Goal: Information Seeking & Learning: Learn about a topic

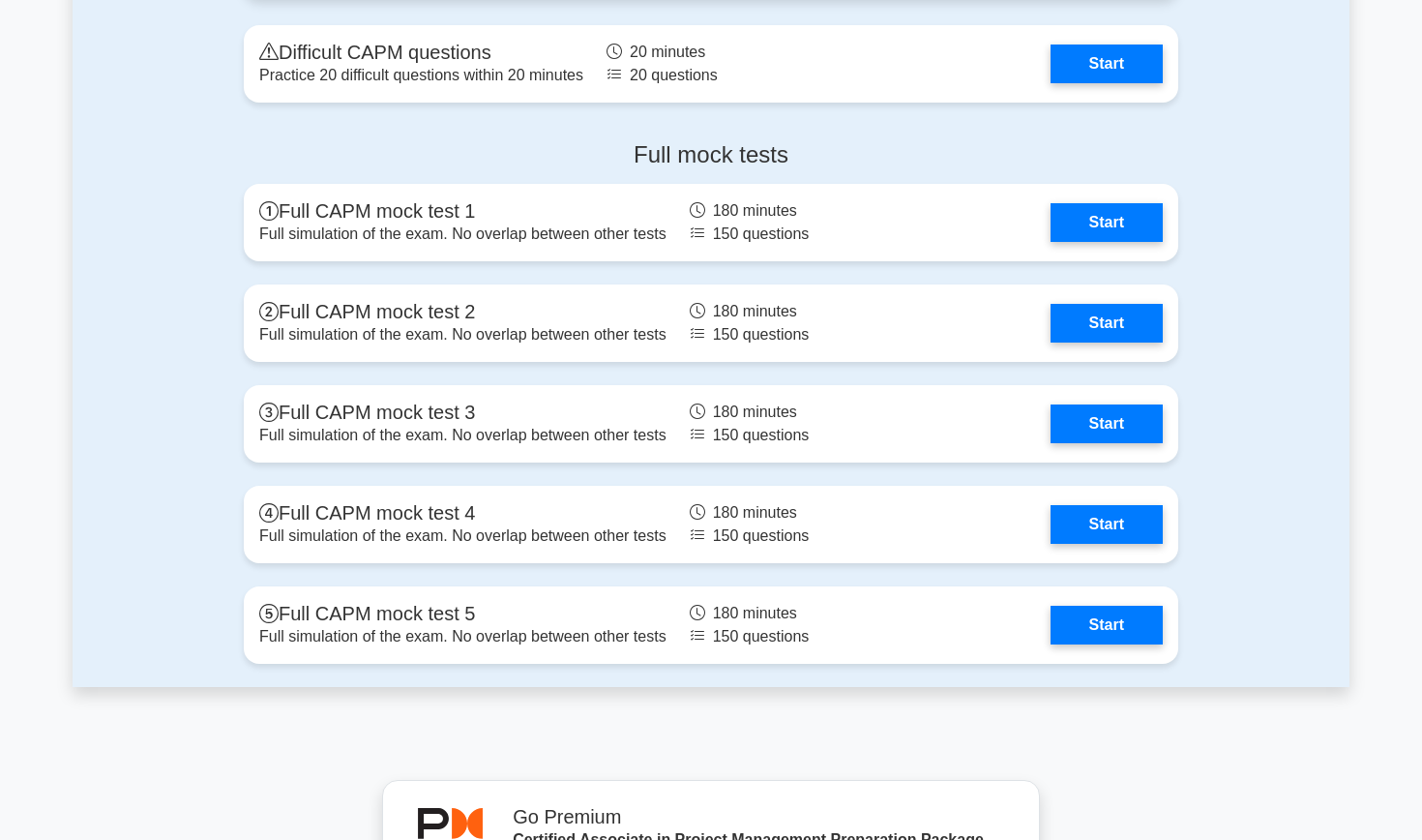
scroll to position [6816, 0]
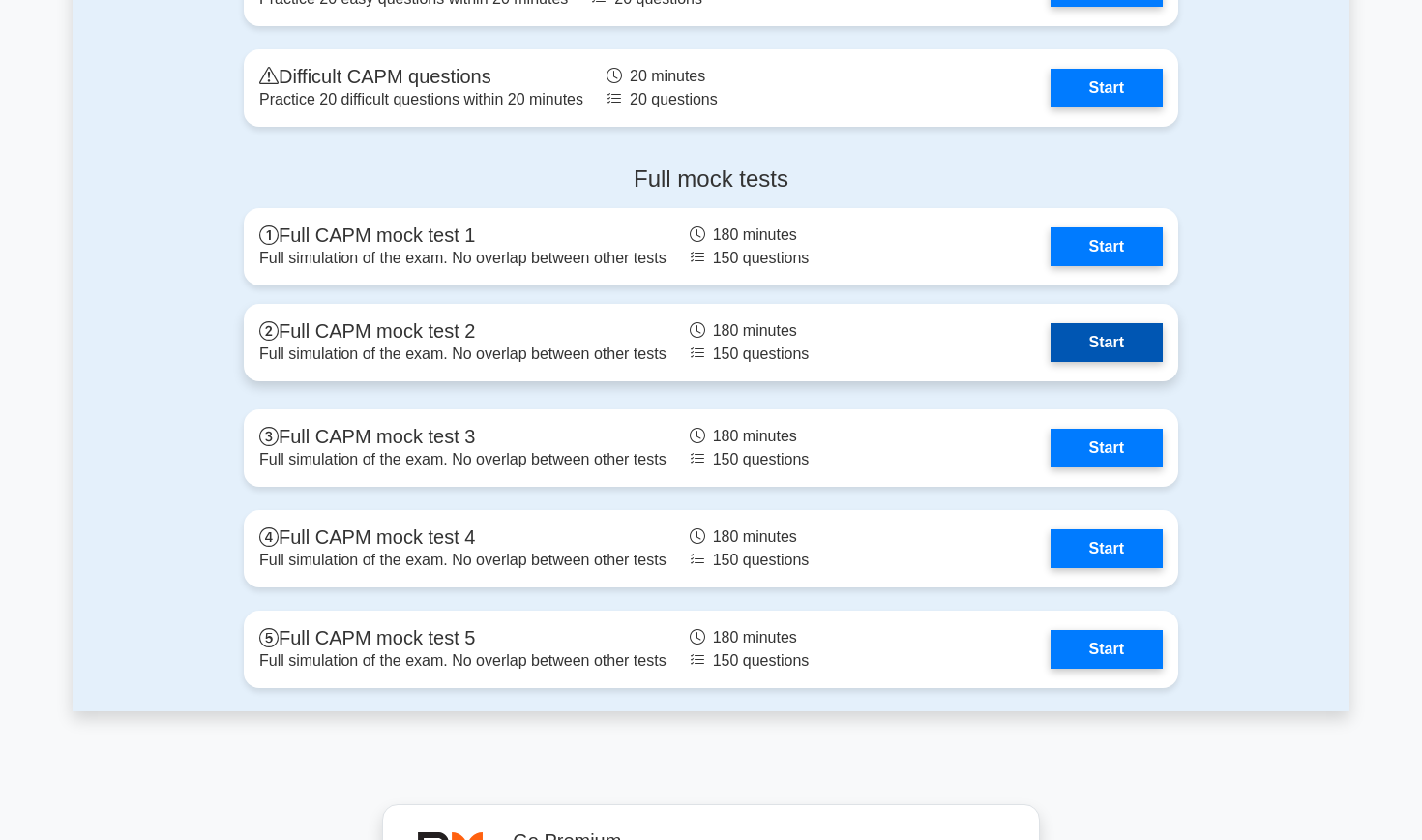
click at [779, 340] on link "Start" at bounding box center [1106, 342] width 112 height 39
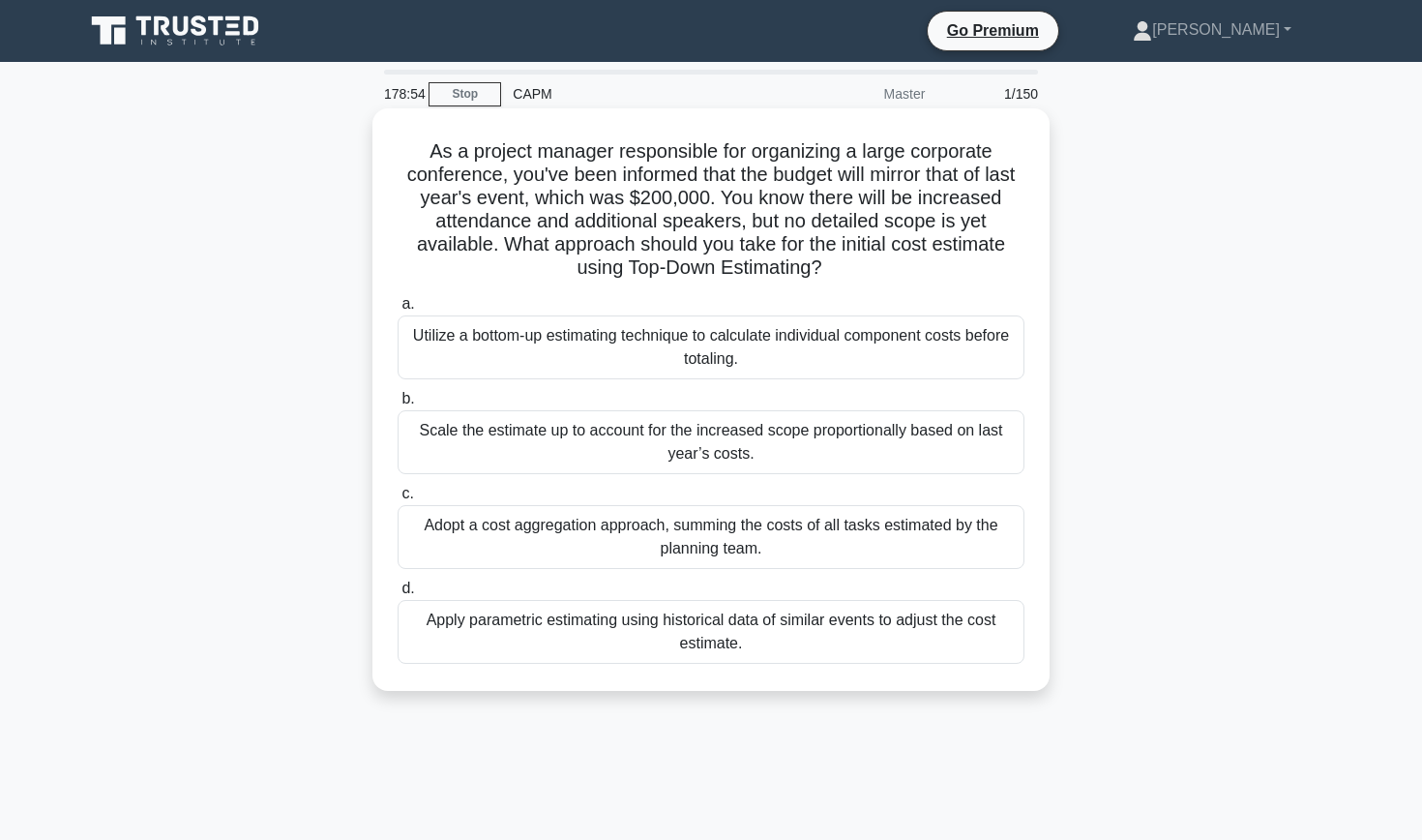
click at [836, 451] on div "Scale the estimate up to account for the increased scope proportionally based o…" at bounding box center [711, 442] width 627 height 64
click at [398, 406] on input "b. Scale the estimate up to account for the increased scope proportionally base…" at bounding box center [398, 399] width 0 height 13
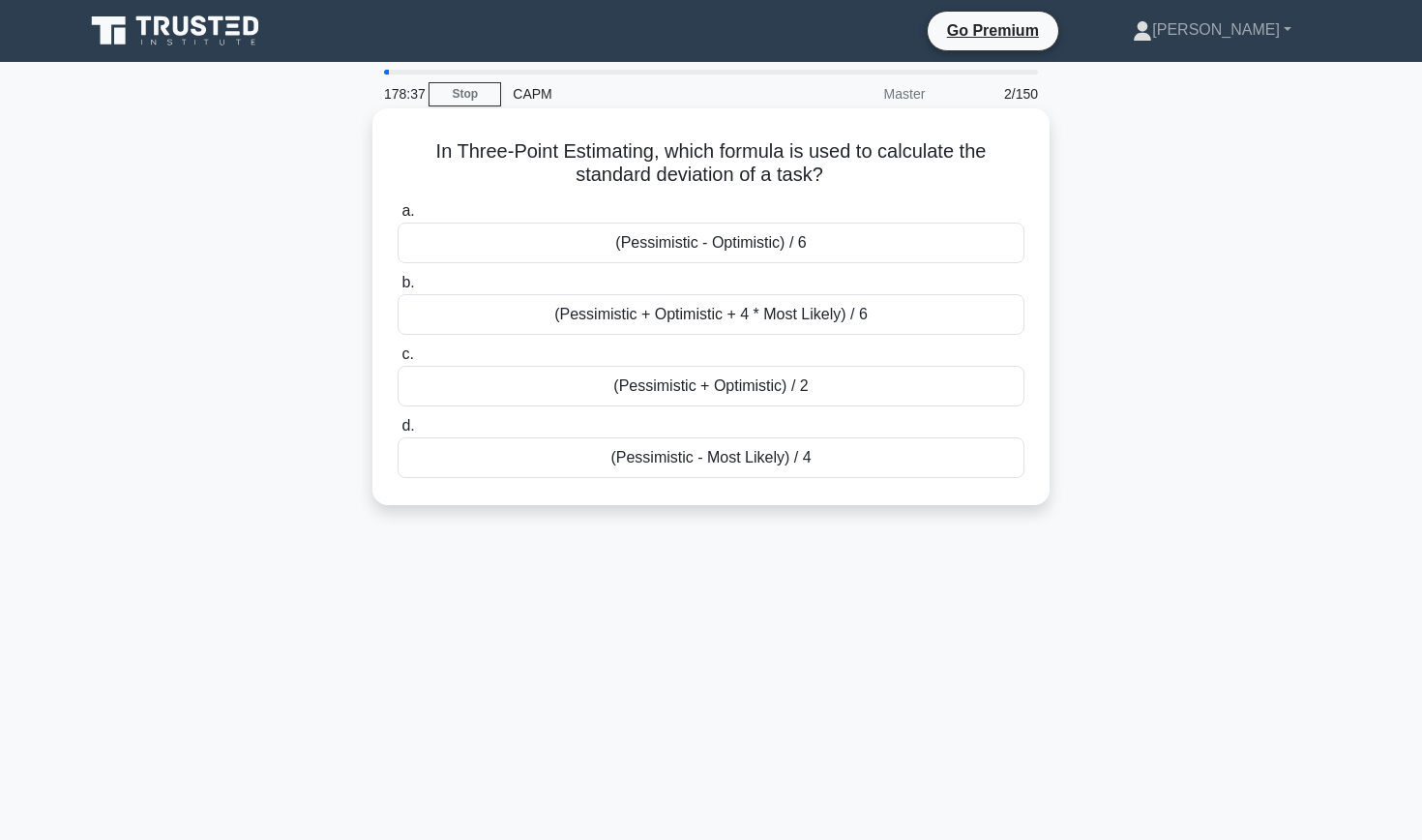
click at [523, 319] on div "(Pessimistic + Optimistic + 4 * Most Likely) / 6" at bounding box center [711, 314] width 627 height 41
click at [398, 289] on input "b. (Pessimistic + Optimistic + 4 * Most Likely) / 6" at bounding box center [398, 283] width 0 height 13
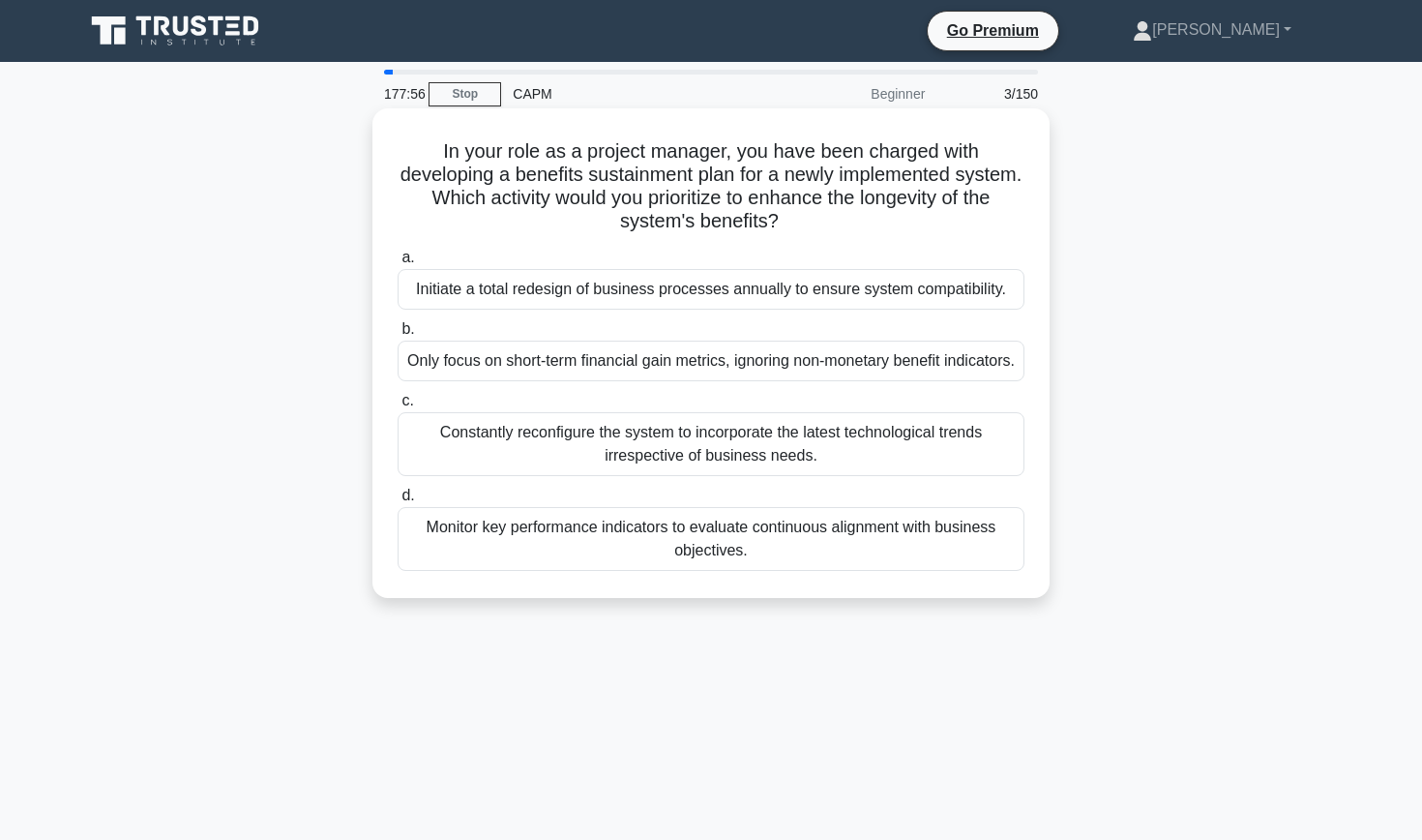
click at [549, 552] on div "Monitor key performance indicators to evaluate continuous alignment with busine…" at bounding box center [711, 538] width 627 height 64
click at [398, 502] on input "d. Monitor key performance indicators to evaluate continuous alignment with bus…" at bounding box center [398, 496] width 0 height 13
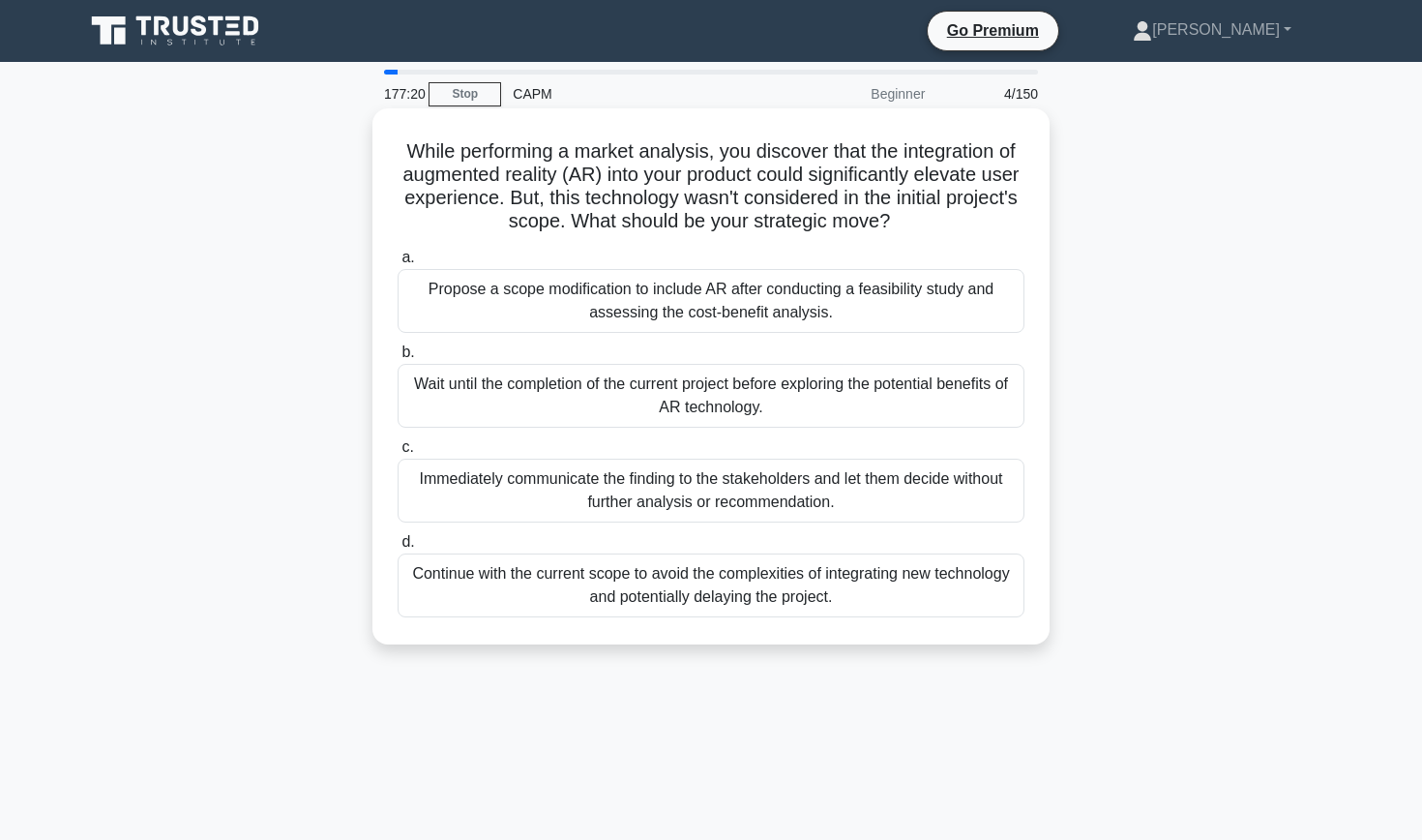
click at [500, 301] on div "Propose a scope modification to include AR after conducting a feasibility study…" at bounding box center [711, 301] width 627 height 64
click at [398, 264] on input "a. Propose a scope modification to include AR after conducting a feasibility st…" at bounding box center [398, 257] width 0 height 13
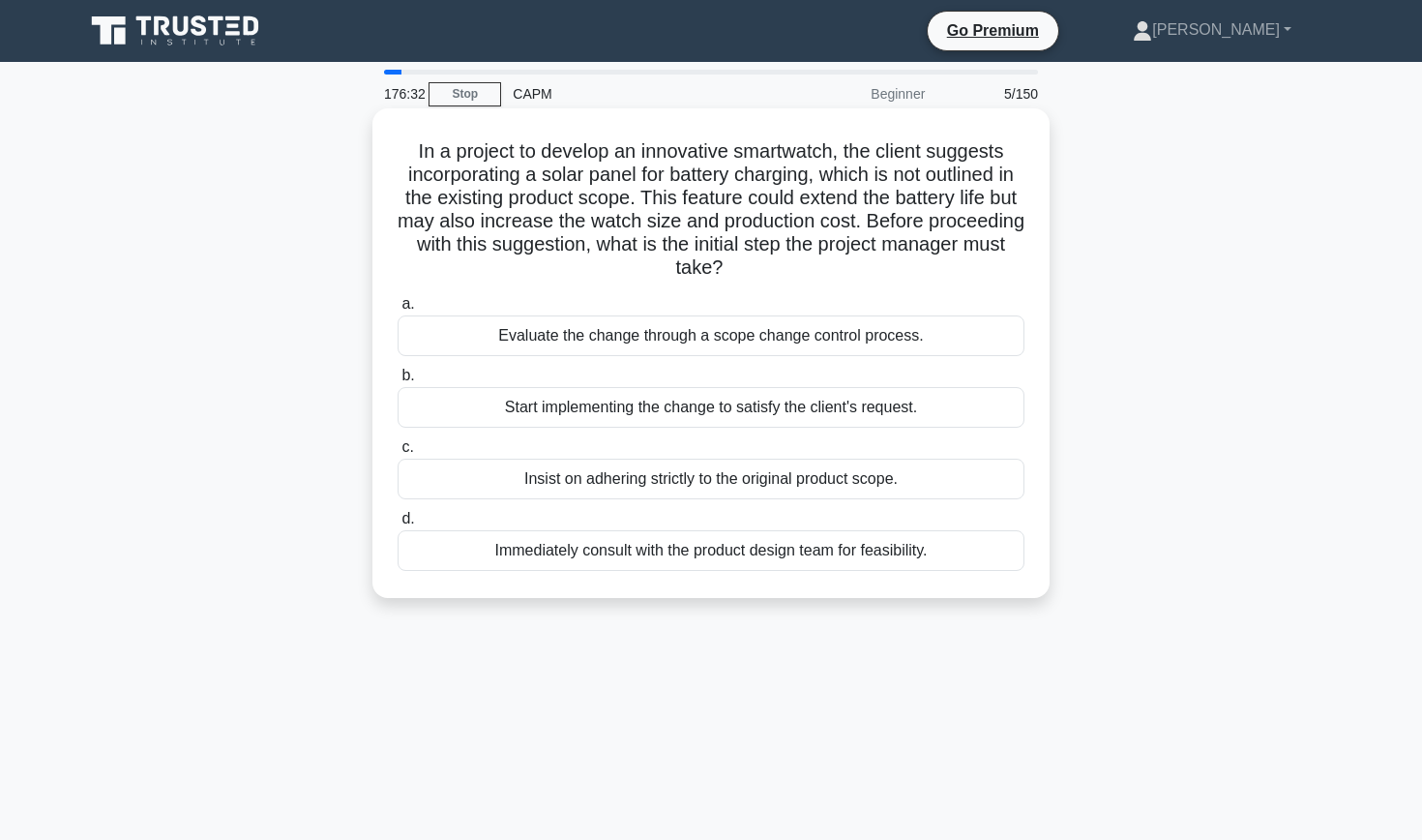
click at [463, 342] on div "Evaluate the change through a scope change control process." at bounding box center [711, 335] width 627 height 41
click at [398, 311] on input "a. Evaluate the change through a scope change control process." at bounding box center [398, 304] width 0 height 13
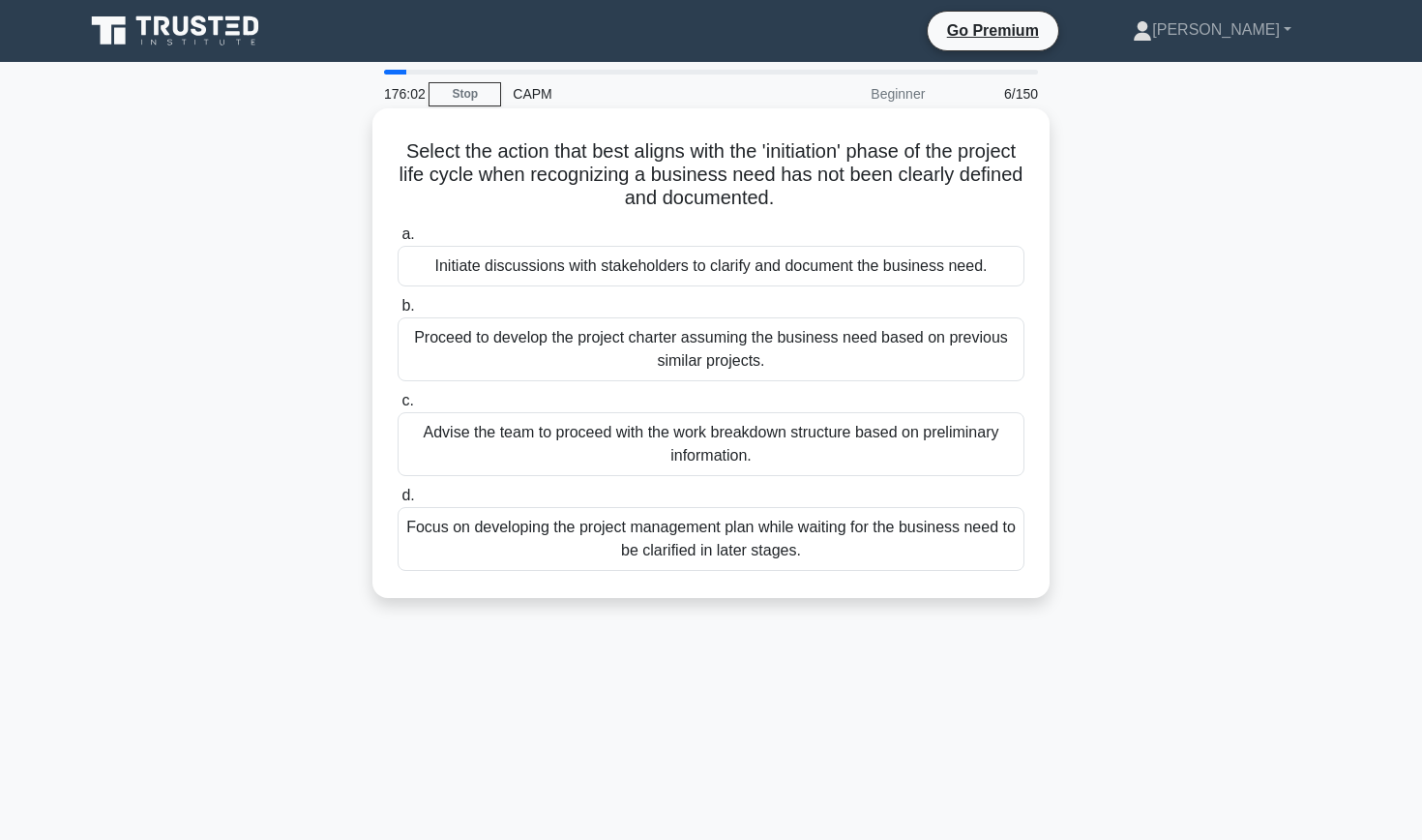
click at [508, 270] on div "Initiate discussions with stakeholders to clarify and document the business nee…" at bounding box center [711, 265] width 627 height 41
click at [398, 240] on input "a. Initiate discussions with stakeholders to clarify and document the business …" at bounding box center [398, 234] width 0 height 13
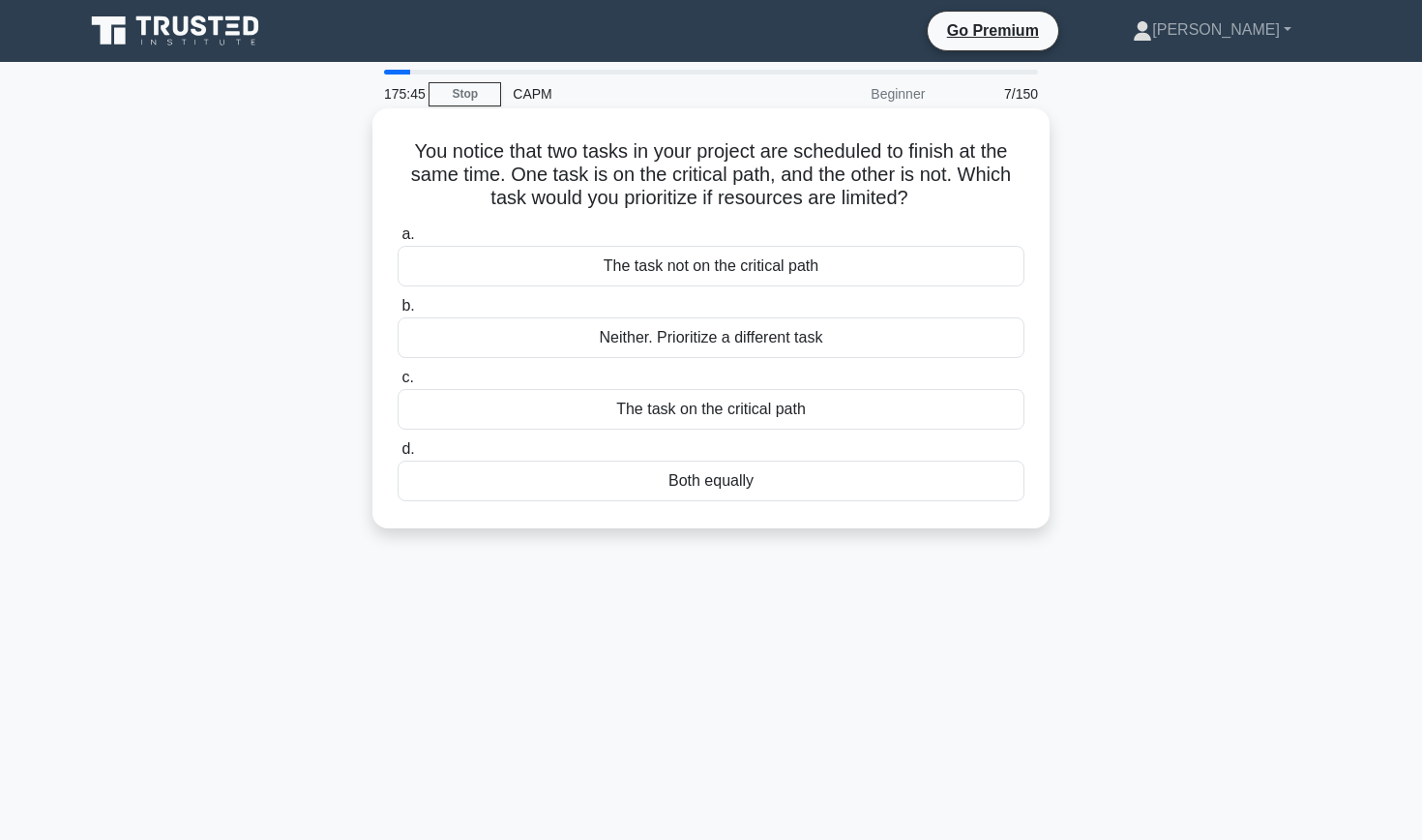
click at [638, 410] on div "The task on the critical path" at bounding box center [711, 409] width 627 height 41
click at [398, 384] on input "c. The task on the critical path" at bounding box center [398, 377] width 0 height 13
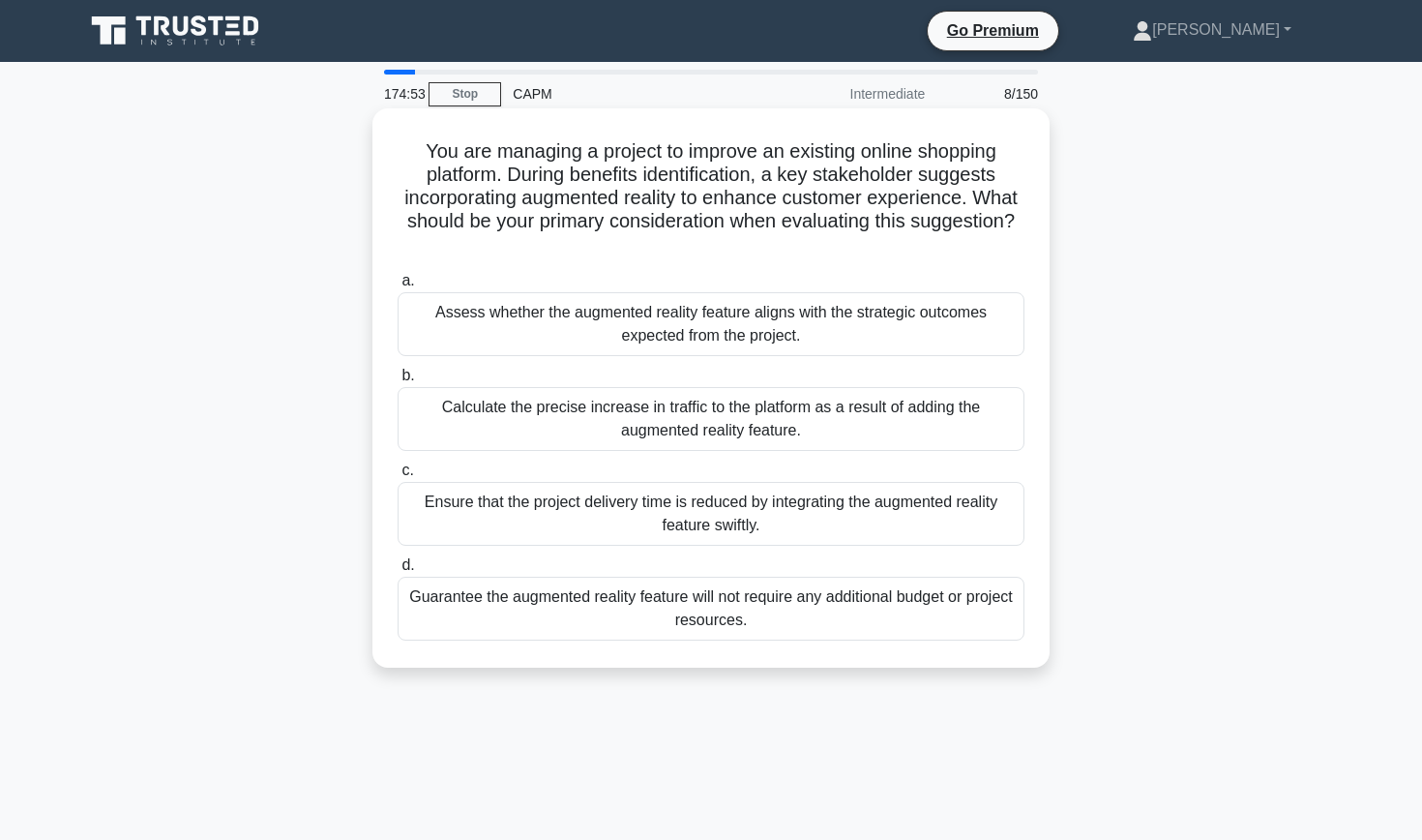
click at [537, 337] on div "Assess whether the augmented reality feature aligns with the strategic outcomes…" at bounding box center [711, 324] width 627 height 64
click at [398, 287] on input "a. Assess whether the augmented reality feature aligns with the strategic outco…" at bounding box center [398, 281] width 0 height 13
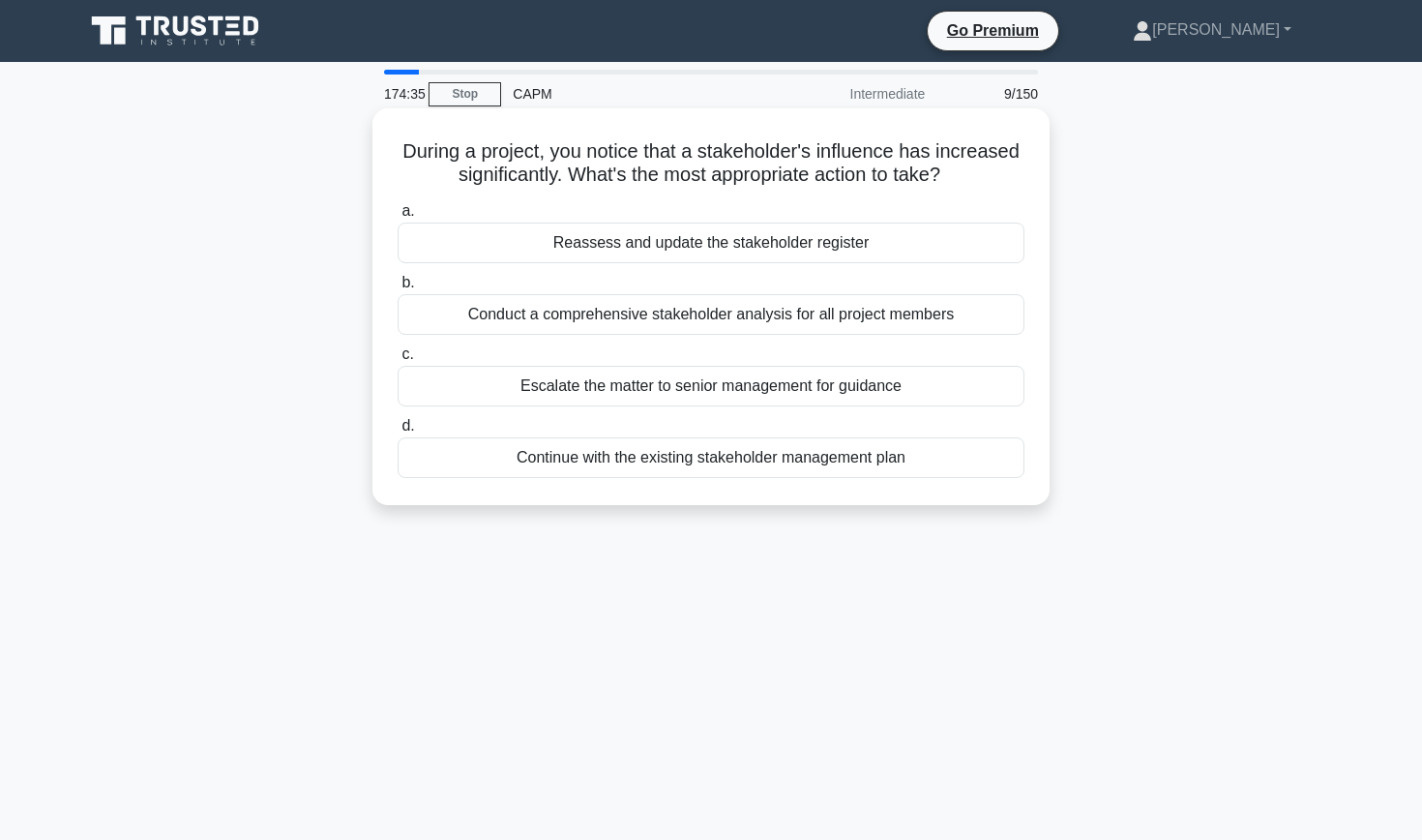
click at [461, 248] on div "Reassess and update the stakeholder register" at bounding box center [711, 242] width 627 height 41
click at [398, 218] on input "a. Reassess and update the stakeholder register" at bounding box center [398, 211] width 0 height 13
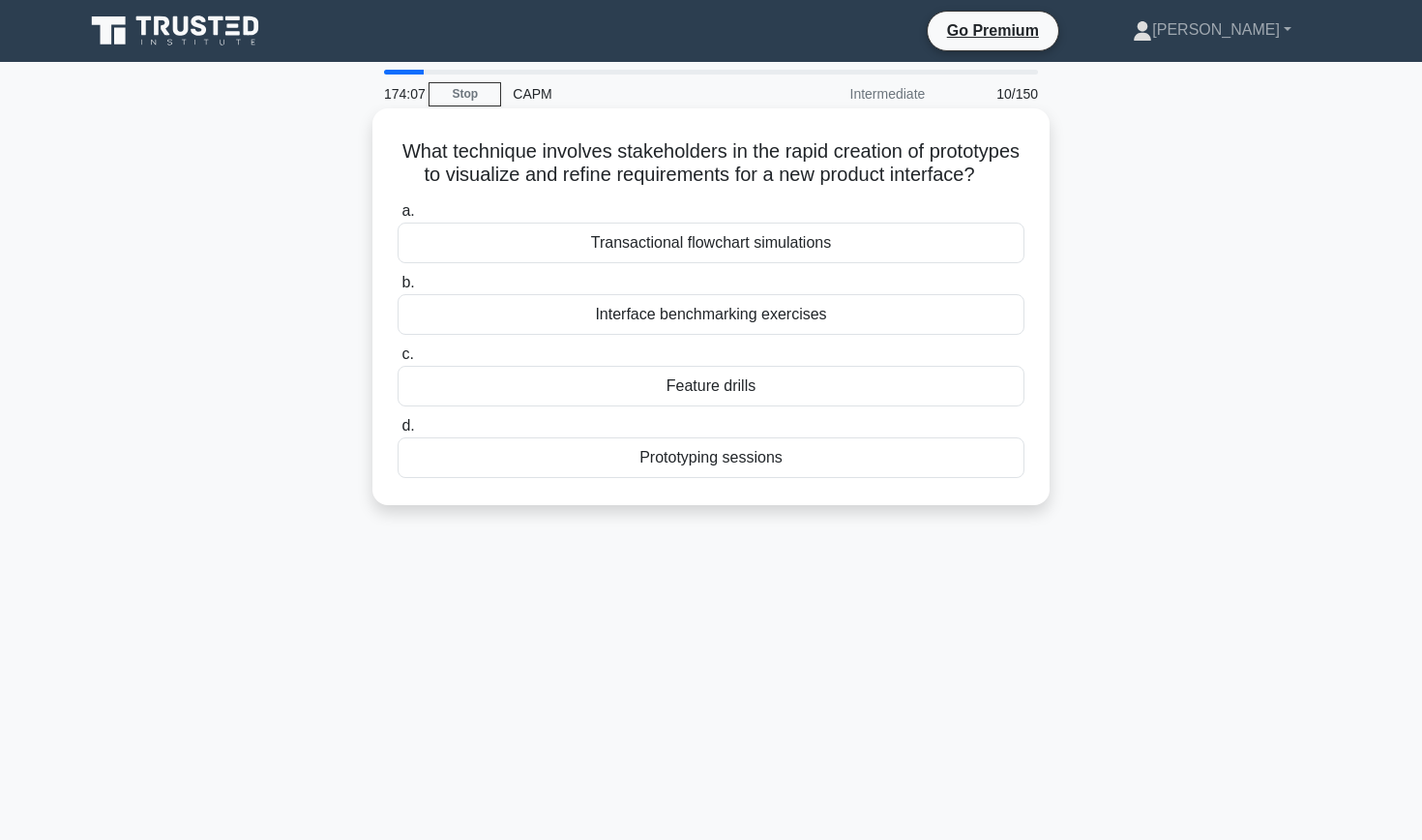
click at [571, 458] on div "Prototyping sessions" at bounding box center [711, 457] width 627 height 41
click at [398, 432] on input "d. Prototyping sessions" at bounding box center [398, 425] width 0 height 13
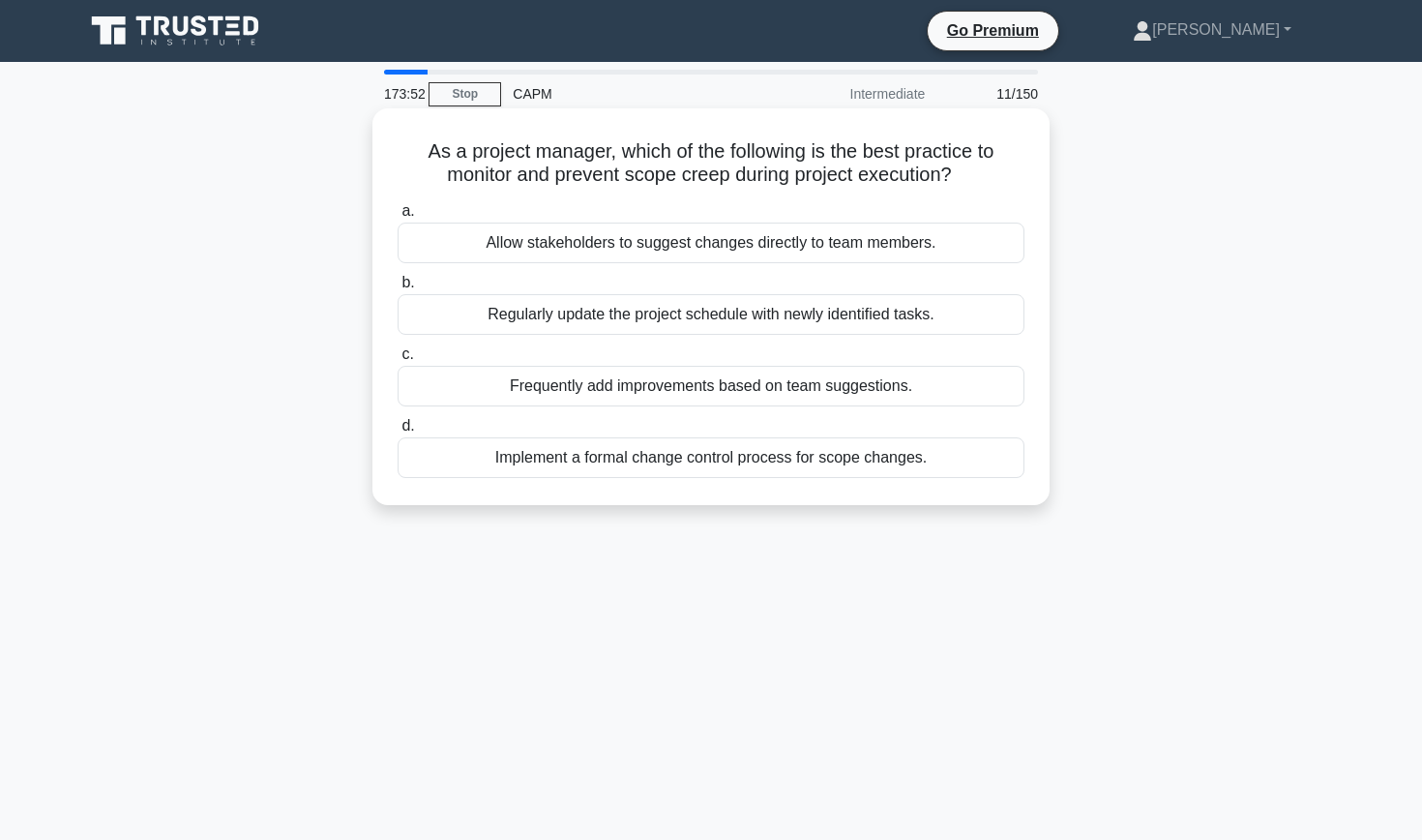
click at [519, 454] on div "Implement a formal change control process for scope changes." at bounding box center [711, 457] width 627 height 41
click at [398, 432] on input "d. Implement a formal change control process for scope changes." at bounding box center [398, 425] width 0 height 13
click at [535, 456] on div "To shift the impact of a risk to a third party responsible for managing it" at bounding box center [711, 457] width 627 height 41
click at [398, 432] on input "d. To shift the impact of a risk to a third party responsible for managing it" at bounding box center [398, 425] width 0 height 13
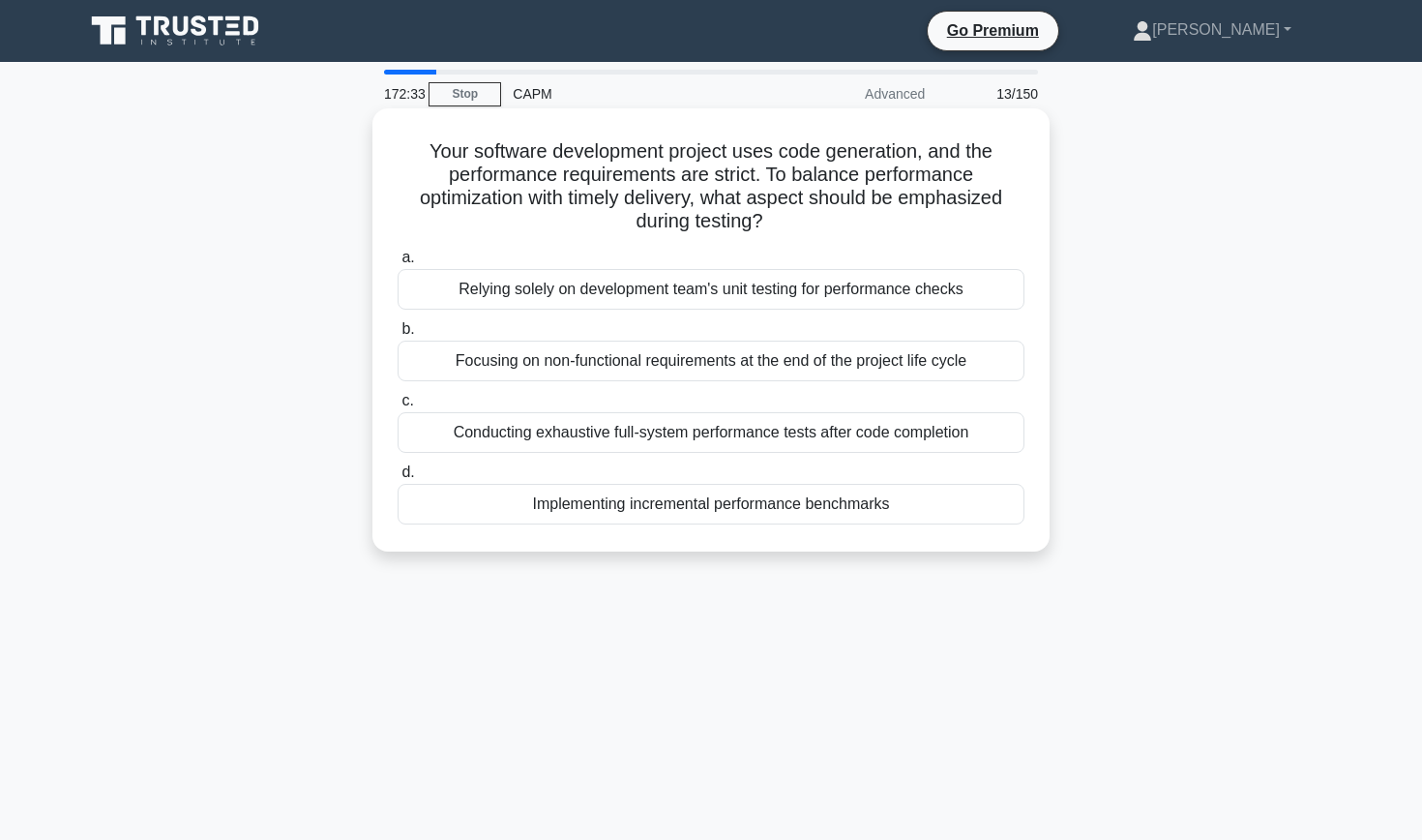
click at [483, 503] on div "Implementing incremental performance benchmarks" at bounding box center [711, 504] width 627 height 41
click at [398, 479] on input "d. Implementing incremental performance benchmarks" at bounding box center [398, 472] width 0 height 13
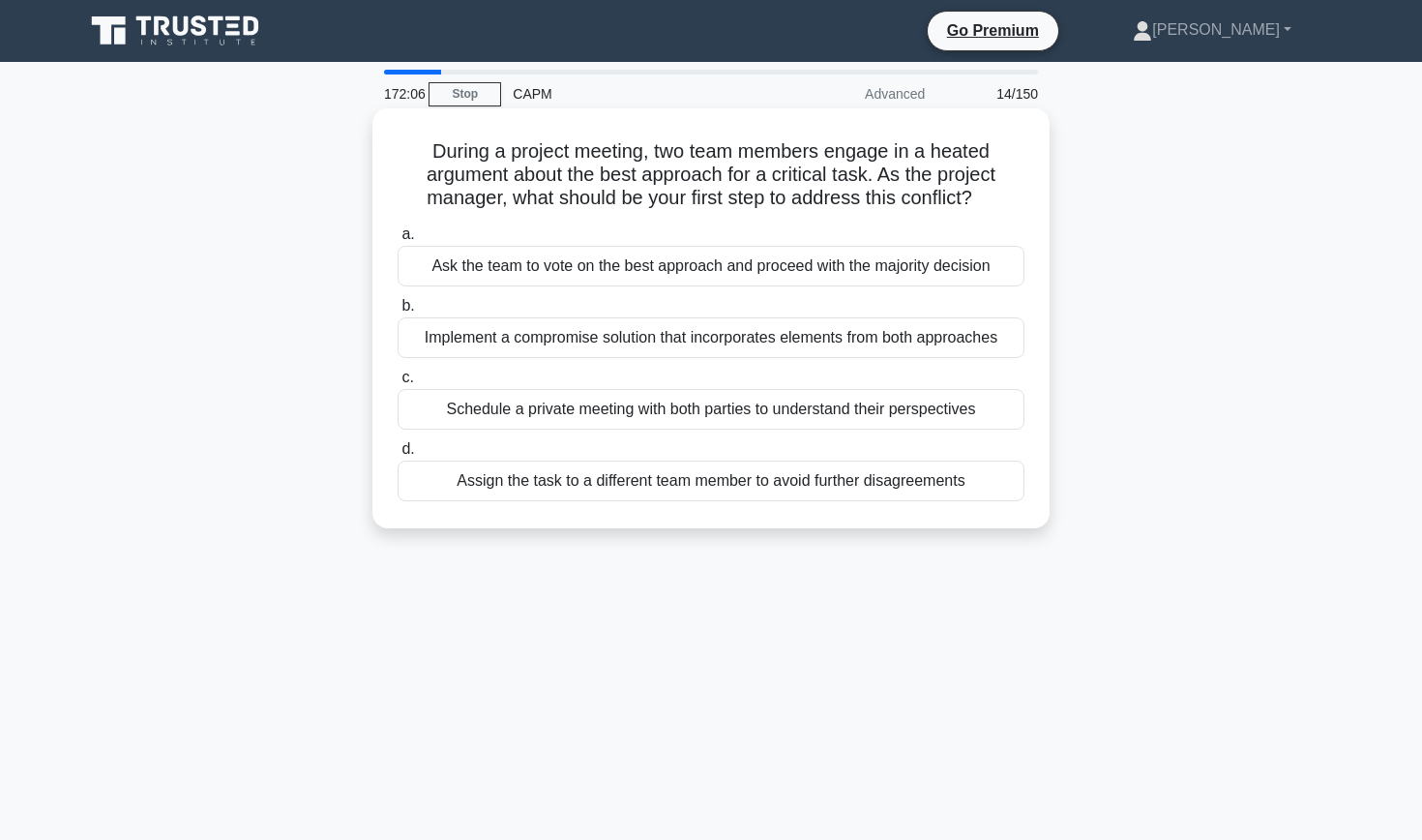
click at [500, 411] on div "Schedule a private meeting with both parties to understand their perspectives" at bounding box center [711, 409] width 627 height 41
click at [398, 384] on input "c. Schedule a private meeting with both parties to understand their perspectives" at bounding box center [398, 377] width 0 height 13
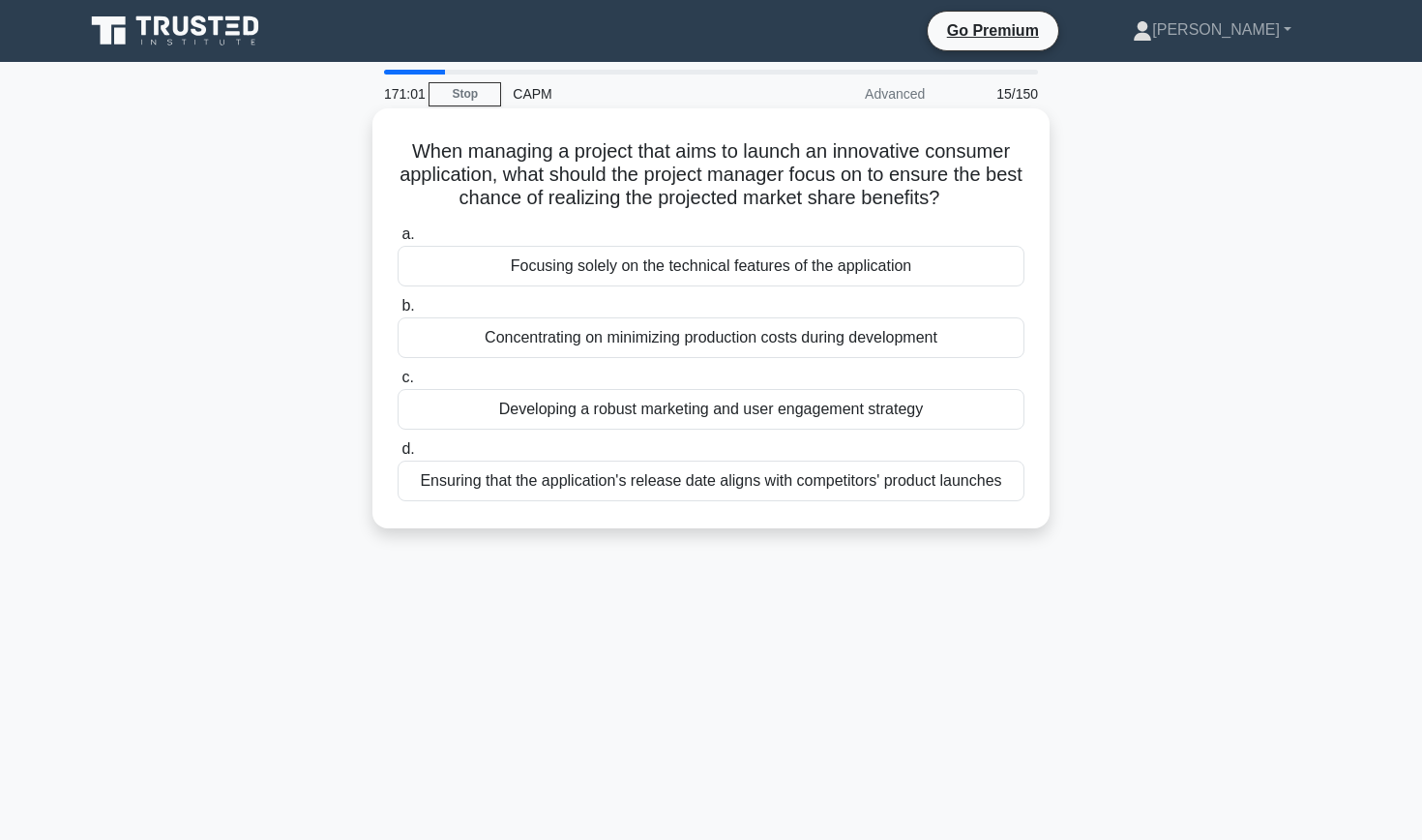
click at [483, 413] on div "Developing a robust marketing and user engagement strategy" at bounding box center [711, 409] width 627 height 41
click at [398, 384] on input "c. Developing a robust marketing and user engagement strategy" at bounding box center [398, 377] width 0 height 13
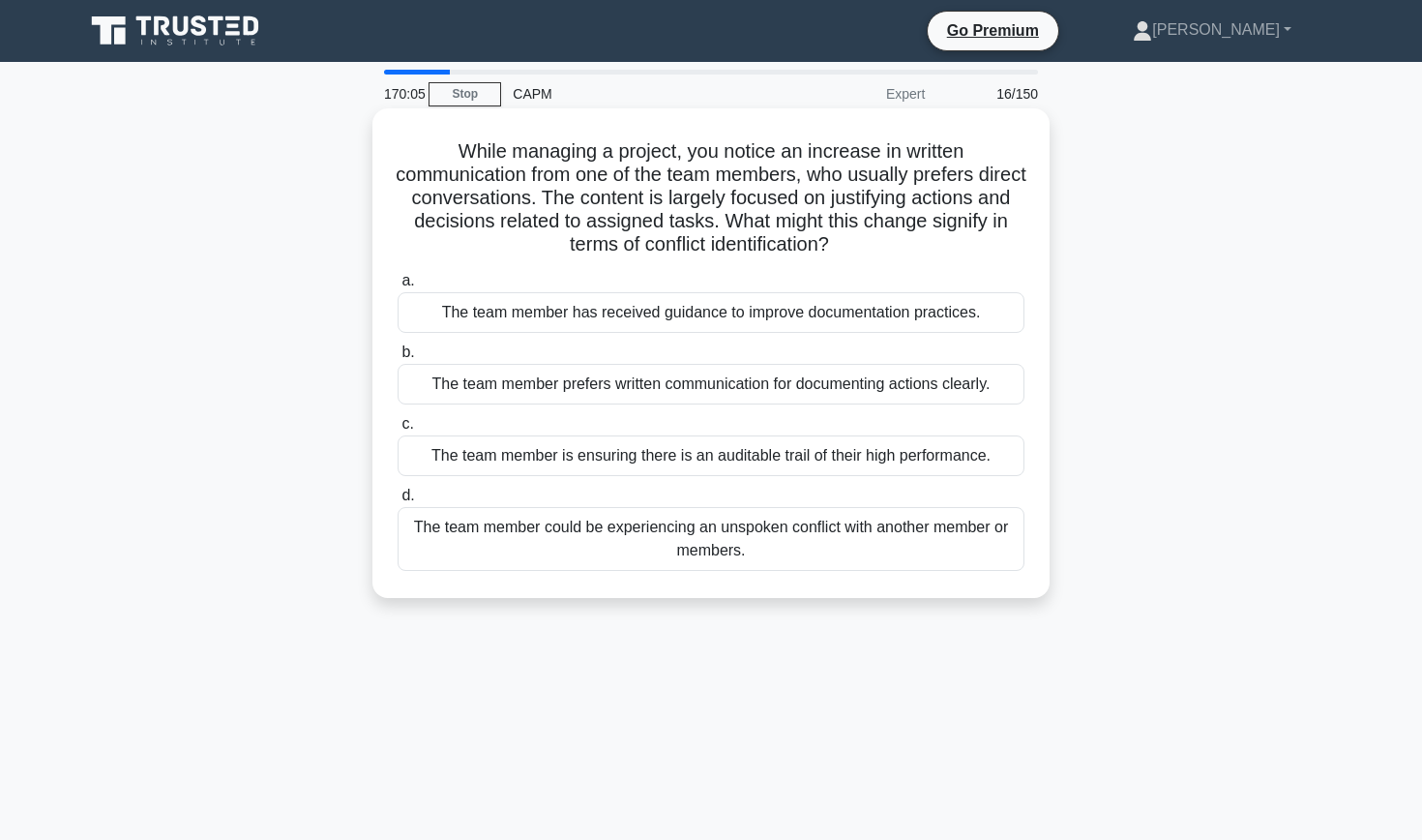
click at [594, 538] on div "The team member could be experiencing an unspoken conflict with another member …" at bounding box center [711, 538] width 627 height 64
click at [398, 502] on input "d. The team member could be experiencing an unspoken conflict with another memb…" at bounding box center [398, 496] width 0 height 13
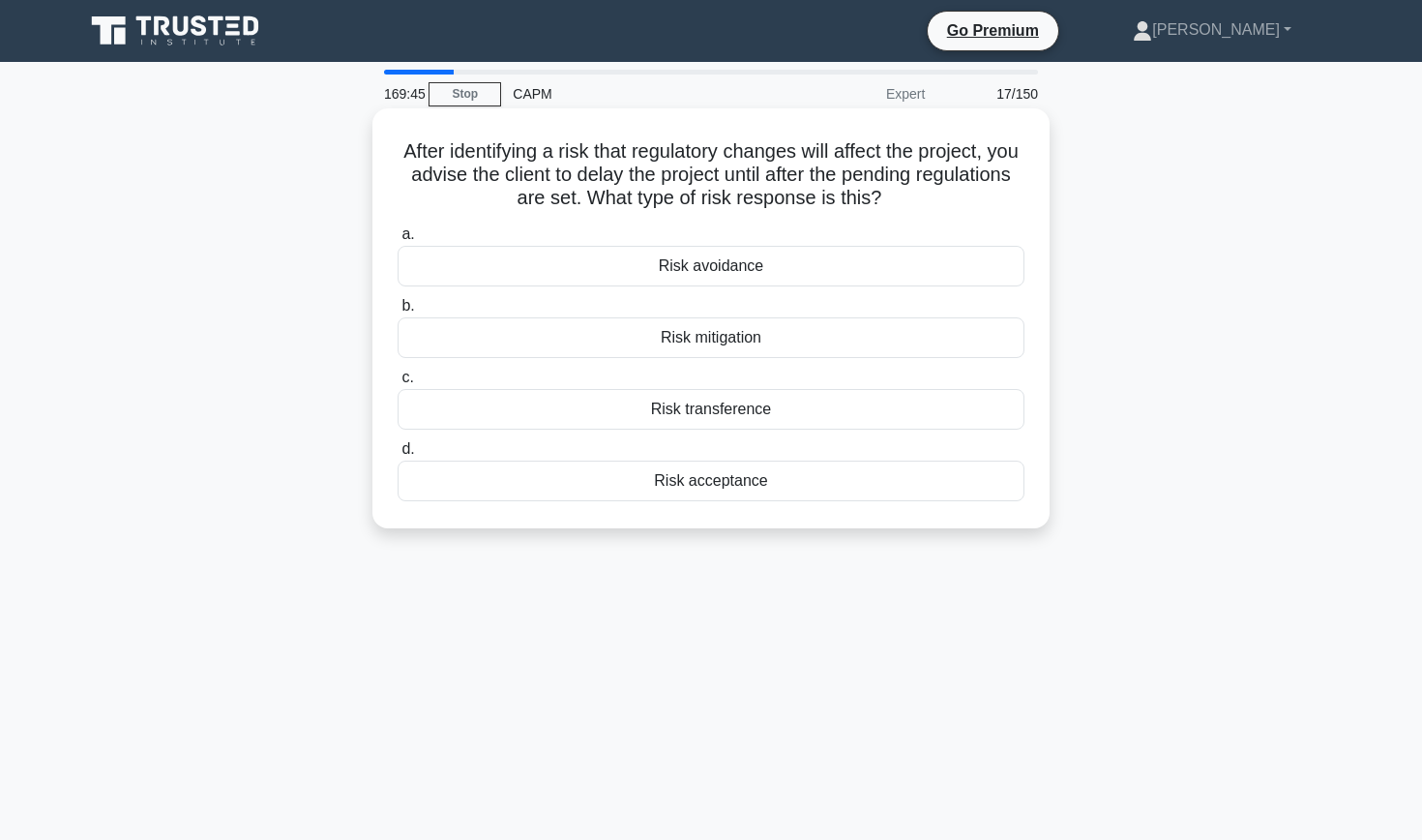
click at [458, 278] on div "Risk avoidance" at bounding box center [711, 265] width 627 height 41
click at [398, 240] on input "a. Risk avoidance" at bounding box center [398, 234] width 0 height 13
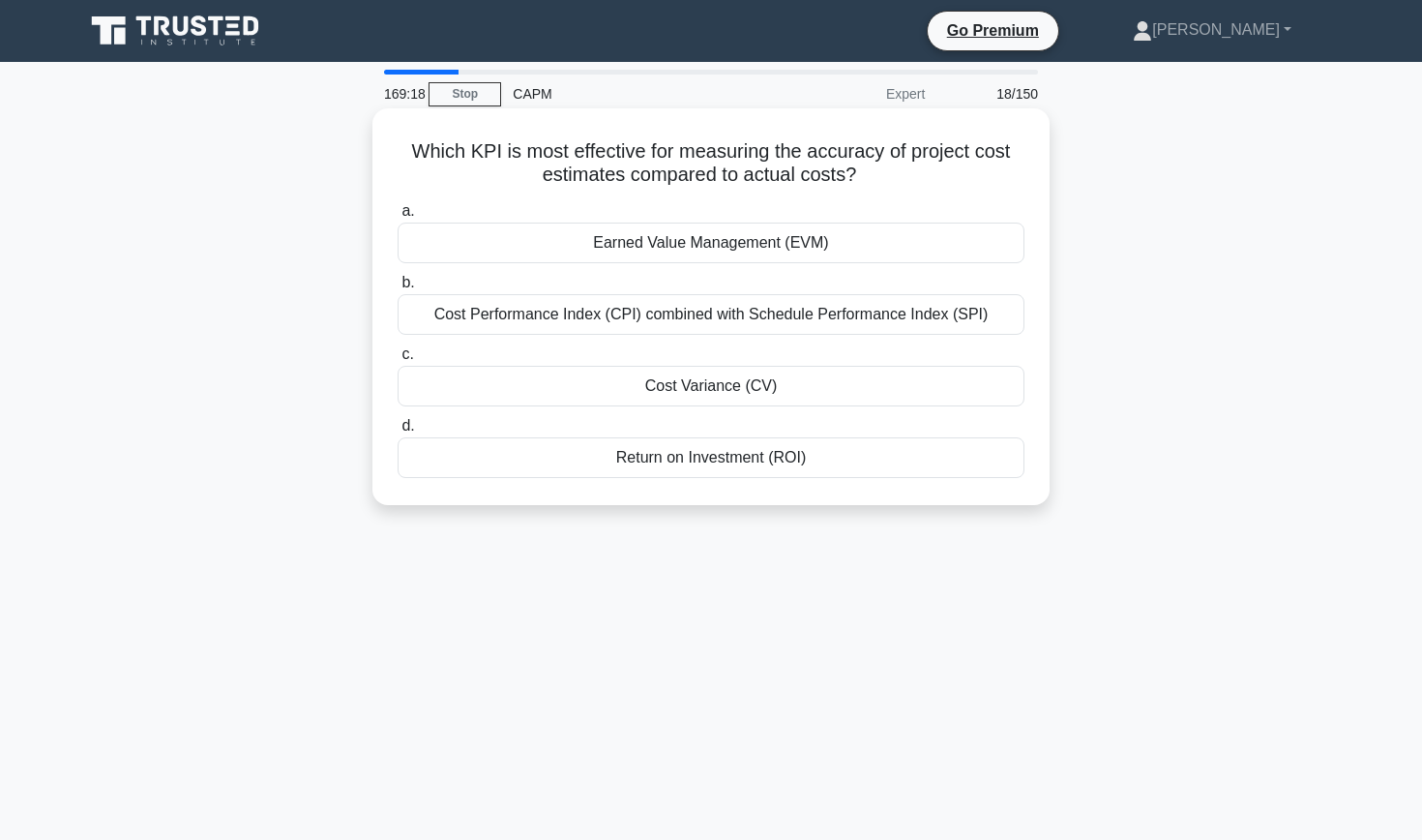
click at [560, 381] on div "Cost Variance (CV)" at bounding box center [711, 386] width 627 height 41
click at [398, 361] on input "c. Cost Variance (CV)" at bounding box center [398, 354] width 0 height 13
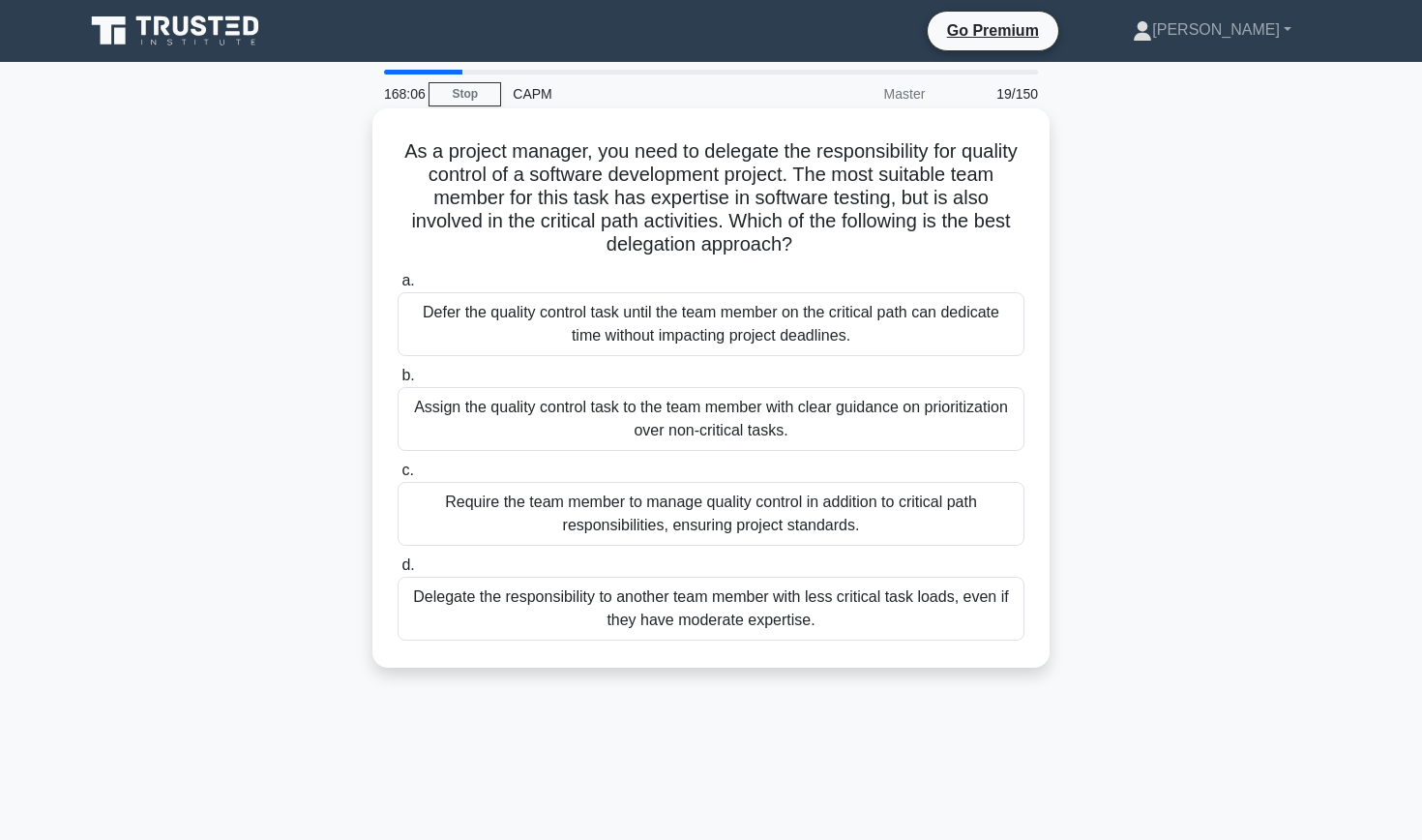
click at [541, 323] on div "Defer the quality control task until the team member on the critical path can d…" at bounding box center [711, 324] width 627 height 64
click at [398, 287] on input "a. Defer the quality control task until the team member on the critical path ca…" at bounding box center [398, 281] width 0 height 13
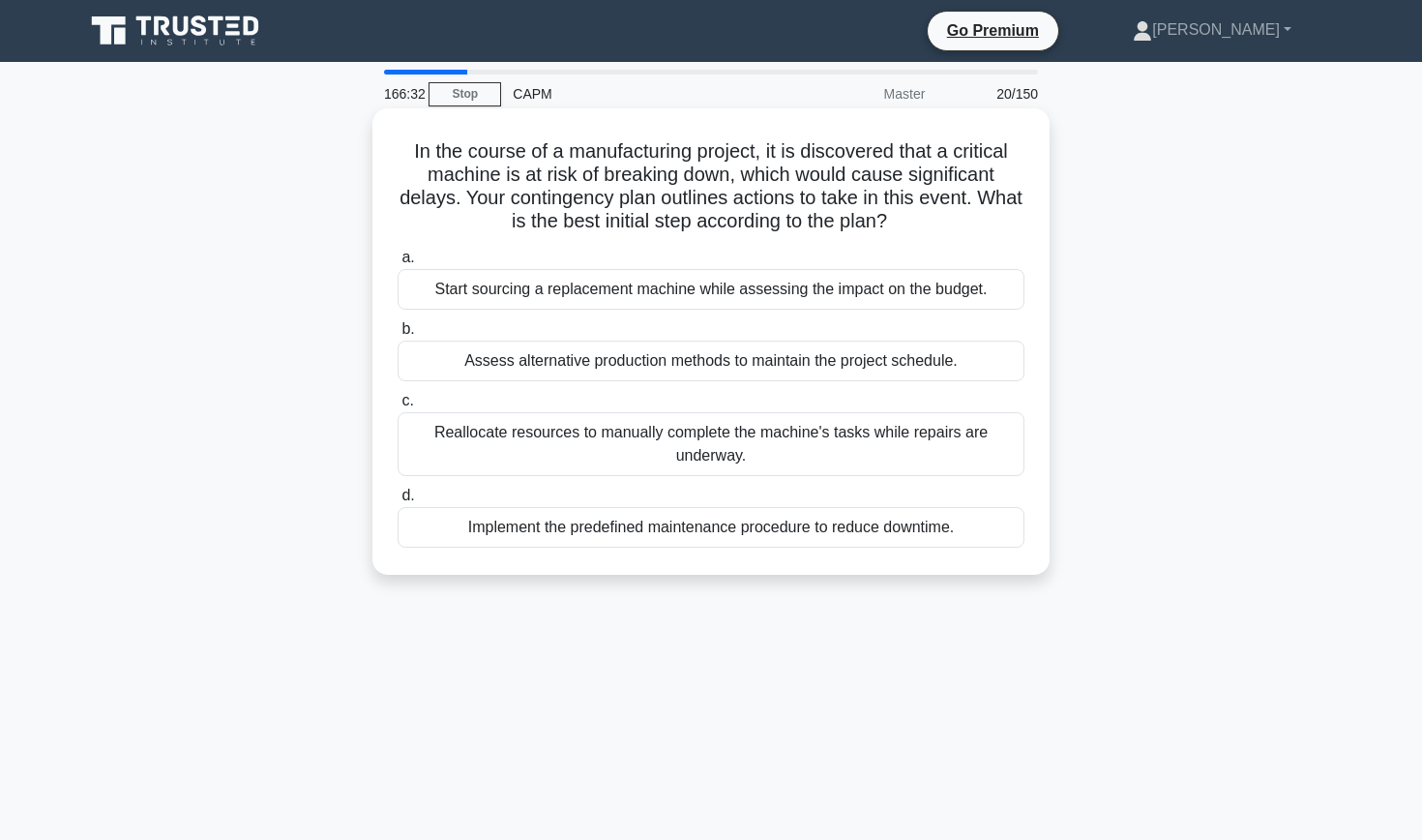
click at [470, 292] on div "Start sourcing a replacement machine while assessing the impact on the budget." at bounding box center [711, 289] width 627 height 41
click at [398, 264] on input "a. Start sourcing a replacement machine while assessing the impact on the budge…" at bounding box center [398, 257] width 0 height 13
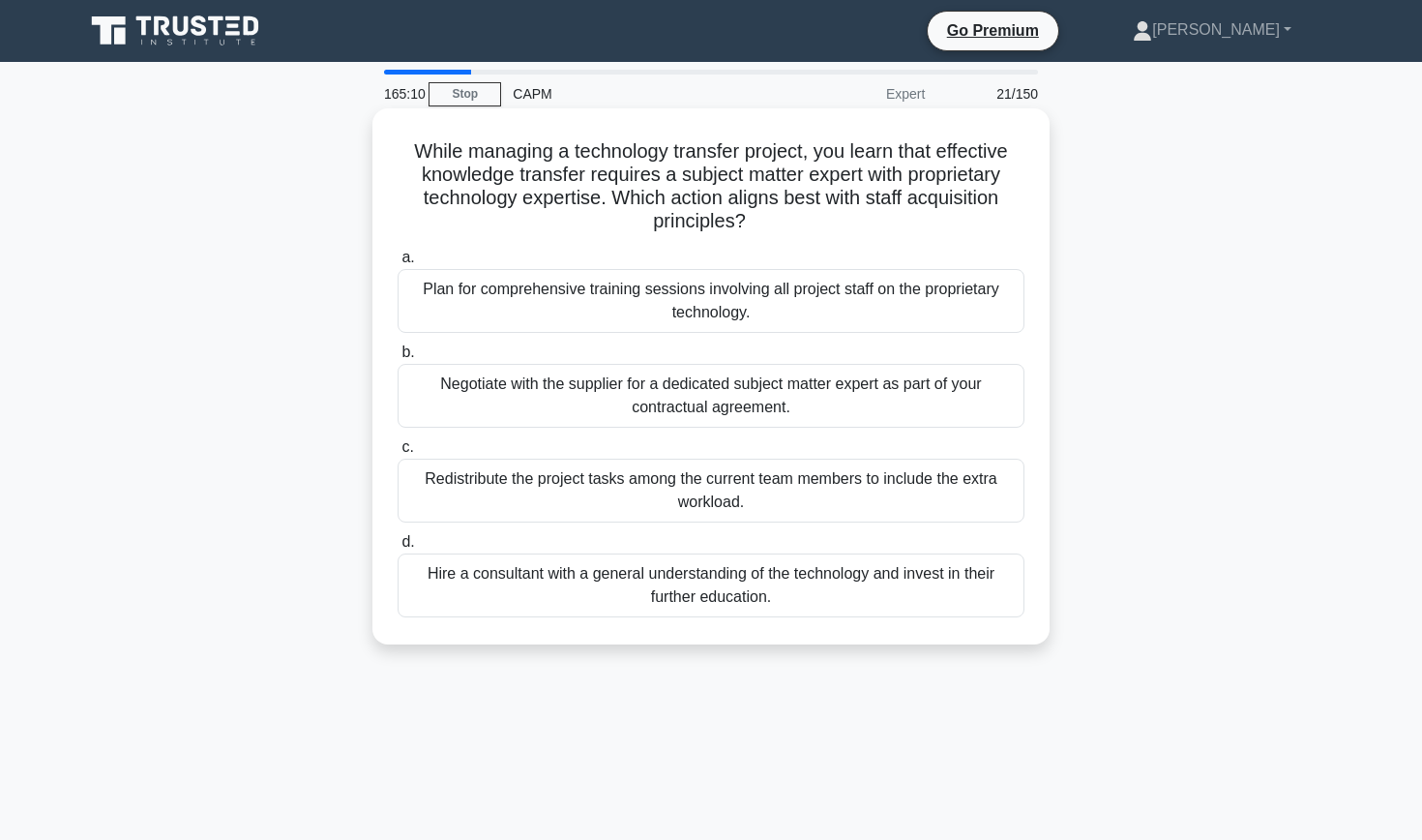
click at [617, 304] on div "Plan for comprehensive training sessions involving all project staff on the pro…" at bounding box center [711, 301] width 627 height 64
click at [398, 264] on input "a. Plan for comprehensive training sessions involving all project staff on the …" at bounding box center [398, 257] width 0 height 13
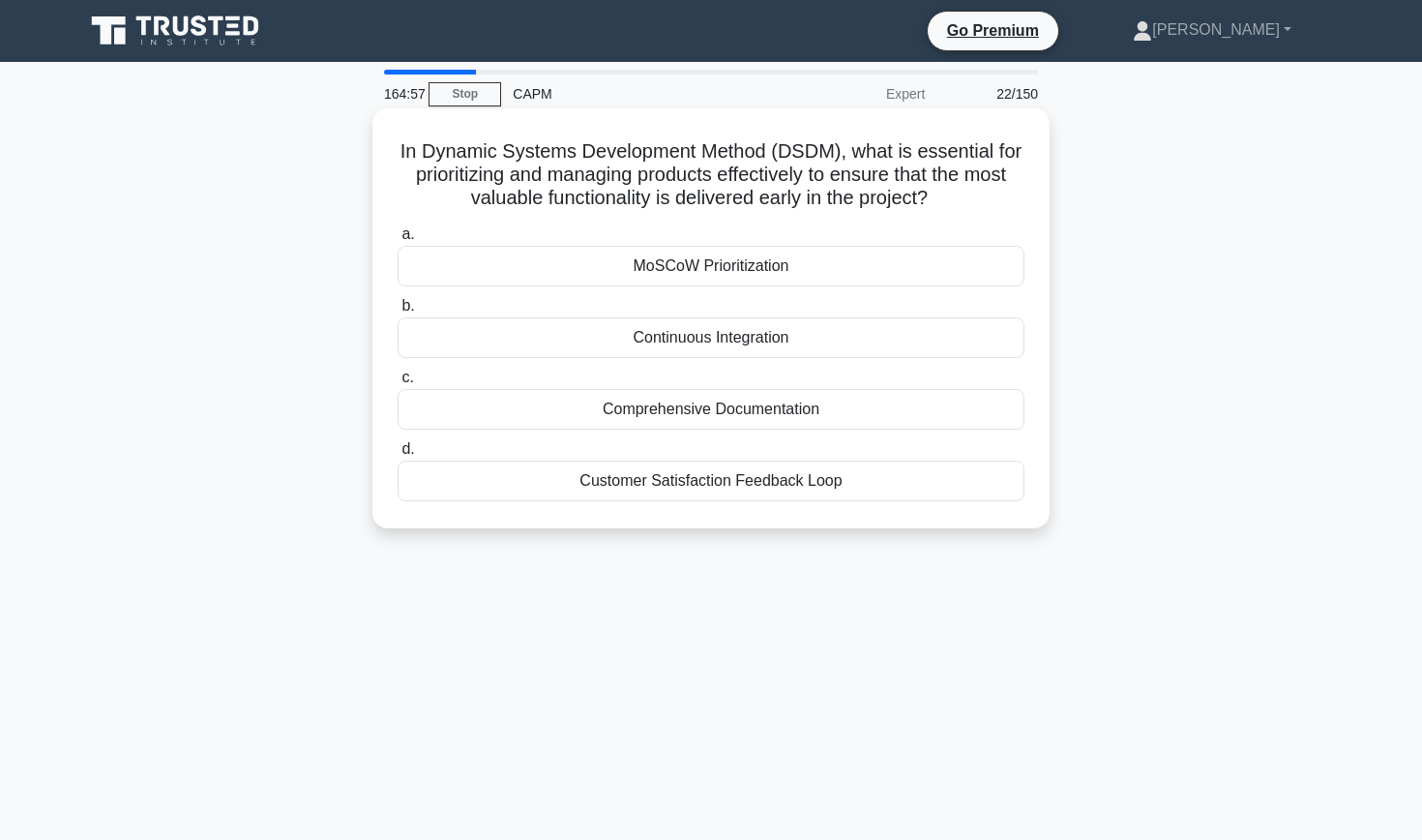
click at [577, 265] on div "MoSCoW Prioritization" at bounding box center [711, 265] width 627 height 41
click at [398, 240] on input "a. MoSCoW Prioritization" at bounding box center [398, 234] width 0 height 13
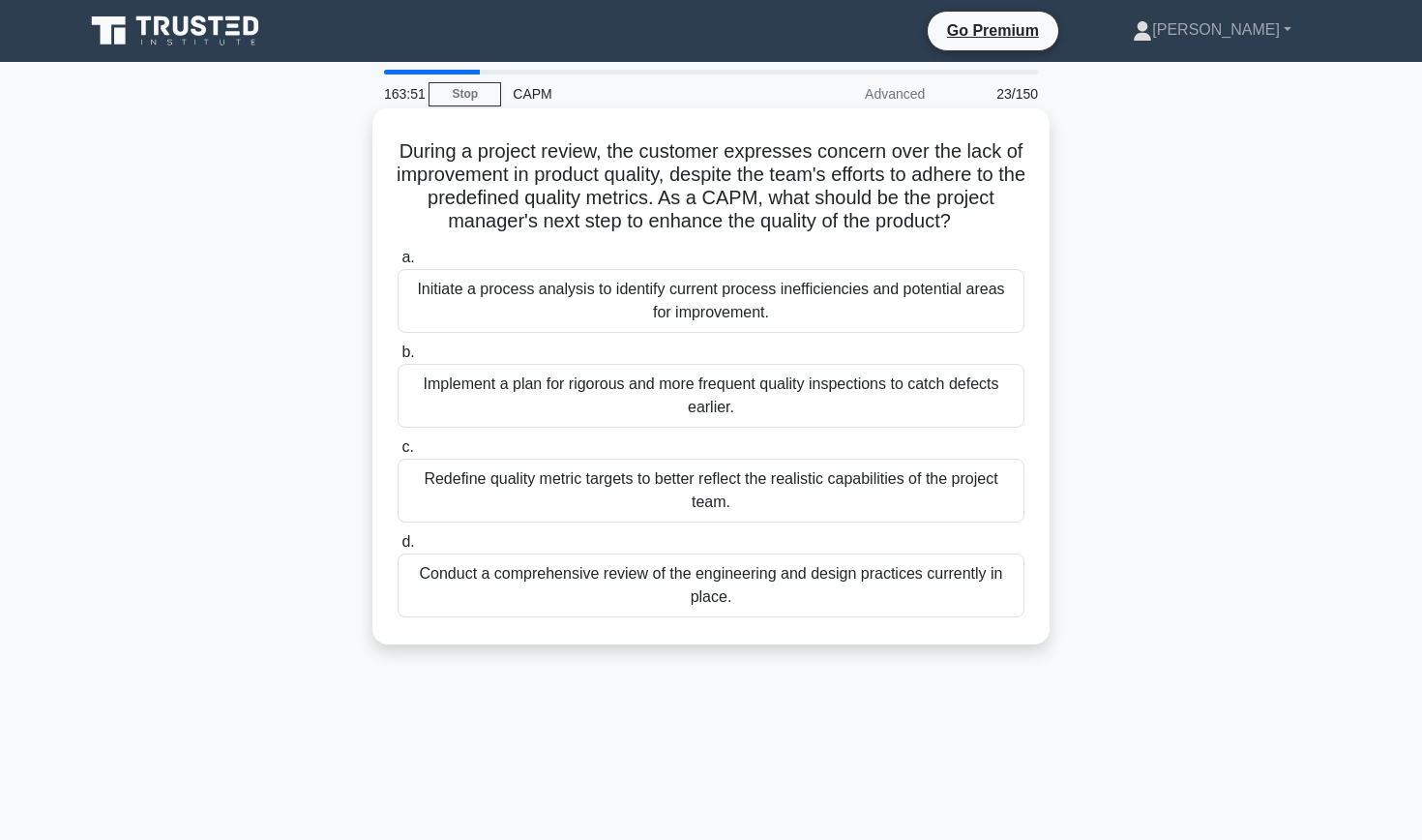
click at [528, 304] on div "Initiate a process analysis to identify current process inefficiencies and pote…" at bounding box center [711, 301] width 627 height 64
click at [398, 264] on input "a. Initiate a process analysis to identify current process inefficiencies and p…" at bounding box center [398, 257] width 0 height 13
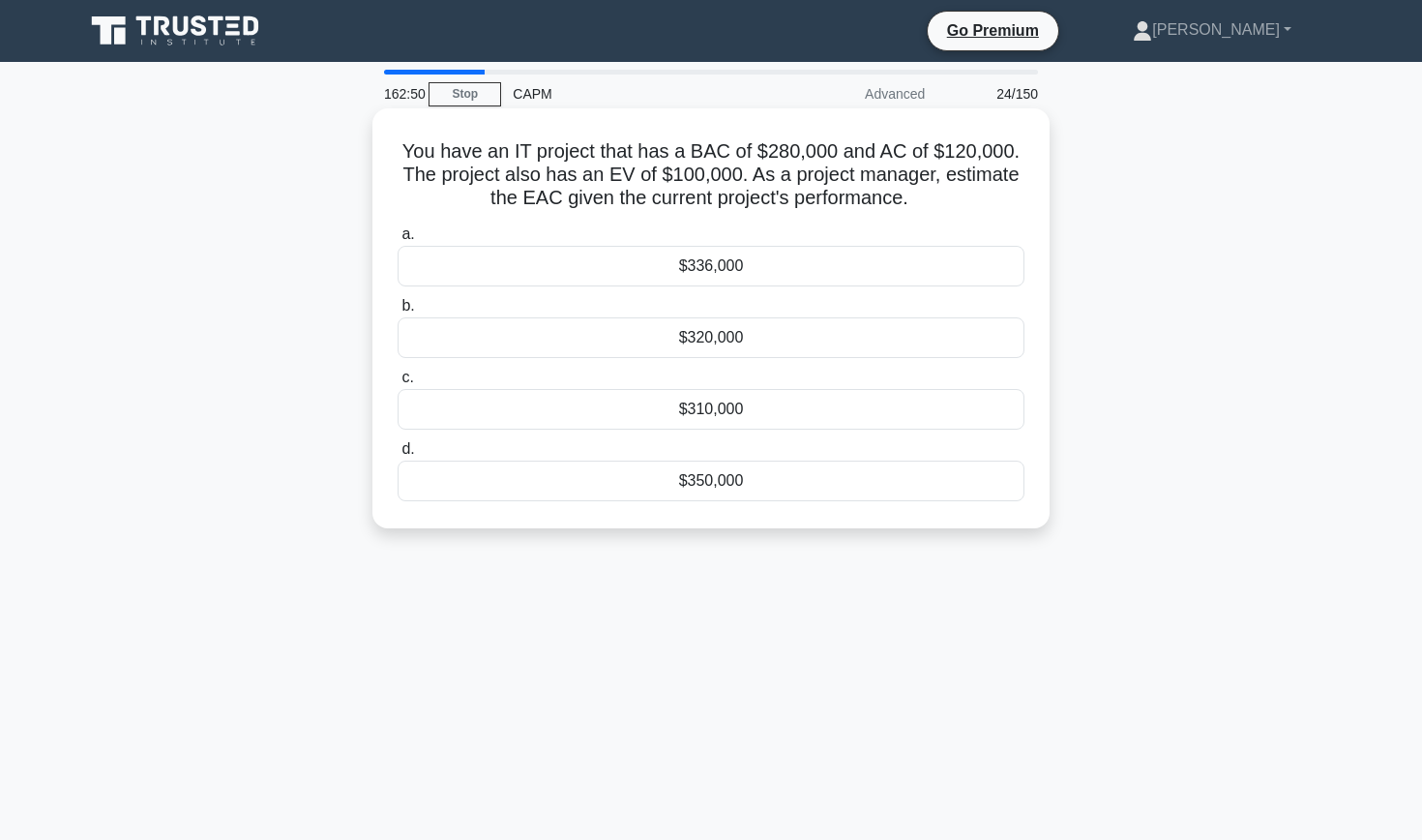
click at [539, 276] on div "$336,000" at bounding box center [711, 265] width 627 height 41
click at [398, 240] on input "a. $336,000" at bounding box center [398, 234] width 0 height 13
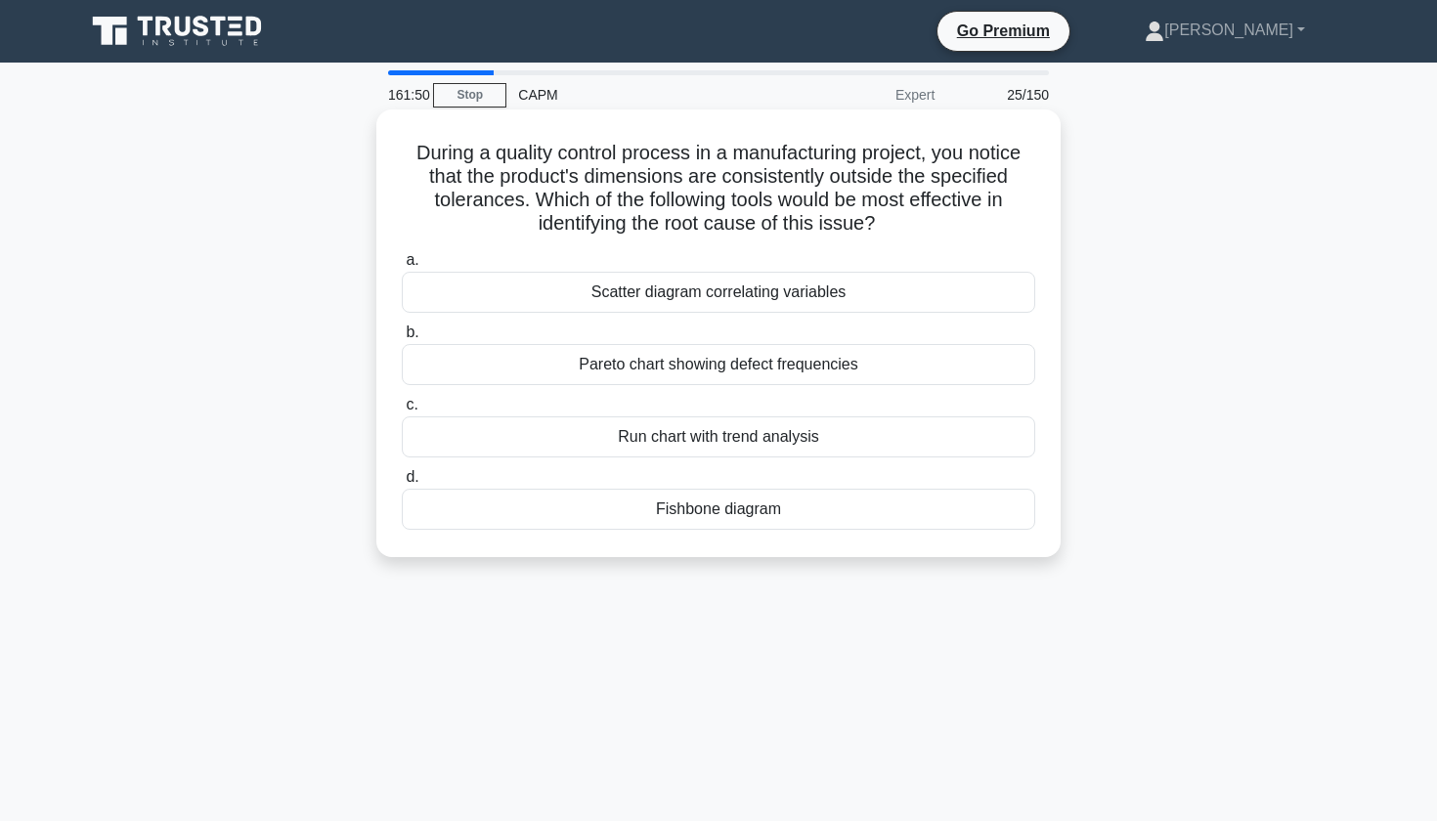
click at [692, 509] on div "Fishbone diagram" at bounding box center [719, 509] width 634 height 41
click at [402, 484] on input "d. Fishbone diagram" at bounding box center [402, 477] width 0 height 13
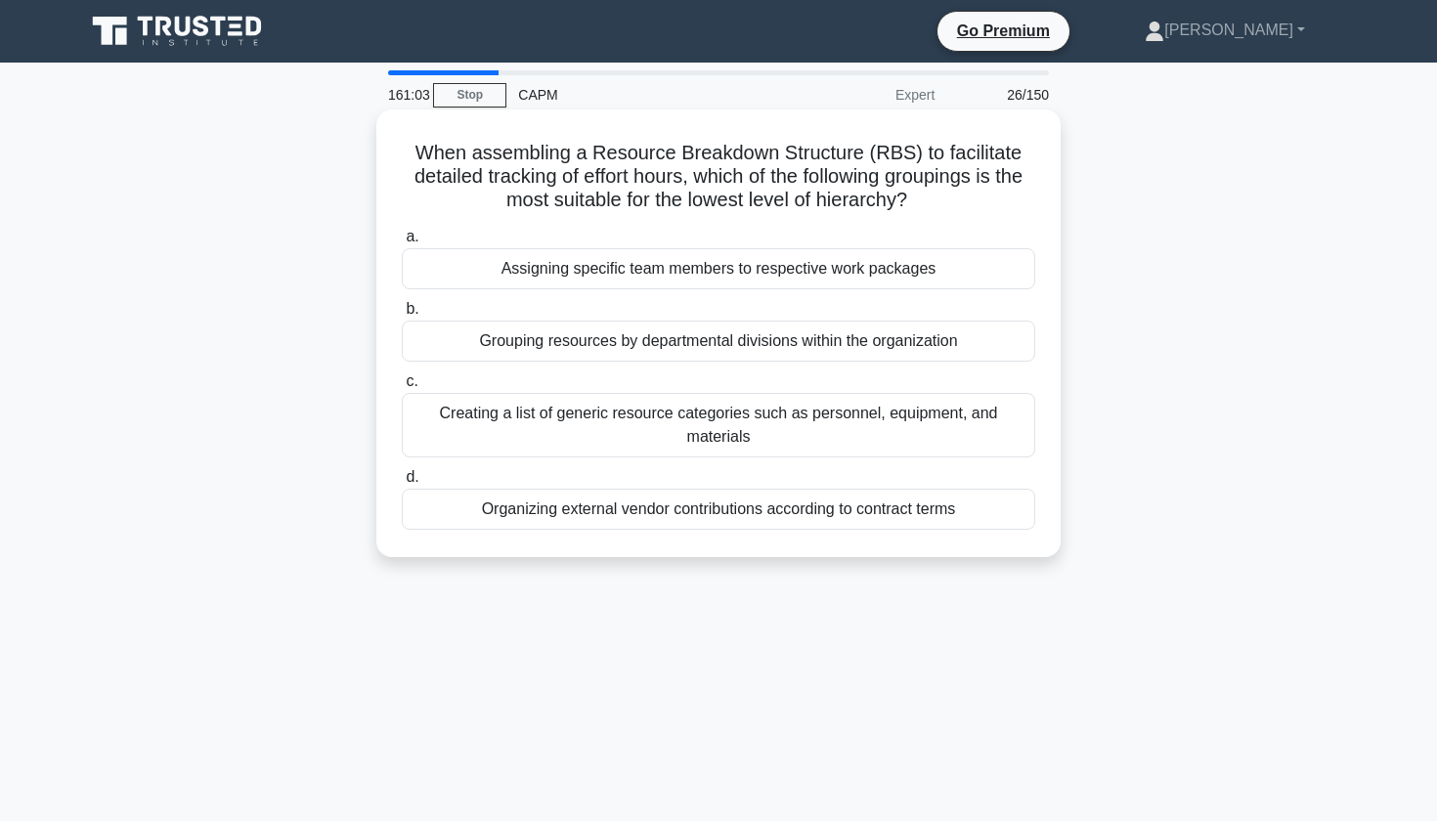
click at [941, 267] on div "Assigning specific team members to respective work packages" at bounding box center [719, 268] width 634 height 41
click at [402, 243] on input "a. Assigning specific team members to respective work packages" at bounding box center [402, 237] width 0 height 13
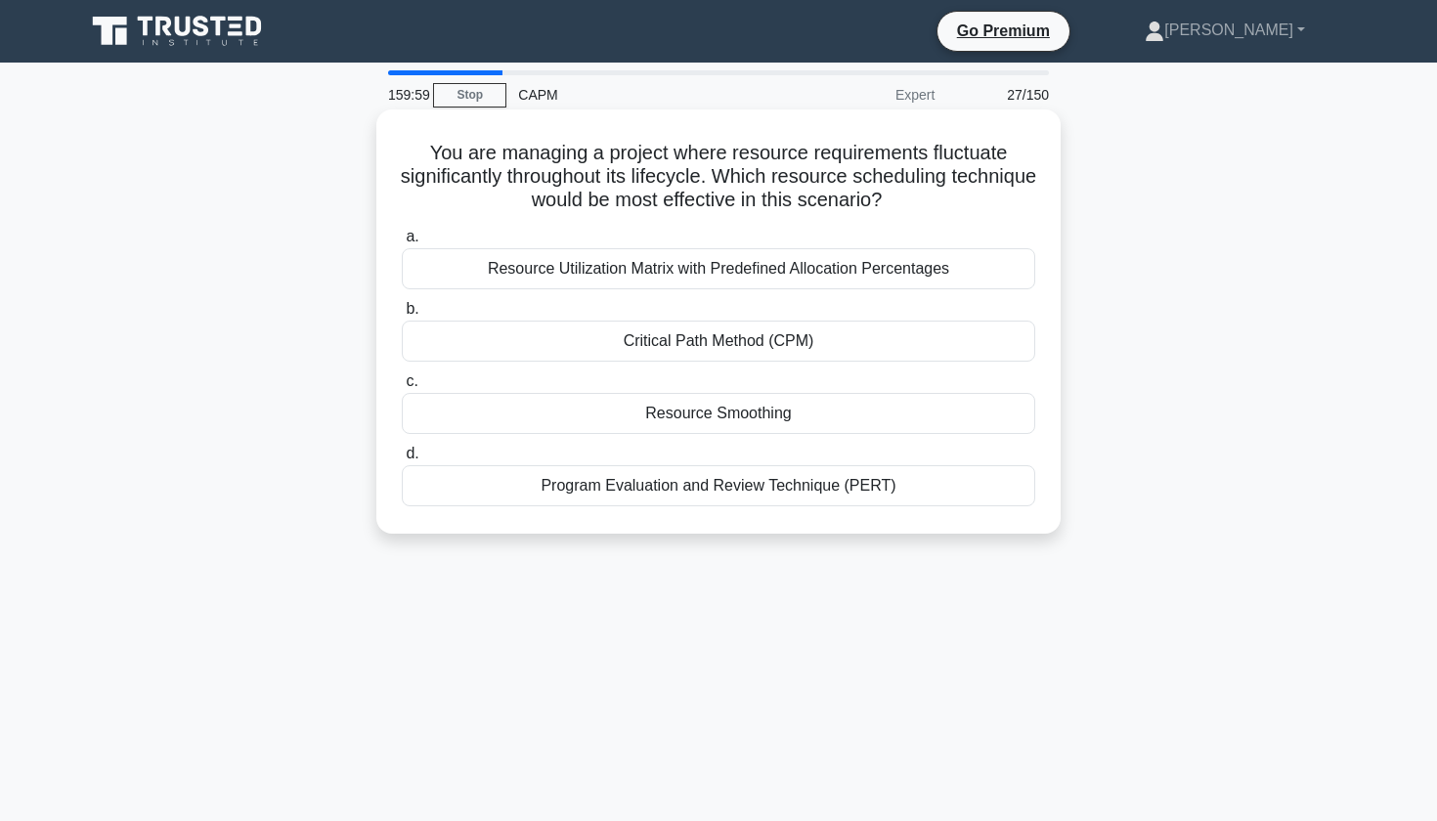
click at [716, 266] on div "Resource Utilization Matrix with Predefined Allocation Percentages" at bounding box center [719, 268] width 634 height 41
click at [402, 243] on input "a. Resource Utilization Matrix with Predefined Allocation Percentages" at bounding box center [402, 237] width 0 height 13
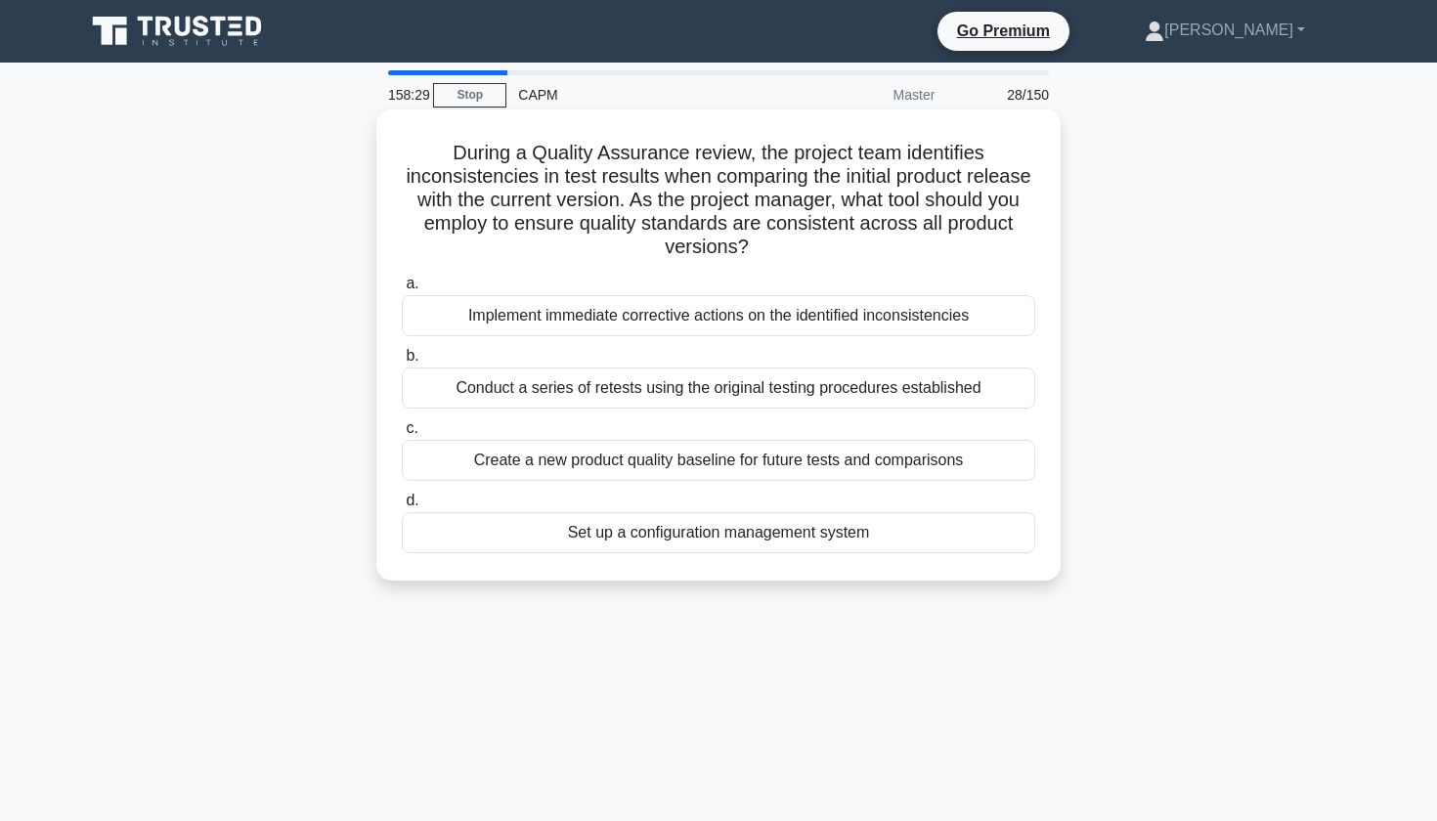
click at [639, 544] on div "Set up a configuration management system" at bounding box center [719, 532] width 634 height 41
click at [402, 507] on input "d. Set up a configuration management system" at bounding box center [402, 501] width 0 height 13
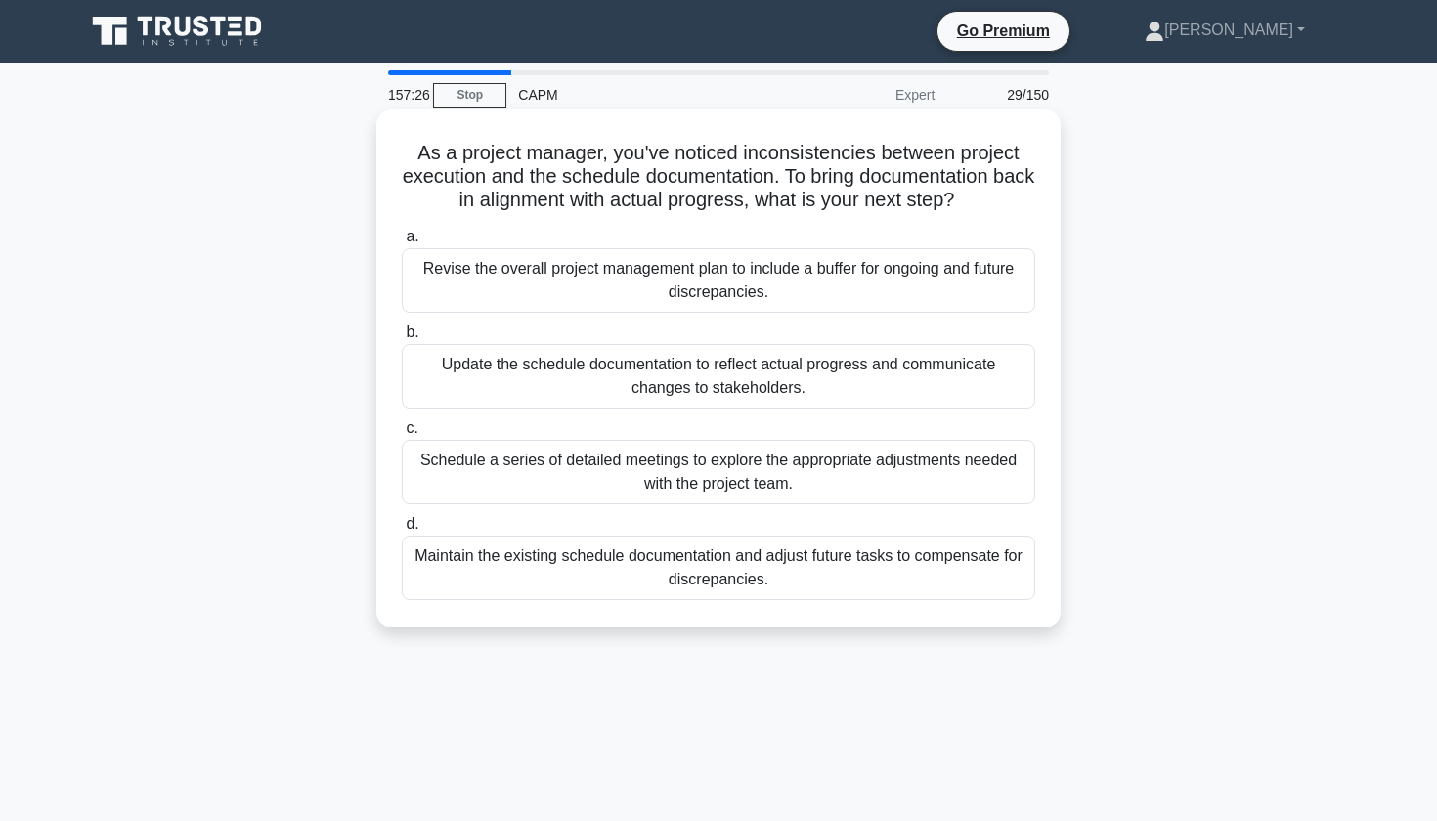
click at [827, 377] on div "Update the schedule documentation to reflect actual progress and communicate ch…" at bounding box center [719, 376] width 634 height 65
click at [402, 339] on input "b. Update the schedule documentation to reflect actual progress and communicate…" at bounding box center [402, 333] width 0 height 13
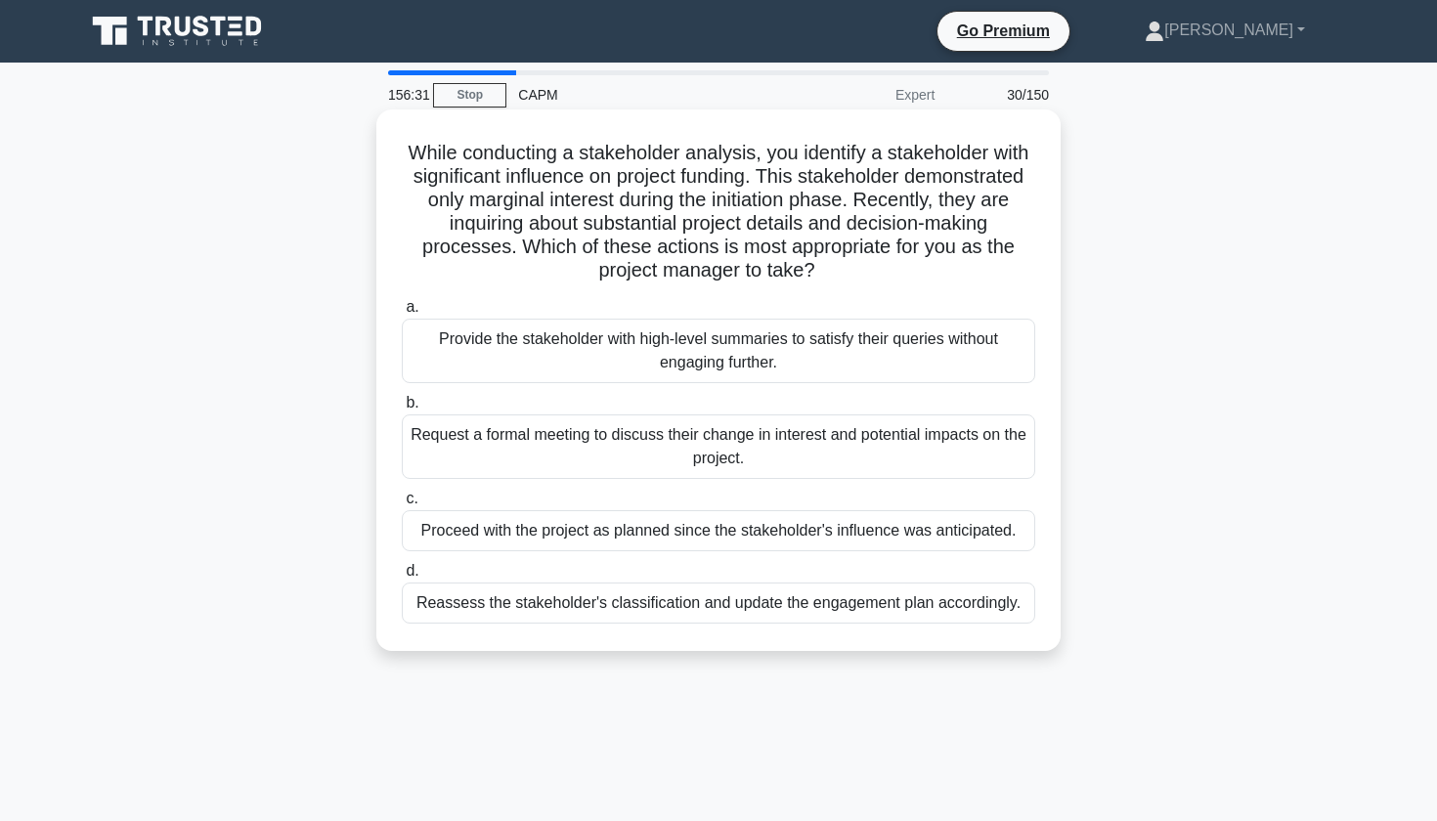
click at [871, 447] on div "Request a formal meeting to discuss their change in interest and potential impa…" at bounding box center [719, 447] width 634 height 65
click at [402, 410] on input "b. Request a formal meeting to discuss their change in interest and potential i…" at bounding box center [402, 403] width 0 height 13
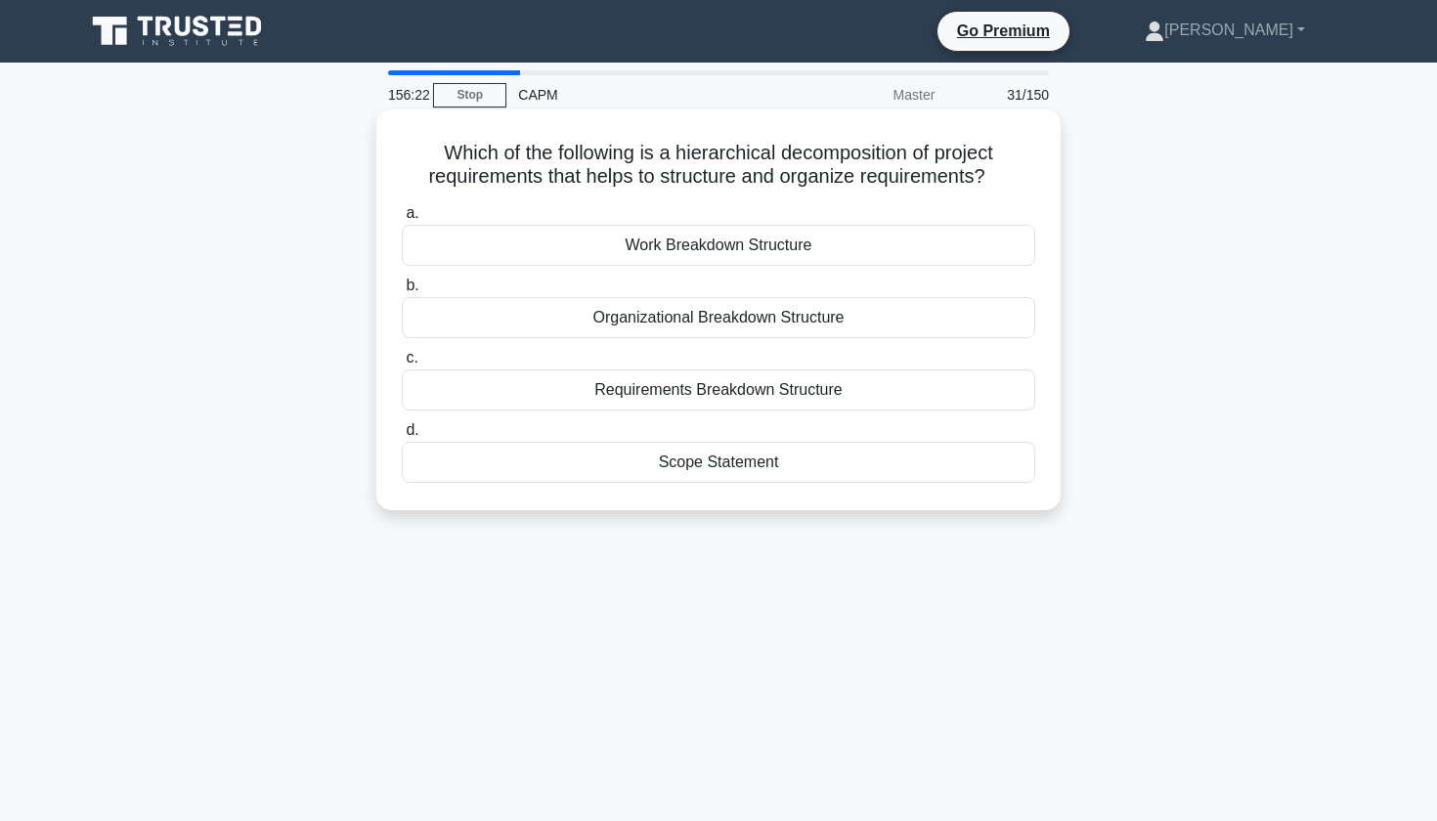
click at [779, 245] on div "Work Breakdown Structure" at bounding box center [719, 245] width 634 height 41
click at [402, 220] on input "a. Work Breakdown Structure" at bounding box center [402, 213] width 0 height 13
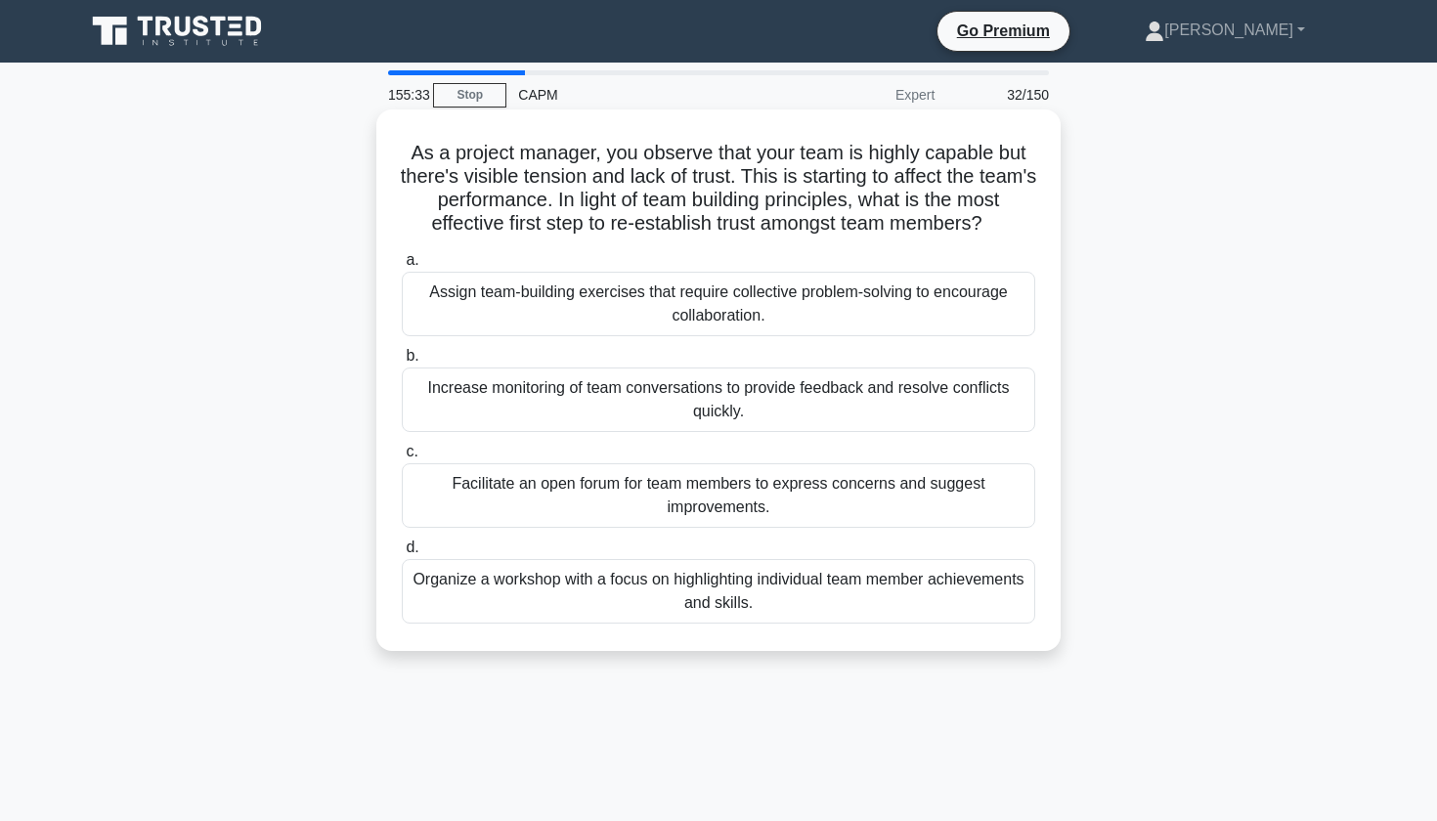
click at [781, 500] on div "Facilitate an open forum for team members to express concerns and suggest impro…" at bounding box center [719, 495] width 634 height 65
click at [402, 459] on input "c. Facilitate an open forum for team members to express concerns and suggest im…" at bounding box center [402, 452] width 0 height 13
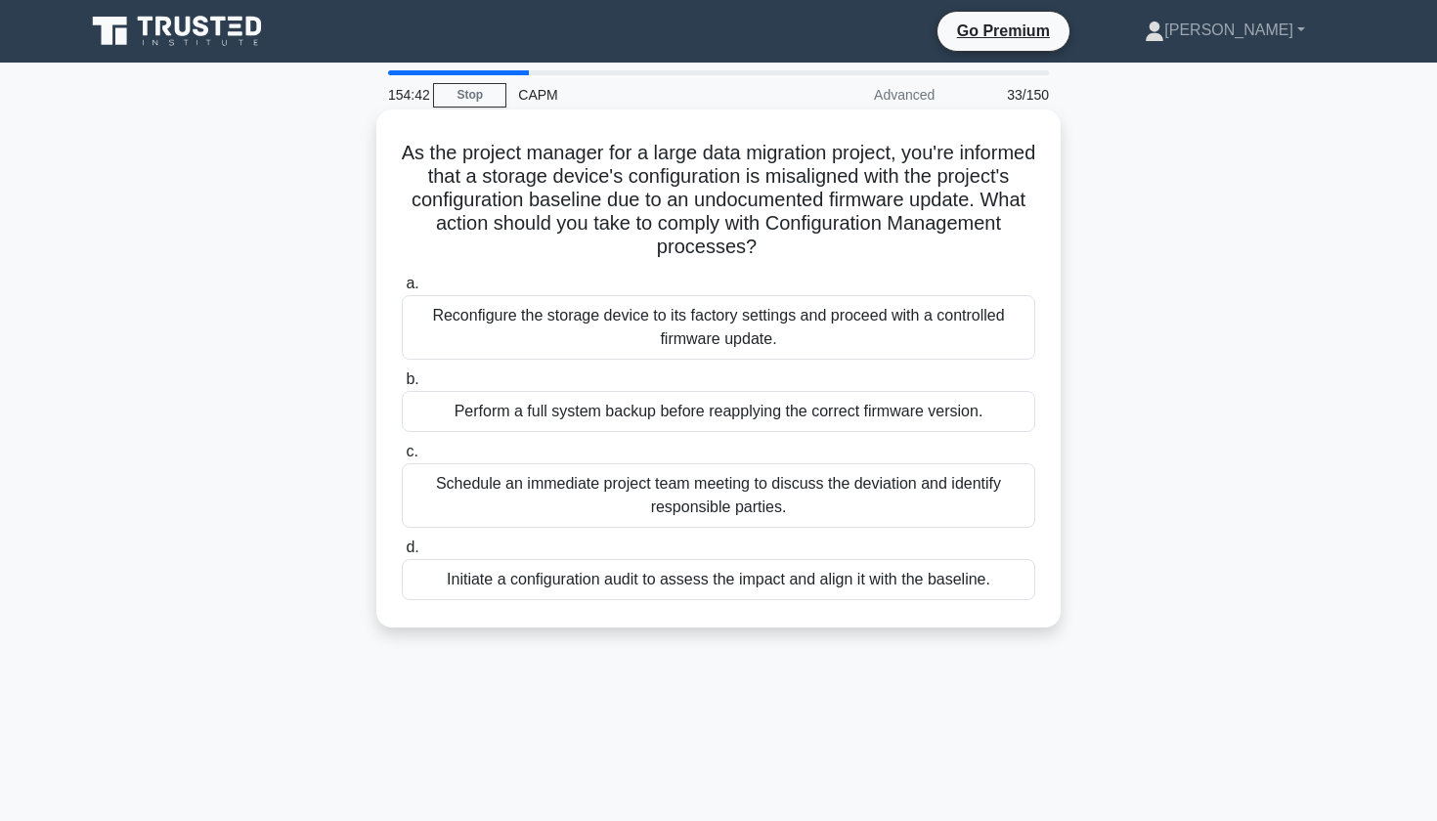
click at [556, 573] on div "Initiate a configuration audit to assess the impact and align it with the basel…" at bounding box center [719, 579] width 634 height 41
click at [402, 554] on input "d. Initiate a configuration audit to assess the impact and align it with the ba…" at bounding box center [402, 548] width 0 height 13
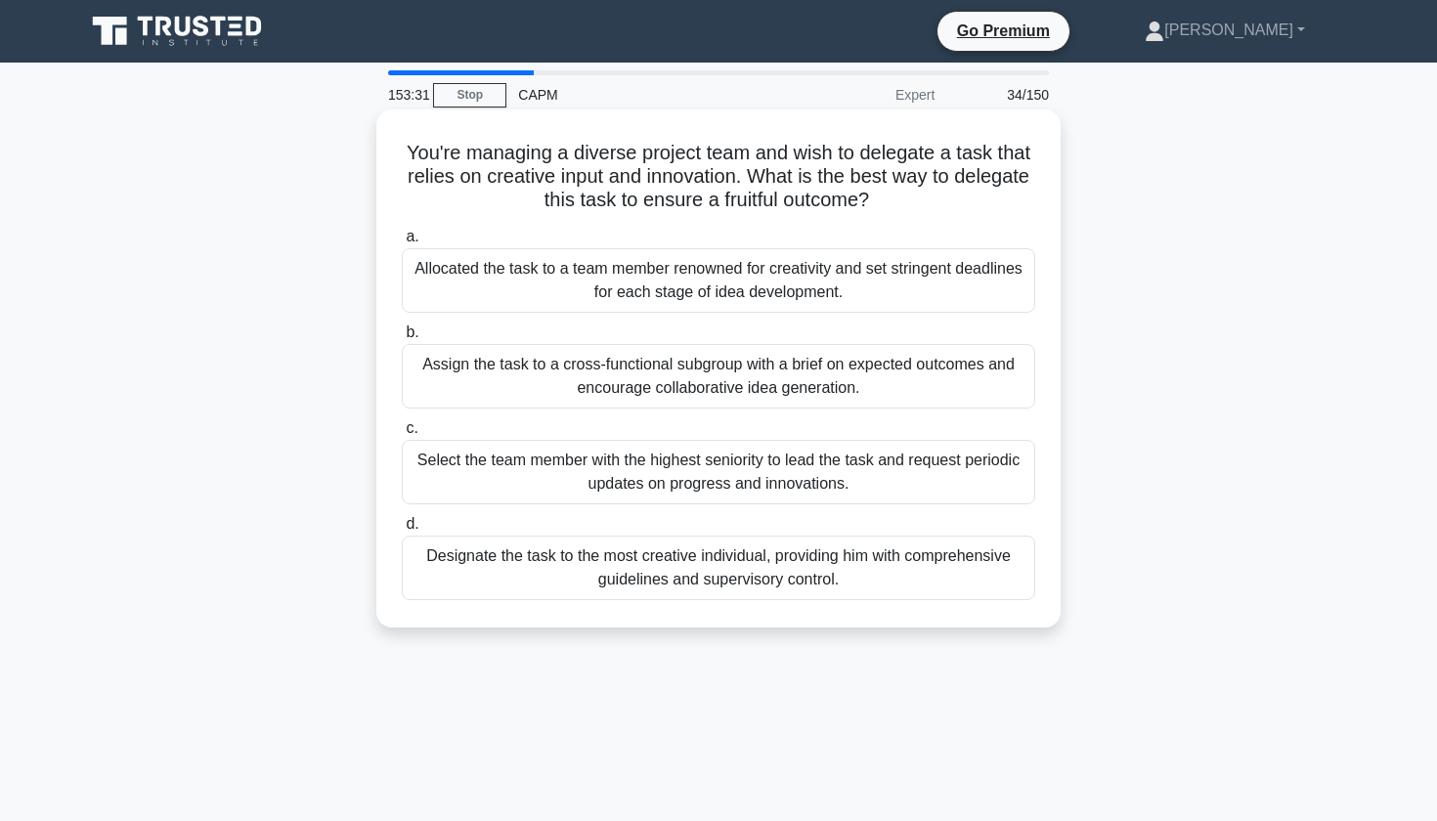
click at [522, 386] on div "Assign the task to a cross-functional subgroup with a brief on expected outcome…" at bounding box center [719, 376] width 634 height 65
click at [402, 339] on input "b. Assign the task to a cross-functional subgroup with a brief on expected outc…" at bounding box center [402, 333] width 0 height 13
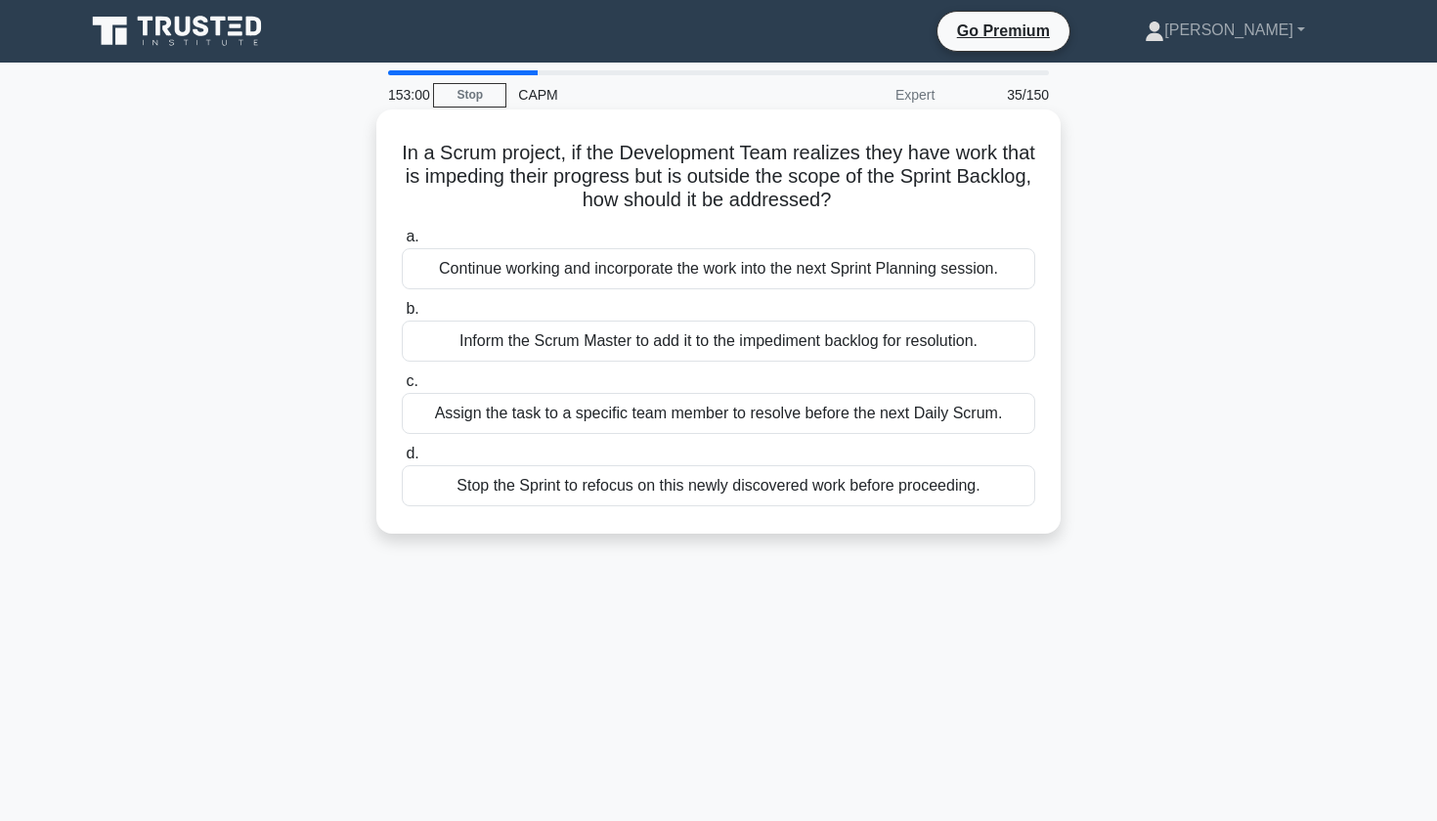
click at [484, 266] on div "Continue working and incorporate the work into the next Sprint Planning session." at bounding box center [719, 268] width 634 height 41
click at [402, 243] on input "a. Continue working and incorporate the work into the next Sprint Planning sess…" at bounding box center [402, 237] width 0 height 13
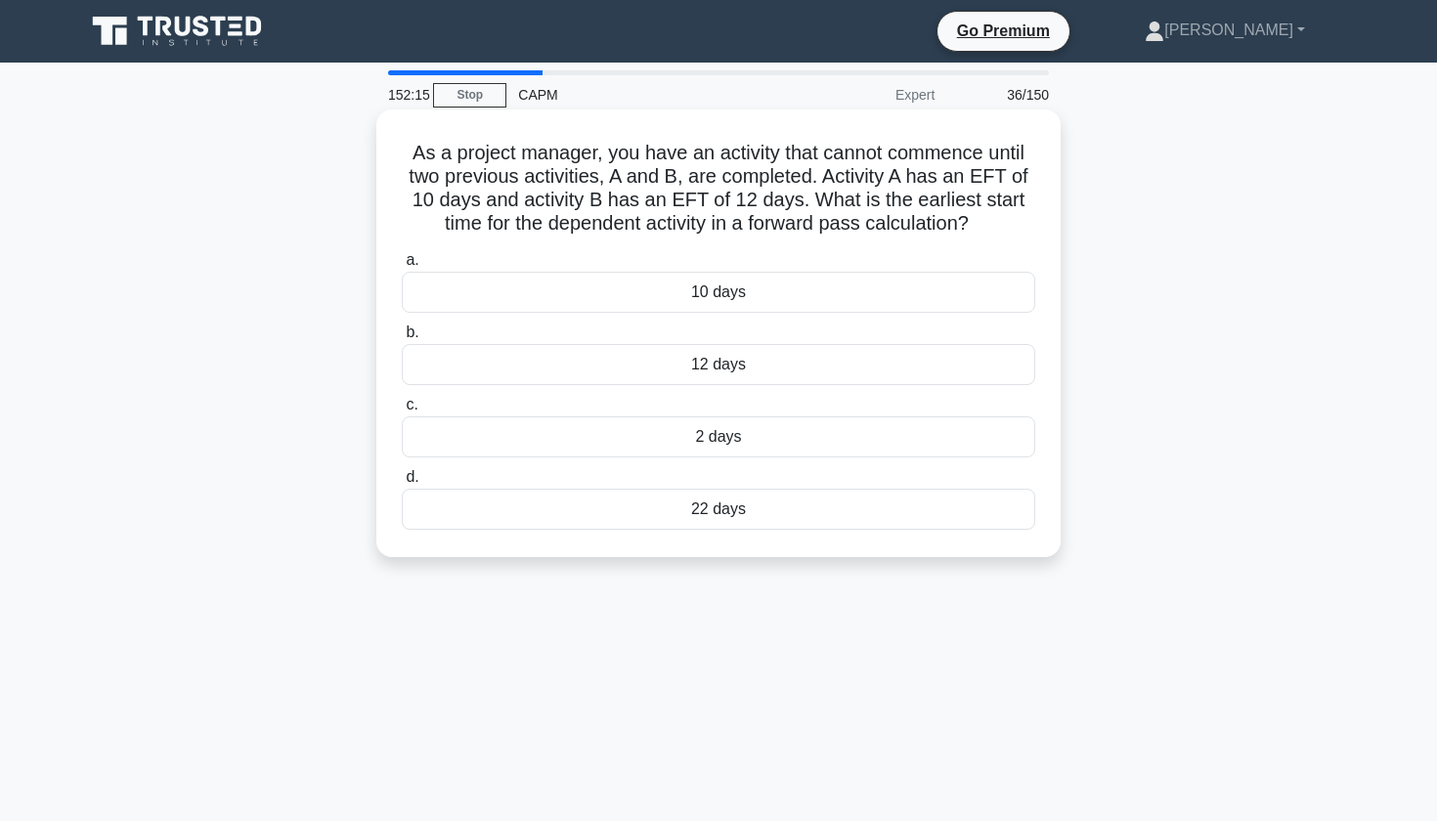
click at [499, 508] on div "22 days" at bounding box center [719, 509] width 634 height 41
click at [402, 484] on input "d. 22 days" at bounding box center [402, 477] width 0 height 13
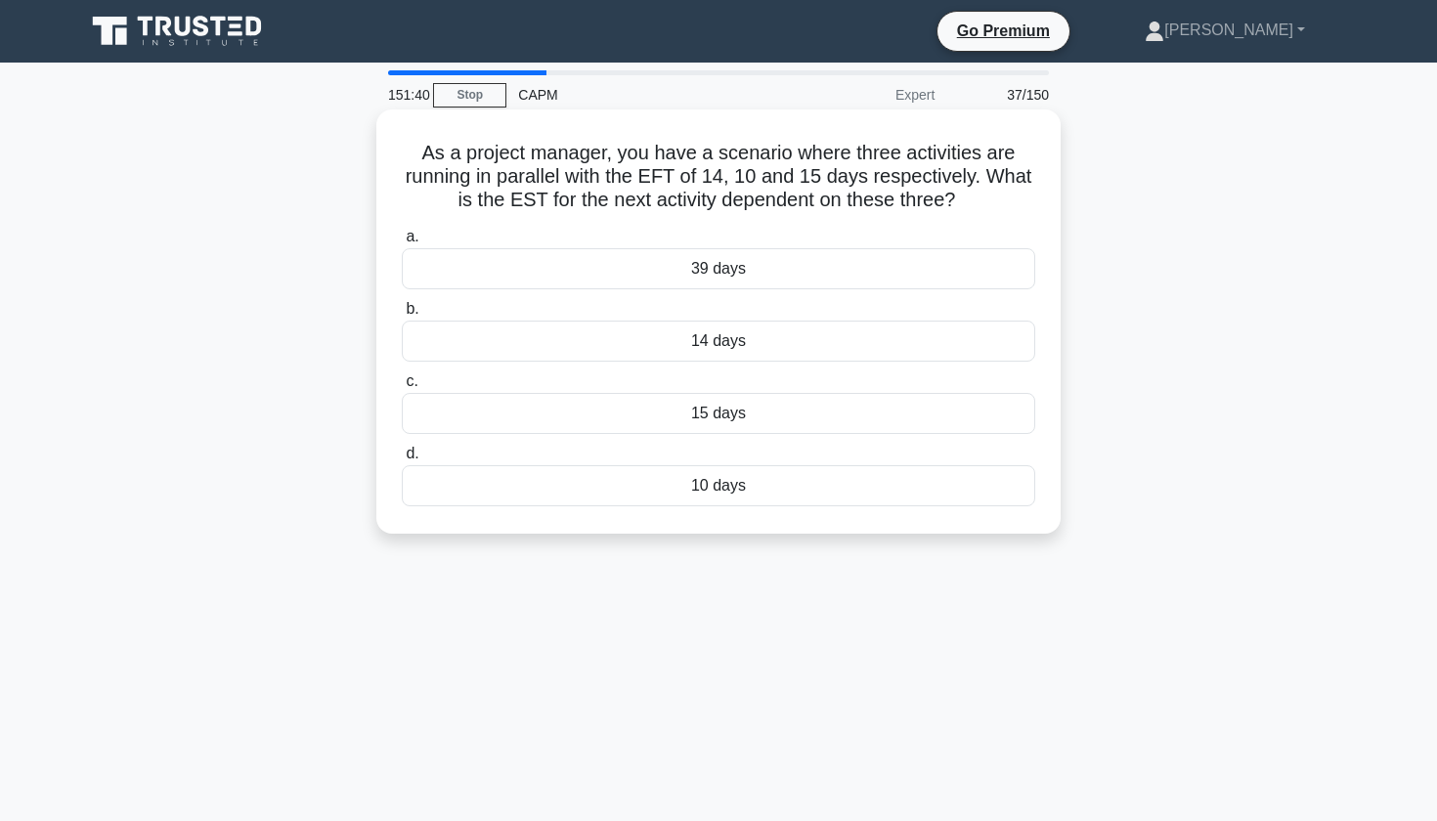
click at [468, 419] on div "15 days" at bounding box center [719, 413] width 634 height 41
click at [402, 388] on input "c. 15 days" at bounding box center [402, 381] width 0 height 13
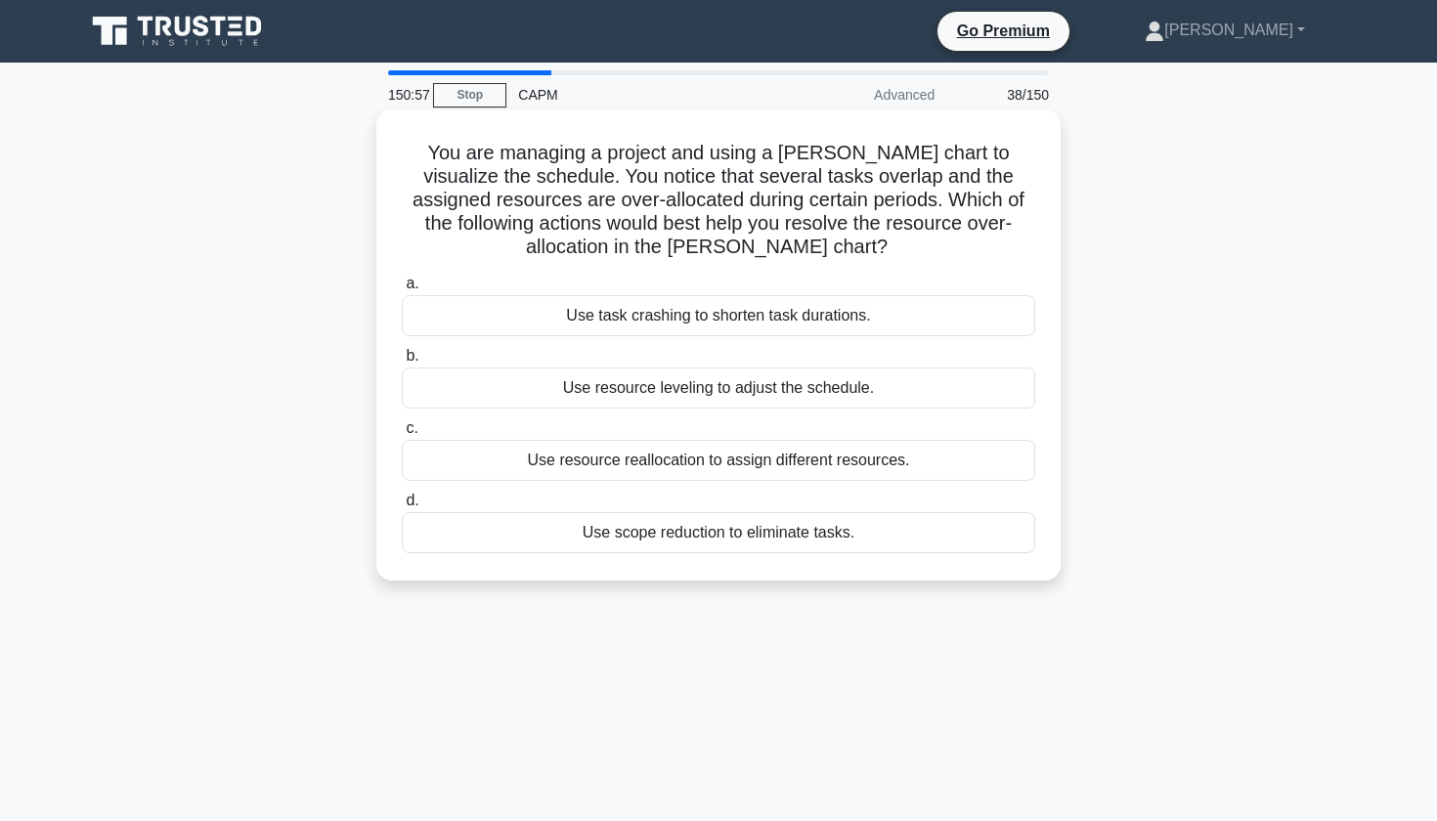
click at [681, 389] on div "Use resource leveling to adjust the schedule." at bounding box center [719, 388] width 634 height 41
click at [402, 363] on input "b. Use resource leveling to adjust the schedule." at bounding box center [402, 356] width 0 height 13
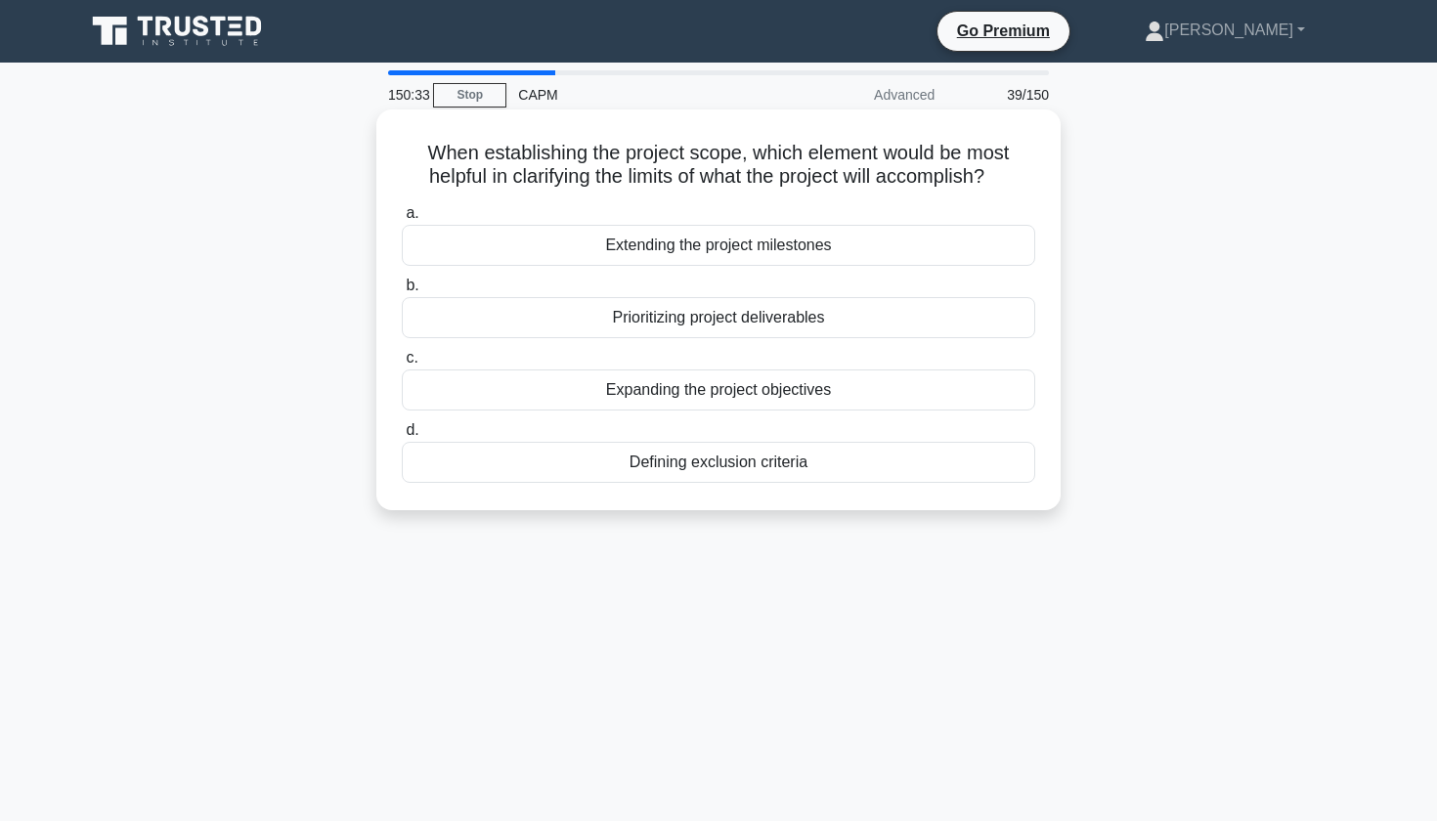
click at [530, 455] on div "Defining exclusion criteria" at bounding box center [719, 462] width 634 height 41
click at [402, 437] on input "d. Defining exclusion criteria" at bounding box center [402, 430] width 0 height 13
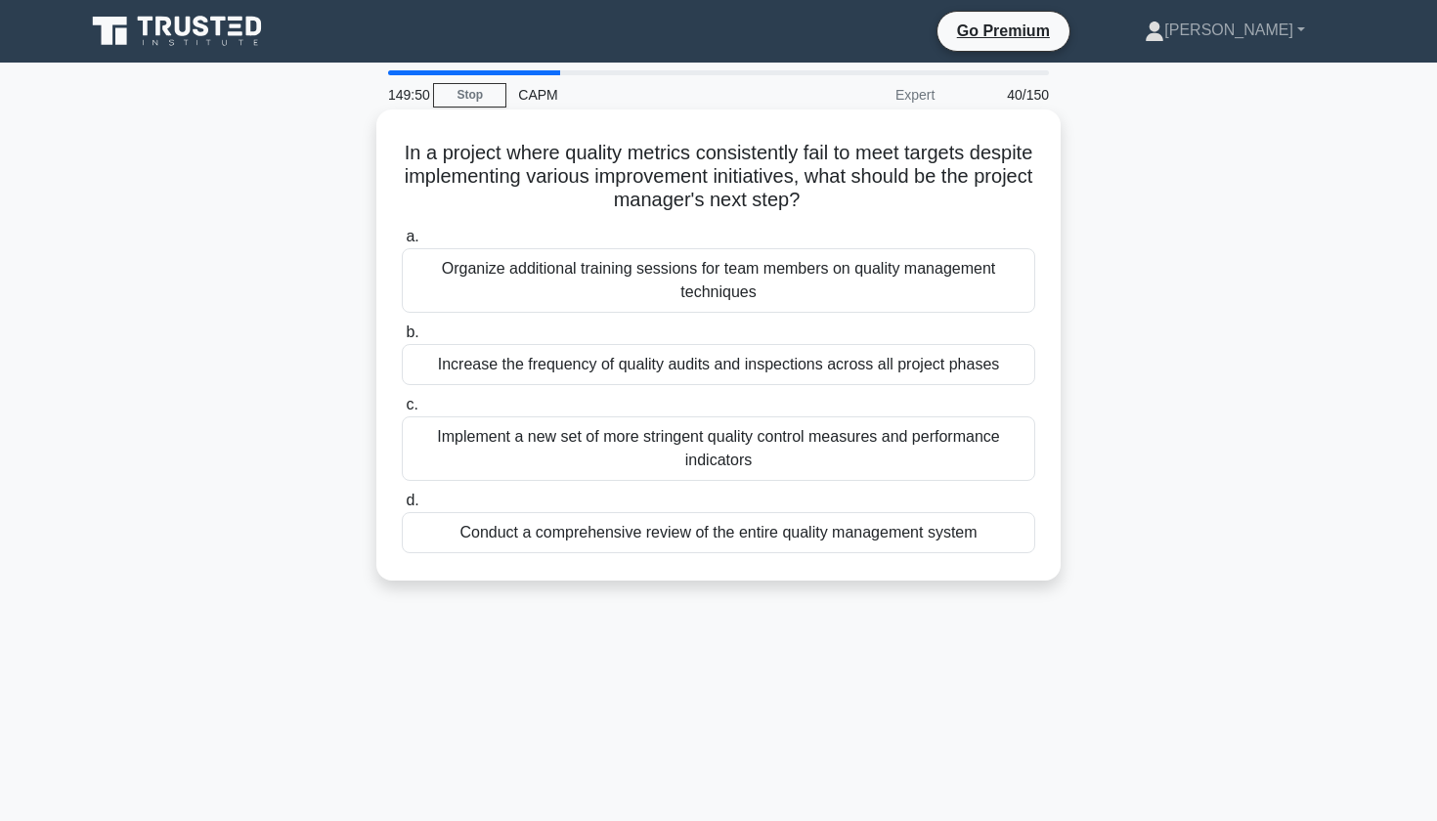
click at [533, 528] on div "Conduct a comprehensive review of the entire quality management system" at bounding box center [719, 532] width 634 height 41
click at [402, 507] on input "d. Conduct a comprehensive review of the entire quality management system" at bounding box center [402, 501] width 0 height 13
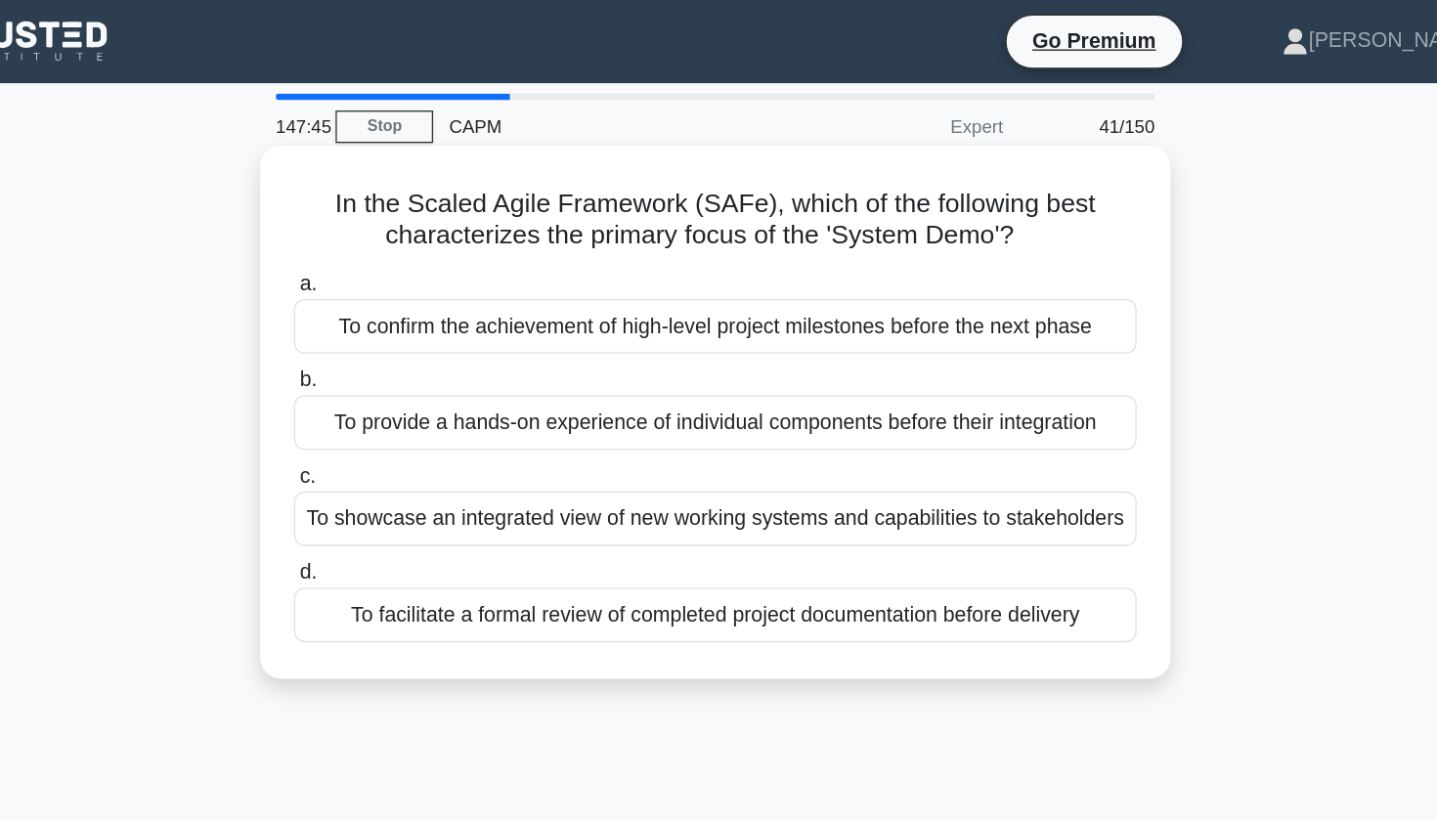
click at [402, 393] on div "To showcase an integrated view of new working systems and capabilities to stake…" at bounding box center [719, 390] width 634 height 41
click at [402, 365] on input "c. To showcase an integrated view of new working systems and capabilities to st…" at bounding box center [402, 358] width 0 height 13
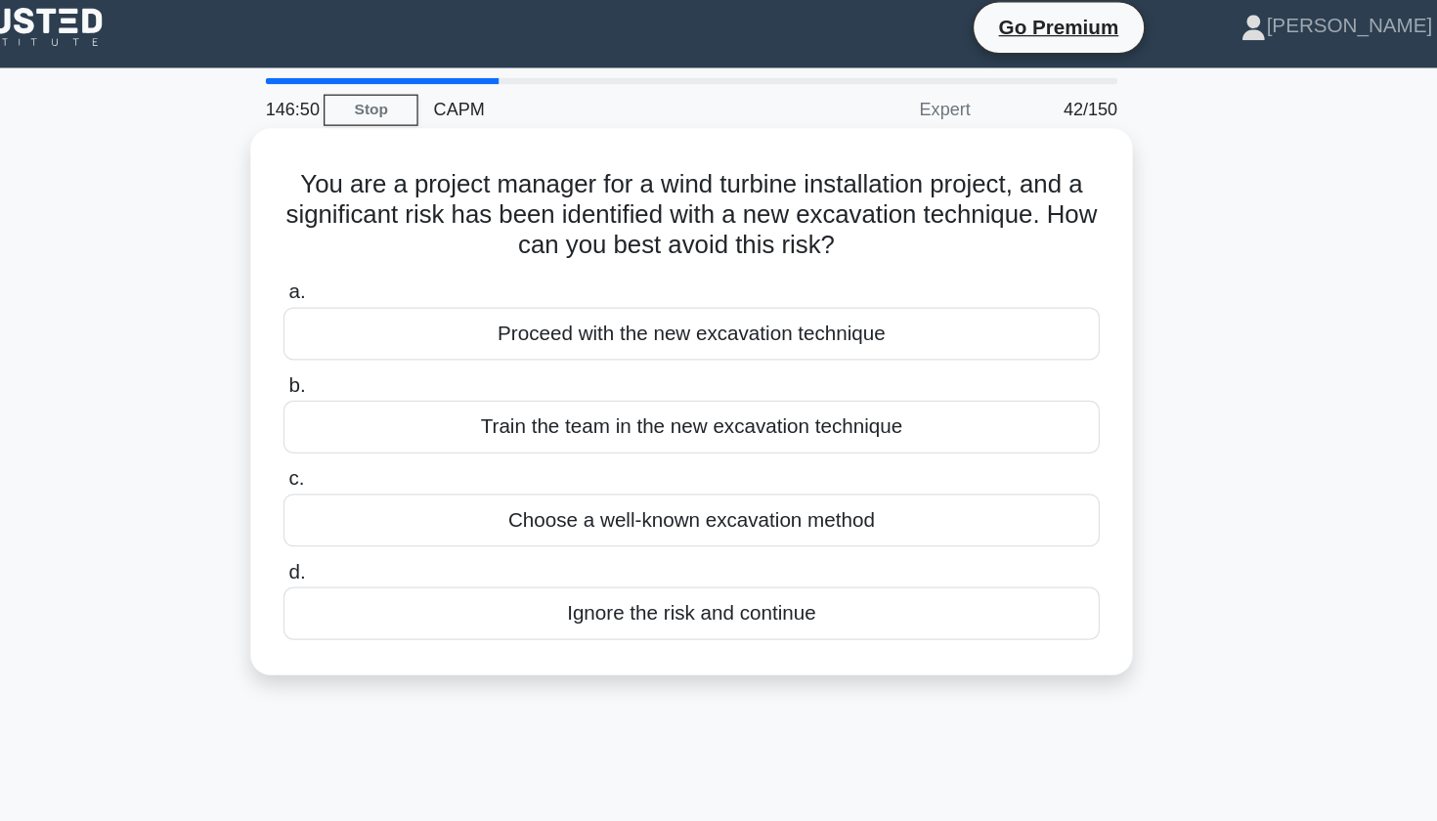
click at [402, 403] on div "Choose a well-known excavation method" at bounding box center [719, 413] width 634 height 41
click at [402, 388] on input "c. Choose a well-known excavation method" at bounding box center [402, 381] width 0 height 13
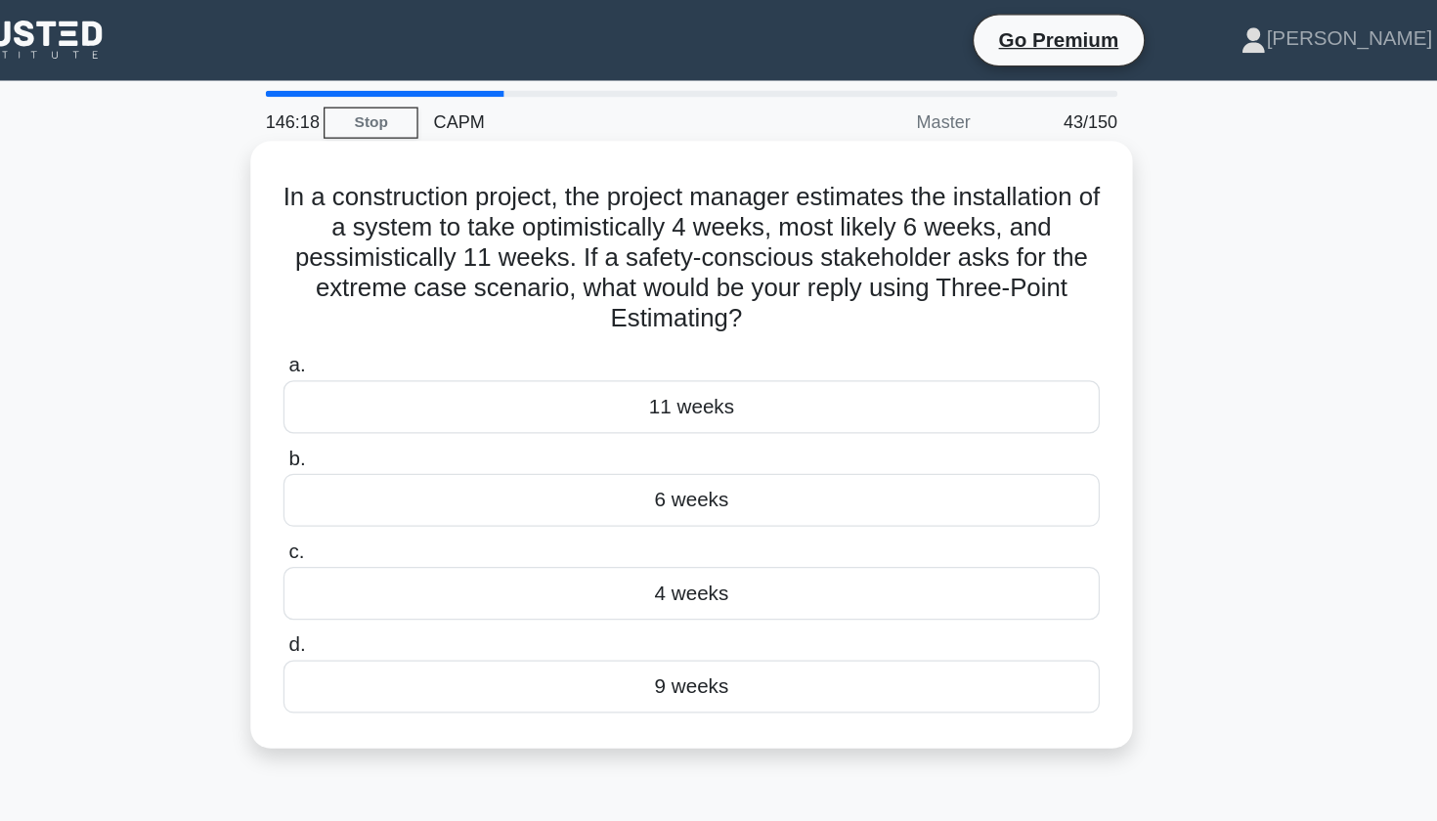
click at [402, 388] on div "6 weeks" at bounding box center [719, 388] width 634 height 41
click at [402, 363] on input "b. 6 weeks" at bounding box center [402, 356] width 0 height 13
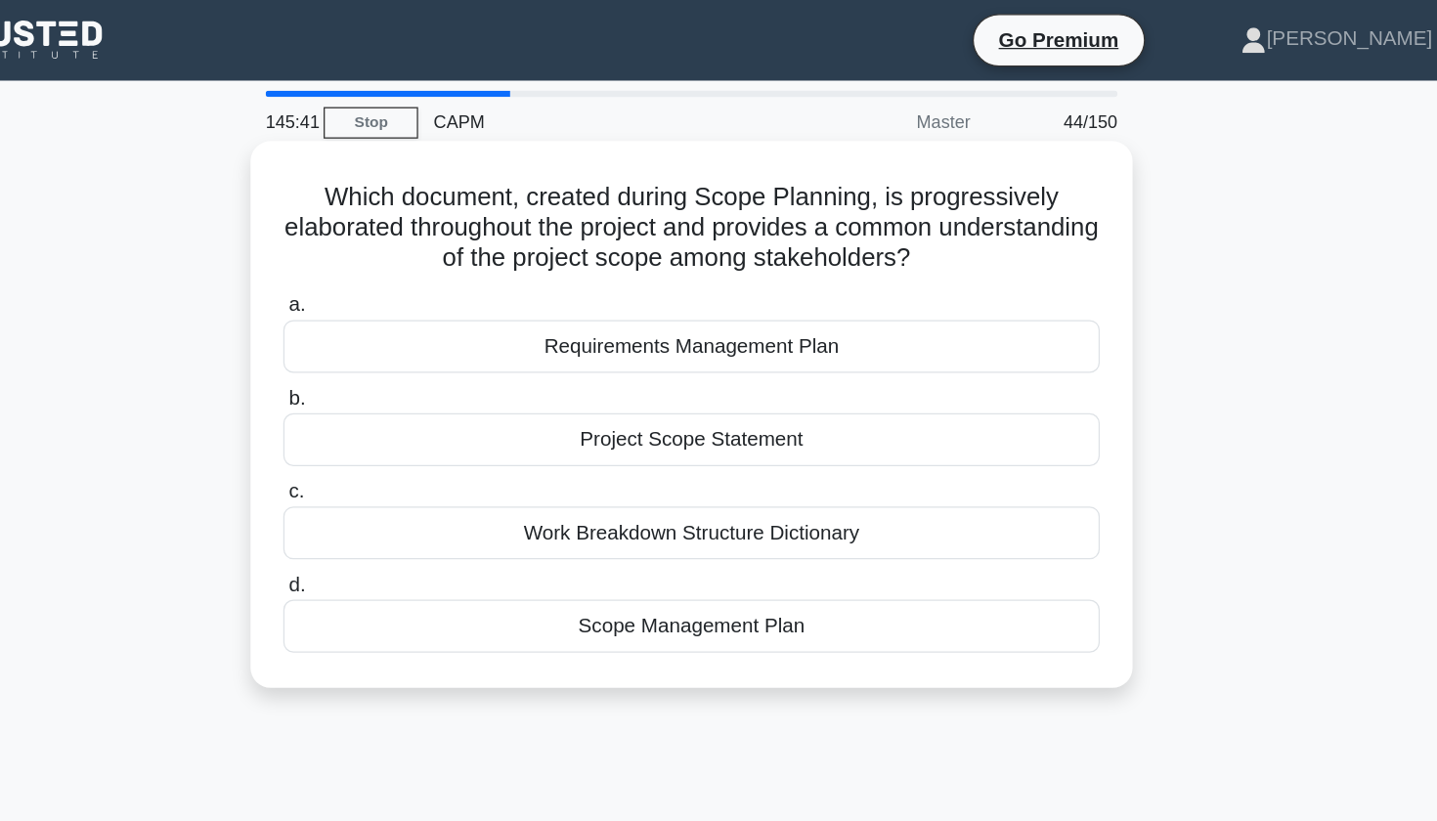
click at [466, 339] on div "Project Scope Statement" at bounding box center [719, 341] width 634 height 41
click at [402, 316] on input "b. Project Scope Statement" at bounding box center [402, 309] width 0 height 13
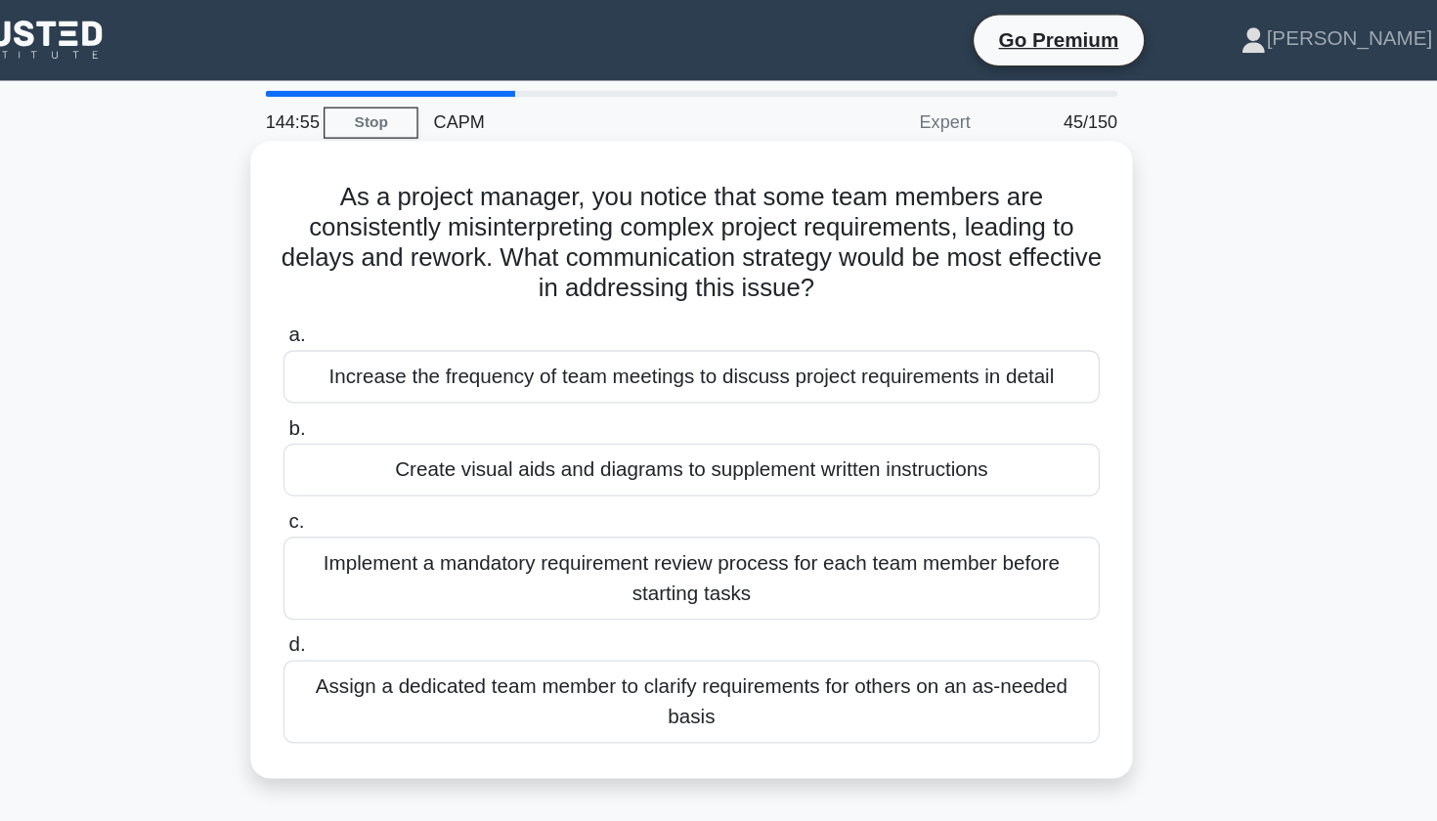
click at [402, 369] on div "Create visual aids and diagrams to supplement written instructions" at bounding box center [719, 364] width 634 height 41
click at [402, 339] on input "b. Create visual aids and diagrams to supplement written instructions" at bounding box center [402, 333] width 0 height 13
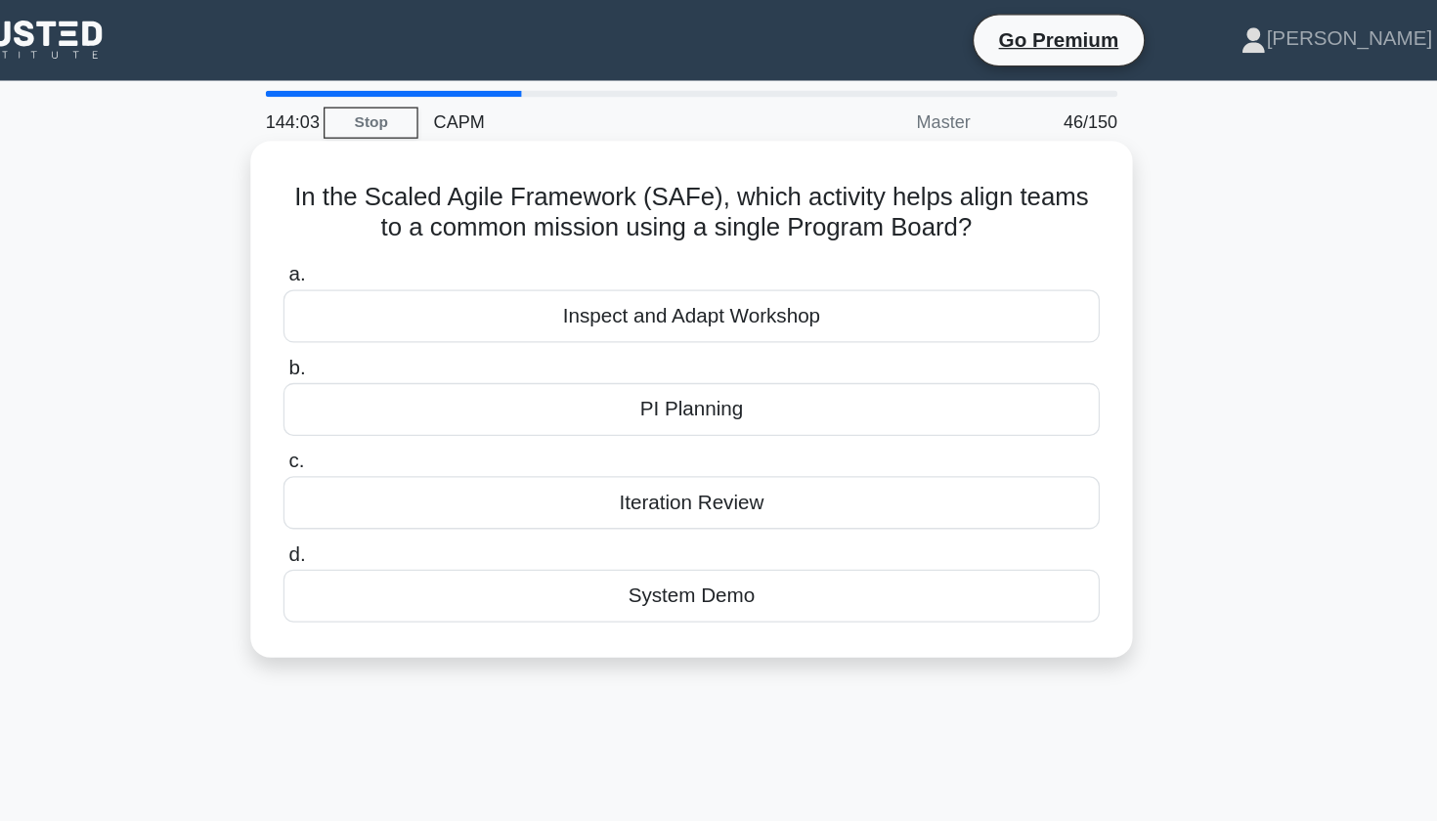
click at [422, 318] on div "PI Planning" at bounding box center [719, 317] width 634 height 41
click at [402, 292] on input "b. PI Planning" at bounding box center [402, 286] width 0 height 13
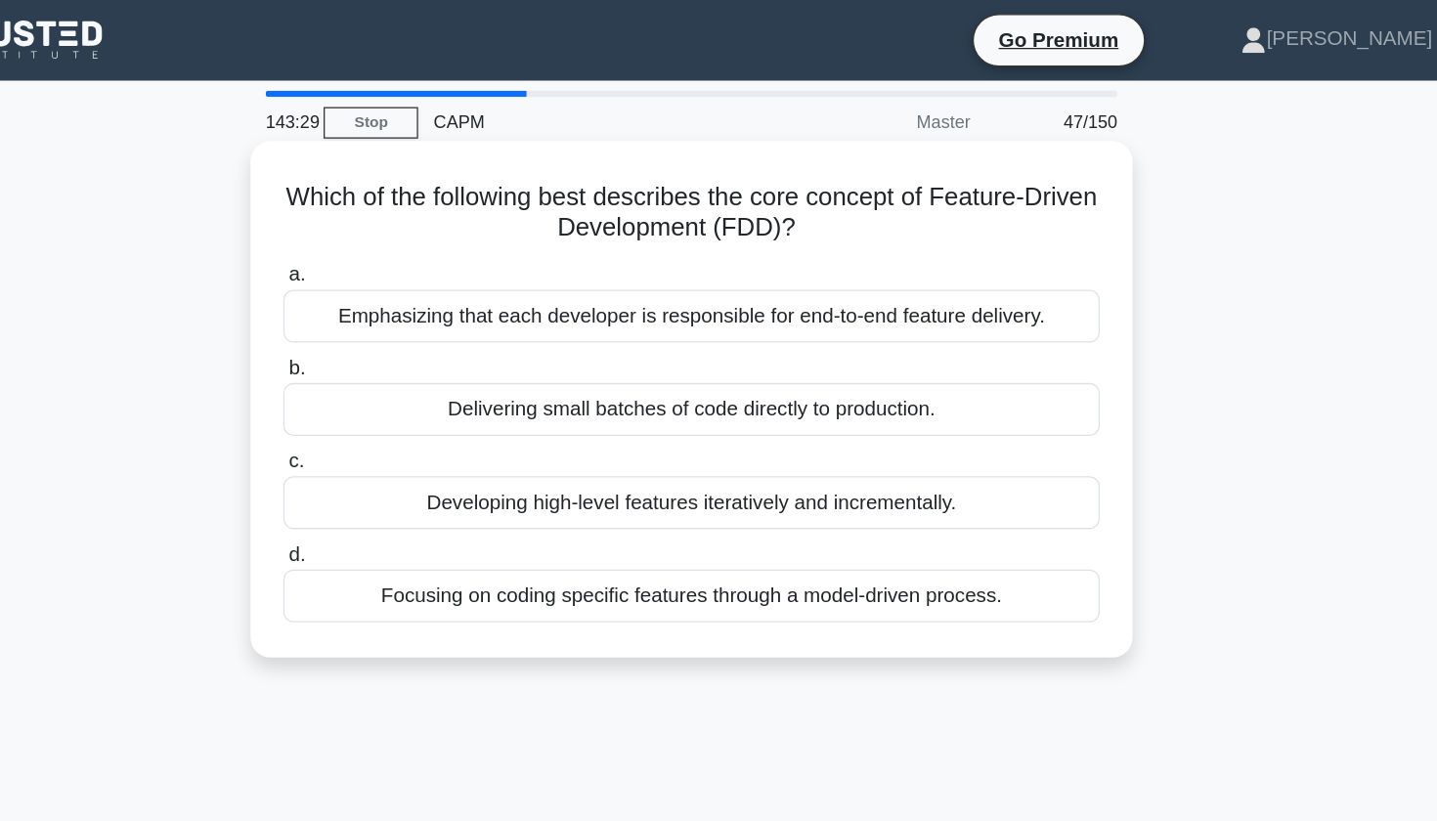
click at [469, 399] on div "Developing high-level features iteratively and incrementally." at bounding box center [719, 390] width 634 height 41
click at [402, 365] on input "c. Developing high-level features iteratively and incrementally." at bounding box center [402, 358] width 0 height 13
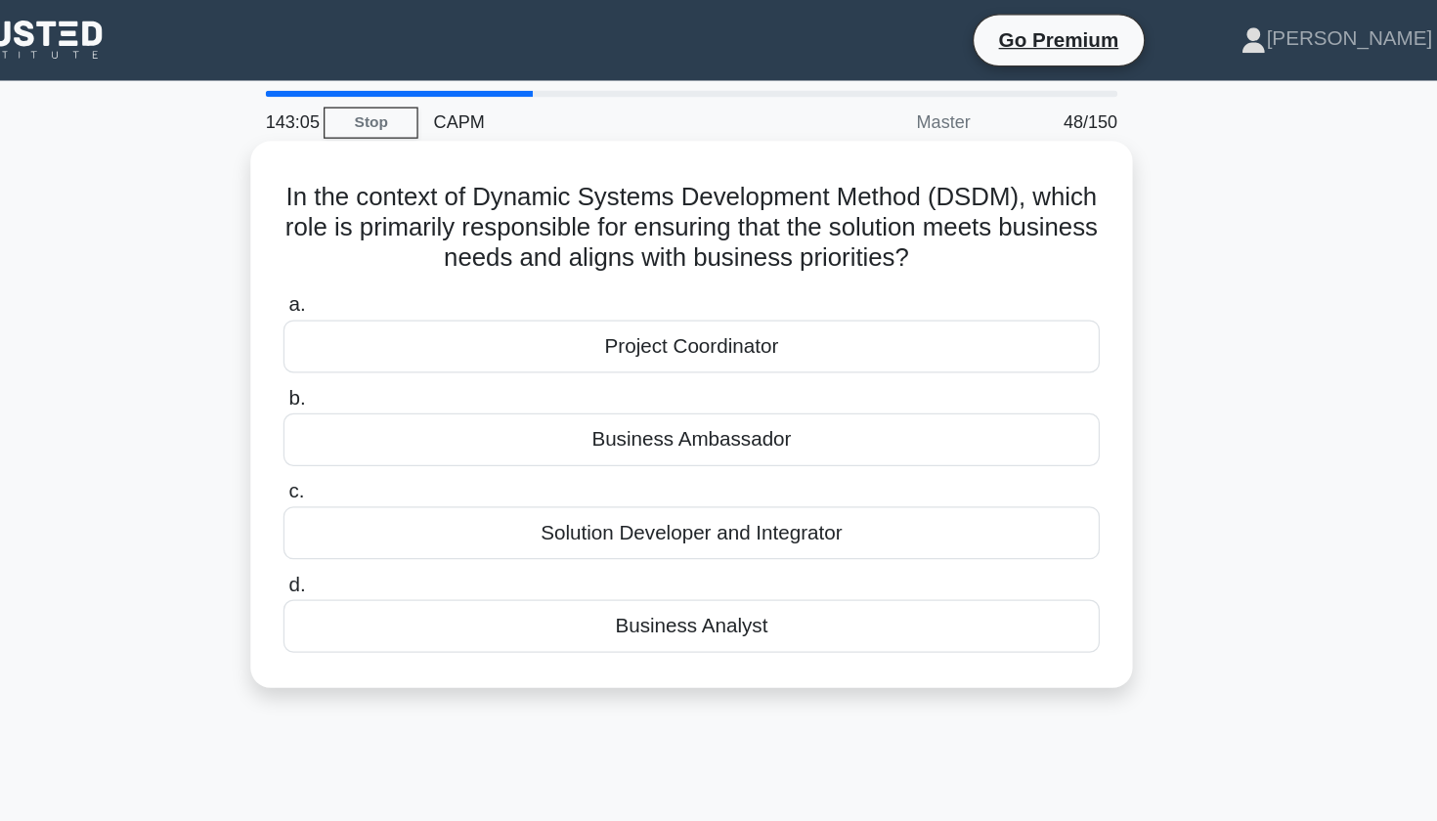
click at [402, 494] on div "Business Analyst" at bounding box center [719, 485] width 634 height 41
click at [402, 461] on input "d. Business Analyst" at bounding box center [402, 454] width 0 height 13
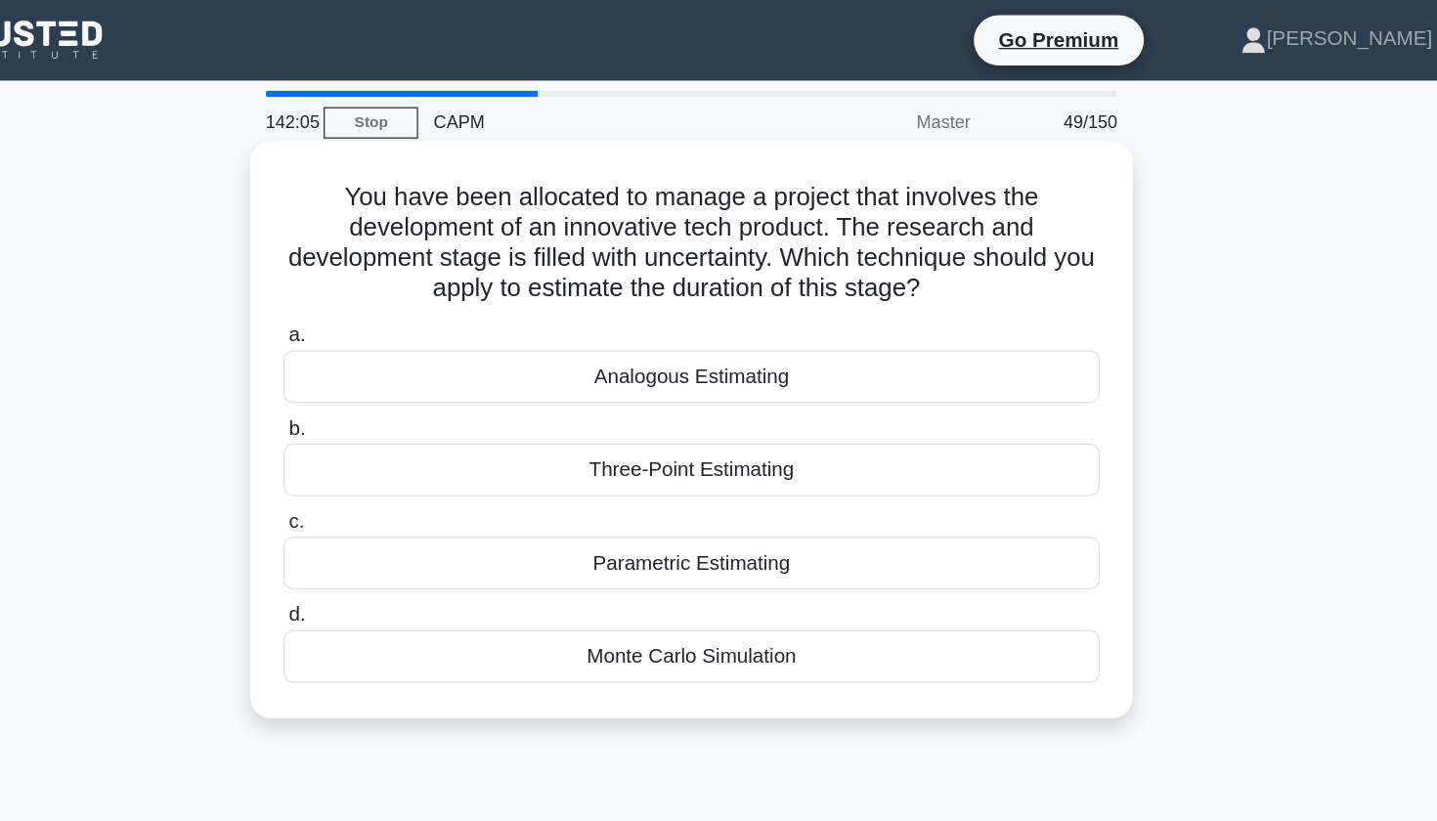
click at [497, 511] on div "Monte Carlo Simulation" at bounding box center [719, 509] width 634 height 41
click at [402, 484] on input "d. Monte Carlo Simulation" at bounding box center [402, 477] width 0 height 13
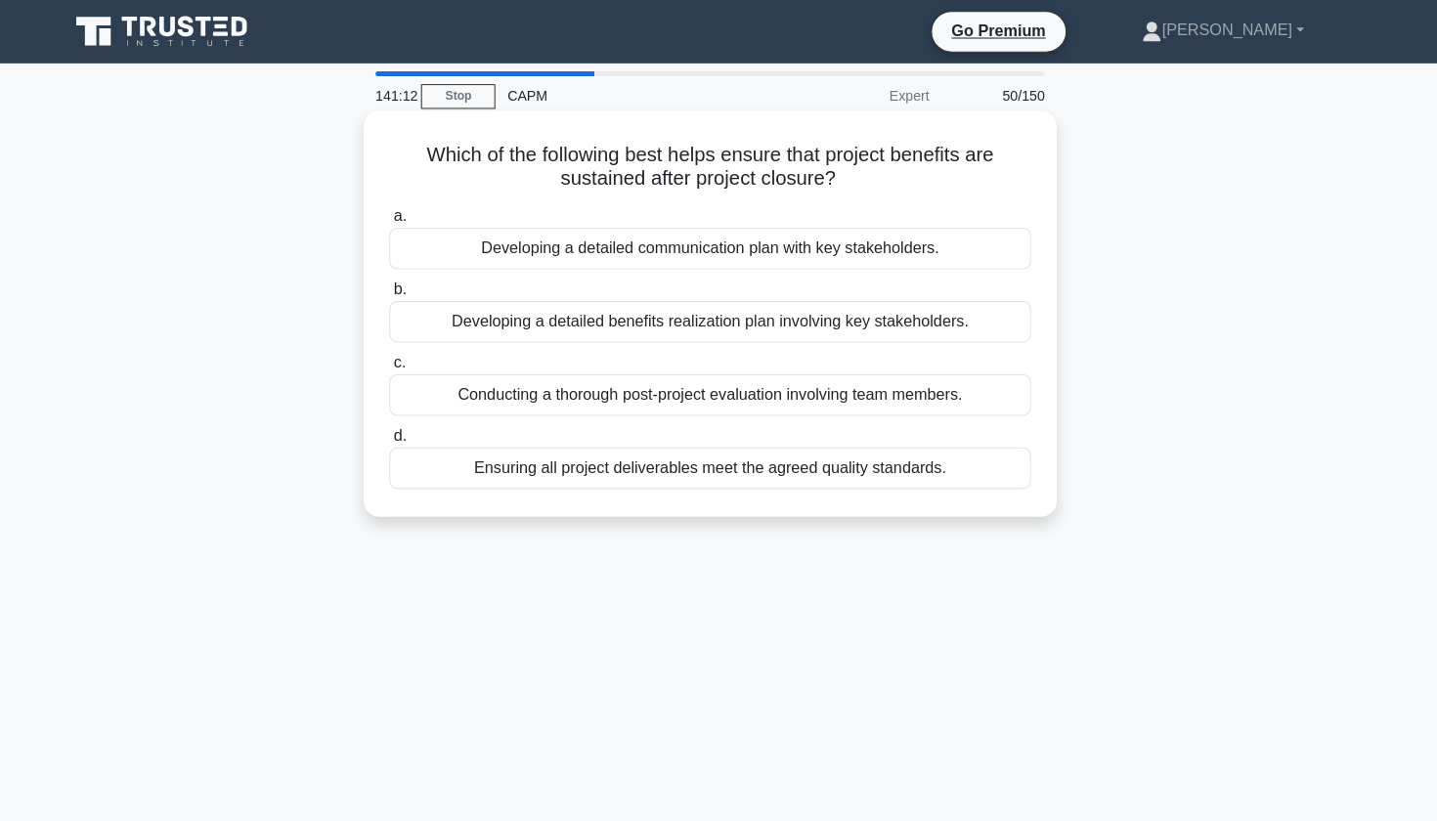
click at [454, 328] on div "Developing a detailed benefits realization plan involving key stakeholders." at bounding box center [719, 317] width 634 height 41
click at [402, 292] on input "b. Developing a detailed benefits realization plan involving key stakeholders." at bounding box center [402, 286] width 0 height 13
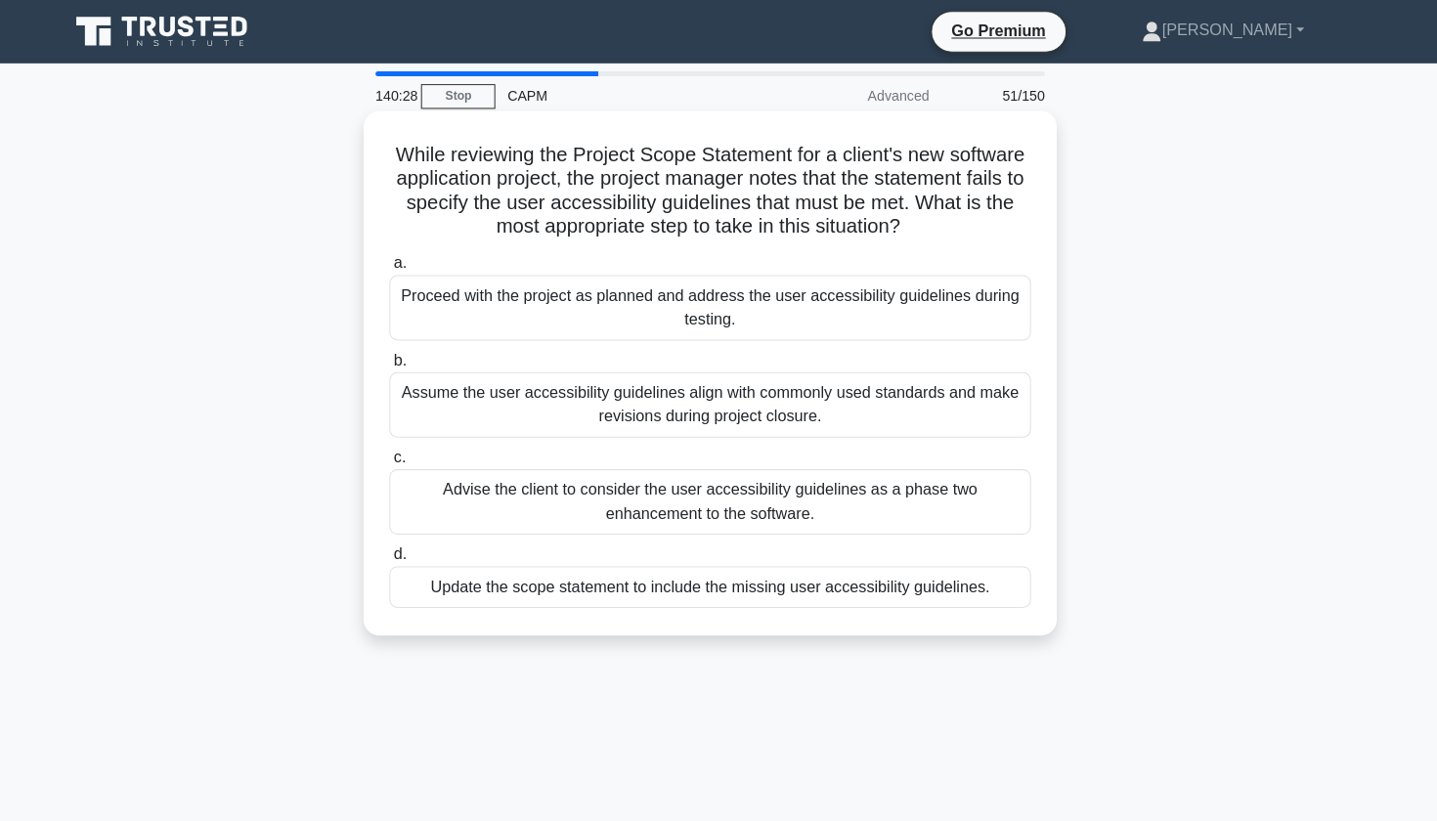
click at [498, 492] on div "Advise the client to consider the user accessibility guidelines as a phase two …" at bounding box center [719, 495] width 634 height 65
click at [402, 459] on input "c. Advise the client to consider the user accessibility guidelines as a phase t…" at bounding box center [402, 452] width 0 height 13
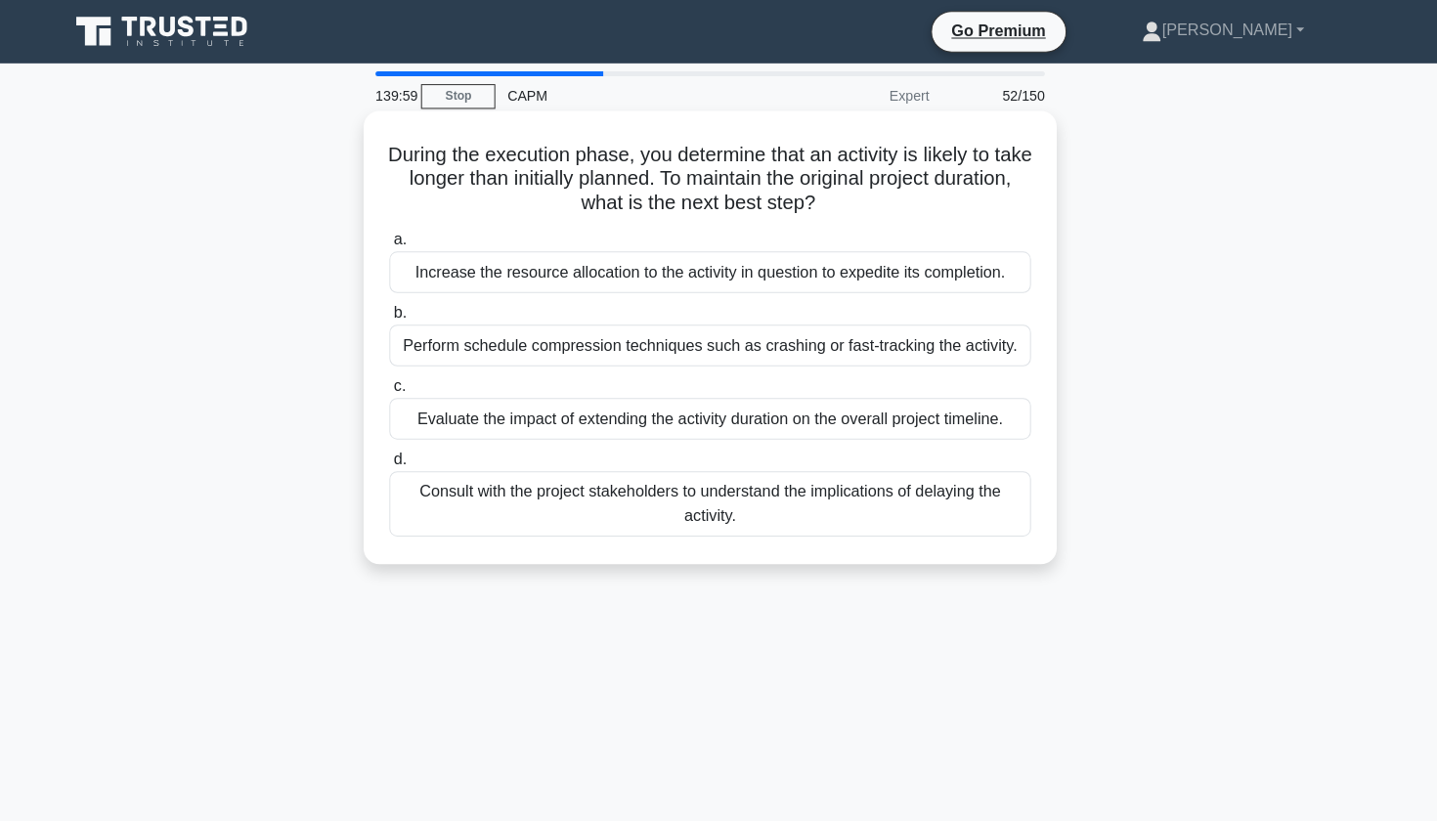
click at [470, 344] on div "Perform schedule compression techniques such as crashing or fast-tracking the a…" at bounding box center [719, 341] width 634 height 41
click at [402, 316] on input "b. Perform schedule compression techniques such as crashing or fast-tracking th…" at bounding box center [402, 309] width 0 height 13
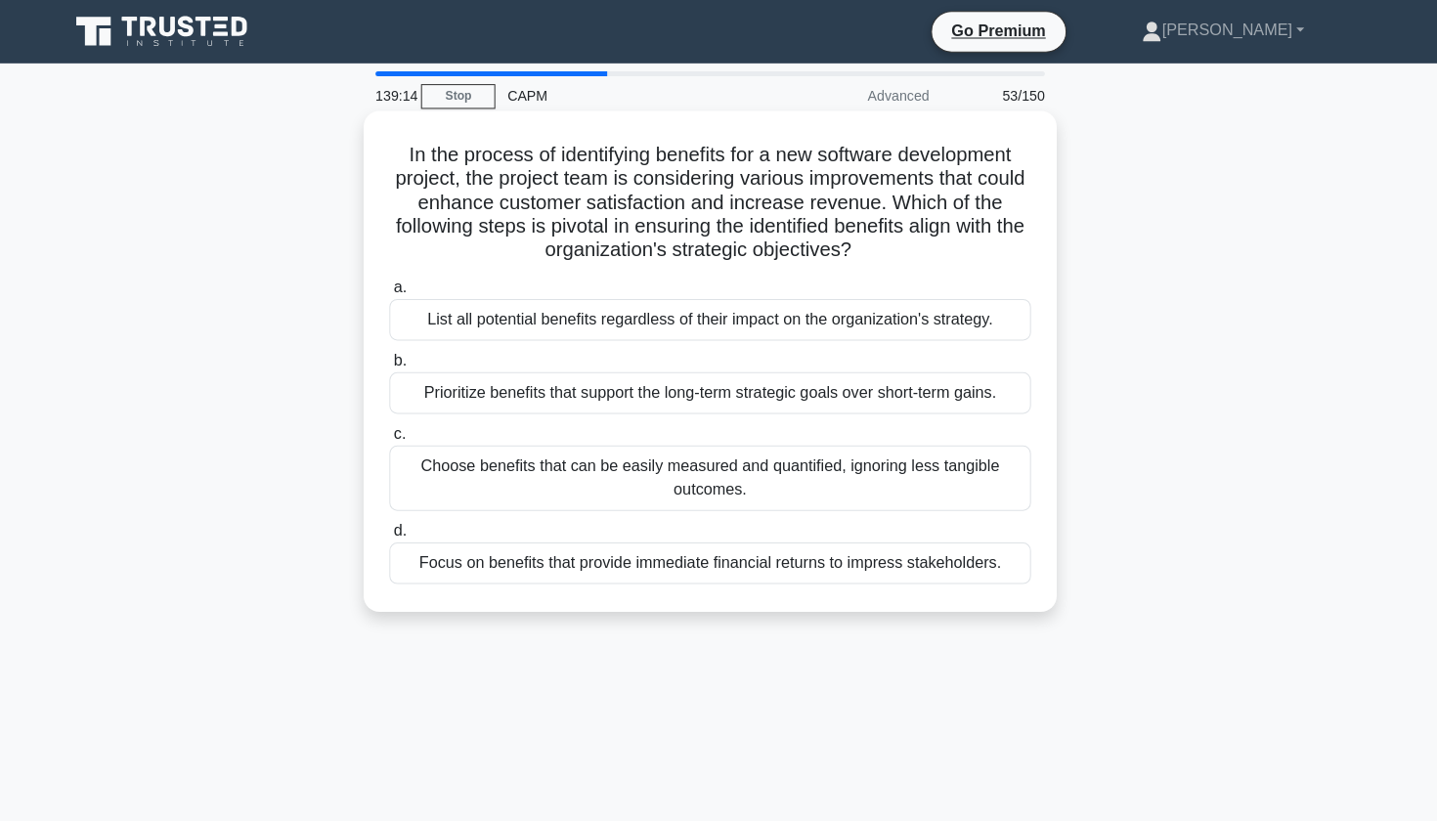
click at [567, 399] on div "Prioritize benefits that support the long-term strategic goals over short-term …" at bounding box center [719, 388] width 634 height 41
click at [402, 363] on input "b. Prioritize benefits that support the long-term strategic goals over short-te…" at bounding box center [402, 356] width 0 height 13
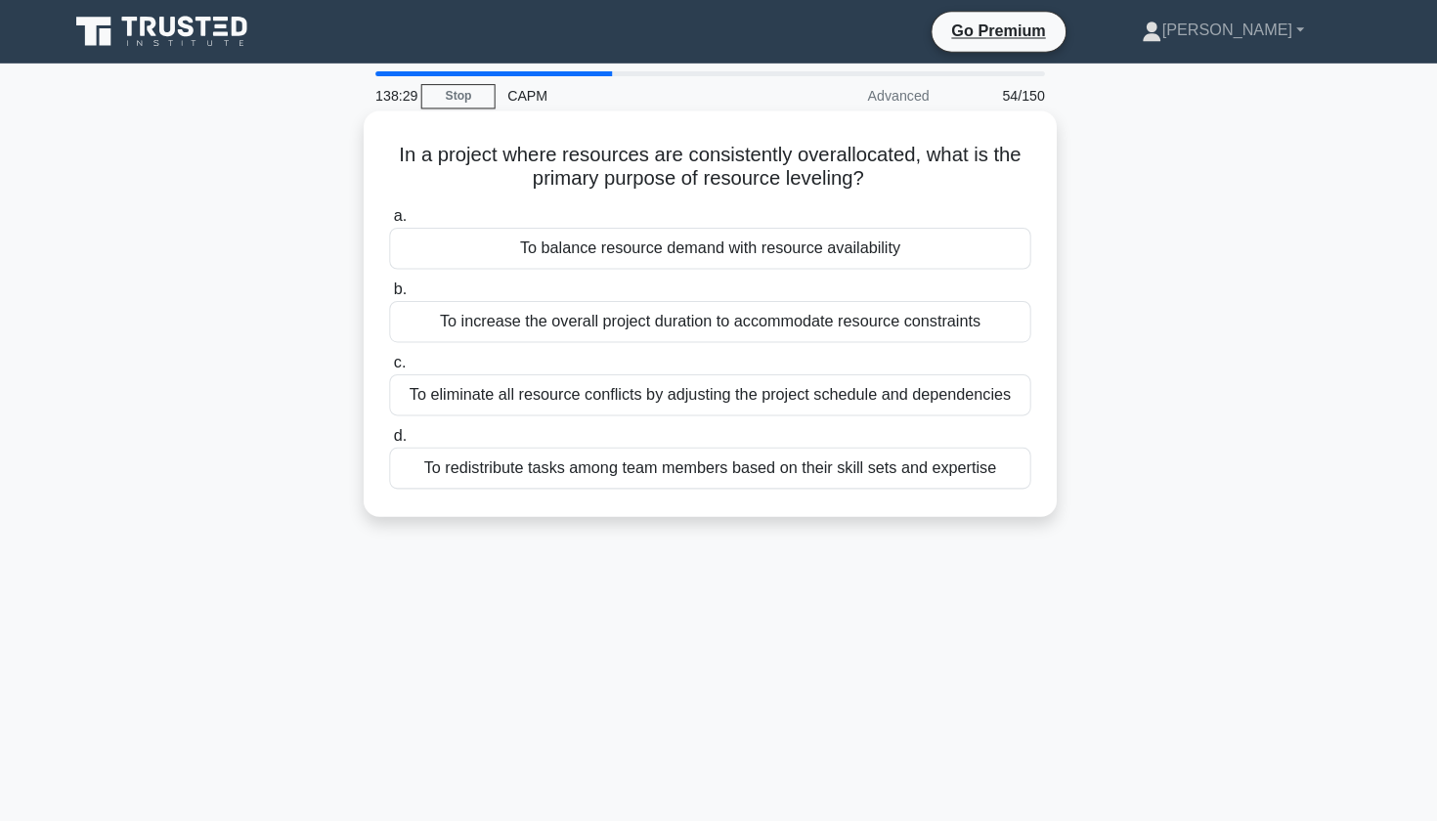
click at [623, 250] on div "To balance resource demand with resource availability" at bounding box center [719, 245] width 634 height 41
click at [402, 220] on input "a. To balance resource demand with resource availability" at bounding box center [402, 213] width 0 height 13
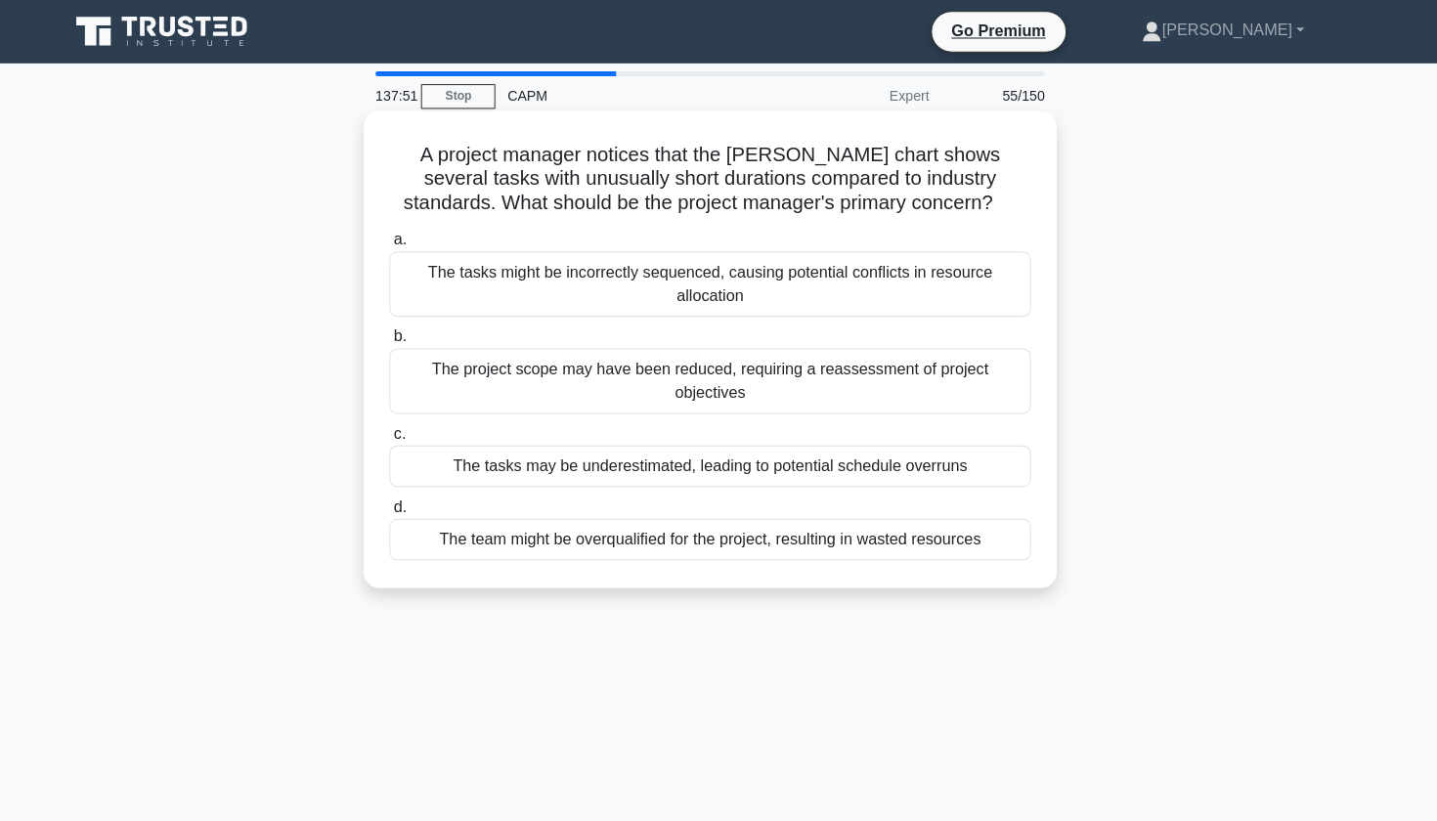
click at [711, 462] on div "The tasks may be underestimated, leading to potential schedule overruns" at bounding box center [719, 460] width 634 height 41
click at [402, 435] on input "c. The tasks may be underestimated, leading to potential schedule overruns" at bounding box center [402, 428] width 0 height 13
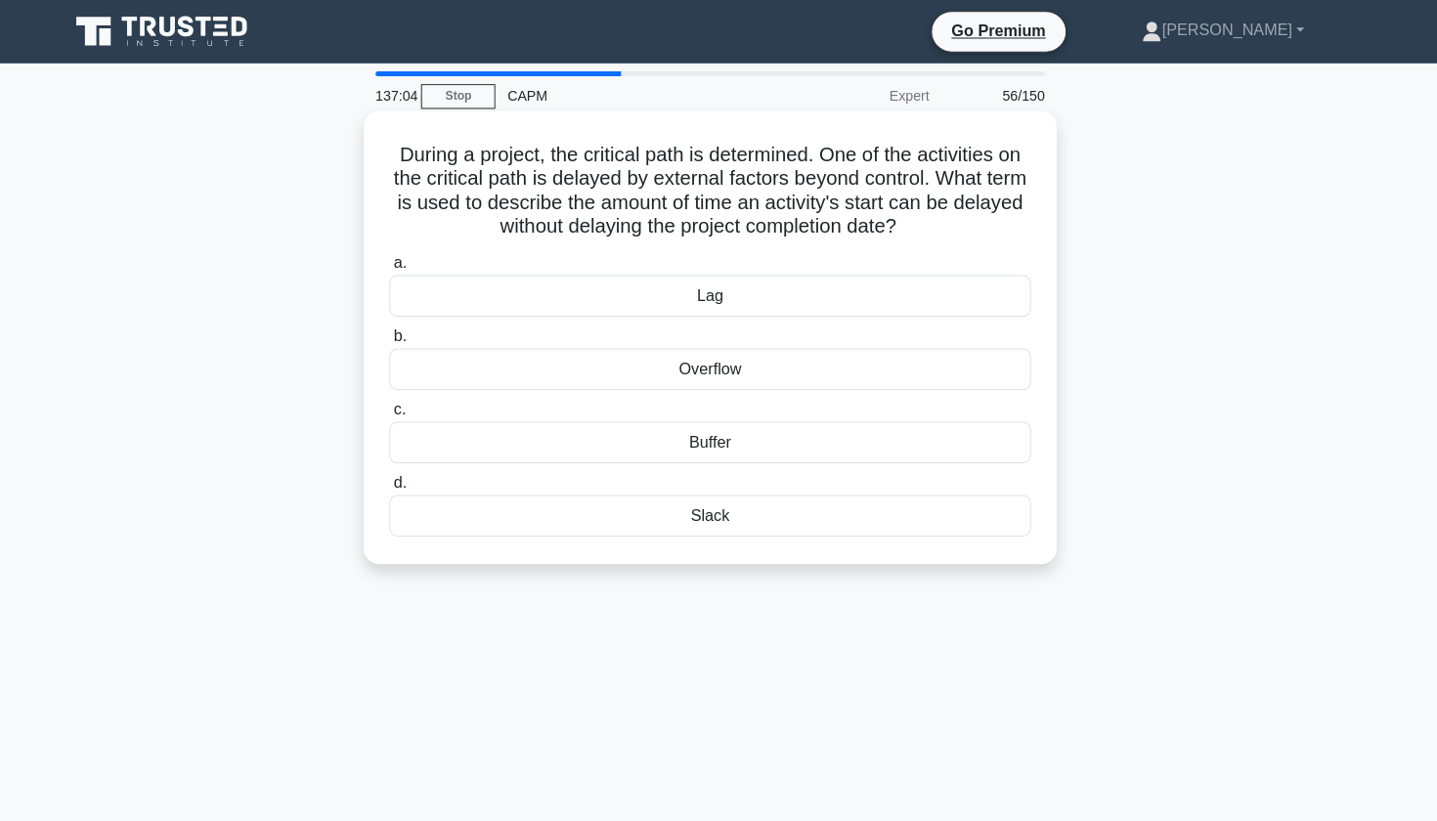
click at [667, 508] on div "Slack" at bounding box center [719, 509] width 634 height 41
click at [402, 484] on input "[PERSON_NAME][GEOGRAPHIC_DATA]" at bounding box center [402, 477] width 0 height 13
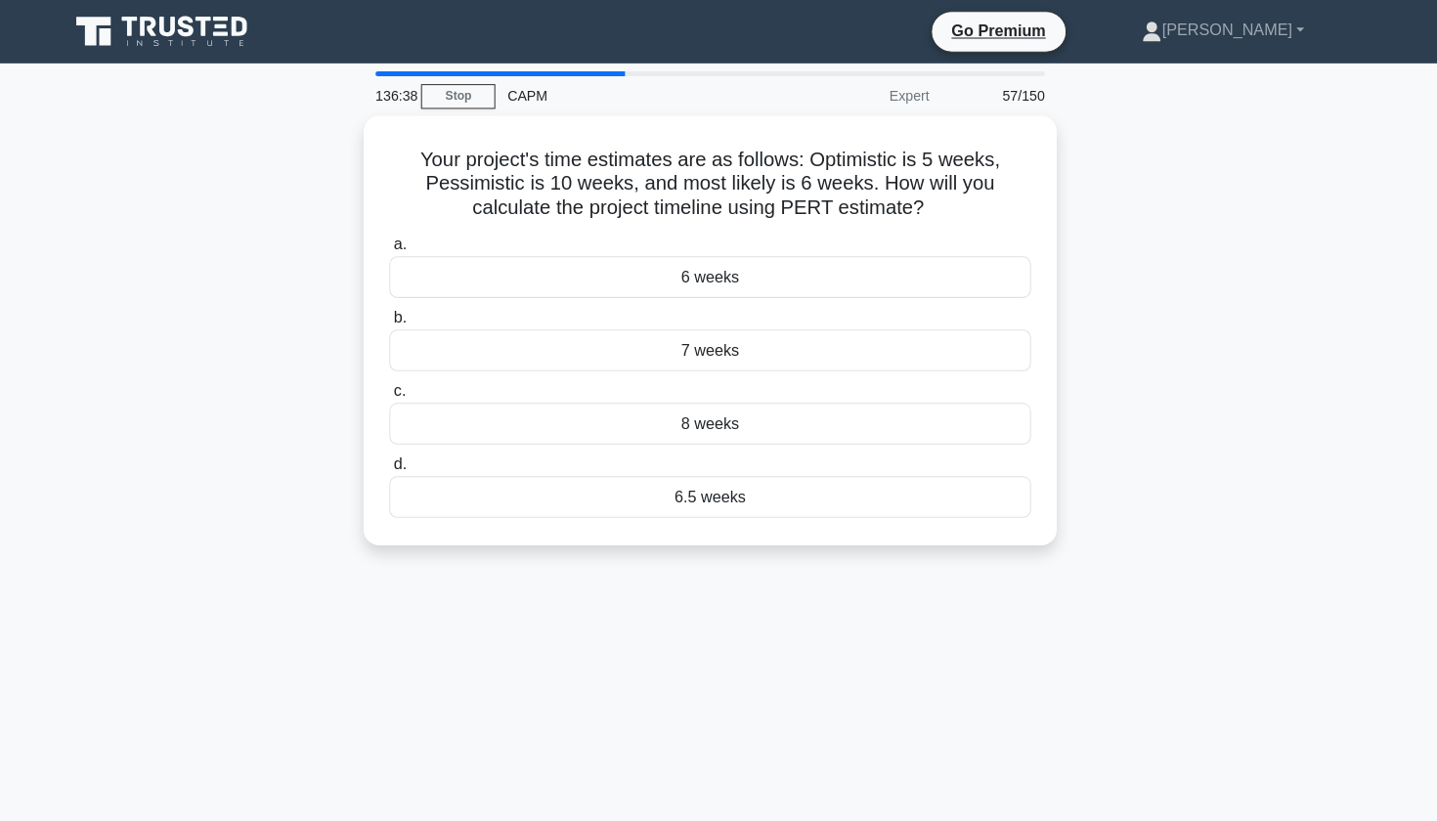
click at [0, 810] on main "136:38 Stop CAPM Expert 57/150 Your project's time estimates are as follows: Op…" at bounding box center [718, 559] width 1437 height 993
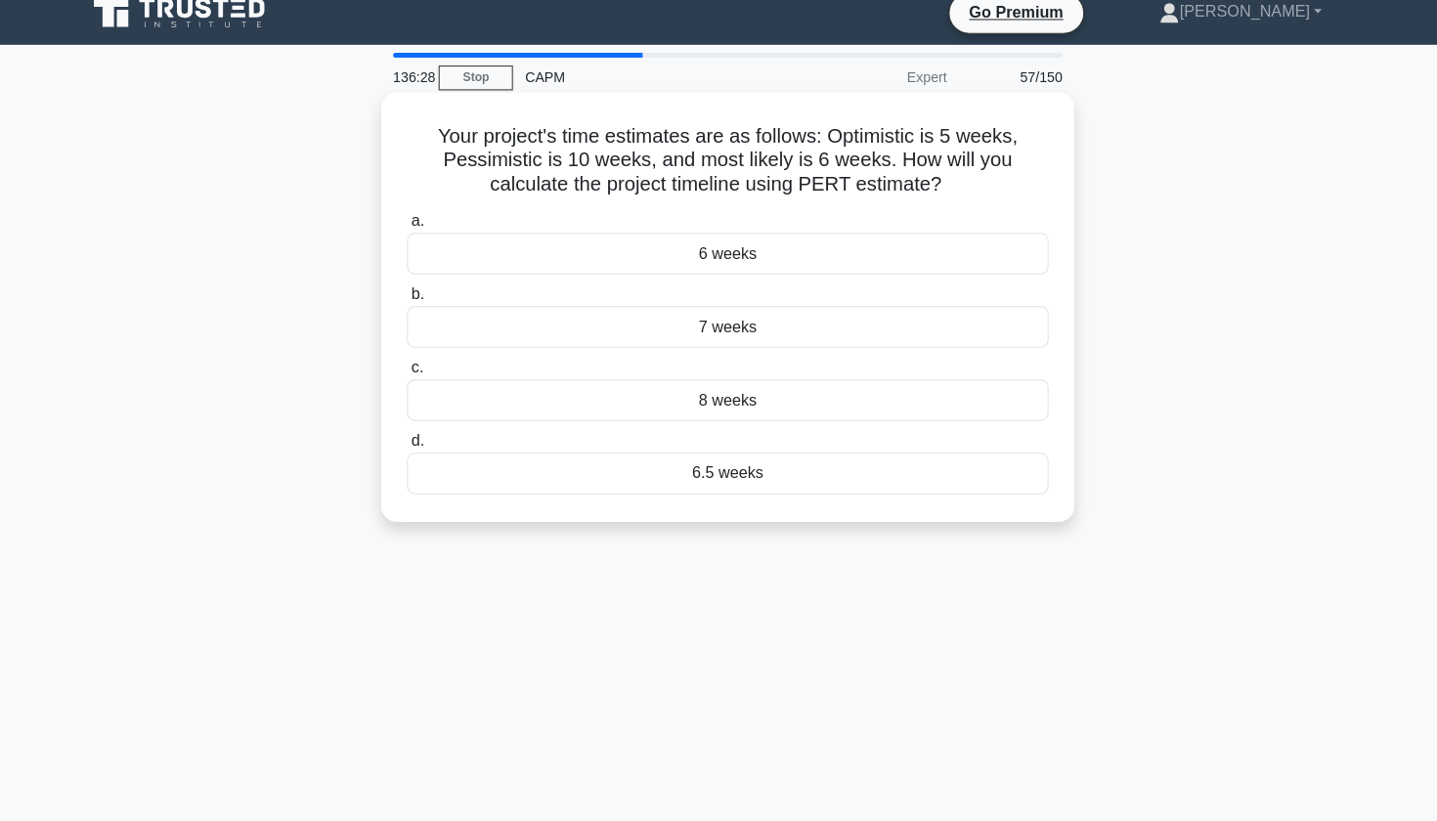
click at [702, 468] on div "6.5 weeks" at bounding box center [719, 478] width 634 height 41
click at [402, 453] on input "d. 6.5 weeks" at bounding box center [402, 446] width 0 height 13
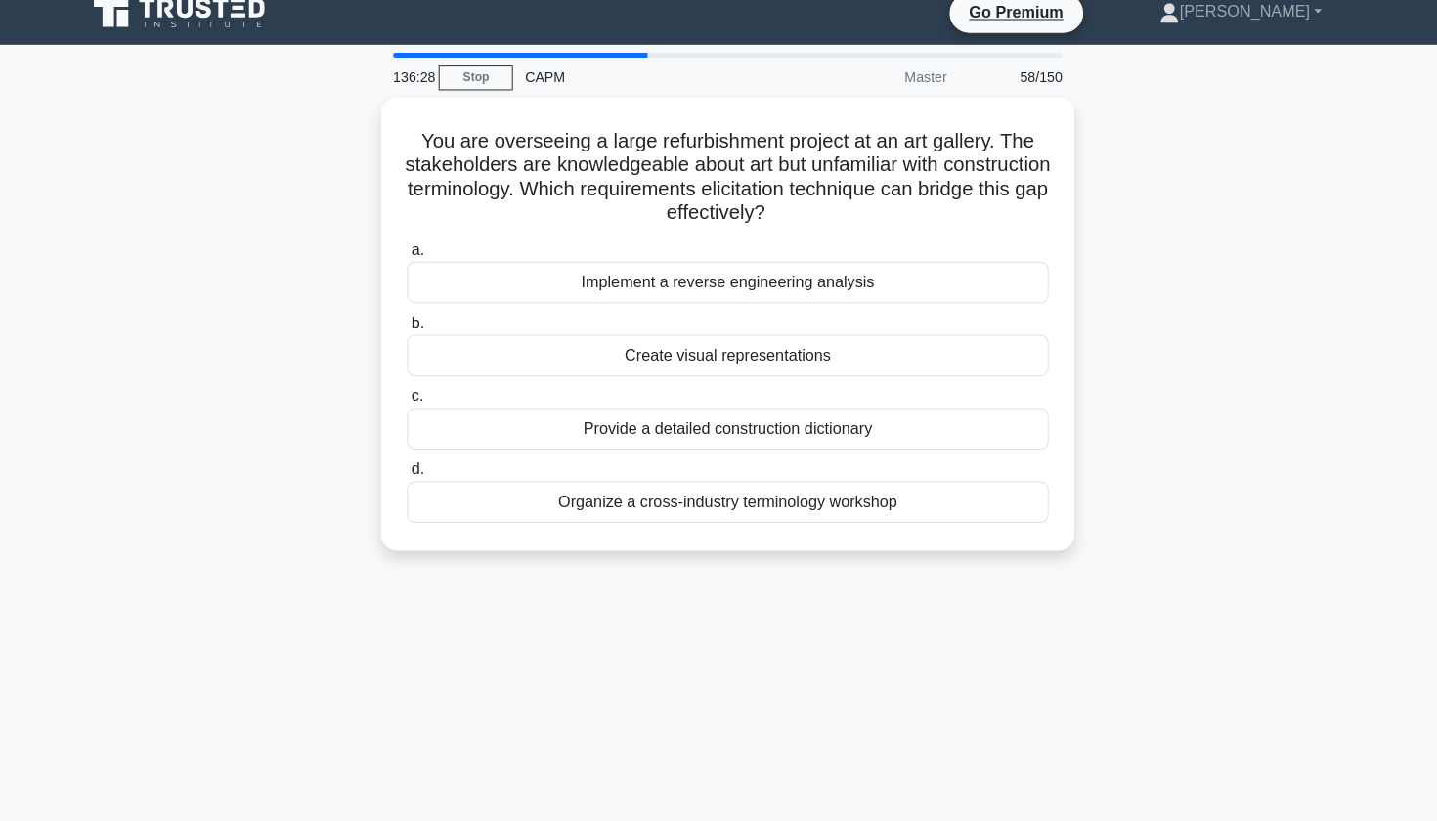
scroll to position [0, 0]
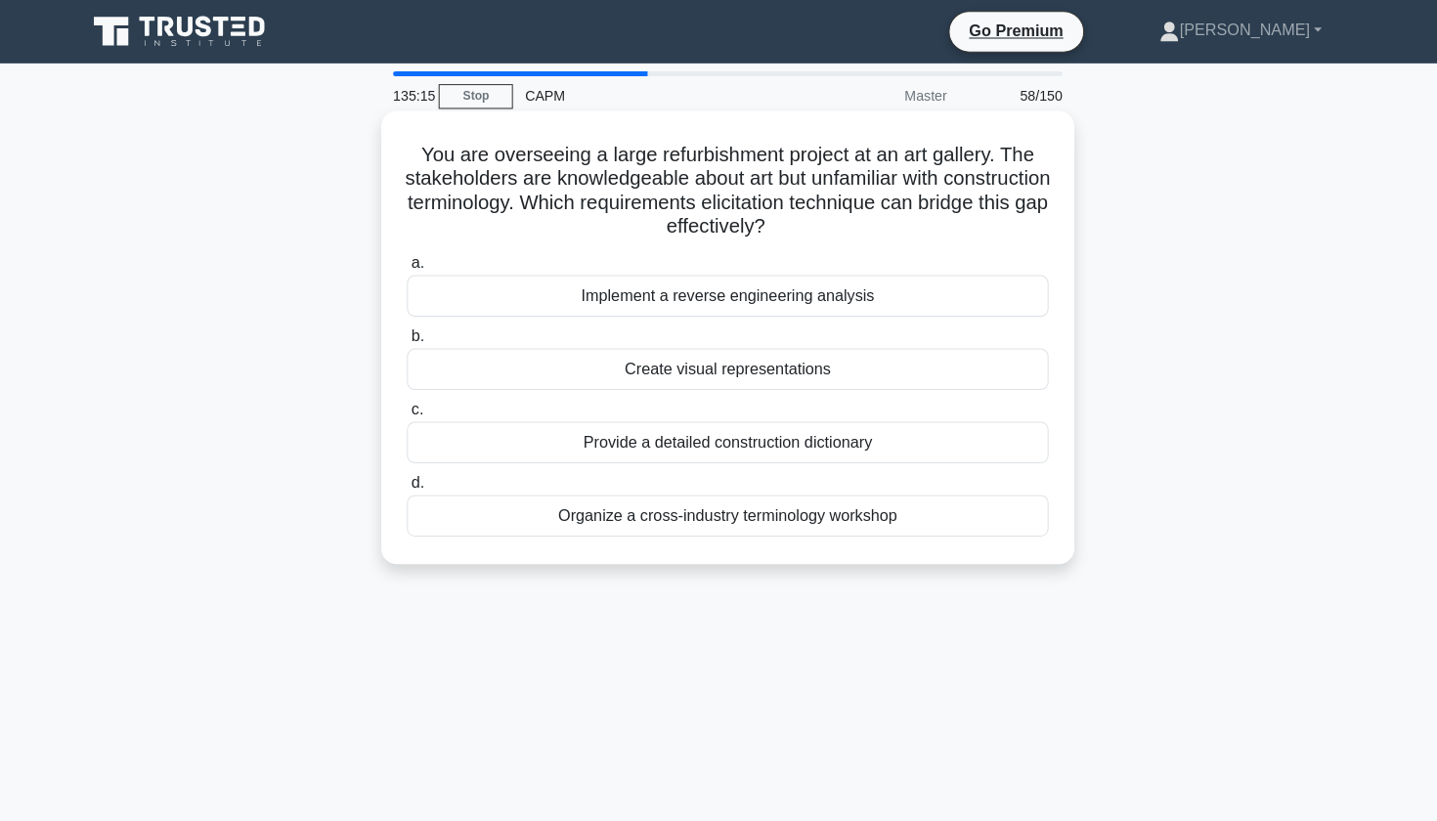
click at [787, 364] on div "Create visual representations" at bounding box center [719, 364] width 634 height 41
click at [402, 339] on input "b. Create visual representations" at bounding box center [402, 333] width 0 height 13
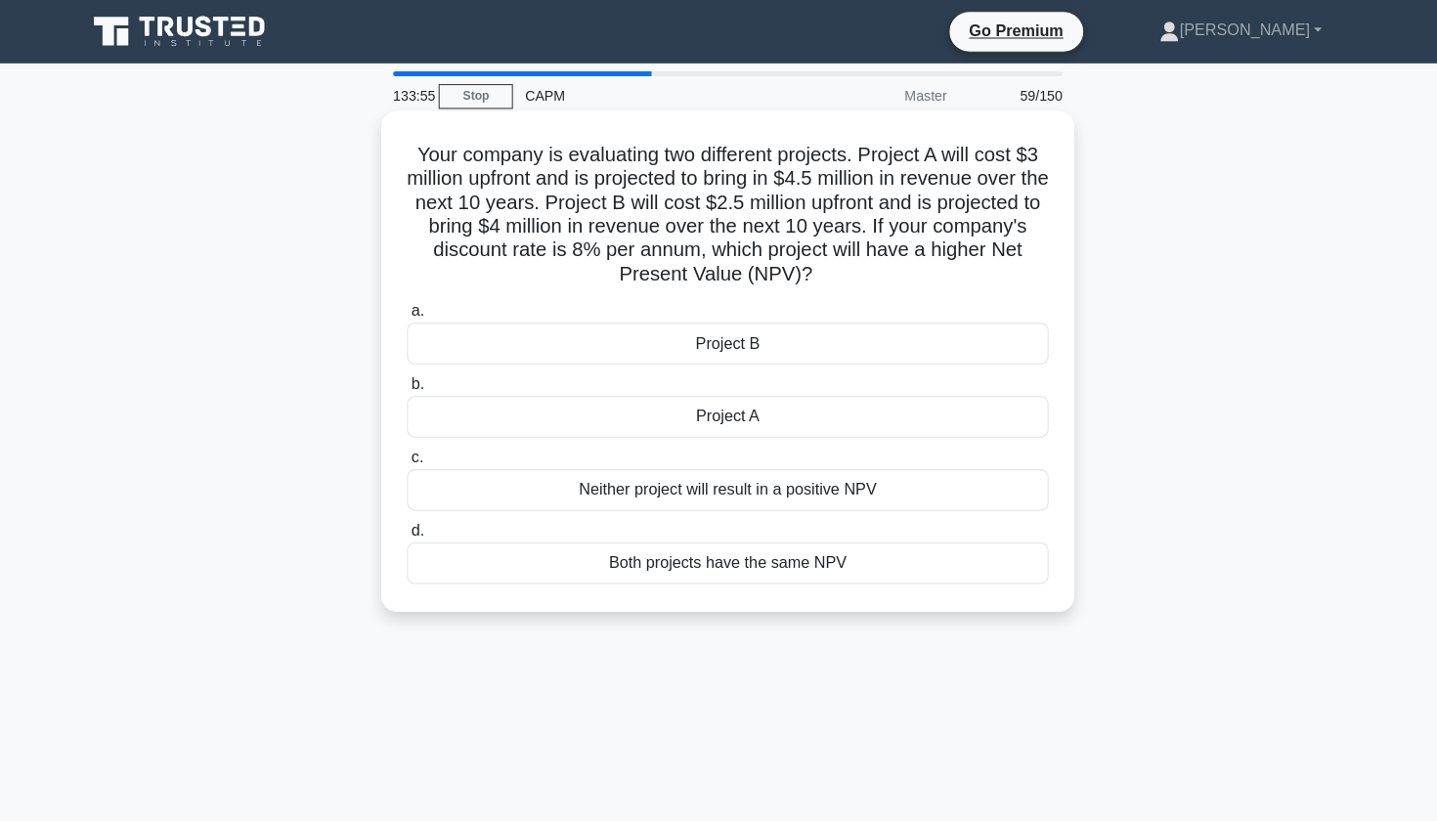
click at [745, 414] on div "Project A" at bounding box center [719, 411] width 634 height 41
click at [402, 386] on input "b. Project A" at bounding box center [402, 380] width 0 height 13
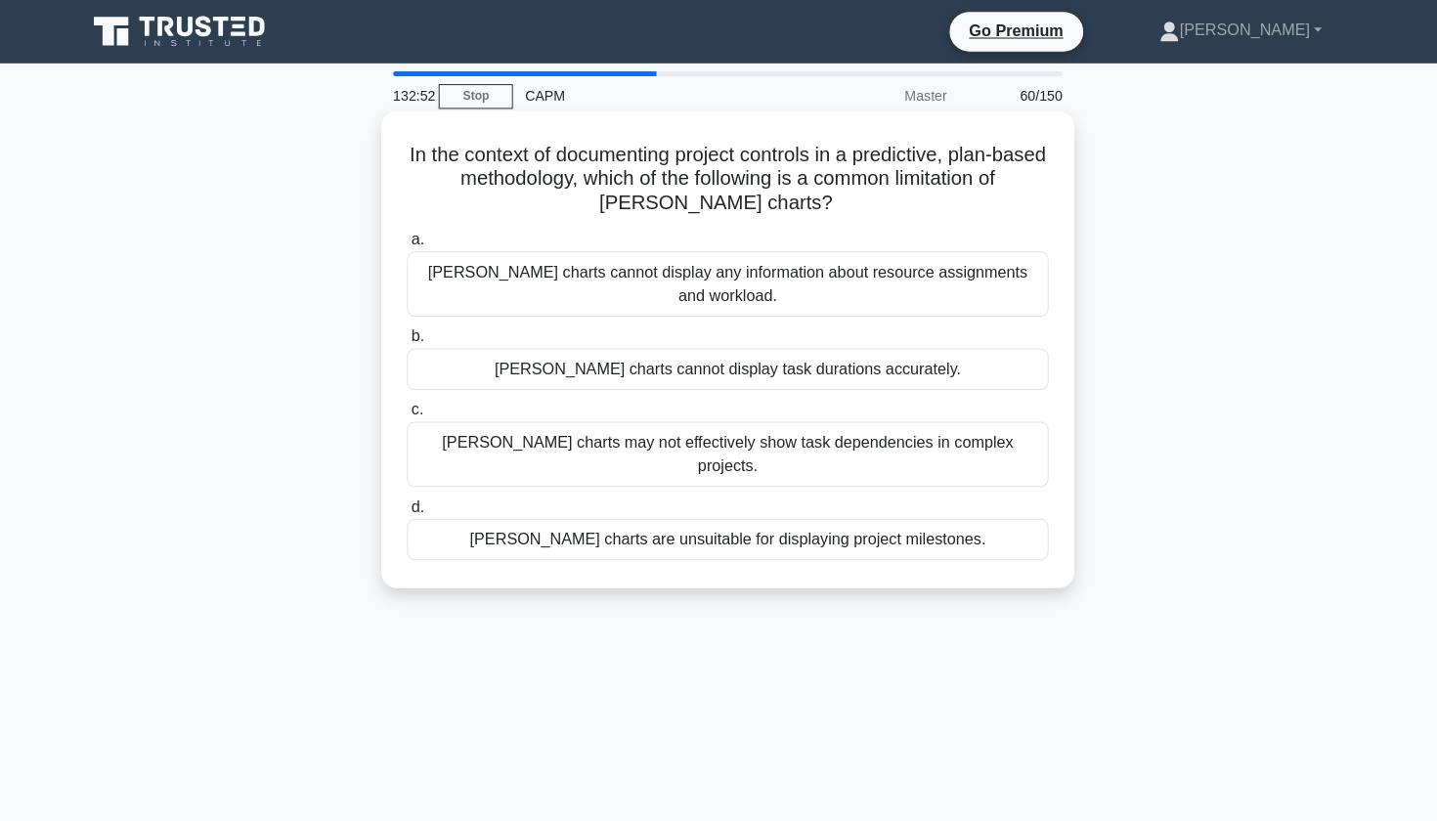
click at [504, 270] on div "[PERSON_NAME] charts cannot display any information about resource assignments …" at bounding box center [719, 280] width 634 height 65
click at [402, 243] on input "[PERSON_NAME] charts cannot display any information about resource assignments …" at bounding box center [402, 237] width 0 height 13
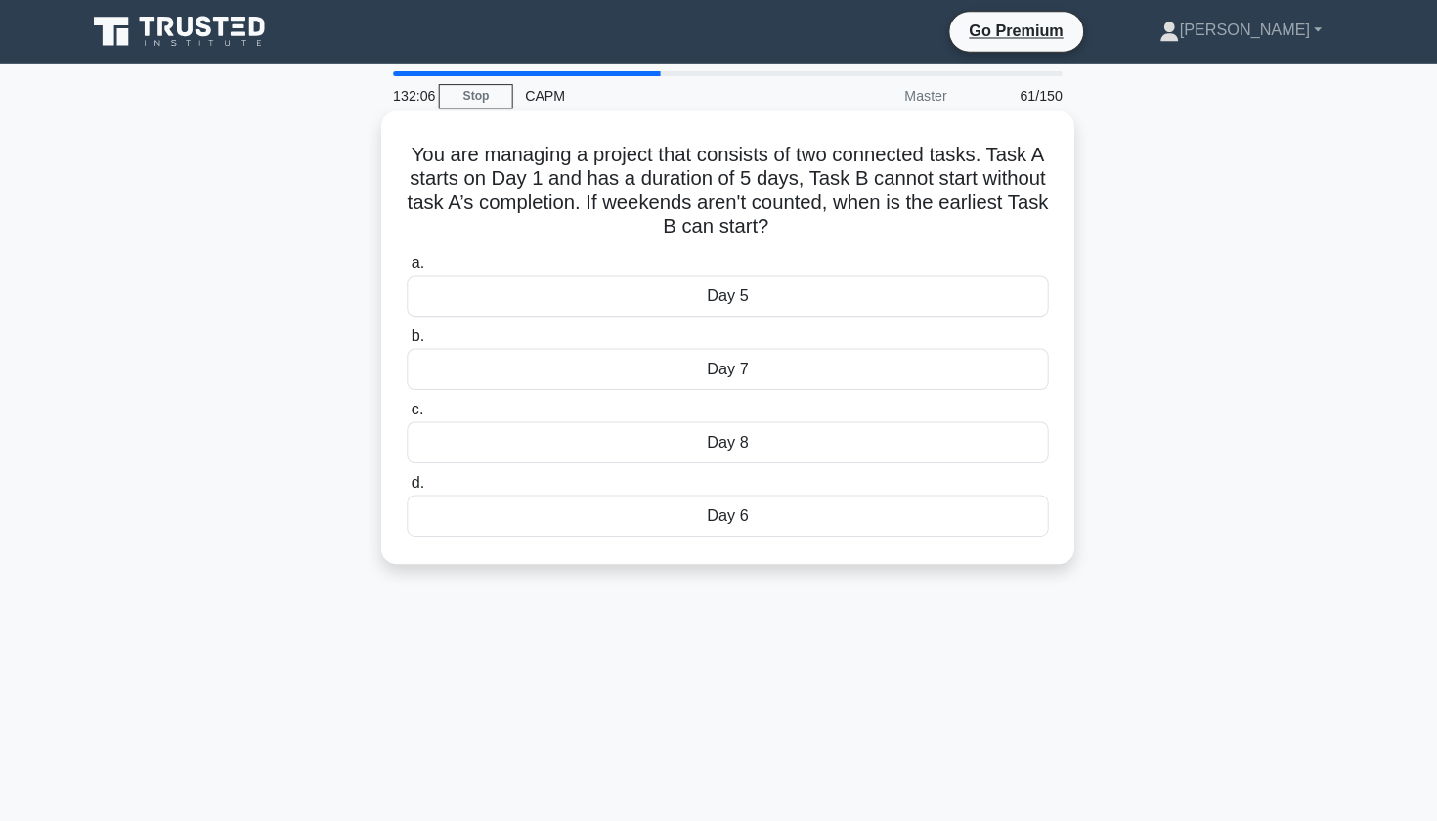
click at [458, 426] on div "Day 8" at bounding box center [719, 437] width 634 height 41
click at [402, 412] on input "c. Day 8" at bounding box center [402, 405] width 0 height 13
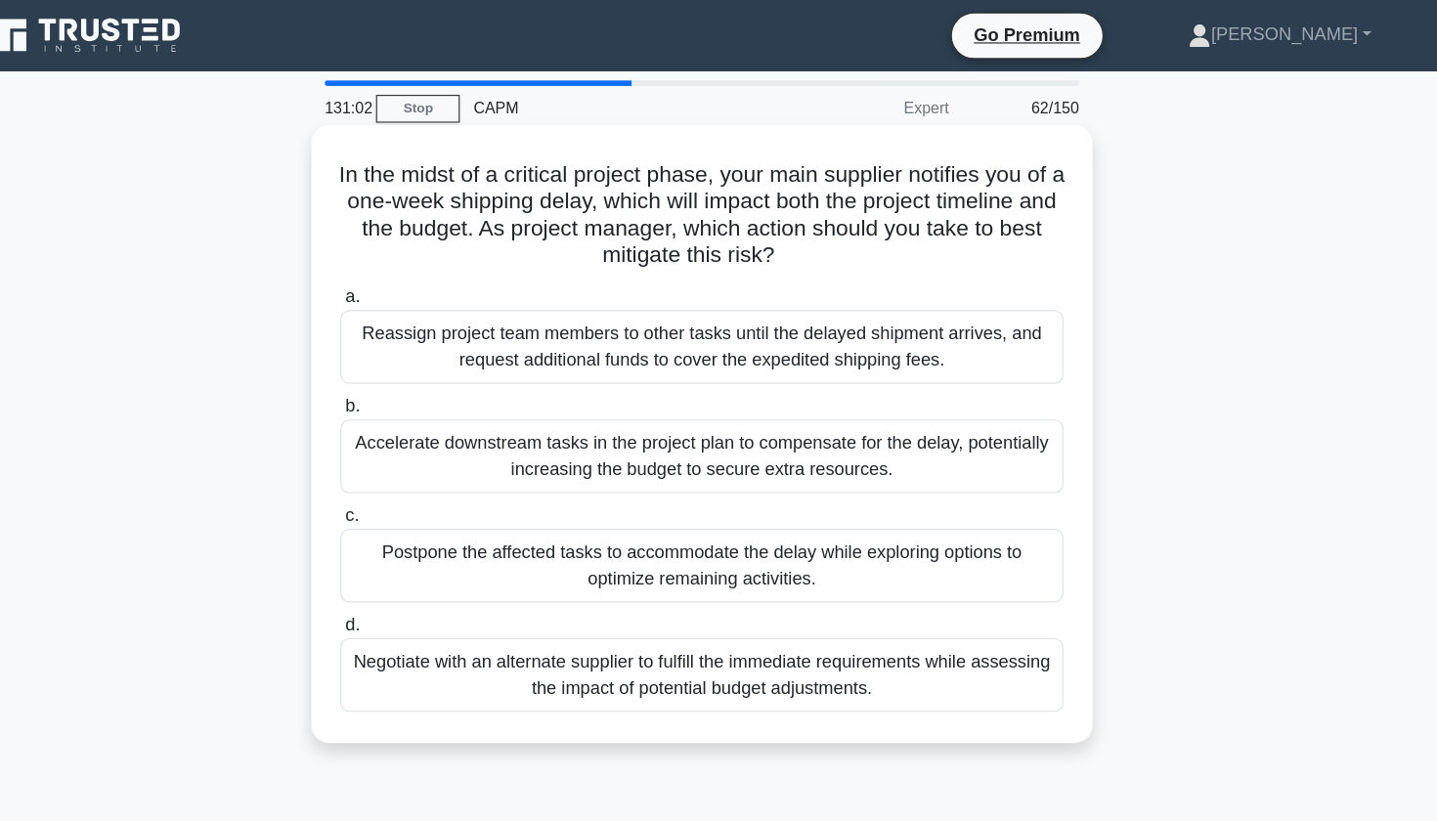
click at [441, 504] on div "Postpone the affected tasks to accommodate the delay while exploring options to…" at bounding box center [719, 495] width 634 height 65
click at [402, 459] on input "c. Postpone the affected tasks to accommodate the delay while exploring options…" at bounding box center [402, 452] width 0 height 13
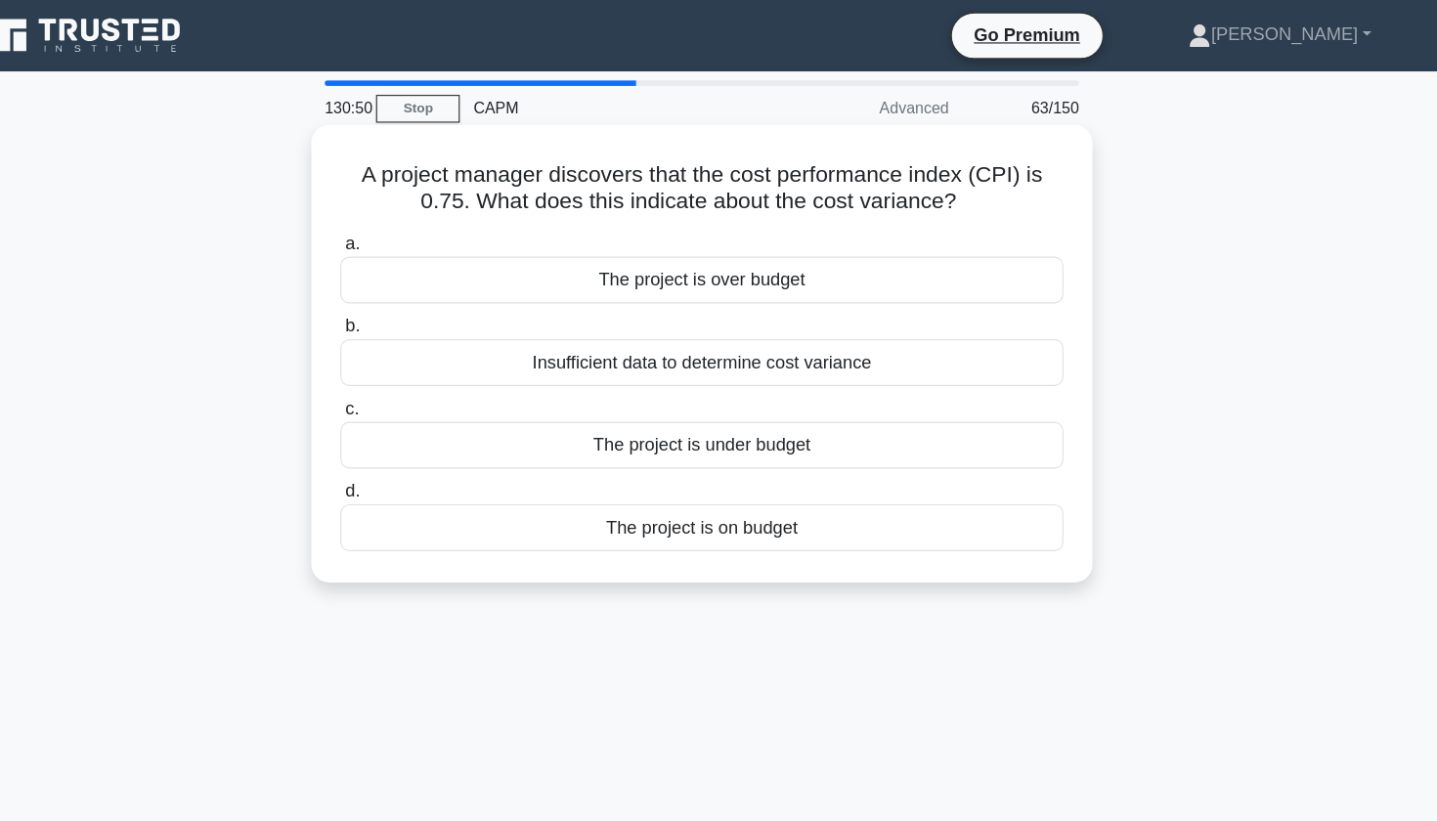
click at [444, 242] on div "The project is over budget" at bounding box center [719, 245] width 634 height 41
click at [402, 220] on input "a. The project is over budget" at bounding box center [402, 213] width 0 height 13
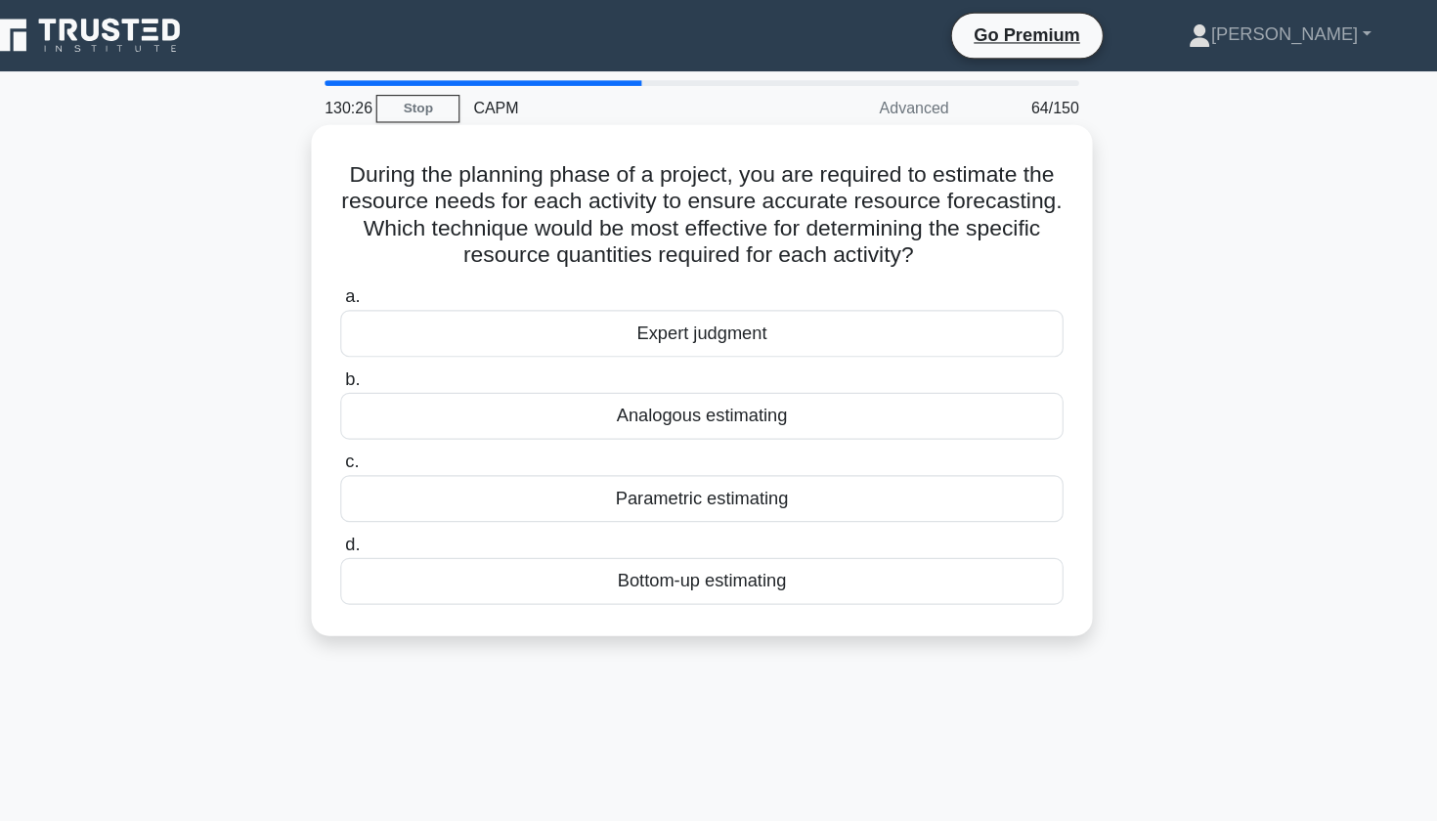
click at [438, 509] on div "Bottom-up estimating" at bounding box center [719, 509] width 634 height 41
click at [402, 484] on input "d. Bottom-up estimating" at bounding box center [402, 477] width 0 height 13
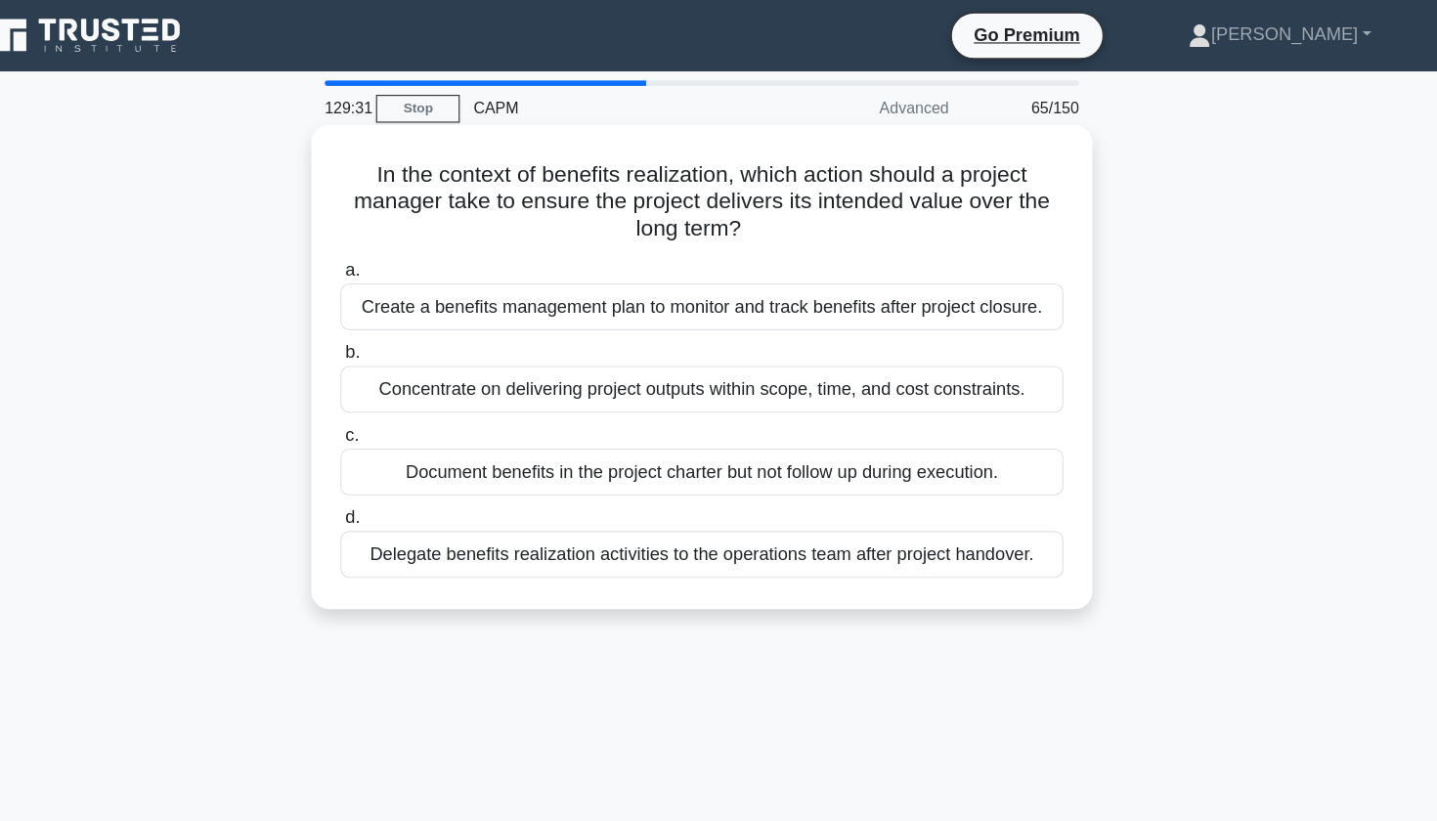
click at [402, 284] on div "Create a benefits management plan to monitor and track benefits after project c…" at bounding box center [719, 268] width 634 height 41
click at [402, 243] on input "a. Create a benefits management plan to monitor and track benefits after projec…" at bounding box center [402, 237] width 0 height 13
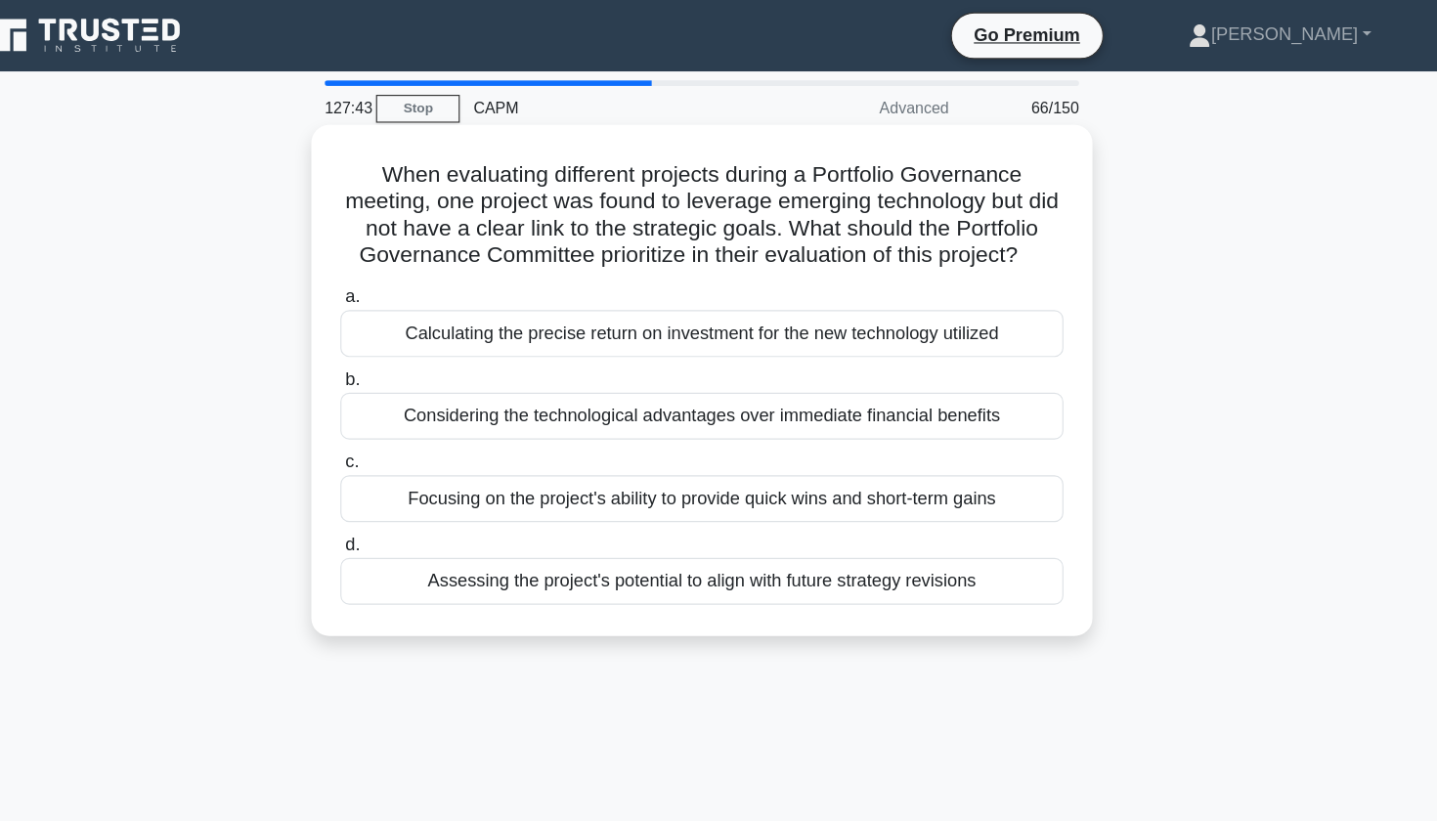
click at [462, 373] on div "Considering the technological advantages over immediate financial benefits" at bounding box center [719, 364] width 634 height 41
click at [402, 339] on input "b. Considering the technological advantages over immediate financial benefits" at bounding box center [402, 333] width 0 height 13
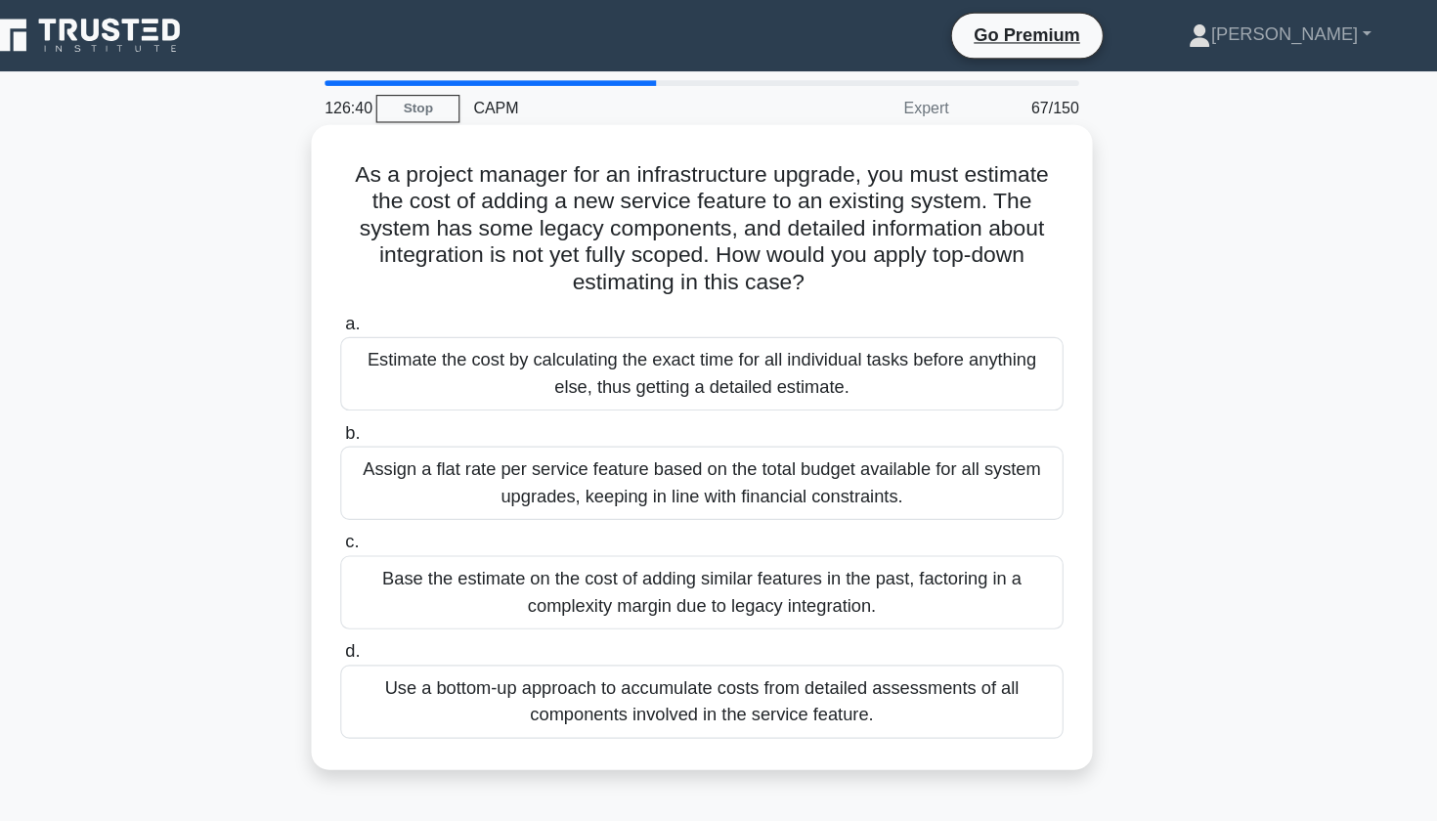
click at [442, 600] on div "Use a bottom-up approach to accumulate costs from detailed assessments of all c…" at bounding box center [719, 615] width 634 height 65
click at [402, 578] on input "d. Use a bottom-up approach to accumulate costs from detailed assessments of al…" at bounding box center [402, 571] width 0 height 13
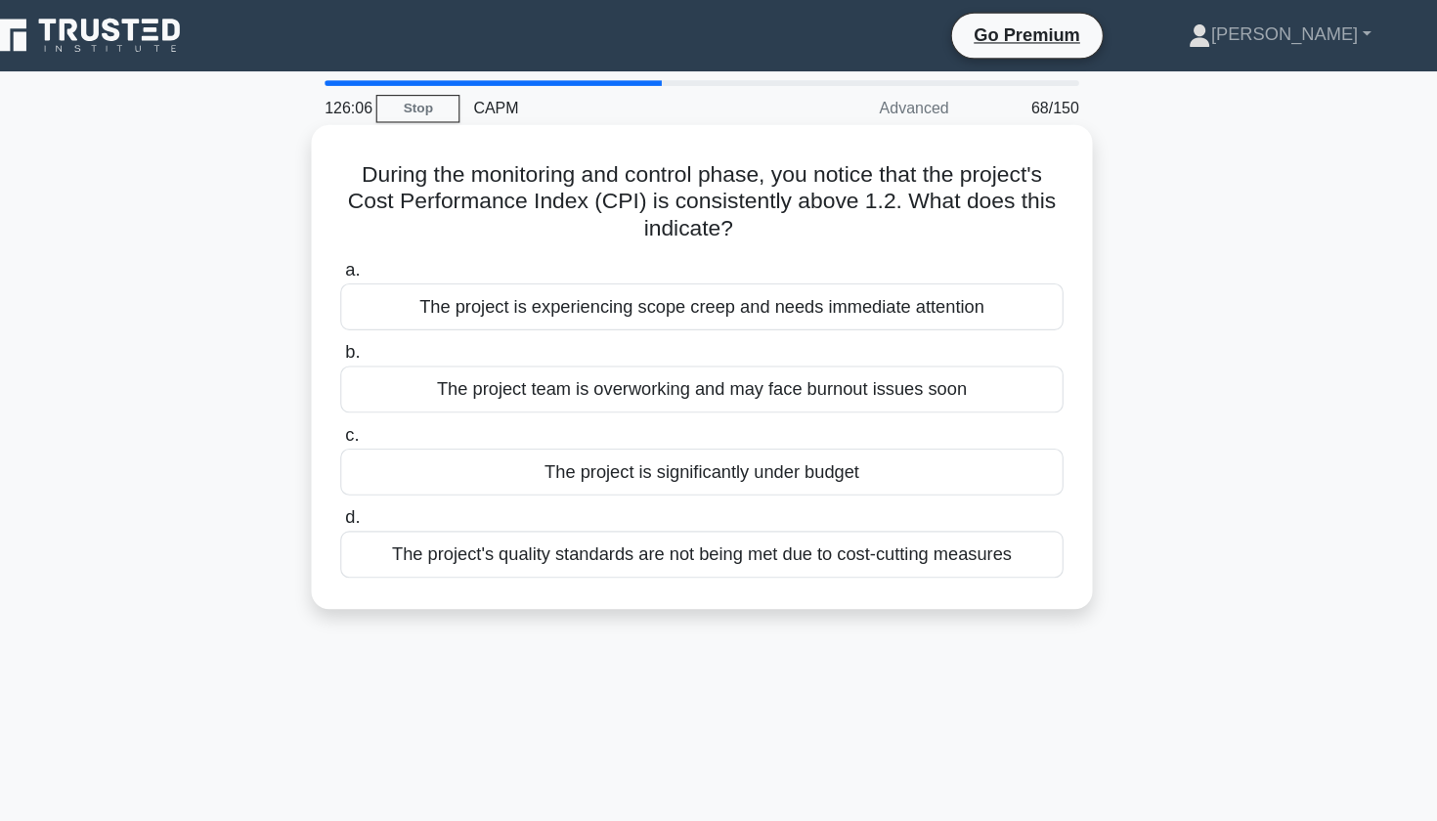
click at [402, 415] on div "The project is significantly under budget" at bounding box center [719, 413] width 634 height 41
click at [402, 388] on input "c. The project is significantly under budget" at bounding box center [402, 381] width 0 height 13
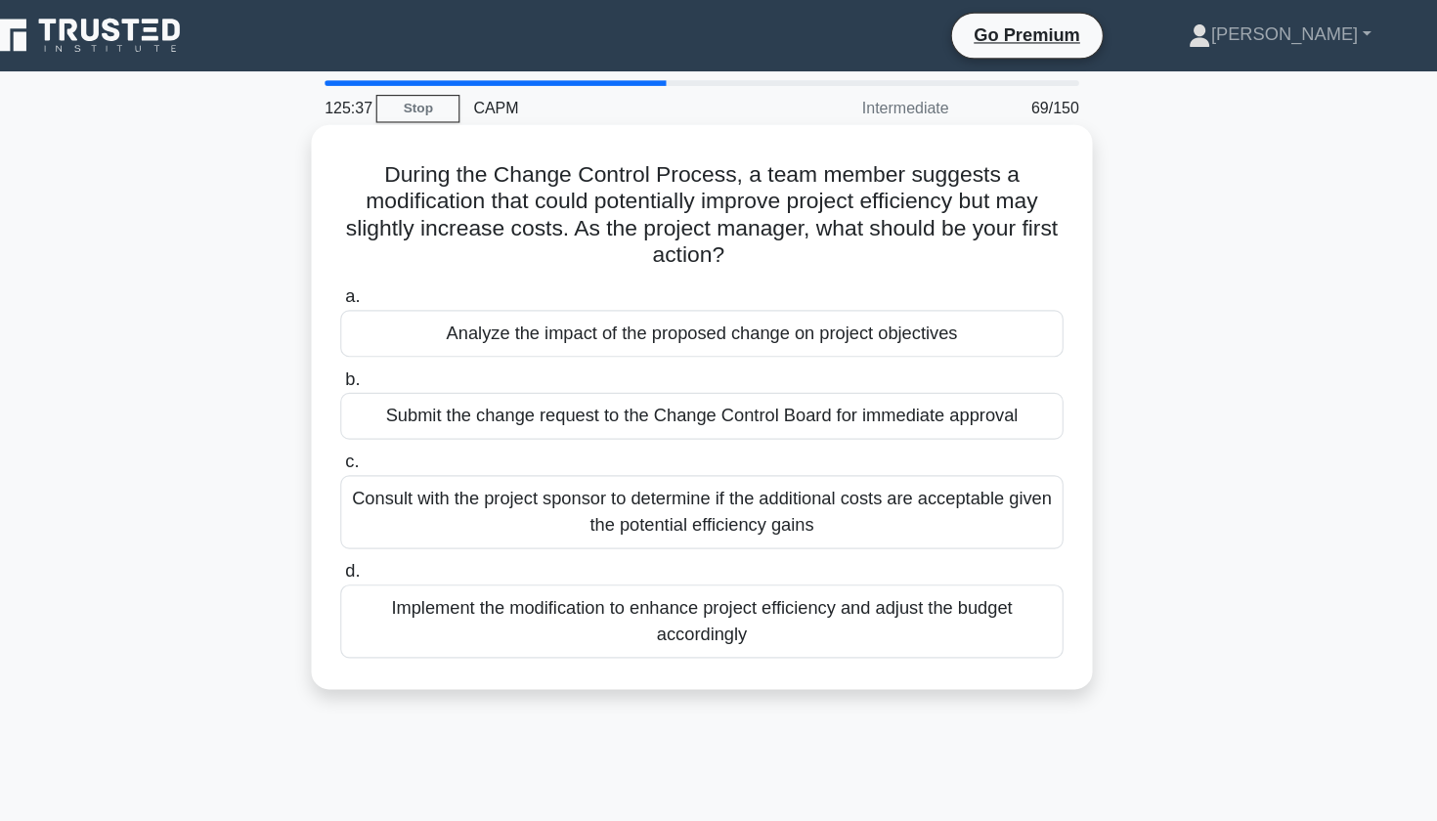
click at [639, 297] on div "Analyze the impact of the proposed change on project objectives" at bounding box center [719, 292] width 634 height 41
click at [402, 267] on input "a. Analyze the impact of the proposed change on project objectives" at bounding box center [402, 260] width 0 height 13
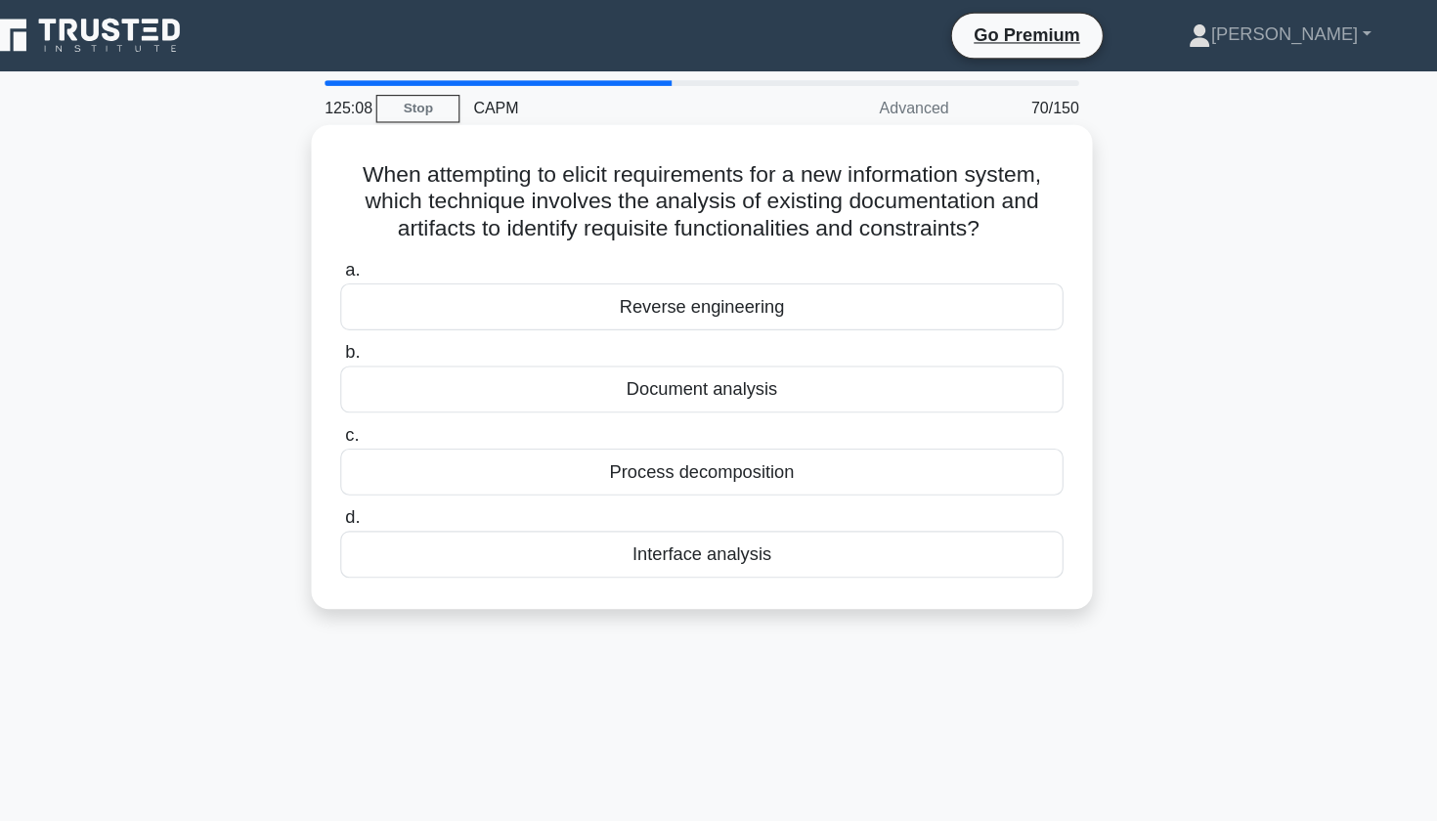
click at [559, 345] on div "Document analysis" at bounding box center [719, 341] width 634 height 41
click at [402, 316] on input "b. Document analysis" at bounding box center [402, 309] width 0 height 13
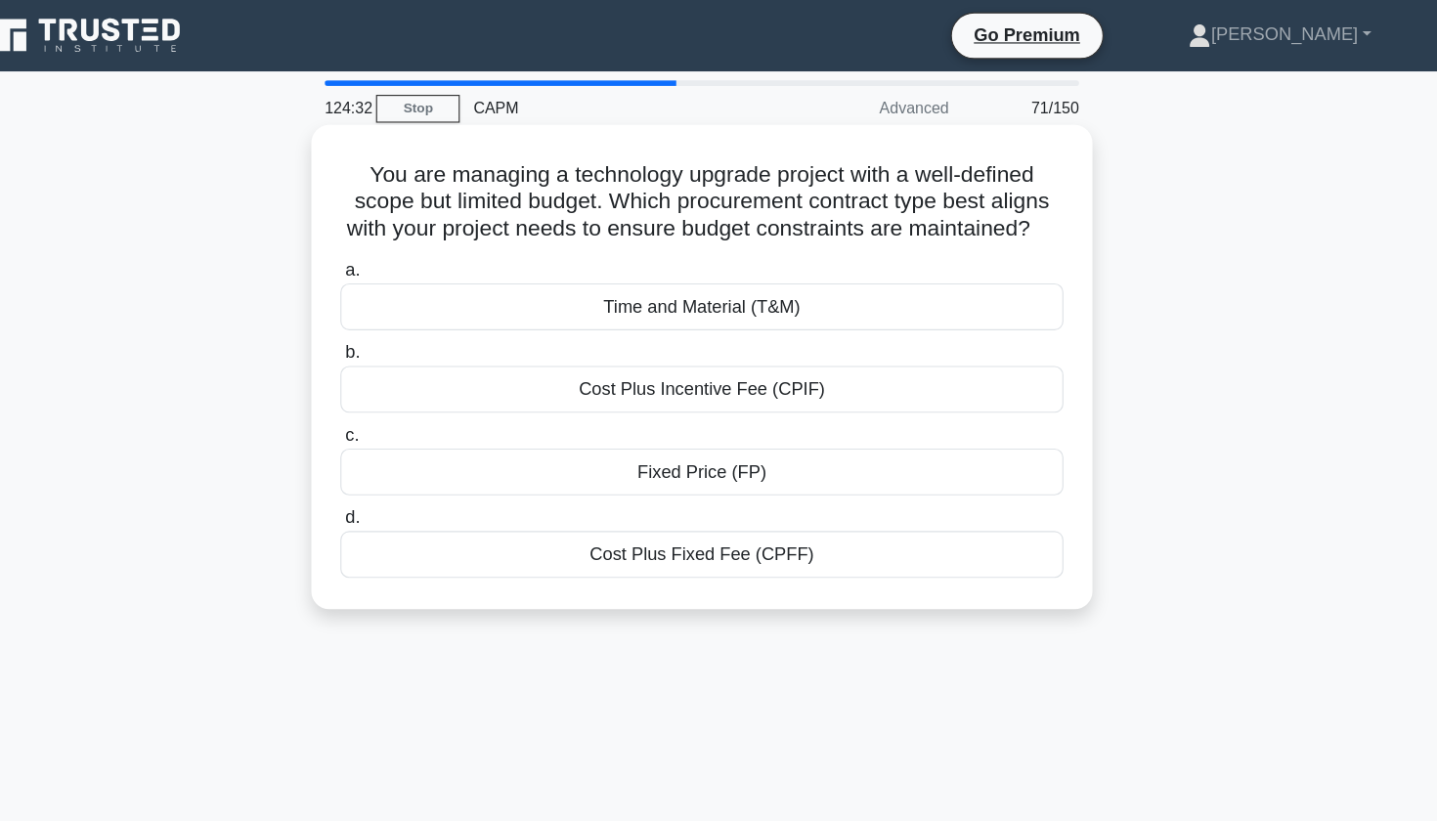
click at [565, 419] on div "Fixed Price (FP)" at bounding box center [719, 413] width 634 height 41
click at [402, 388] on input "c. Fixed Price (FP)" at bounding box center [402, 381] width 0 height 13
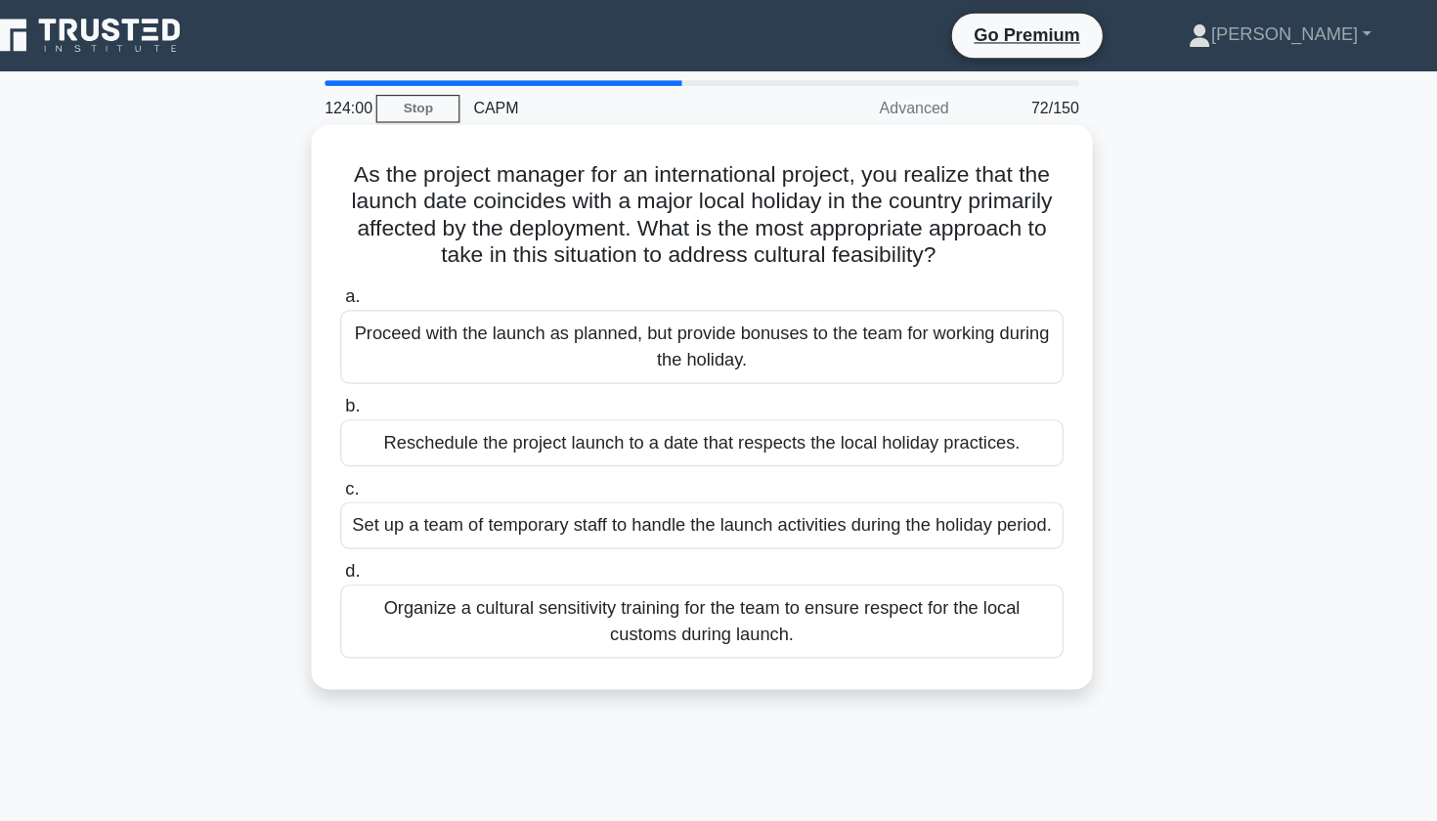
click at [808, 391] on div "Reschedule the project launch to a date that respects the local holiday practic…" at bounding box center [719, 388] width 634 height 41
click at [402, 363] on input "b. Reschedule the project launch to a date that respects the local holiday prac…" at bounding box center [402, 356] width 0 height 13
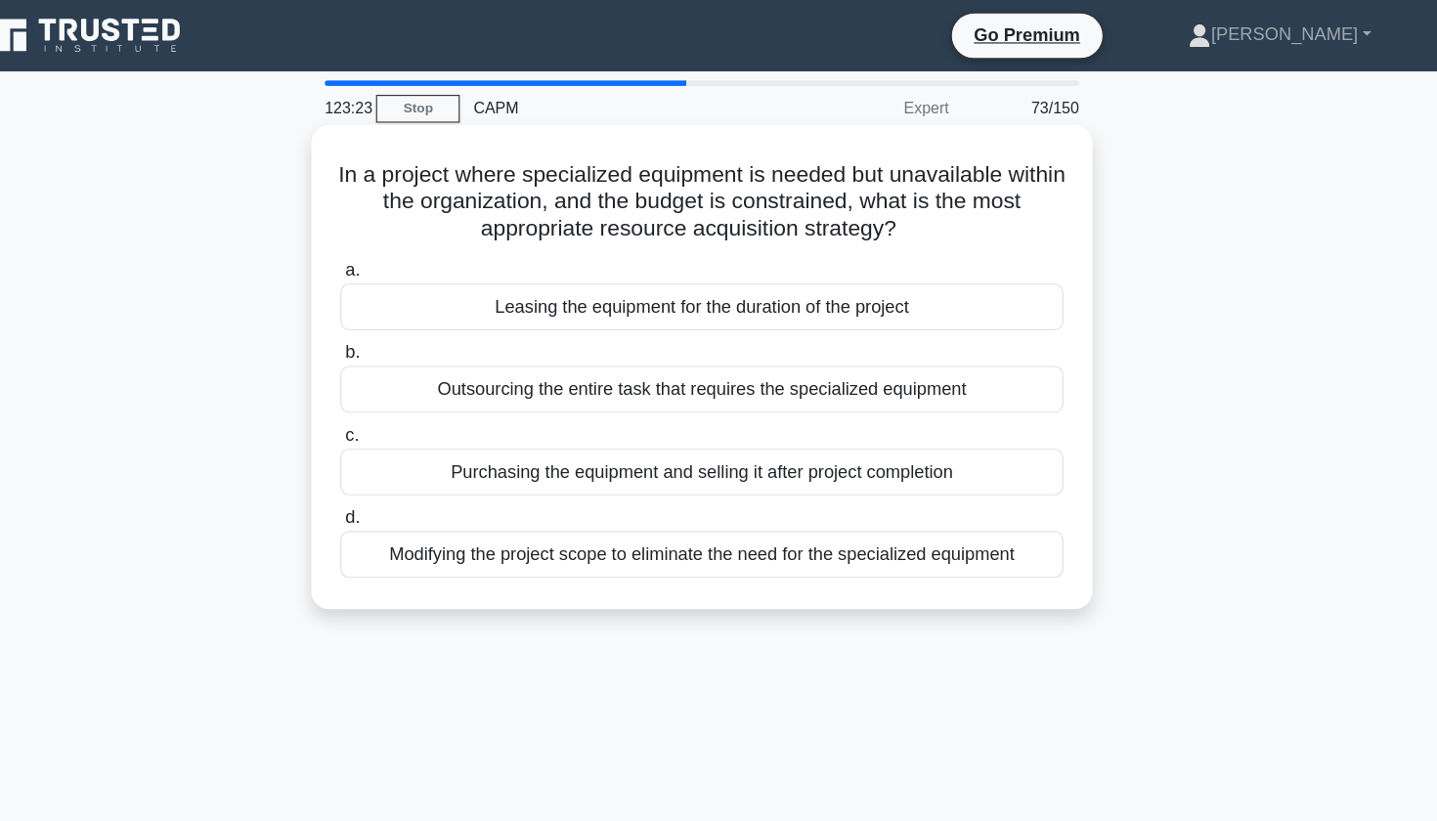
click at [796, 272] on div "Leasing the equipment for the duration of the project" at bounding box center [719, 268] width 634 height 41
click at [402, 243] on input "a. Leasing the equipment for the duration of the project" at bounding box center [402, 237] width 0 height 13
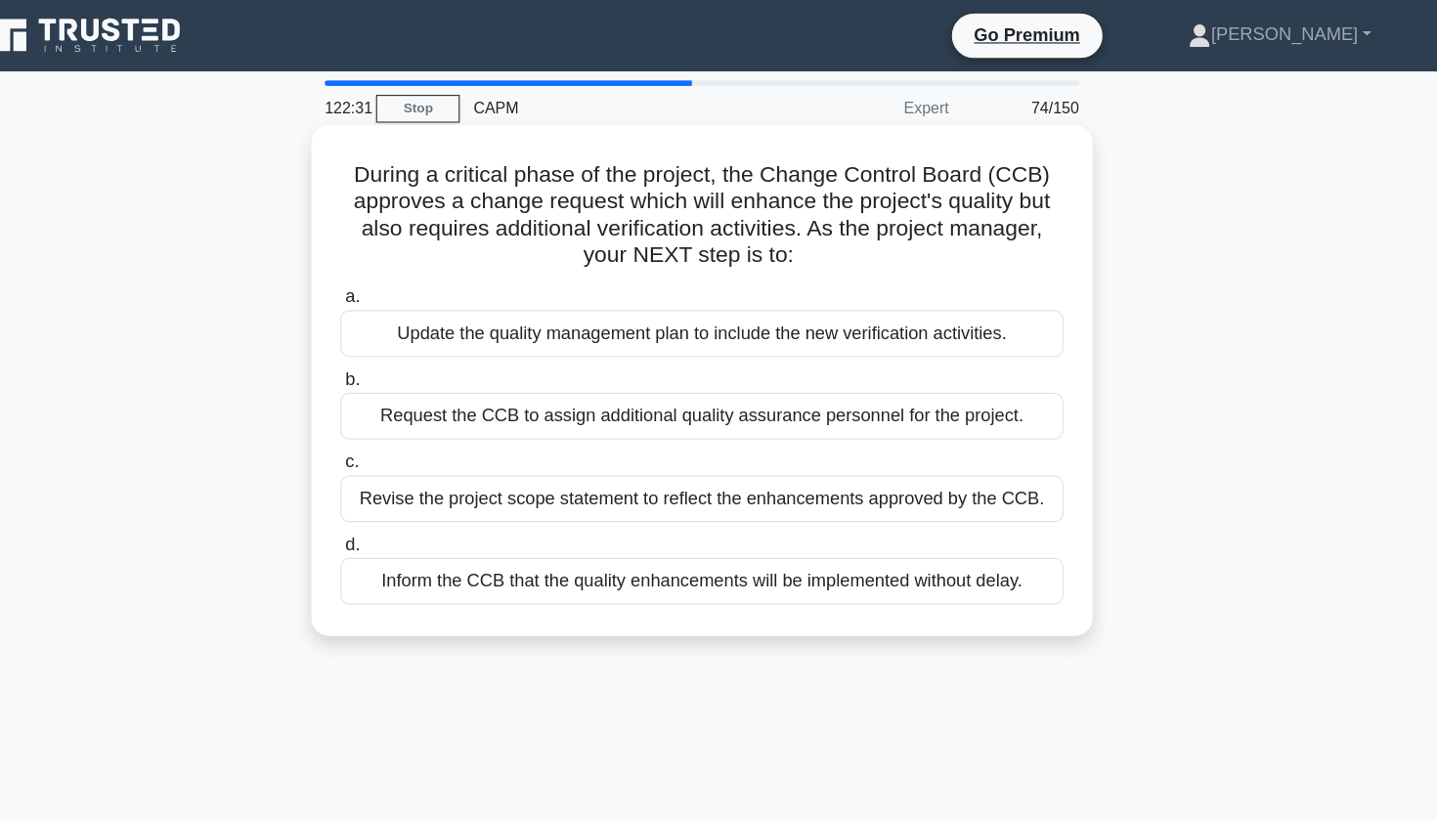
click at [884, 438] on div "Revise the project scope statement to reflect the enhancements approved by the …" at bounding box center [719, 437] width 634 height 41
click at [402, 412] on input "c. Revise the project scope statement to reflect the enhancements approved by t…" at bounding box center [402, 405] width 0 height 13
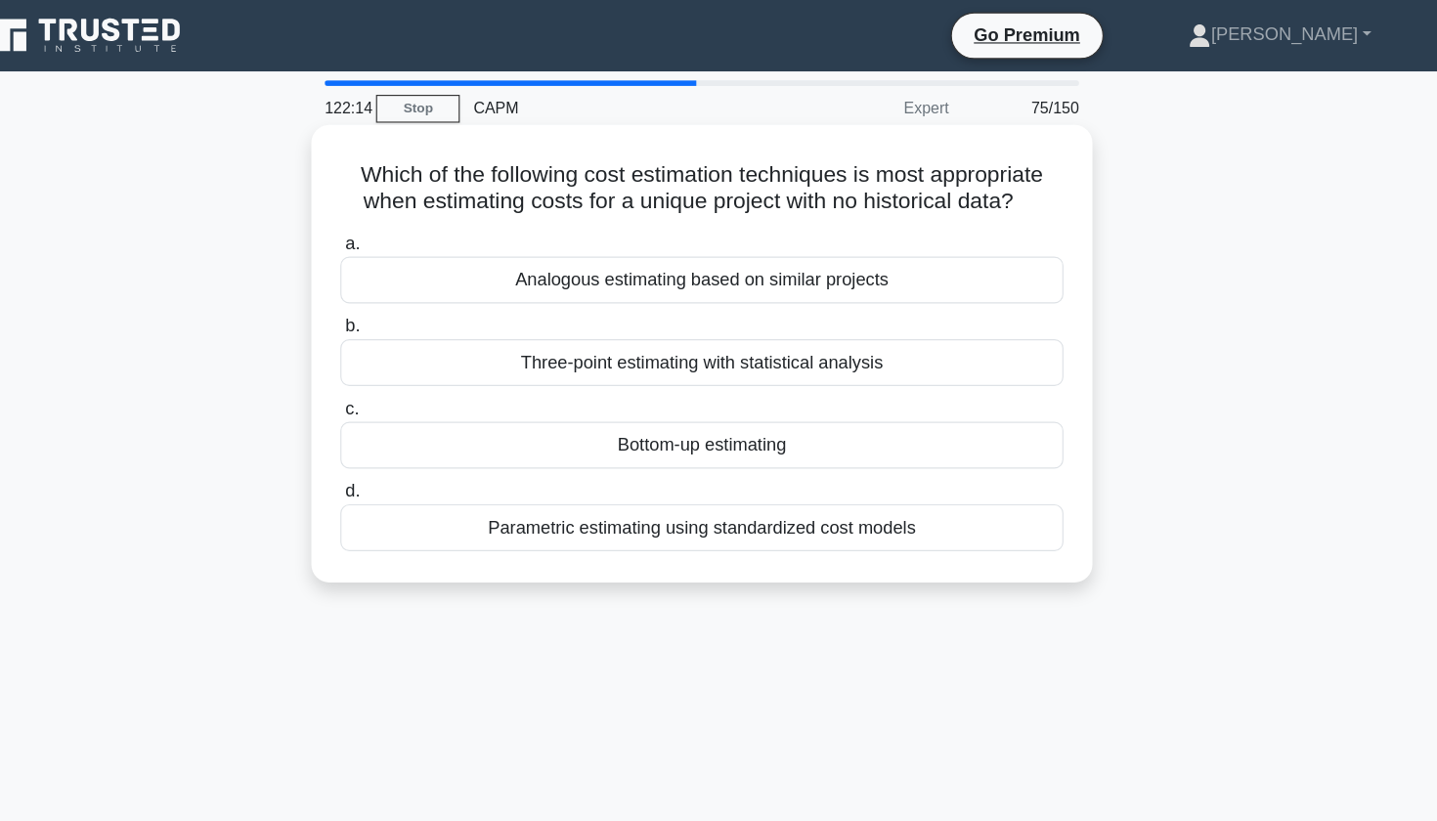
click at [659, 391] on div "Bottom-up estimating" at bounding box center [719, 390] width 634 height 41
click at [402, 365] on input "c. Bottom-up estimating" at bounding box center [402, 358] width 0 height 13
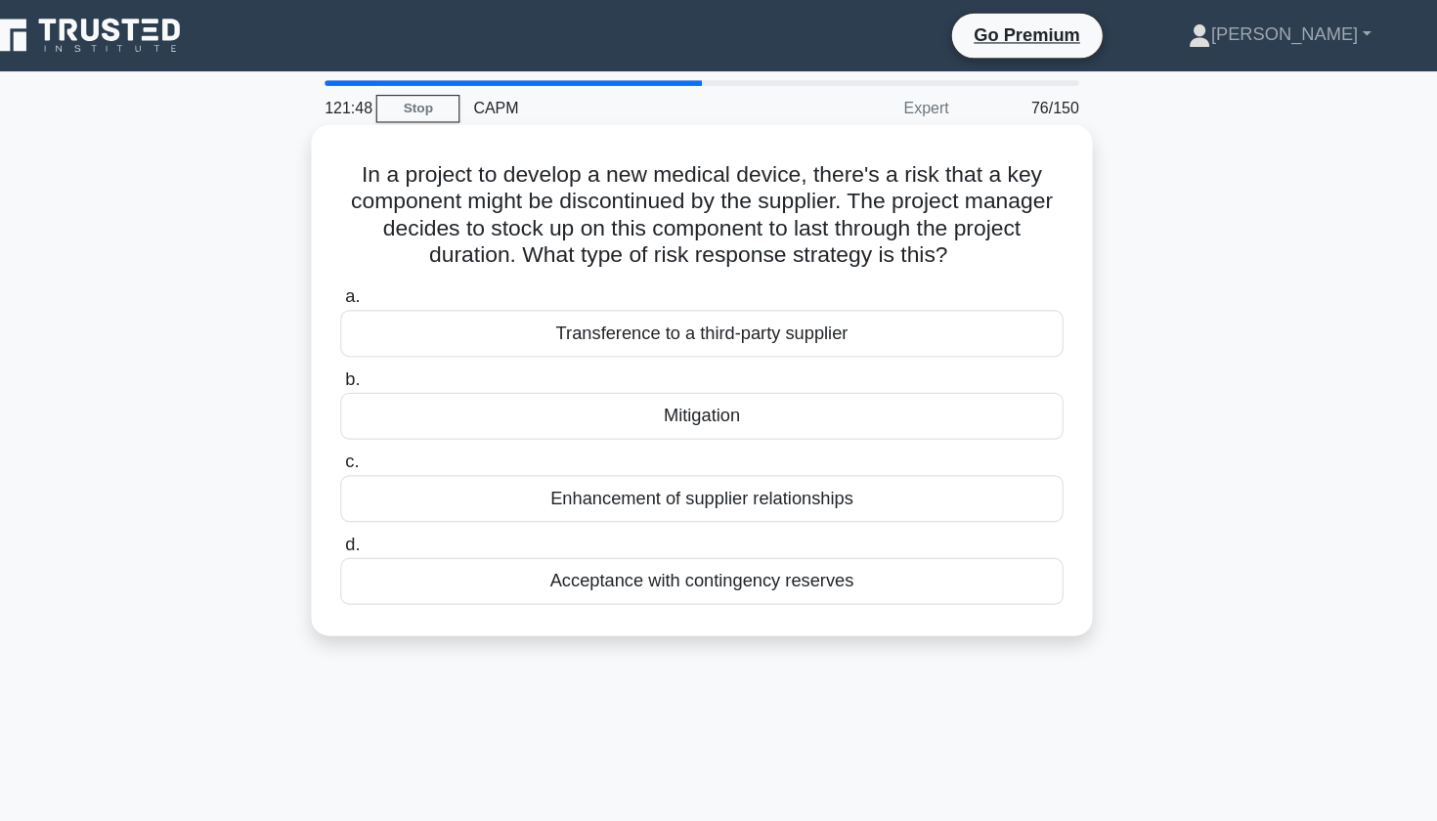
click at [740, 511] on div "Acceptance with contingency reserves" at bounding box center [719, 509] width 634 height 41
click at [402, 484] on input "d. Acceptance with contingency reserves" at bounding box center [402, 477] width 0 height 13
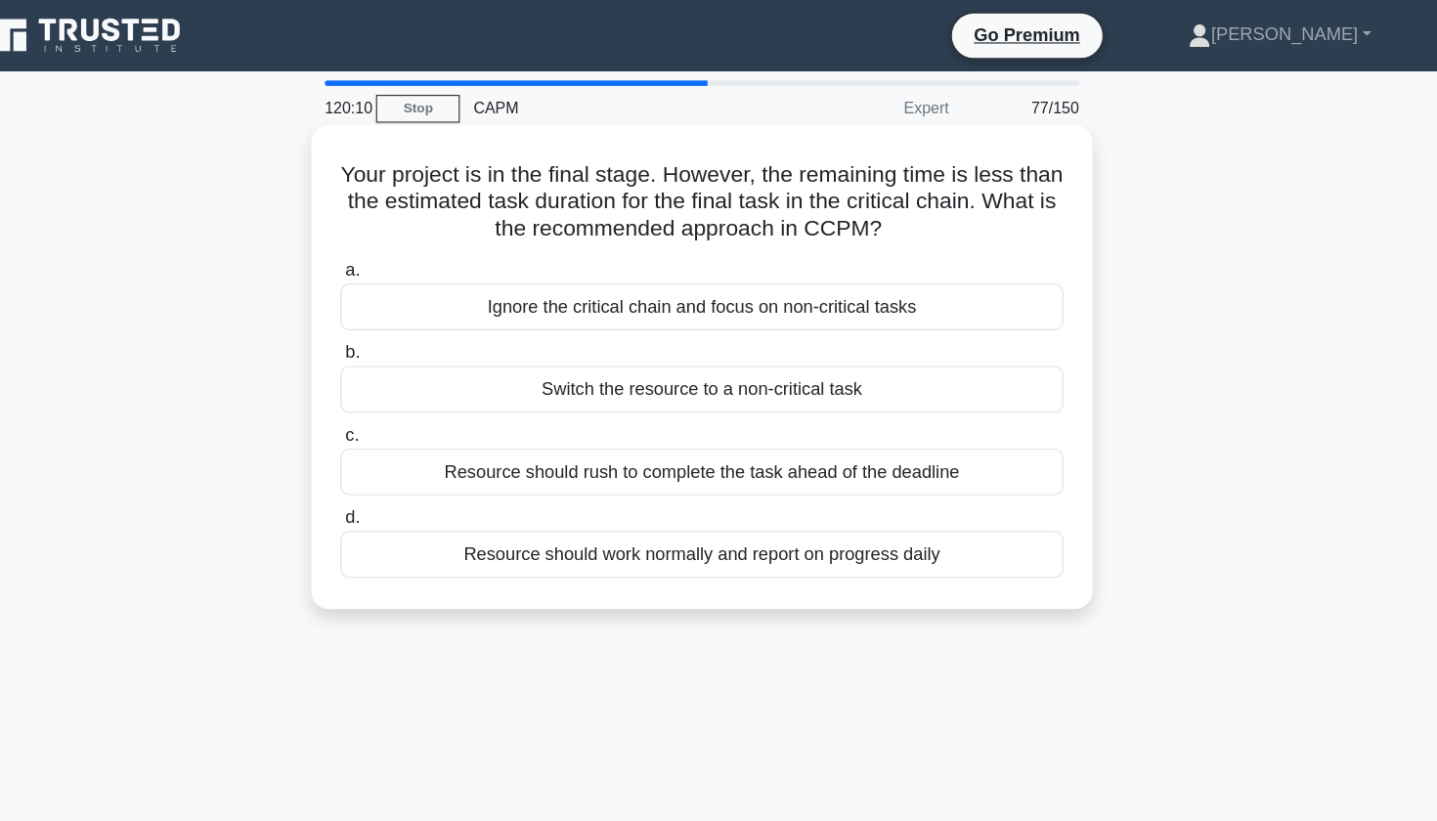
click at [827, 419] on div "Resource should rush to complete the task ahead of the deadline" at bounding box center [719, 413] width 634 height 41
click at [402, 388] on input "c. Resource should rush to complete the task ahead of the deadline" at bounding box center [402, 381] width 0 height 13
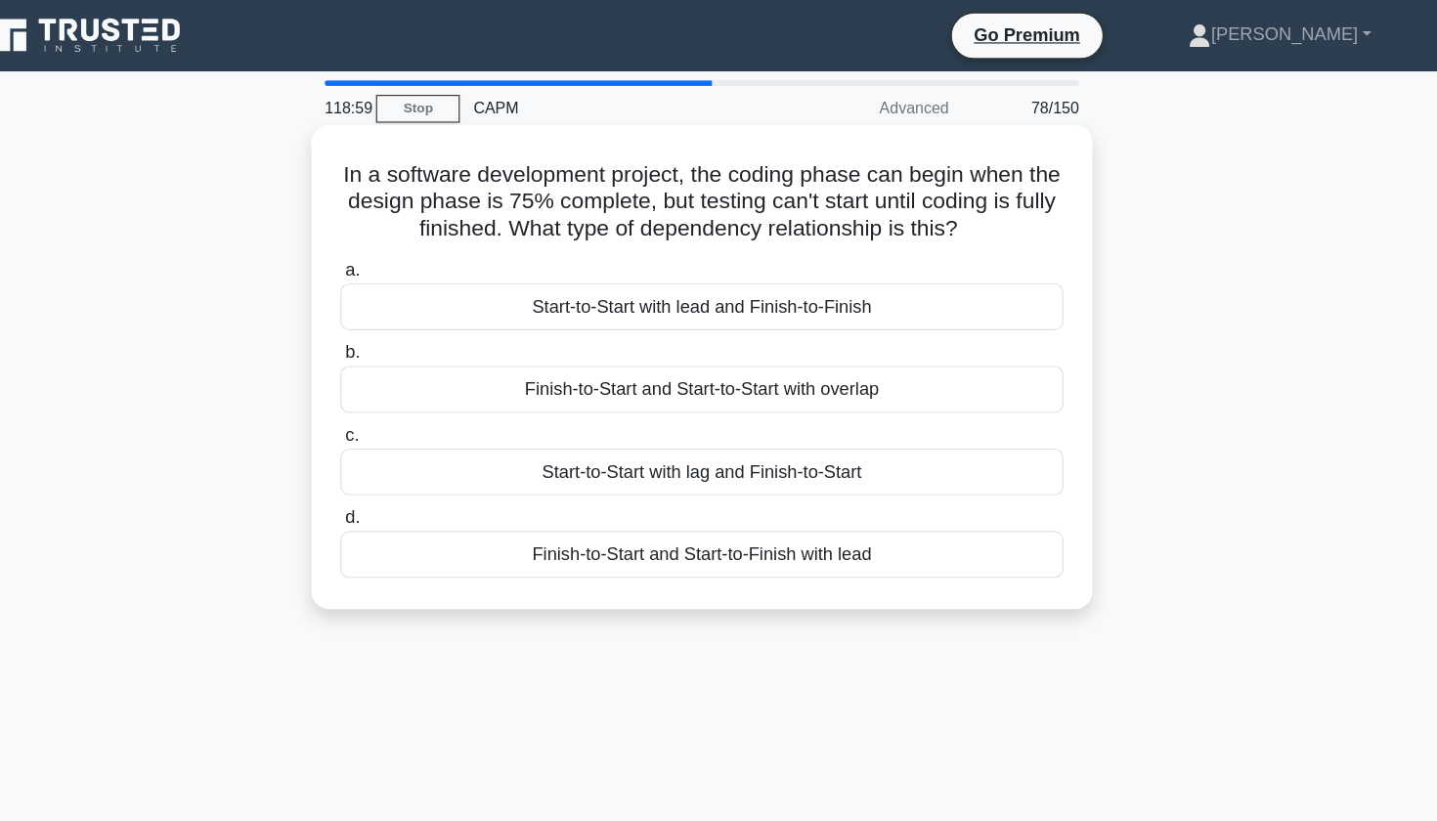
click at [655, 420] on div "Start-to-Start with lag and Finish-to-Start" at bounding box center [719, 413] width 634 height 41
click at [402, 388] on input "c. Start-to-Start with lag and Finish-to-Start" at bounding box center [402, 381] width 0 height 13
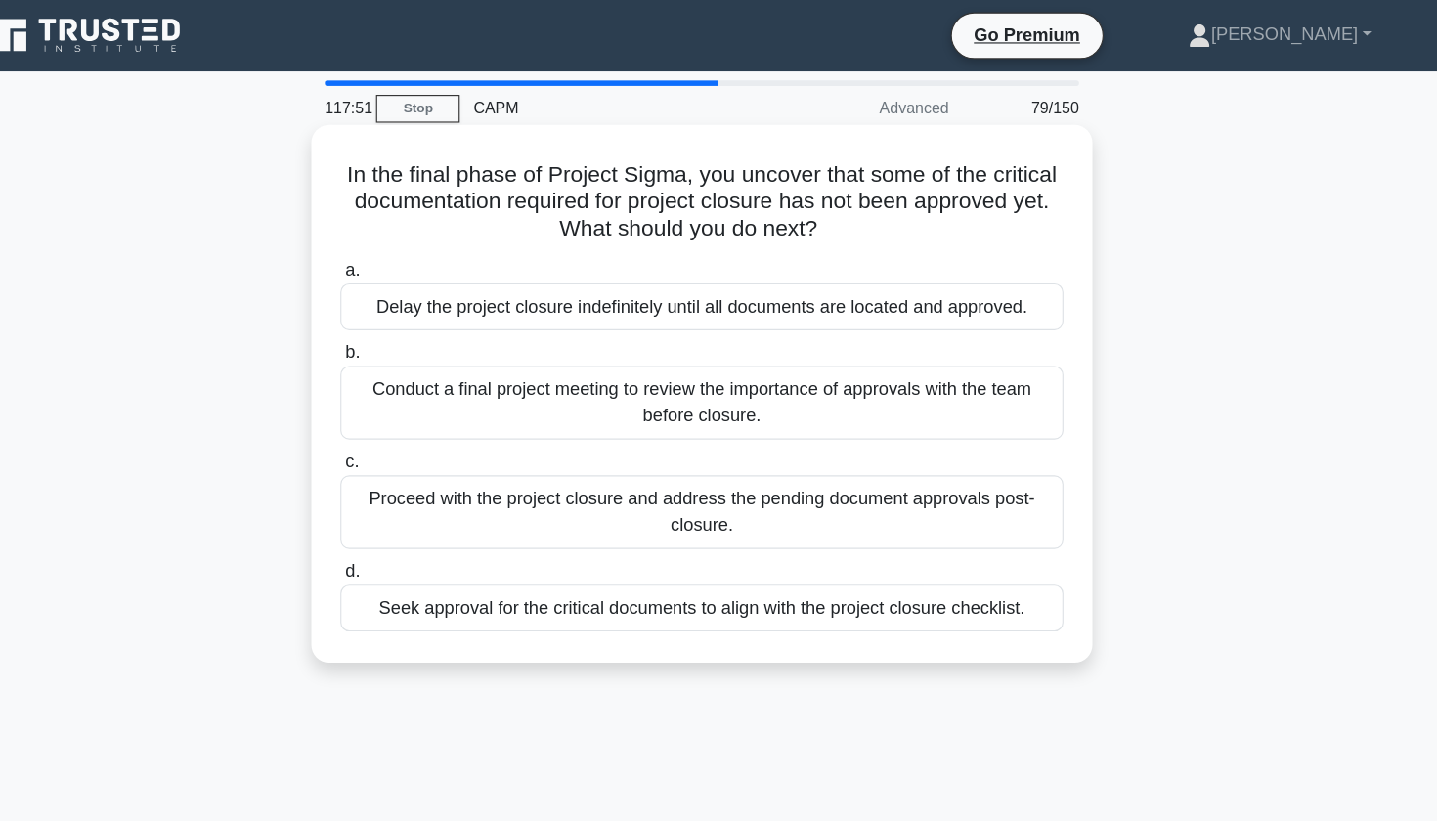
click at [707, 532] on div "Seek approval for the critical documents to align with the project closure chec…" at bounding box center [719, 532] width 634 height 41
click at [402, 507] on input "d. Seek approval for the critical documents to align with the project closure c…" at bounding box center [402, 501] width 0 height 13
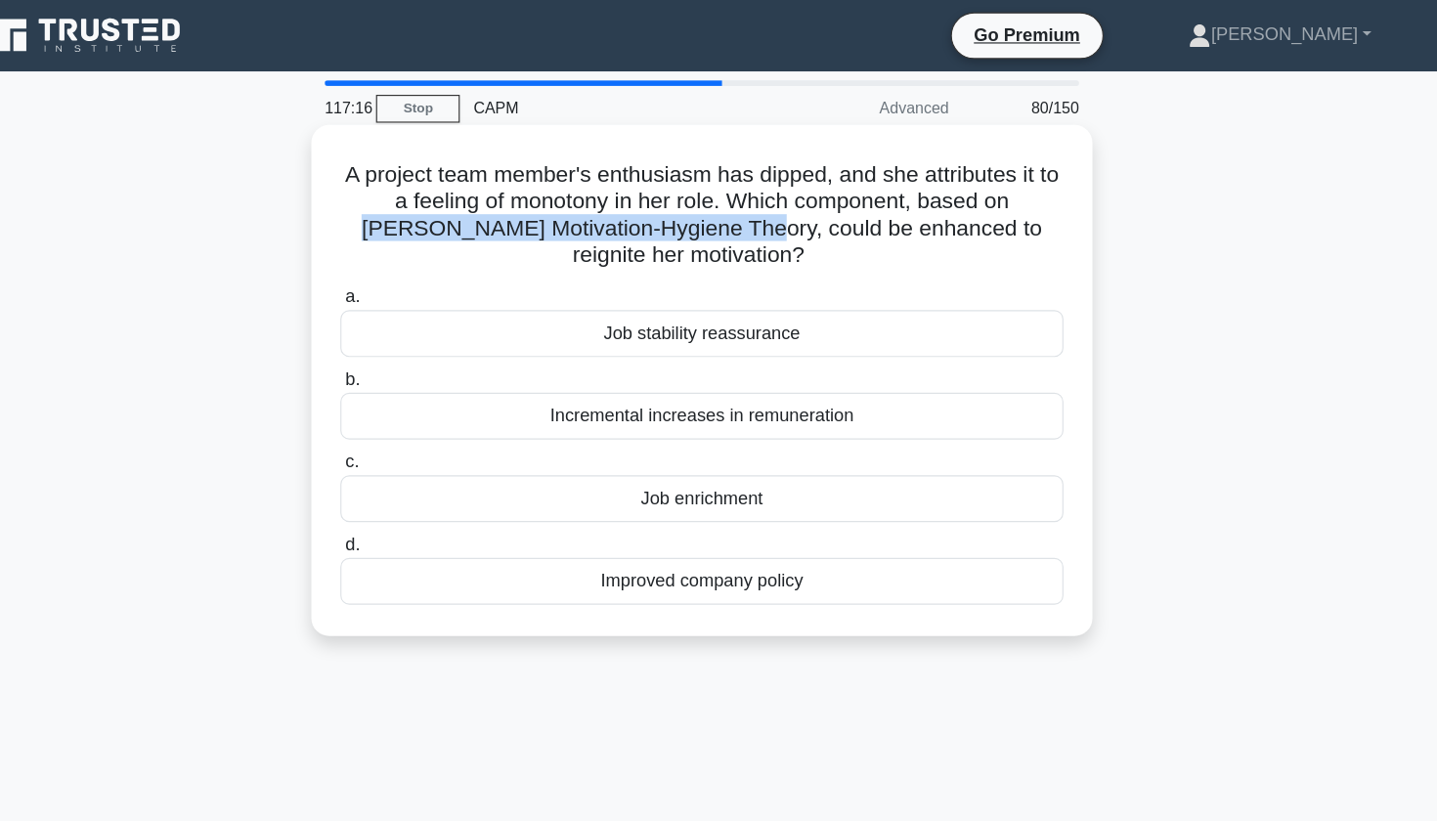
drag, startPoint x: 300, startPoint y: 199, endPoint x: 626, endPoint y: 198, distance: 325.6
click at [626, 198] on h5 "A project team member's enthusiasm has dipped, and she attributes it to a feeli…" at bounding box center [719, 189] width 638 height 96
copy h5 "[PERSON_NAME] Motivation-Hygiene Theory"
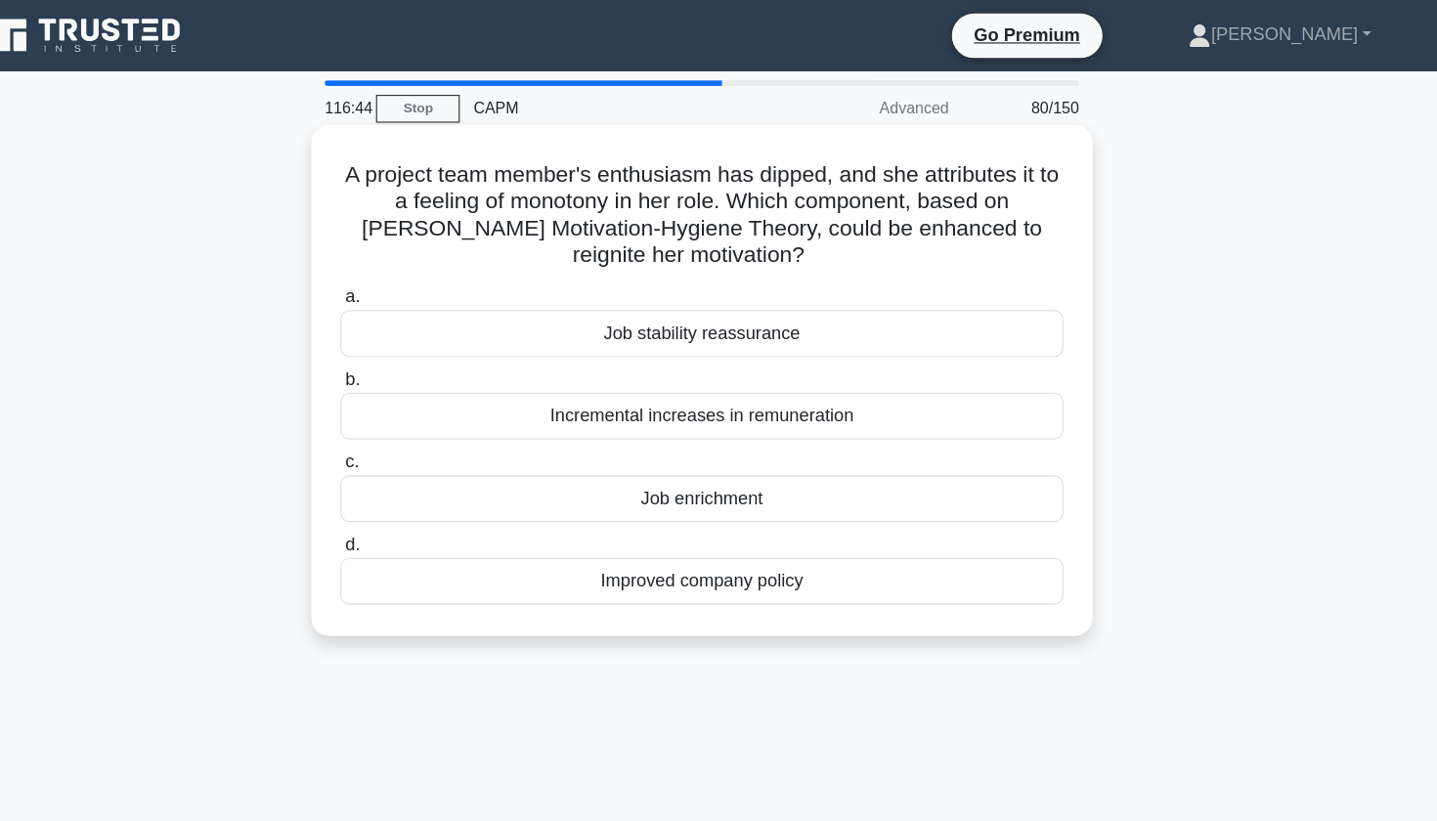
click at [549, 439] on div "Job enrichment" at bounding box center [719, 437] width 634 height 41
click at [402, 412] on input "c. Job enrichment" at bounding box center [402, 405] width 0 height 13
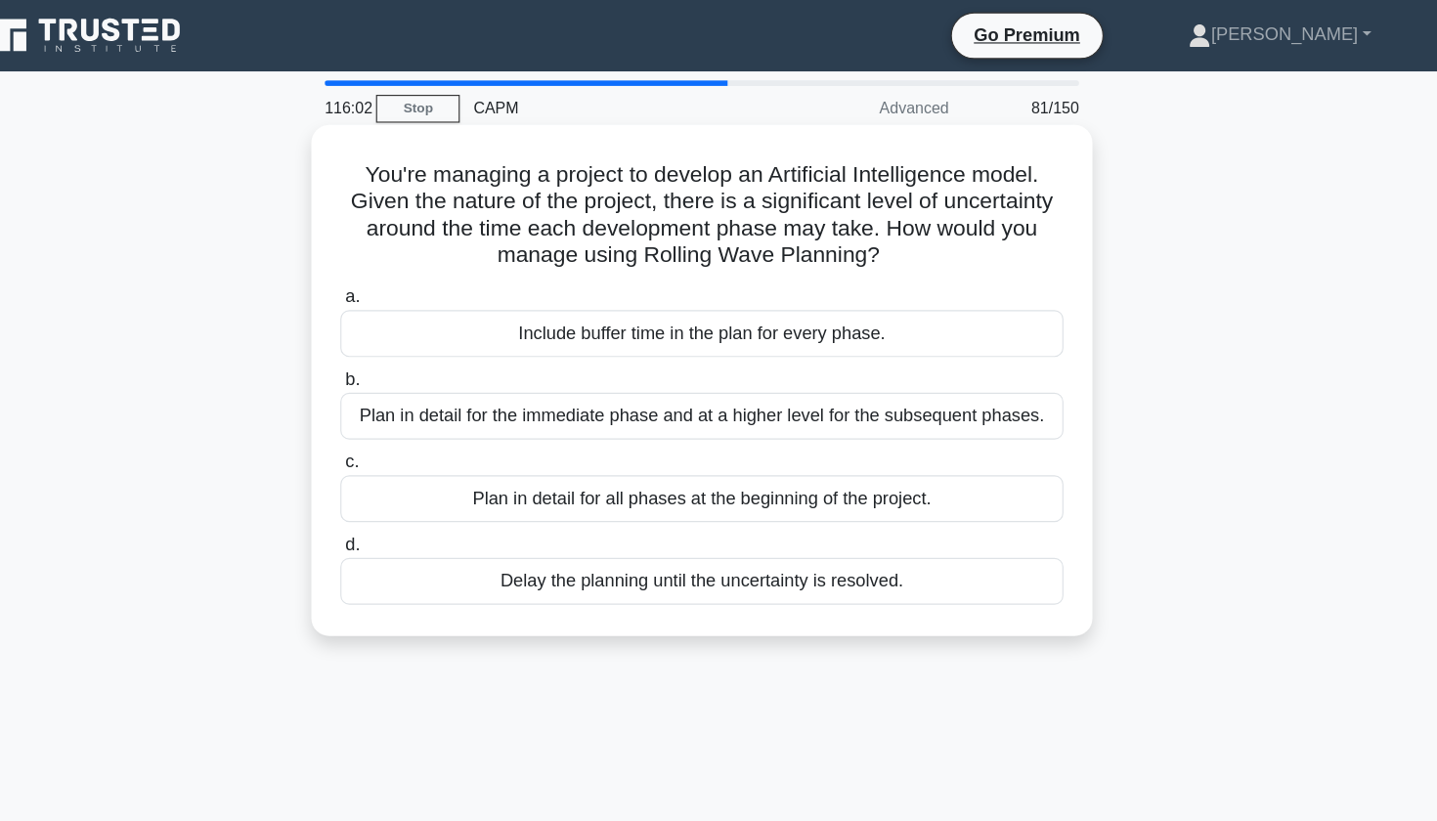
click at [814, 366] on div "Plan in detail for the immediate phase and at a higher level for the subsequent…" at bounding box center [719, 364] width 634 height 41
click at [402, 339] on input "b. Plan in detail for the immediate phase and at a higher level for the subsequ…" at bounding box center [402, 333] width 0 height 13
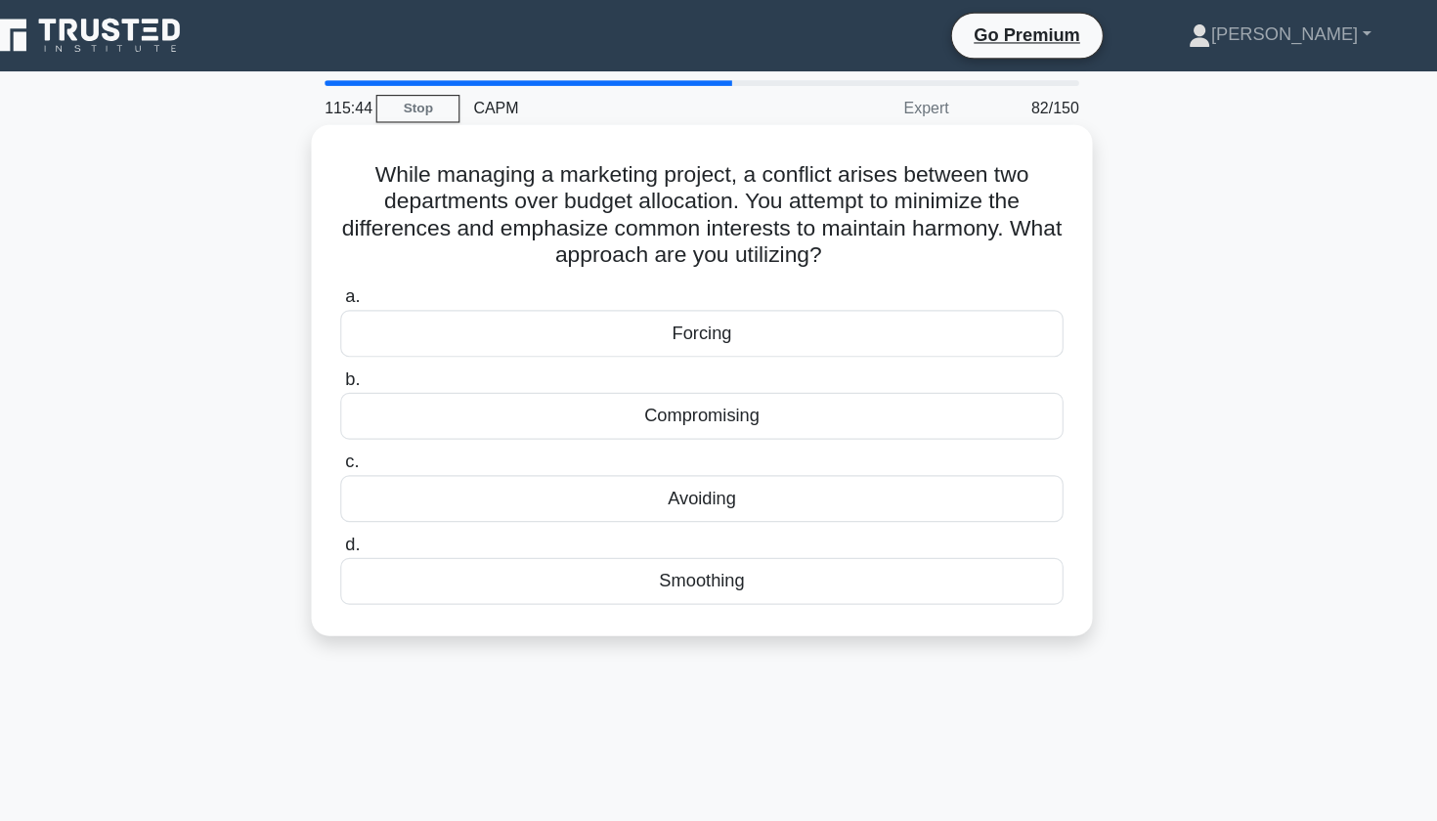
click at [717, 510] on div "Smoothing" at bounding box center [719, 509] width 634 height 41
click at [402, 484] on input "d. Smoothing" at bounding box center [402, 477] width 0 height 13
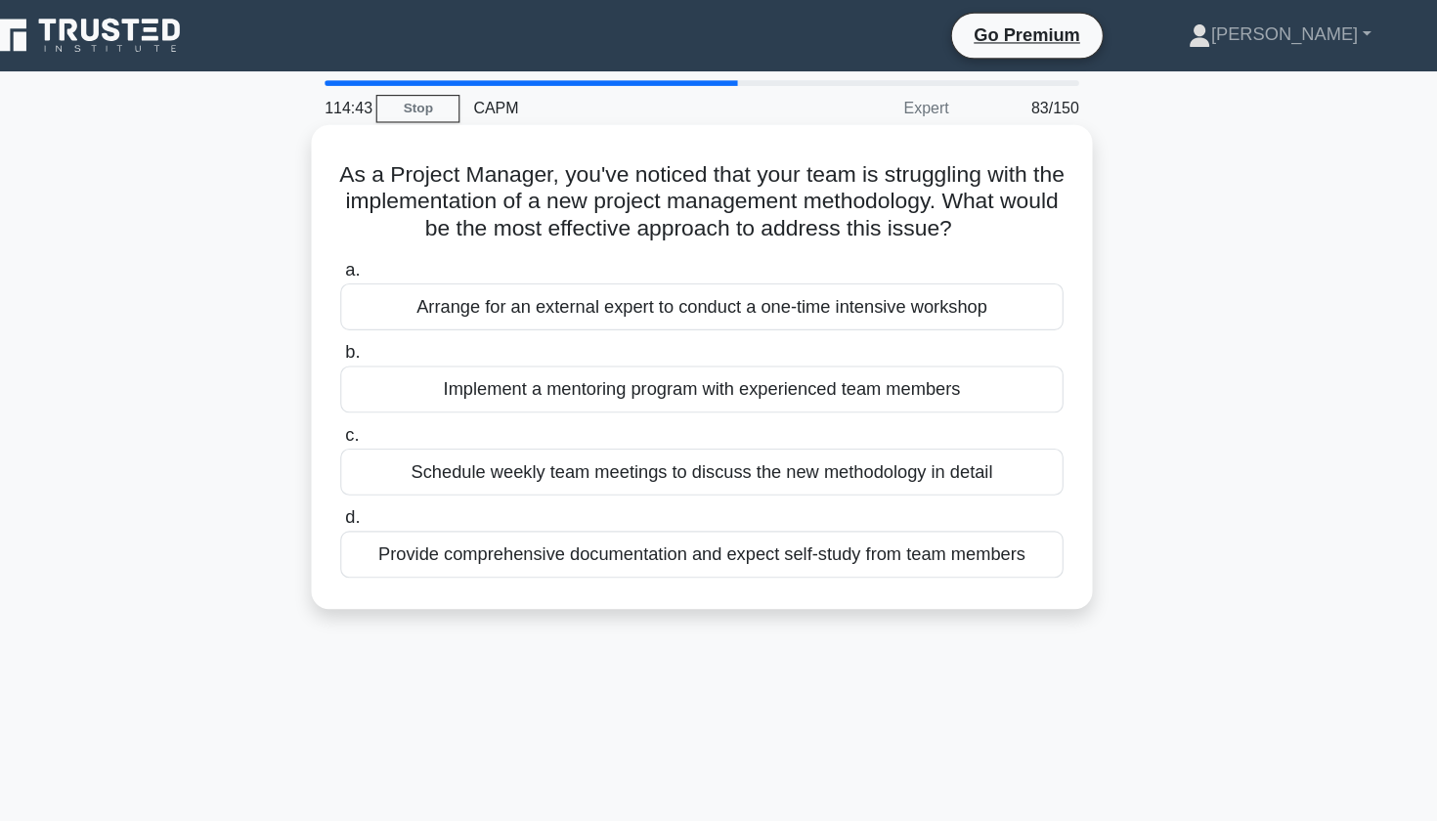
click at [436, 347] on div "Implement a mentoring program with experienced team members" at bounding box center [719, 341] width 634 height 41
click at [402, 316] on input "b. Implement a mentoring program with experienced team members" at bounding box center [402, 309] width 0 height 13
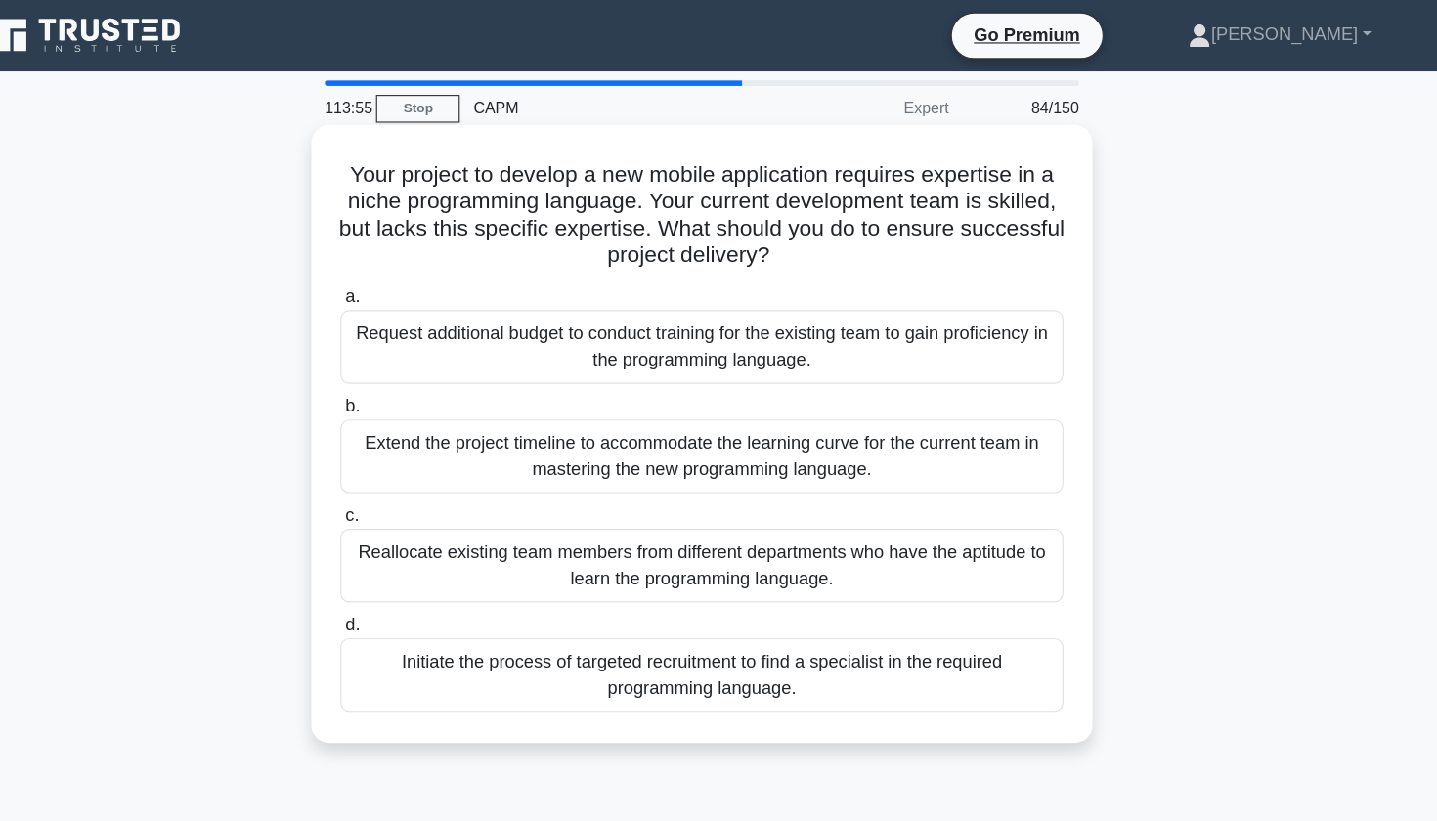
click at [581, 595] on div "Initiate the process of targeted recruitment to find a specialist in the requir…" at bounding box center [719, 591] width 634 height 65
click at [402, 554] on input "d. Initiate the process of targeted recruitment to find a specialist in the req…" at bounding box center [402, 548] width 0 height 13
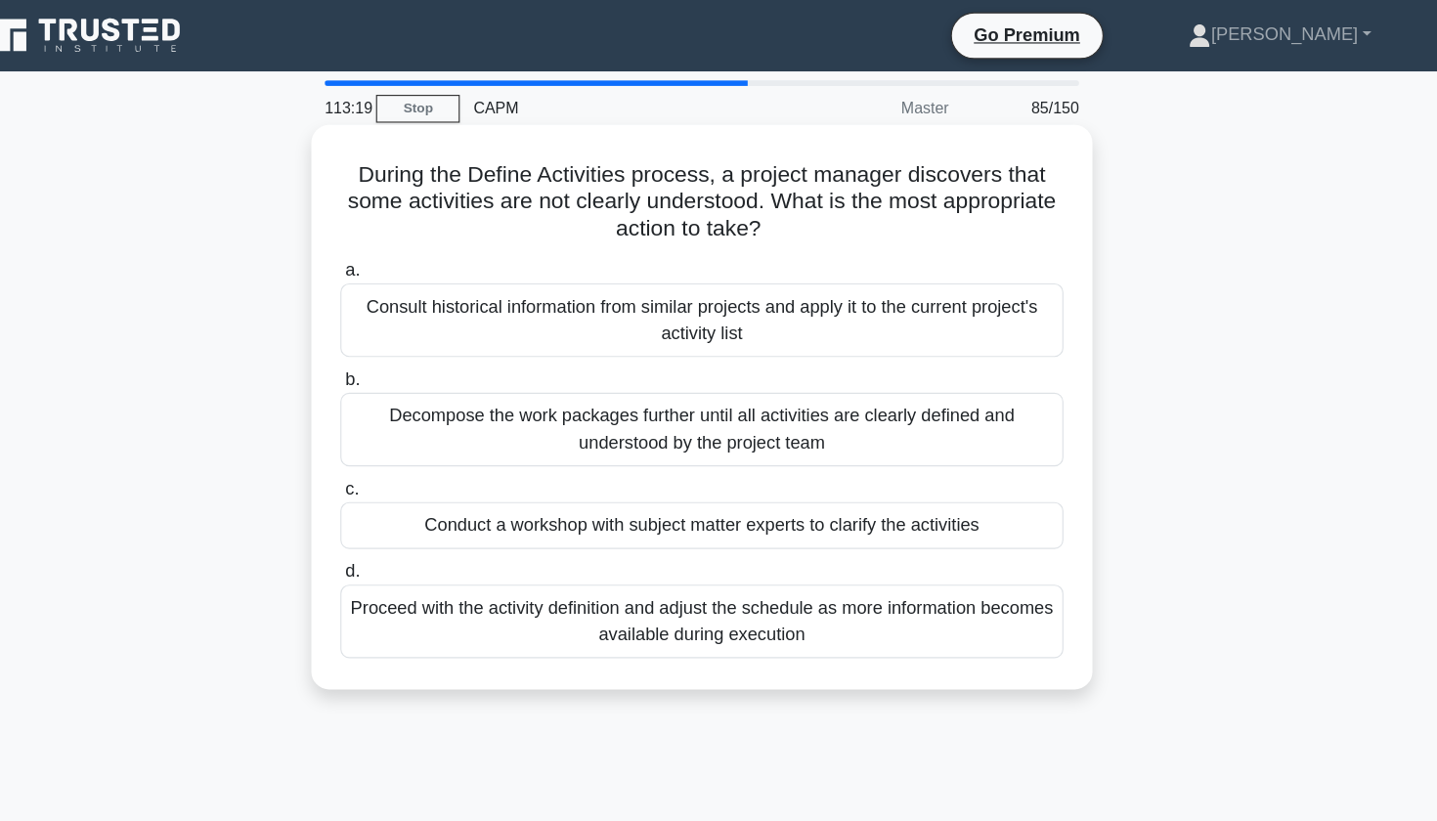
click at [872, 375] on div "Decompose the work packages further until all activities are clearly defined an…" at bounding box center [719, 376] width 634 height 65
click at [402, 339] on input "b. Decompose the work packages further until all activities are clearly defined…" at bounding box center [402, 333] width 0 height 13
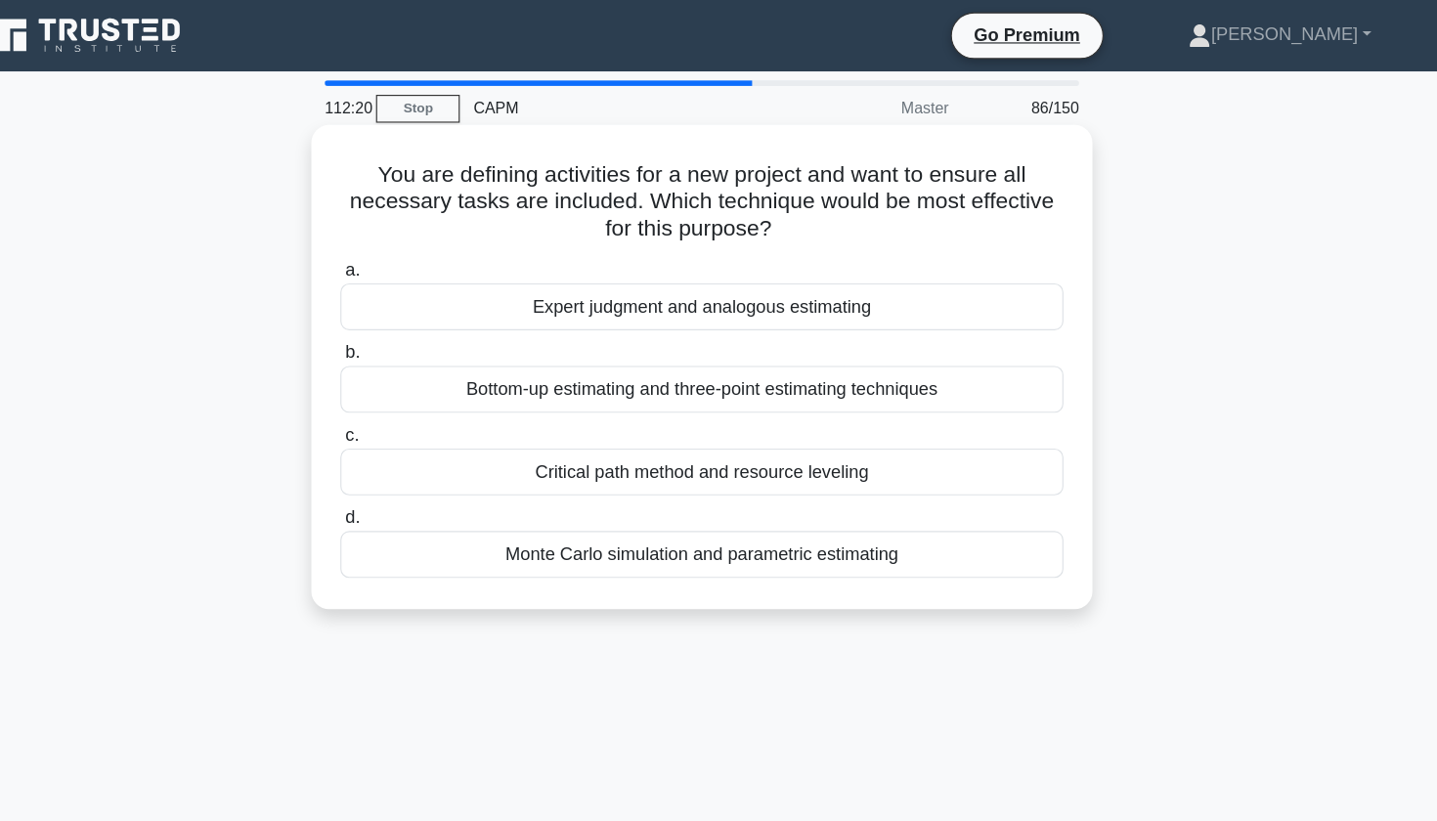
click at [702, 414] on div "Critical path method and resource leveling" at bounding box center [719, 413] width 634 height 41
click at [402, 388] on input "c. Critical path method and resource leveling" at bounding box center [402, 381] width 0 height 13
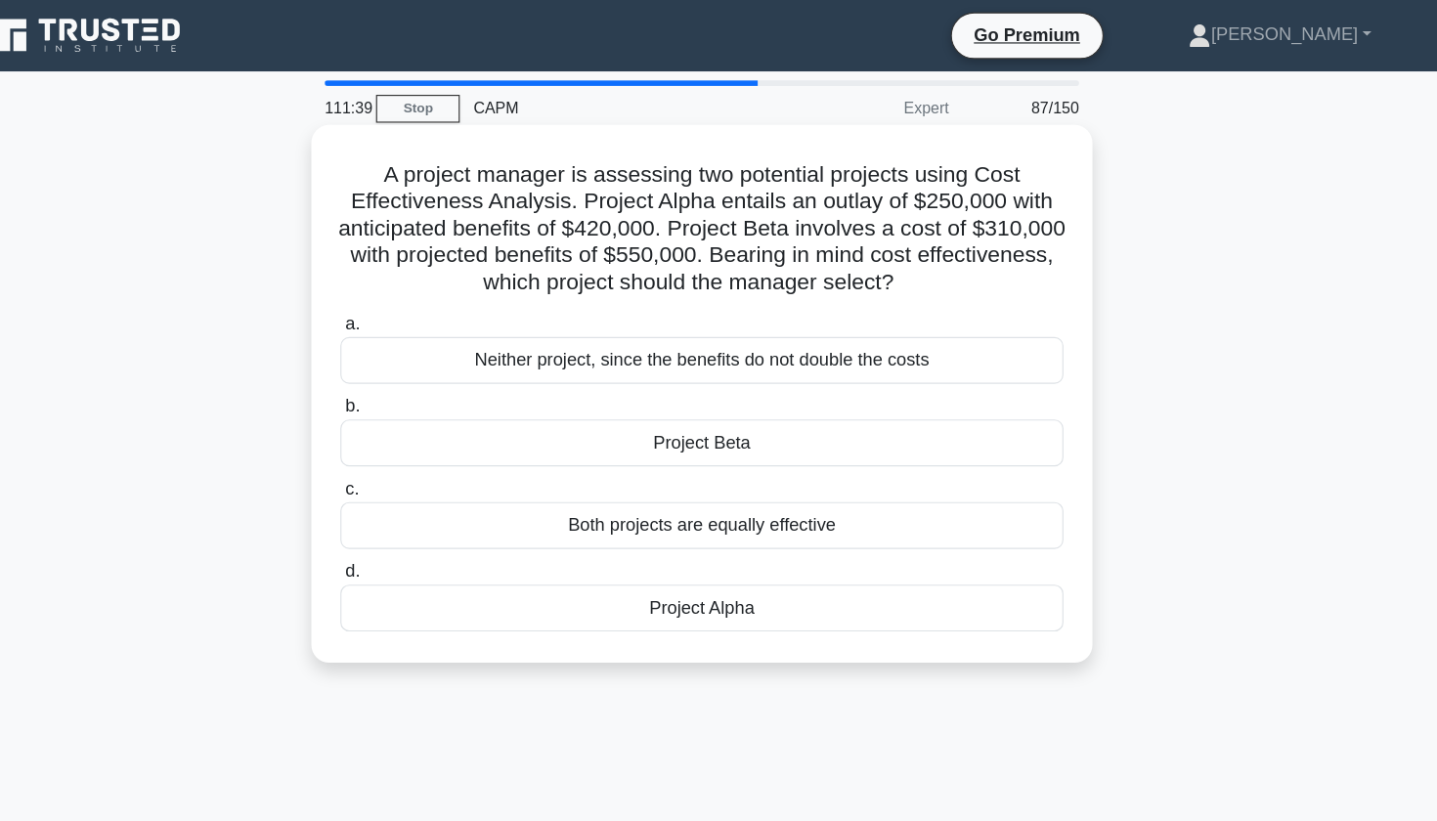
click at [663, 393] on div "Project Beta" at bounding box center [719, 388] width 634 height 41
click at [402, 363] on input "b. Project Beta" at bounding box center [402, 356] width 0 height 13
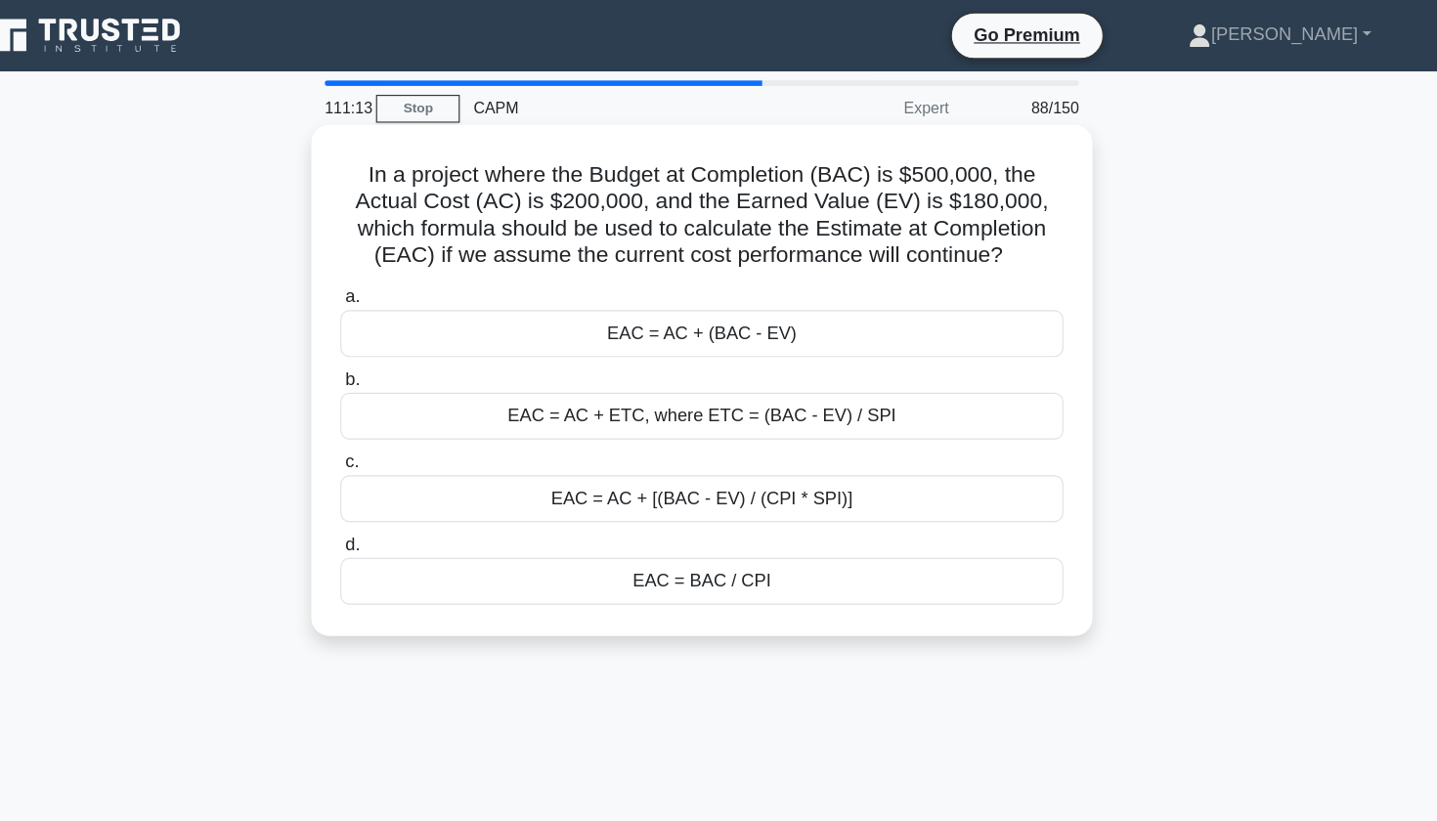
click at [413, 516] on div "EAC = BAC / CPI" at bounding box center [719, 509] width 634 height 41
click at [402, 484] on input "d. EAC = BAC / CPI" at bounding box center [402, 477] width 0 height 13
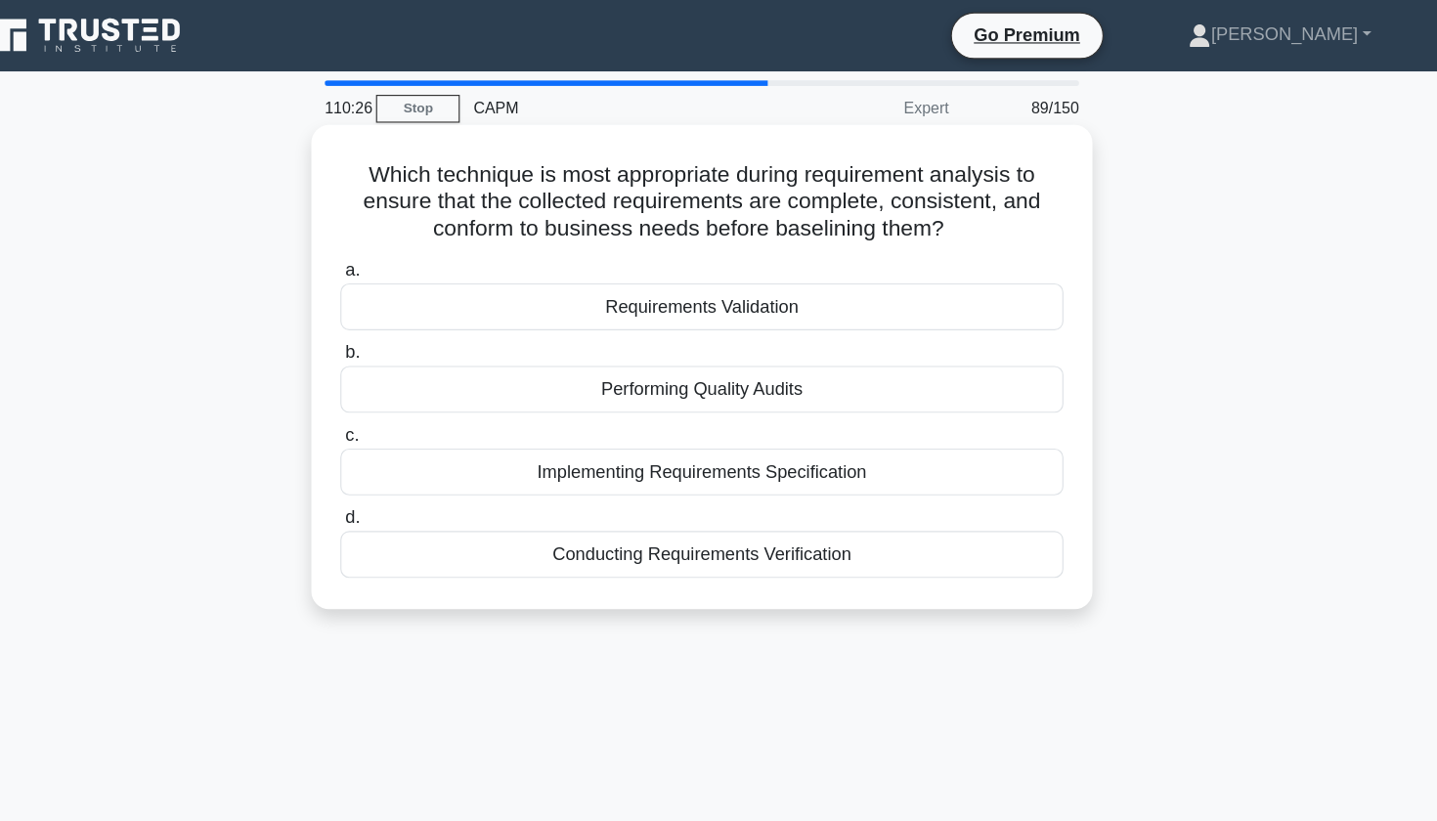
click at [600, 280] on div "Requirements Validation" at bounding box center [719, 268] width 634 height 41
click at [402, 243] on input "a. Requirements Validation" at bounding box center [402, 237] width 0 height 13
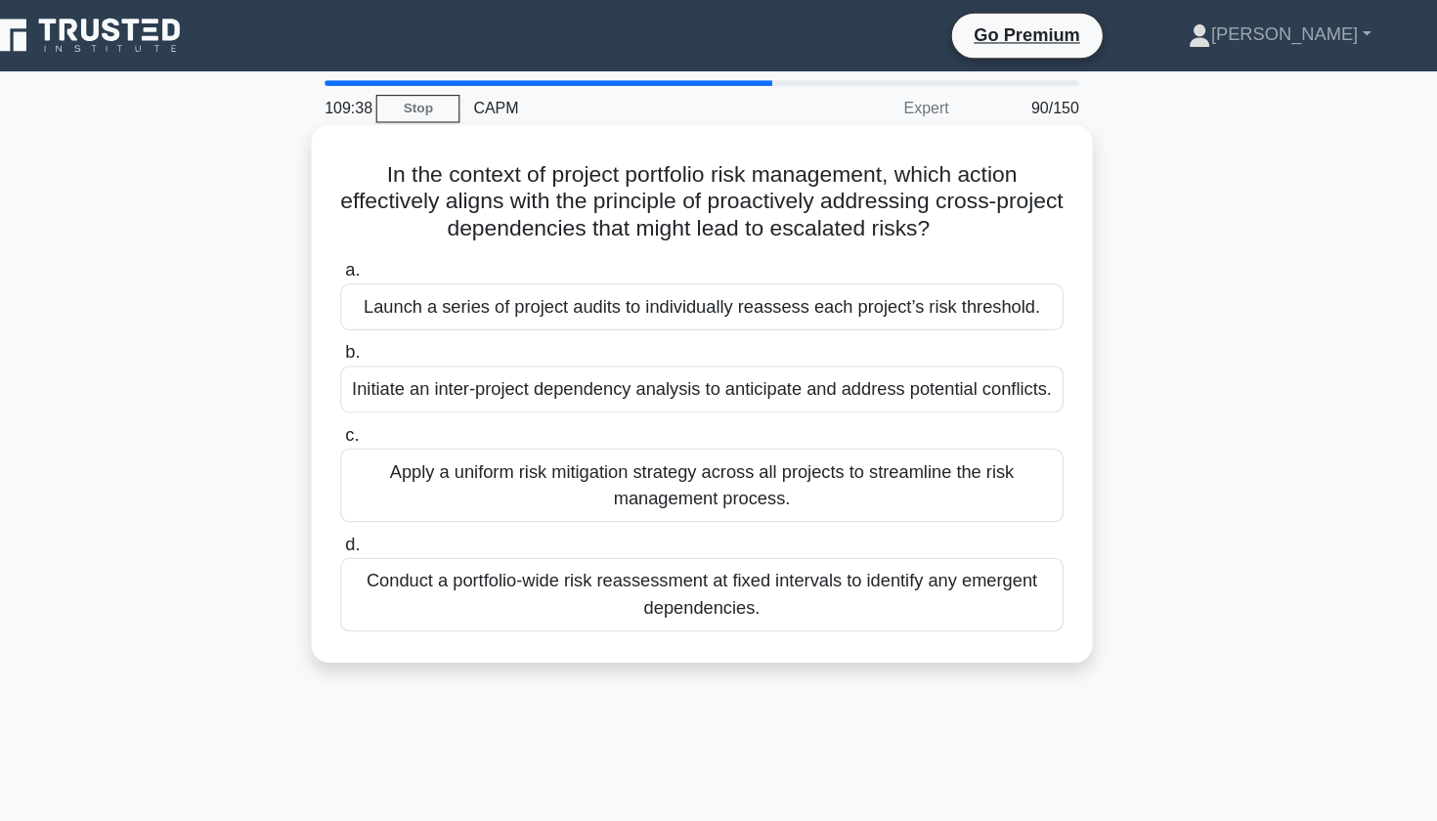
click at [452, 546] on div "Conduct a portfolio-wide risk reassessment at fixed intervals to identify any e…" at bounding box center [719, 521] width 634 height 65
click at [402, 484] on input "d. Conduct a portfolio-wide risk reassessment at fixed intervals to identify an…" at bounding box center [402, 477] width 0 height 13
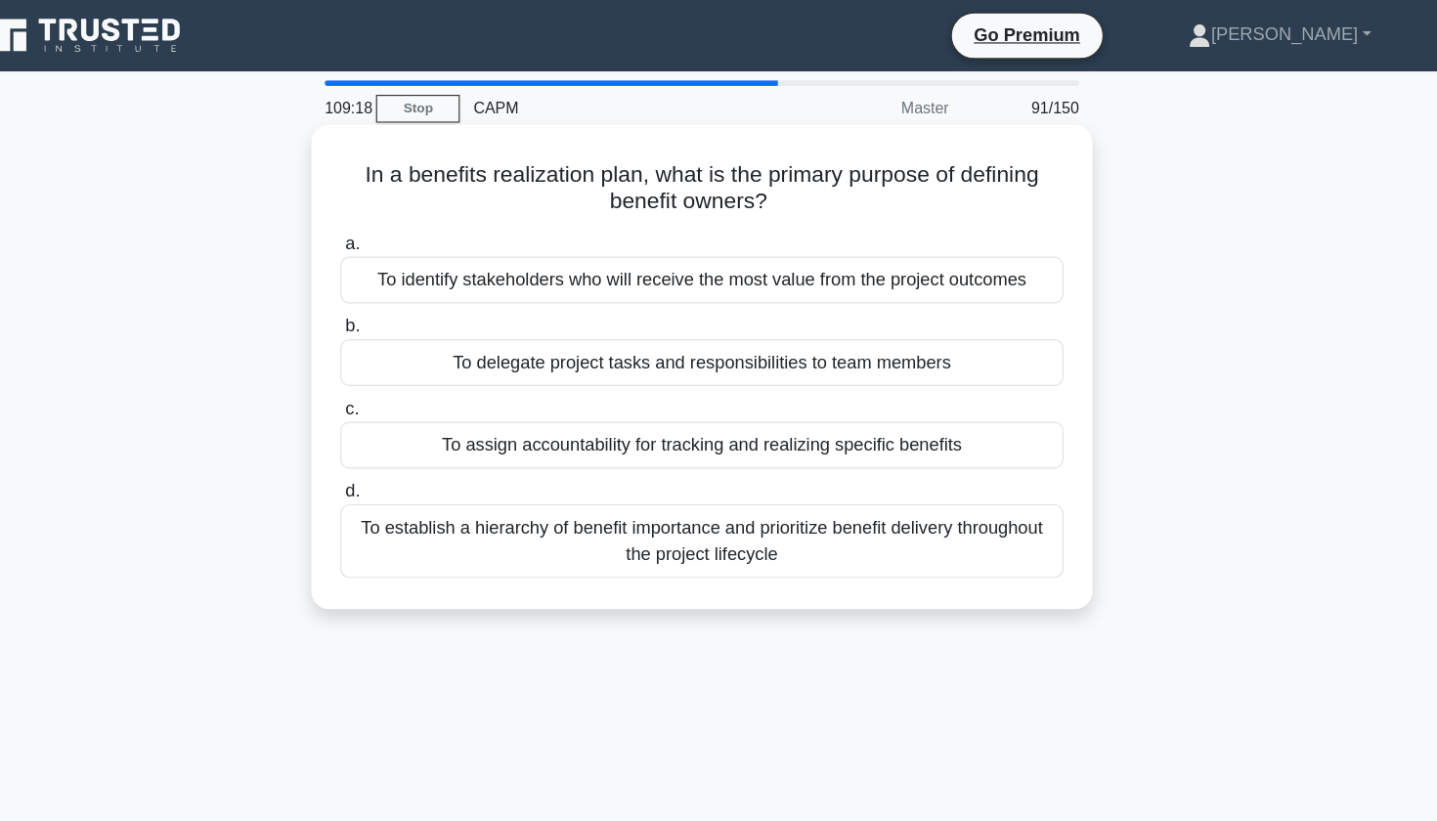
click at [402, 389] on div "To assign accountability for tracking and realizing specific benefits" at bounding box center [719, 390] width 634 height 41
click at [402, 365] on input "c. To assign accountability for tracking and realizing specific benefits" at bounding box center [402, 358] width 0 height 13
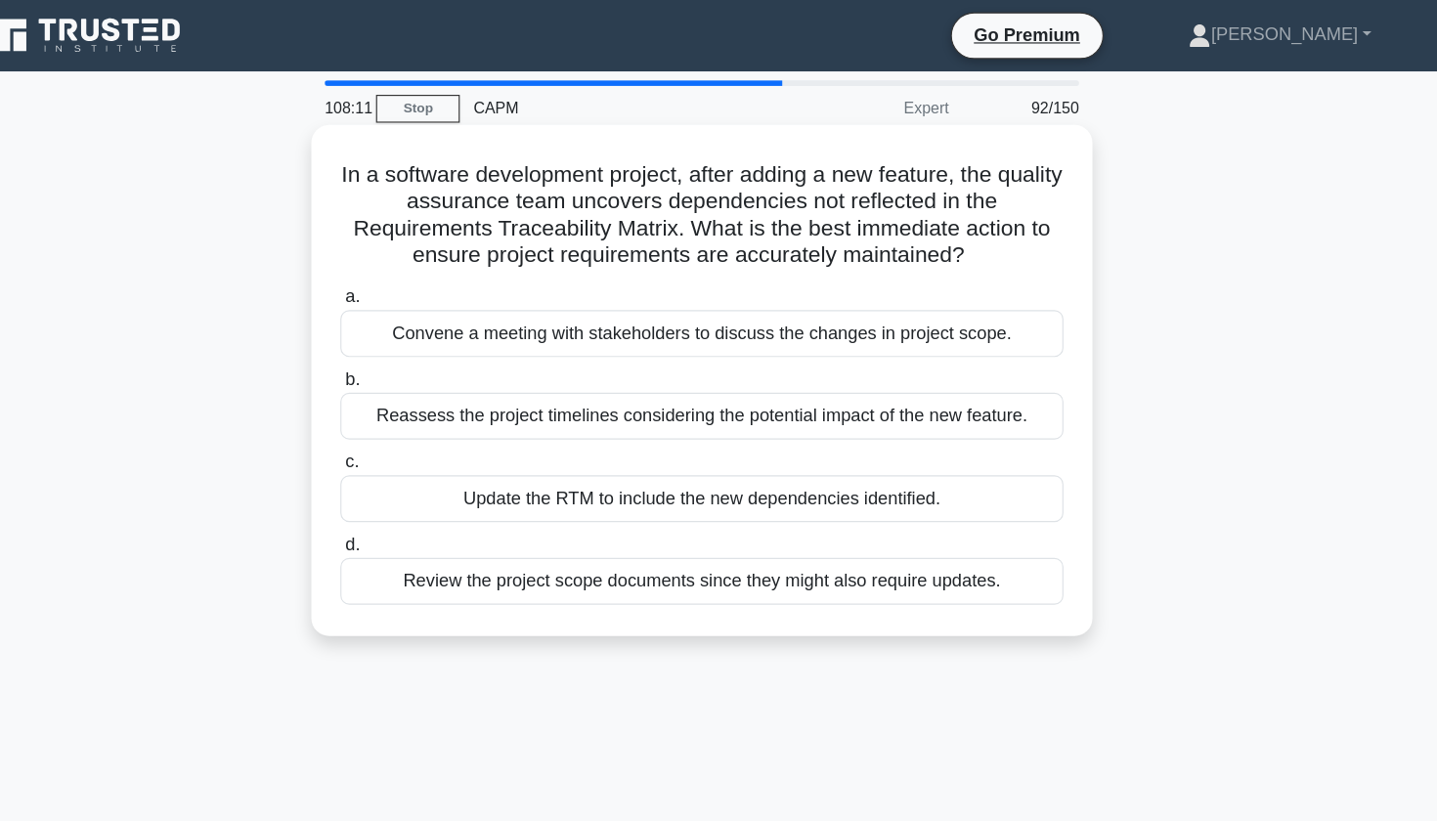
click at [435, 442] on div "Update the RTM to include the new dependencies identified." at bounding box center [719, 437] width 634 height 41
click at [402, 412] on input "c. Update the RTM to include the new dependencies identified." at bounding box center [402, 405] width 0 height 13
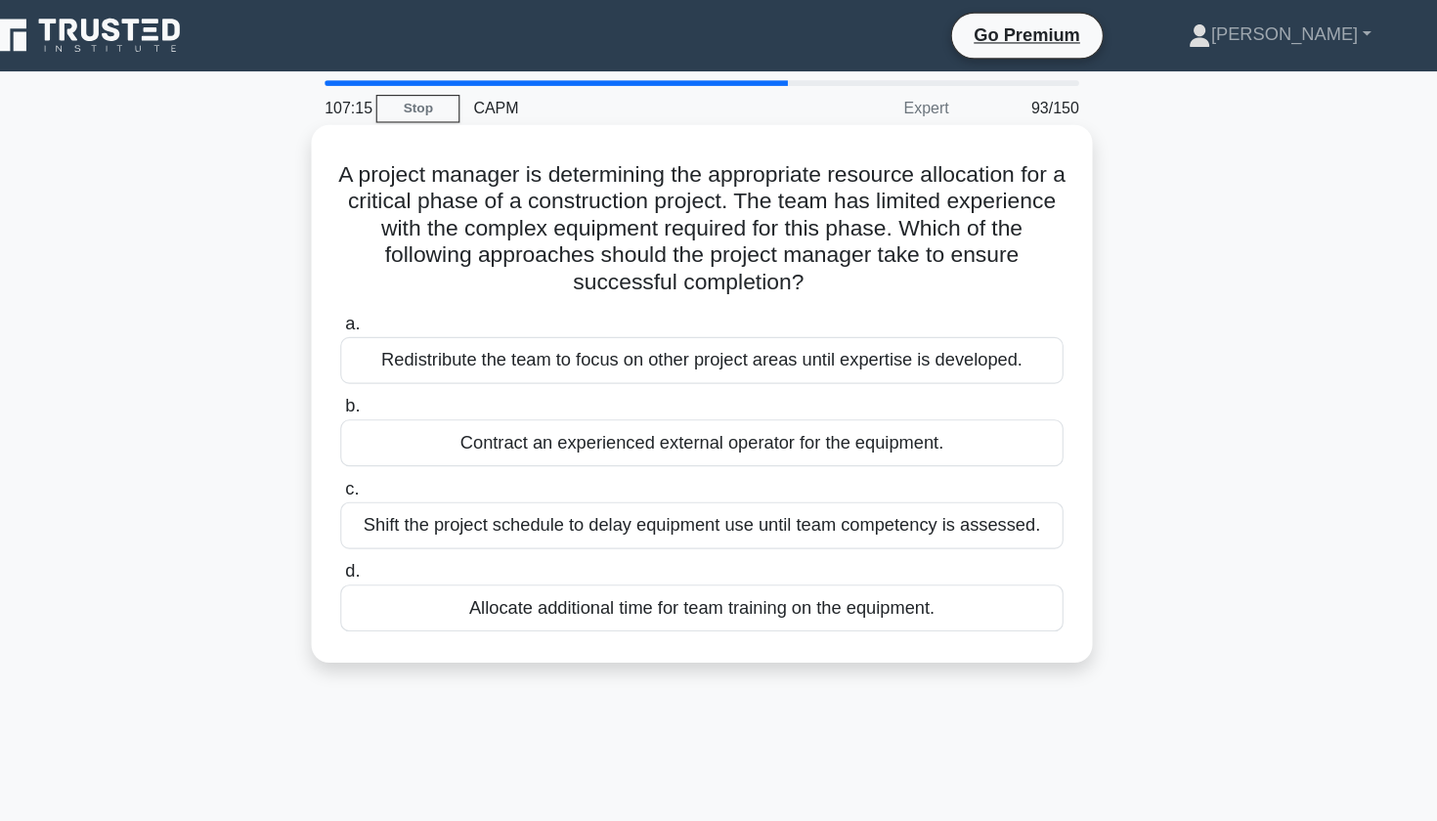
click at [530, 393] on div "Contract an experienced external operator for the equipment." at bounding box center [719, 388] width 634 height 41
click at [402, 363] on input "b. Contract an experienced external operator for the equipment." at bounding box center [402, 356] width 0 height 13
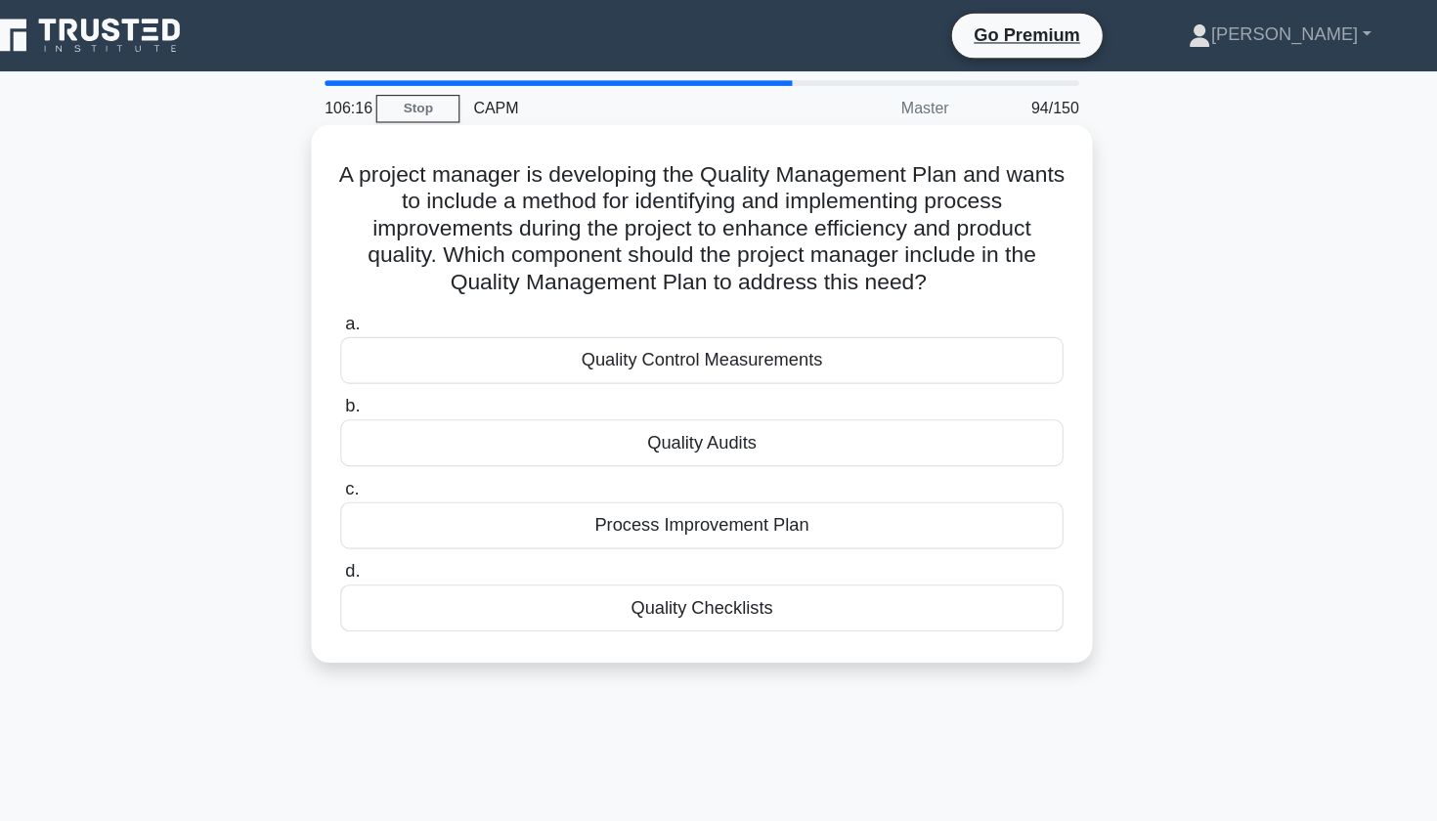
click at [542, 400] on div "Quality Audits" at bounding box center [719, 388] width 634 height 41
click at [402, 363] on input "b. Quality Audits" at bounding box center [402, 356] width 0 height 13
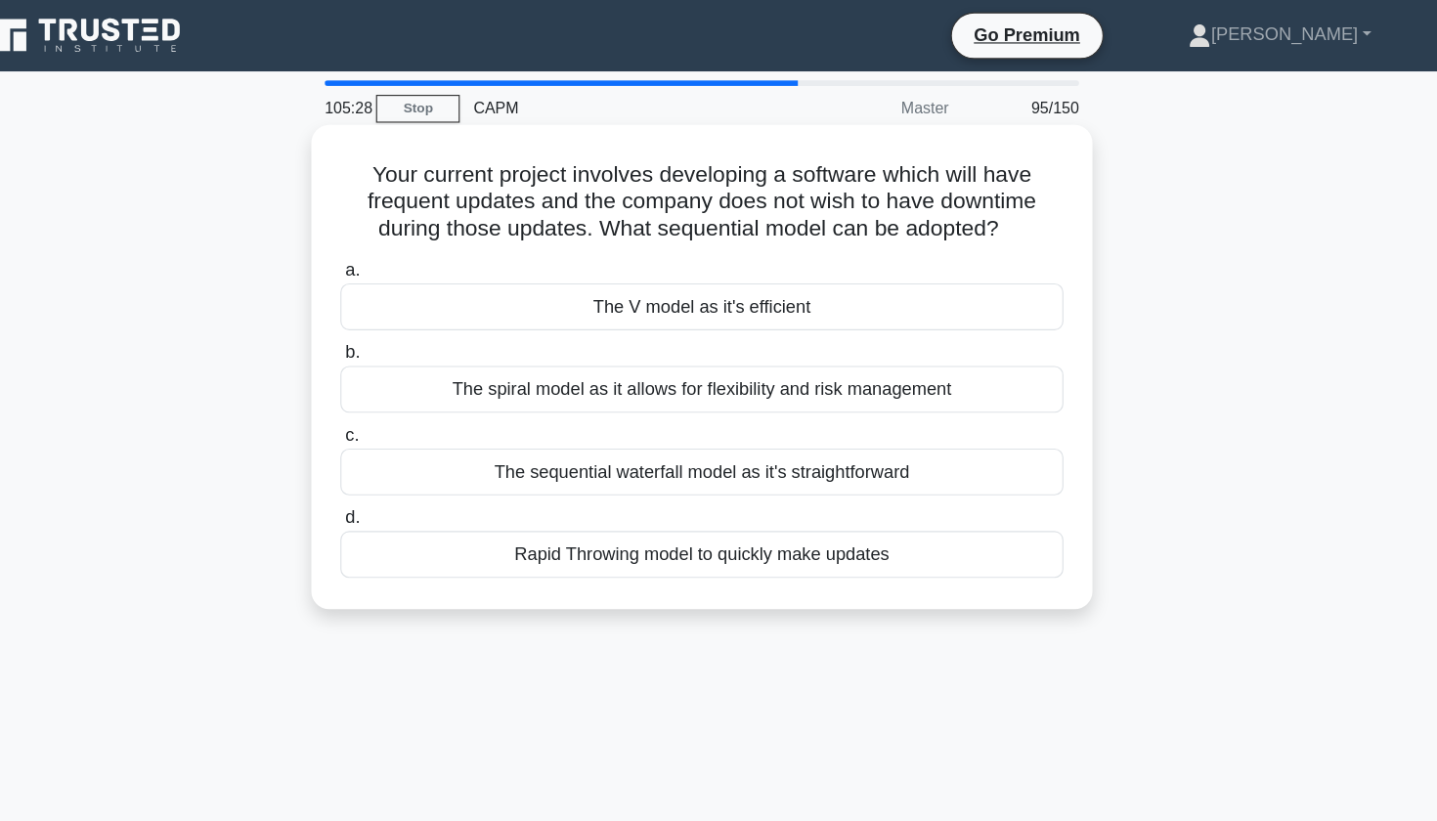
click at [734, 488] on div "Rapid Throwing model to quickly make updates" at bounding box center [719, 485] width 634 height 41
click at [402, 461] on input "d. Rapid Throwing model to quickly make updates" at bounding box center [402, 454] width 0 height 13
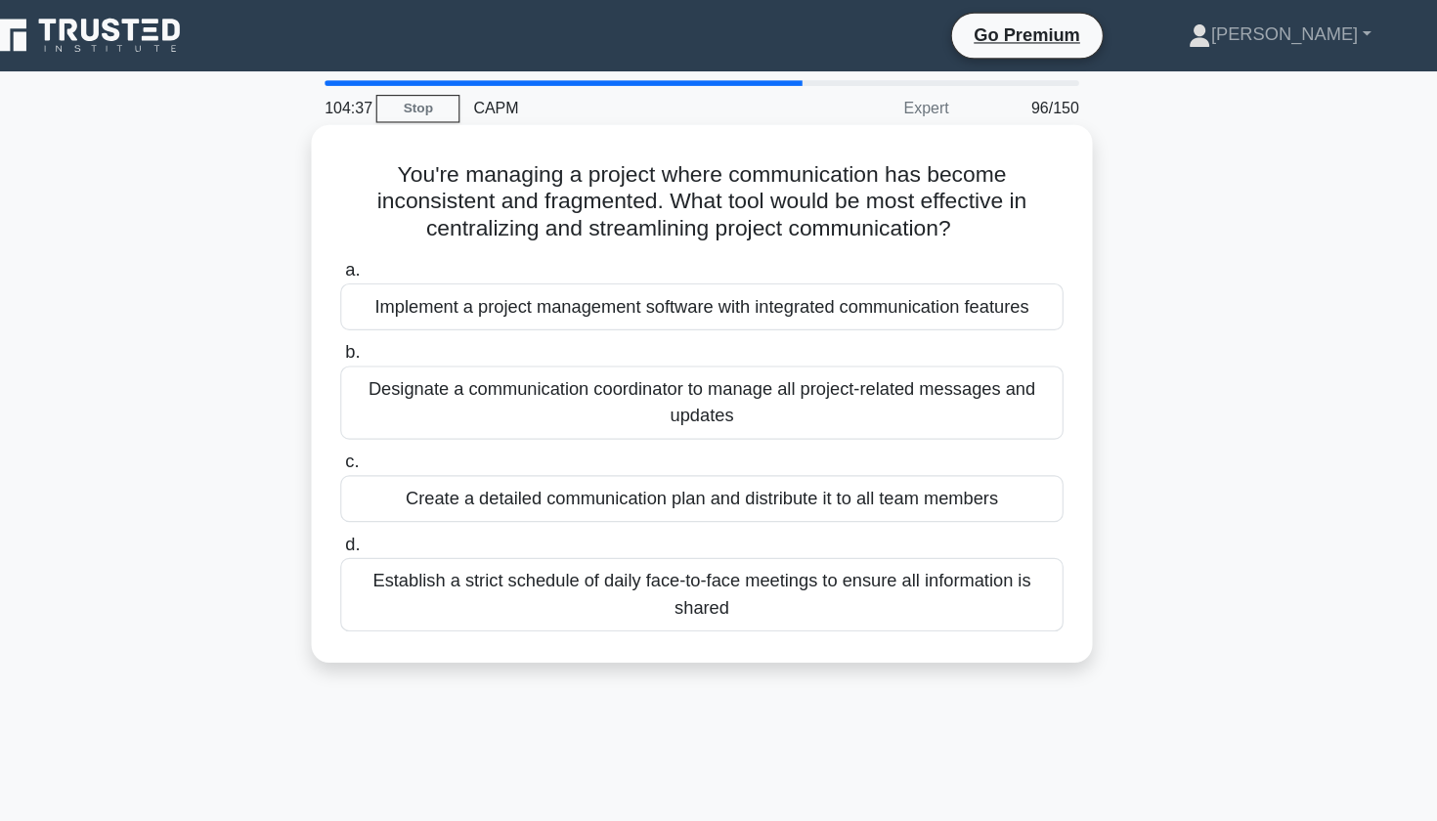
click at [494, 274] on div "Implement a project management software with integrated communication features" at bounding box center [719, 268] width 634 height 41
click at [402, 243] on input "a. Implement a project management software with integrated communication featur…" at bounding box center [402, 237] width 0 height 13
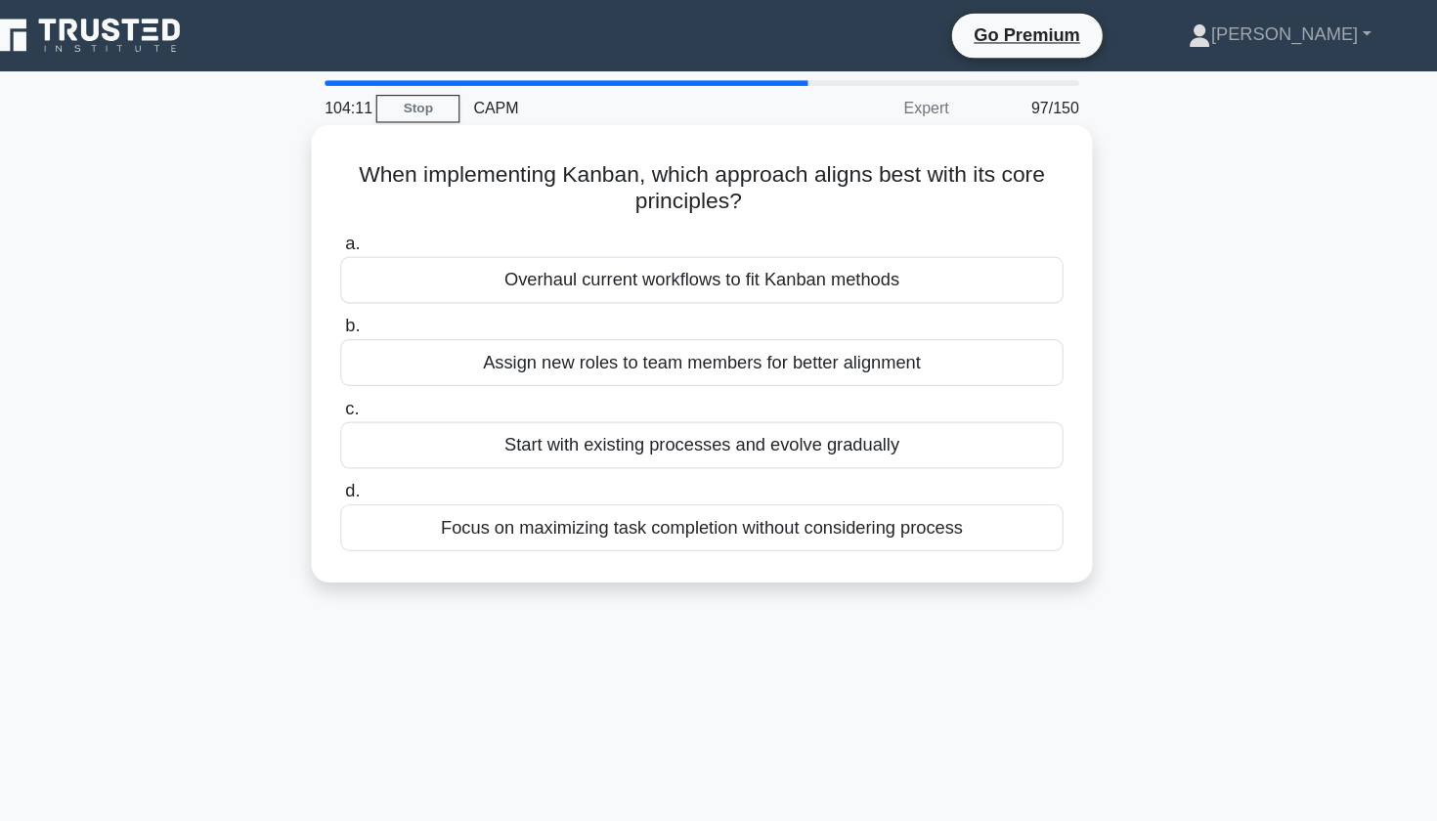
click at [412, 397] on div "Start with existing processes and evolve gradually" at bounding box center [719, 390] width 634 height 41
click at [402, 365] on input "c. Start with existing processes and evolve gradually" at bounding box center [402, 358] width 0 height 13
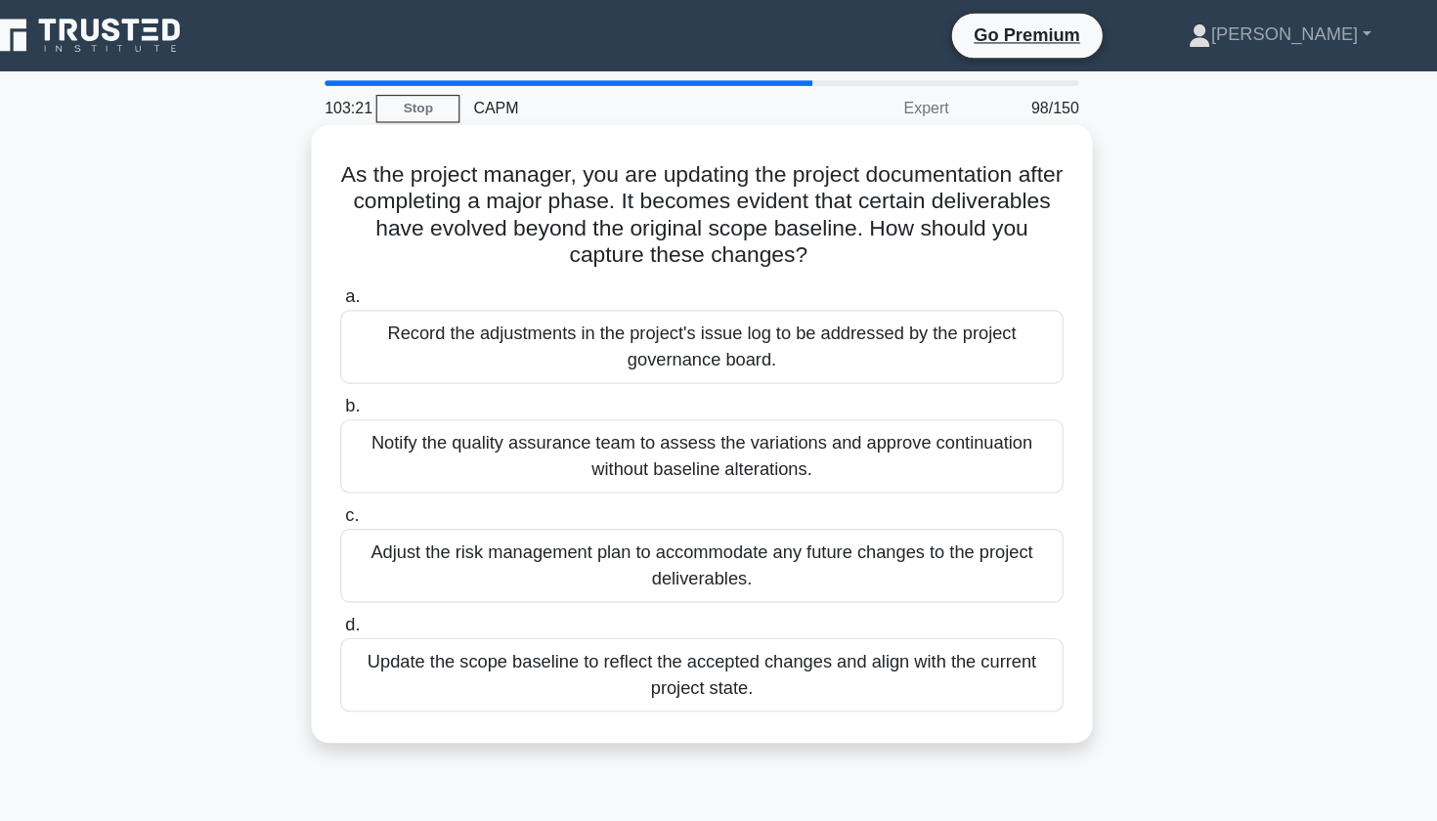
click at [517, 602] on div "Update the scope baseline to reflect the accepted changes and align with the cu…" at bounding box center [719, 591] width 634 height 65
click at [402, 554] on input "d. Update the scope baseline to reflect the accepted changes and align with the…" at bounding box center [402, 548] width 0 height 13
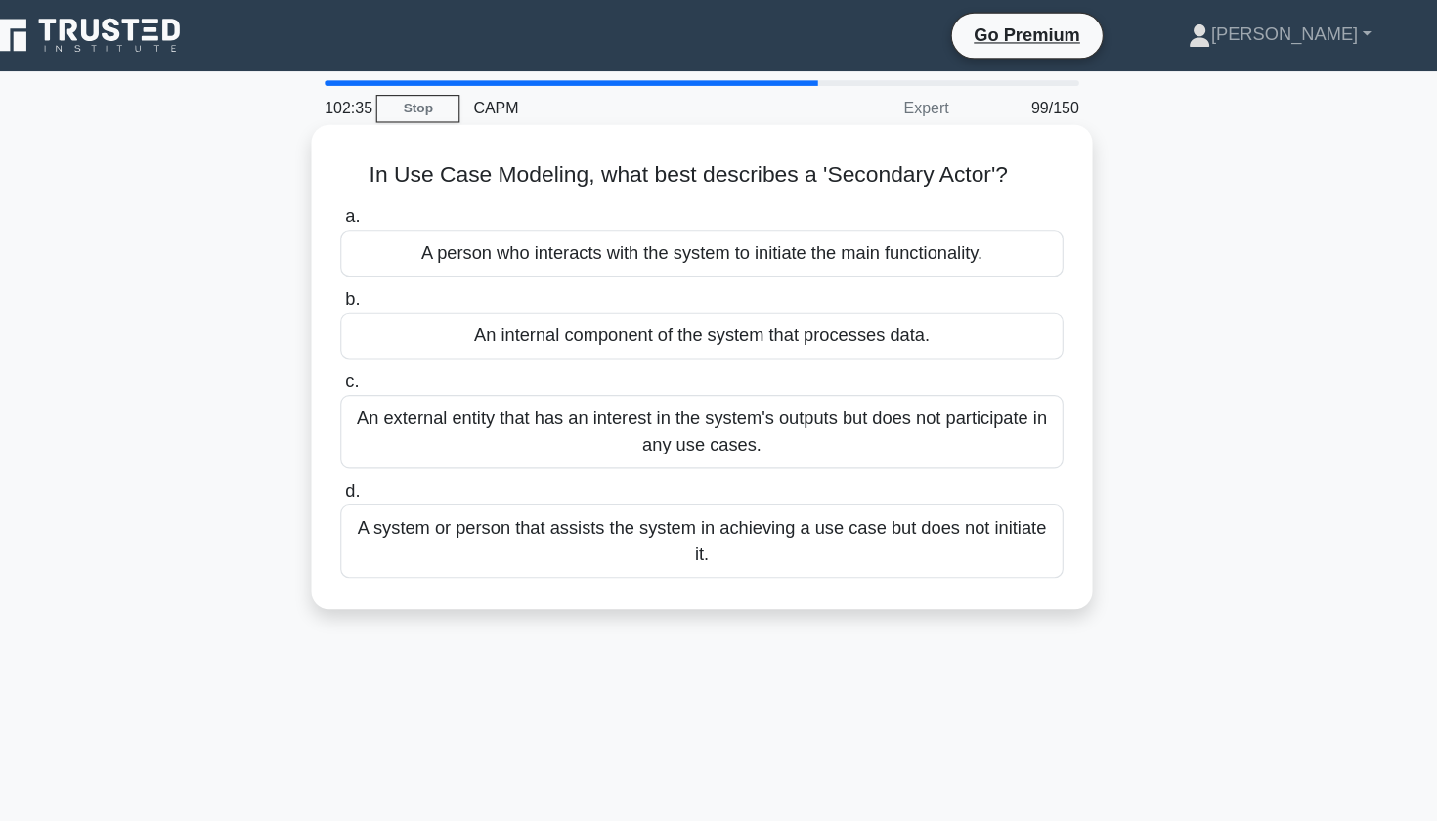
click at [586, 471] on div "A system or person that assists the system in achieving a use case but does not…" at bounding box center [719, 474] width 634 height 65
click at [402, 437] on input "d. A system or person that assists the system in achieving a use case but does …" at bounding box center [402, 430] width 0 height 13
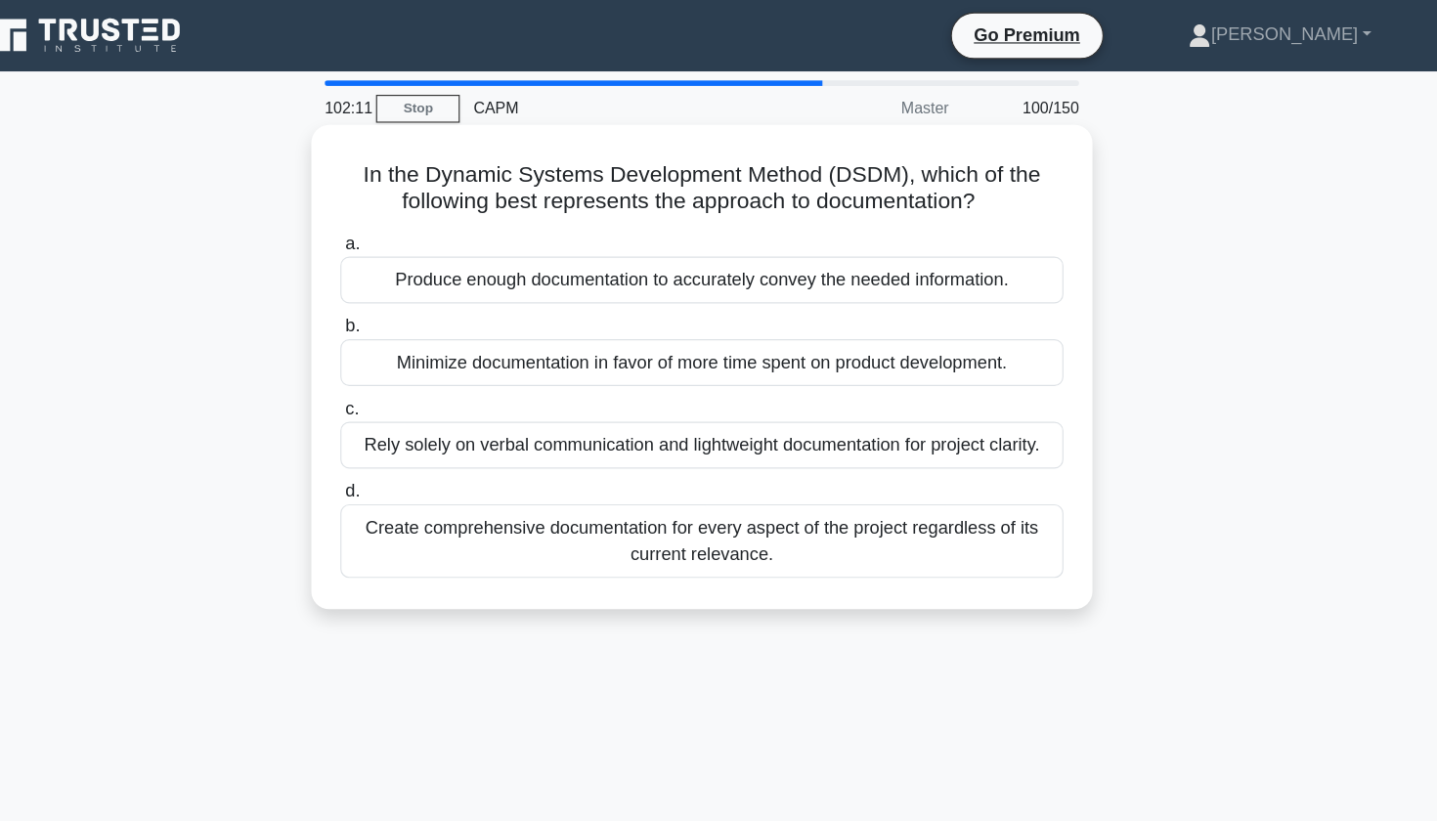
click at [402, 316] on div "Minimize documentation in favor of more time spent on product development." at bounding box center [719, 317] width 634 height 41
click at [402, 292] on input "b. Minimize documentation in favor of more time spent on product development." at bounding box center [402, 286] width 0 height 13
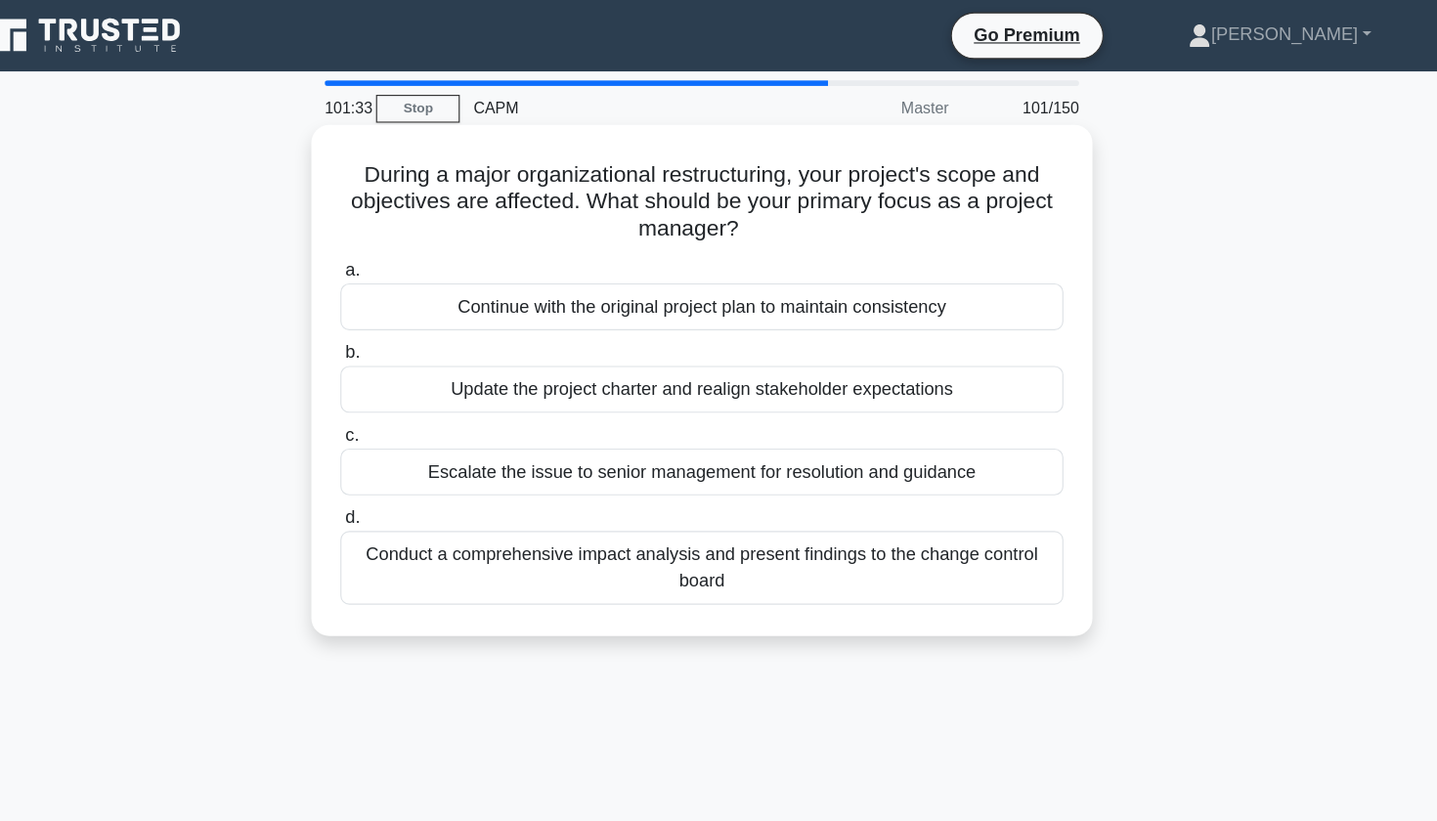
click at [438, 488] on div "Conduct a comprehensive impact analysis and present findings to the change cont…" at bounding box center [719, 497] width 634 height 65
click at [402, 461] on input "d. Conduct a comprehensive impact analysis and present findings to the change c…" at bounding box center [402, 454] width 0 height 13
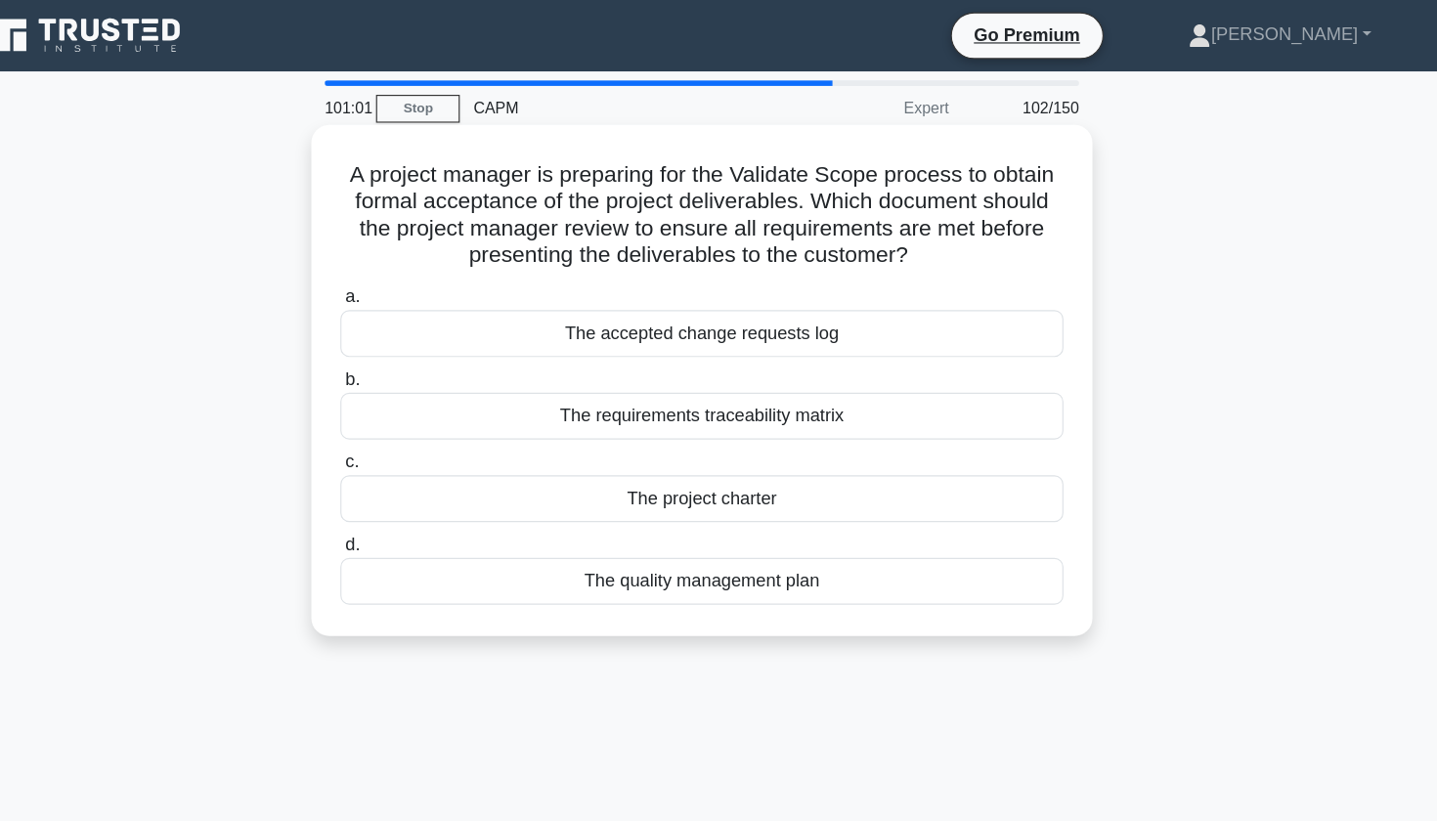
click at [558, 362] on div "The requirements traceability matrix" at bounding box center [719, 364] width 634 height 41
click at [402, 339] on input "b. The requirements traceability matrix" at bounding box center [402, 333] width 0 height 13
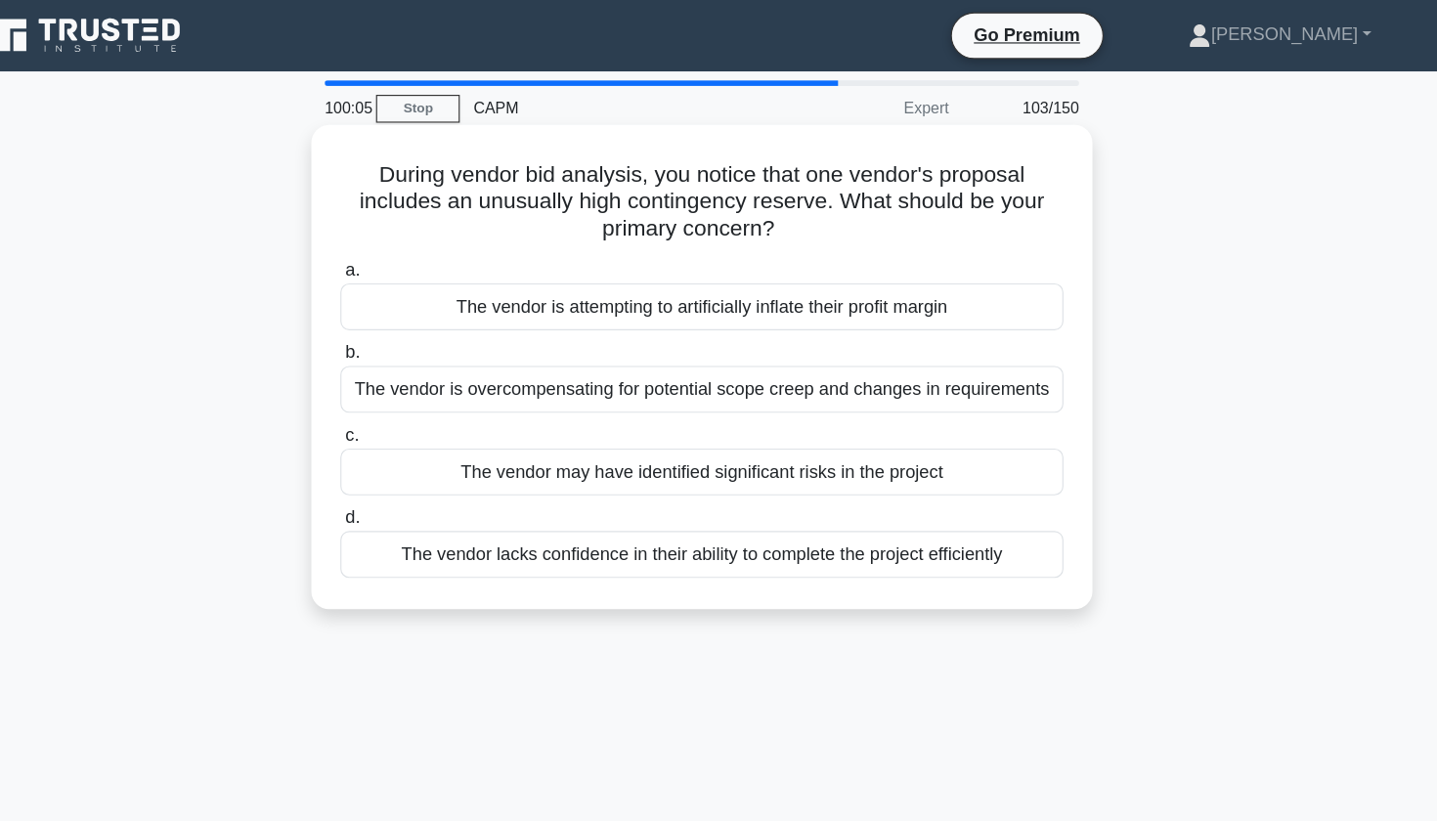
click at [646, 487] on div "The vendor lacks confidence in their ability to complete the project efficiently" at bounding box center [719, 485] width 634 height 41
click at [402, 461] on input "d. The vendor lacks confidence in their ability to complete the project efficie…" at bounding box center [402, 454] width 0 height 13
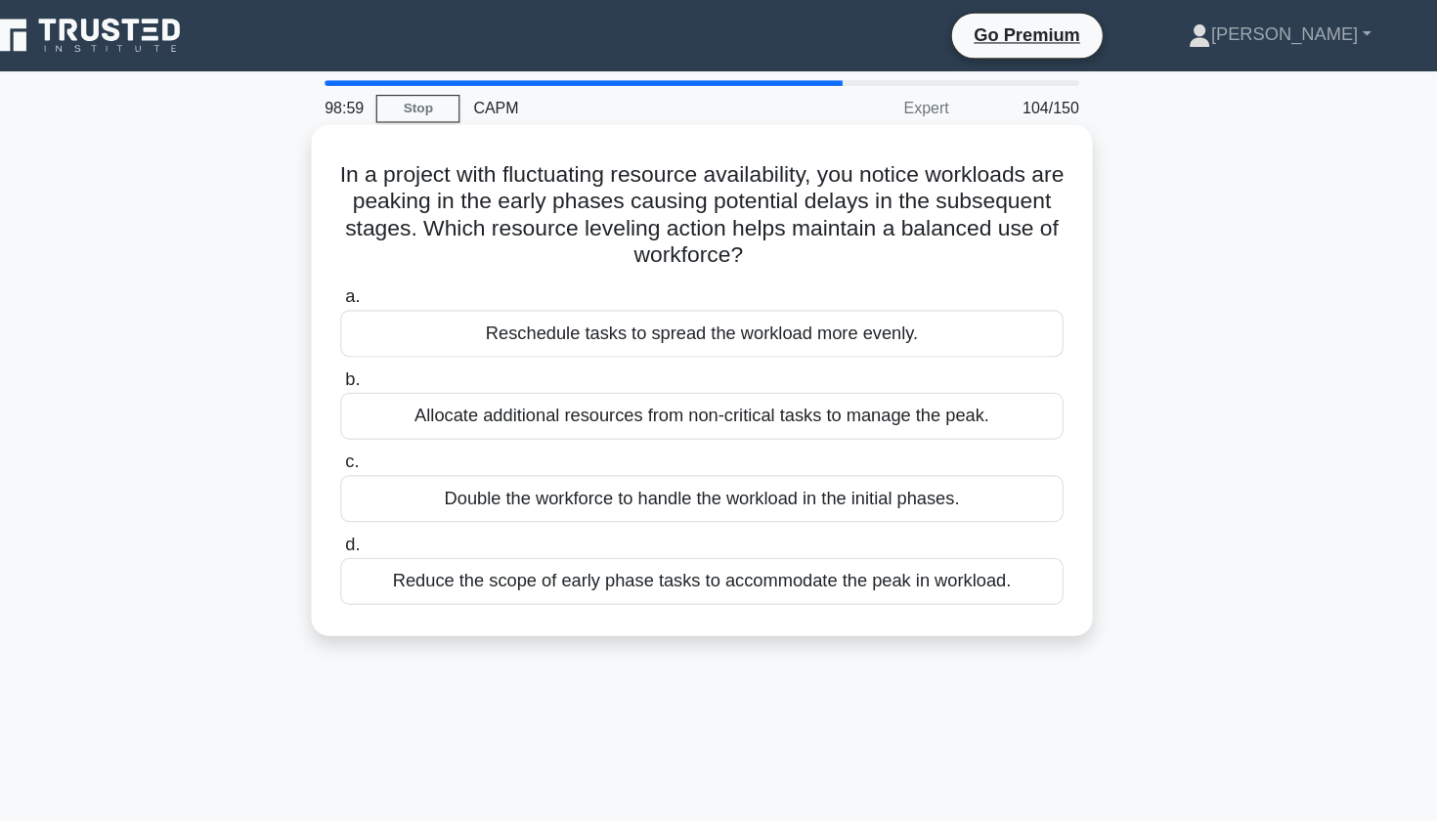
click at [810, 366] on div "Allocate additional resources from non-critical tasks to manage the peak." at bounding box center [719, 364] width 634 height 41
click at [402, 339] on input "b. Allocate additional resources from non-critical tasks to manage the peak." at bounding box center [402, 333] width 0 height 13
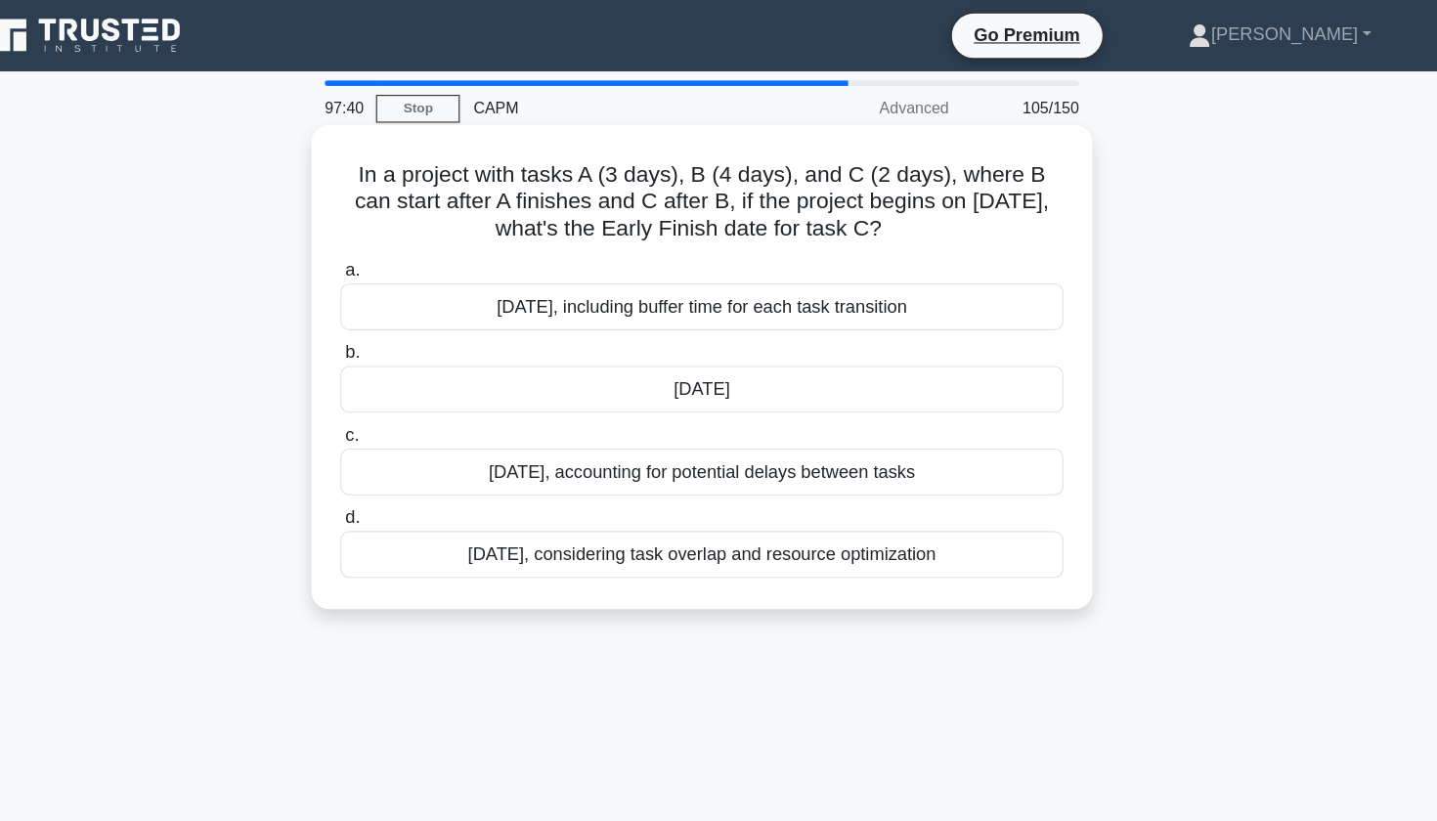
click at [610, 342] on div "[DATE]" at bounding box center [719, 341] width 634 height 41
click at [402, 316] on input "b. [DATE]" at bounding box center [402, 309] width 0 height 13
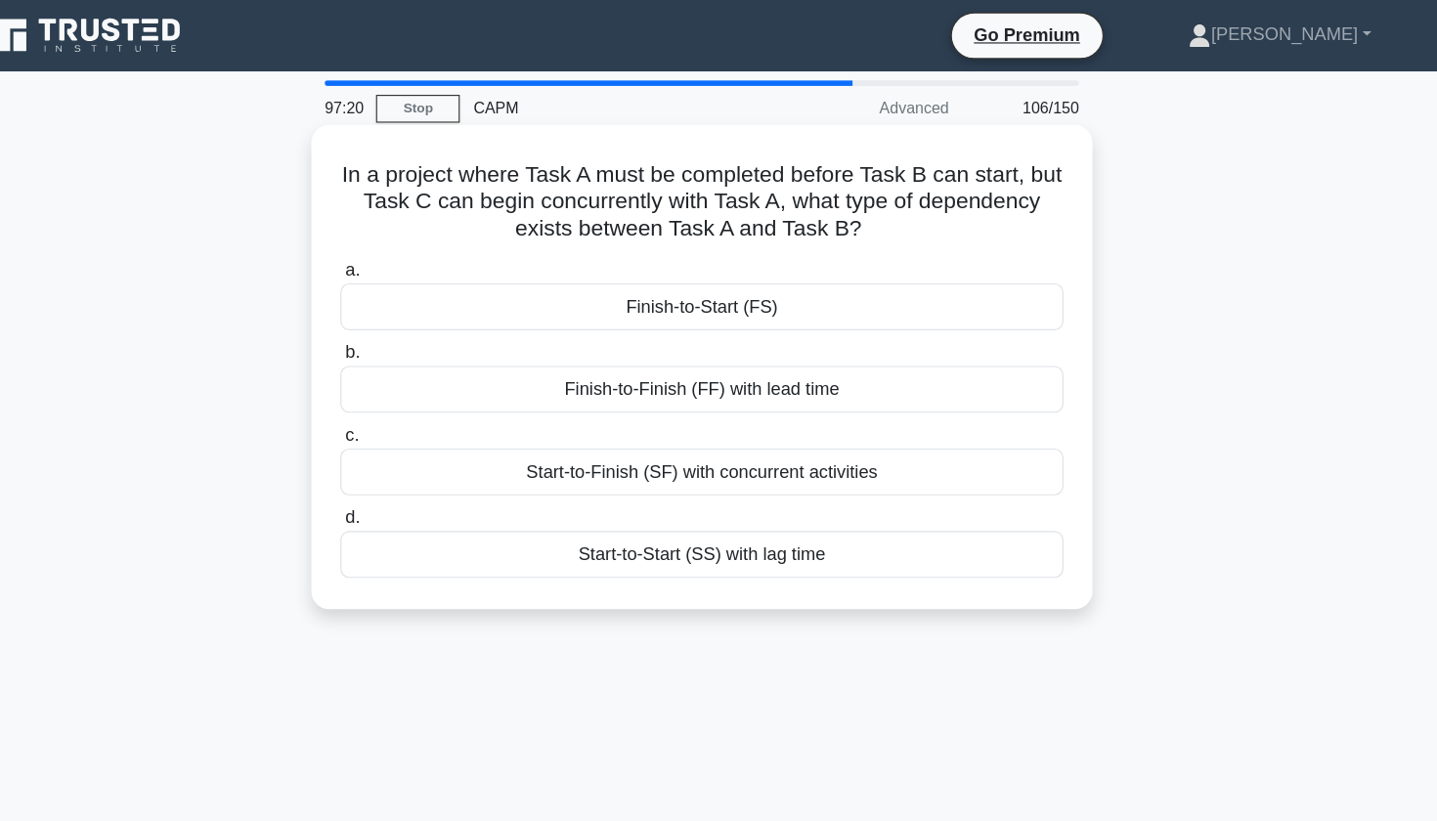
click at [629, 265] on div "Finish-to-Start (FS)" at bounding box center [719, 268] width 634 height 41
click at [402, 243] on input "a. Finish-to-Start (FS)" at bounding box center [402, 237] width 0 height 13
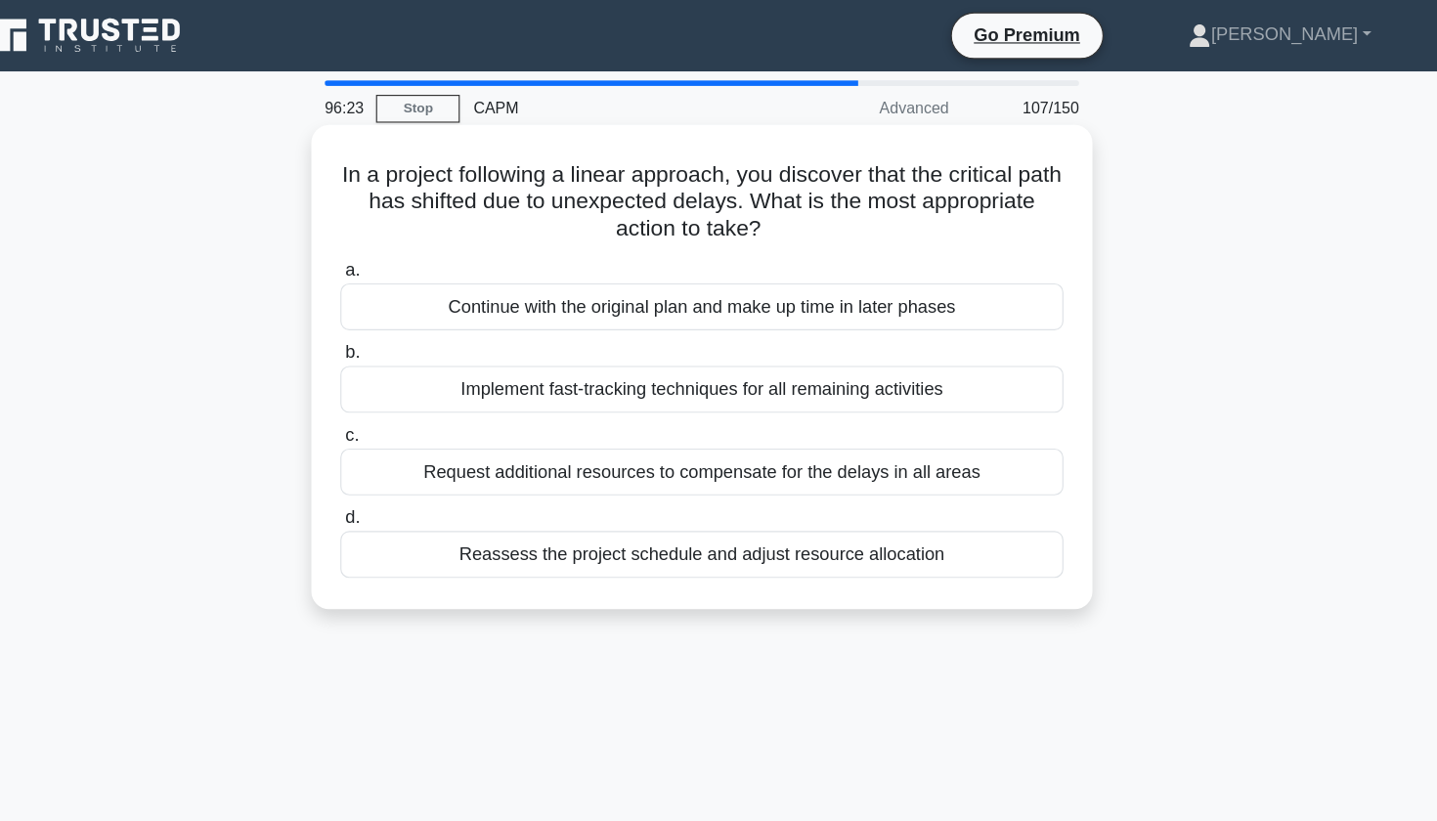
click at [452, 345] on div "Implement fast-tracking techniques for all remaining activities" at bounding box center [719, 341] width 634 height 41
click at [402, 316] on input "b. Implement fast-tracking techniques for all remaining activities" at bounding box center [402, 309] width 0 height 13
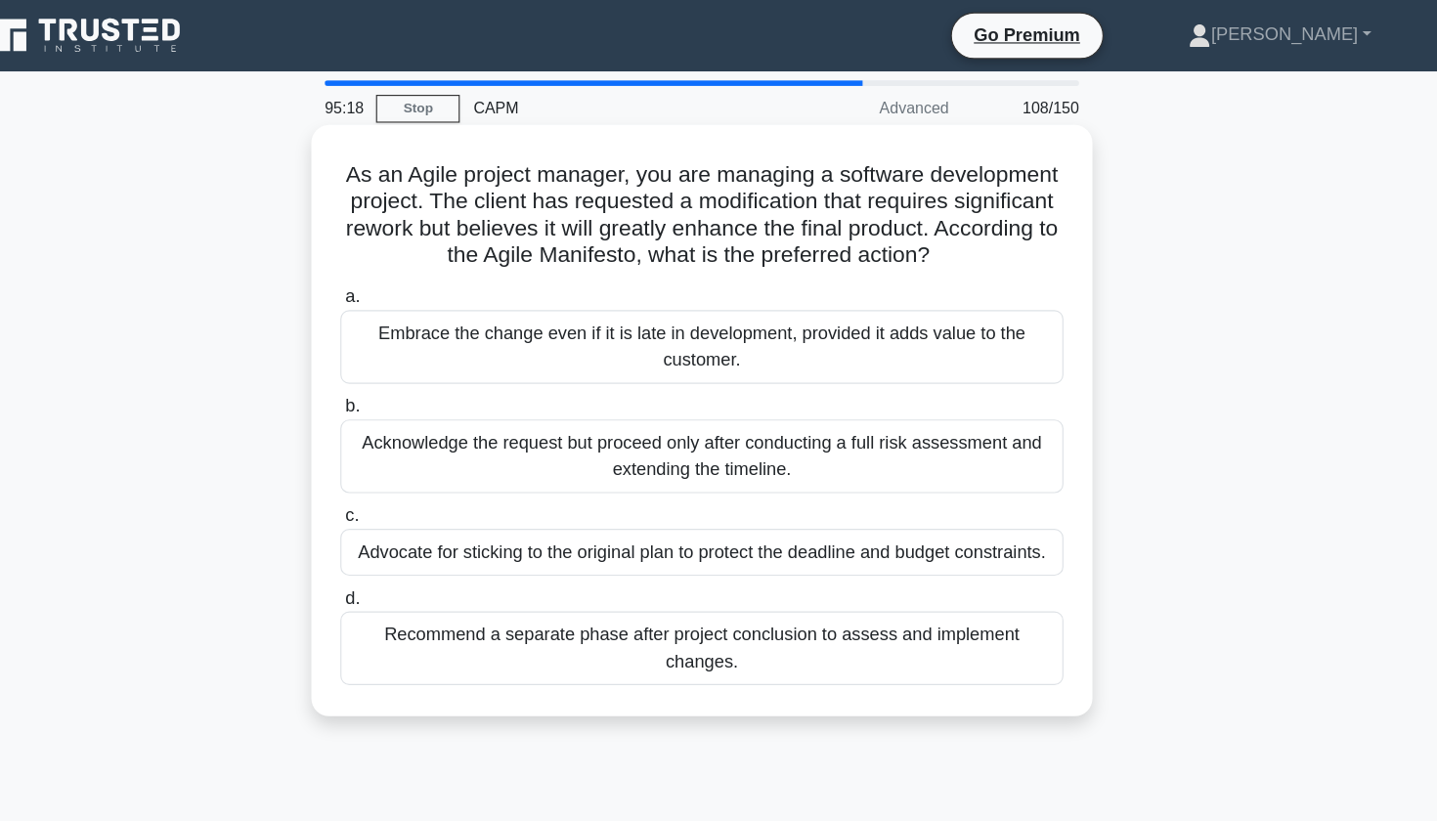
click at [406, 310] on div "Embrace the change even if it is late in development, provided it adds value to…" at bounding box center [719, 304] width 634 height 65
click at [402, 267] on input "a. Embrace the change even if it is late in development, provided it adds value…" at bounding box center [402, 260] width 0 height 13
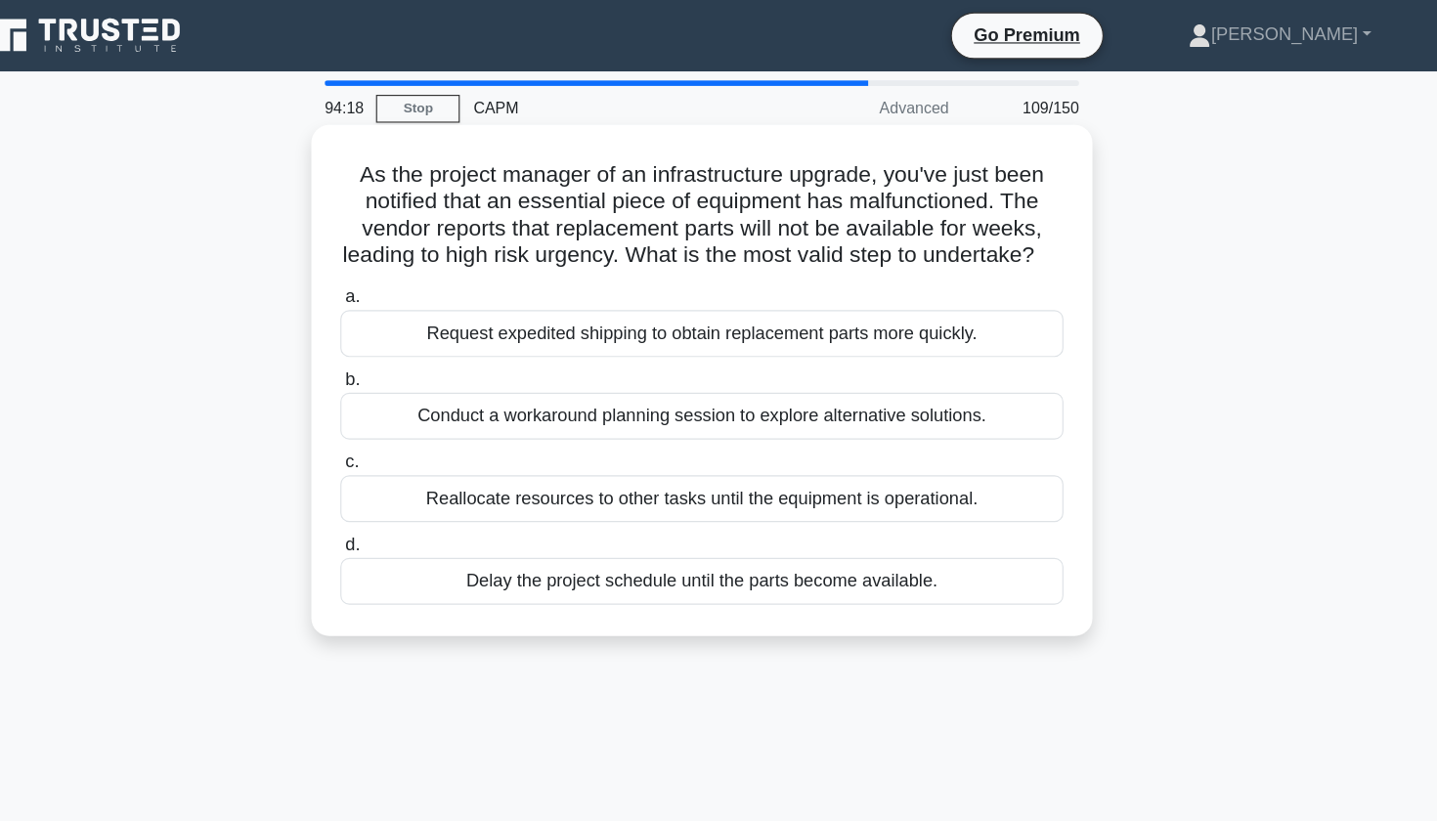
click at [402, 385] on div "Conduct a workaround planning session to explore alternative solutions." at bounding box center [719, 364] width 634 height 41
click at [402, 339] on input "b. Conduct a workaround planning session to explore alternative solutions." at bounding box center [402, 333] width 0 height 13
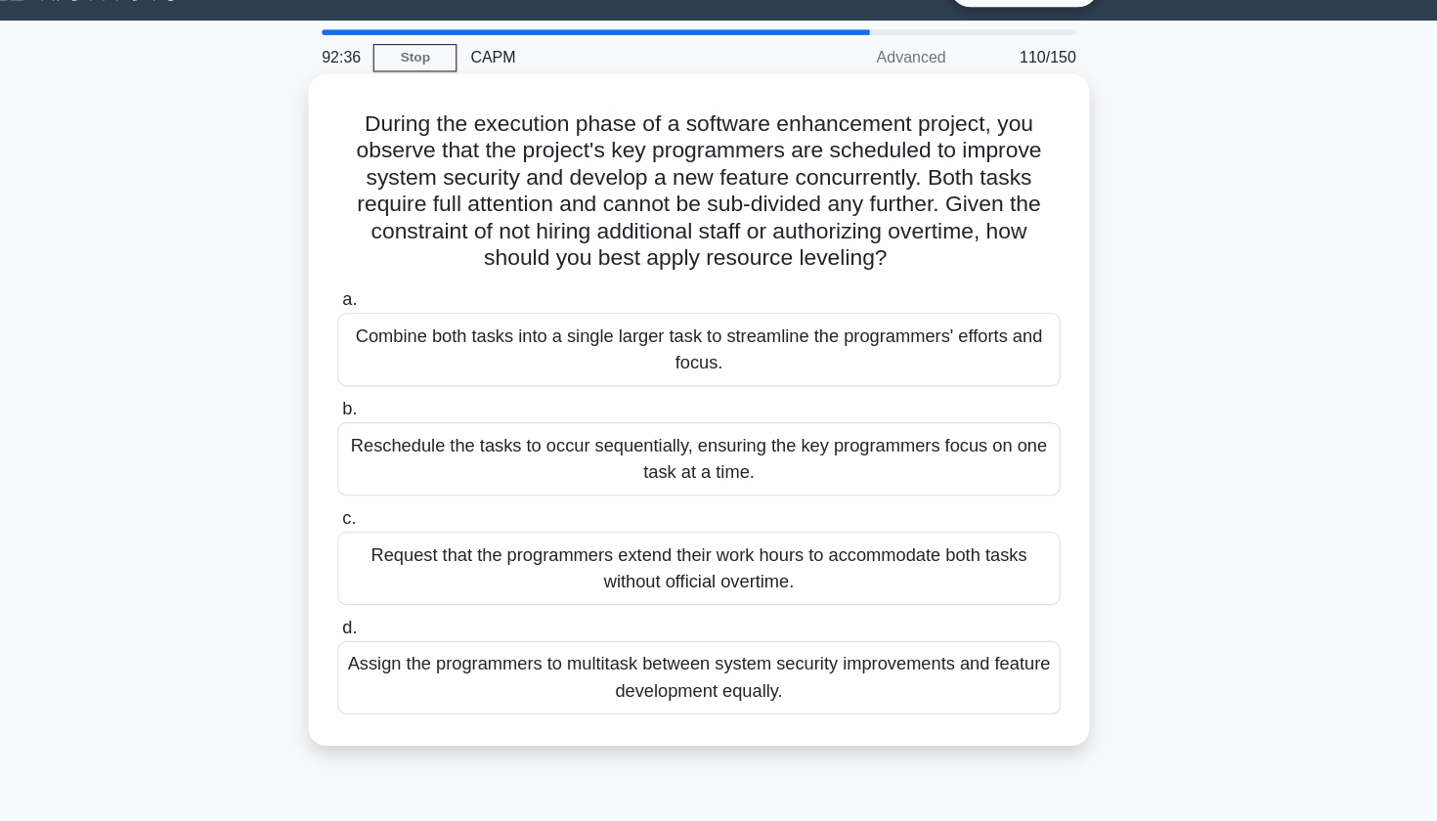
click at [445, 415] on div "Reschedule the tasks to occur sequentially, ensuring the key programmers focus …" at bounding box center [719, 447] width 634 height 65
click at [402, 399] on input "b. Reschedule the tasks to occur sequentially, ensuring the key programmers foc…" at bounding box center [402, 403] width 0 height 13
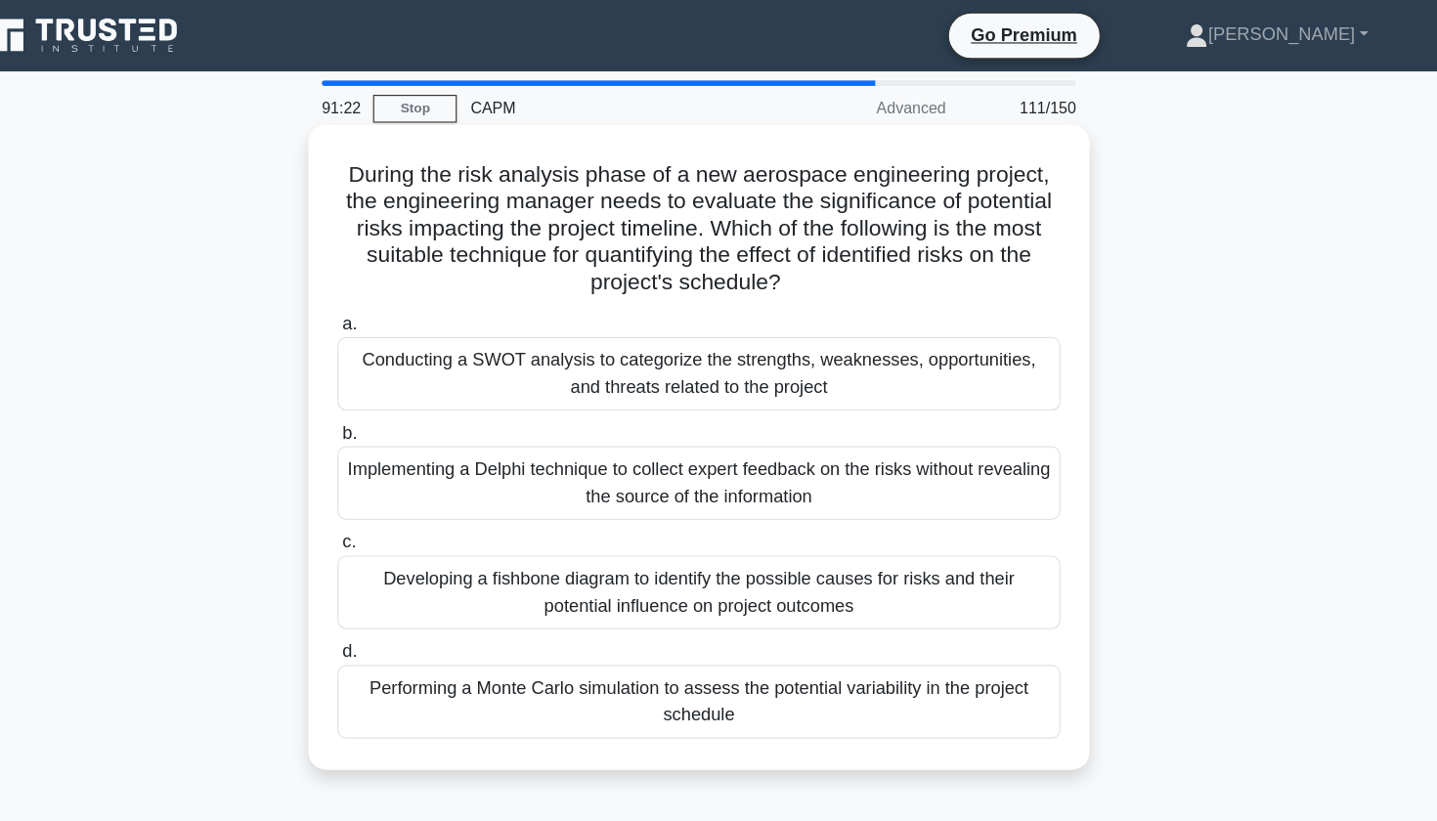
click at [475, 618] on div "Performing a Monte Carlo simulation to assess the potential variability in the …" at bounding box center [719, 615] width 634 height 65
click at [402, 578] on input "d. Performing a Monte Carlo simulation to assess the potential variability in t…" at bounding box center [402, 571] width 0 height 13
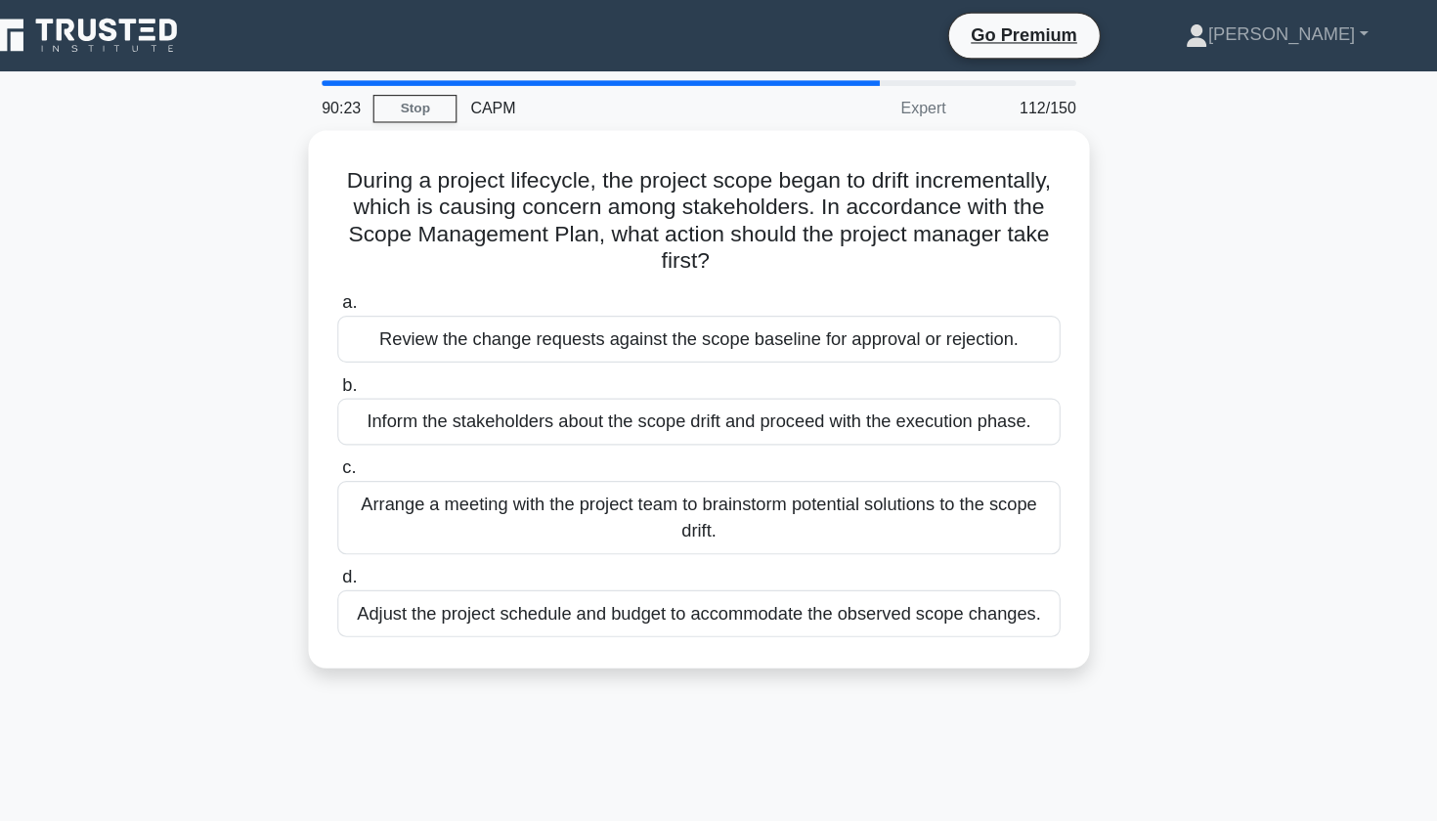
drag, startPoint x: 430, startPoint y: 289, endPoint x: 242, endPoint y: 566, distance: 334.4
click at [242, 566] on div "During a project lifecycle, the project scope began to drift incrementally, whi…" at bounding box center [718, 361] width 1291 height 495
click at [180, 443] on div "During a project lifecycle, the project scope began to drift incrementally, whi…" at bounding box center [718, 361] width 1291 height 495
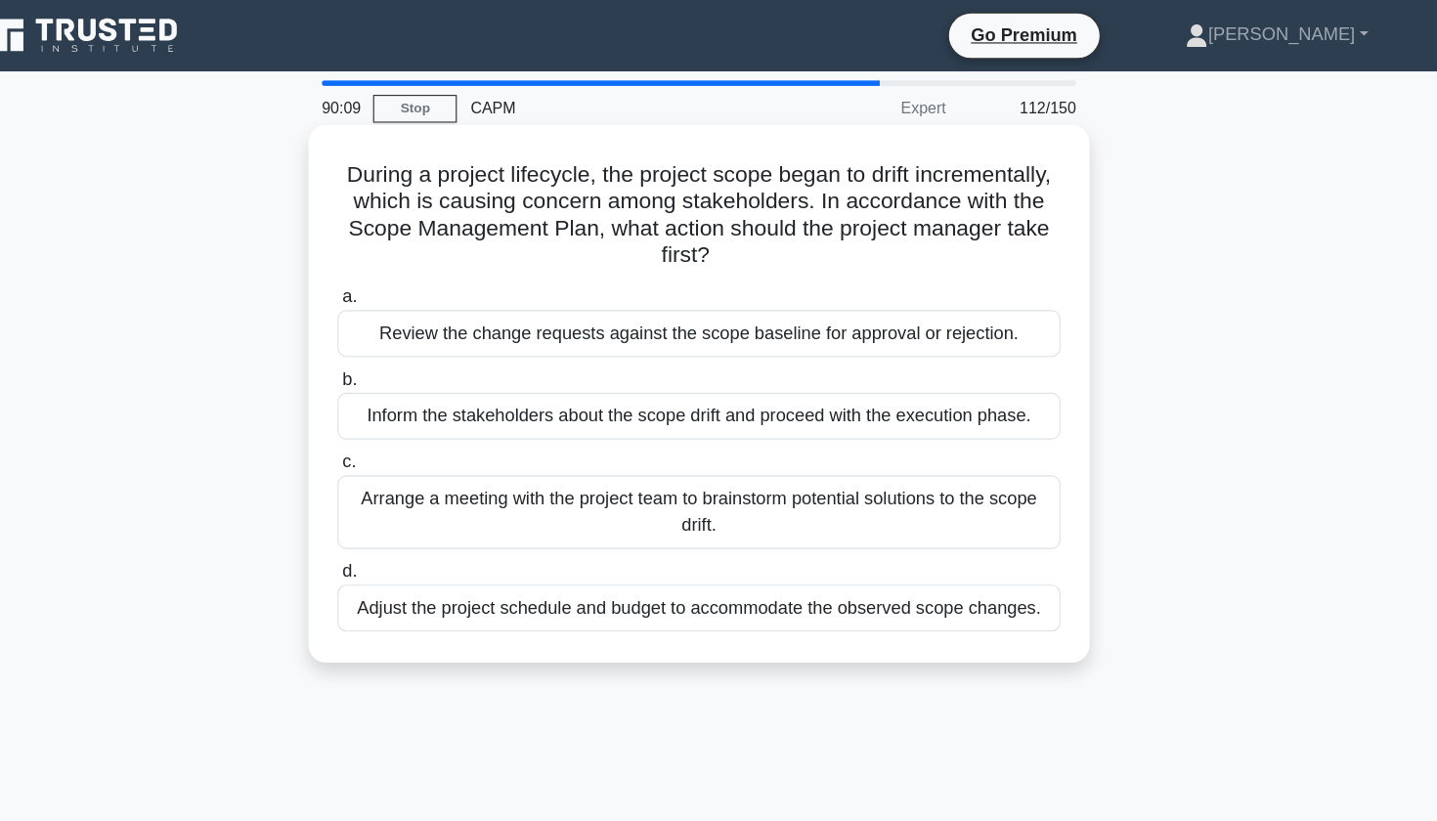
click at [402, 298] on div "Review the change requests against the scope baseline for approval or rejection." at bounding box center [719, 292] width 634 height 41
click at [402, 267] on input "a. Review the change requests against the scope baseline for approval or reject…" at bounding box center [402, 260] width 0 height 13
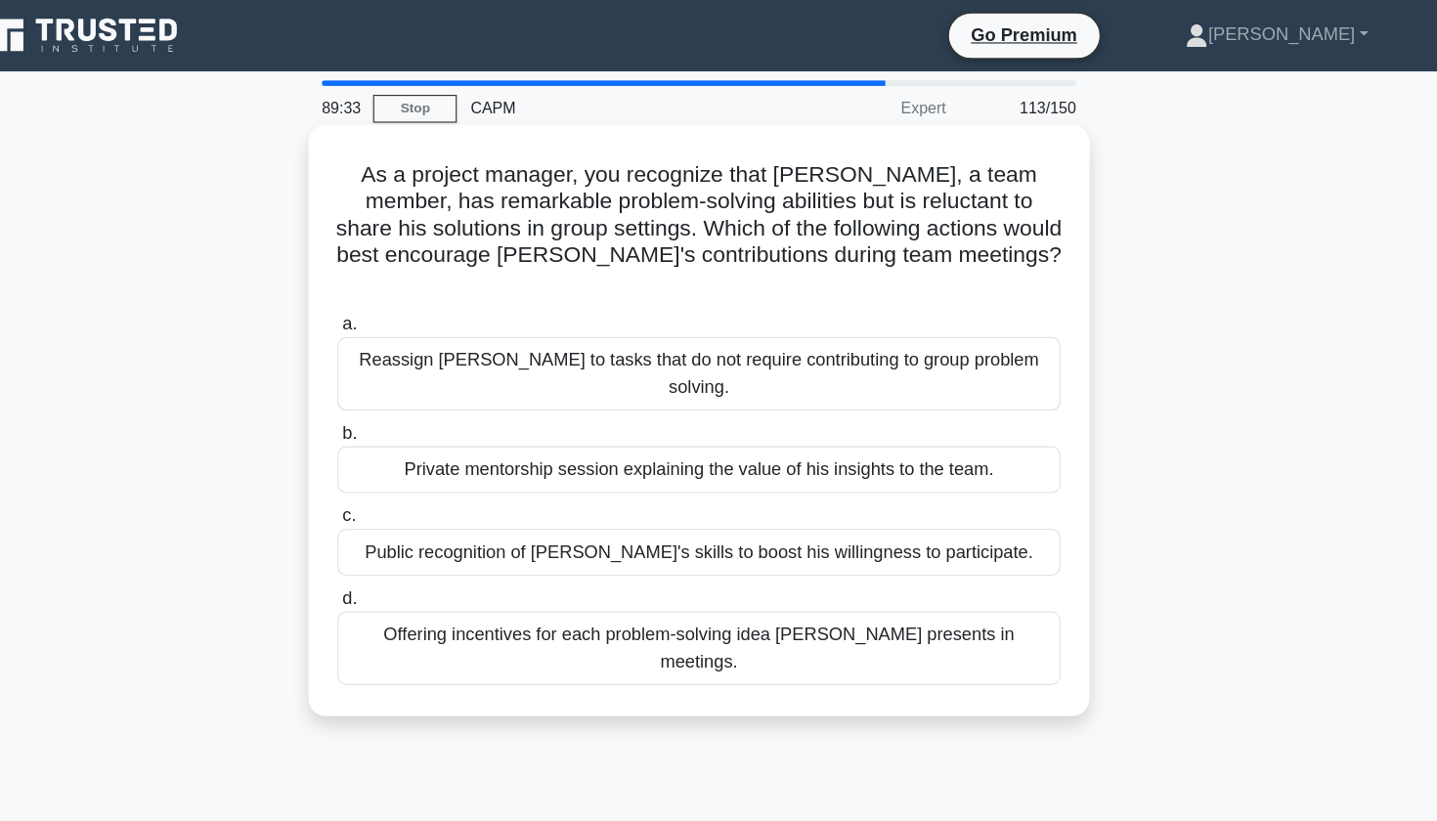
click at [531, 463] on div "Public recognition of [PERSON_NAME]'s skills to boost his willingness to partic…" at bounding box center [719, 483] width 634 height 41
click at [402, 446] on input "c. Public recognition of [PERSON_NAME]'s skills to boost his willingness to par…" at bounding box center [402, 452] width 0 height 13
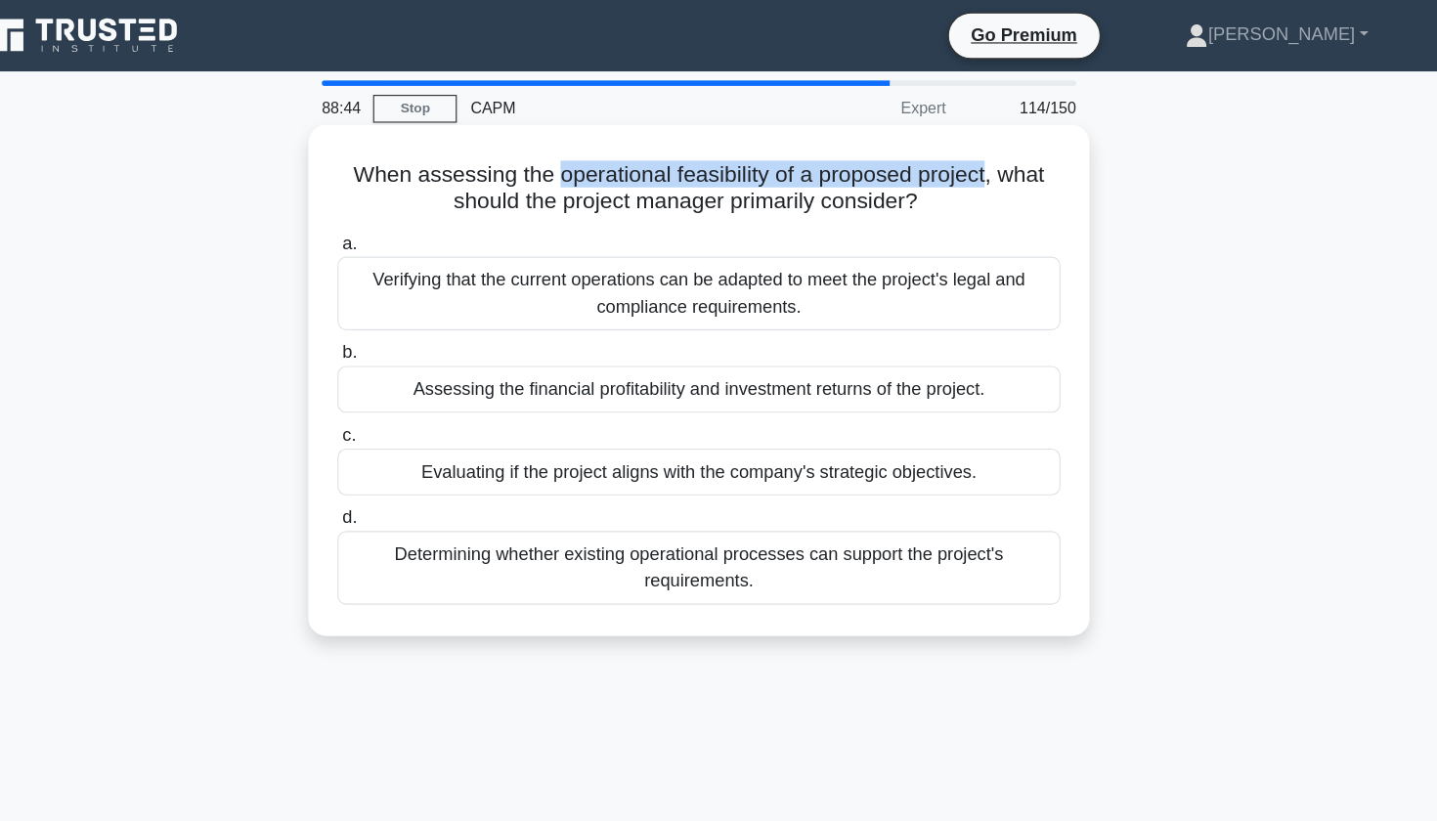
drag, startPoint x: 490, startPoint y: 153, endPoint x: 859, endPoint y: 161, distance: 368.7
click at [859, 161] on h5 "When assessing the operational feasibility of a proposed project, what should t…" at bounding box center [719, 165] width 638 height 49
copy h5 "operational feasibility of a proposed project"
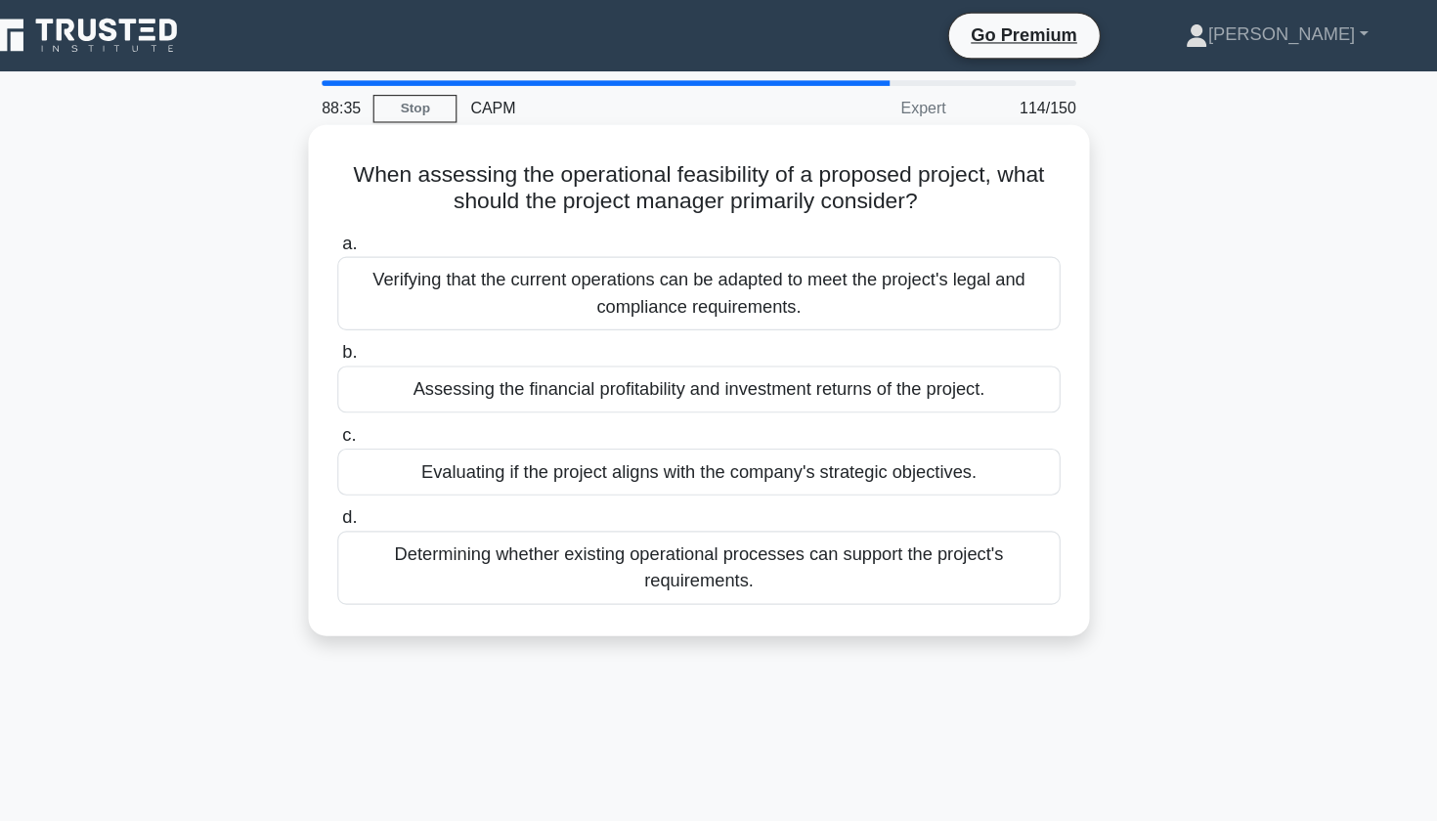
click at [548, 503] on div "Determining whether existing operational processes can support the project's re…" at bounding box center [719, 497] width 634 height 65
click at [402, 461] on input "d. Determining whether existing operational processes can support the project's…" at bounding box center [402, 454] width 0 height 13
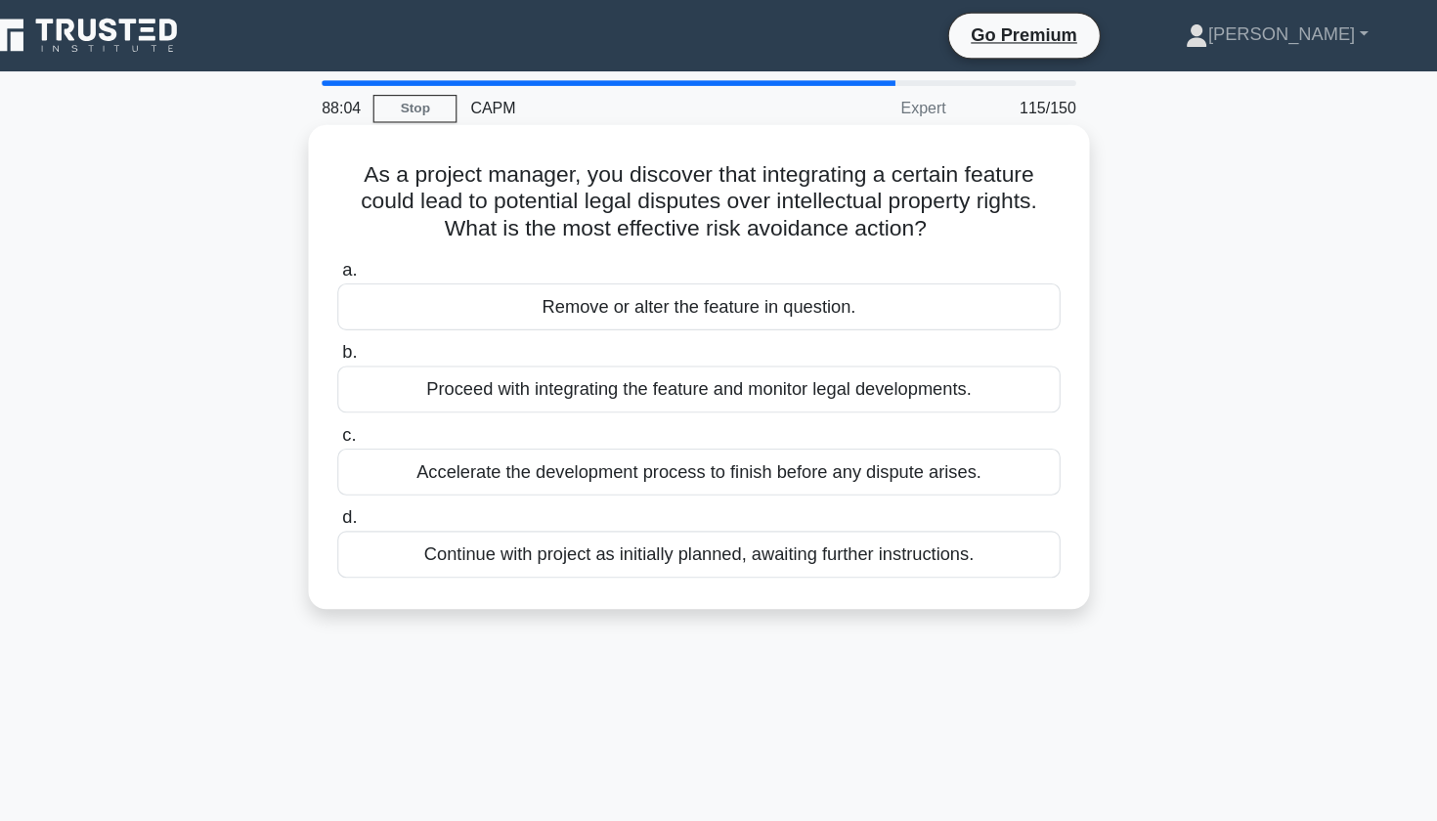
click at [771, 276] on div "Remove or alter the feature in question." at bounding box center [719, 268] width 634 height 41
click at [402, 243] on input "a. Remove or alter the feature in question." at bounding box center [402, 237] width 0 height 13
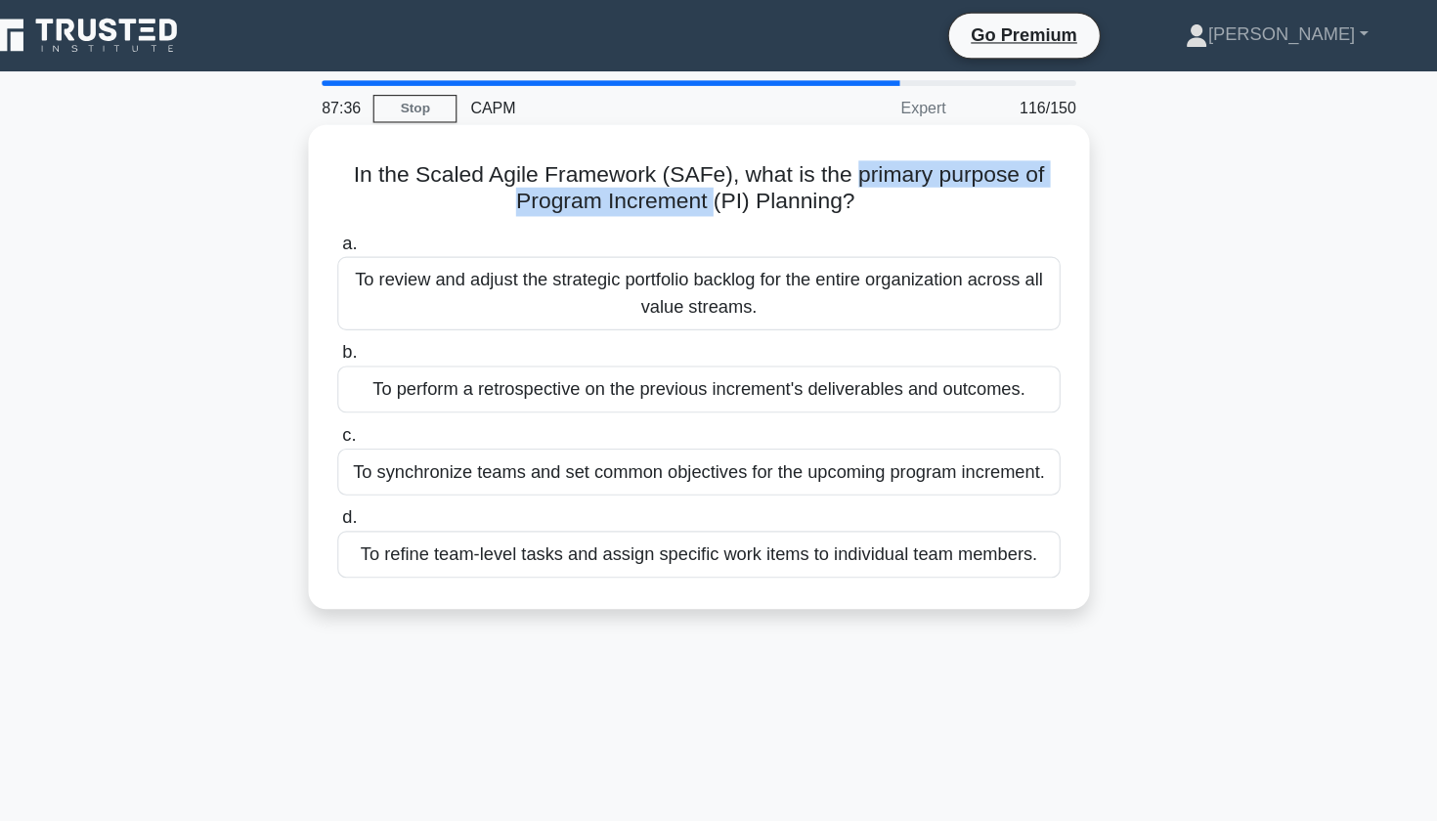
drag, startPoint x: 752, startPoint y: 153, endPoint x: 621, endPoint y: 184, distance: 134.7
click at [621, 184] on h5 "In the Scaled Agile Framework (SAFe), what is the primary purpose of Program In…" at bounding box center [719, 165] width 638 height 49
copy h5 "primary purpose of Program Increment"
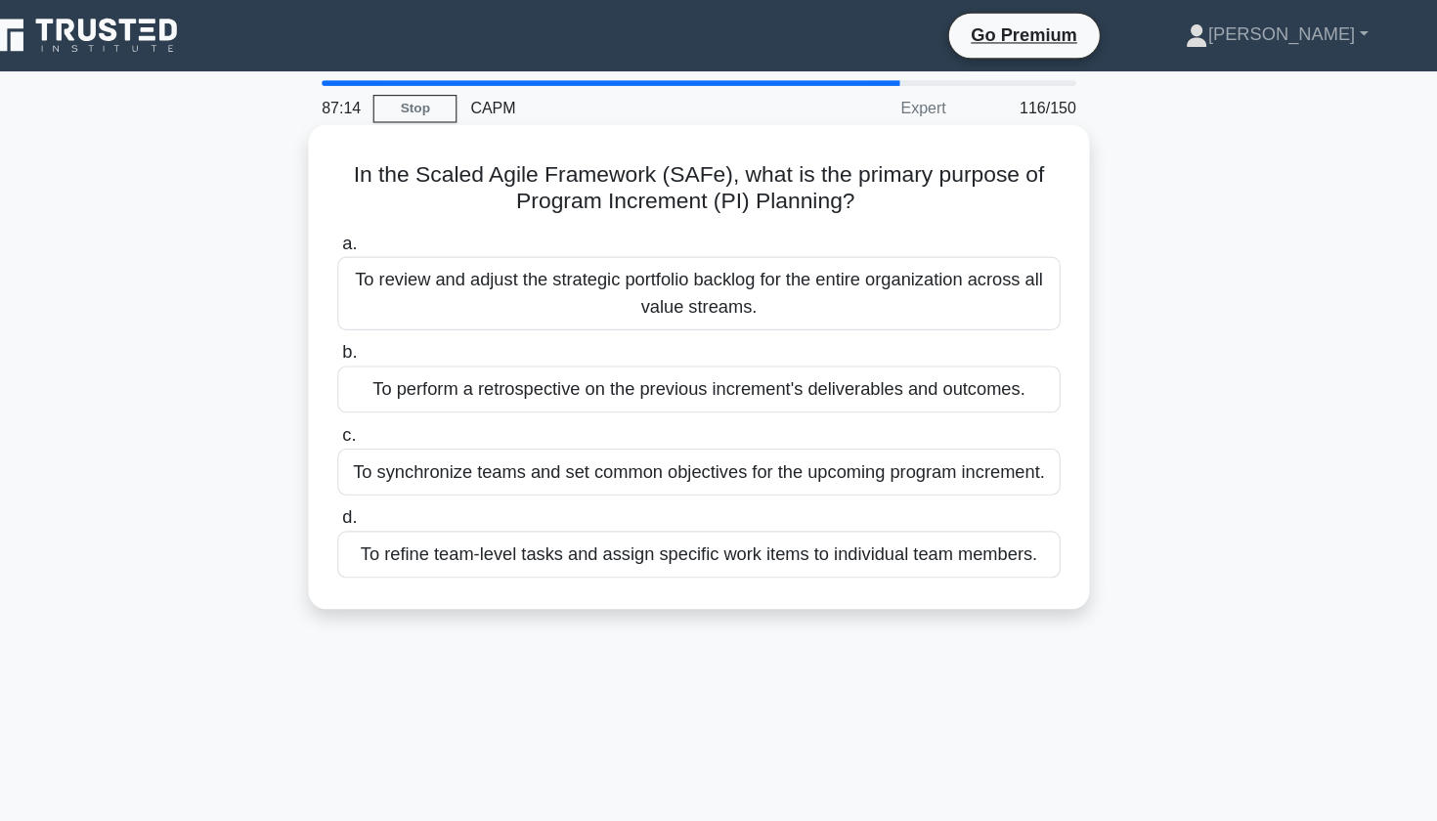
click at [407, 414] on div "To synchronize teams and set common objectives for the upcoming program increme…" at bounding box center [719, 413] width 634 height 41
click at [402, 388] on input "c. To synchronize teams and set common objectives for the upcoming program incr…" at bounding box center [402, 381] width 0 height 13
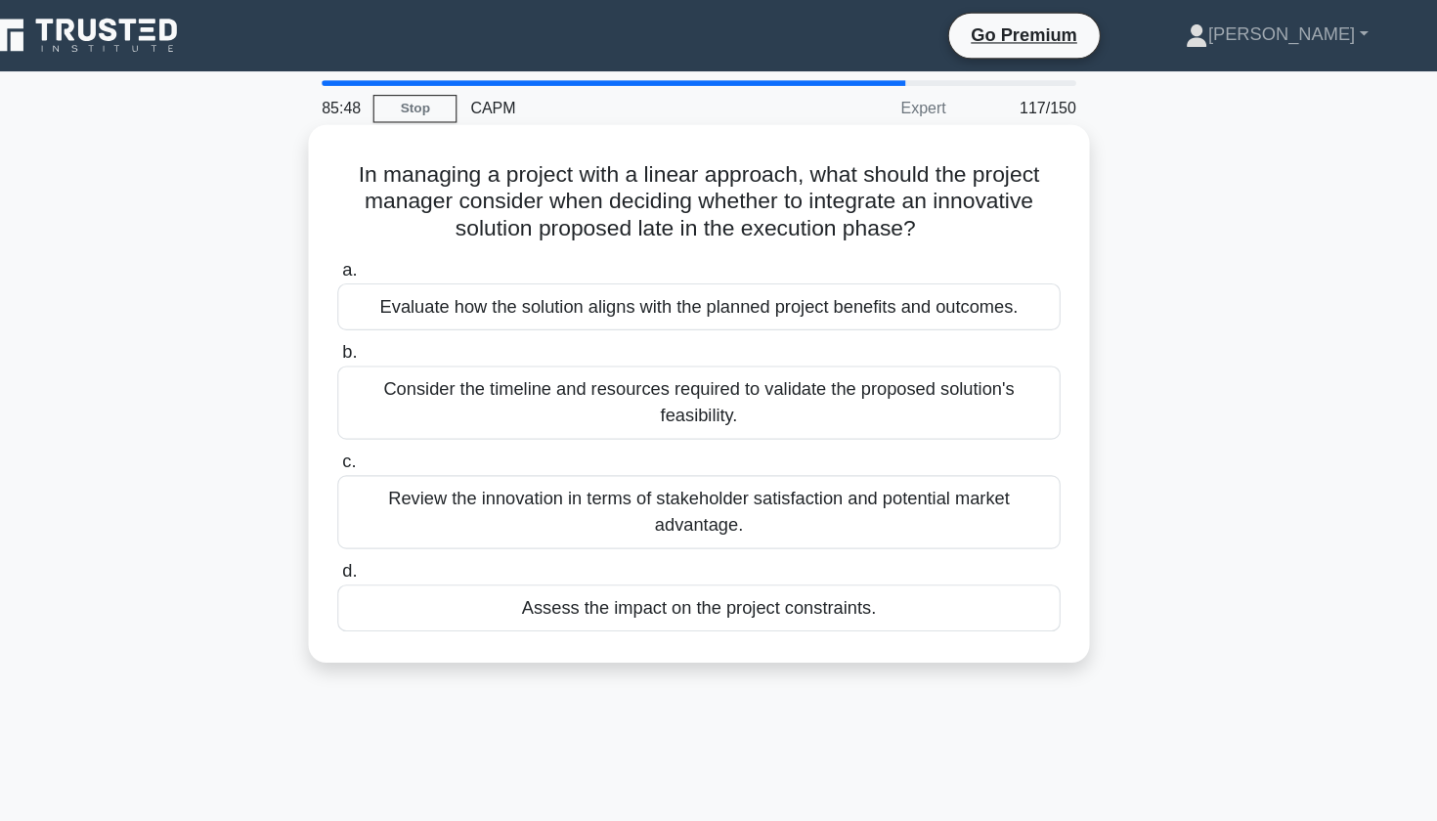
click at [402, 353] on div "Consider the timeline and resources required to validate the proposed solution'…" at bounding box center [719, 353] width 634 height 65
click at [402, 316] on input "b. Consider the timeline and resources required to validate the proposed soluti…" at bounding box center [402, 309] width 0 height 13
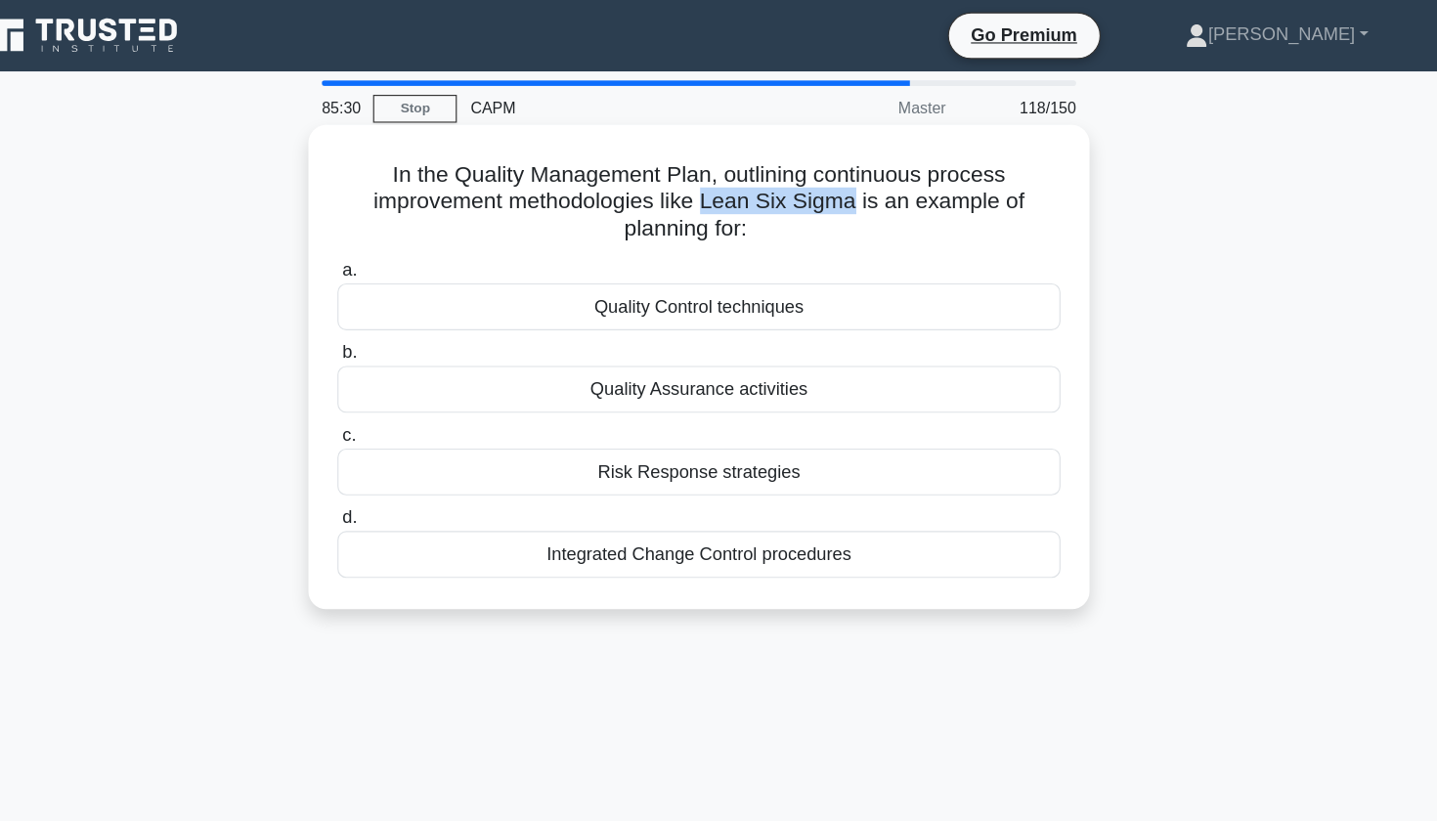
drag, startPoint x: 614, startPoint y: 173, endPoint x: 746, endPoint y: 186, distance: 132.6
click at [746, 186] on h5 "In the Quality Management Plan, outlining continuous process improvement method…" at bounding box center [719, 177] width 638 height 72
copy h5 "Lean Six Sigma"
click at [611, 266] on div "Quality Control techniques" at bounding box center [719, 268] width 634 height 41
click at [402, 243] on input "a. Quality Control techniques" at bounding box center [402, 237] width 0 height 13
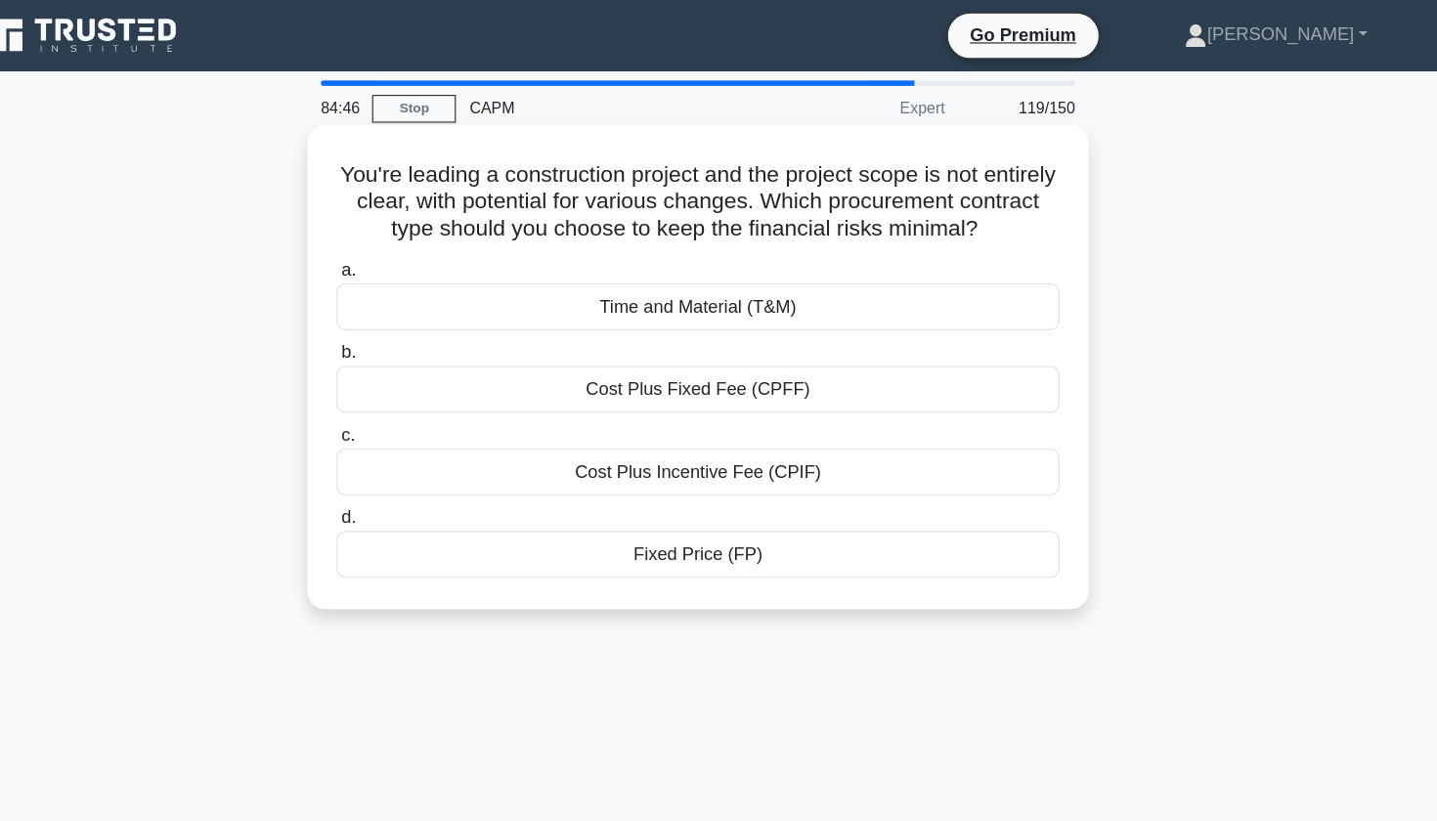
click at [767, 334] on div "Cost Plus Fixed Fee (CPFF)" at bounding box center [719, 341] width 634 height 41
click at [402, 316] on input "b. Cost Plus Fixed Fee (CPFF)" at bounding box center [402, 309] width 0 height 13
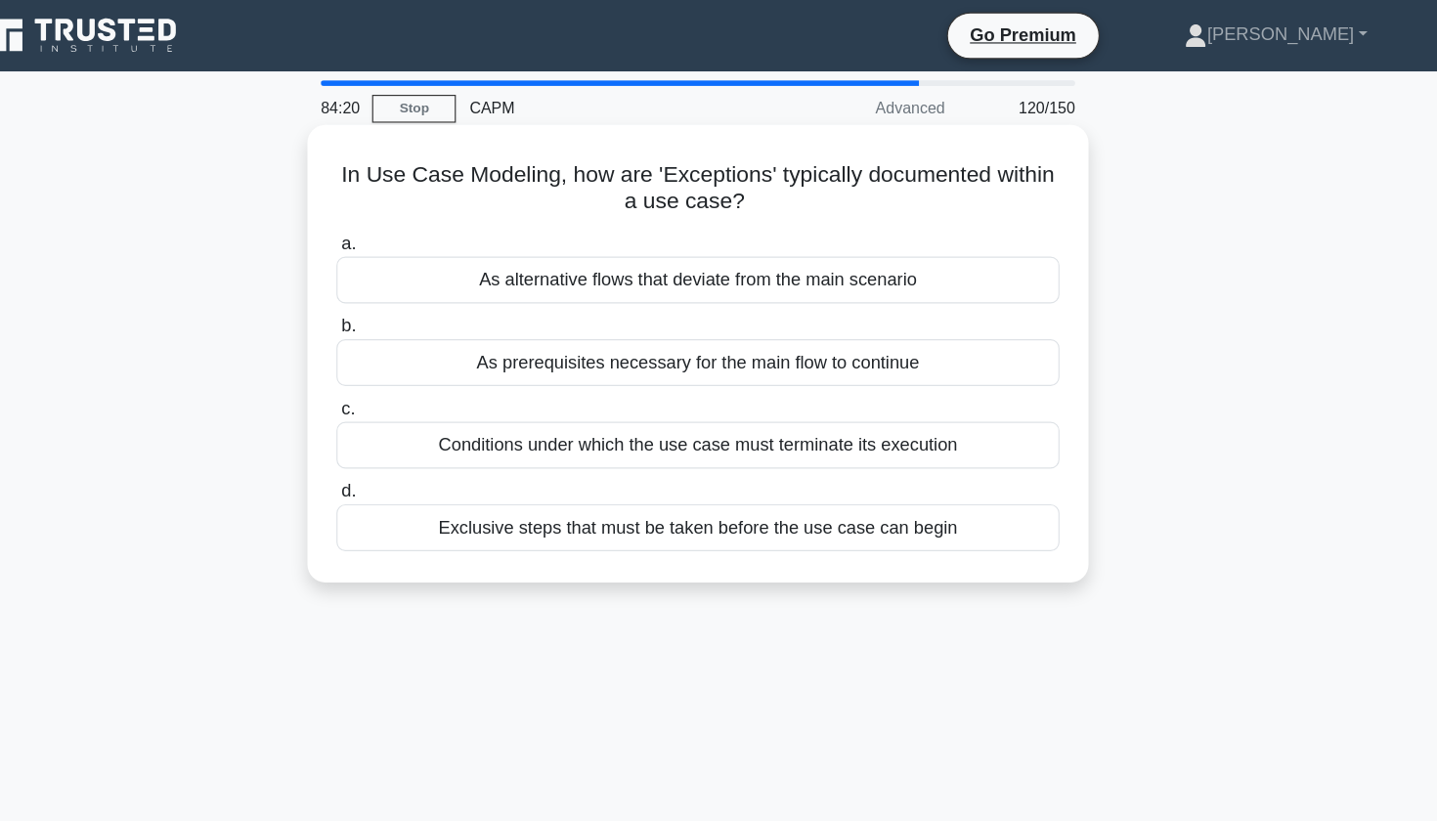
click at [598, 389] on div "Conditions under which the use case must terminate its execution" at bounding box center [719, 390] width 634 height 41
click at [402, 365] on input "c. Conditions under which the use case must terminate its execution" at bounding box center [402, 358] width 0 height 13
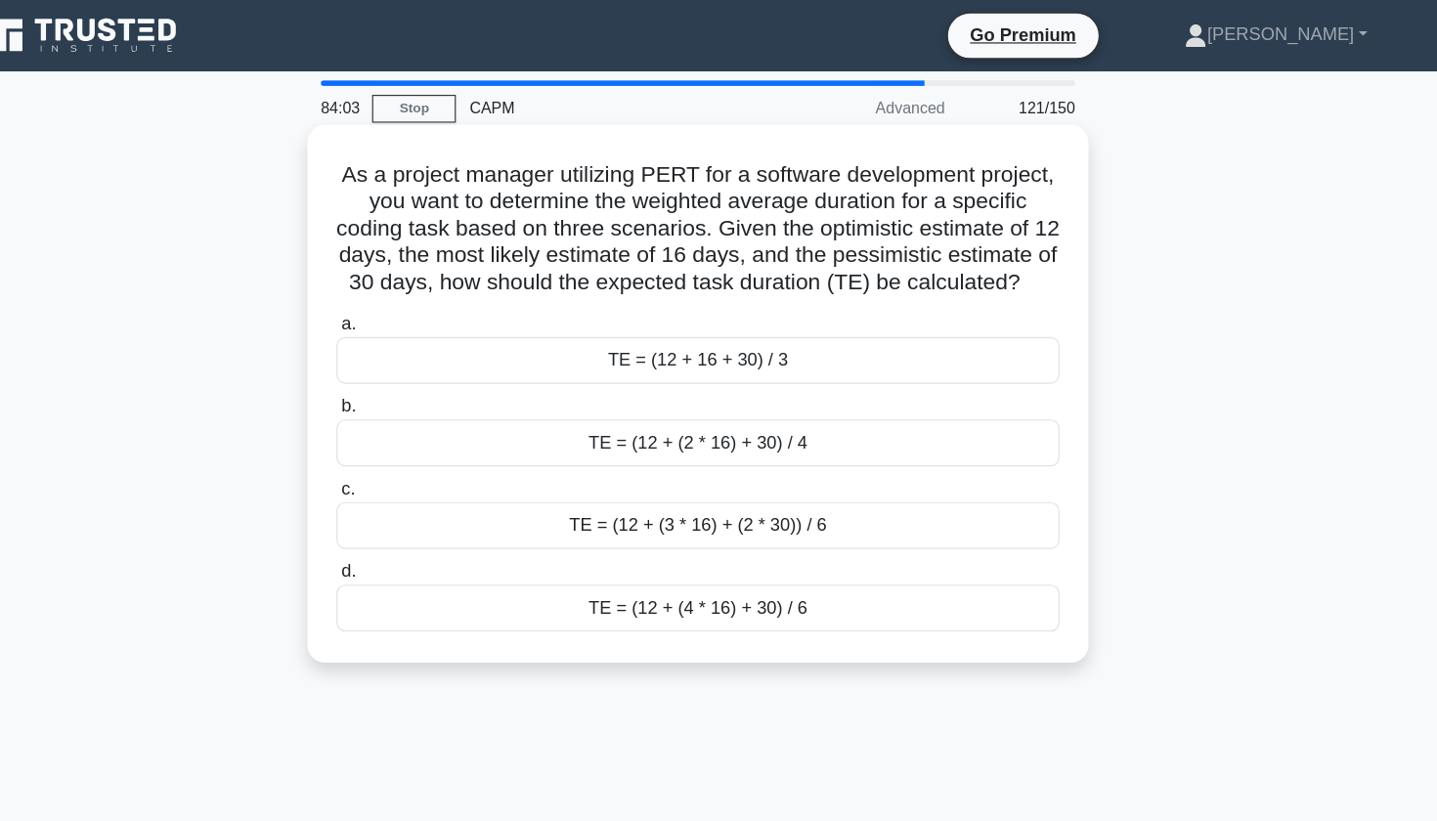
click at [636, 537] on div "TE = (12 + (4 * 16) + 30) / 6" at bounding box center [719, 532] width 634 height 41
click at [402, 507] on input "d. TE = (12 + (4 * 16) + 30) / 6" at bounding box center [402, 501] width 0 height 13
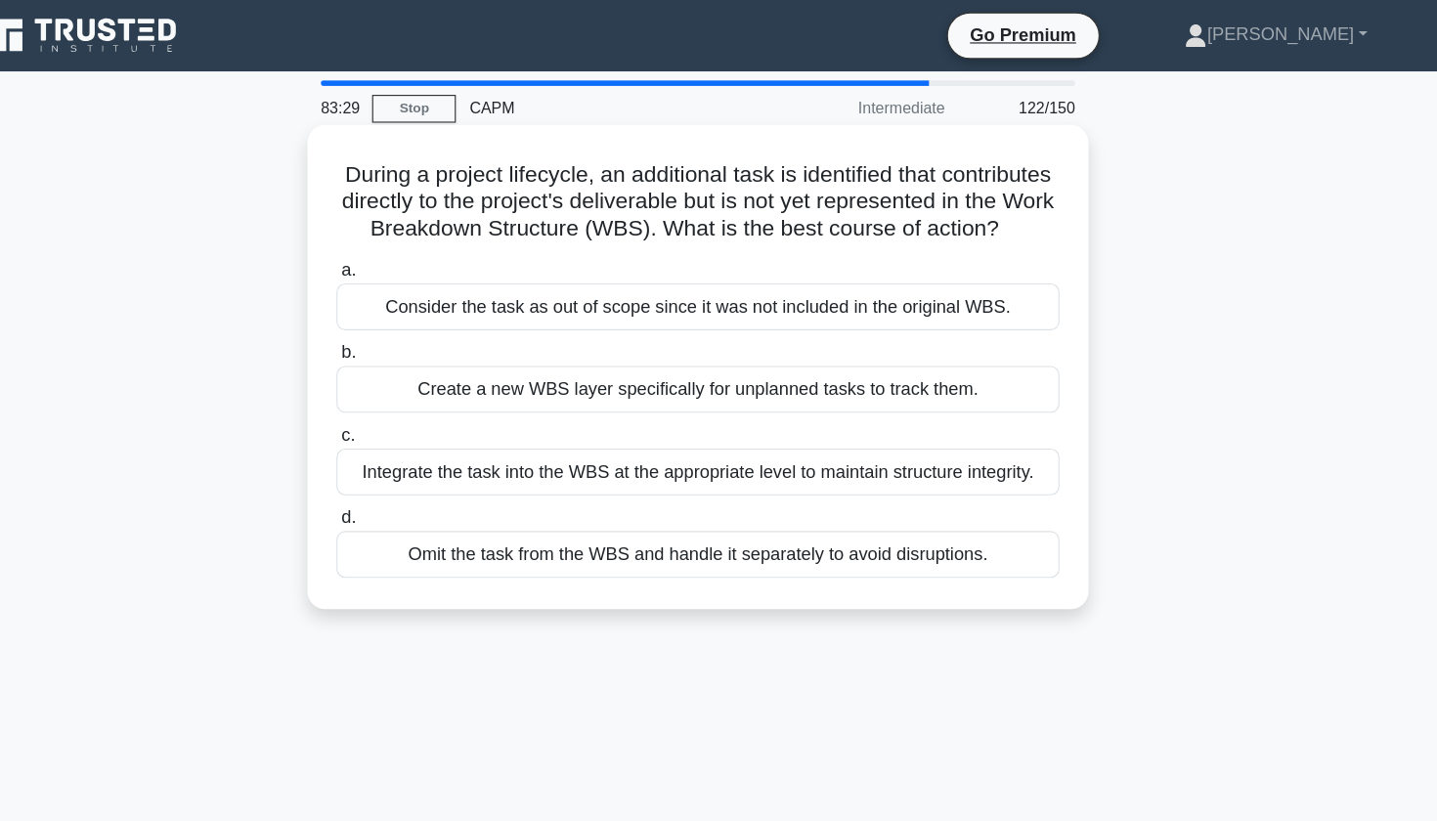
click at [802, 415] on div "Integrate the task into the WBS at the appropriate level to maintain structure …" at bounding box center [719, 413] width 634 height 41
click at [402, 388] on input "c. Integrate the task into the WBS at the appropriate level to maintain structu…" at bounding box center [402, 381] width 0 height 13
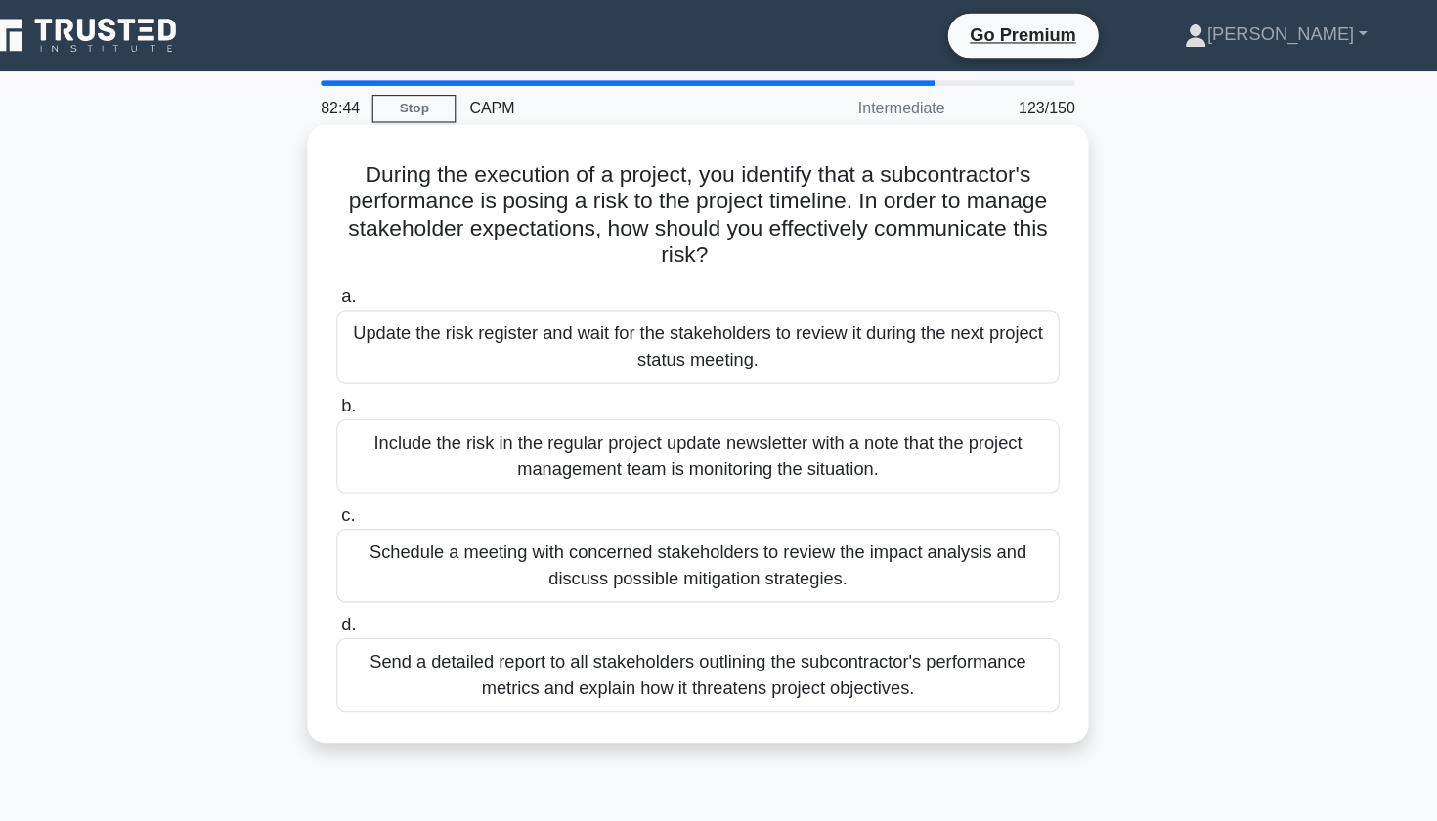
click at [750, 497] on div "Schedule a meeting with concerned stakeholders to review the impact analysis an…" at bounding box center [719, 495] width 634 height 65
click at [402, 459] on input "c. Schedule a meeting with concerned stakeholders to review the impact analysis…" at bounding box center [402, 452] width 0 height 13
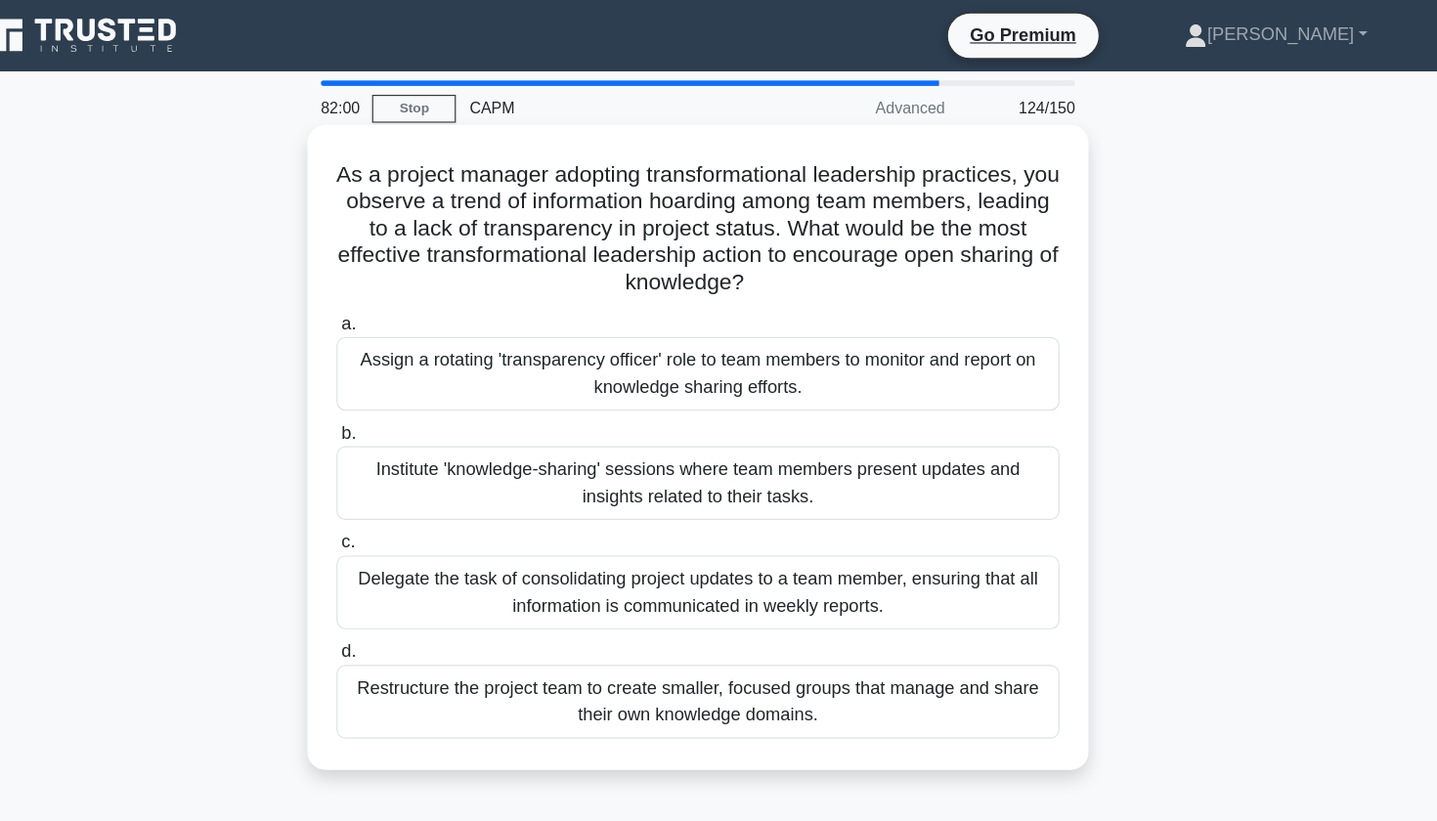
click at [864, 425] on div "Institute 'knowledge-sharing' sessions where team members present updates and i…" at bounding box center [719, 423] width 634 height 65
click at [402, 386] on input "b. Institute 'knowledge-sharing' sessions where team members present updates an…" at bounding box center [402, 380] width 0 height 13
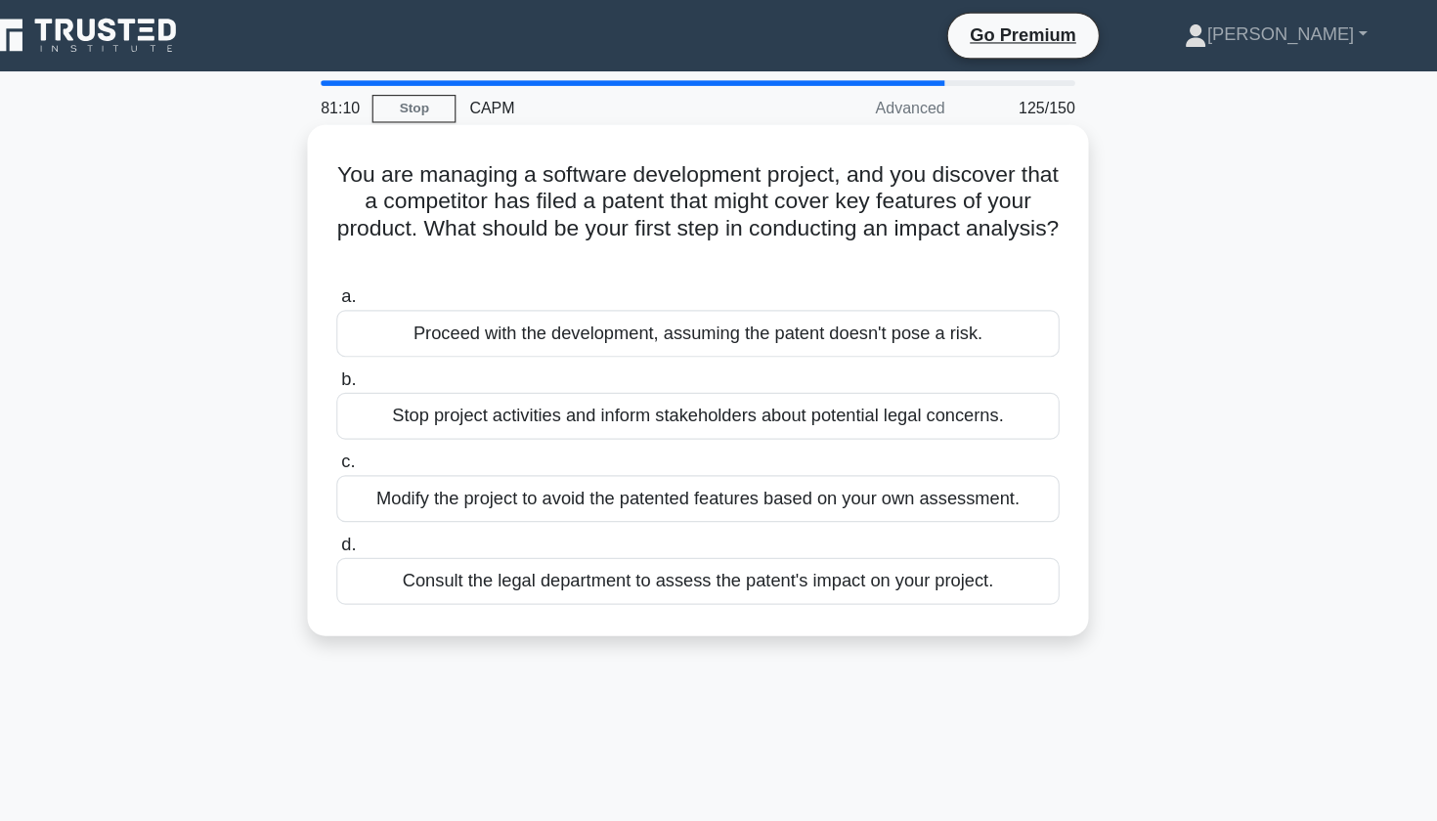
click at [807, 517] on div "Consult the legal department to assess the patent's impact on your project." at bounding box center [719, 509] width 634 height 41
click at [402, 484] on input "d. Consult the legal department to assess the patent's impact on your project." at bounding box center [402, 477] width 0 height 13
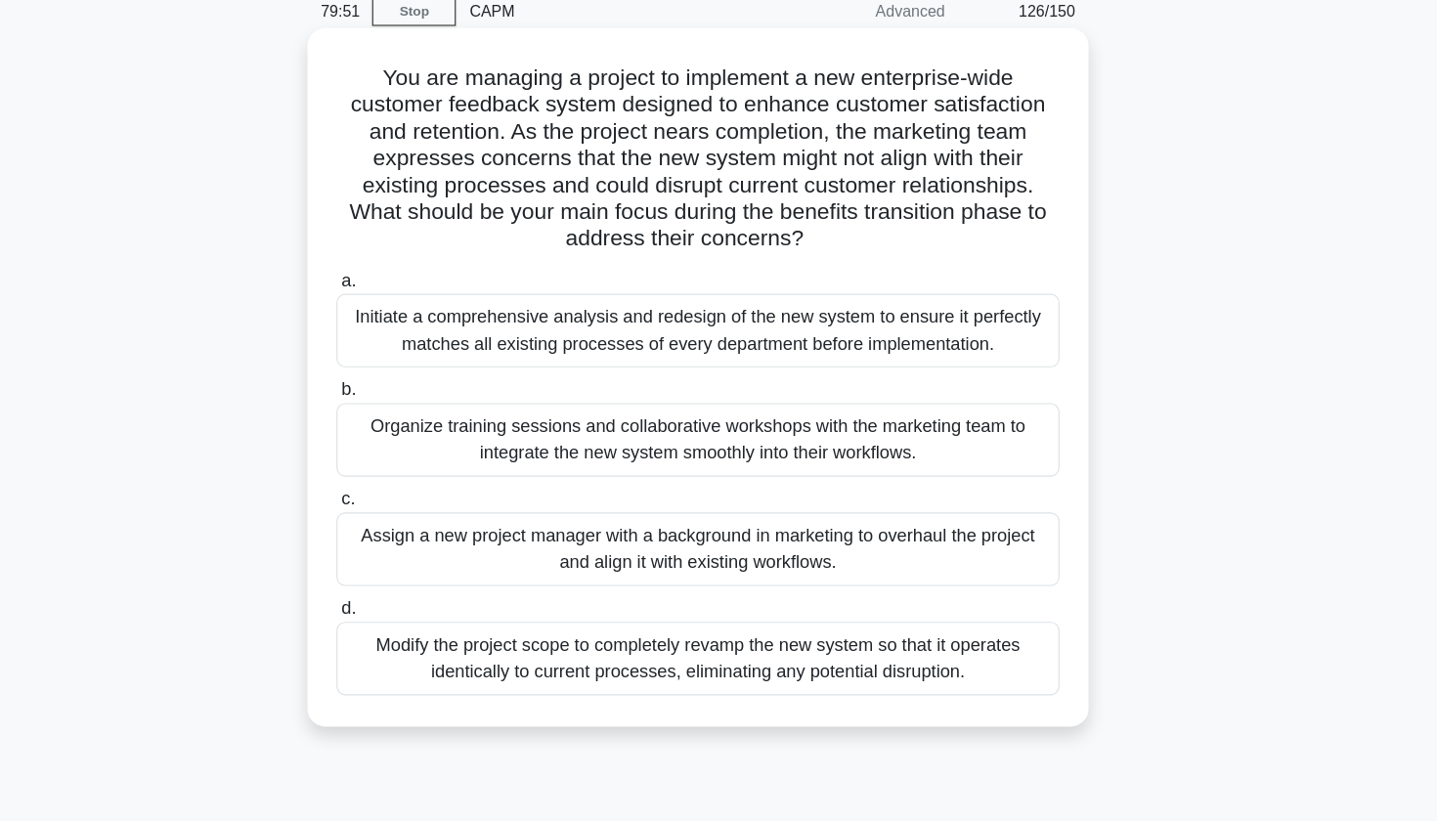
click at [586, 438] on div "Organize training sessions and collaborative workshops with the marketing team …" at bounding box center [719, 470] width 634 height 65
click at [402, 420] on input "b. Organize training sessions and collaborative workshops with the marketing te…" at bounding box center [402, 426] width 0 height 13
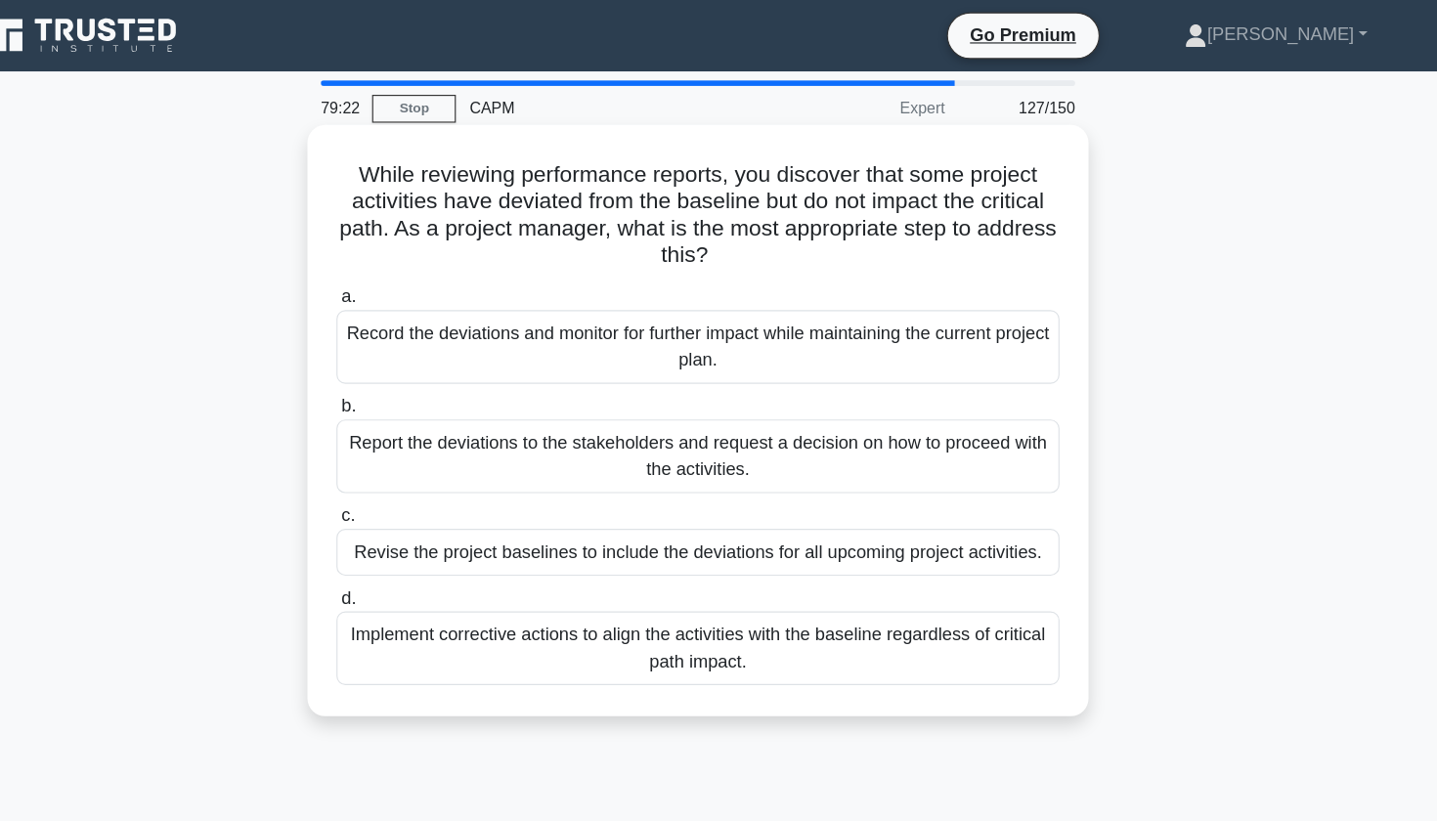
click at [717, 320] on div "Record the deviations and monitor for further impact while maintaining the curr…" at bounding box center [719, 304] width 634 height 65
click at [402, 267] on input "a. Record the deviations and monitor for further impact while maintaining the c…" at bounding box center [402, 260] width 0 height 13
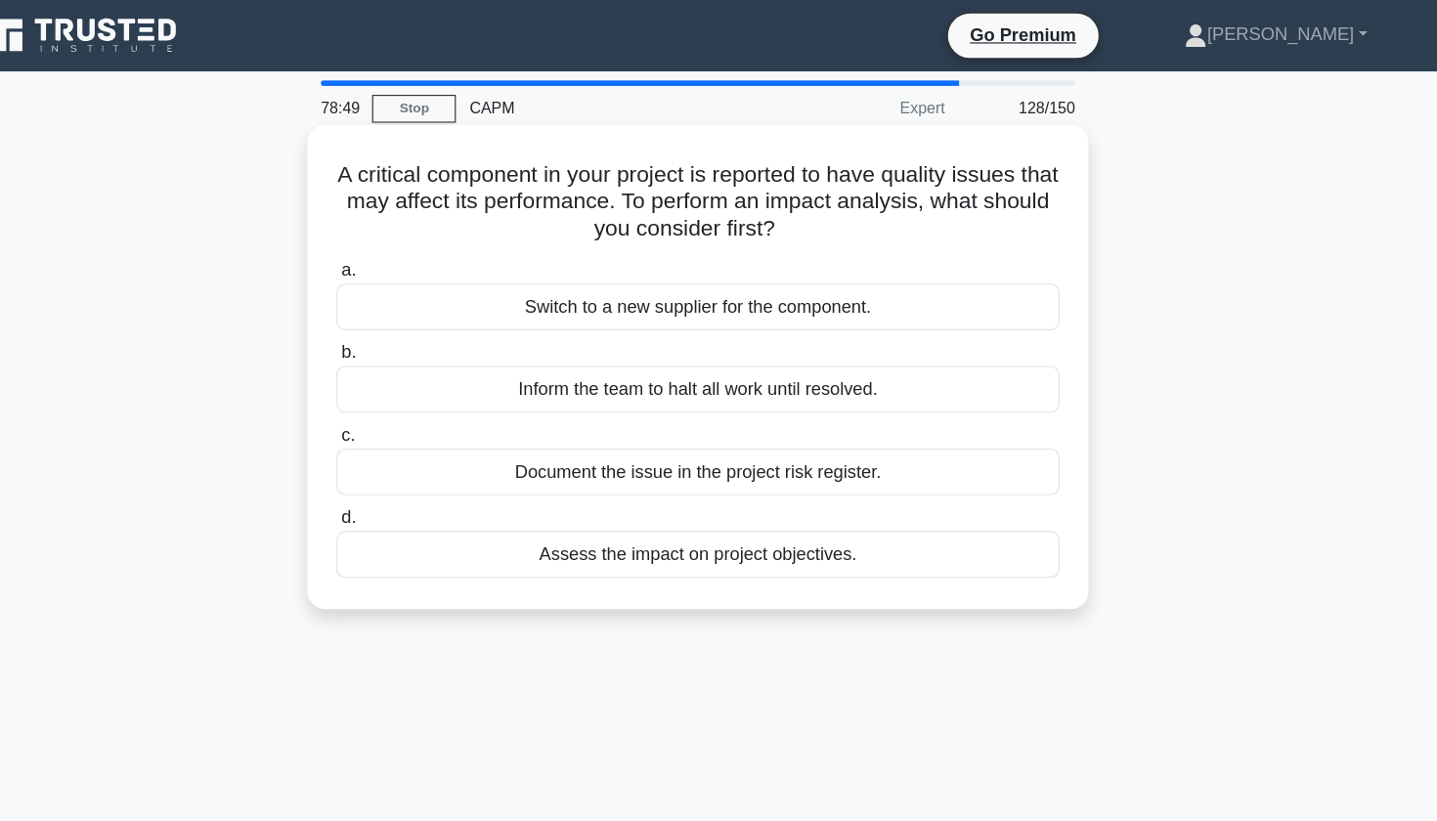
click at [594, 416] on div "Document the issue in the project risk register." at bounding box center [719, 413] width 634 height 41
click at [402, 388] on input "c. Document the issue in the project risk register." at bounding box center [402, 381] width 0 height 13
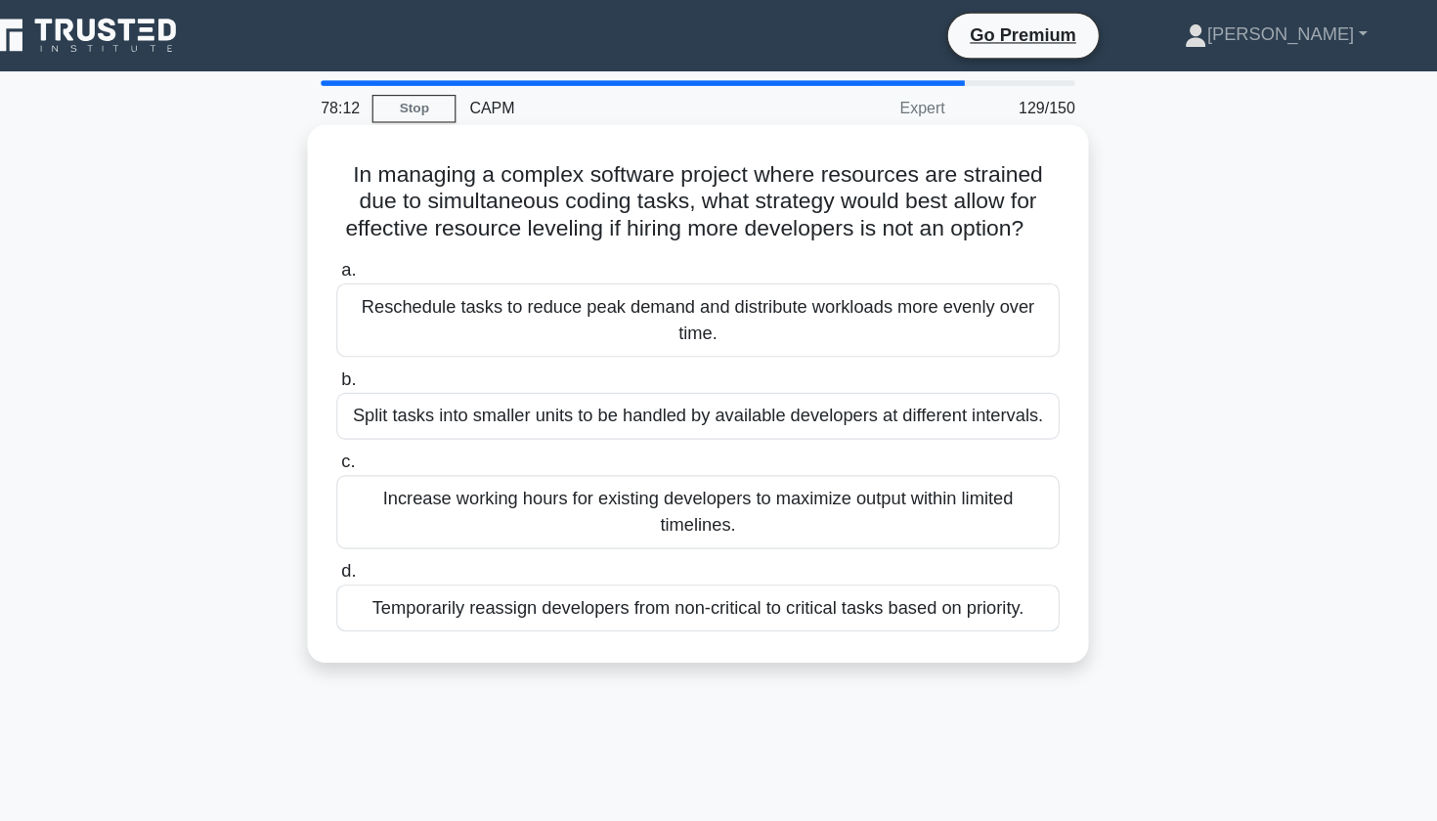
click at [402, 539] on div "Temporarily reassign developers from non-critical to critical tasks based on pr…" at bounding box center [719, 532] width 634 height 41
click at [402, 507] on input "d. Temporarily reassign developers from non-critical to critical tasks based on…" at bounding box center [402, 501] width 0 height 13
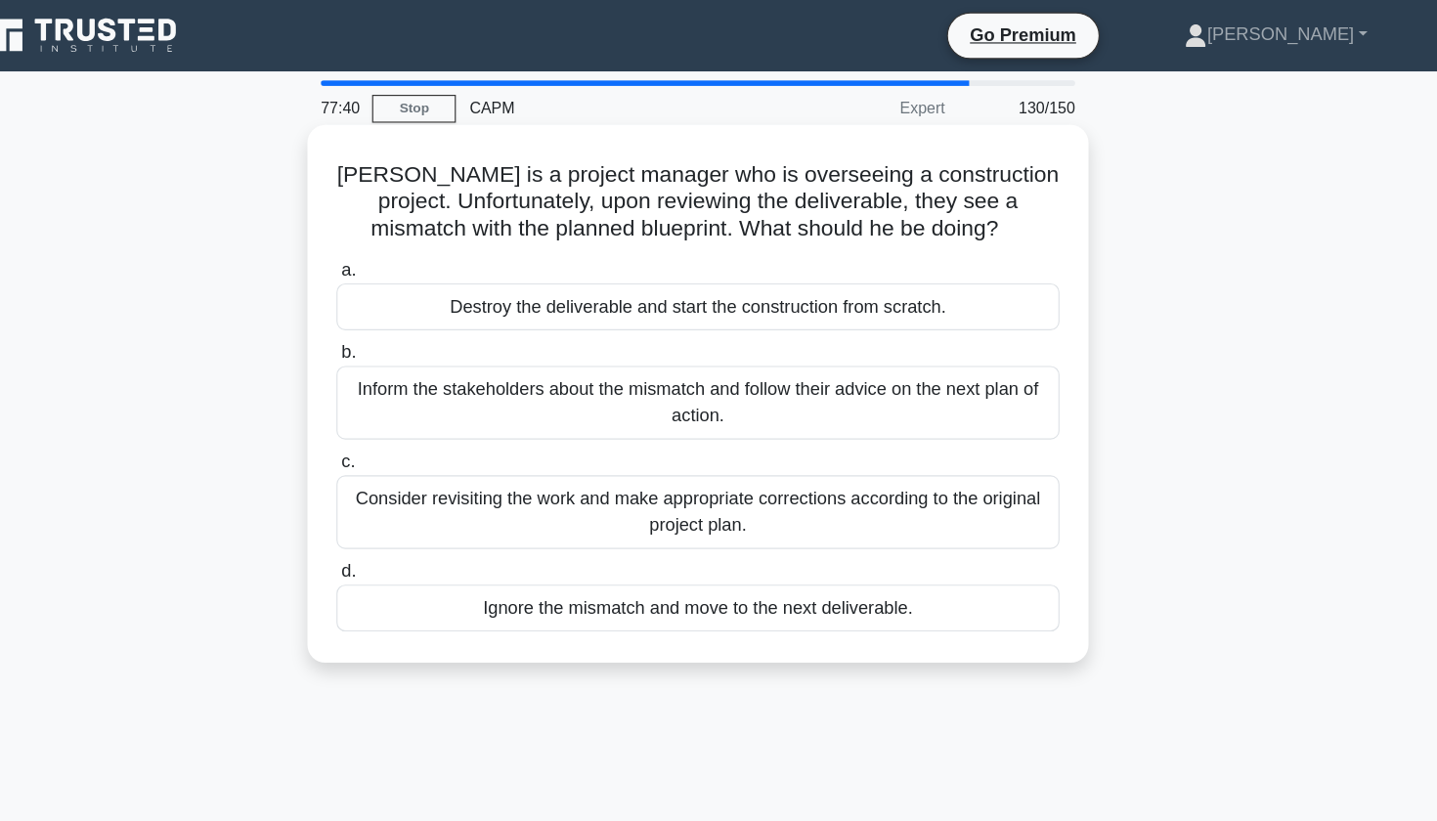
click at [403, 449] on div "Consider revisiting the work and make appropriate corrections according to the …" at bounding box center [719, 449] width 634 height 65
click at [402, 412] on input "c. Consider revisiting the work and make appropriate corrections according to t…" at bounding box center [402, 405] width 0 height 13
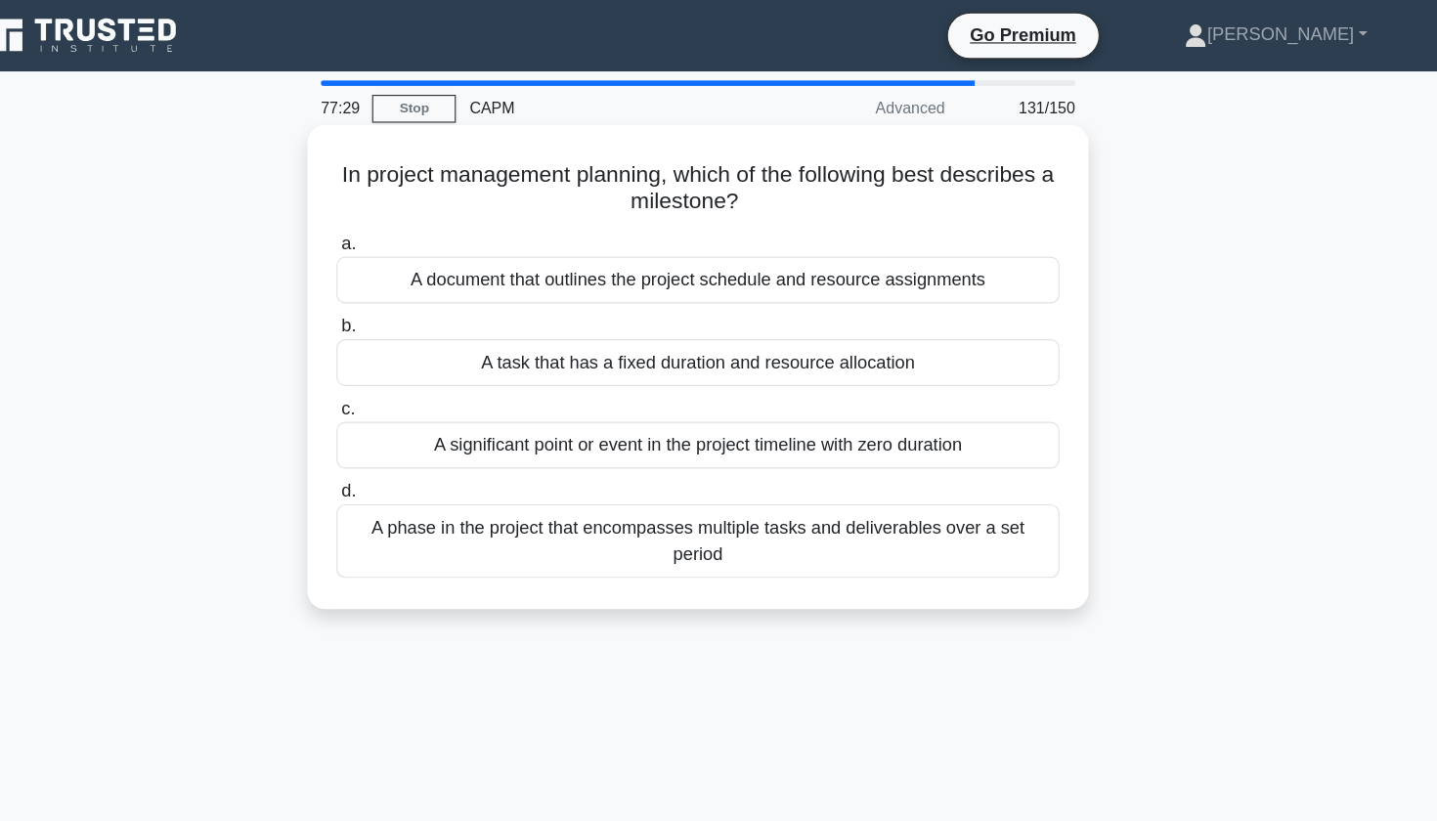
click at [402, 390] on div "A significant point or event in the project timeline with zero duration" at bounding box center [719, 390] width 634 height 41
click at [402, 365] on input "c. A significant point or event in the project timeline with zero duration" at bounding box center [402, 358] width 0 height 13
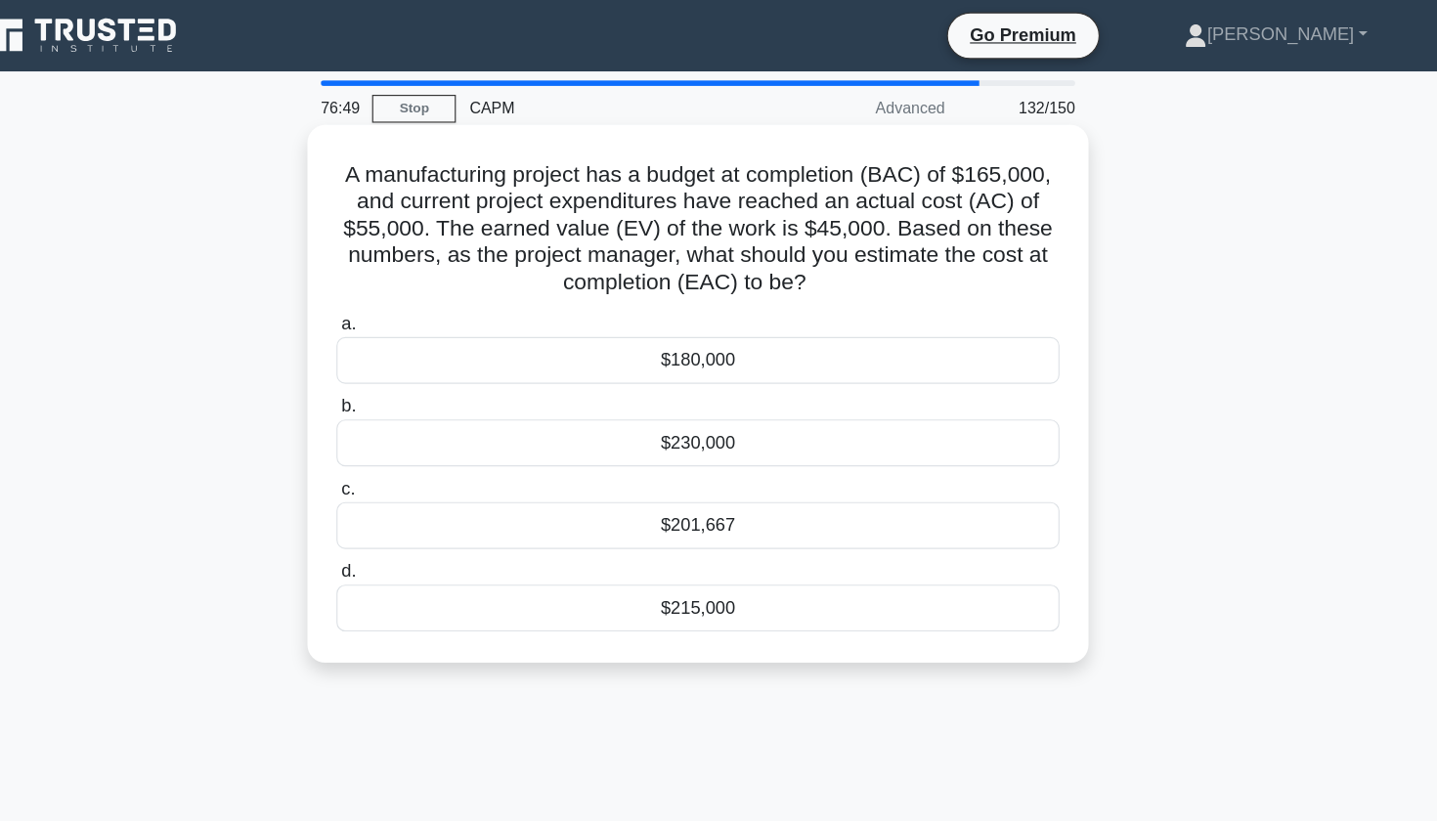
click at [499, 460] on div "$201,667" at bounding box center [719, 460] width 634 height 41
click at [402, 435] on input "c. $201,667" at bounding box center [402, 428] width 0 height 13
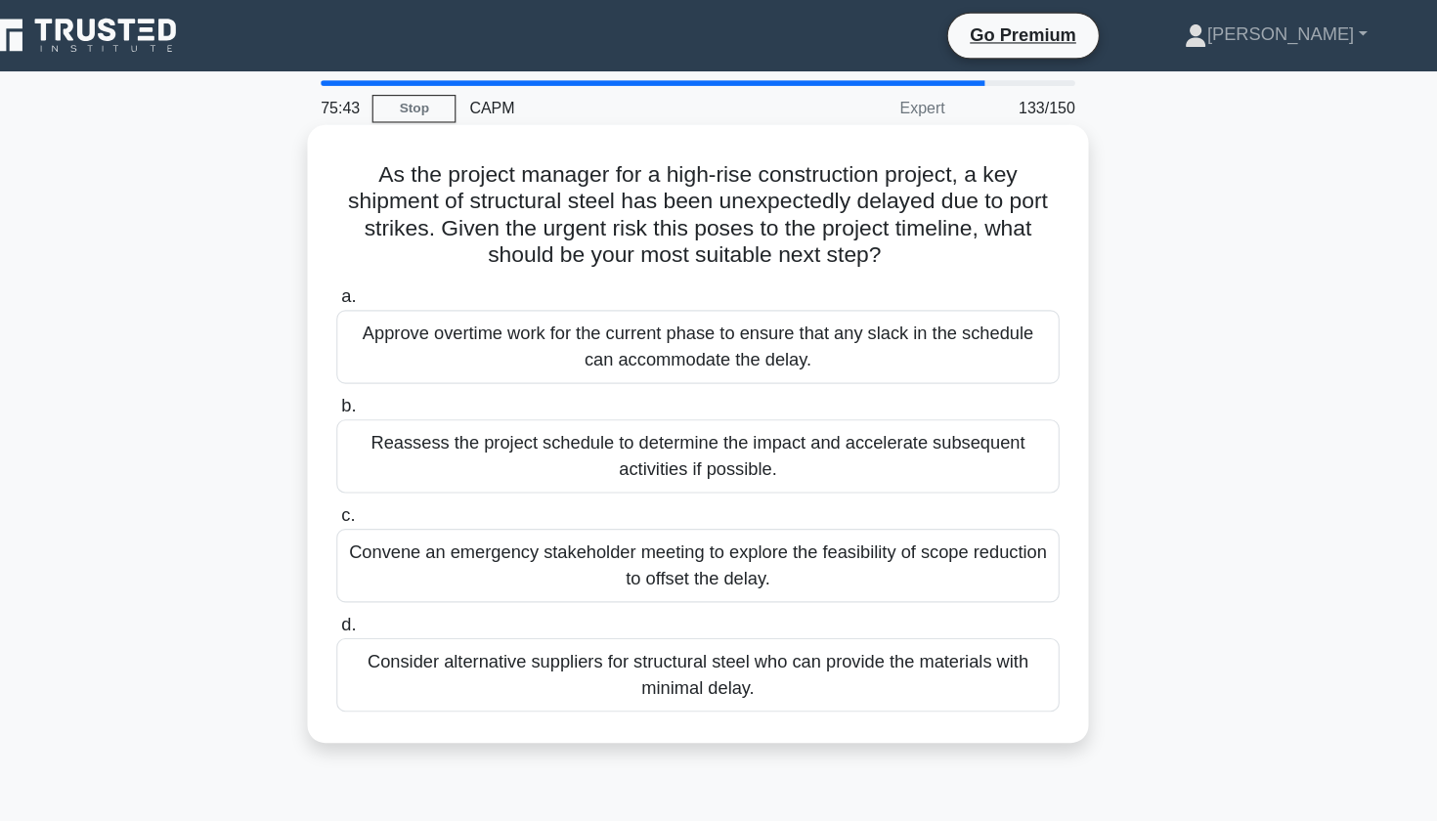
click at [402, 411] on div "Reassess the project schedule to determine the impact and accelerate subsequent…" at bounding box center [719, 400] width 634 height 65
click at [402, 363] on input "b. Reassess the project schedule to determine the impact and accelerate subsequ…" at bounding box center [402, 356] width 0 height 13
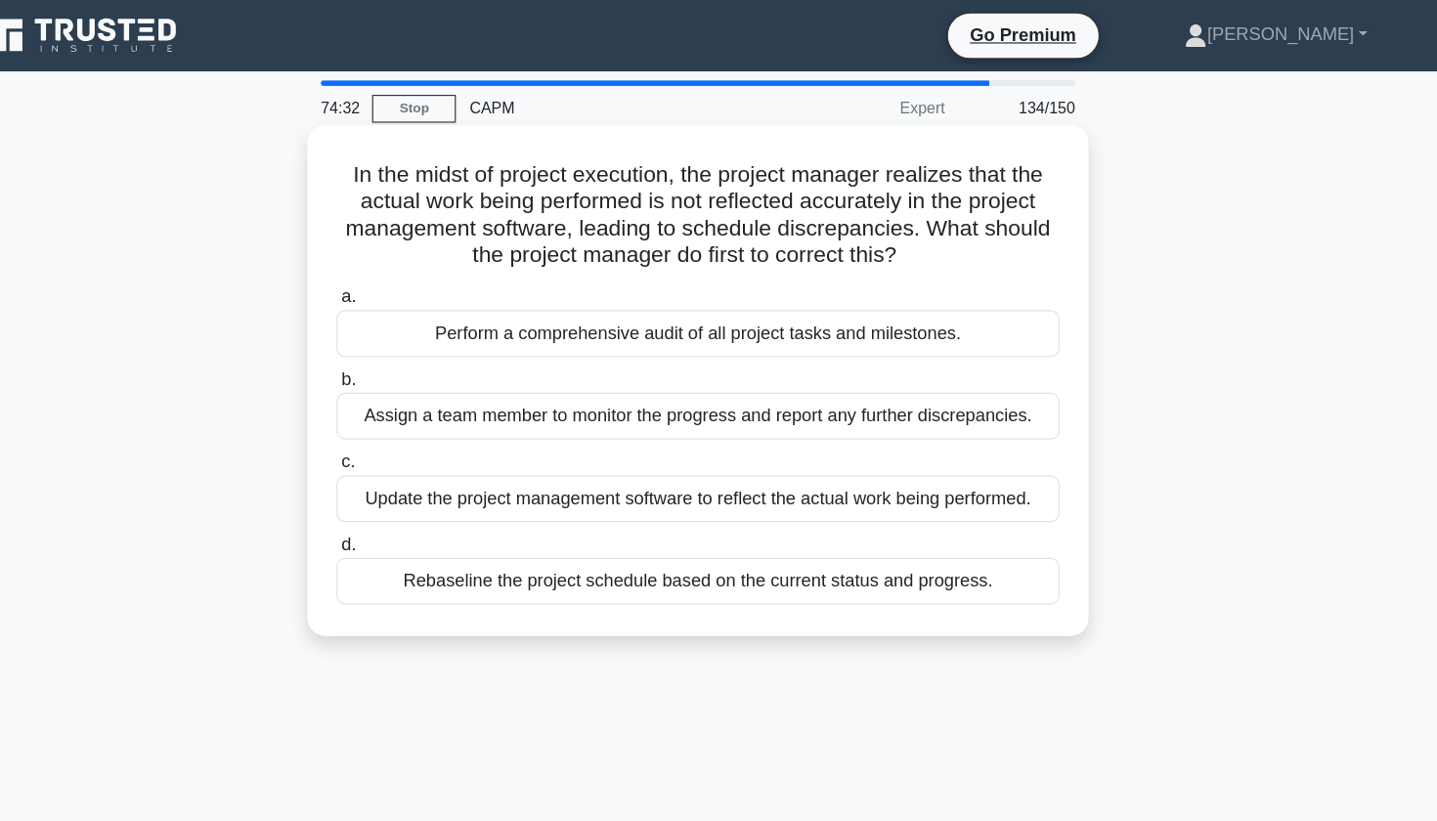
click at [402, 515] on div "Rebaseline the project schedule based on the current status and progress." at bounding box center [719, 509] width 634 height 41
click at [402, 484] on input "d. Rebaseline the project schedule based on the current status and progress." at bounding box center [402, 477] width 0 height 13
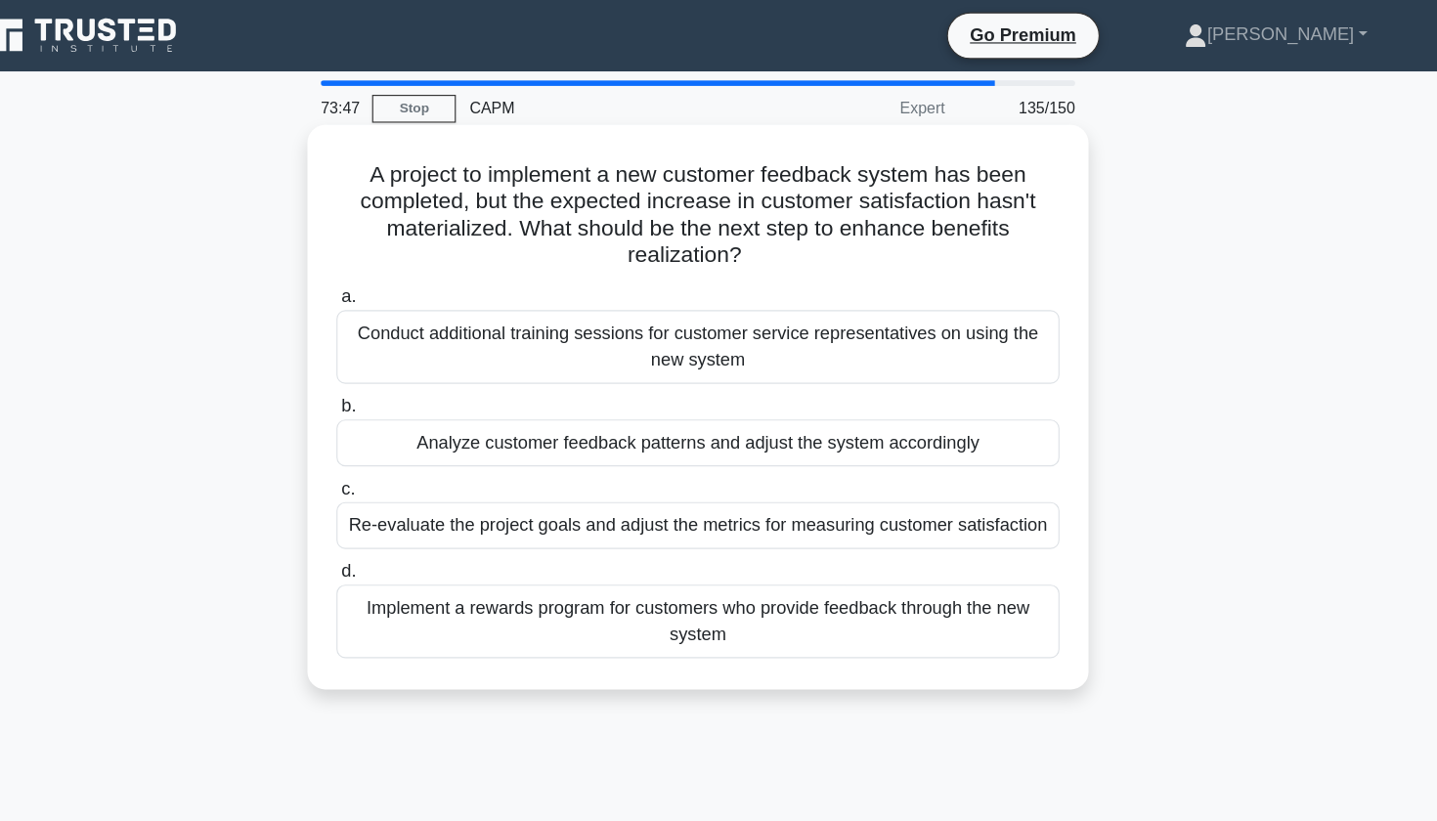
click at [402, 463] on div "Re-evaluate the project goals and adjust the metrics for measuring customer sat…" at bounding box center [719, 460] width 634 height 41
click at [402, 435] on input "c. Re-evaluate the project goals and adjust the metrics for measuring customer …" at bounding box center [402, 428] width 0 height 13
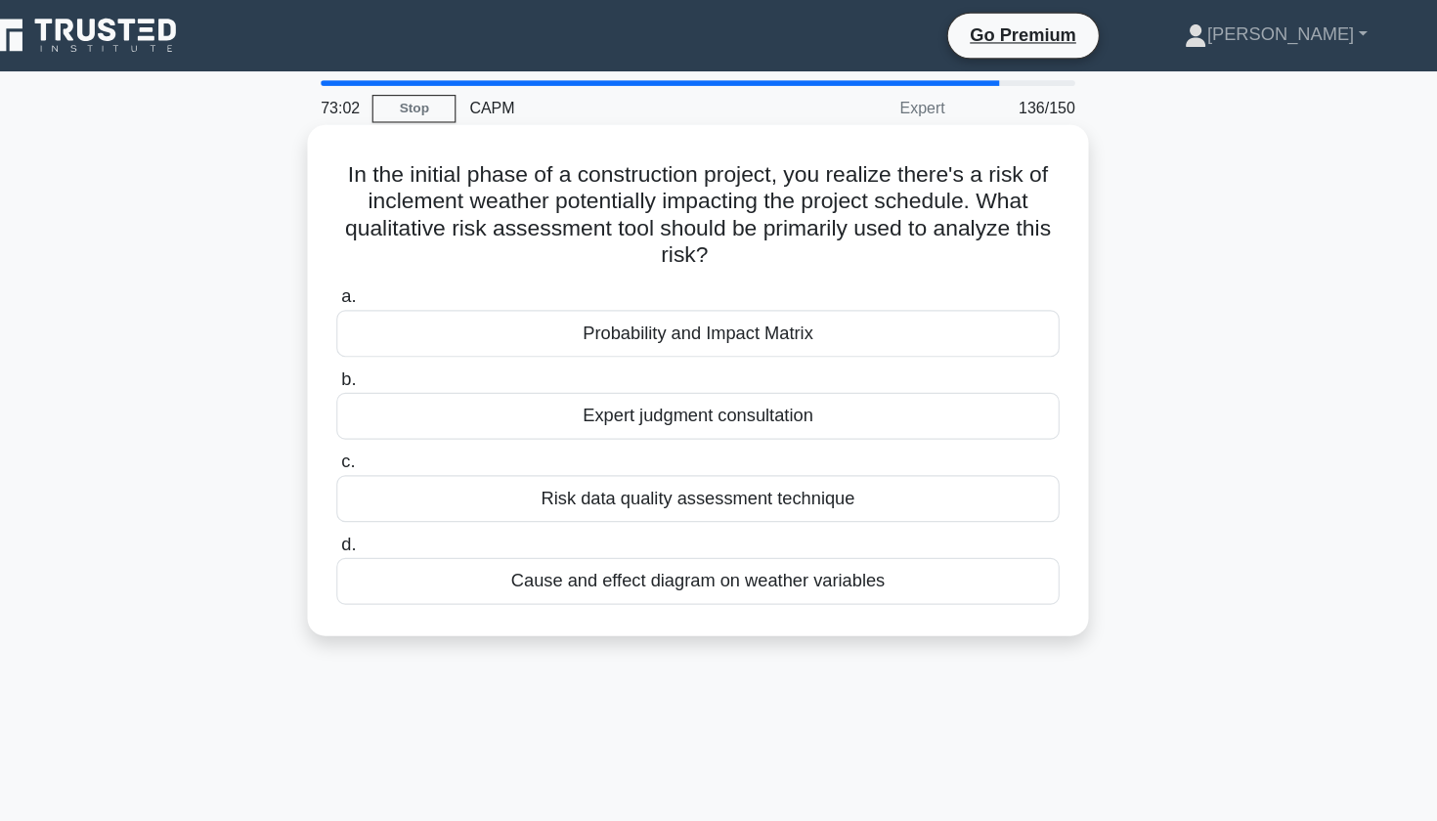
click at [422, 289] on div "Probability and Impact Matrix" at bounding box center [719, 292] width 634 height 41
click at [402, 267] on input "a. Probability and Impact Matrix" at bounding box center [402, 260] width 0 height 13
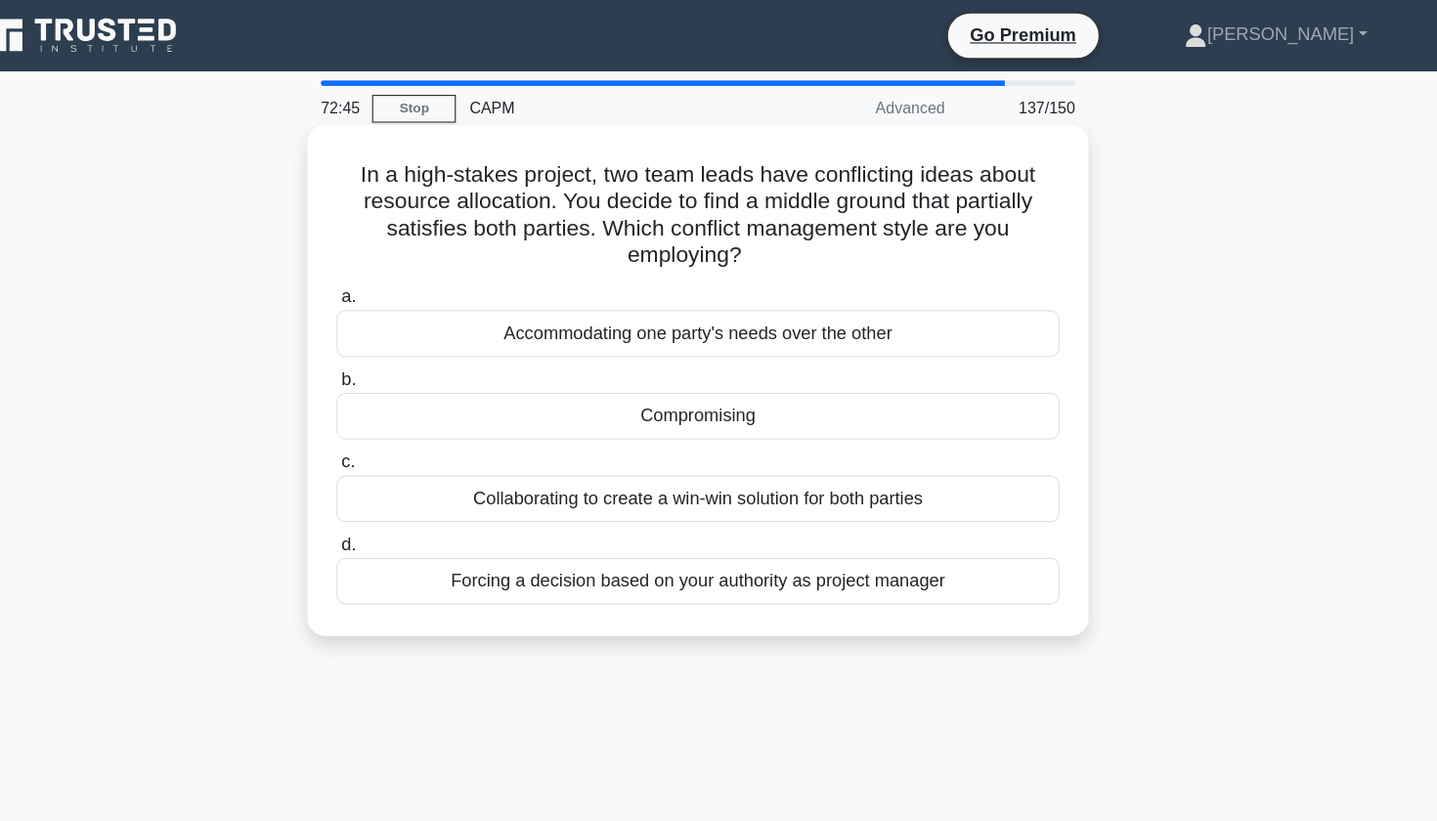
click at [571, 366] on div "Compromising" at bounding box center [719, 364] width 634 height 41
click at [402, 339] on input "b. Compromising" at bounding box center [402, 333] width 0 height 13
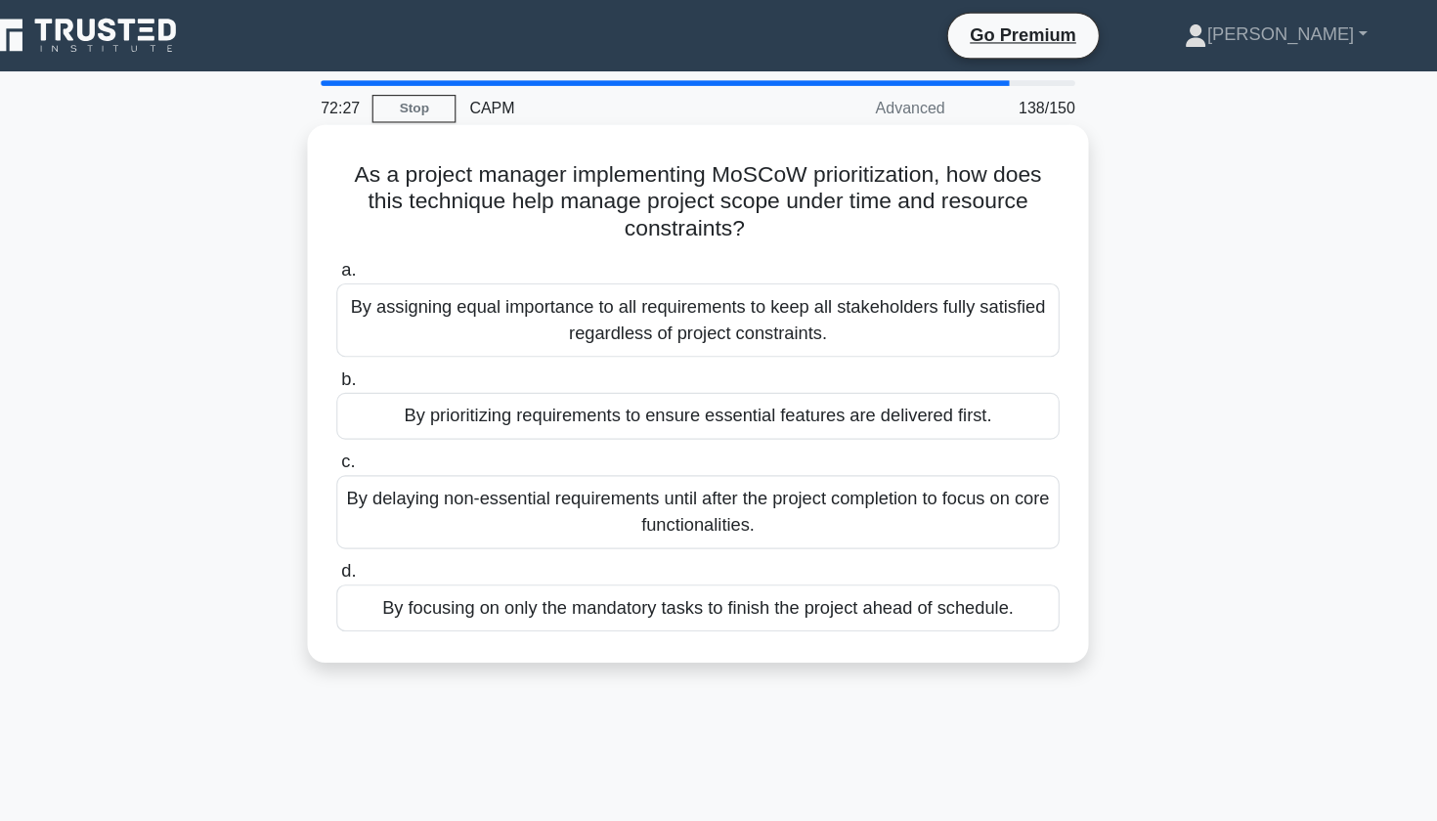
click at [517, 366] on div "By prioritizing requirements to ensure essential features are delivered first." at bounding box center [719, 364] width 634 height 41
click at [402, 339] on input "b. By prioritizing requirements to ensure essential features are delivered firs…" at bounding box center [402, 333] width 0 height 13
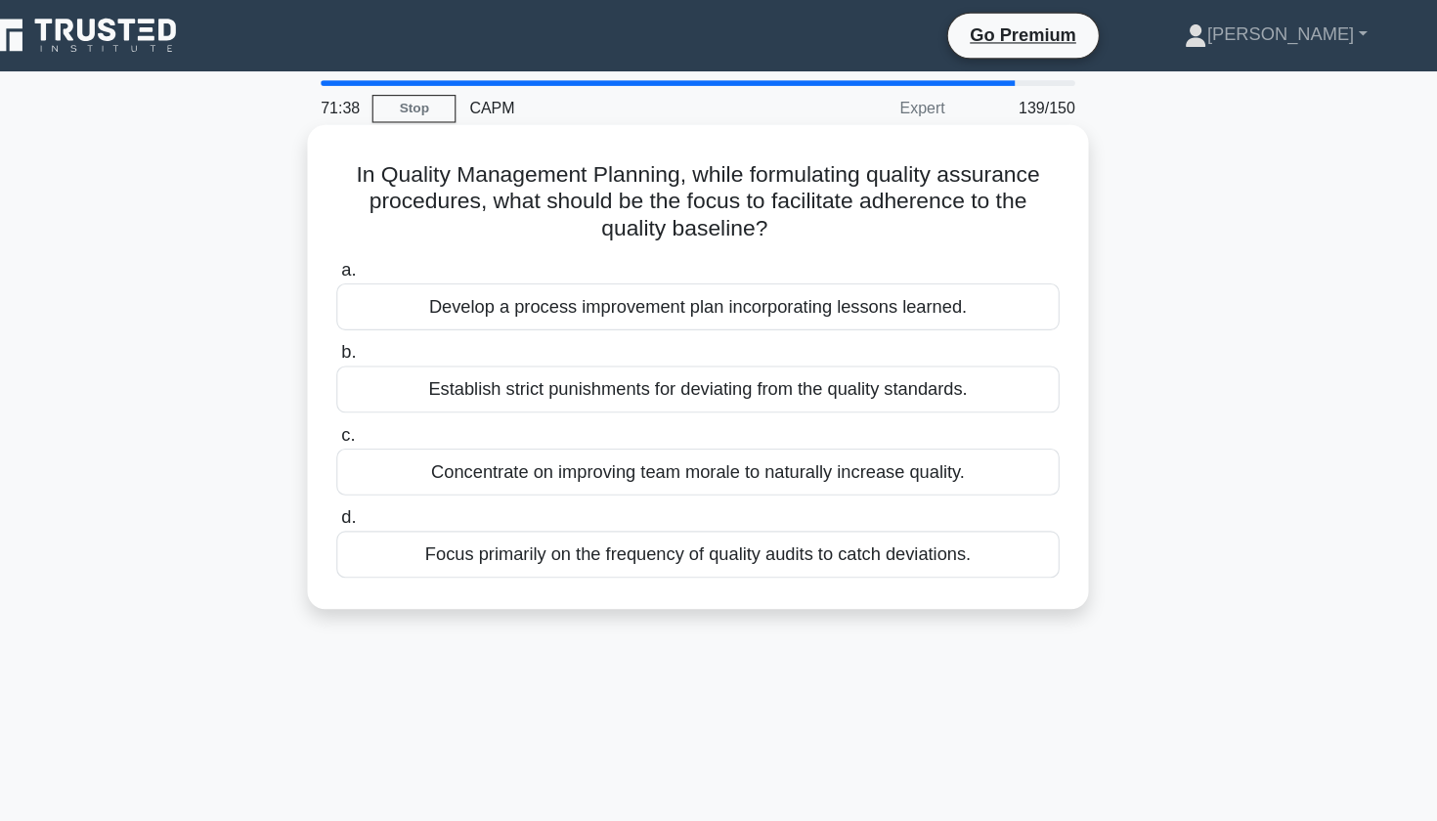
click at [410, 277] on div "Develop a process improvement plan incorporating lessons learned." at bounding box center [719, 268] width 634 height 41
click at [402, 243] on input "a. Develop a process improvement plan incorporating lessons learned." at bounding box center [402, 237] width 0 height 13
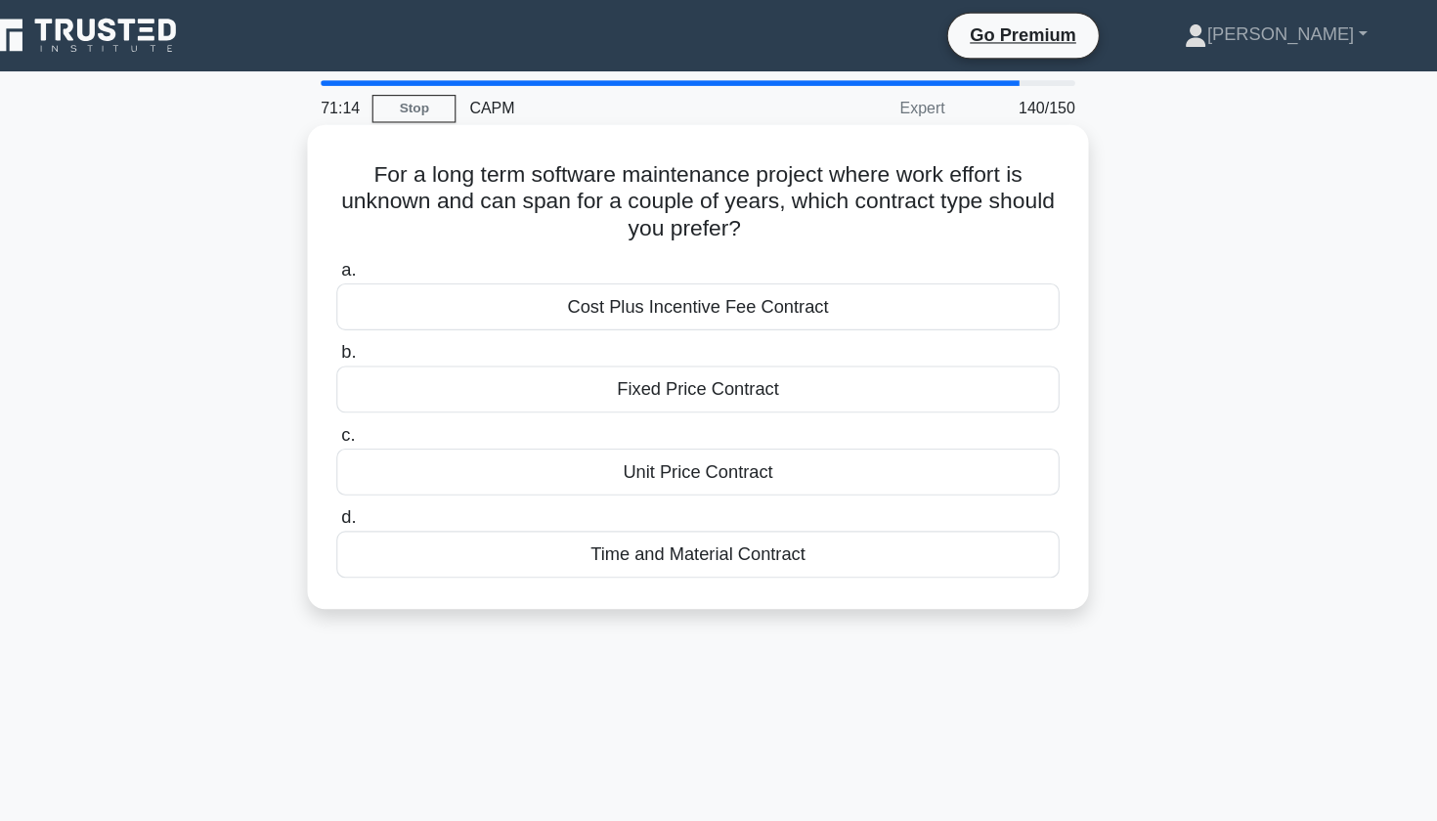
click at [556, 490] on div "Time and Material Contract" at bounding box center [719, 485] width 634 height 41
click at [402, 461] on input "d. Time and Material Contract" at bounding box center [402, 454] width 0 height 13
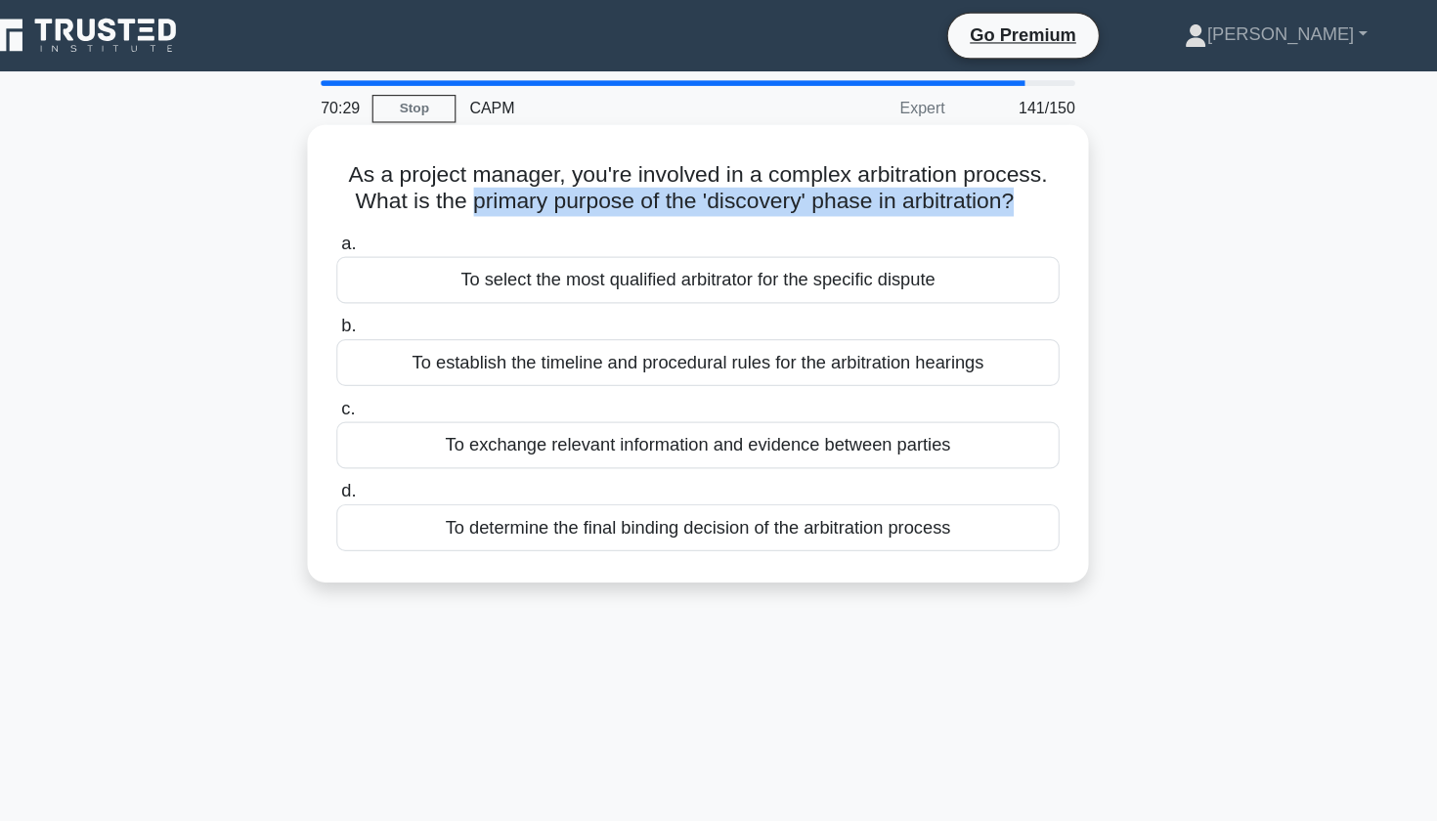
drag, startPoint x: 411, startPoint y: 181, endPoint x: 787, endPoint y: 196, distance: 376.7
click at [787, 196] on div "As a project manager, you're involved in a complex arbitration process. What is…" at bounding box center [718, 309] width 669 height 385
copy div "primary purpose of the 'discovery' phase in arbitration? .spinner_0XTQ{transfor…"
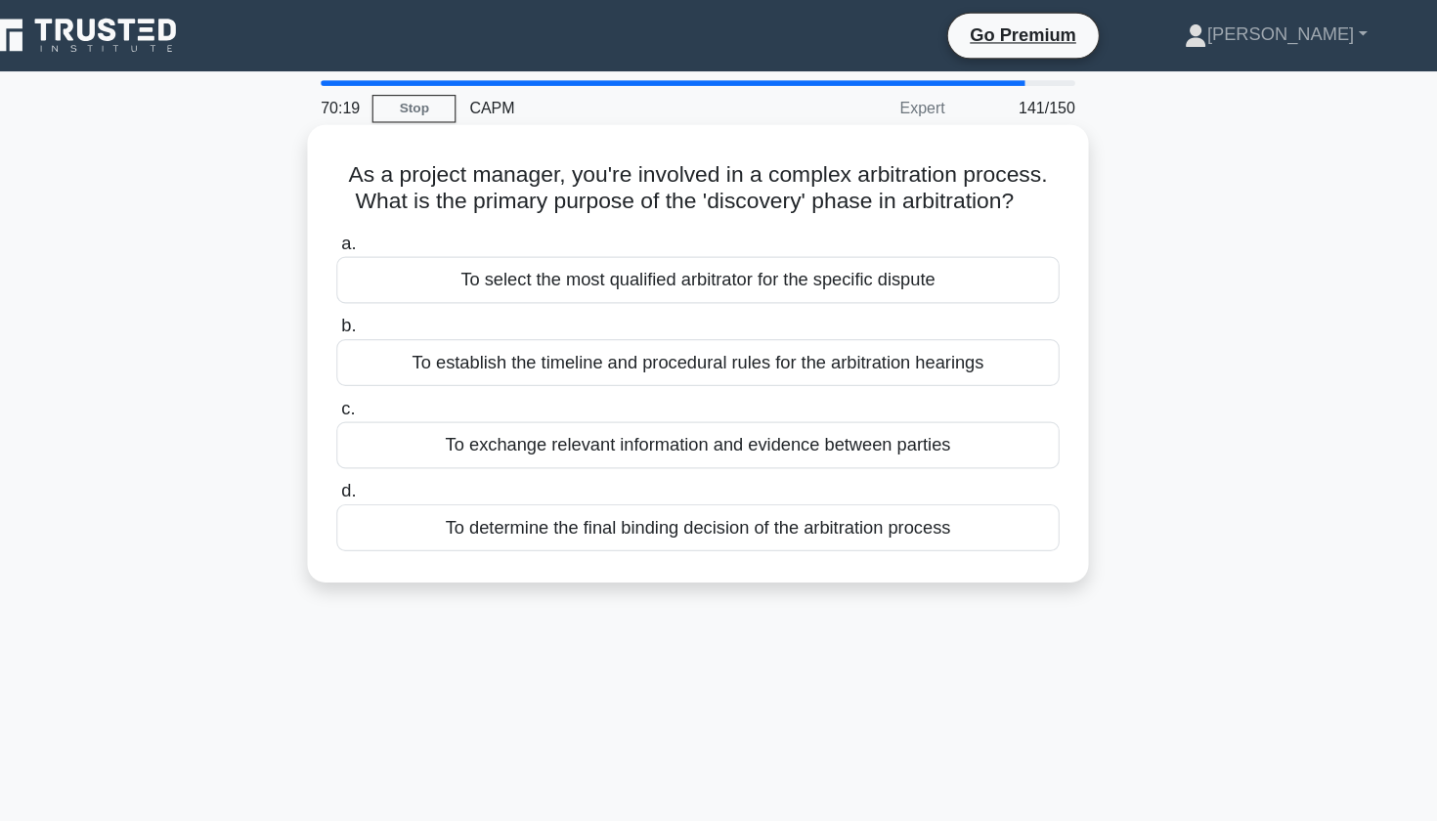
click at [540, 393] on div "To exchange relevant information and evidence between parties" at bounding box center [719, 390] width 634 height 41
click at [402, 365] on input "c. To exchange relevant information and evidence between parties" at bounding box center [402, 358] width 0 height 13
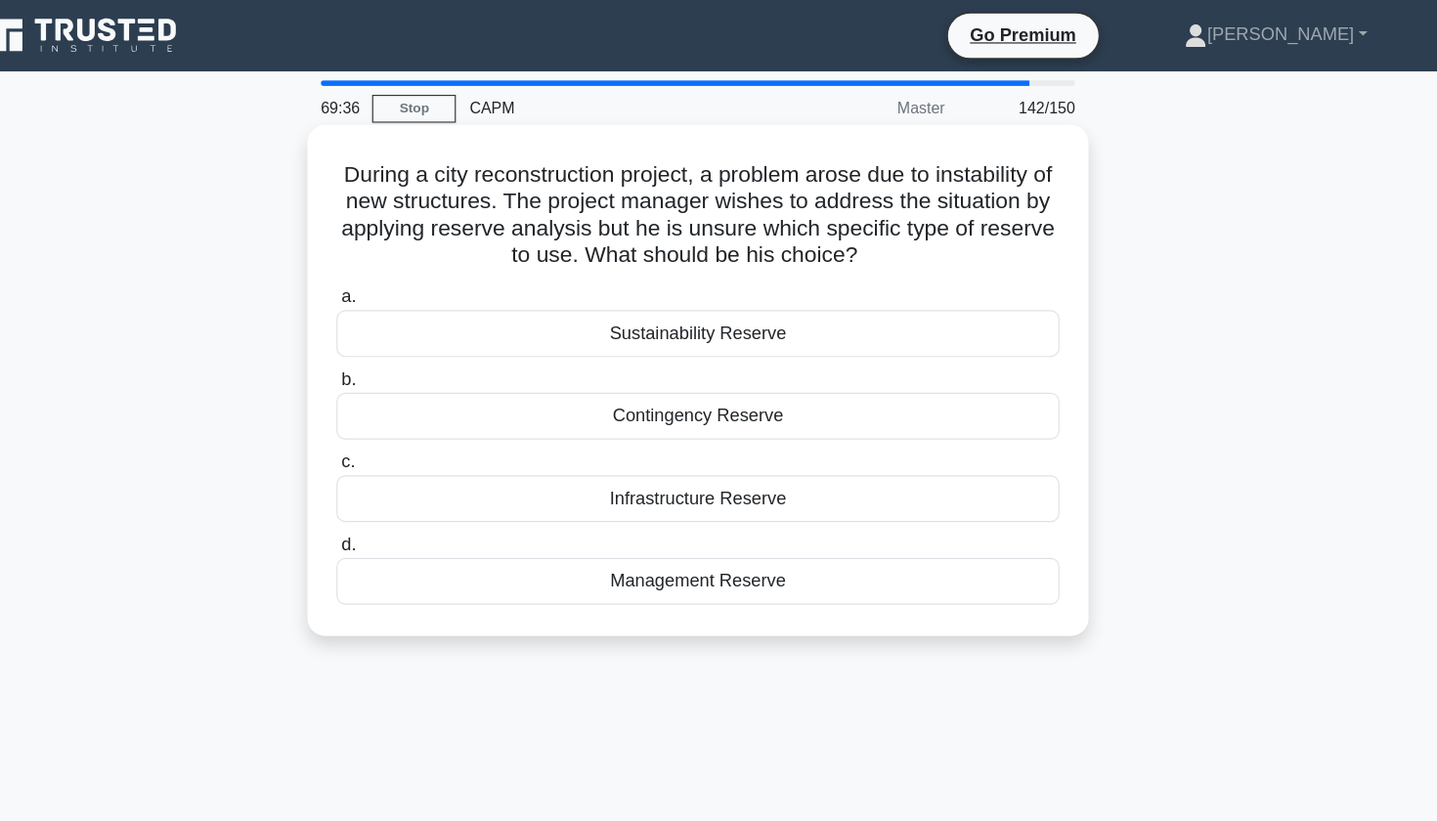
click at [667, 297] on div "Sustainability Reserve" at bounding box center [719, 292] width 634 height 41
click at [402, 267] on input "a. Sustainability Reserve" at bounding box center [402, 260] width 0 height 13
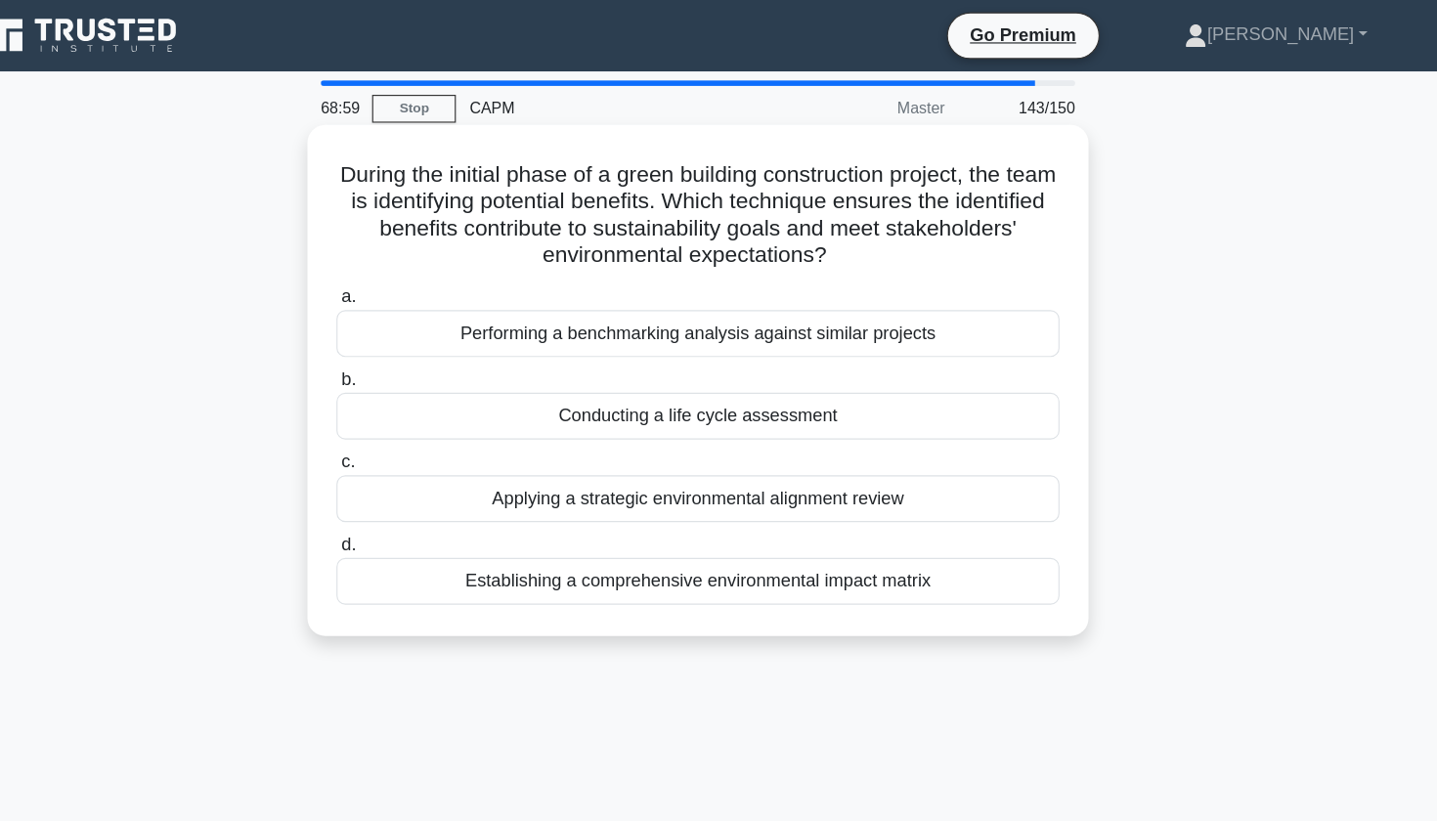
click at [663, 510] on div "Establishing a comprehensive environmental impact matrix" at bounding box center [719, 509] width 634 height 41
click at [402, 484] on input "d. Establishing a comprehensive environmental impact matrix" at bounding box center [402, 477] width 0 height 13
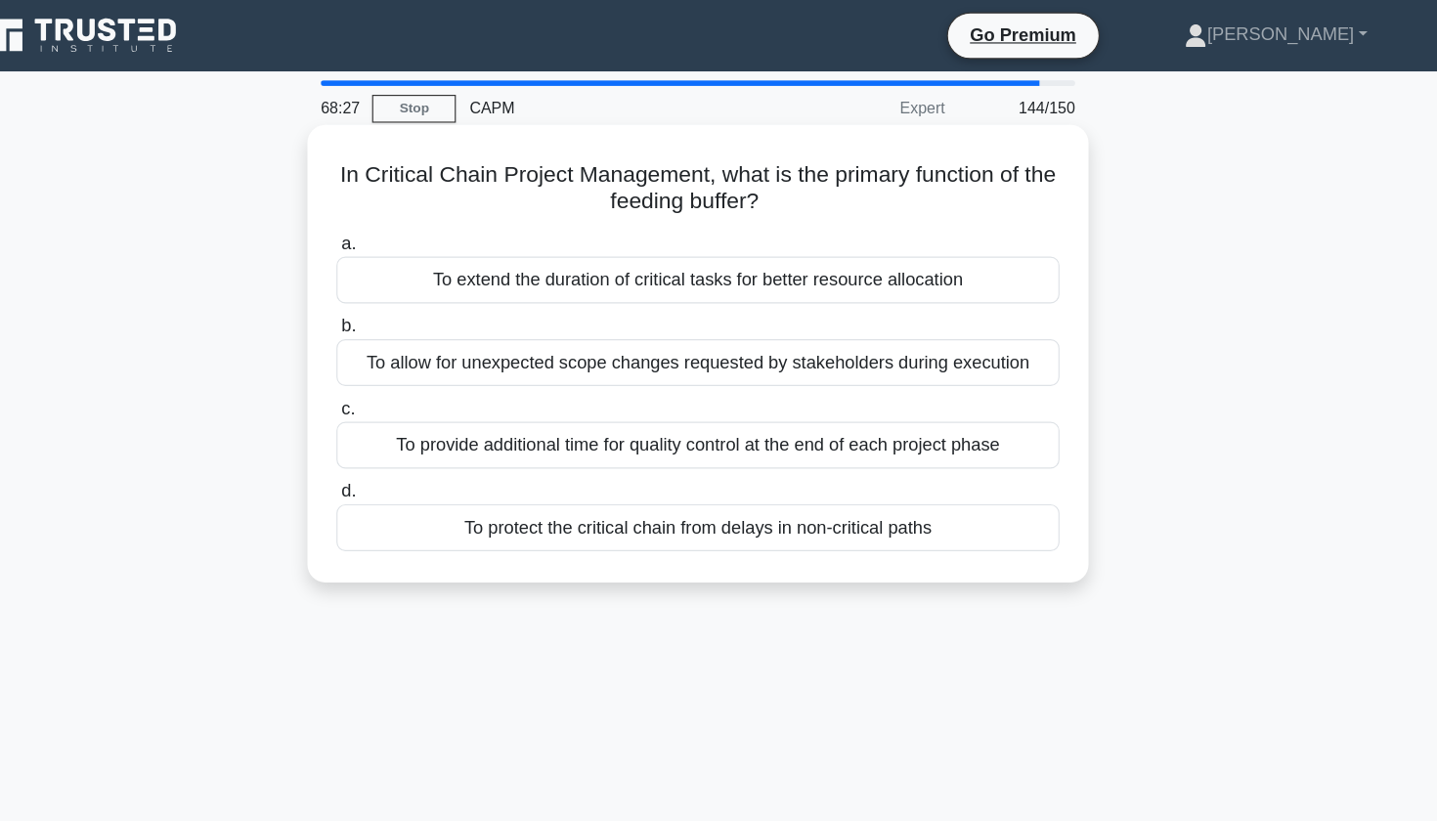
click at [426, 469] on div "To protect the critical chain from delays in non-critical paths" at bounding box center [719, 462] width 634 height 41
click at [402, 437] on input "d. To protect the critical chain from delays in non-critical paths" at bounding box center [402, 430] width 0 height 13
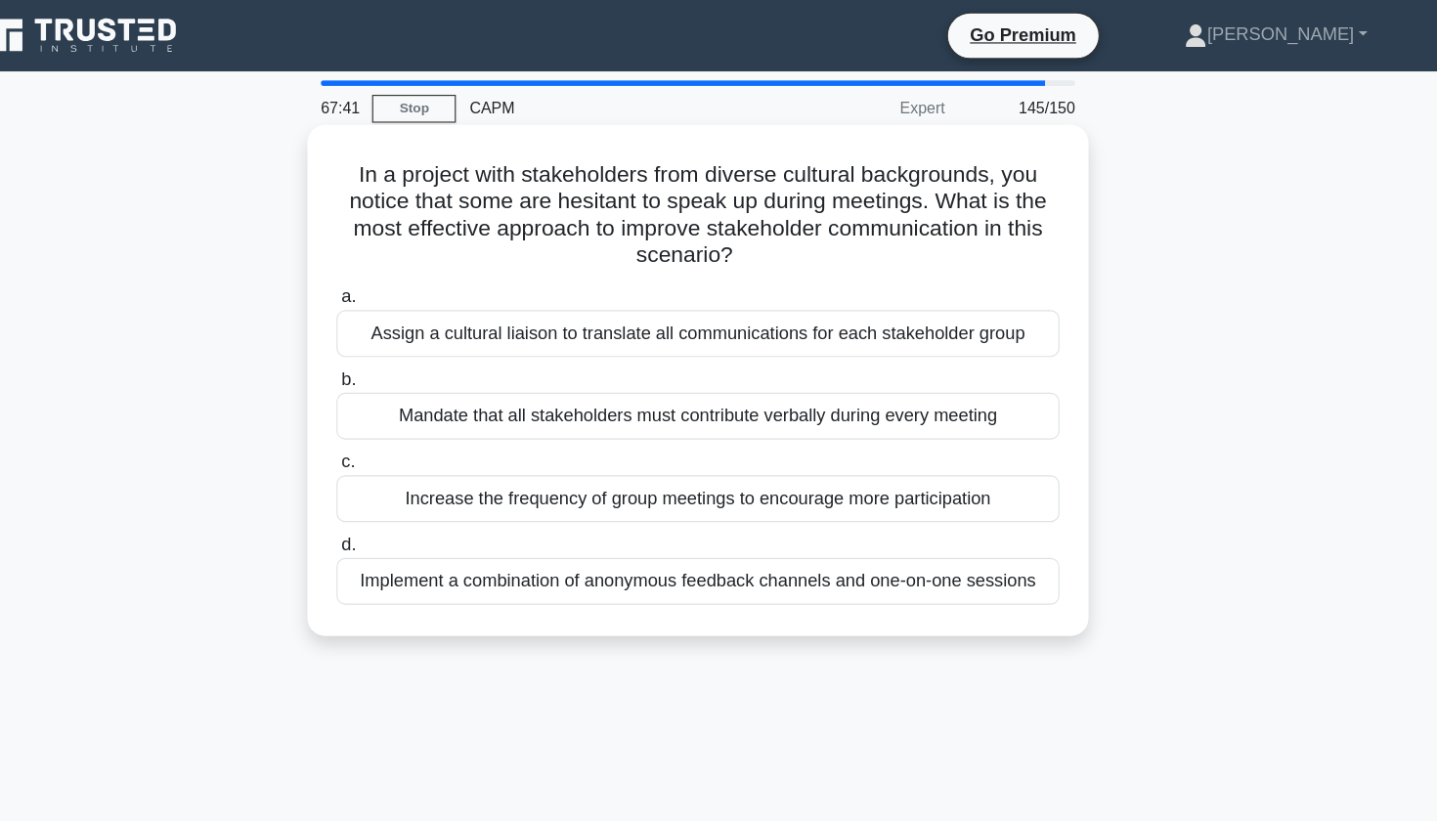
click at [828, 440] on div "Increase the frequency of group meetings to encourage more participation" at bounding box center [719, 437] width 634 height 41
click at [402, 412] on input "c. Increase the frequency of group meetings to encourage more participation" at bounding box center [402, 405] width 0 height 13
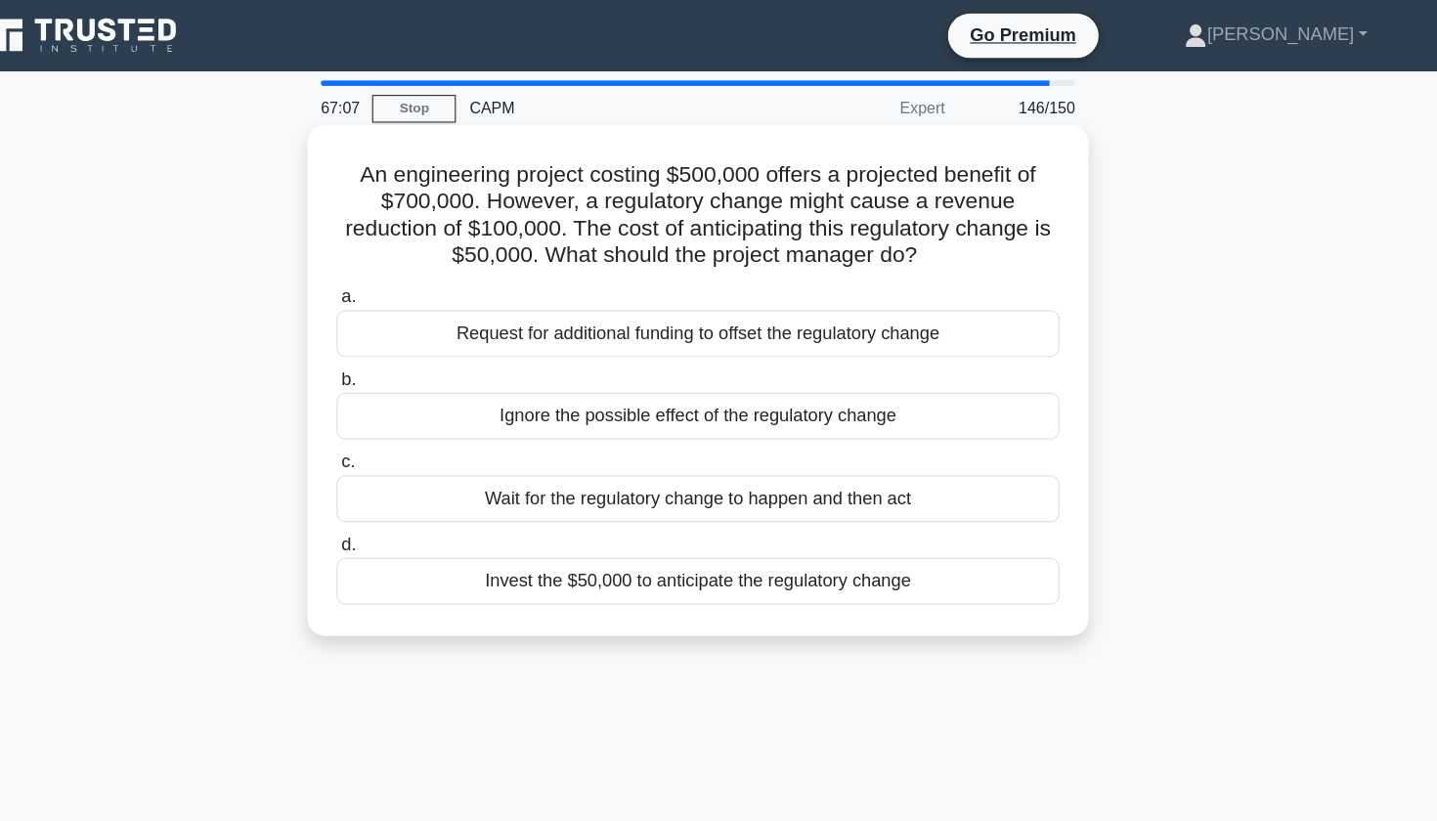
click at [776, 283] on div "Request for additional funding to offset the regulatory change" at bounding box center [719, 292] width 634 height 41
click at [402, 267] on input "a. Request for additional funding to offset the regulatory change" at bounding box center [402, 260] width 0 height 13
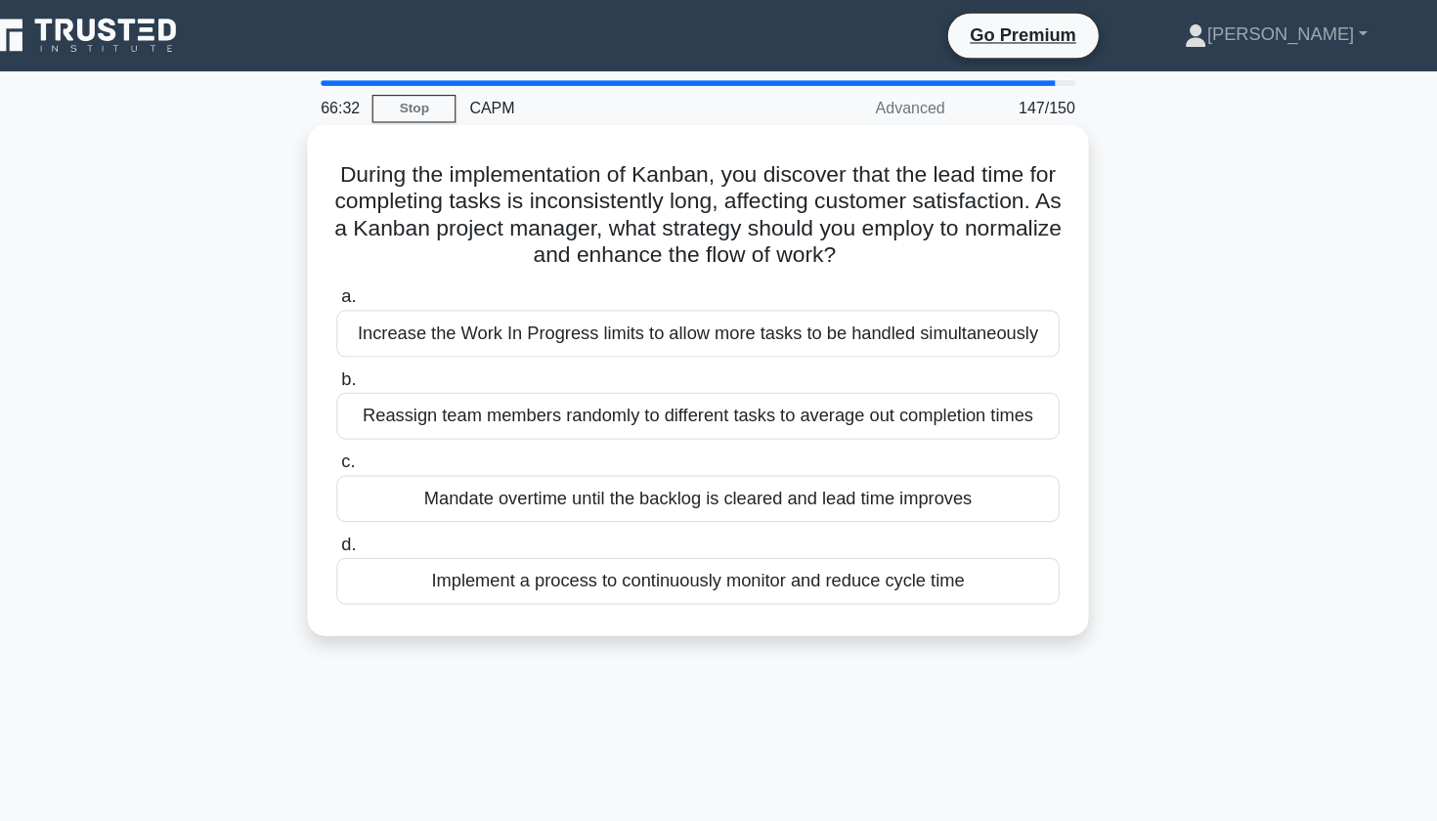
click at [699, 510] on div "Implement a process to continuously monitor and reduce cycle time" at bounding box center [719, 509] width 634 height 41
click at [402, 484] on input "d. Implement a process to continuously monitor and reduce cycle time" at bounding box center [402, 477] width 0 height 13
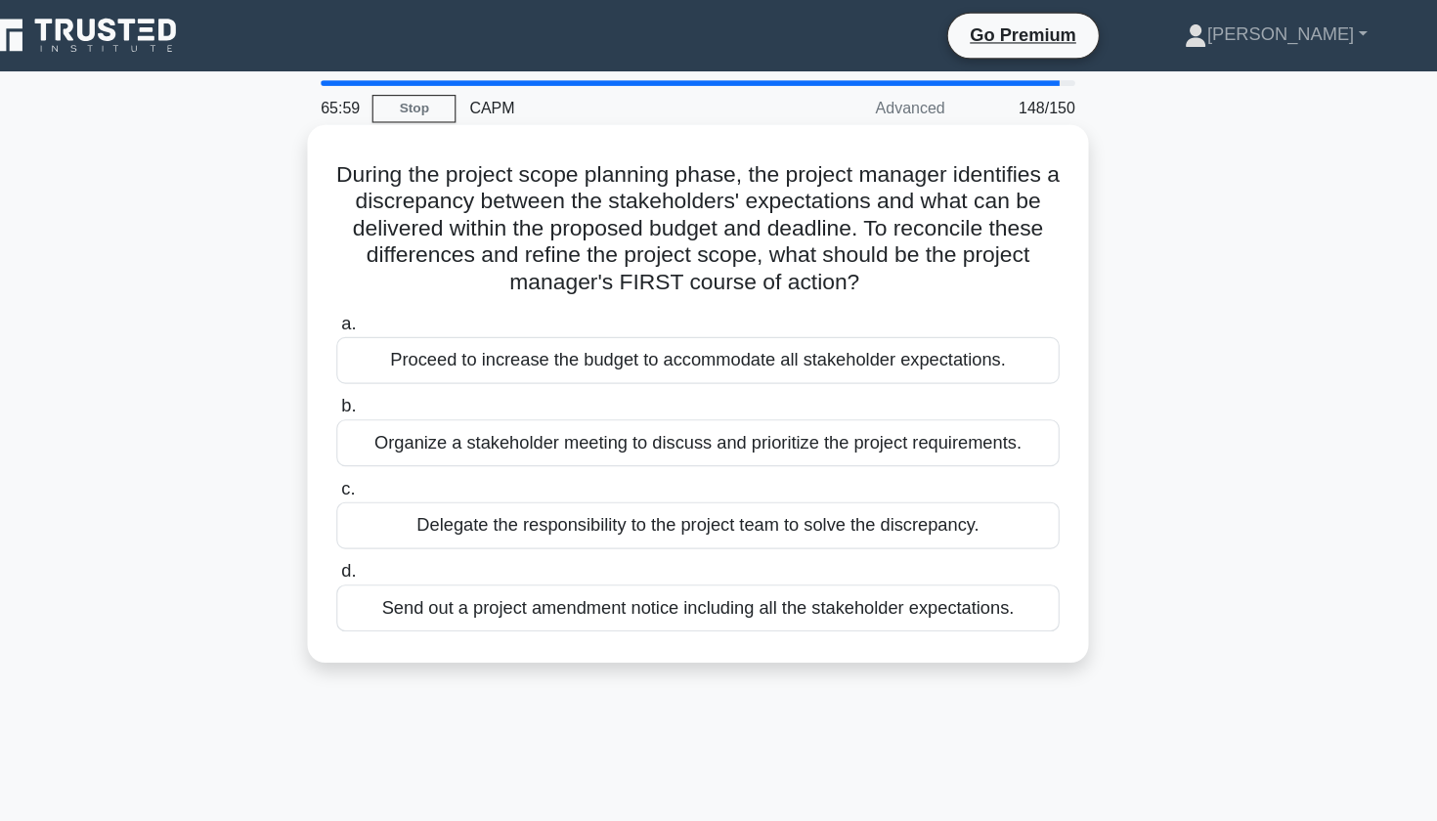
click at [780, 387] on div "Organize a stakeholder meeting to discuss and prioritize the project requiremen…" at bounding box center [719, 388] width 634 height 41
click at [402, 363] on input "b. Organize a stakeholder meeting to discuss and prioritize the project require…" at bounding box center [402, 356] width 0 height 13
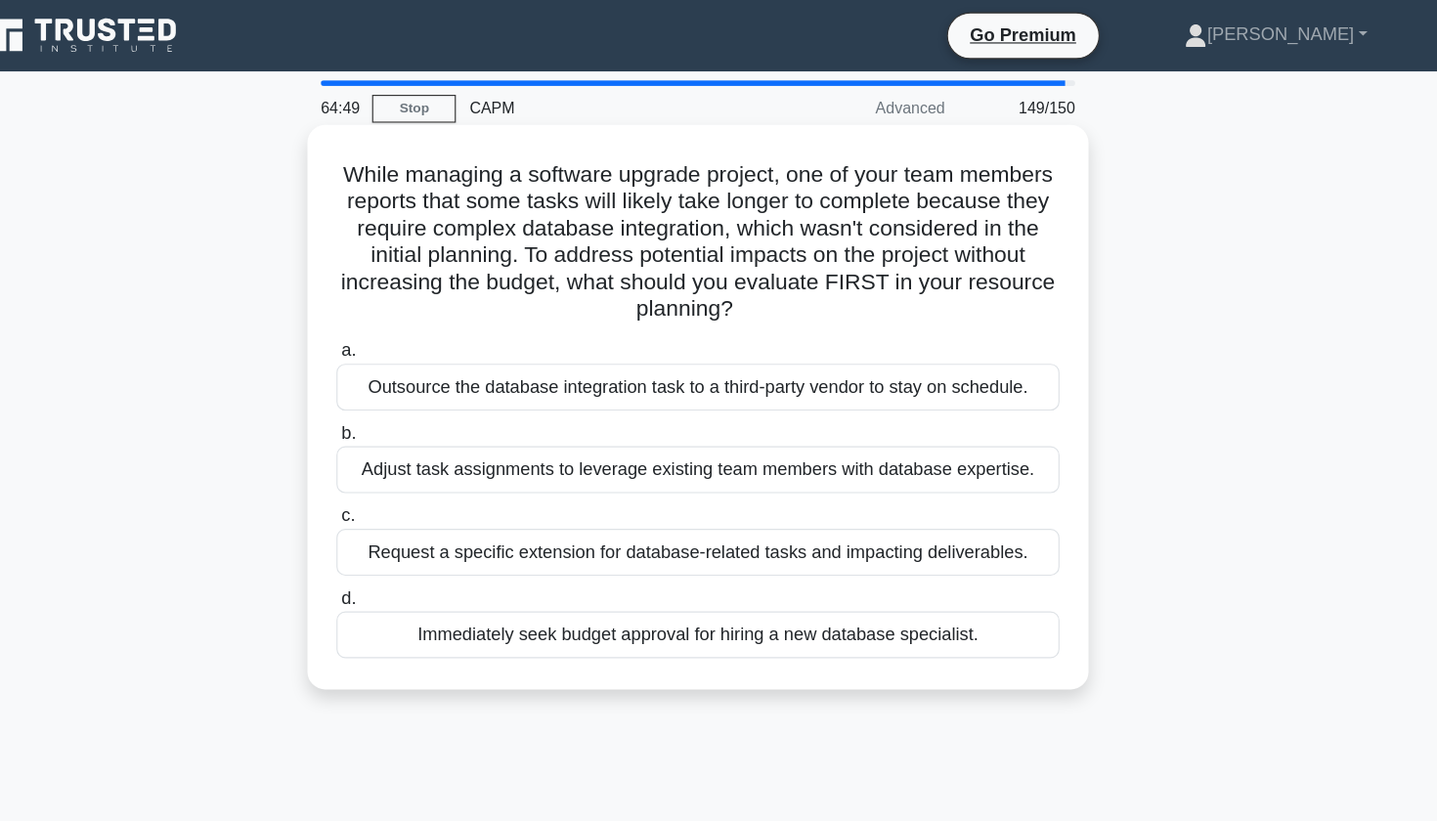
click at [590, 415] on div "Adjust task assignments to leverage existing team members with database experti…" at bounding box center [719, 411] width 634 height 41
click at [402, 386] on input "b. Adjust task assignments to leverage existing team members with database expe…" at bounding box center [402, 380] width 0 height 13
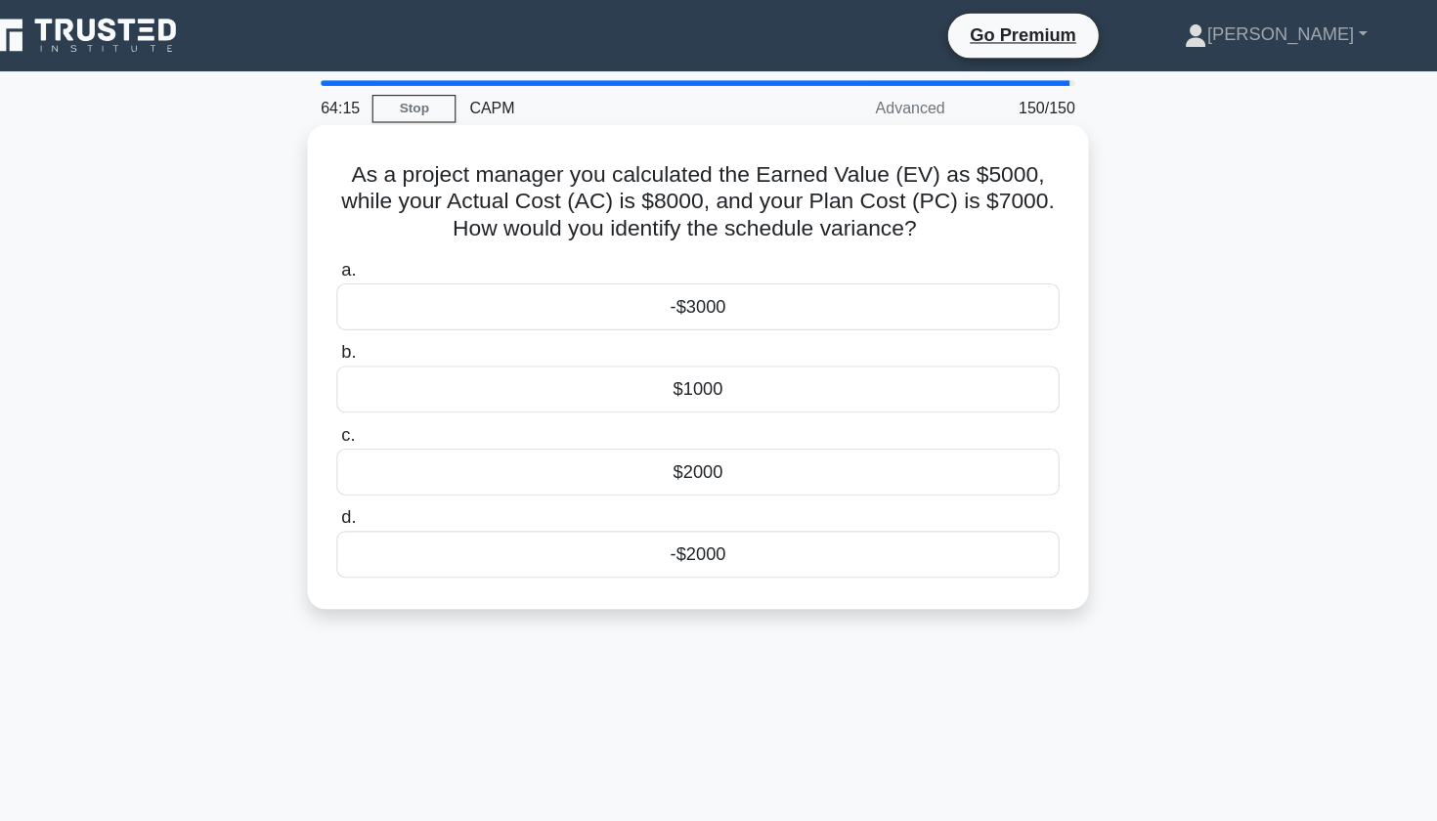
click at [641, 484] on div "-$2000" at bounding box center [719, 485] width 634 height 41
click at [402, 461] on input "d. -$2000" at bounding box center [402, 454] width 0 height 13
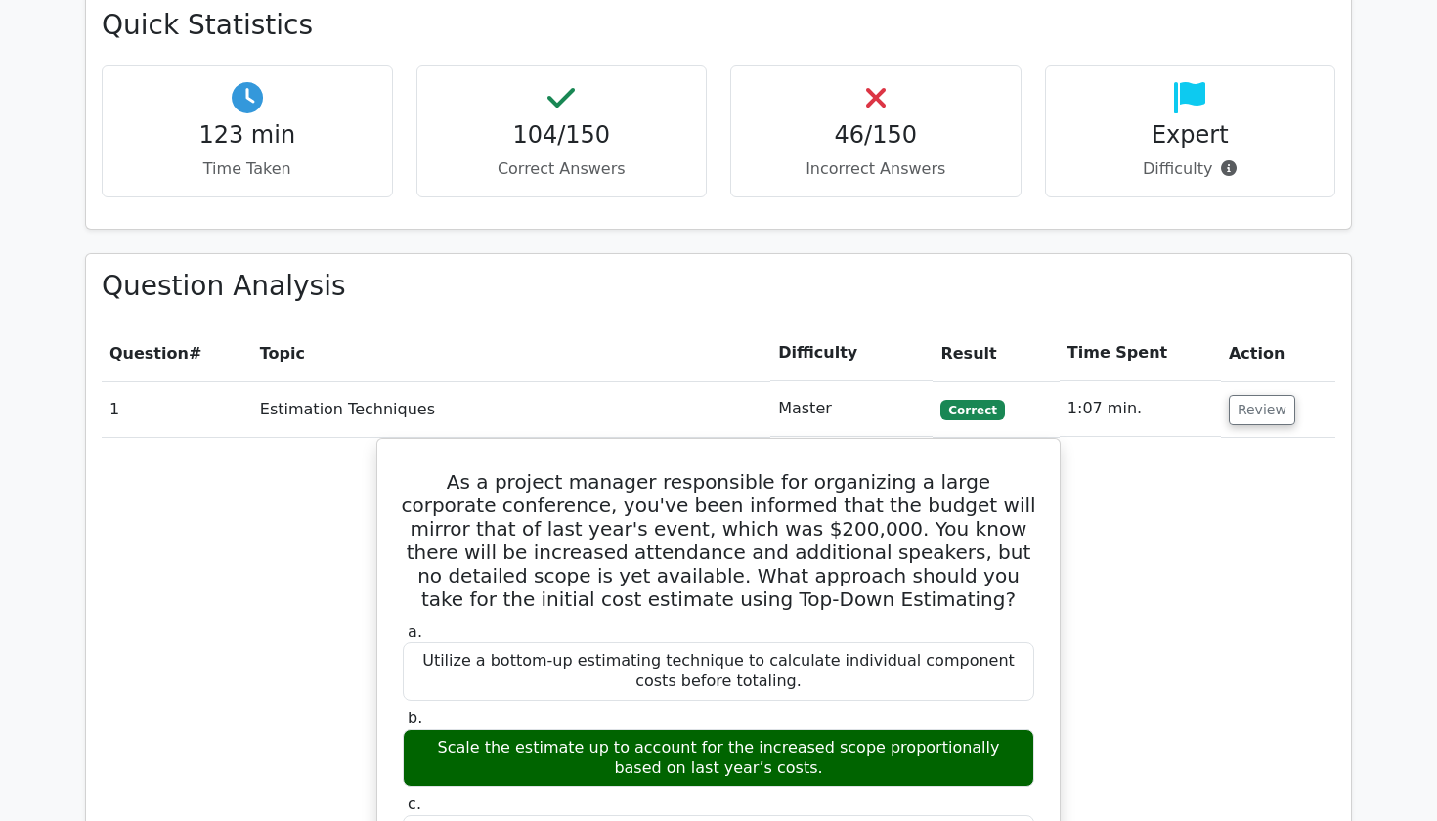
scroll to position [2796, 0]
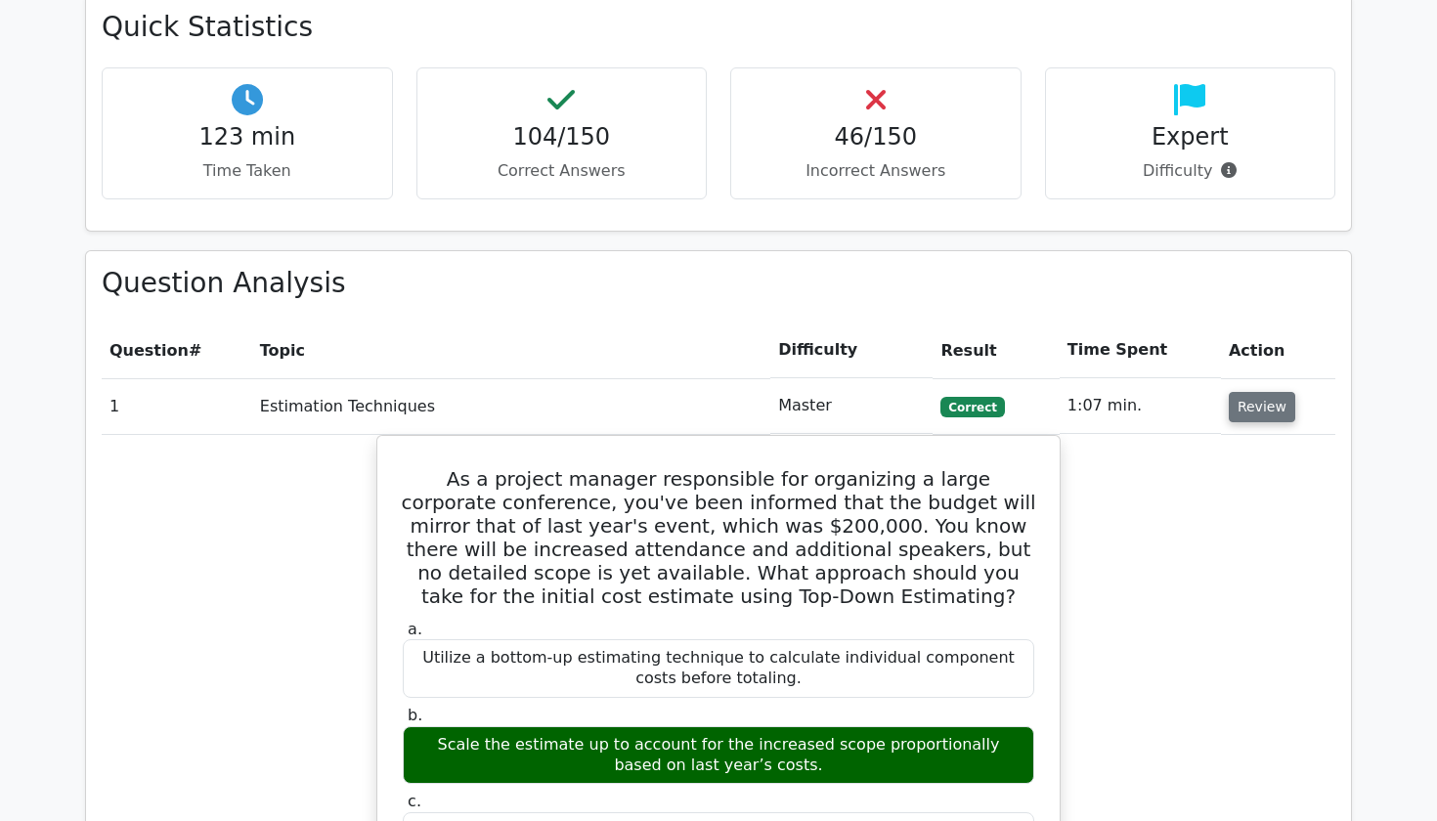
click at [1240, 392] on button "Review" at bounding box center [1262, 407] width 66 height 30
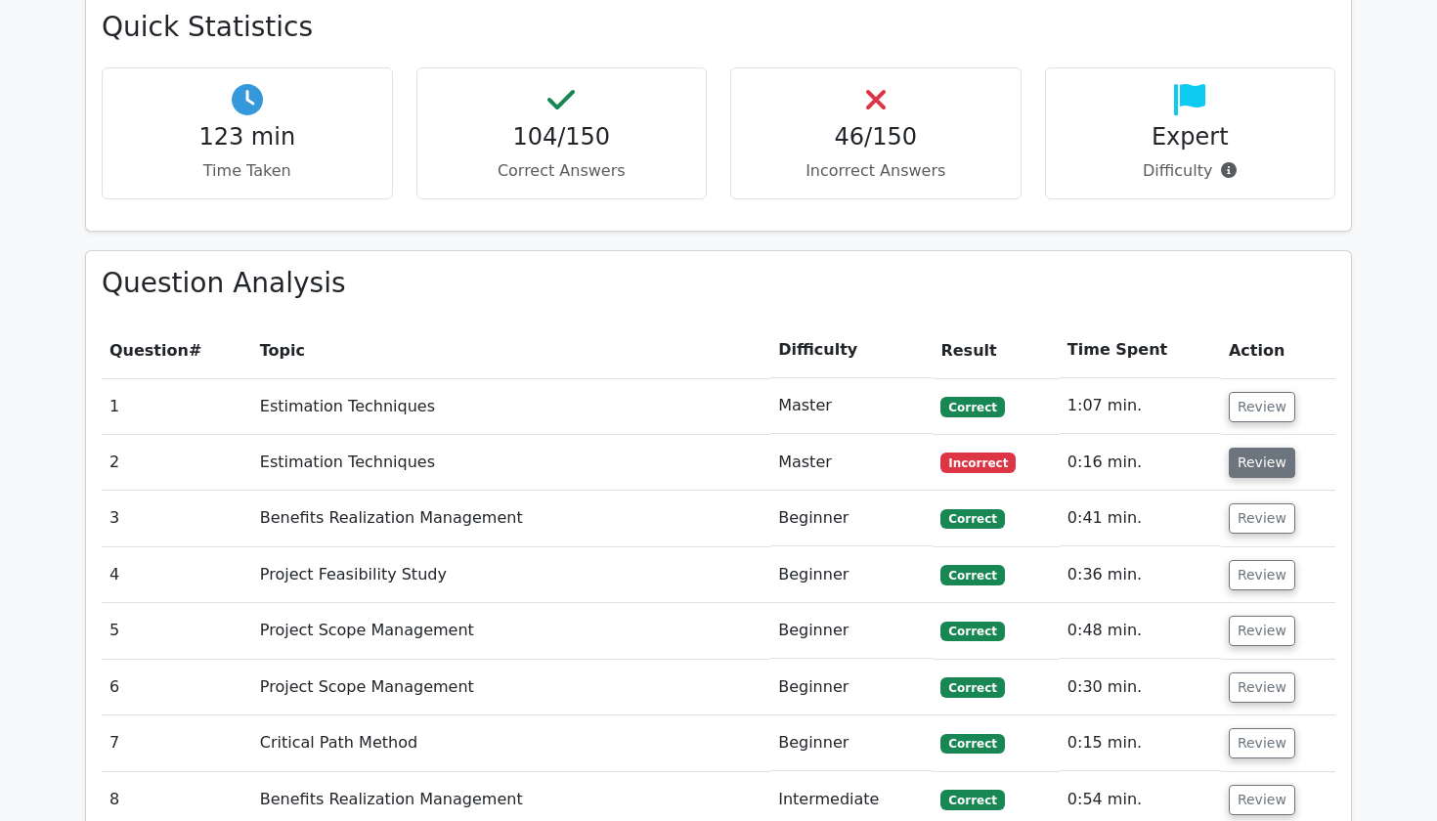
click at [1242, 448] on button "Review" at bounding box center [1262, 463] width 66 height 30
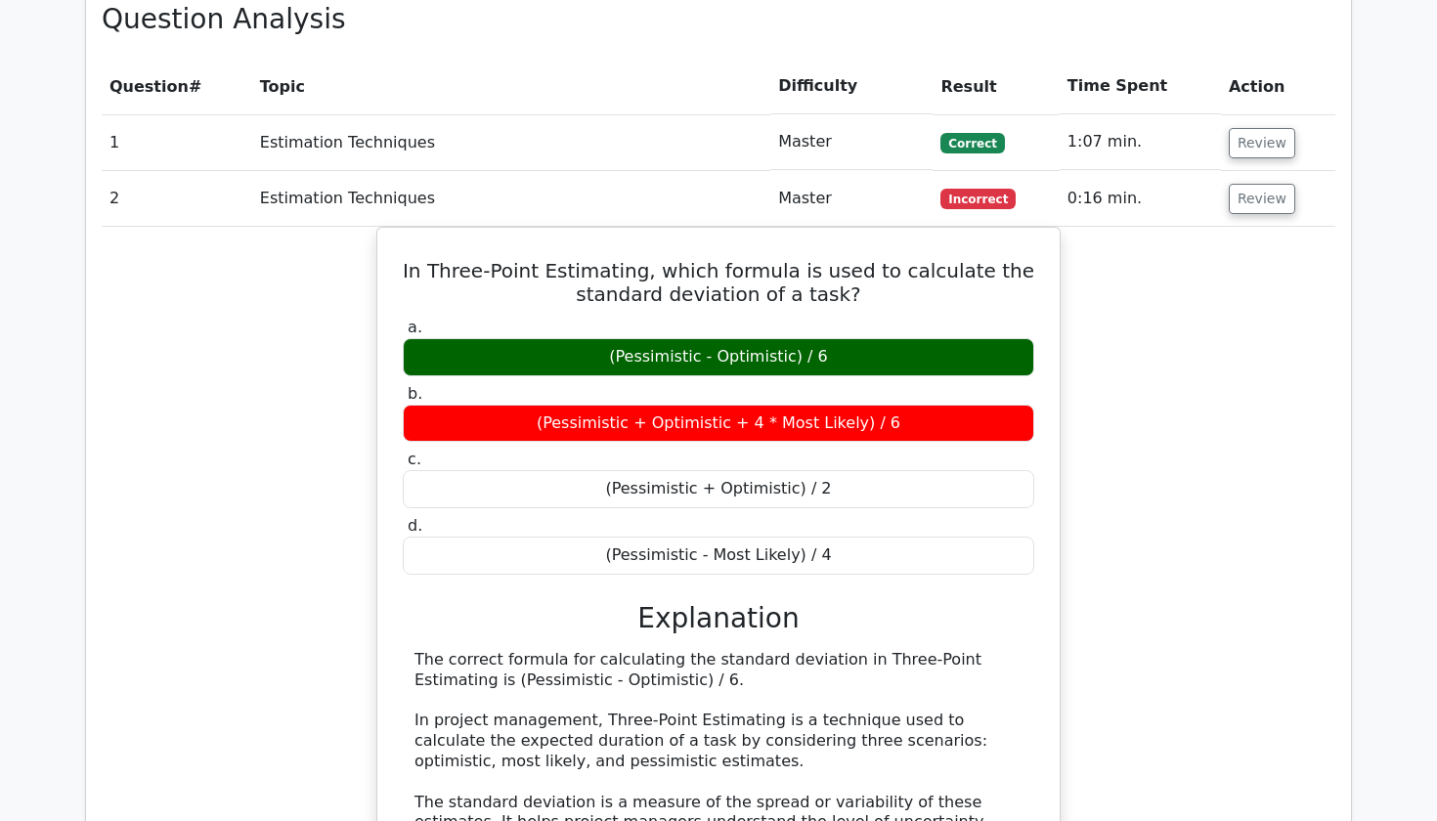
scroll to position [3064, 0]
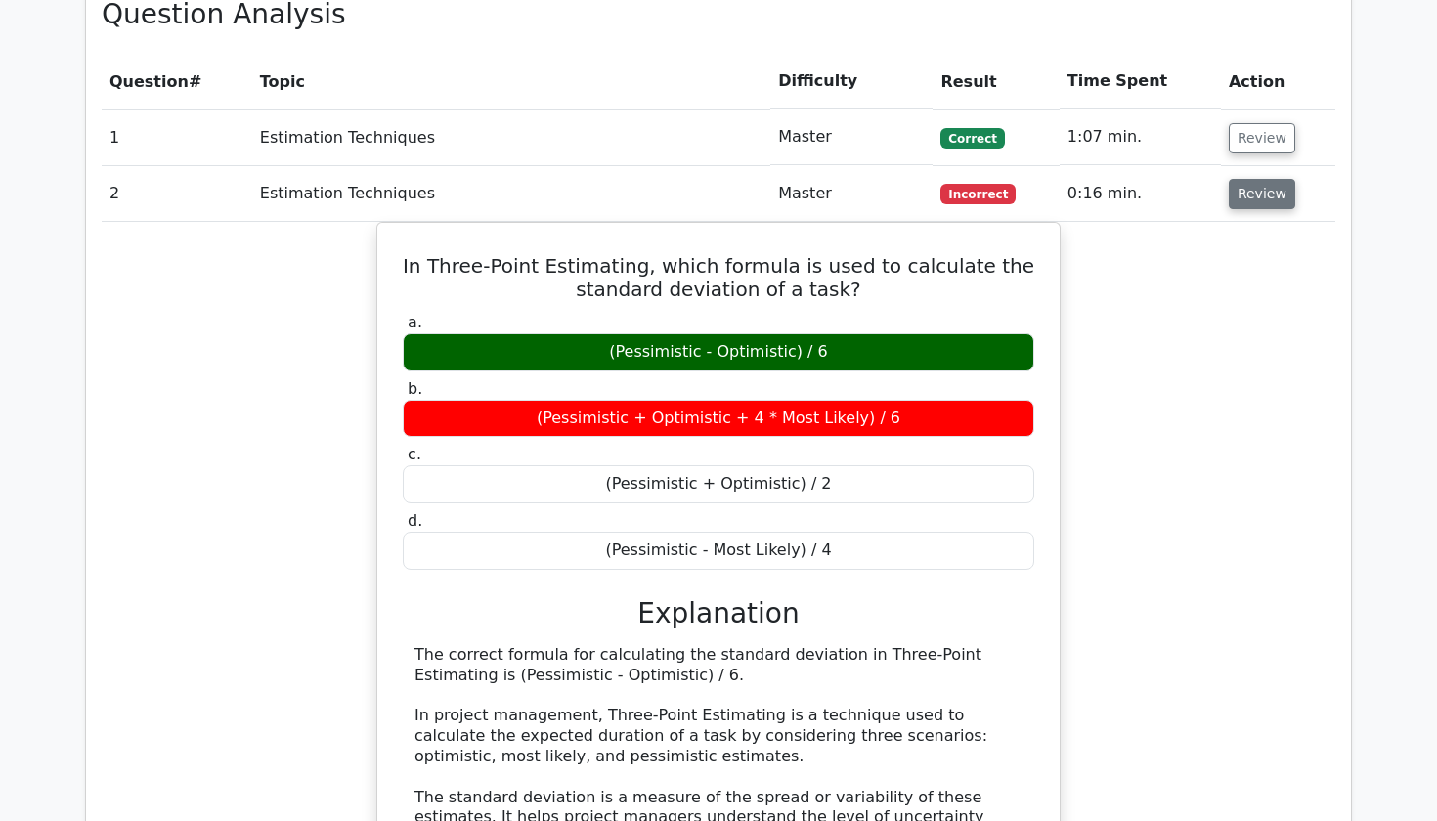
click at [1259, 179] on button "Review" at bounding box center [1262, 194] width 66 height 30
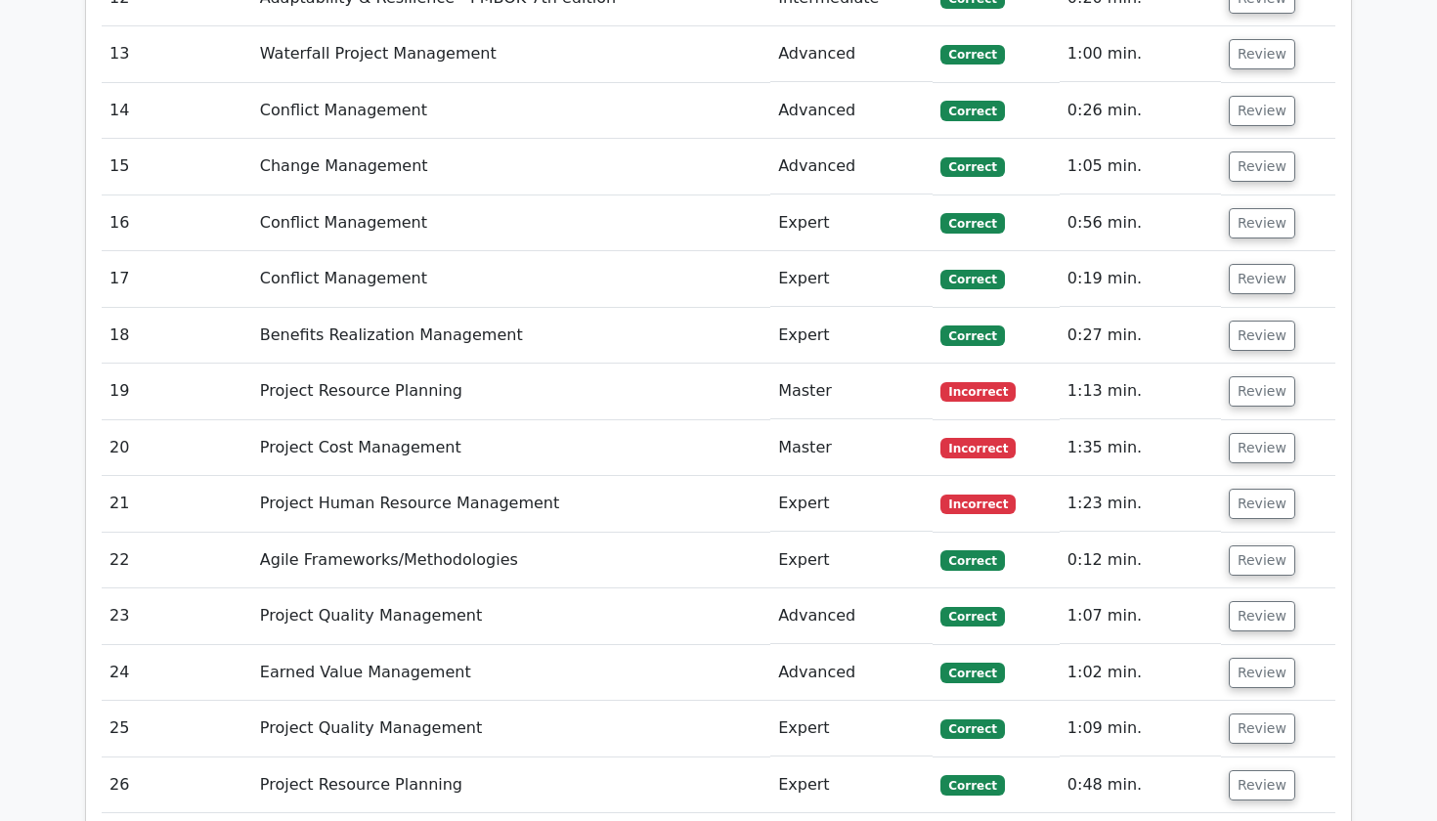
scroll to position [3867, 0]
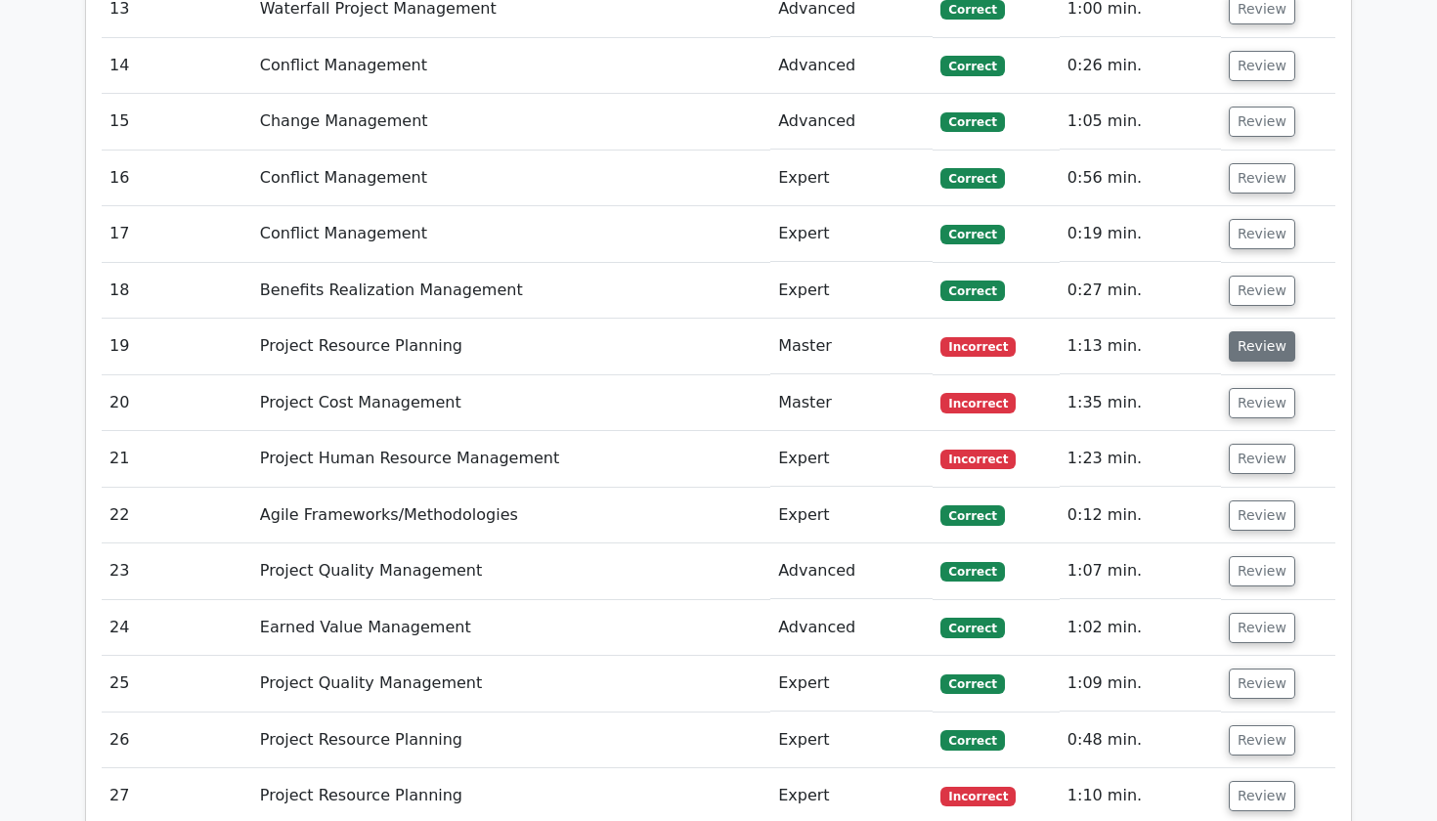
click at [1252, 331] on button "Review" at bounding box center [1262, 346] width 66 height 30
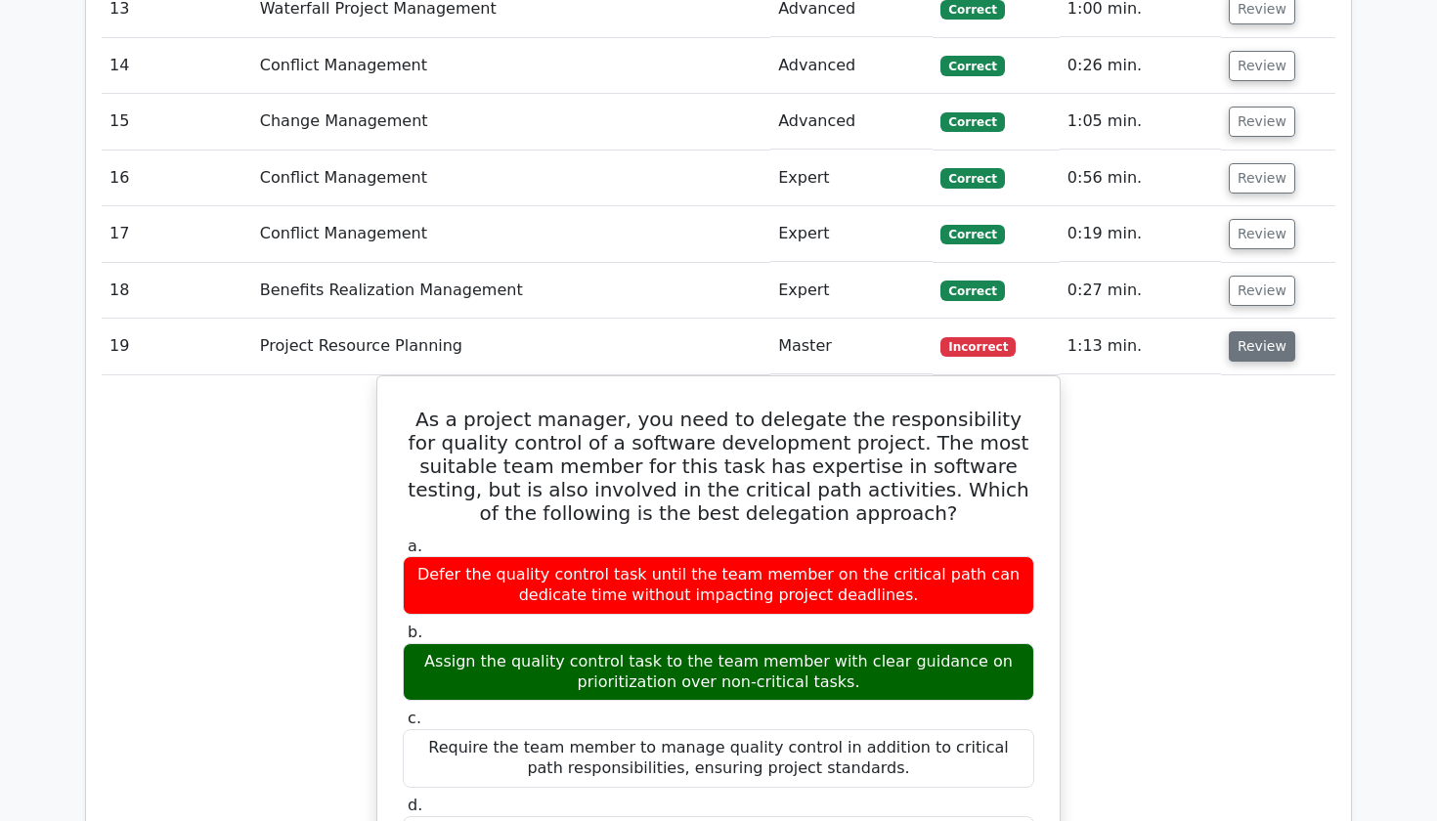
click at [1252, 331] on button "Review" at bounding box center [1262, 346] width 66 height 30
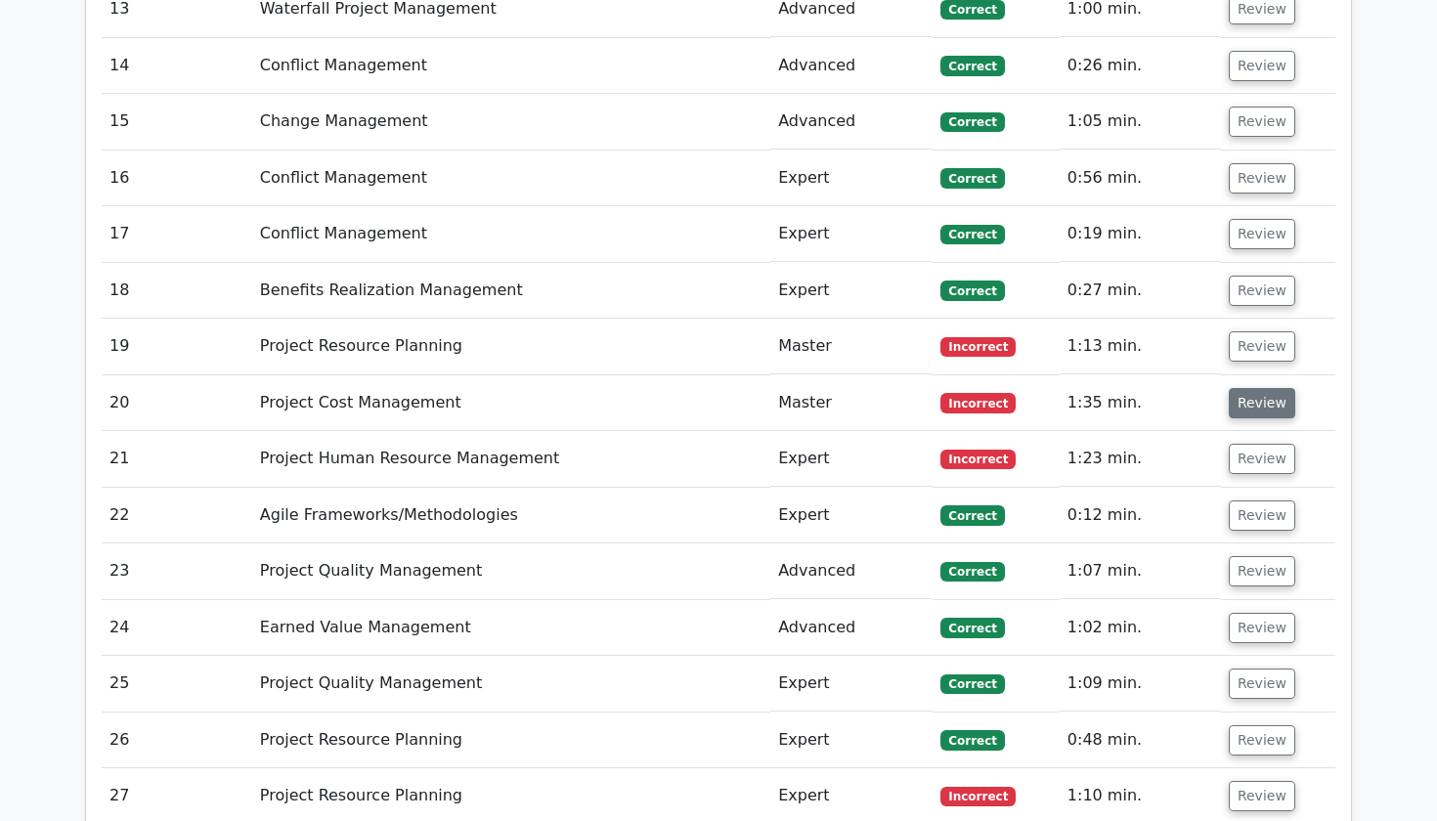
click at [1254, 388] on button "Review" at bounding box center [1262, 403] width 66 height 30
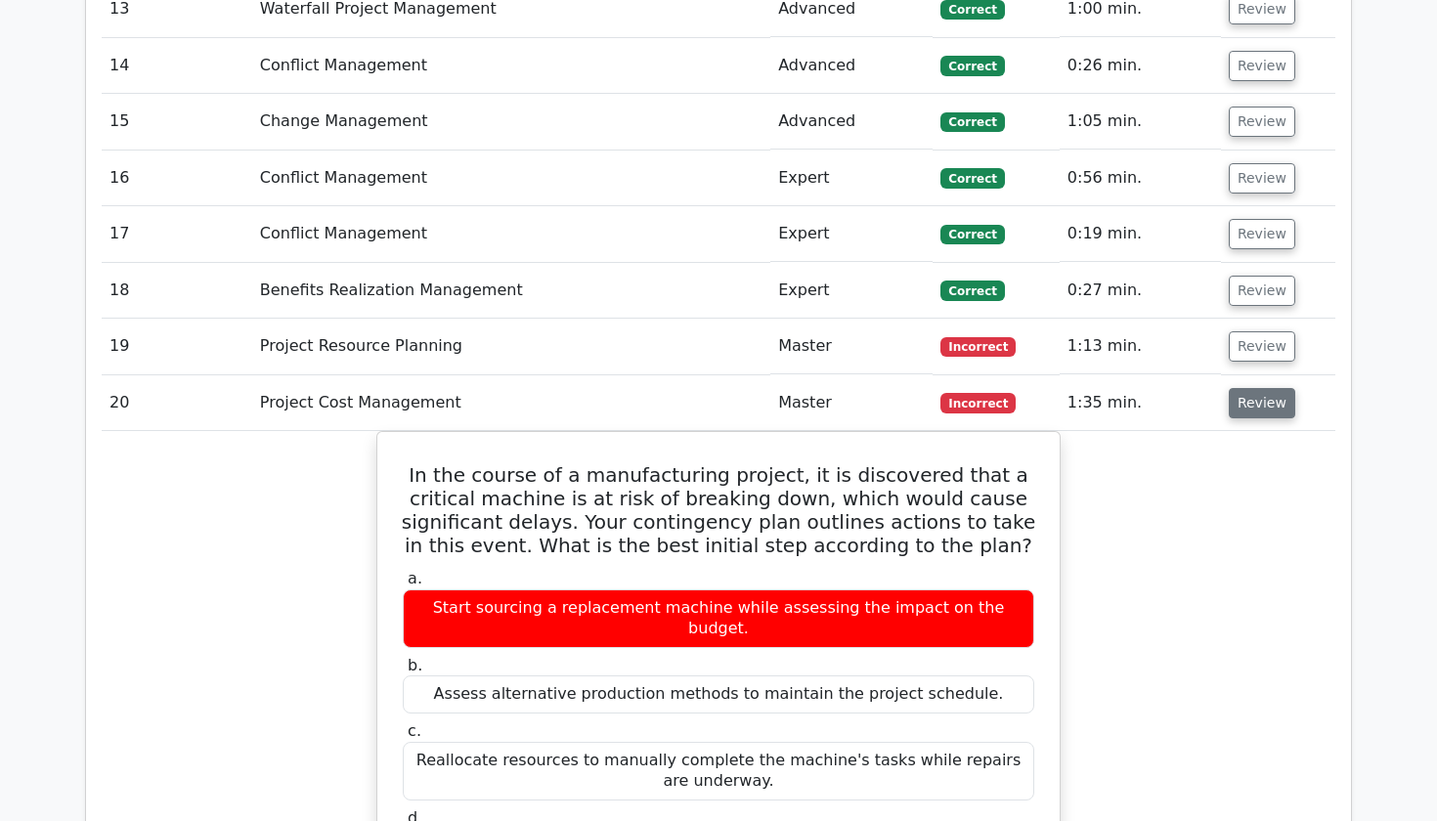
click at [1254, 388] on button "Review" at bounding box center [1262, 403] width 66 height 30
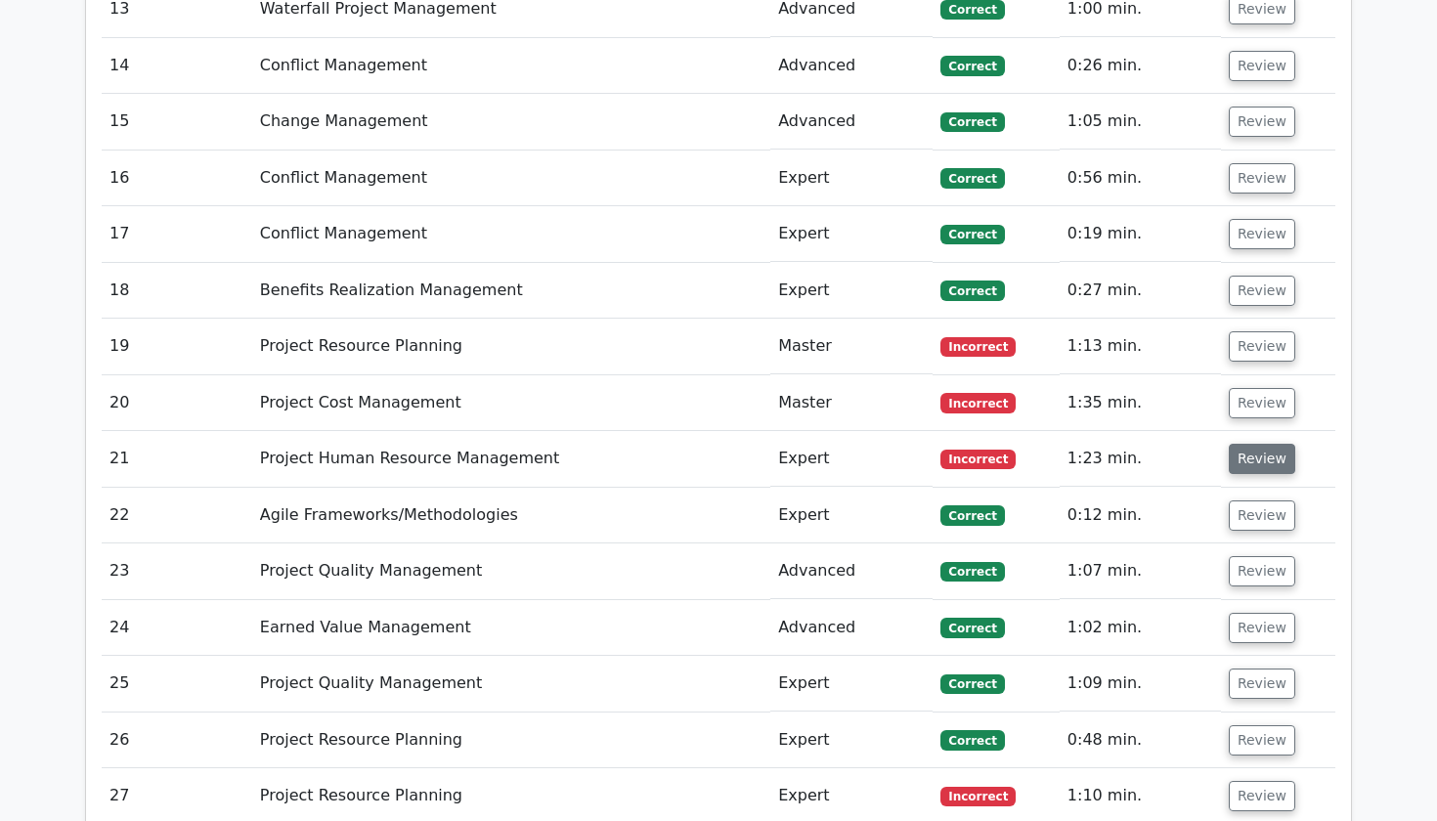
click at [1251, 444] on button "Review" at bounding box center [1262, 459] width 66 height 30
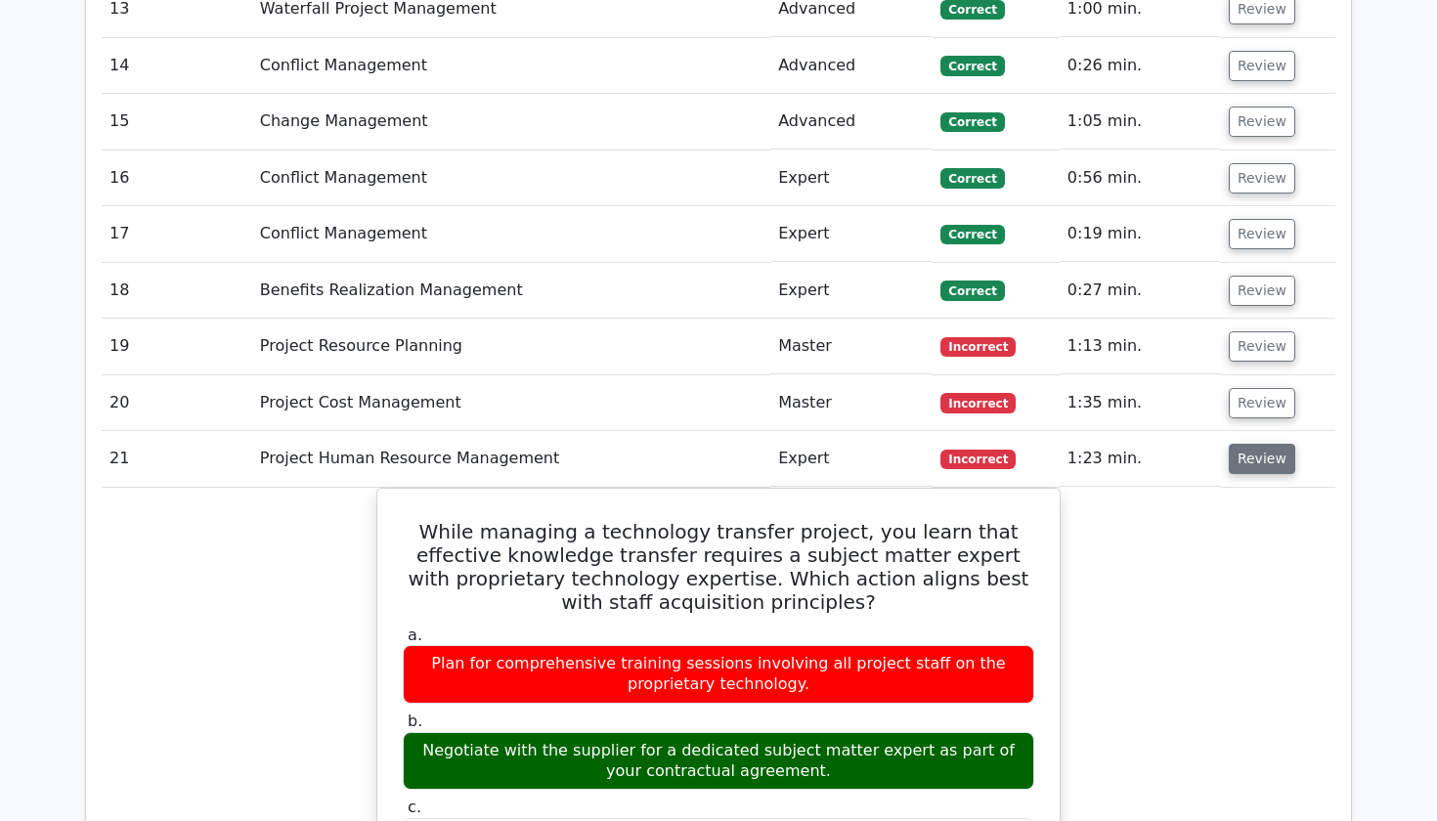
click at [1251, 444] on button "Review" at bounding box center [1262, 459] width 66 height 30
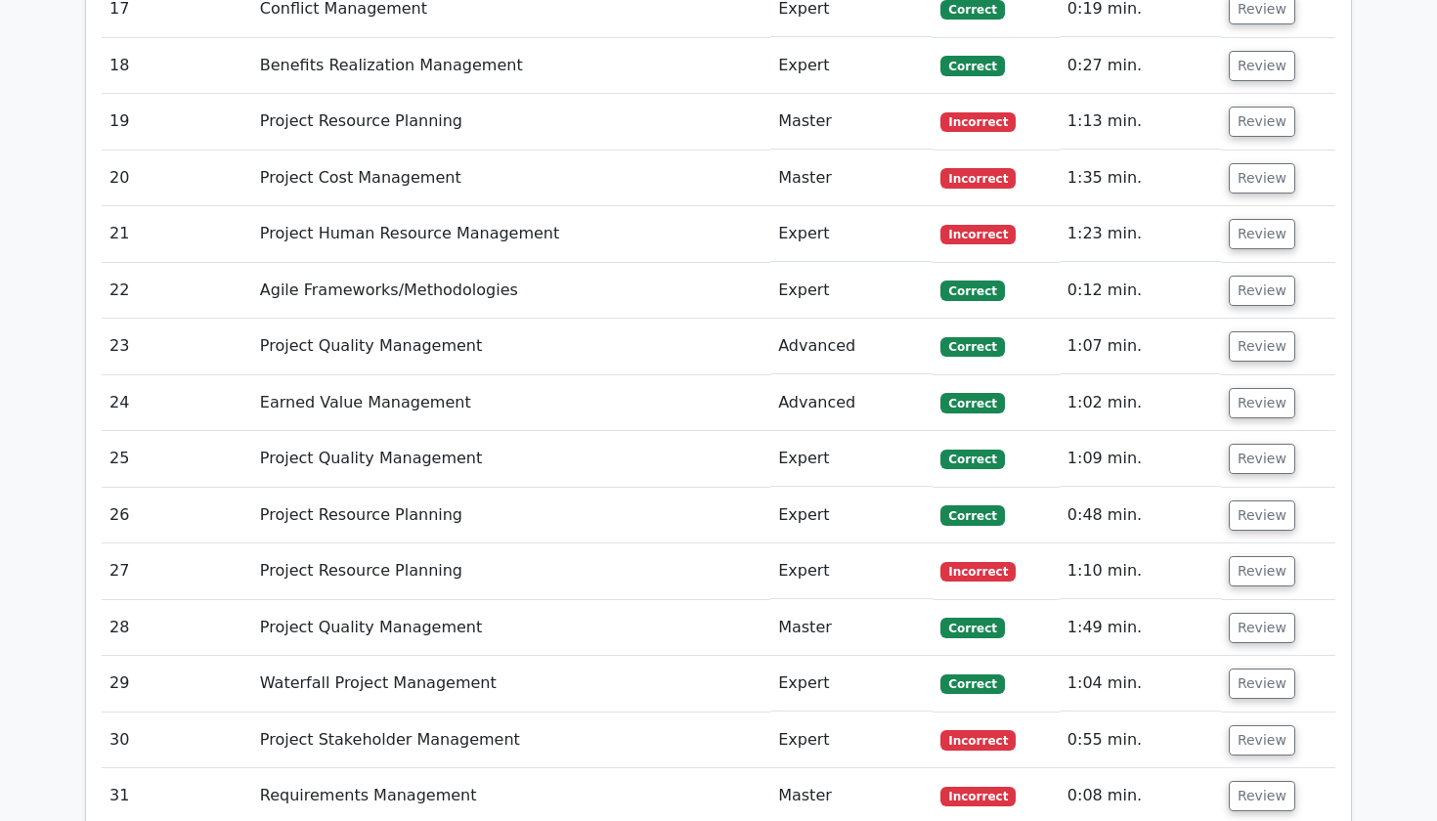
scroll to position [4151, 0]
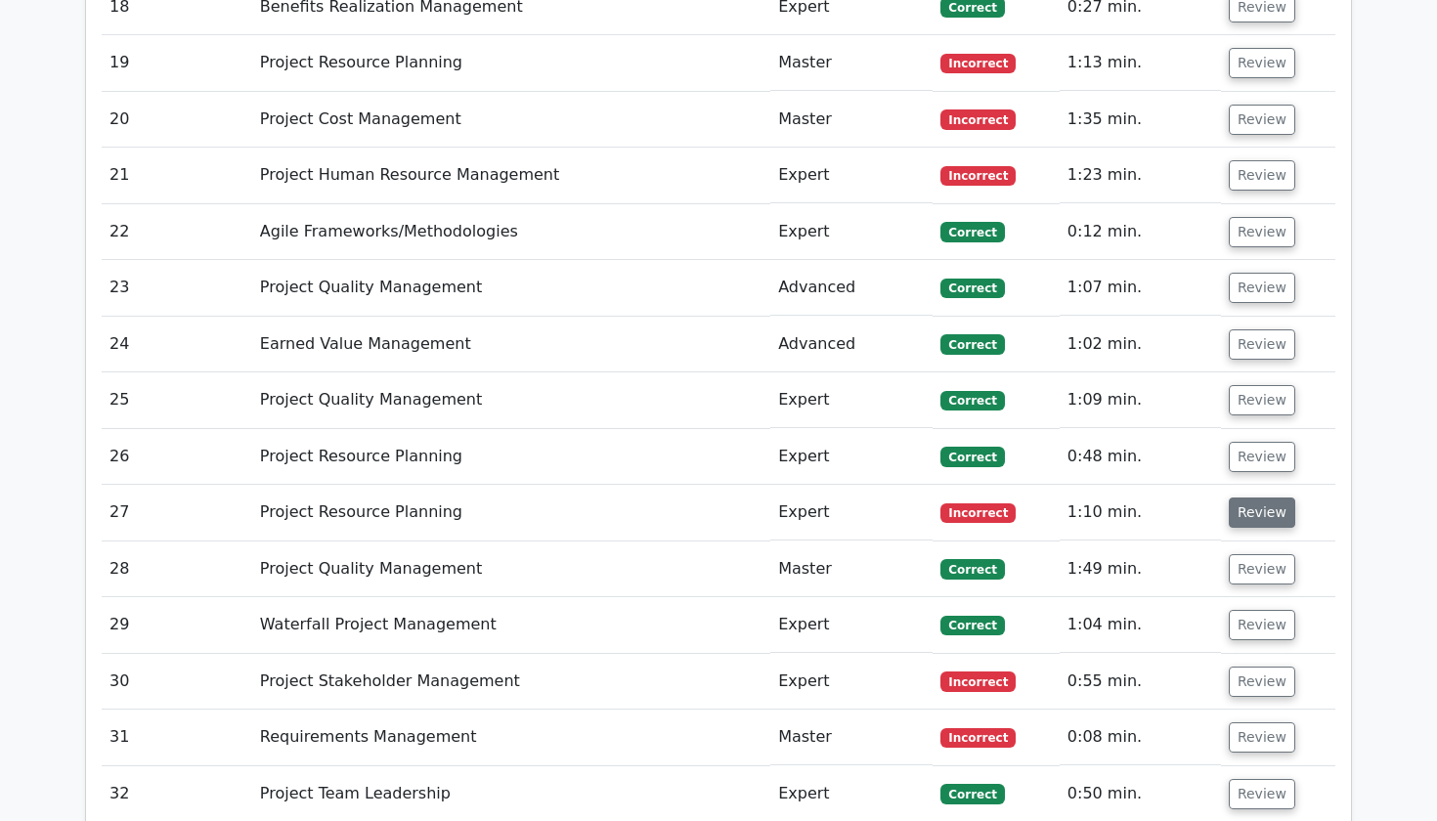
click at [1241, 498] on button "Review" at bounding box center [1262, 513] width 66 height 30
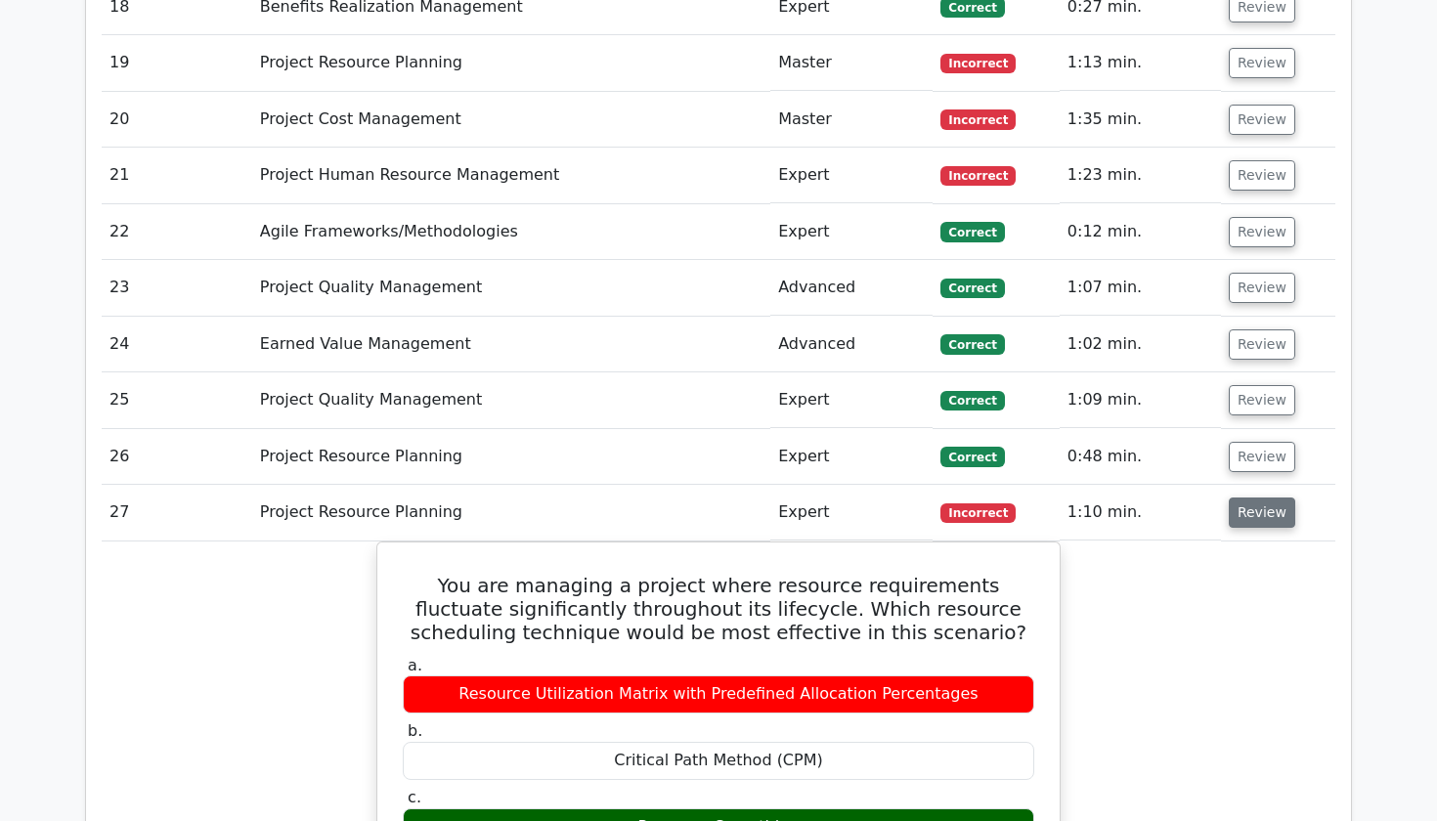
click at [1253, 498] on button "Review" at bounding box center [1262, 513] width 66 height 30
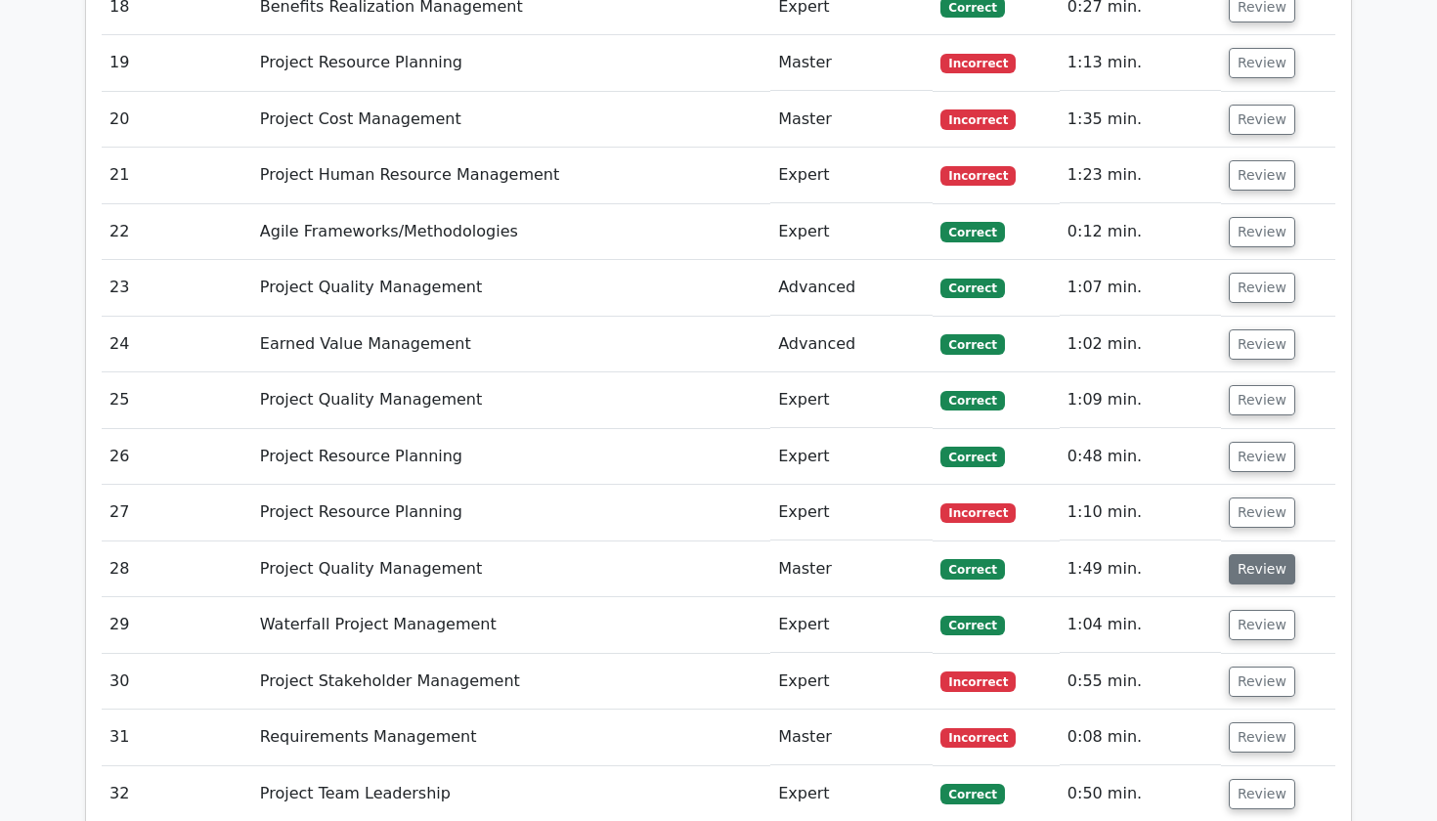
click at [1257, 554] on button "Review" at bounding box center [1262, 569] width 66 height 30
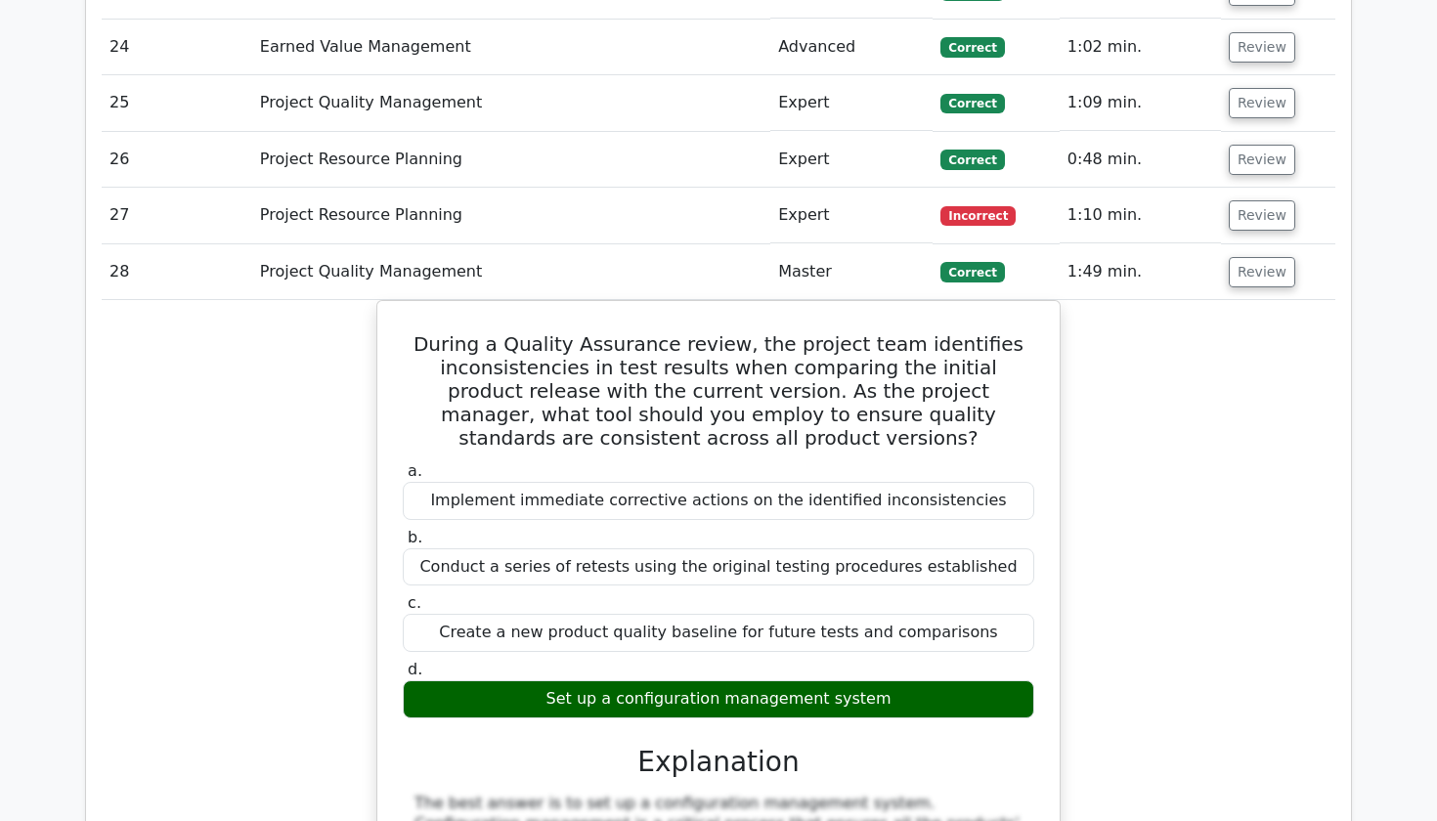
scroll to position [4445, 0]
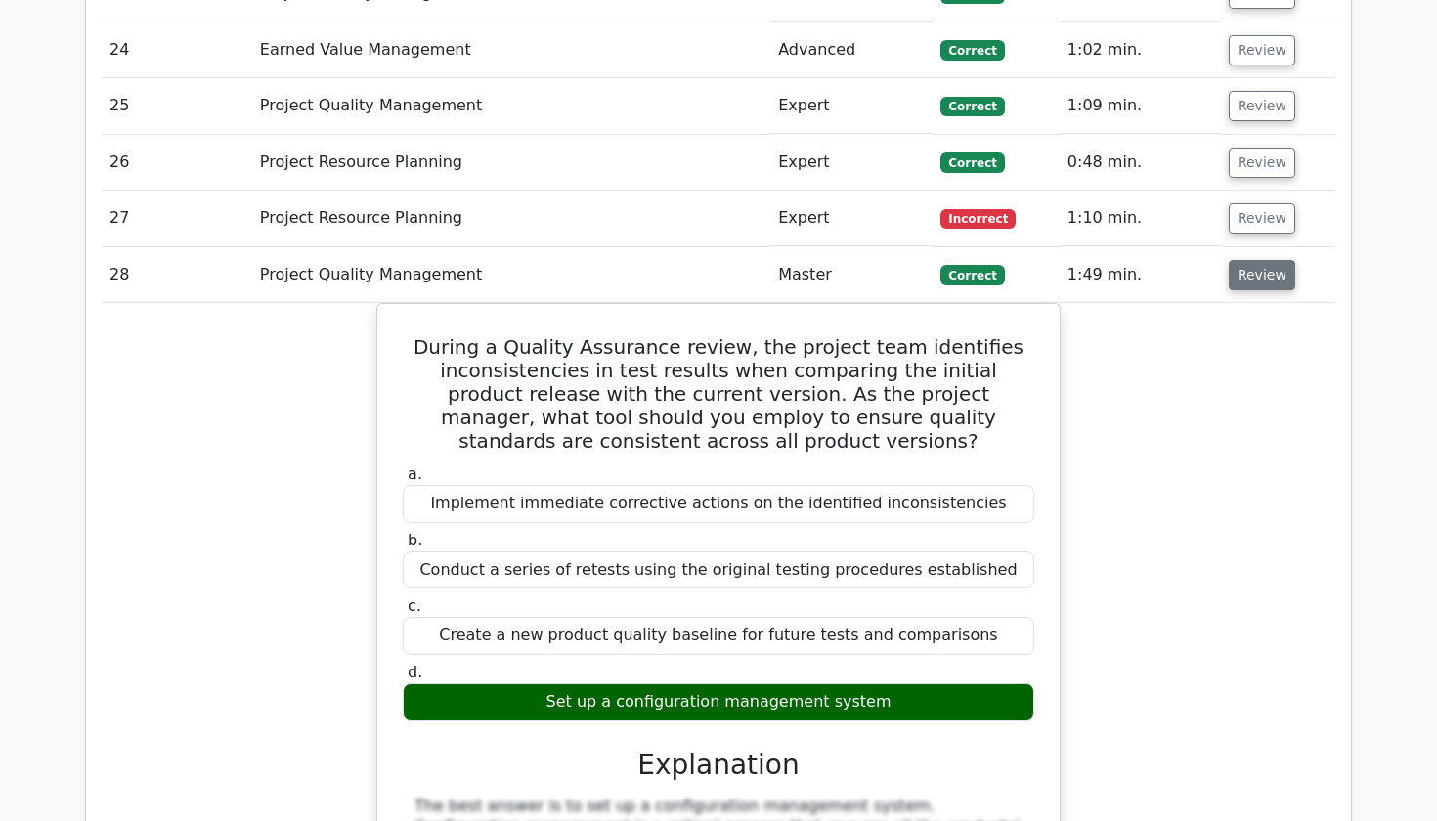
click at [1254, 260] on button "Review" at bounding box center [1262, 275] width 66 height 30
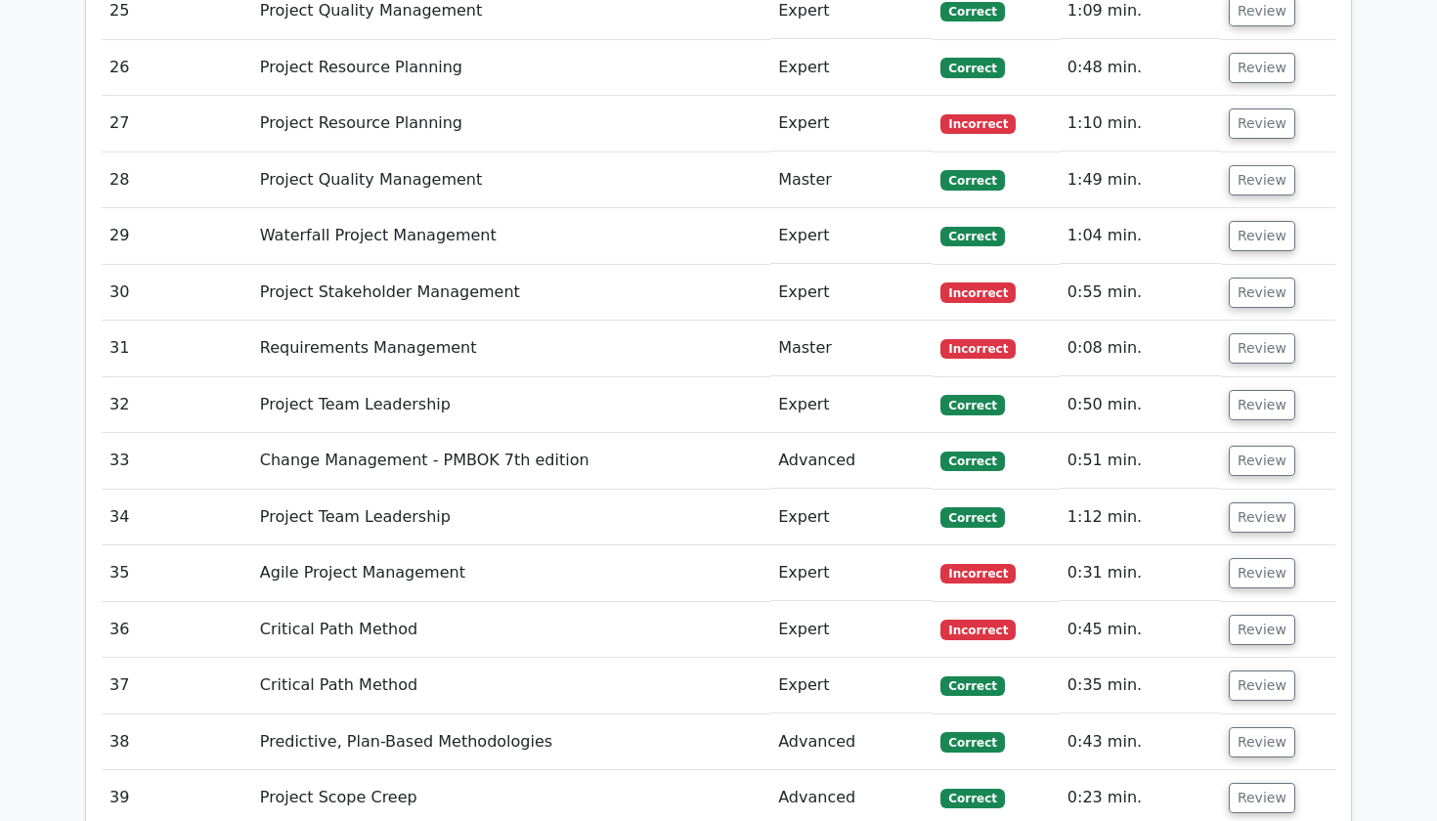
scroll to position [4583, 0]
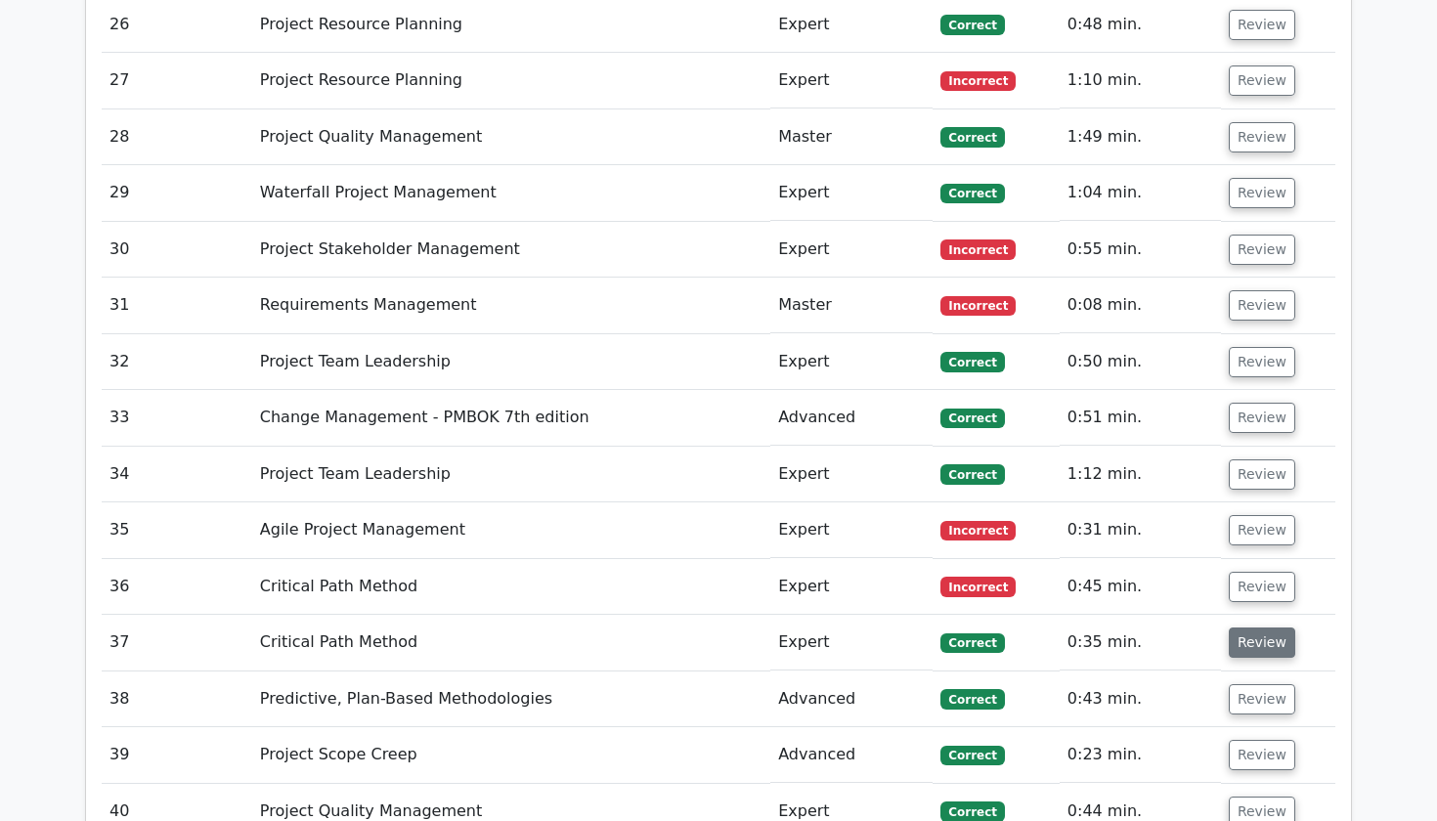
click at [1238, 628] on button "Review" at bounding box center [1262, 643] width 66 height 30
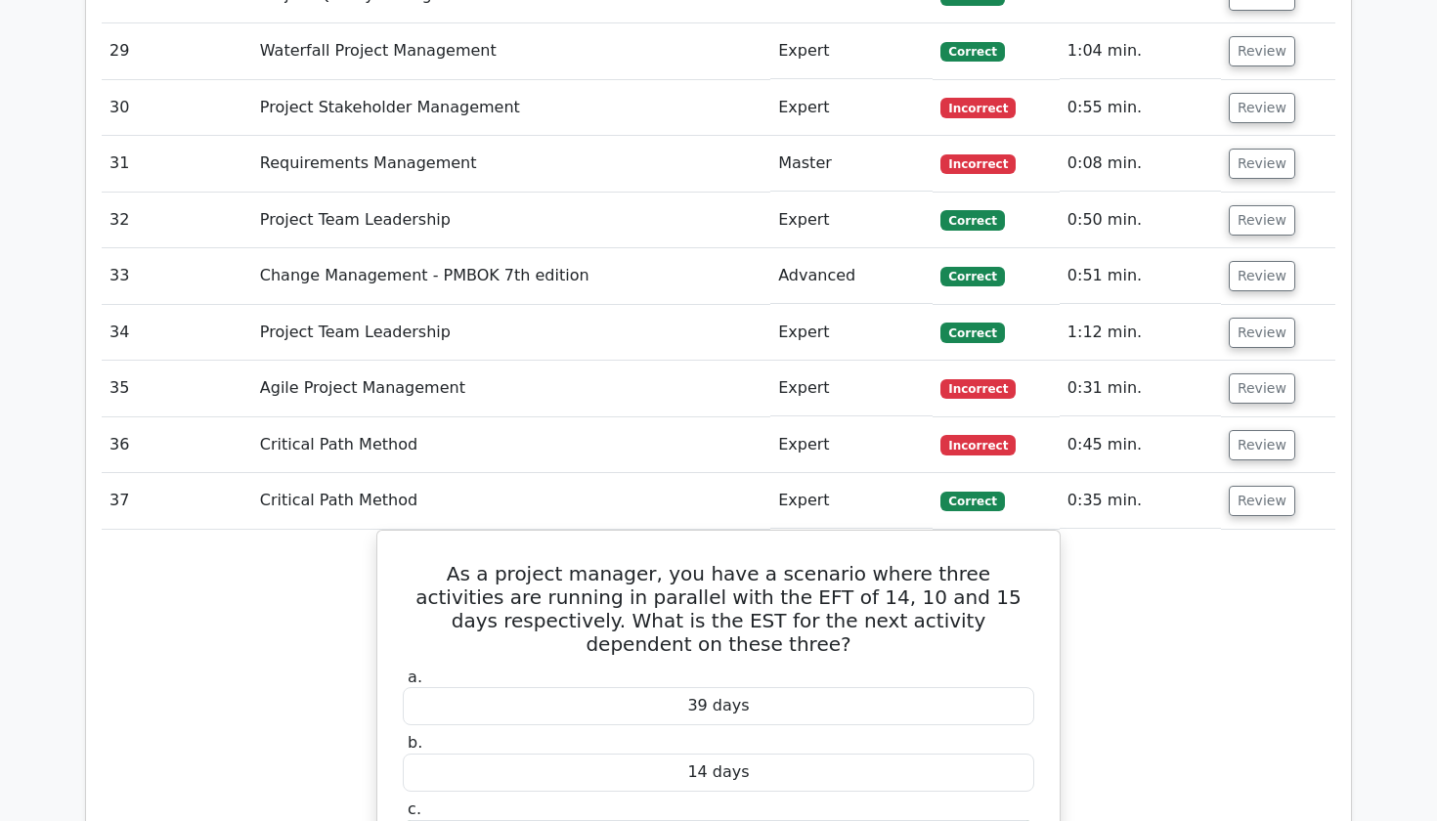
scroll to position [4730, 0]
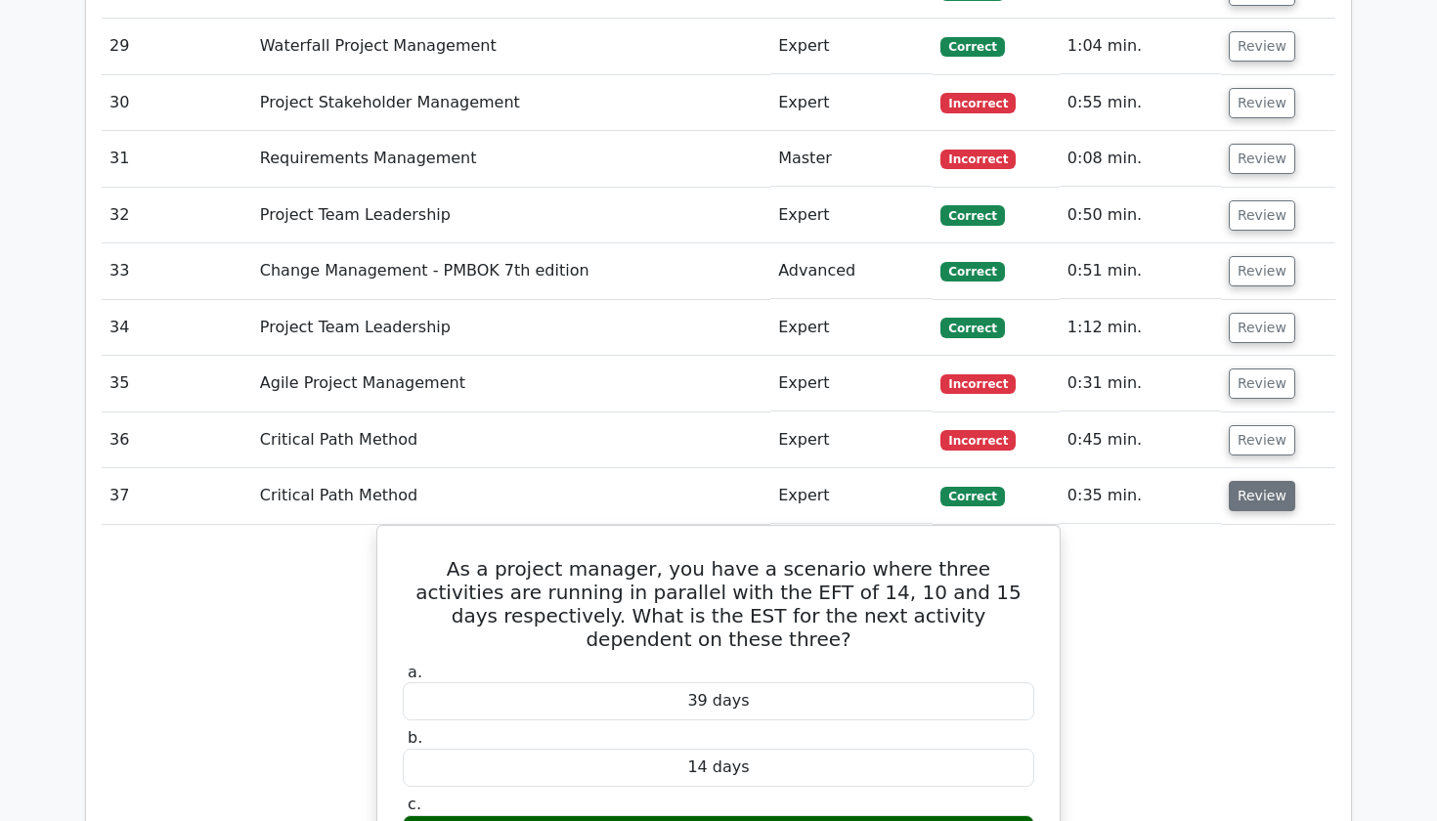
click at [1240, 481] on button "Review" at bounding box center [1262, 496] width 66 height 30
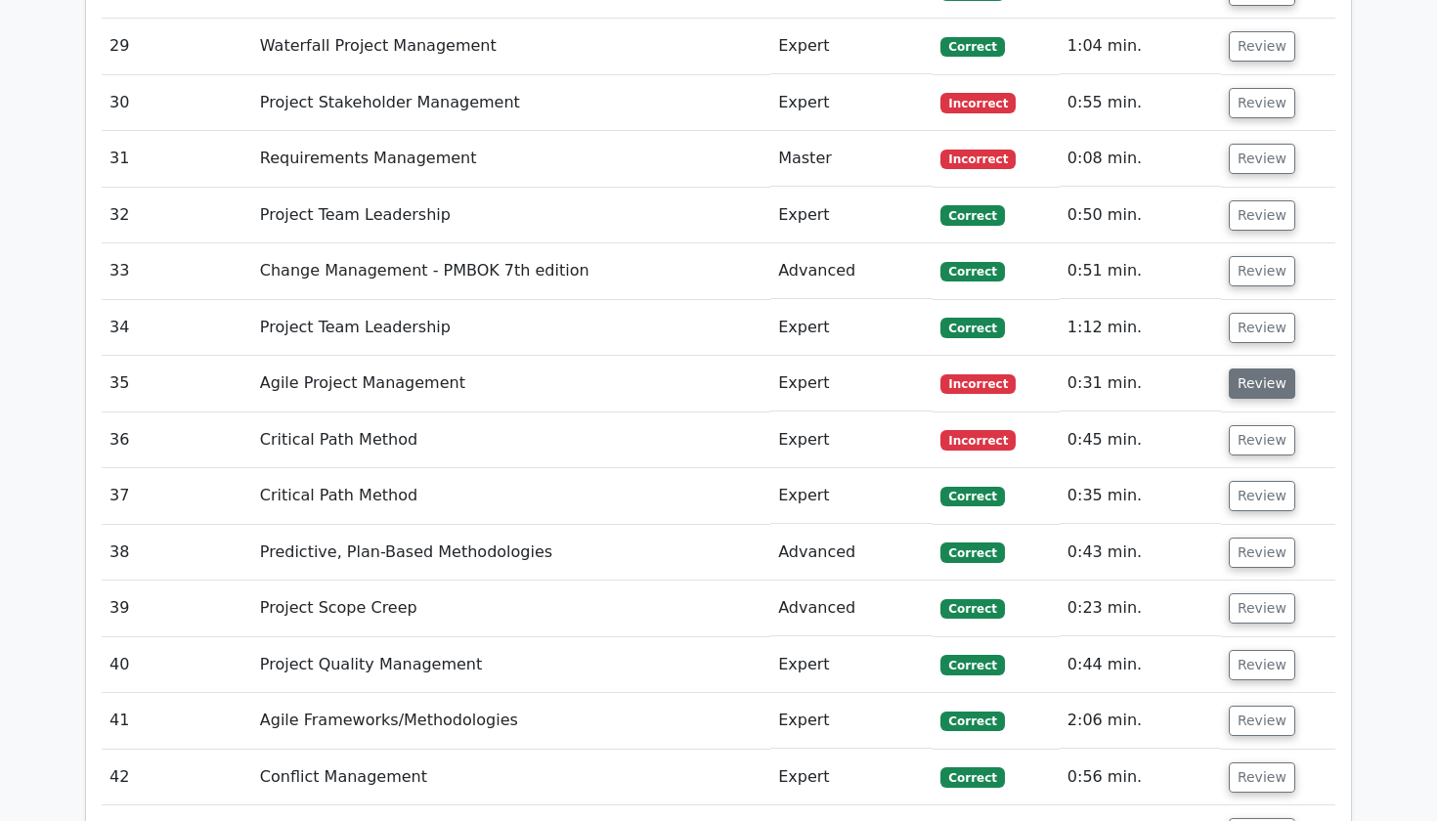
click at [1239, 369] on button "Review" at bounding box center [1262, 384] width 66 height 30
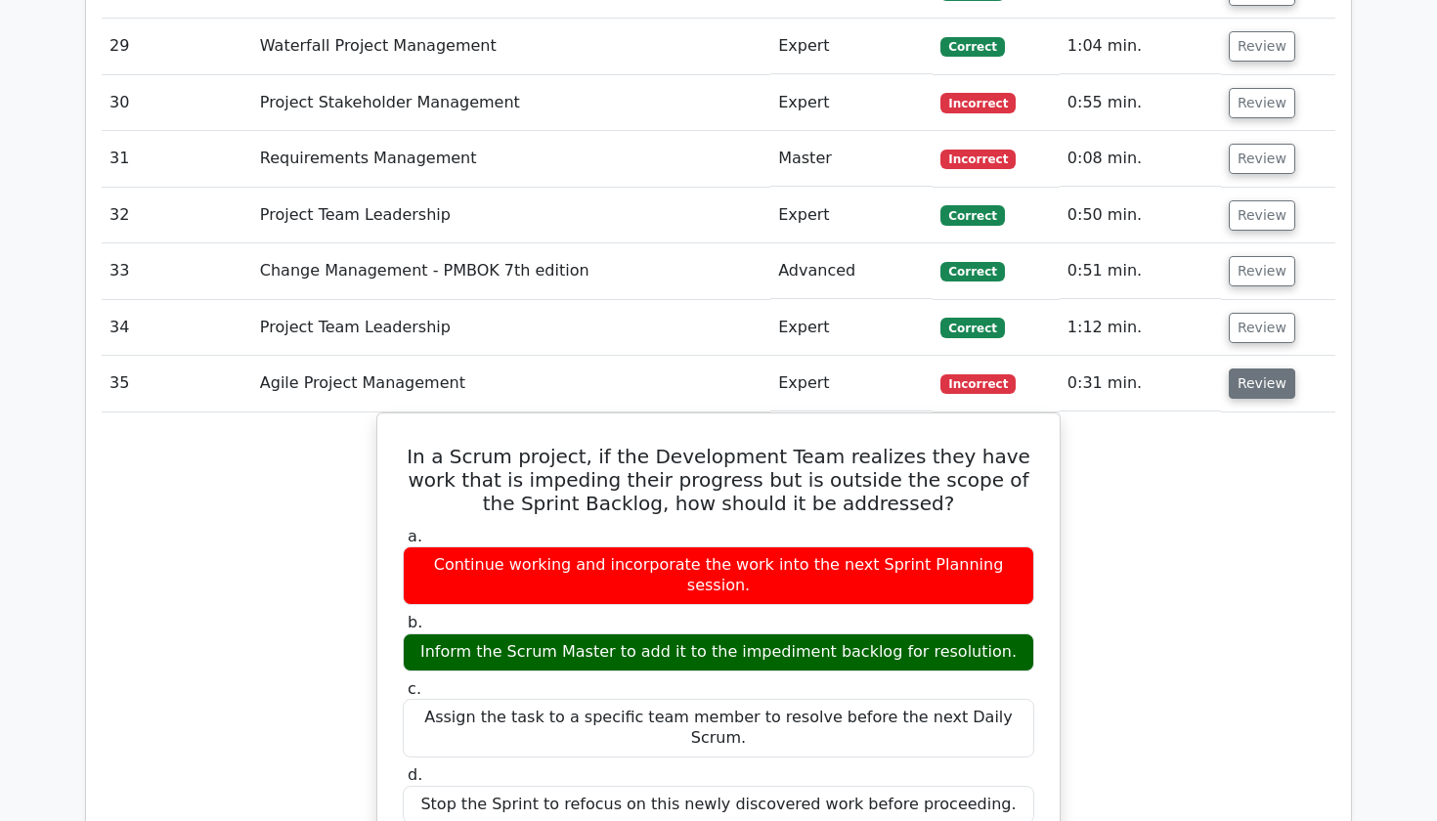
click at [1239, 369] on button "Review" at bounding box center [1262, 384] width 66 height 30
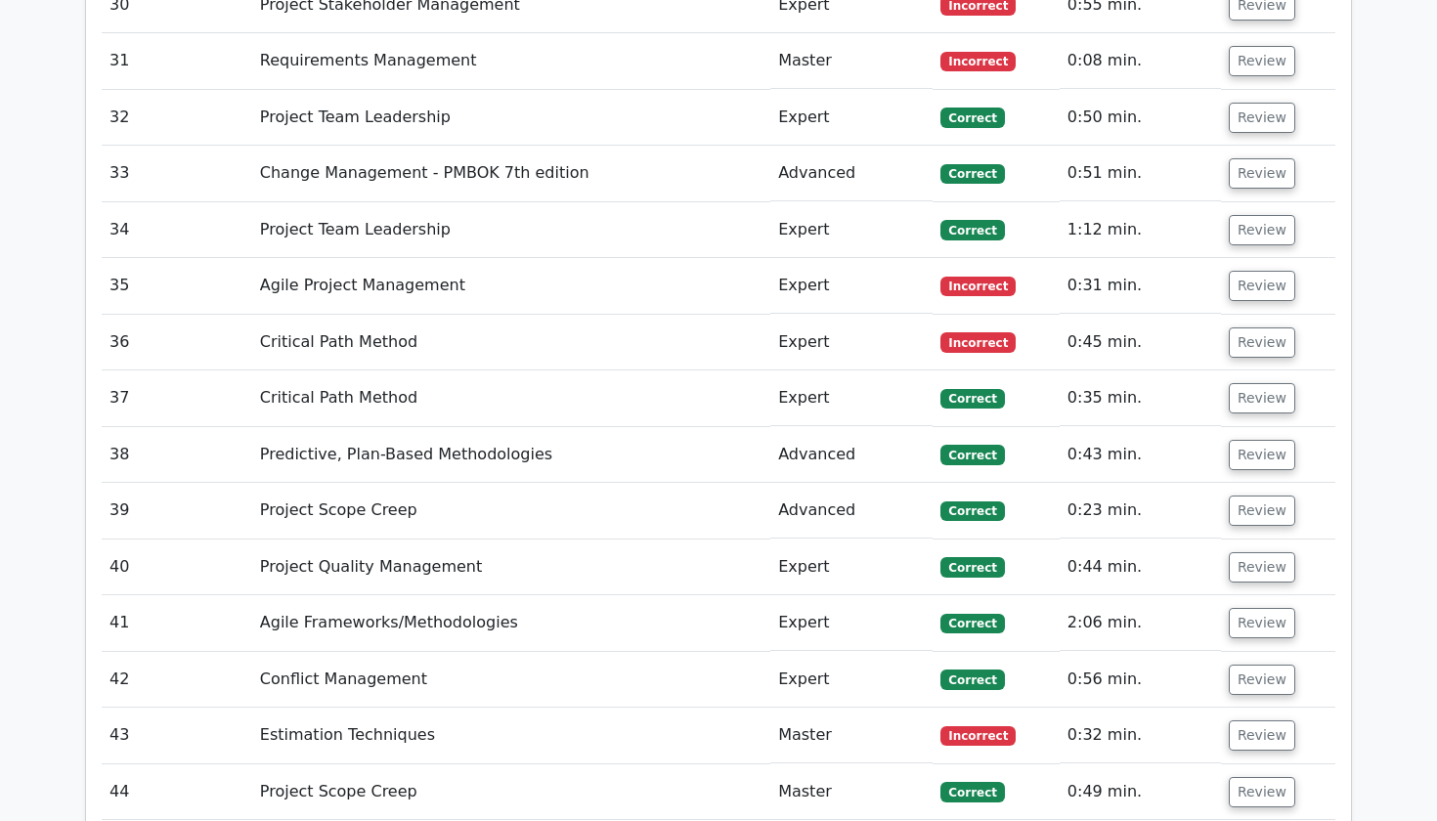
scroll to position [4930, 0]
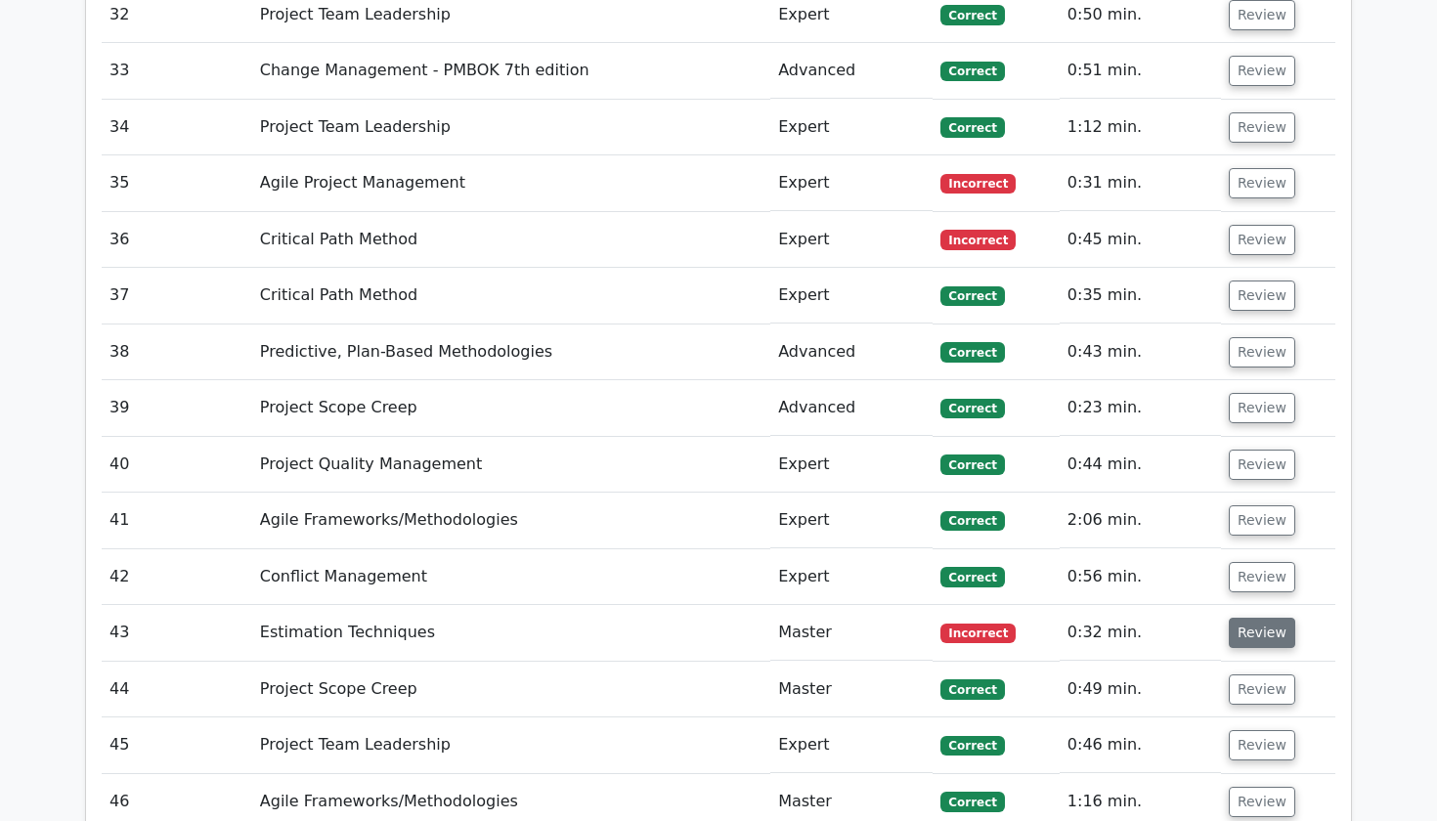
click at [1261, 618] on button "Review" at bounding box center [1262, 633] width 66 height 30
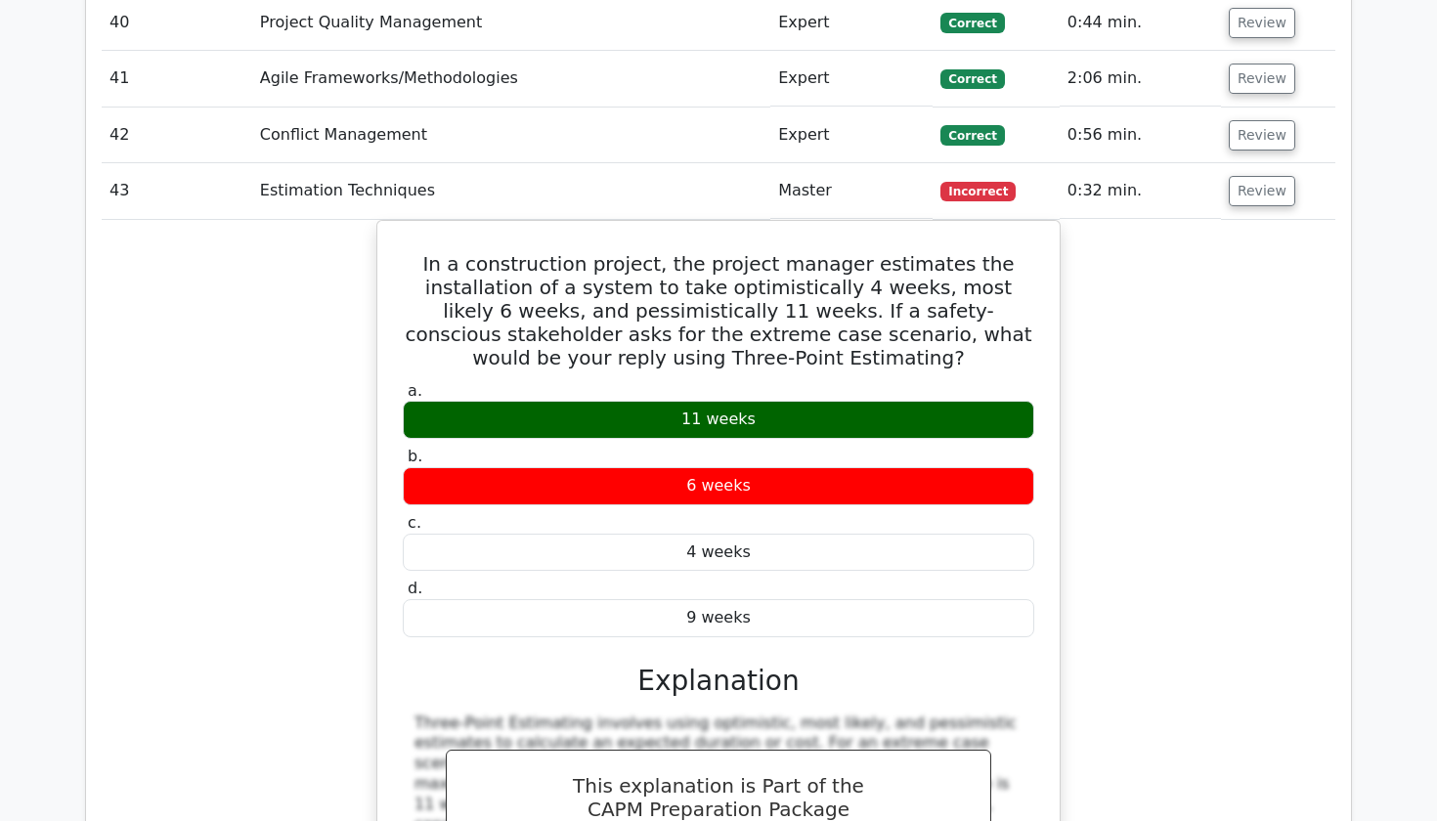
scroll to position [5351, 0]
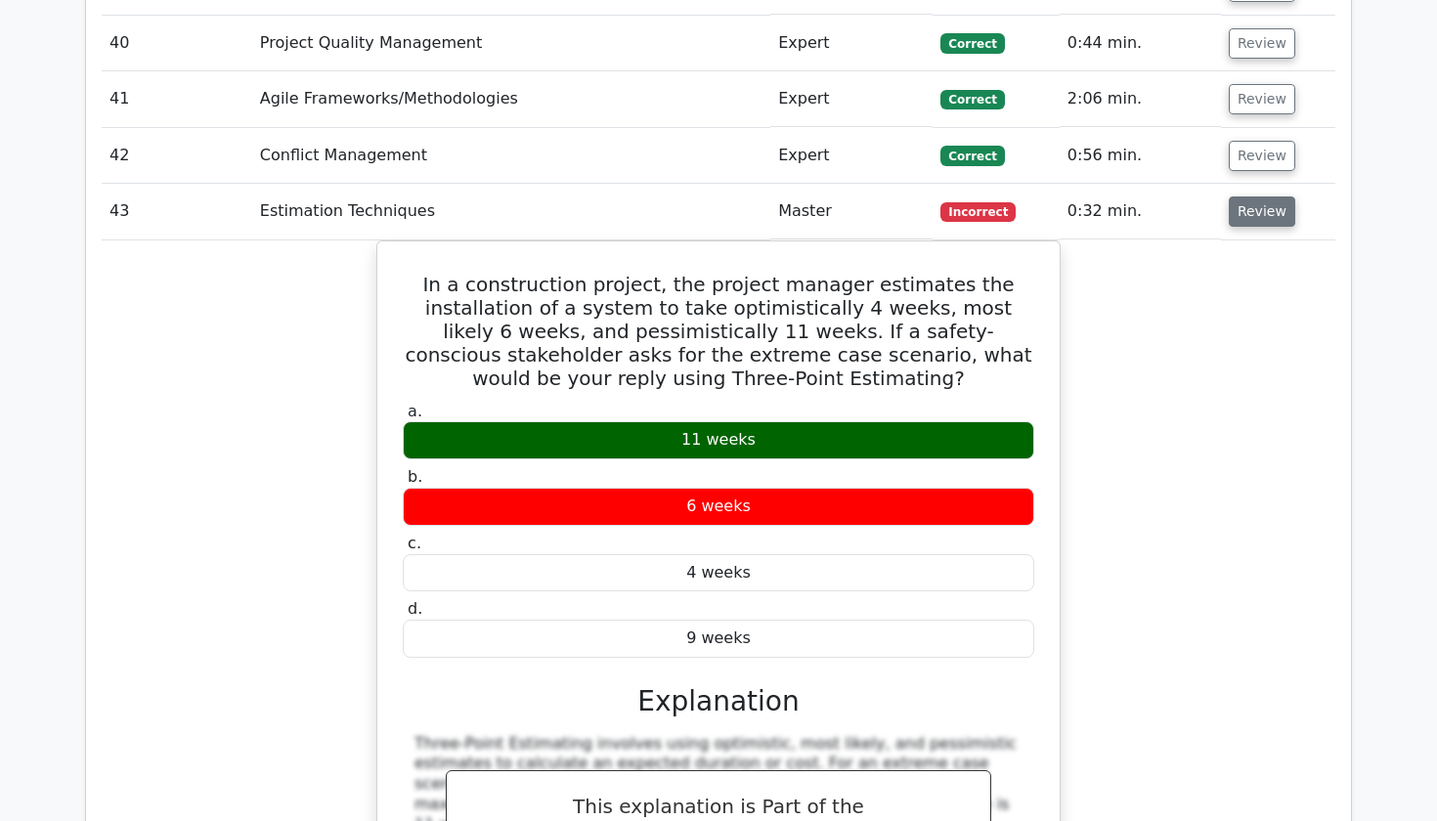
click at [1255, 197] on button "Review" at bounding box center [1262, 212] width 66 height 30
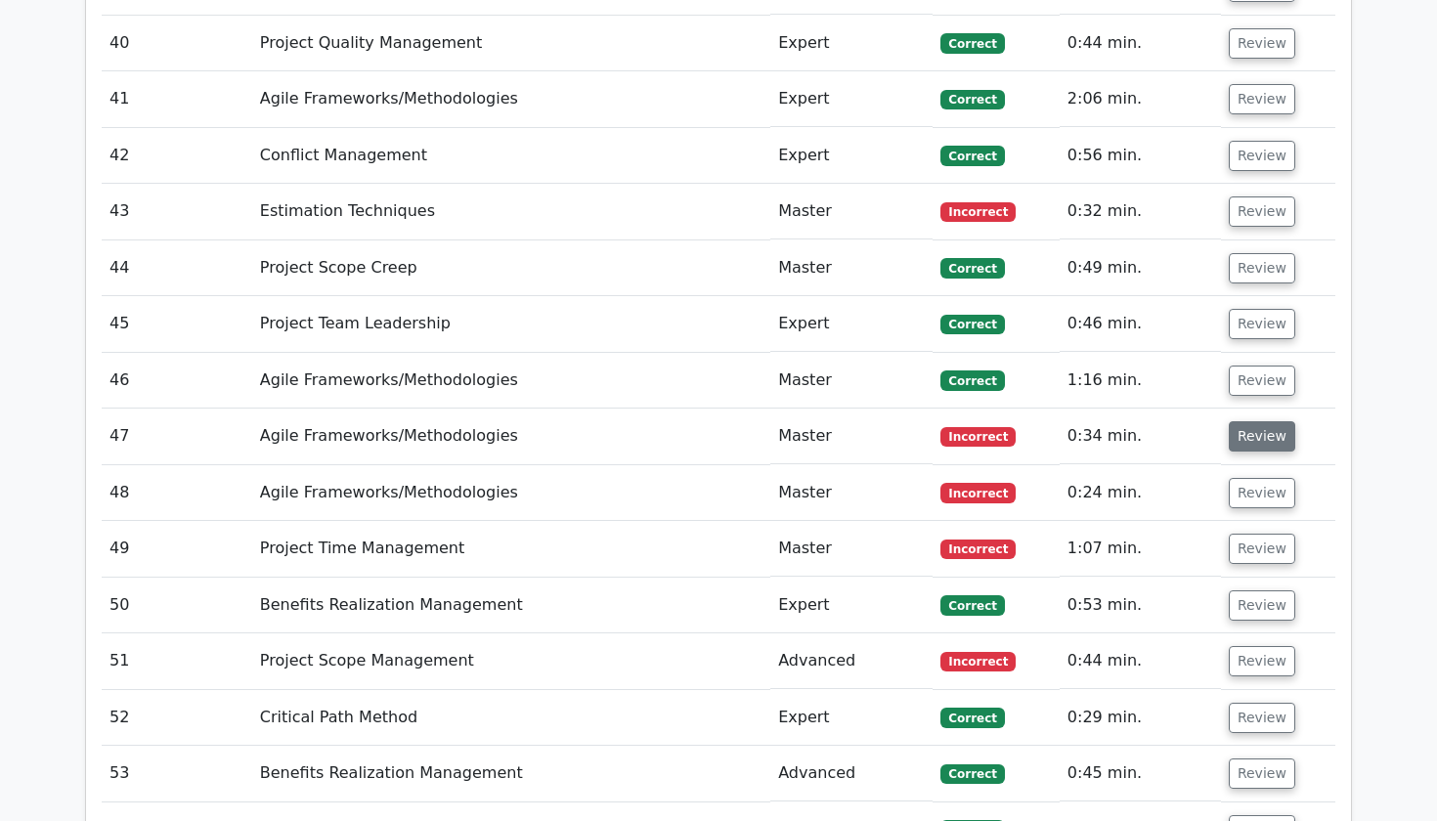
click at [1244, 421] on button "Review" at bounding box center [1262, 436] width 66 height 30
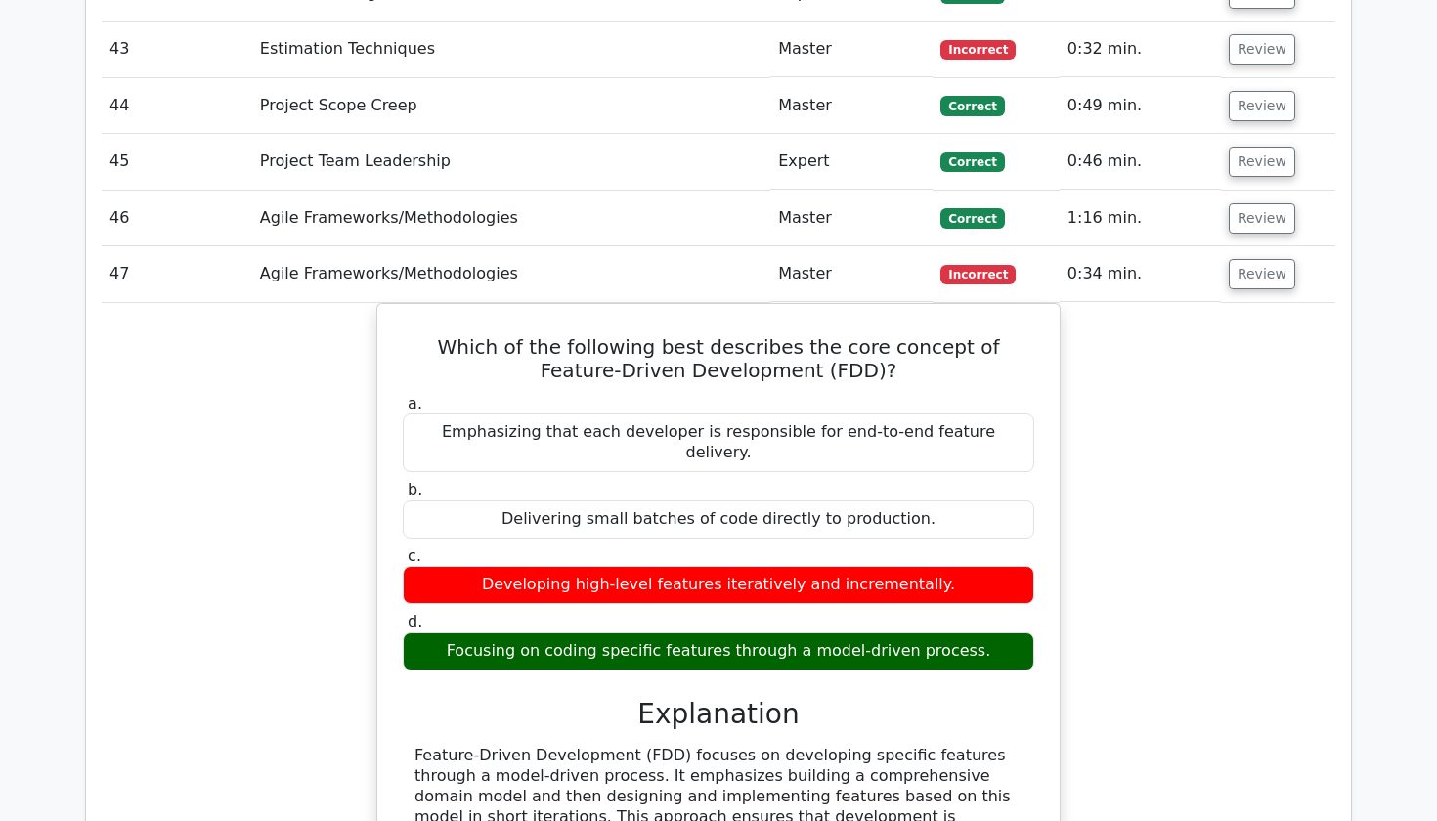
scroll to position [5523, 0]
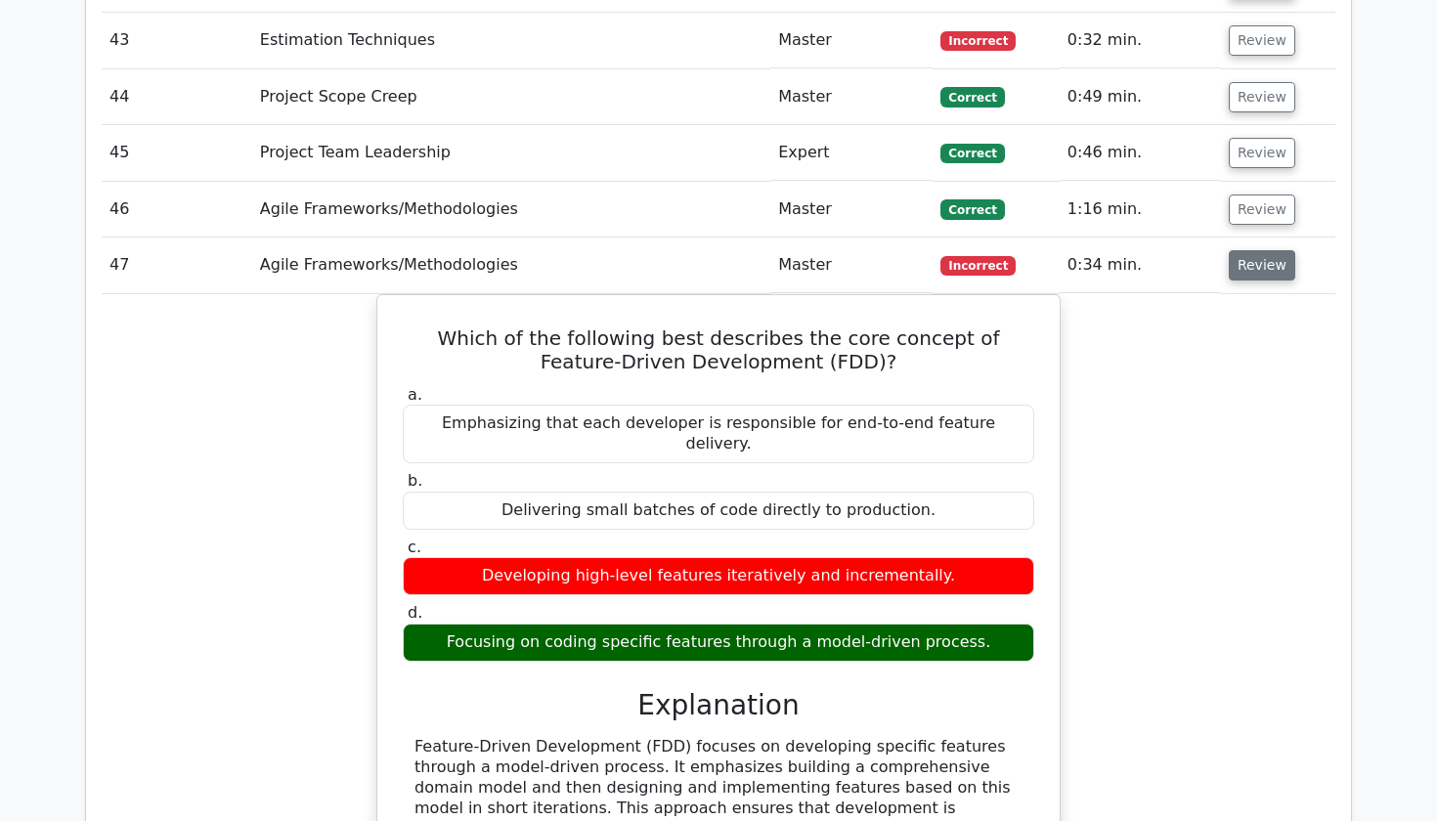
click at [1263, 250] on button "Review" at bounding box center [1262, 265] width 66 height 30
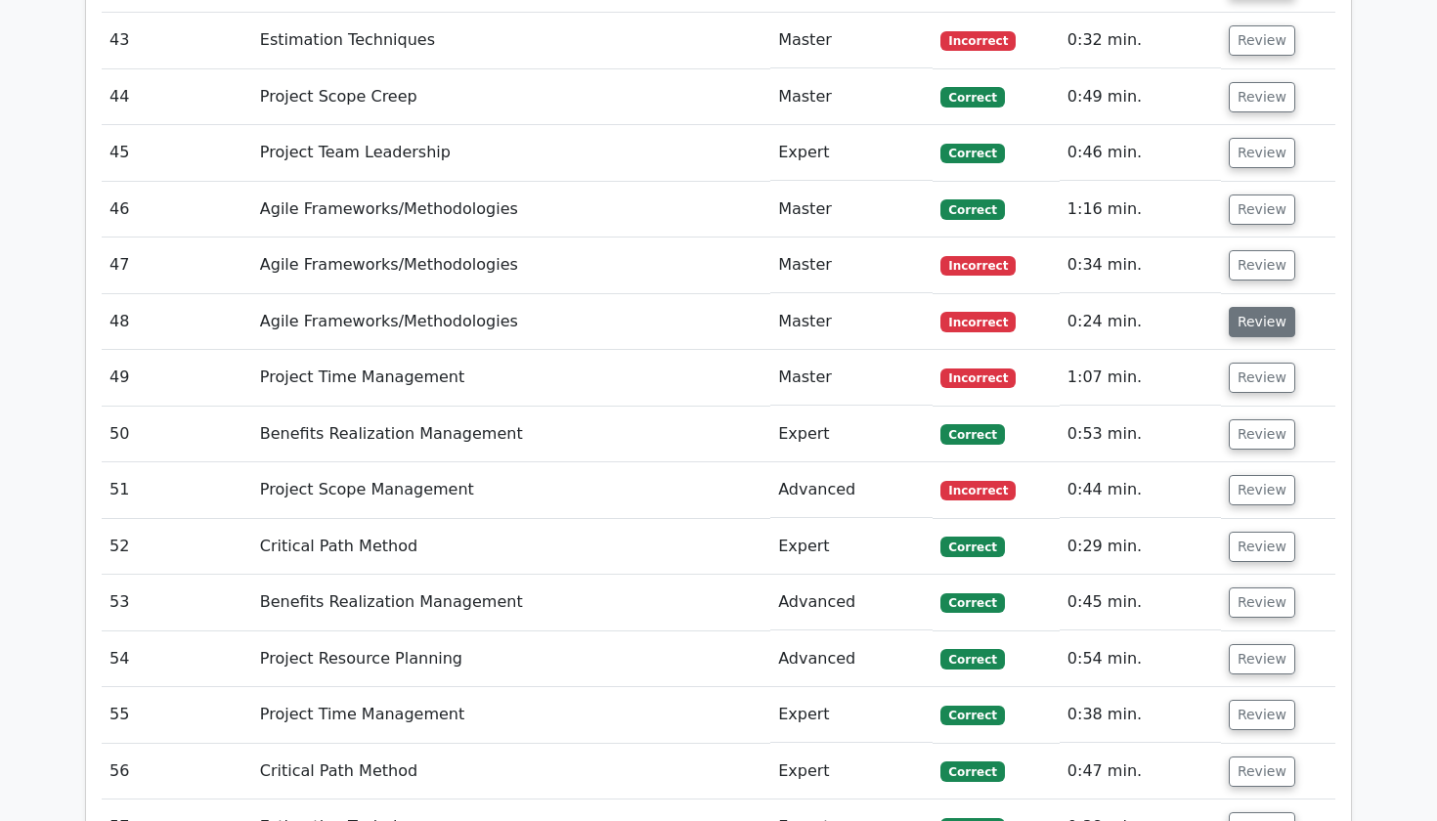
click at [1248, 307] on button "Review" at bounding box center [1262, 322] width 66 height 30
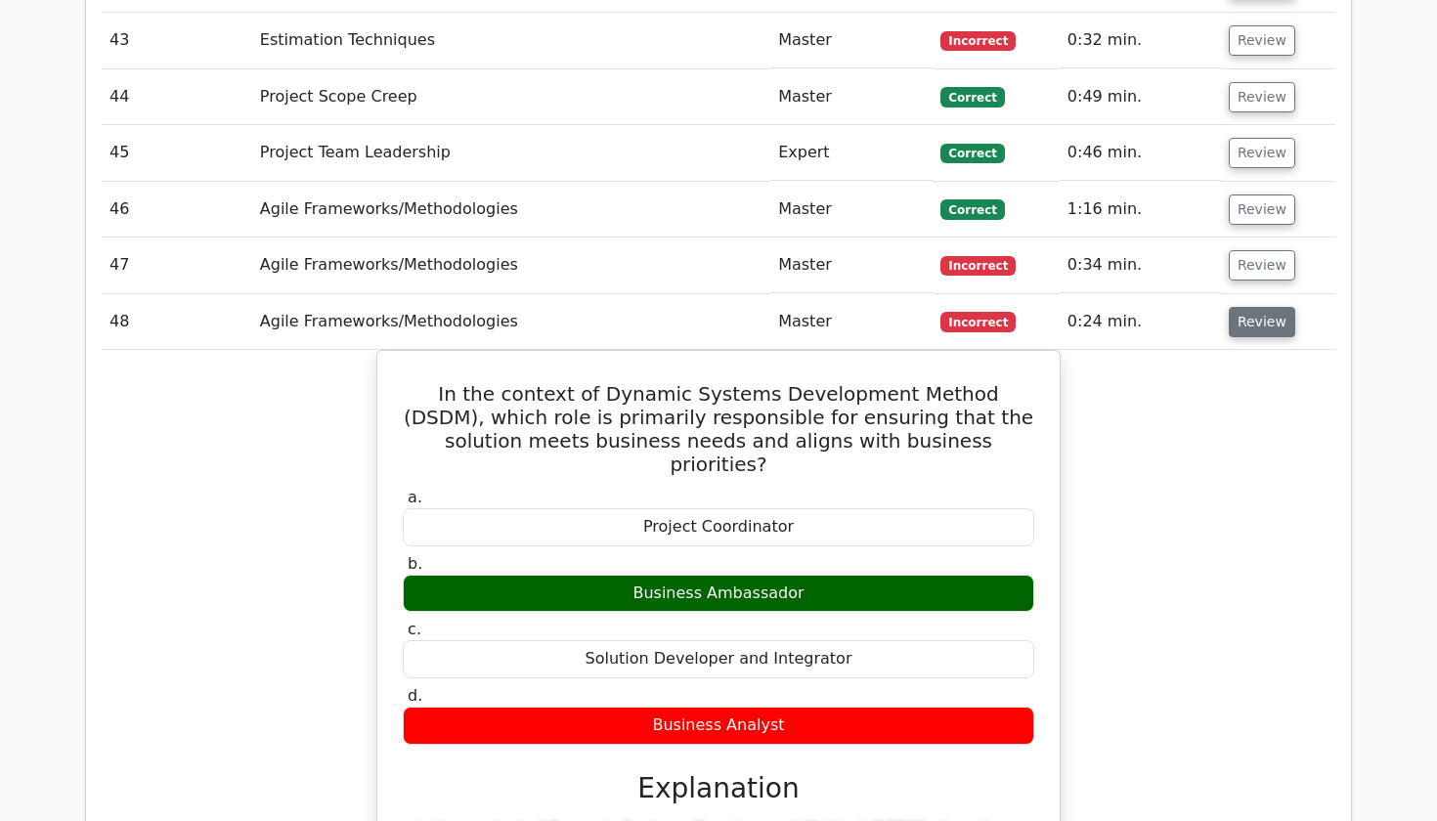
click at [1253, 307] on button "Review" at bounding box center [1262, 322] width 66 height 30
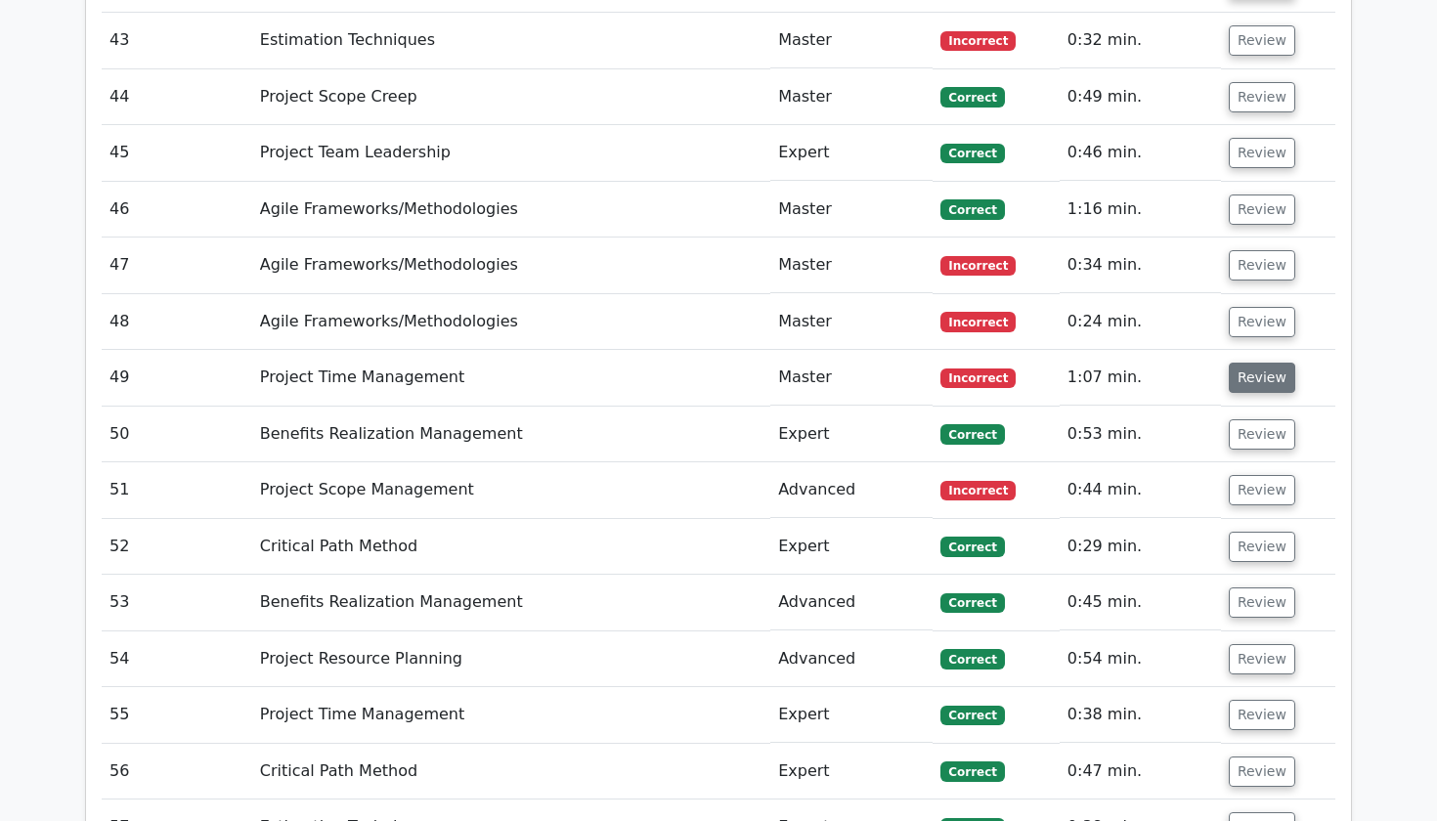
click at [1252, 363] on button "Review" at bounding box center [1262, 378] width 66 height 30
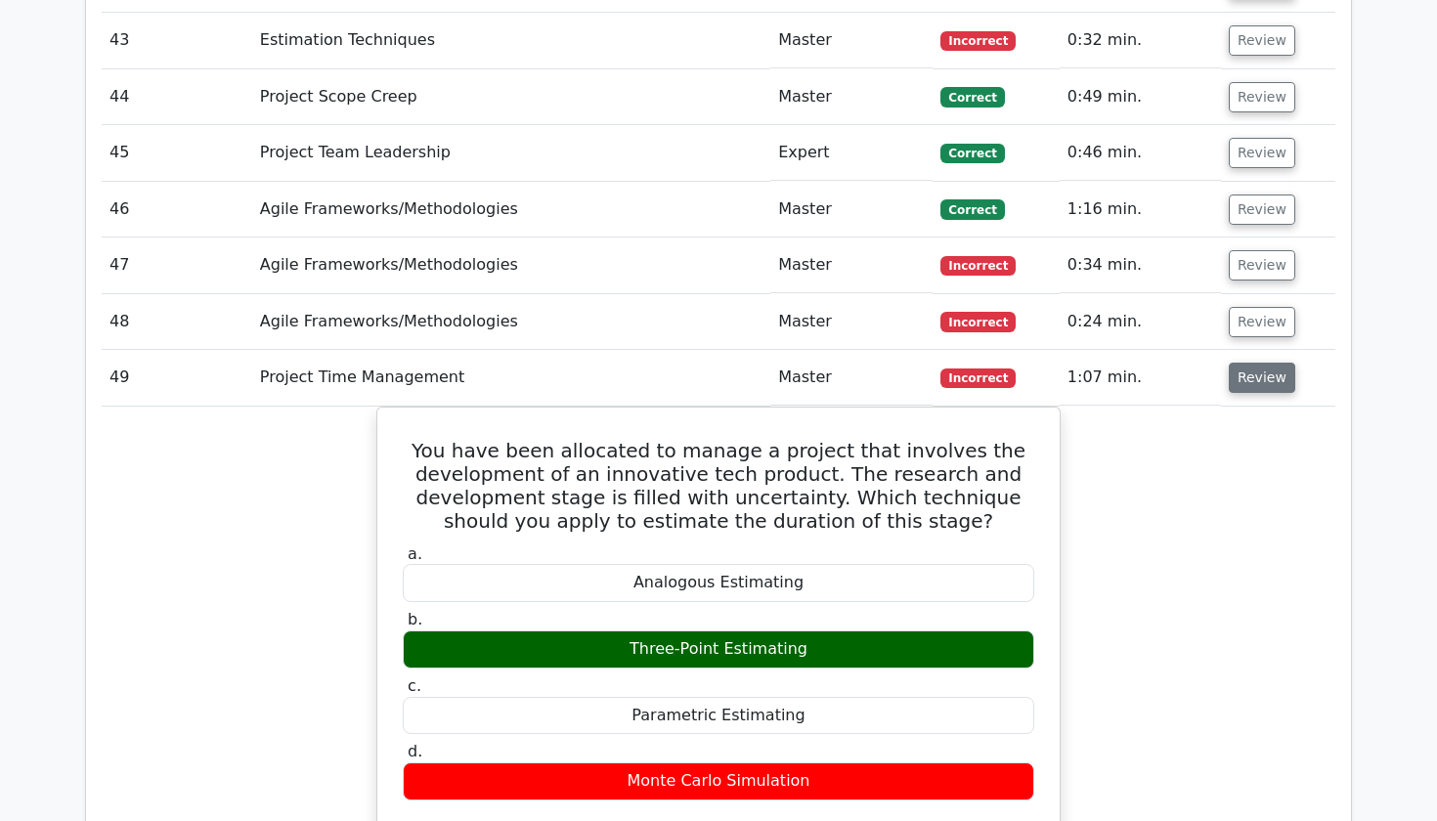
click at [1259, 363] on button "Review" at bounding box center [1262, 378] width 66 height 30
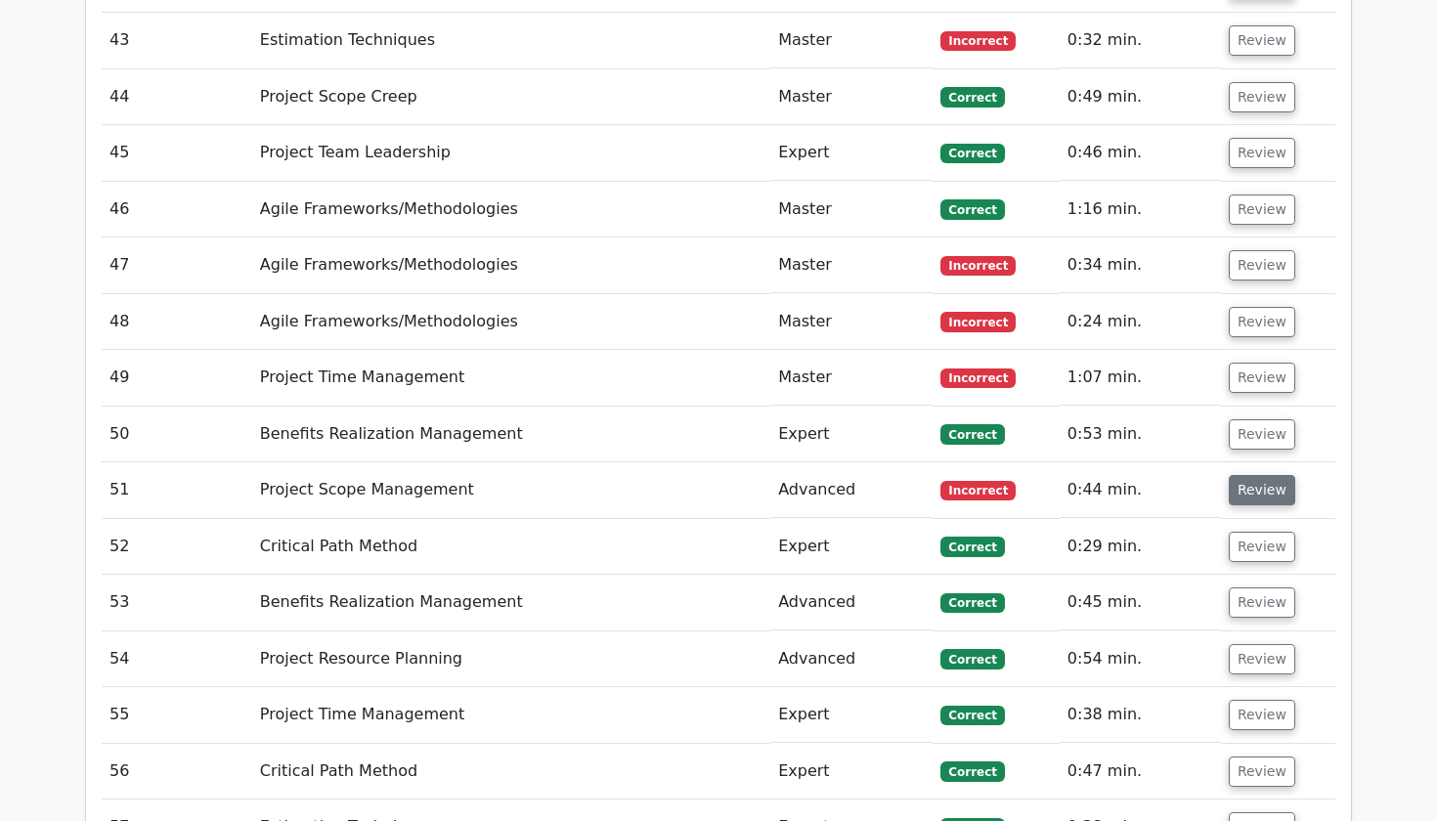
click at [1251, 475] on button "Review" at bounding box center [1262, 490] width 66 height 30
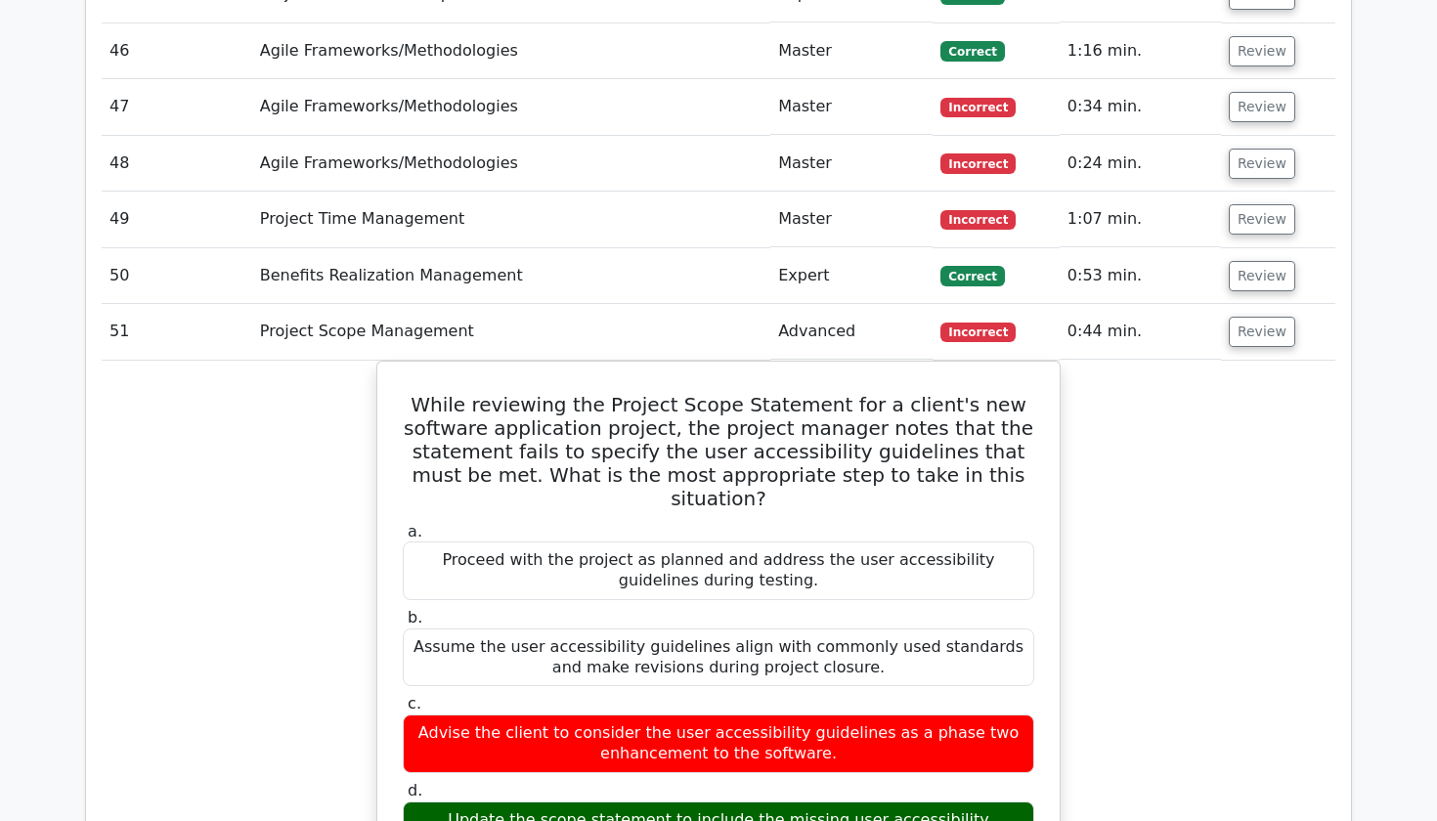
scroll to position [5696, 0]
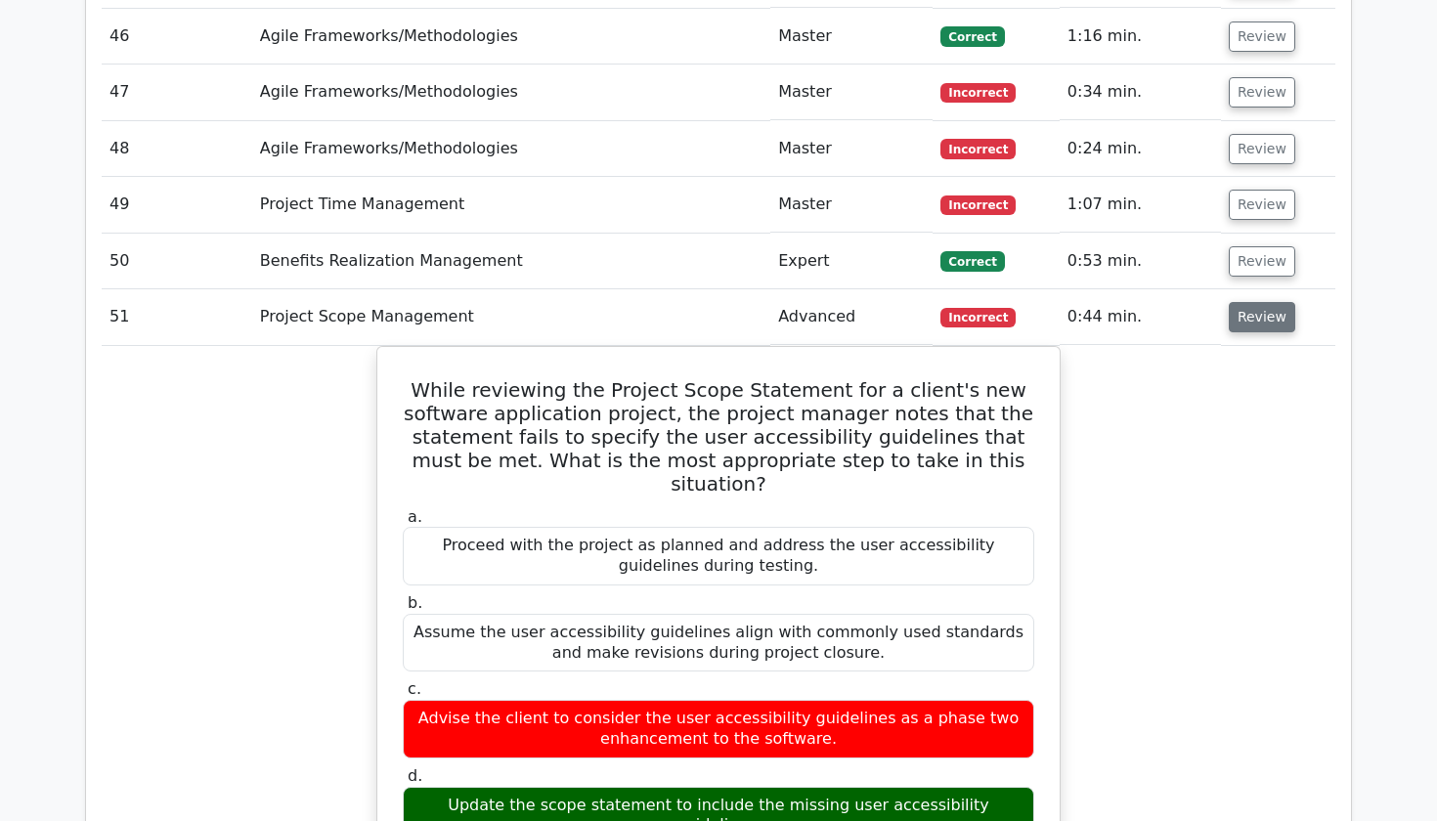
click at [1258, 302] on button "Review" at bounding box center [1262, 317] width 66 height 30
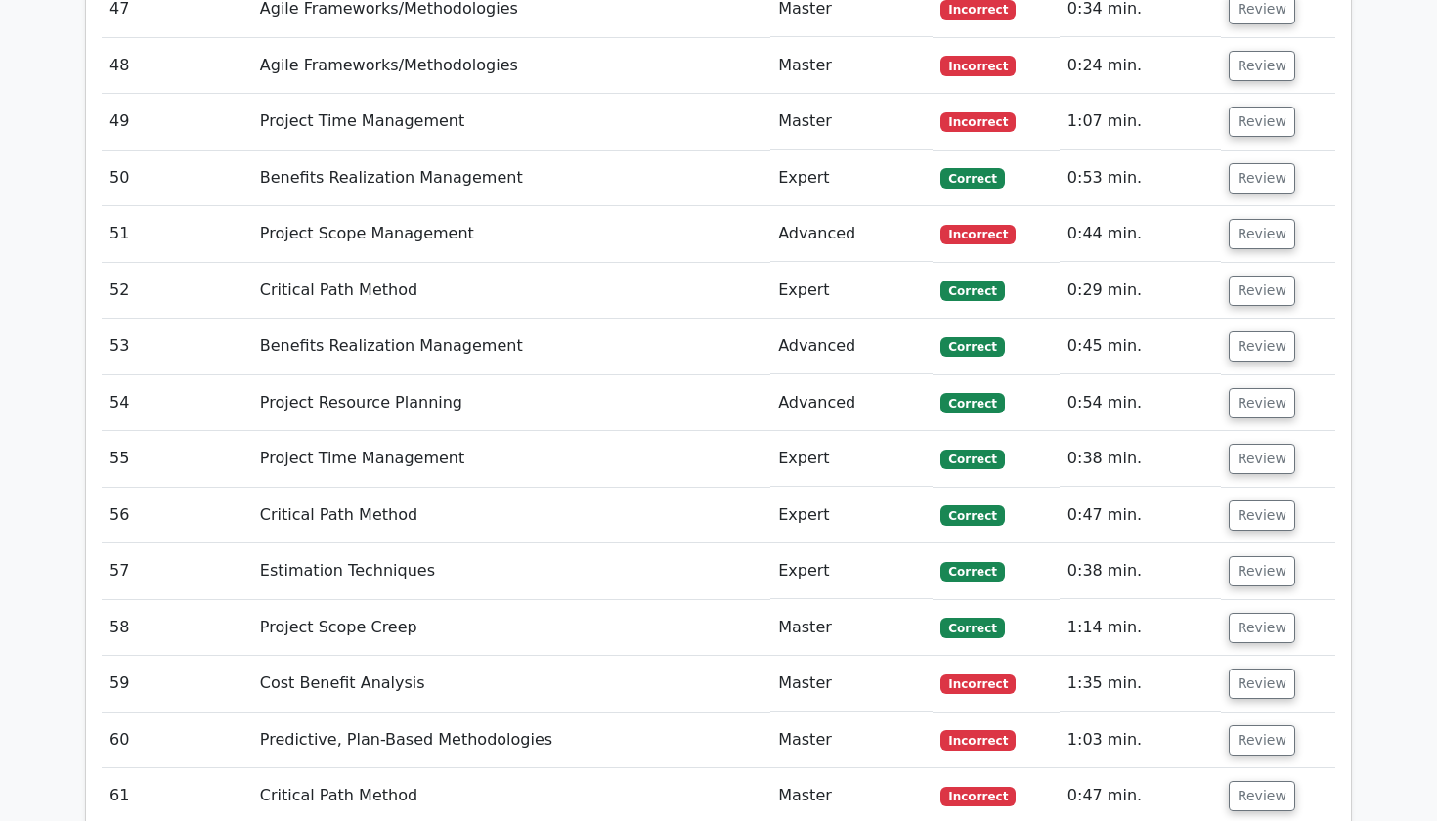
scroll to position [5928, 0]
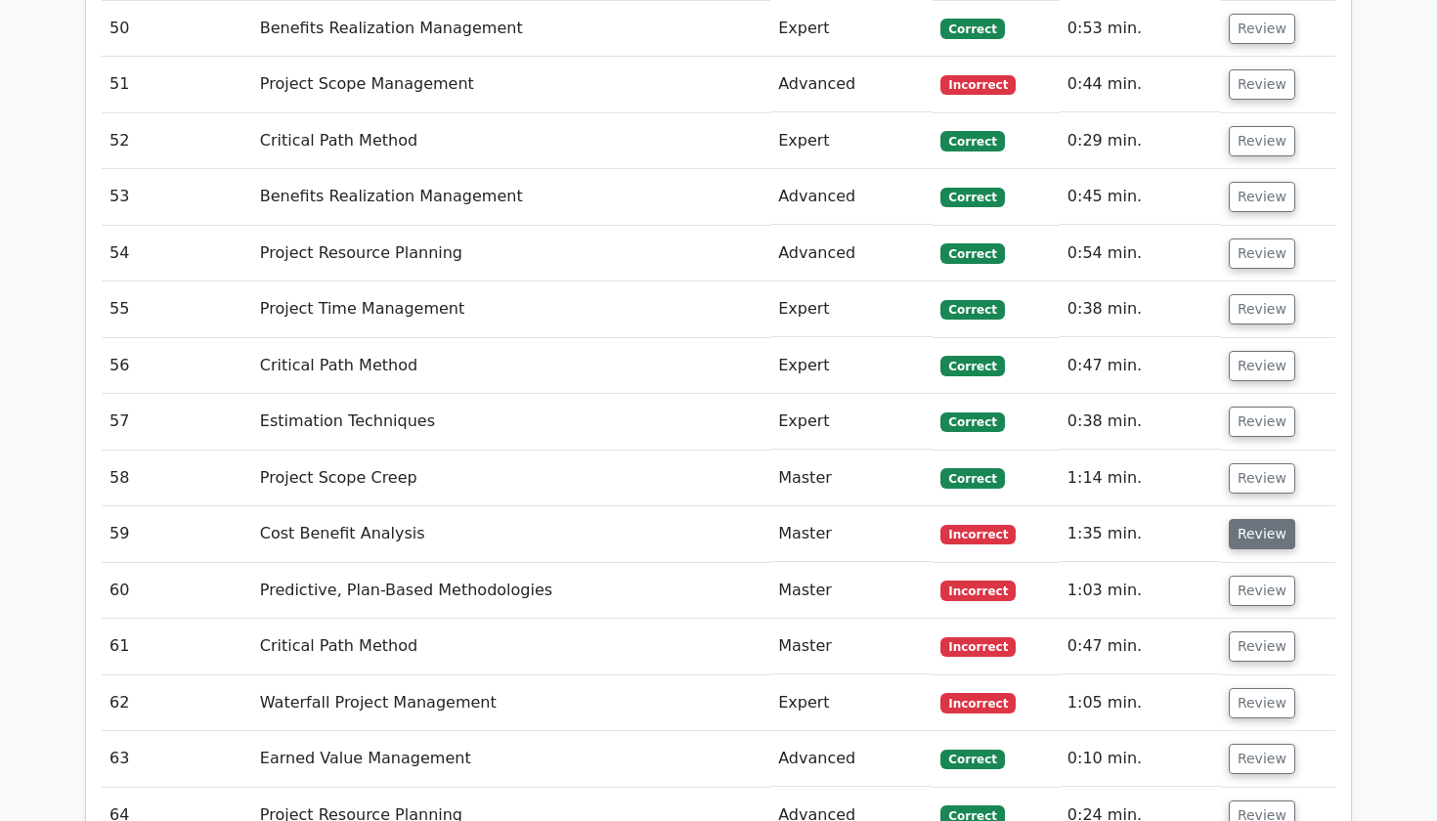
click at [1255, 519] on button "Review" at bounding box center [1262, 534] width 66 height 30
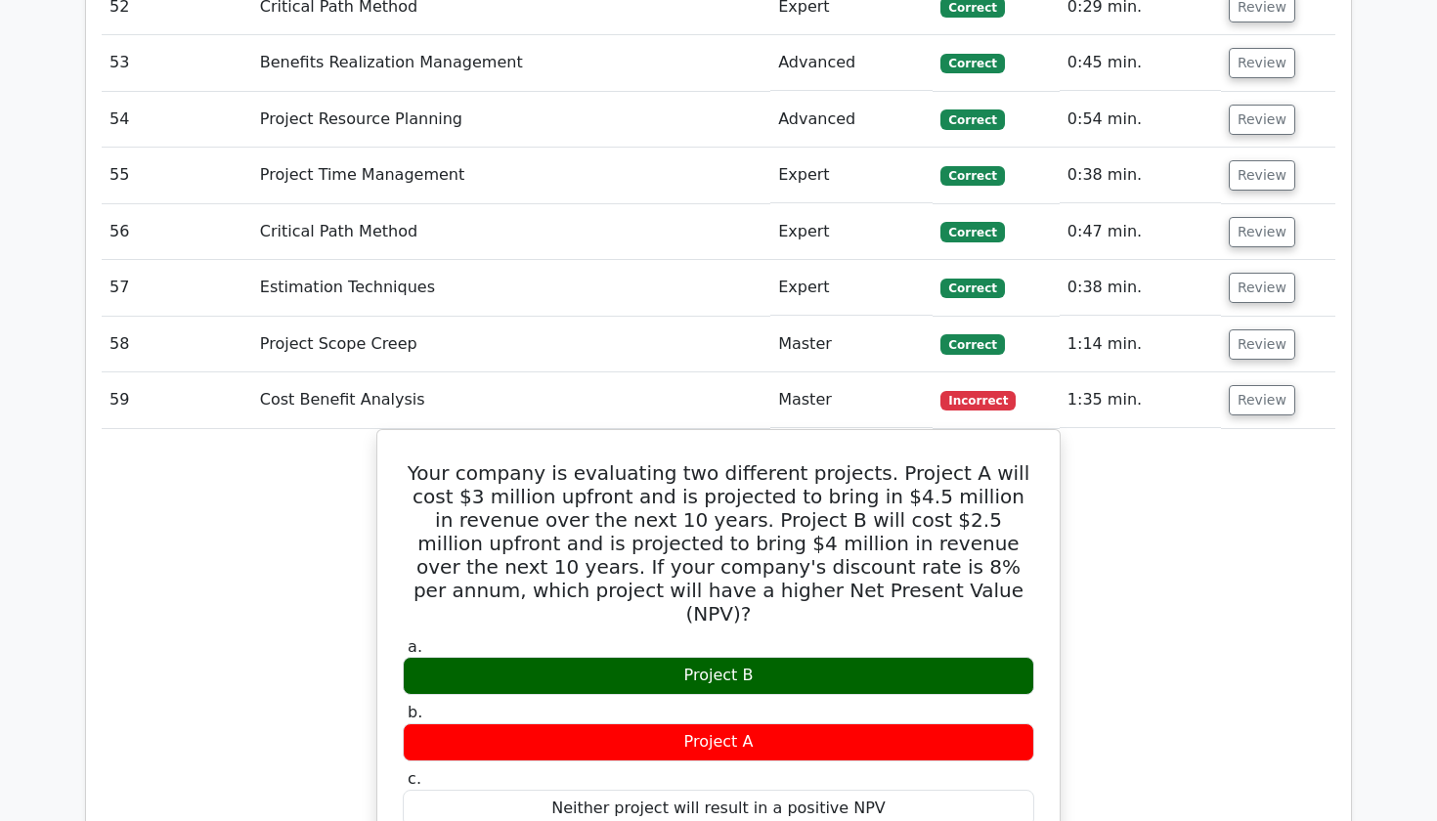
scroll to position [6060, 0]
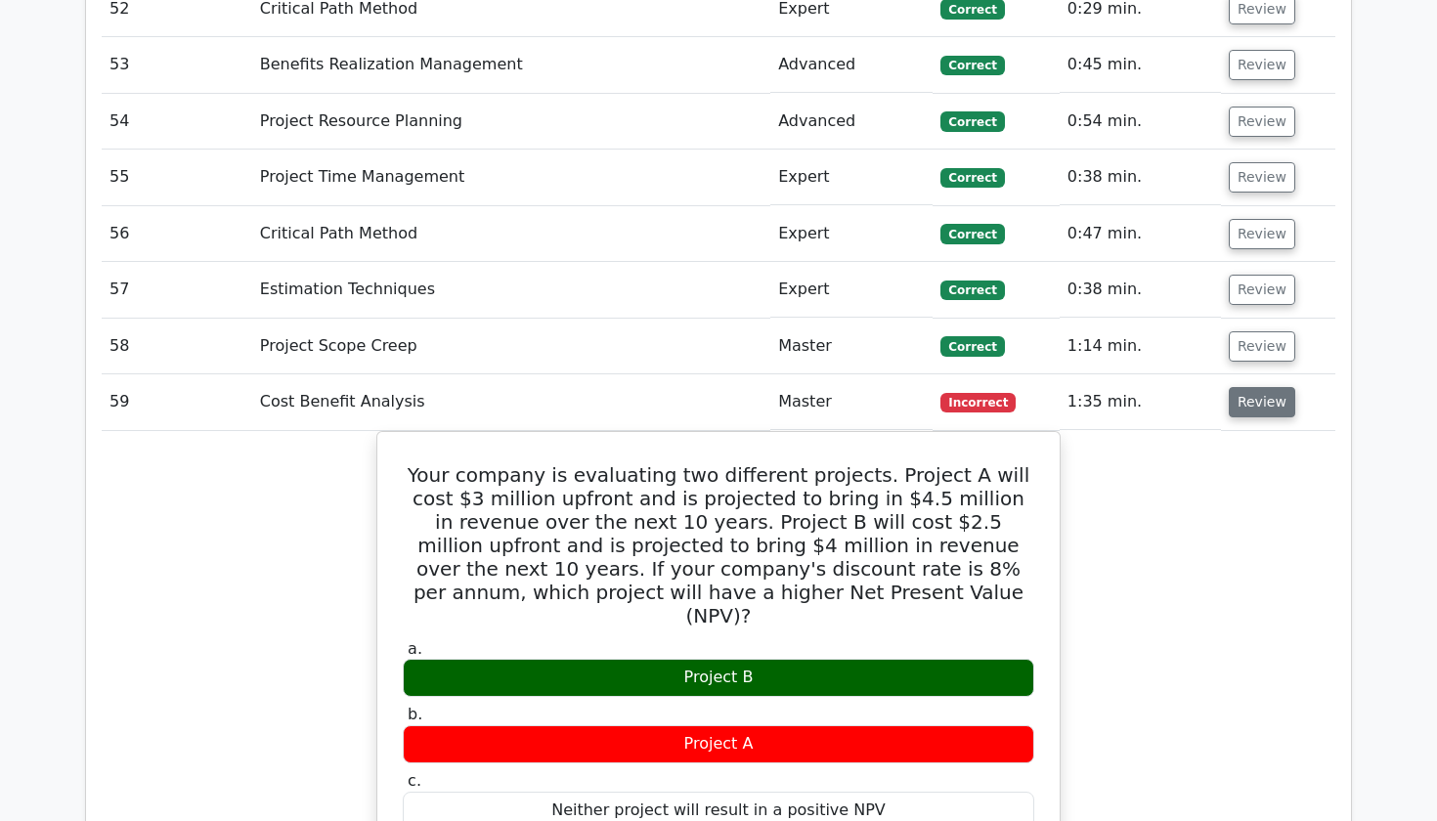
click at [1255, 387] on button "Review" at bounding box center [1262, 402] width 66 height 30
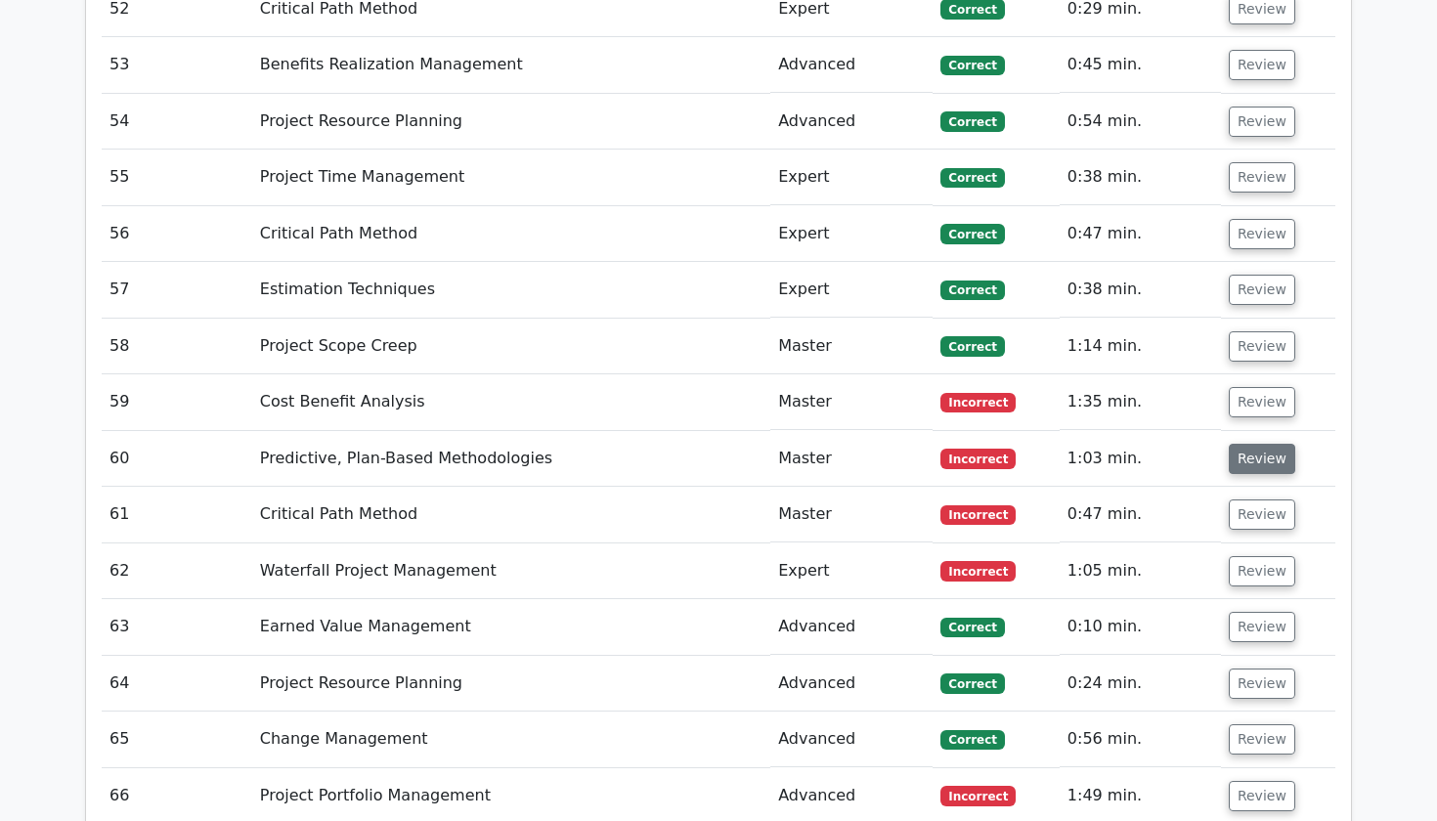
click at [1259, 444] on button "Review" at bounding box center [1262, 459] width 66 height 30
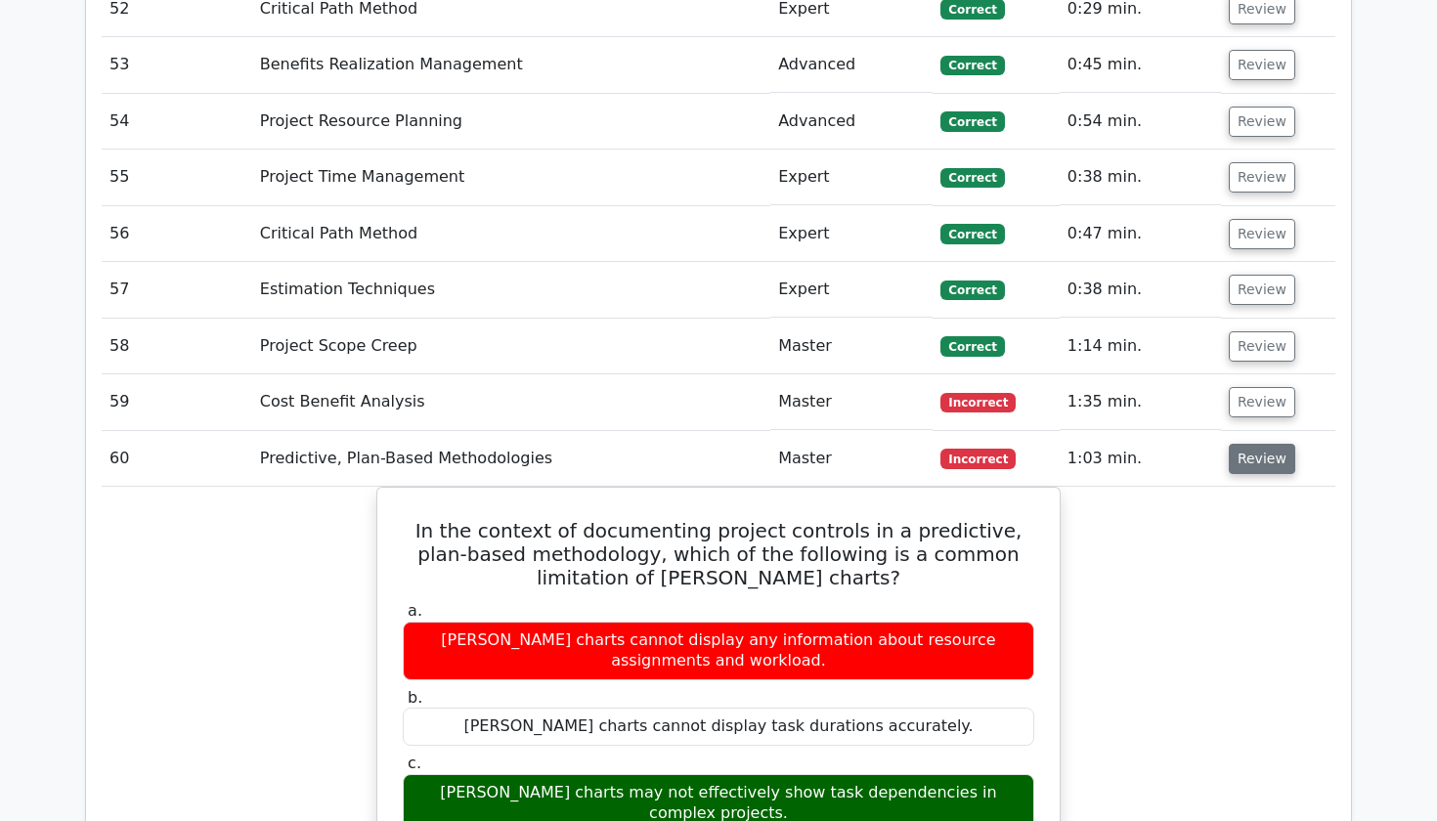
click at [1255, 444] on button "Review" at bounding box center [1262, 459] width 66 height 30
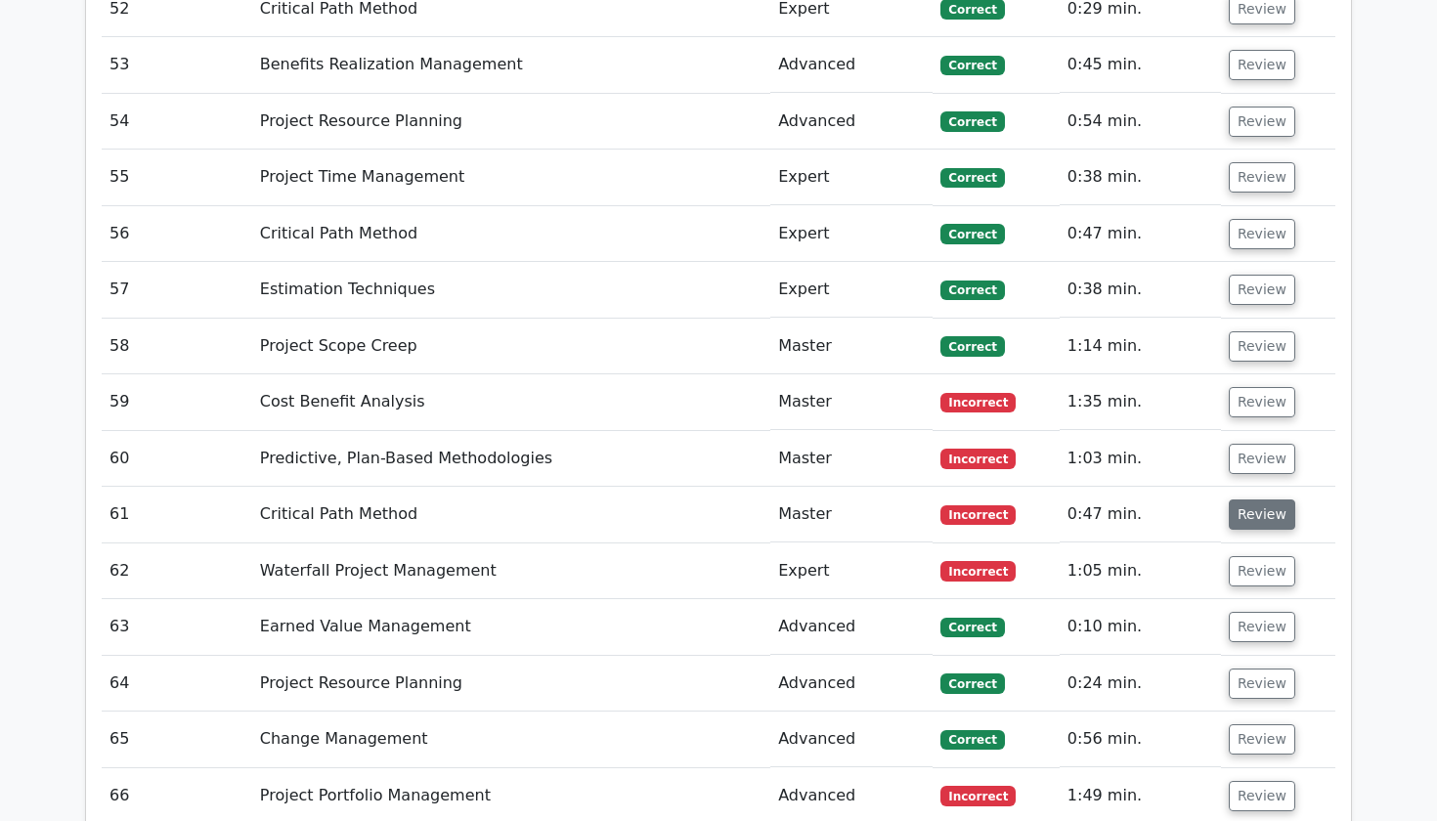
click at [1265, 500] on button "Review" at bounding box center [1262, 515] width 66 height 30
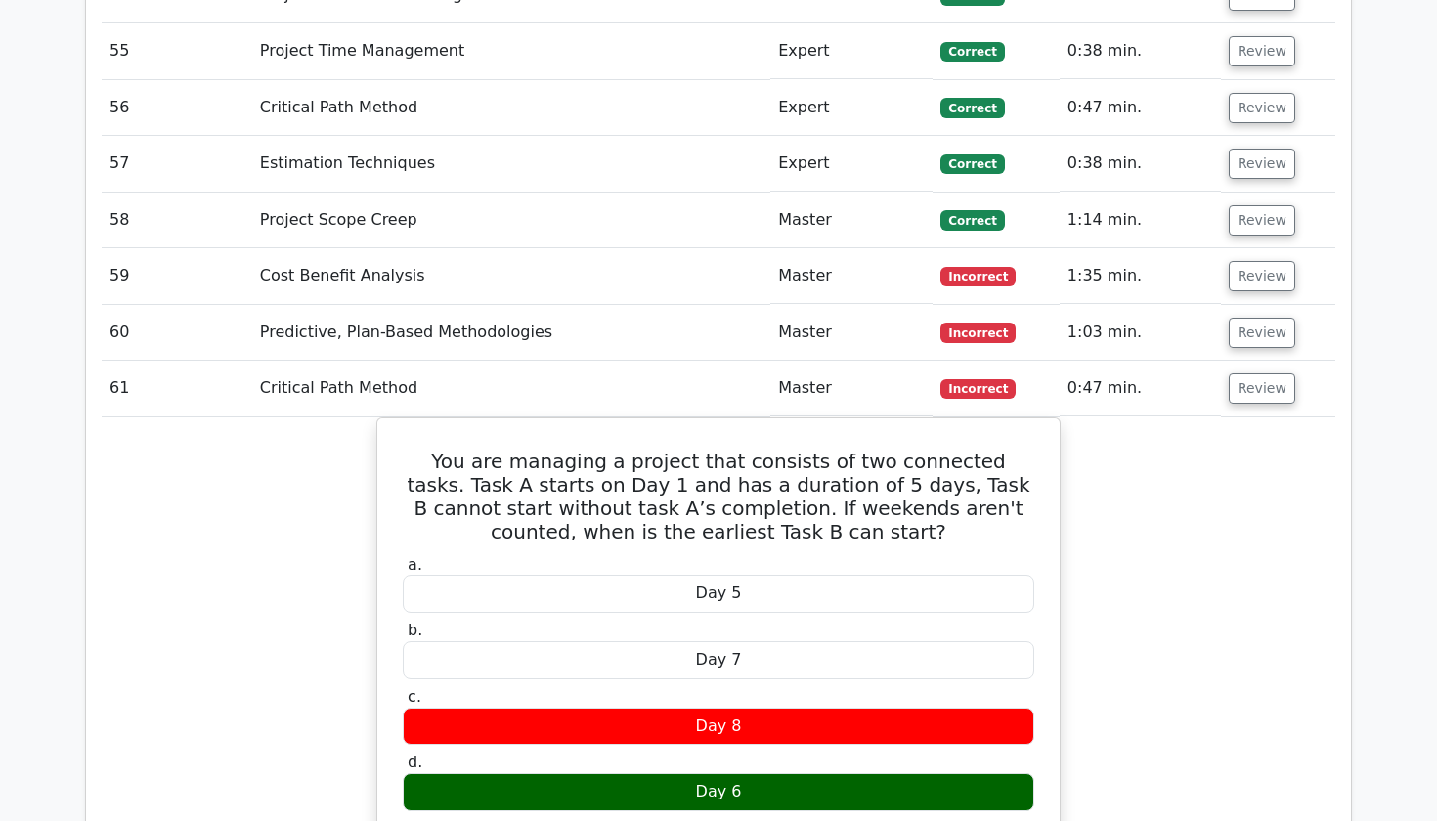
scroll to position [6200, 0]
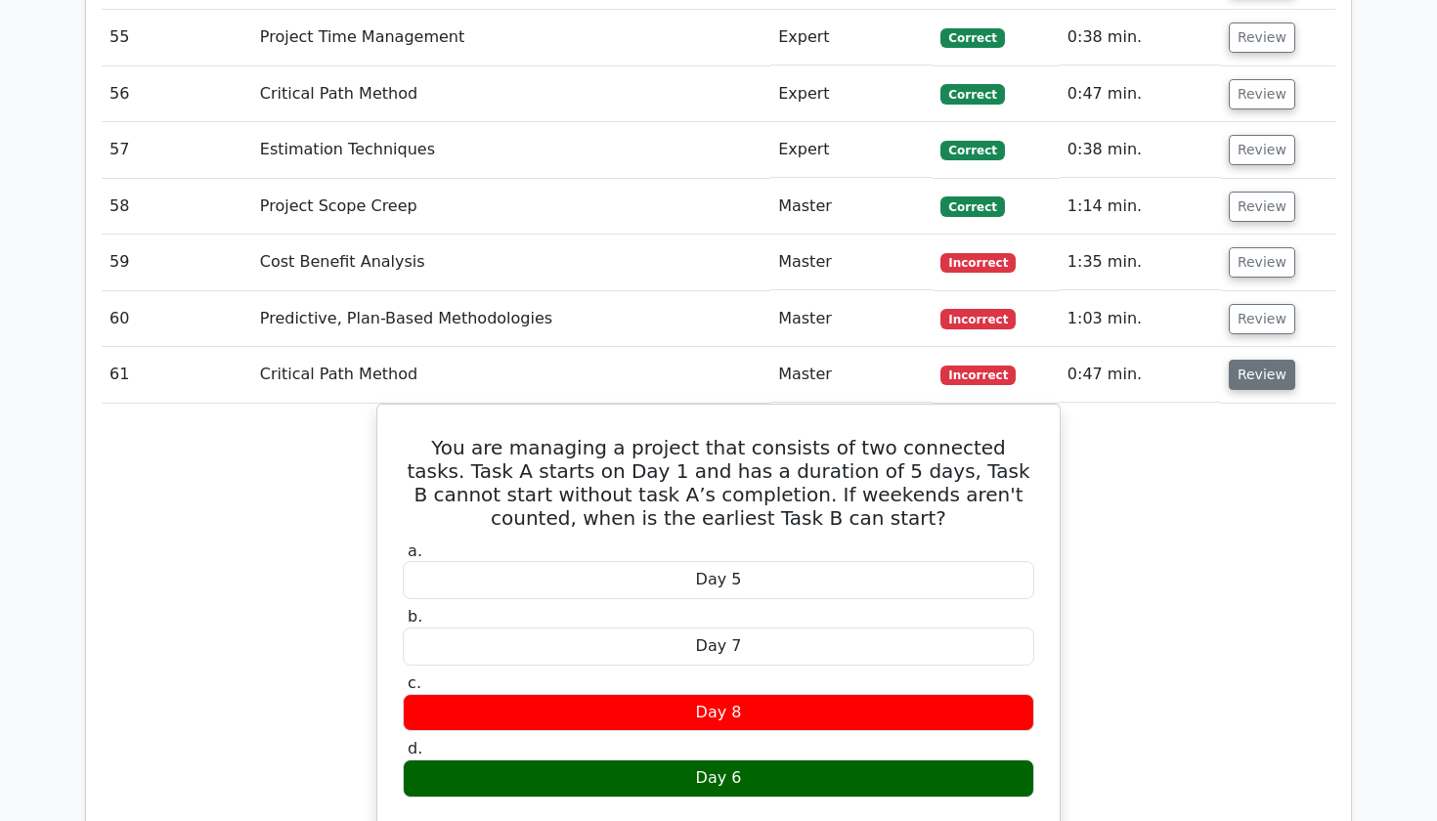
click at [1254, 360] on button "Review" at bounding box center [1262, 375] width 66 height 30
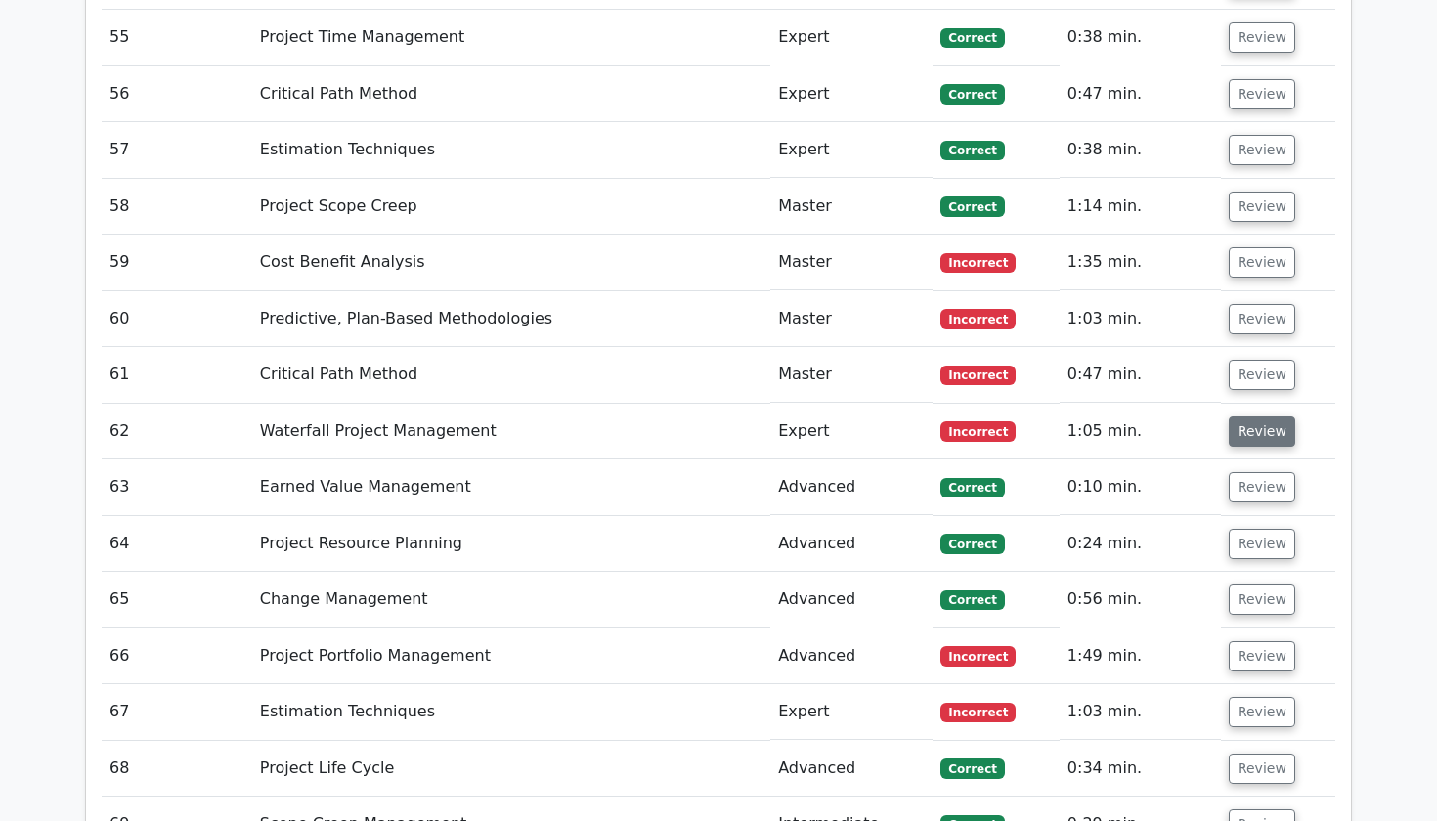
click at [1250, 417] on button "Review" at bounding box center [1262, 432] width 66 height 30
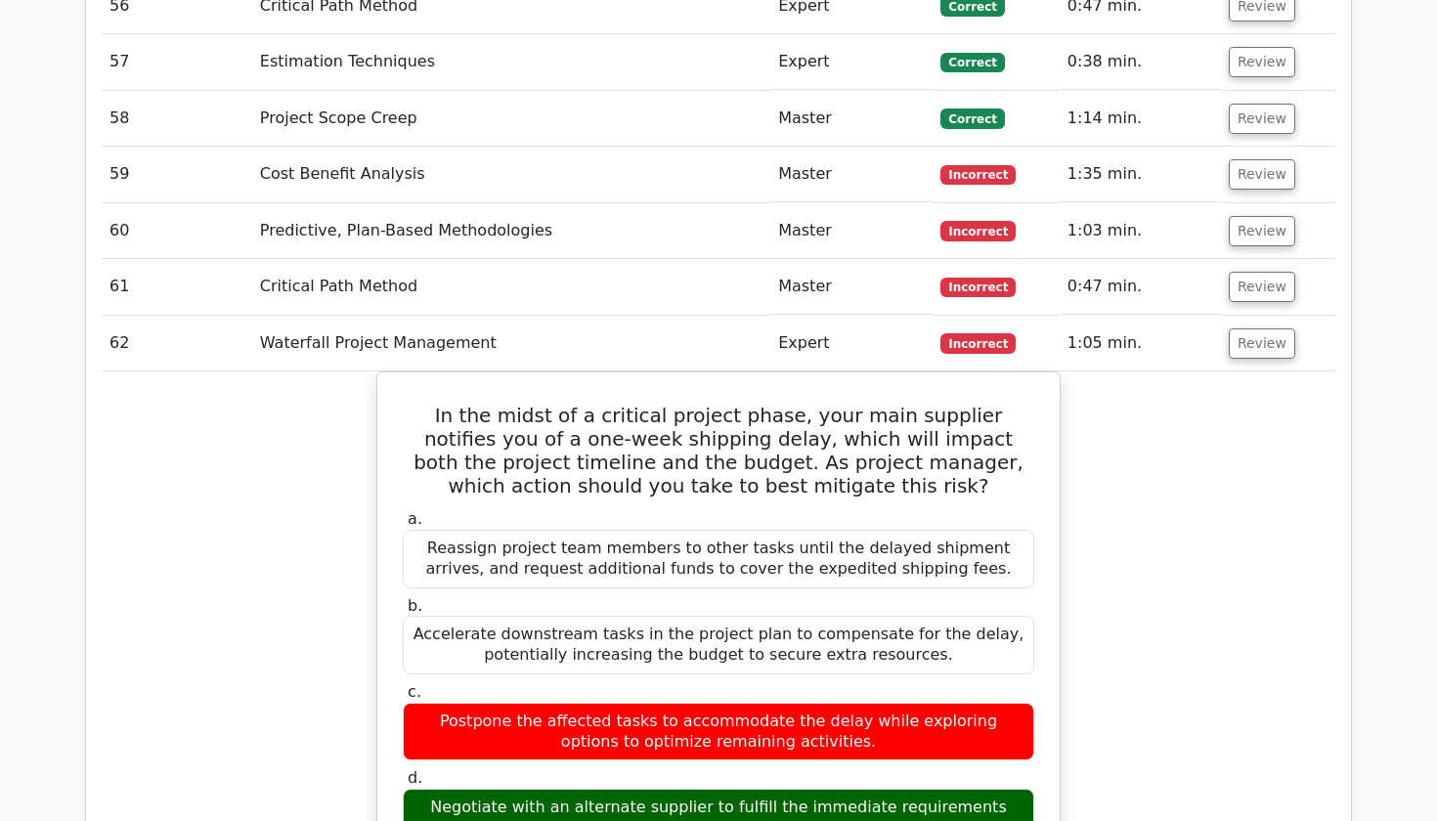
scroll to position [6372, 0]
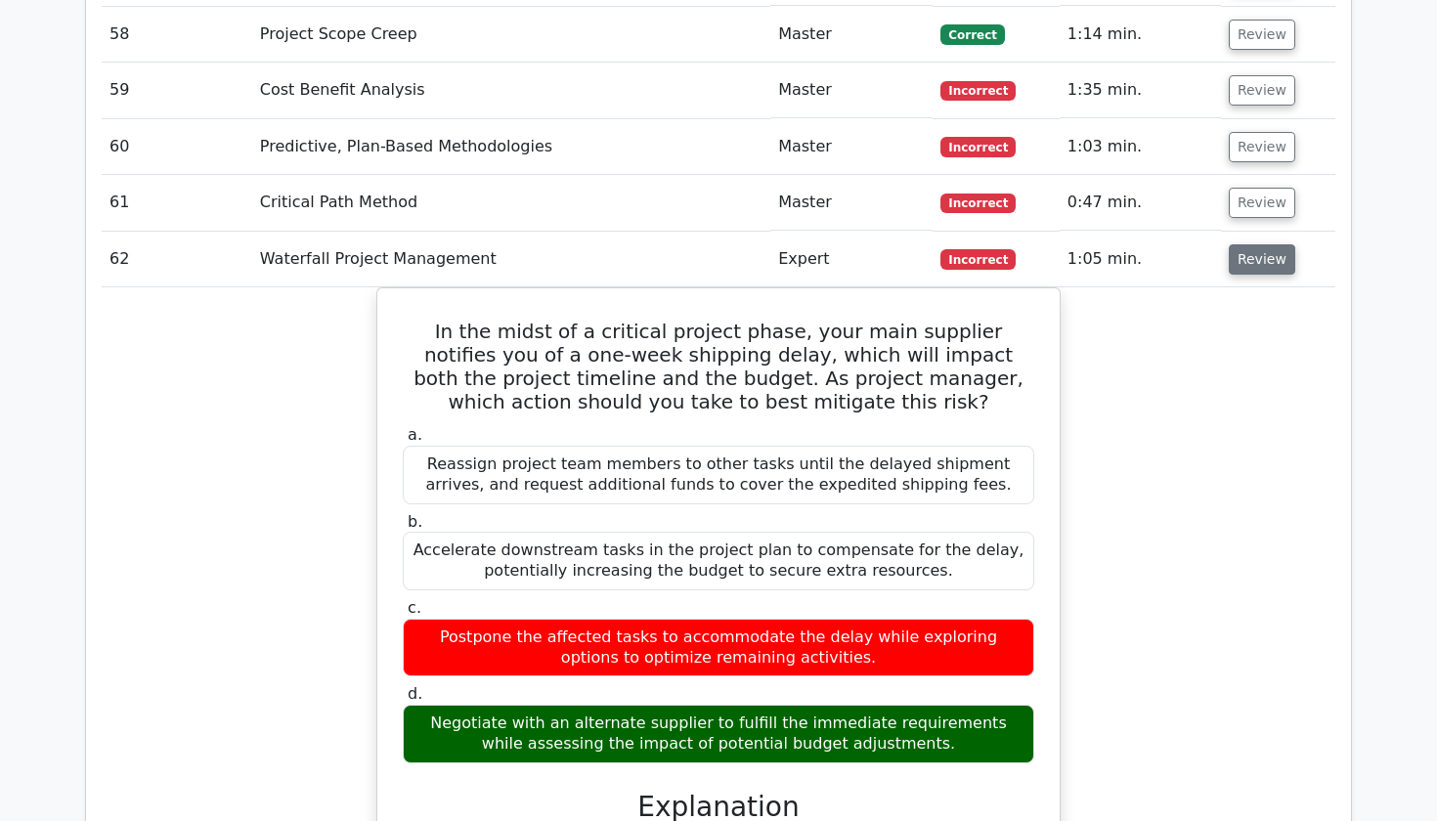
click at [1266, 244] on button "Review" at bounding box center [1262, 259] width 66 height 30
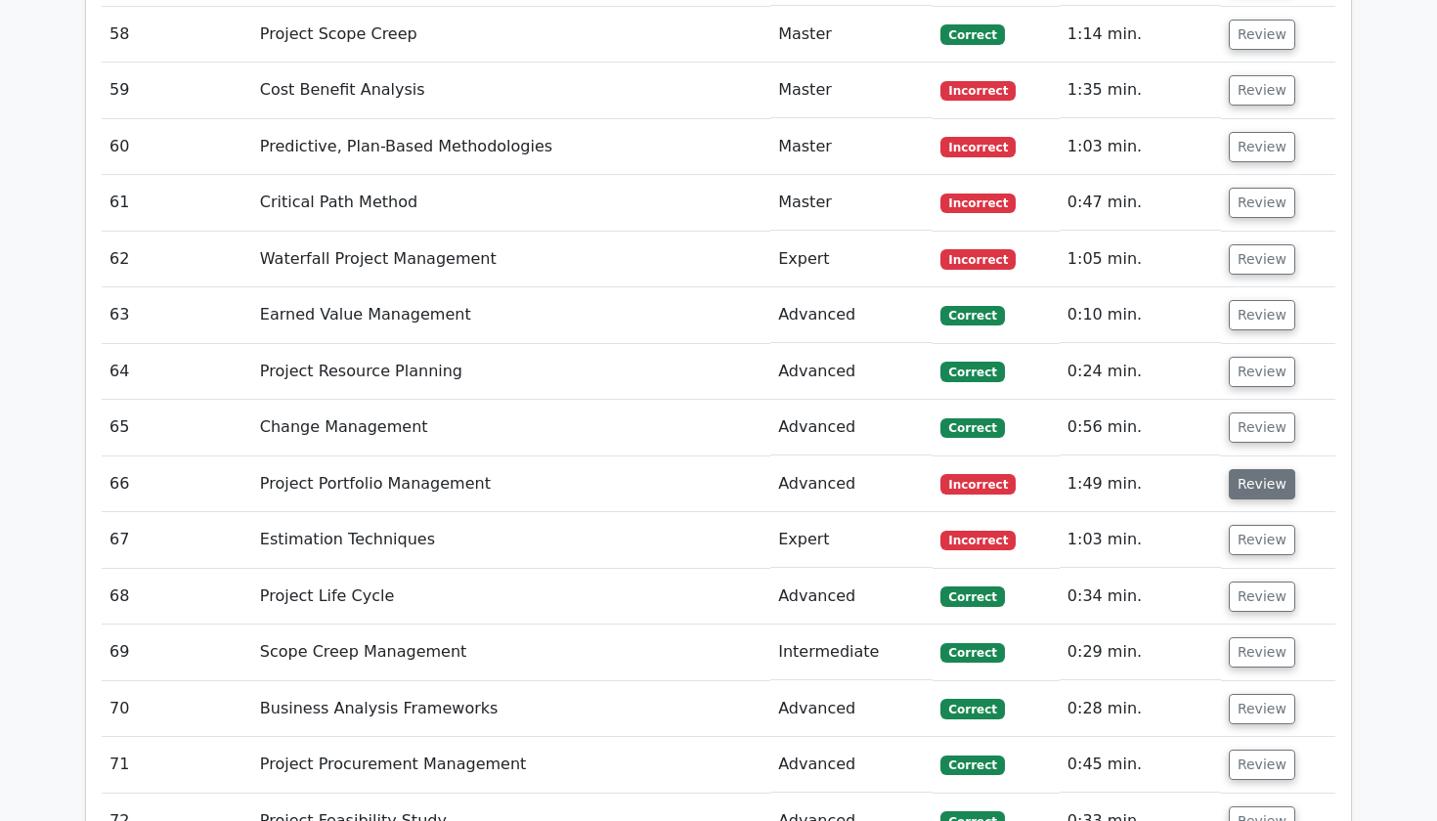
click at [1260, 469] on button "Review" at bounding box center [1262, 484] width 66 height 30
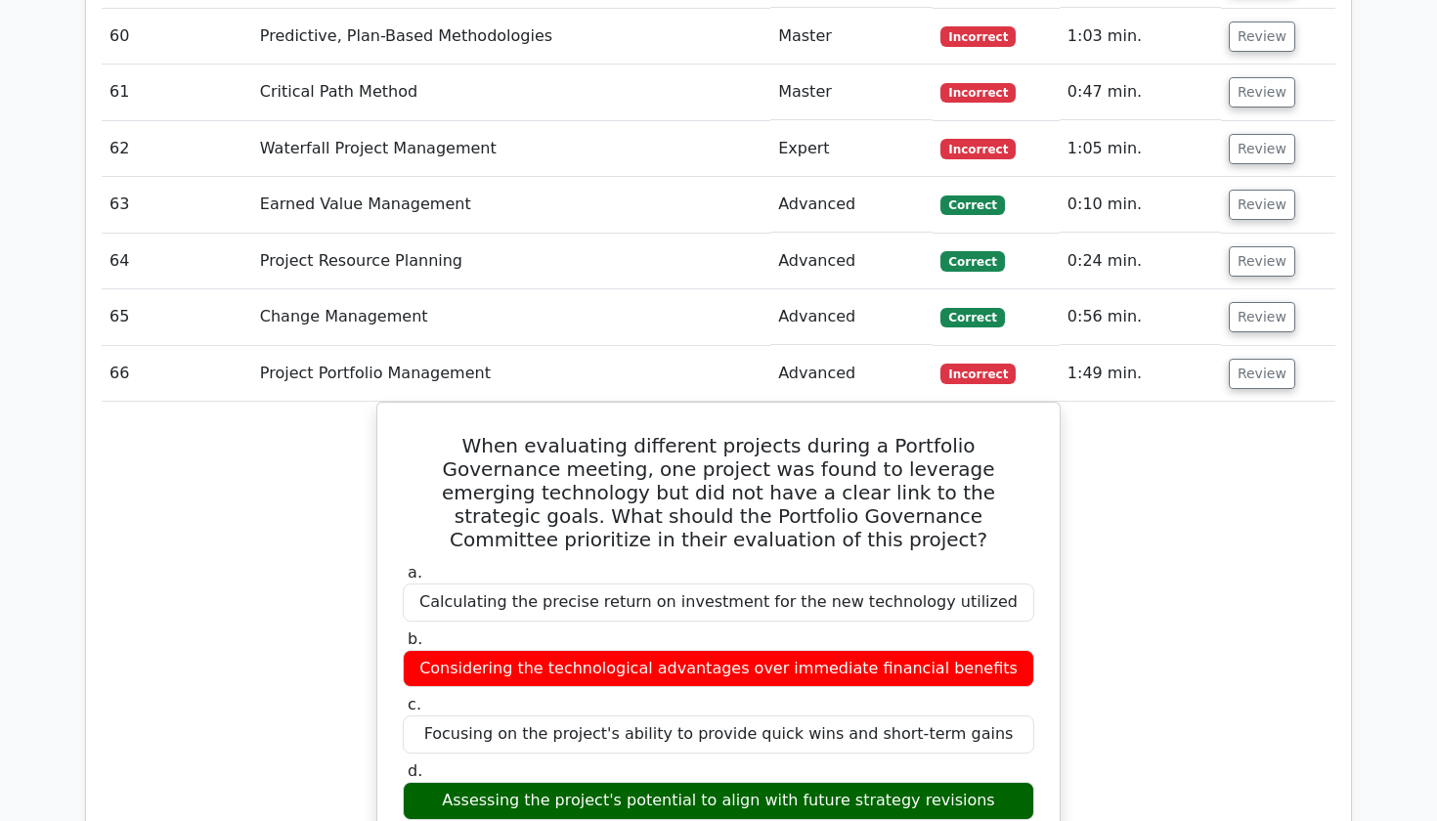
scroll to position [6497, 0]
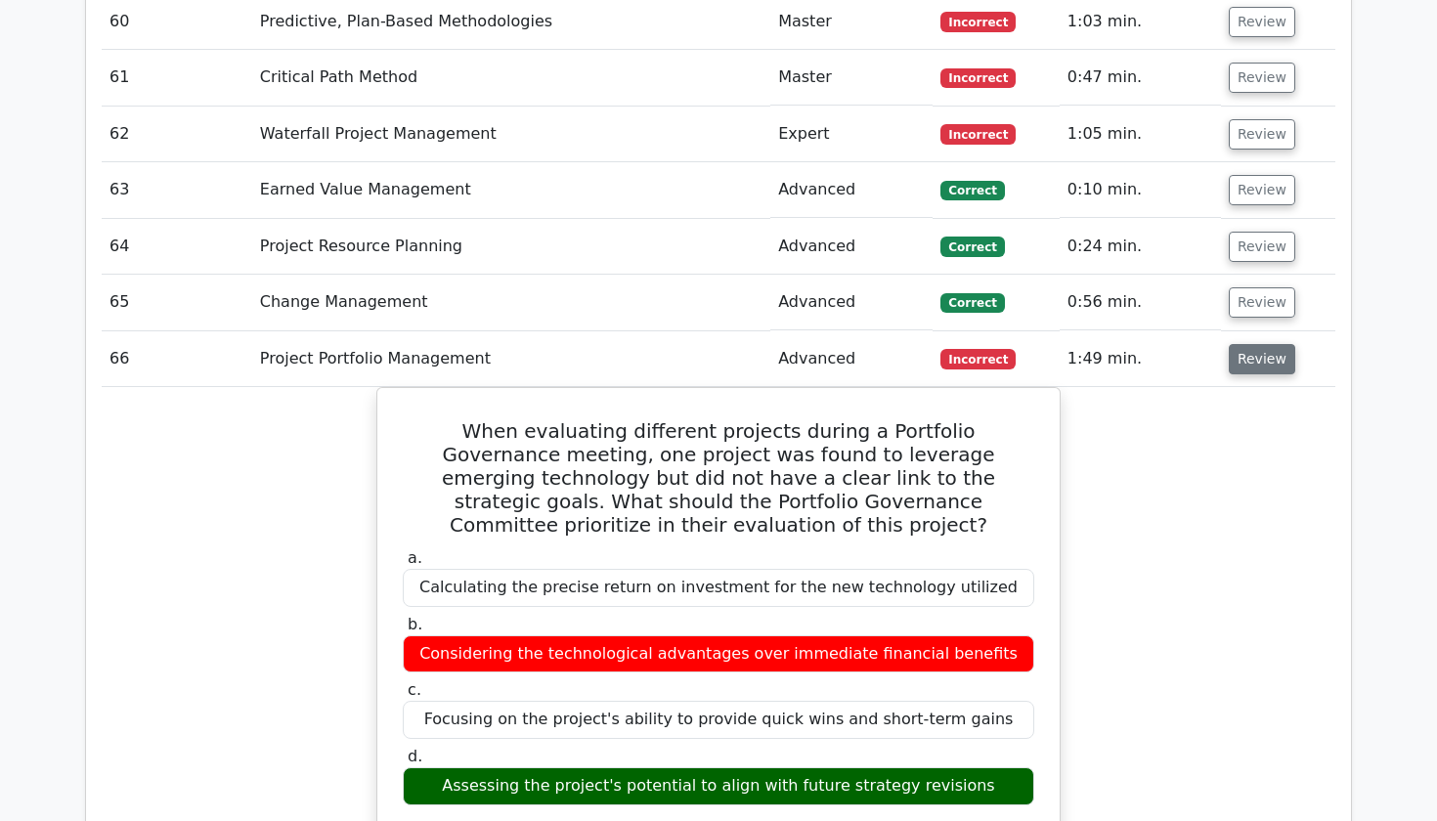
click at [1280, 344] on button "Review" at bounding box center [1262, 359] width 66 height 30
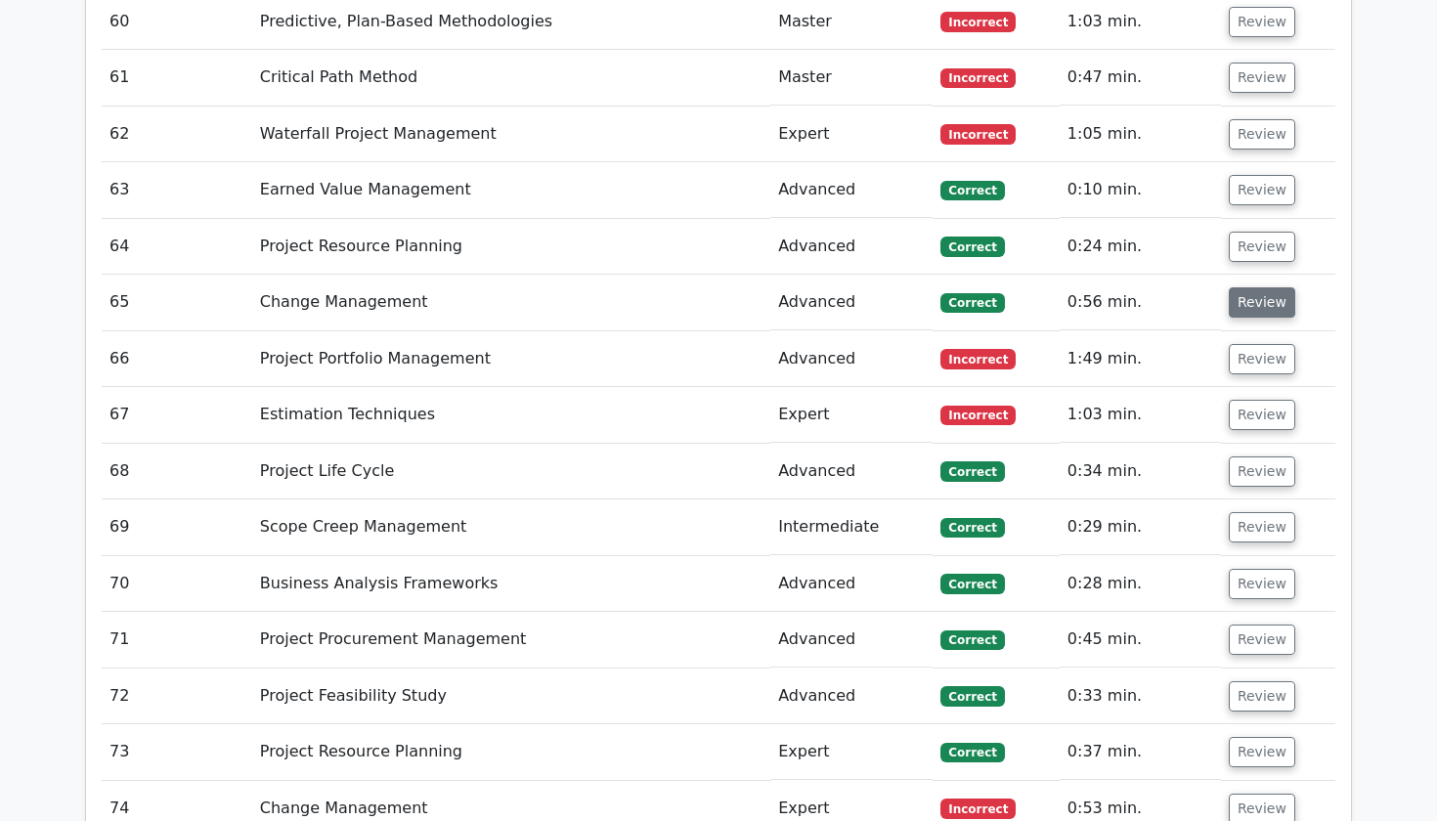
click at [1275, 287] on button "Review" at bounding box center [1262, 302] width 66 height 30
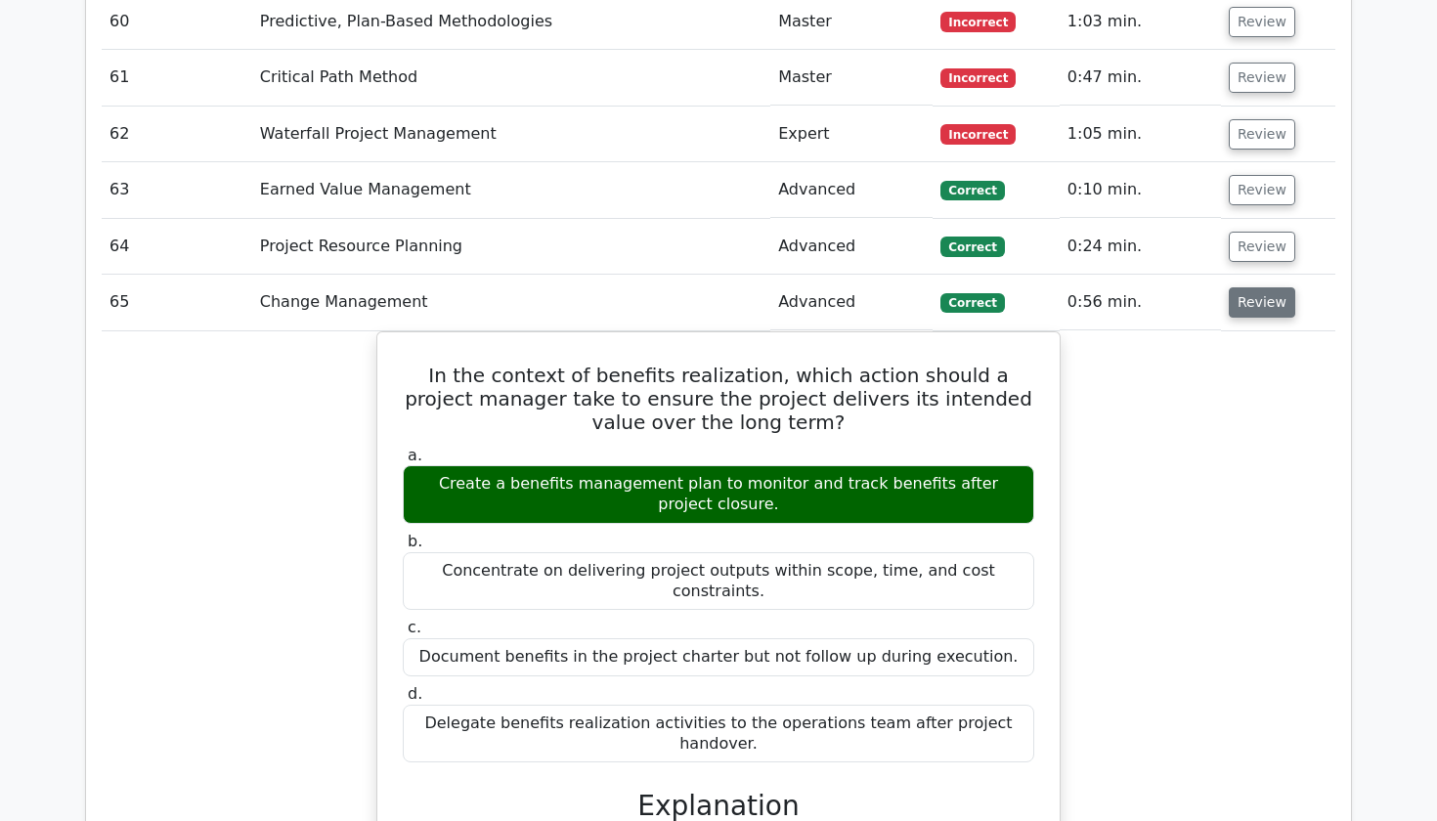
click at [1275, 287] on button "Review" at bounding box center [1262, 302] width 66 height 30
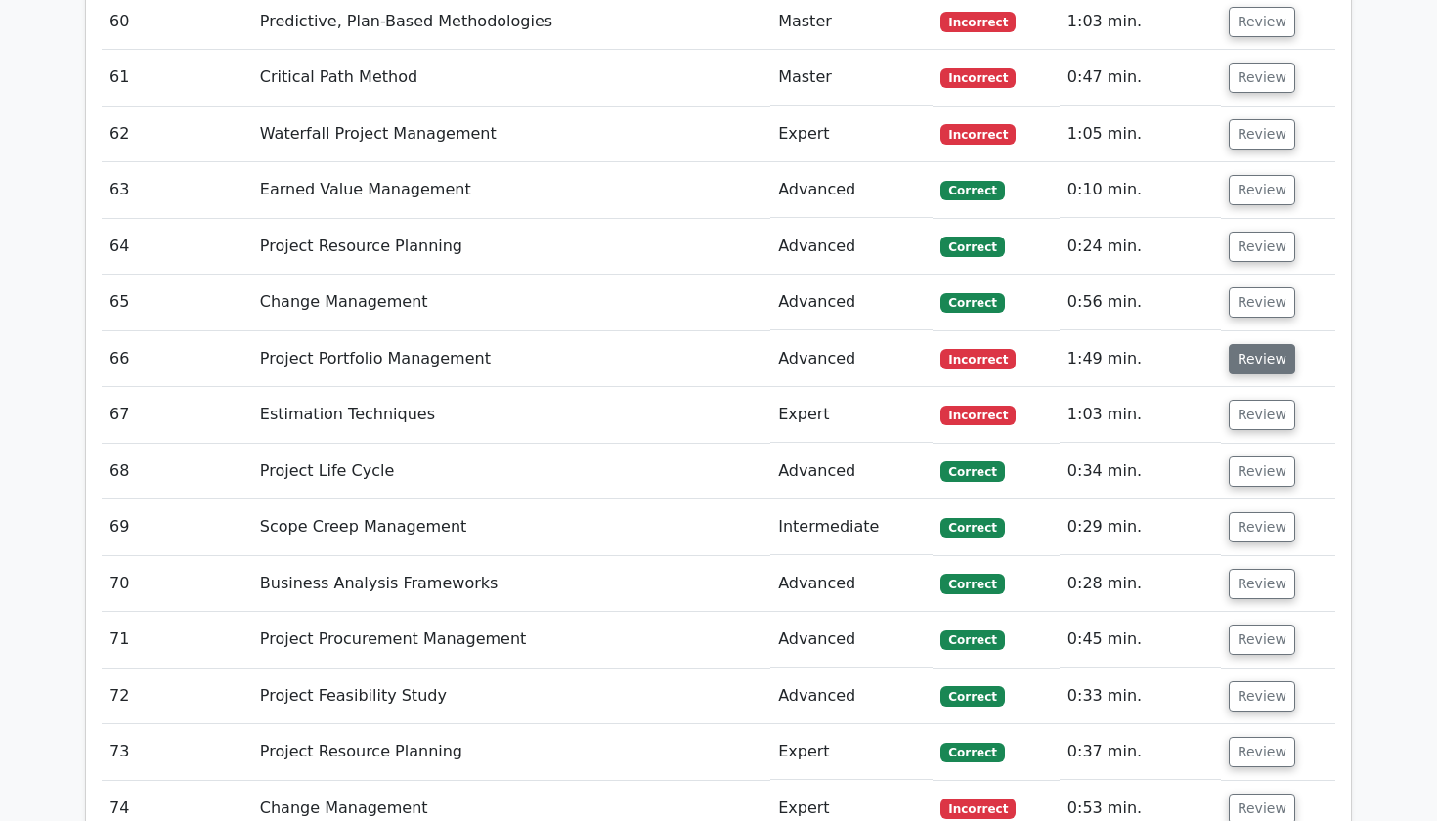
click at [1263, 344] on button "Review" at bounding box center [1262, 359] width 66 height 30
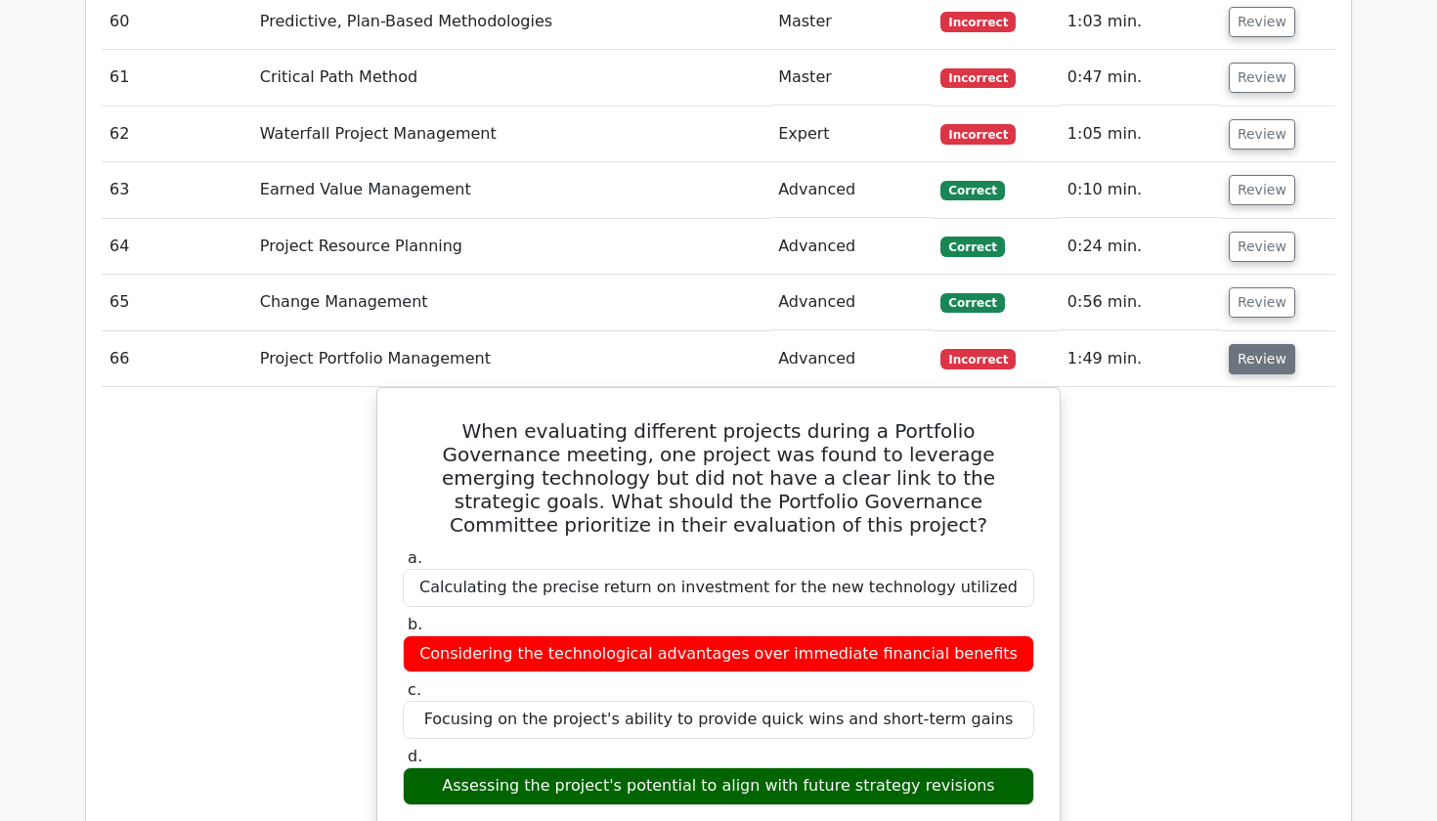
click at [1255, 344] on button "Review" at bounding box center [1262, 359] width 66 height 30
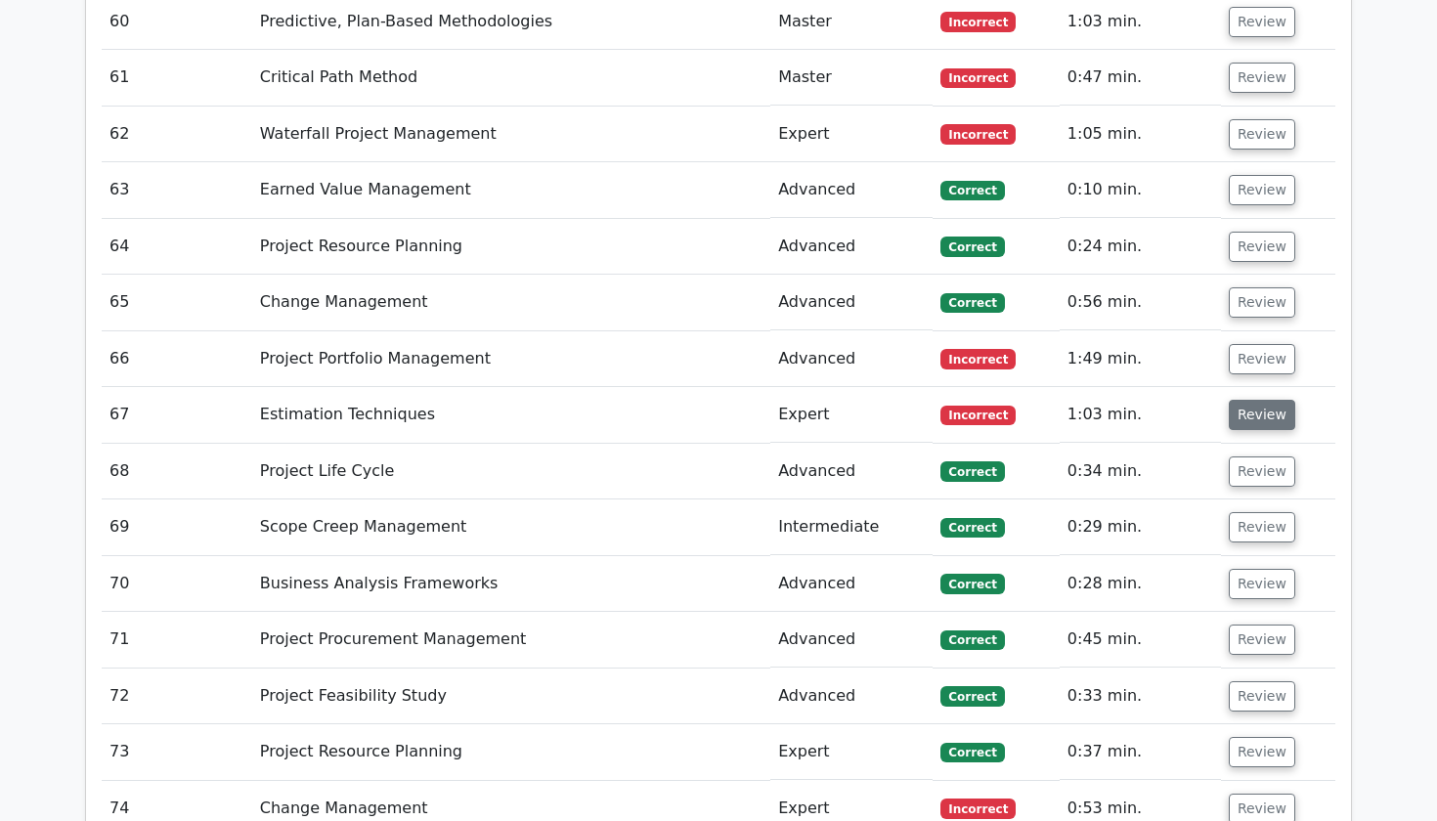
click at [1245, 400] on button "Review" at bounding box center [1262, 415] width 66 height 30
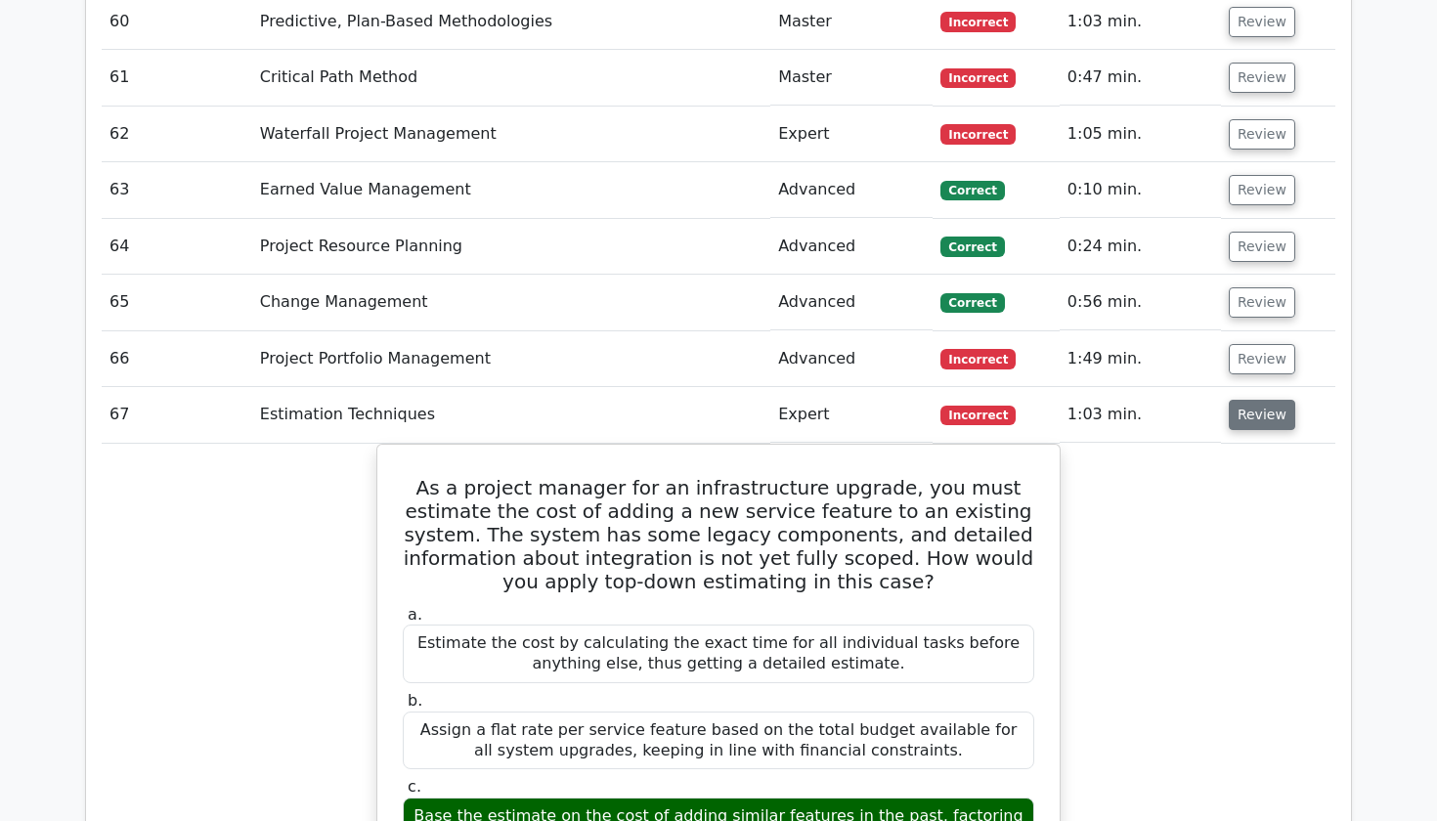
click at [1245, 400] on button "Review" at bounding box center [1262, 415] width 66 height 30
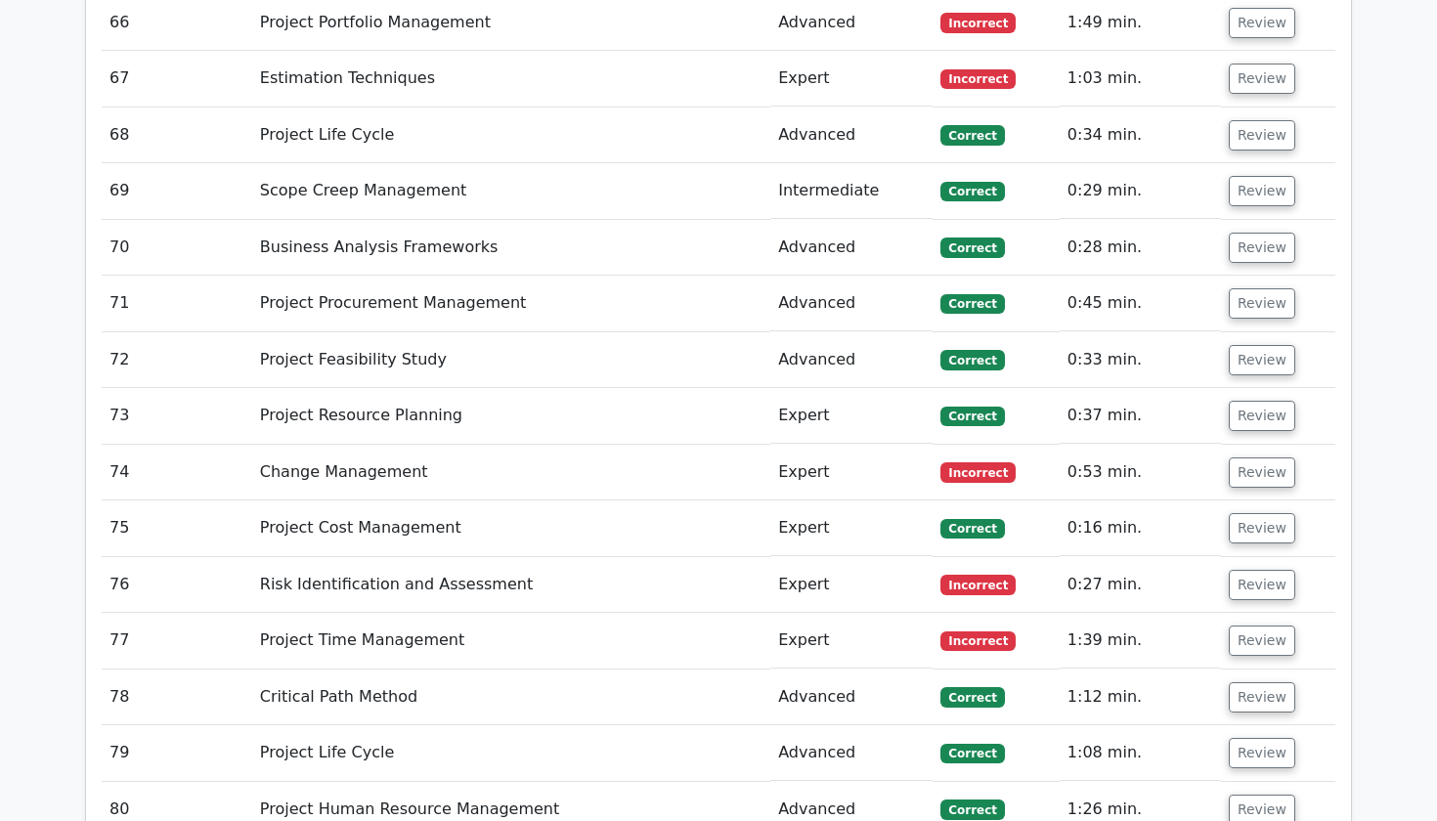
scroll to position [6842, 0]
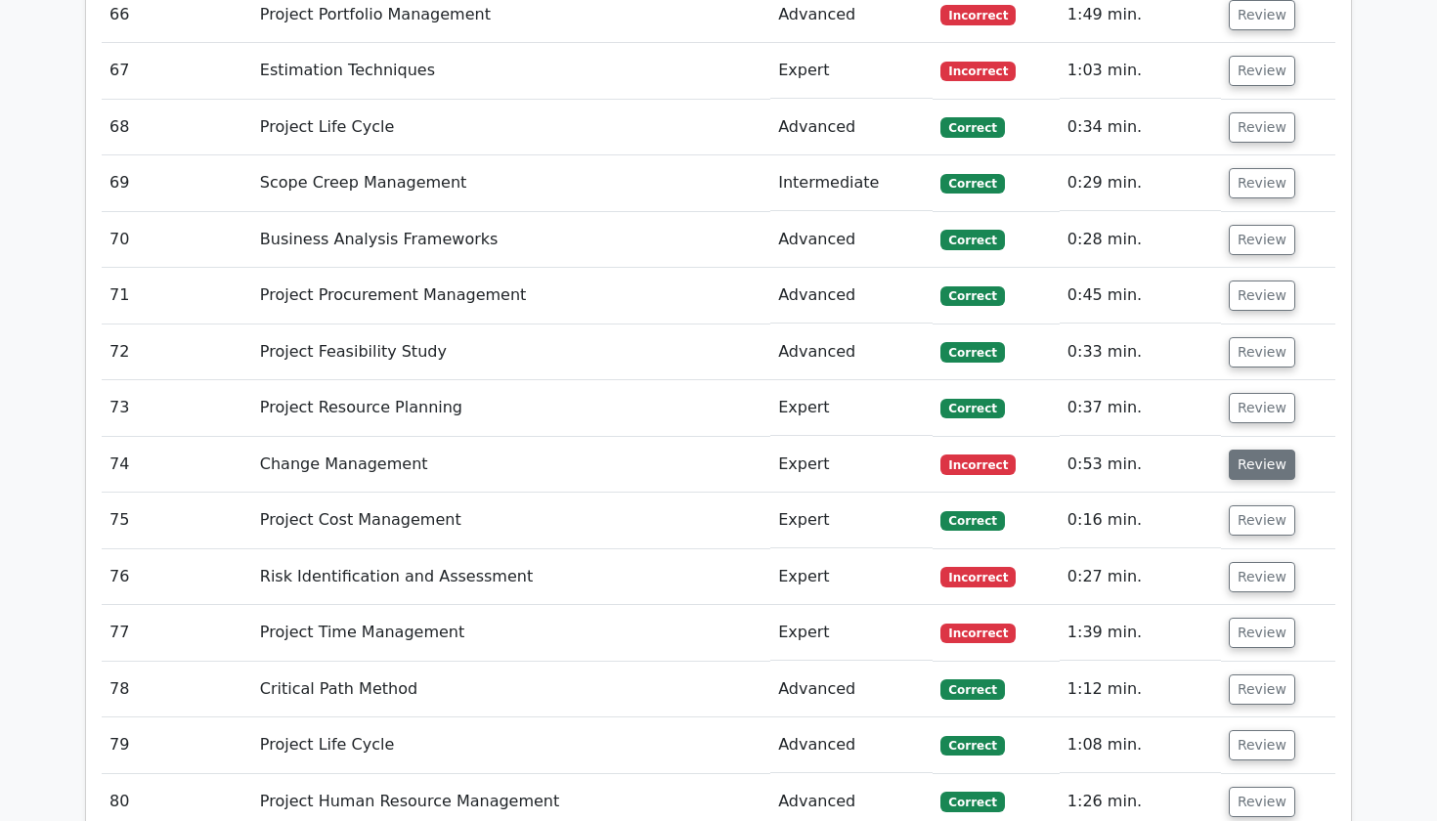
click at [1251, 450] on button "Review" at bounding box center [1262, 465] width 66 height 30
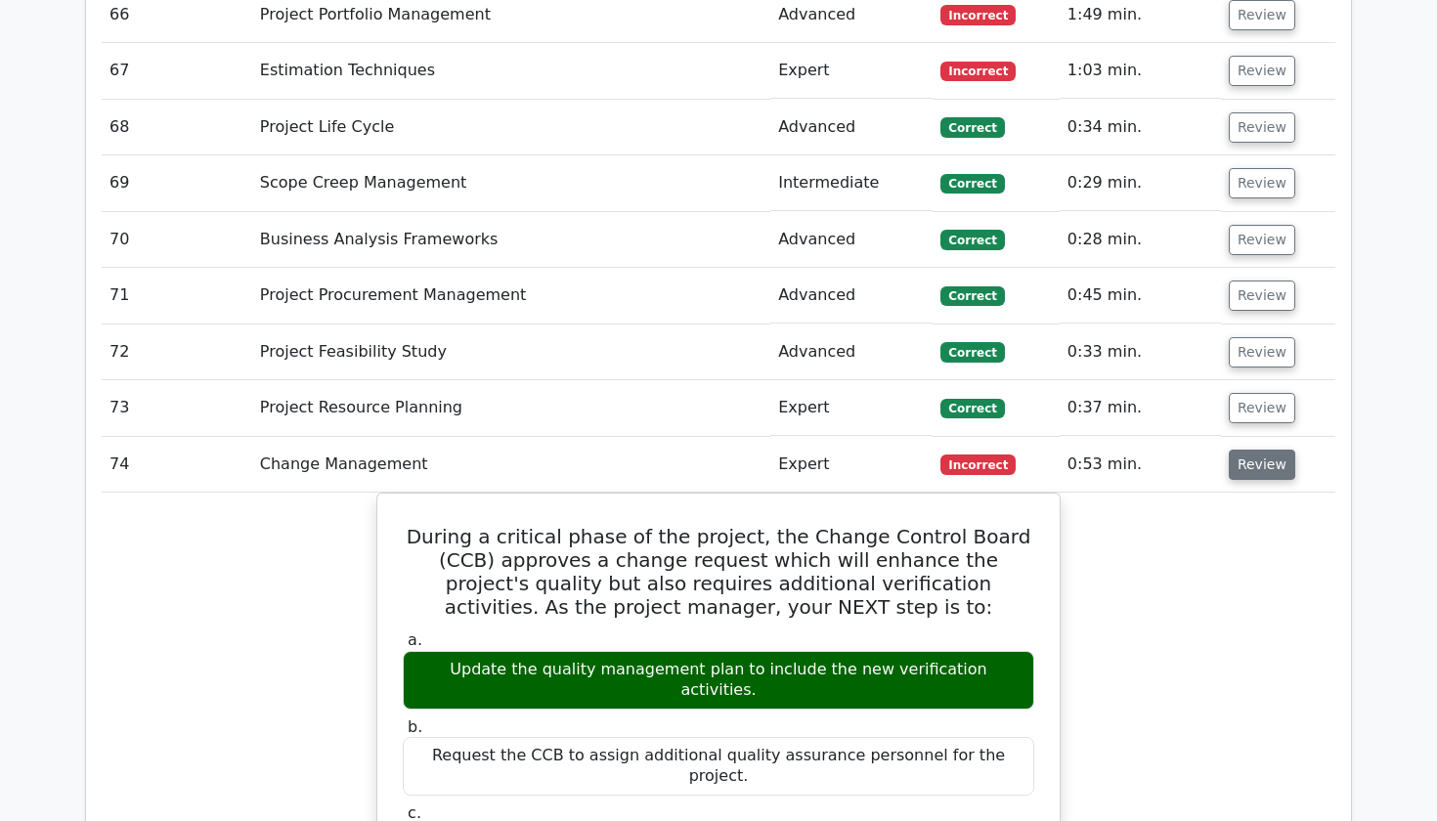
click at [1251, 450] on button "Review" at bounding box center [1262, 465] width 66 height 30
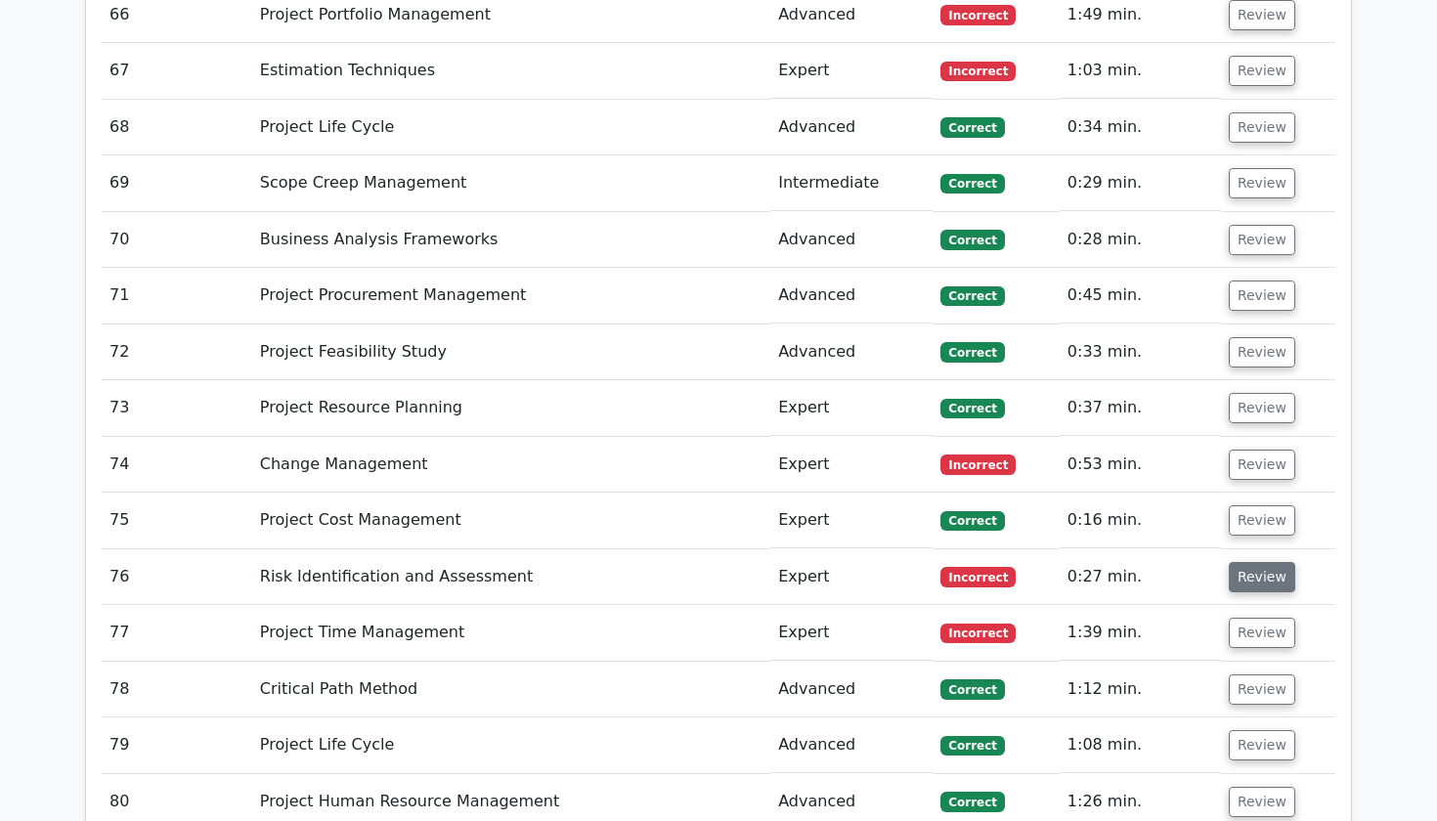
click at [1250, 562] on button "Review" at bounding box center [1262, 577] width 66 height 30
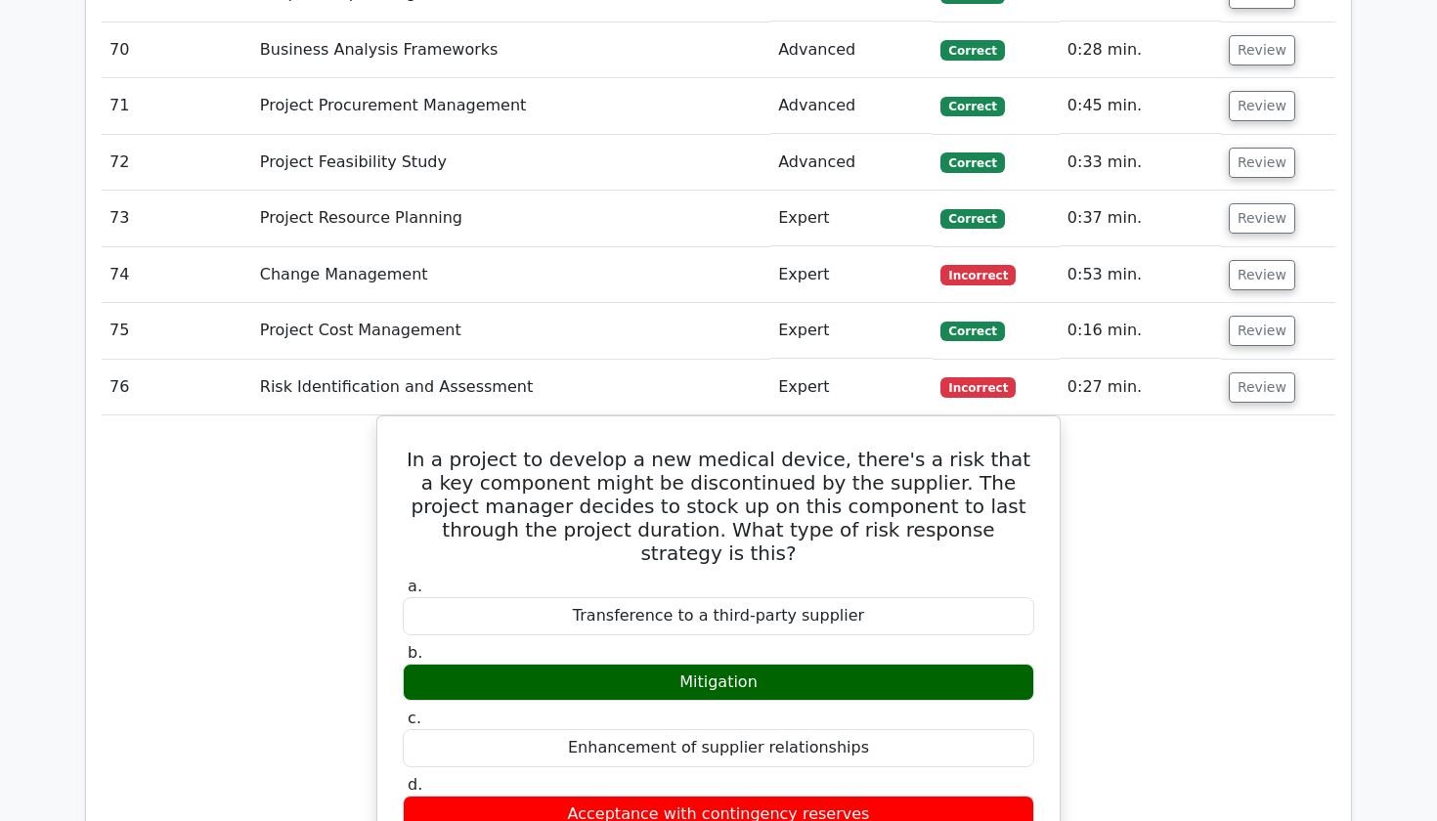
scroll to position [7068, 0]
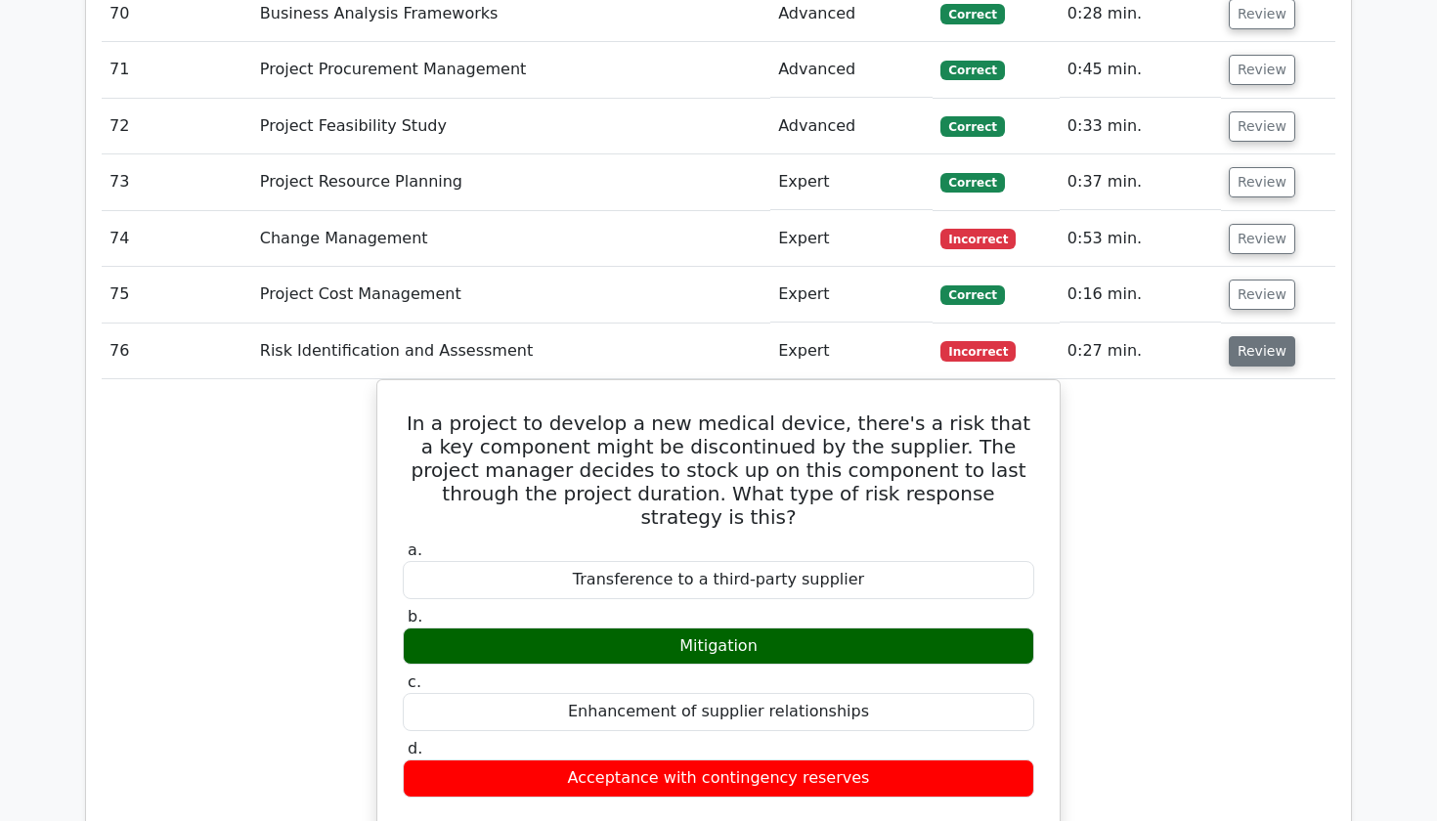
click at [1264, 336] on button "Review" at bounding box center [1262, 351] width 66 height 30
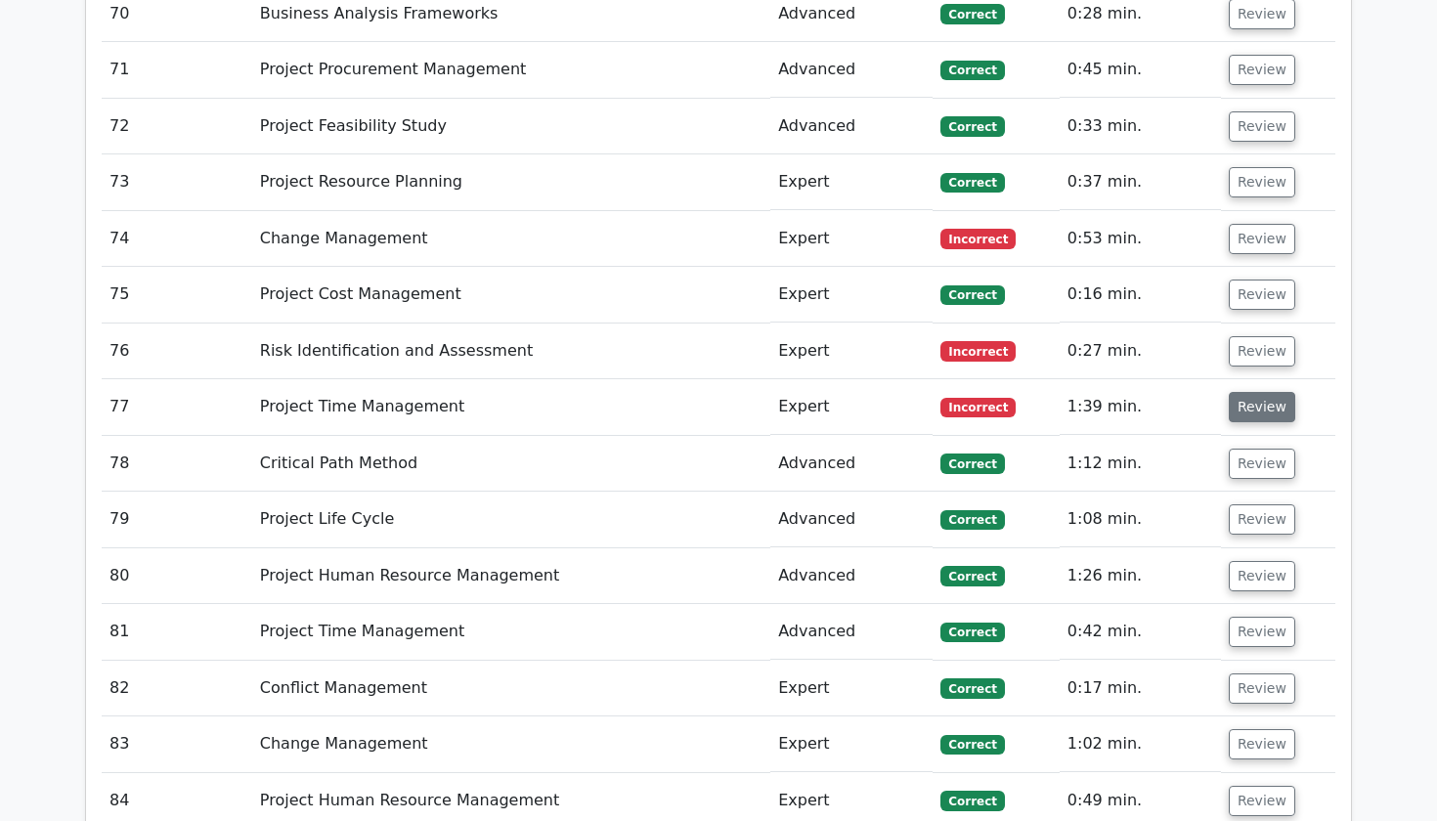
click at [1246, 392] on button "Review" at bounding box center [1262, 407] width 66 height 30
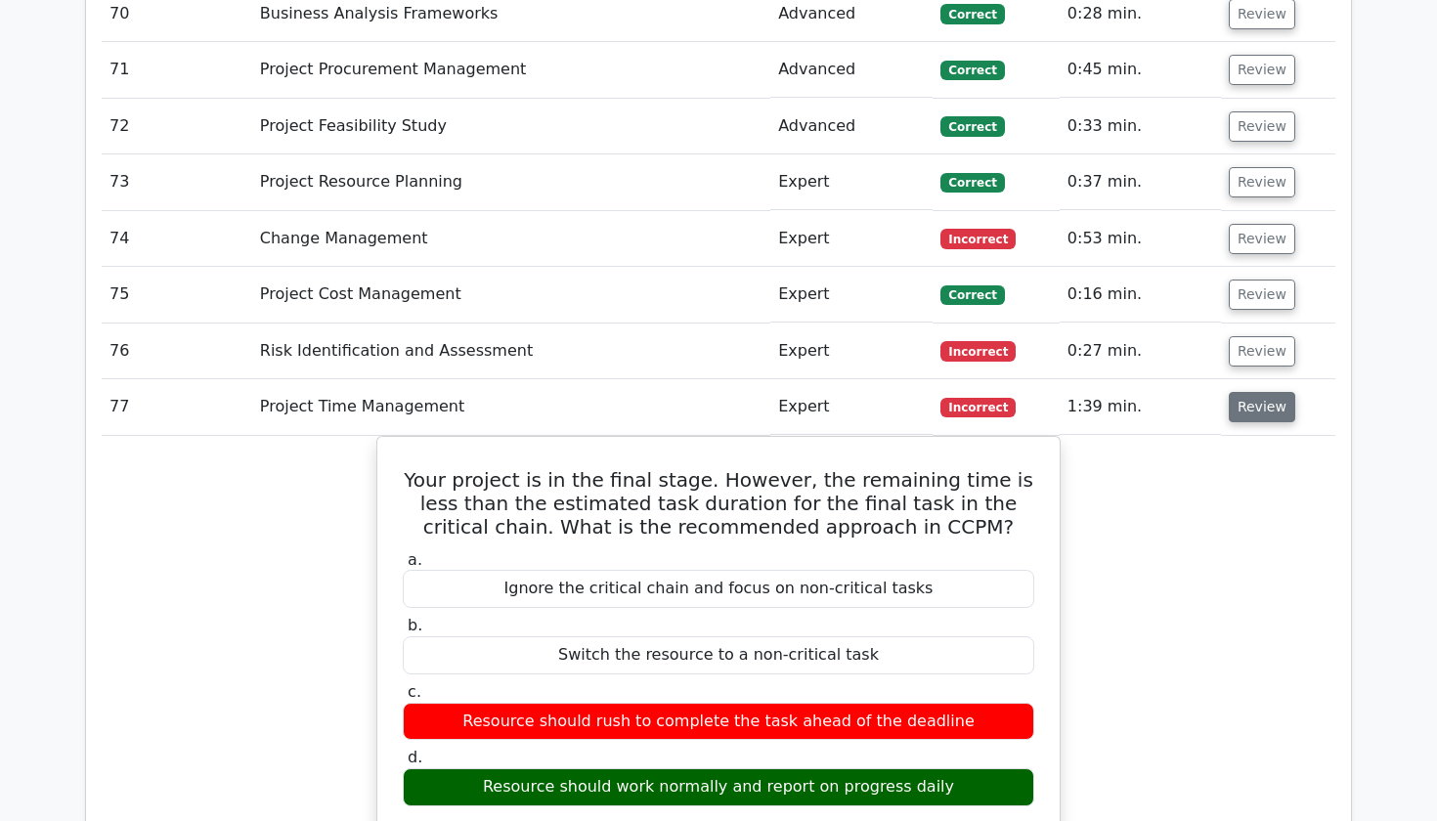
click at [1246, 392] on button "Review" at bounding box center [1262, 407] width 66 height 30
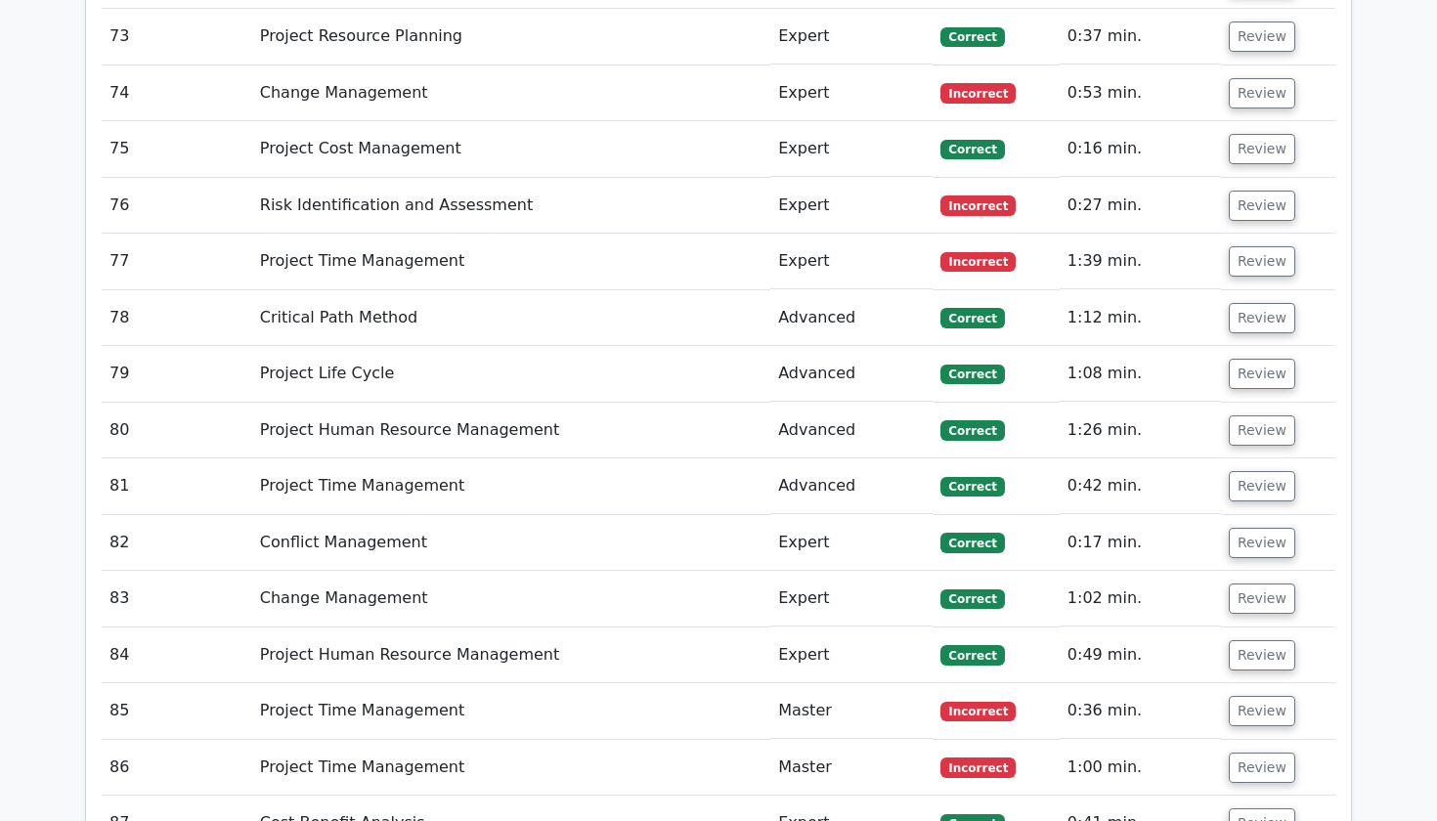
scroll to position [7286, 0]
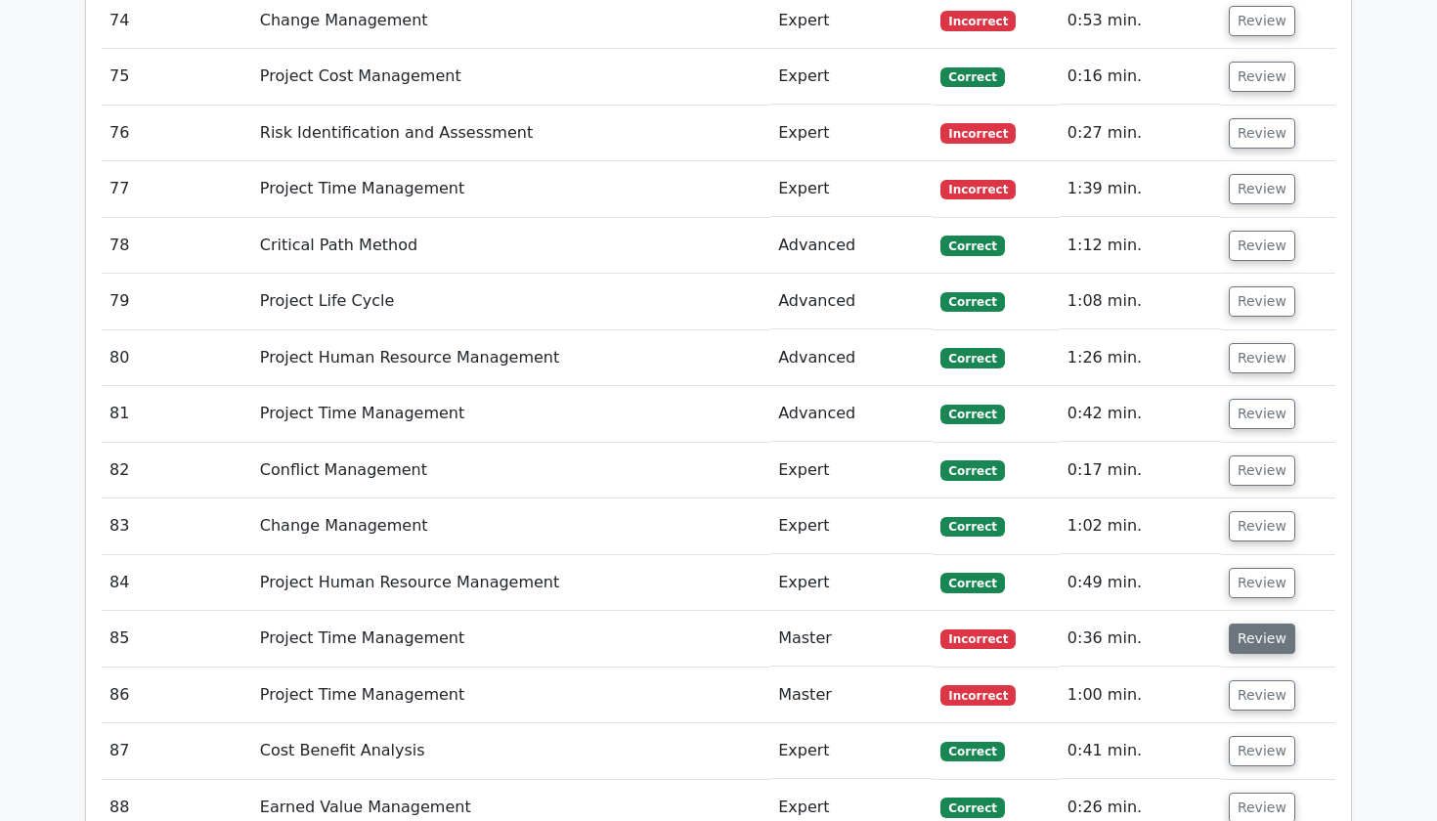
click at [1252, 624] on button "Review" at bounding box center [1262, 639] width 66 height 30
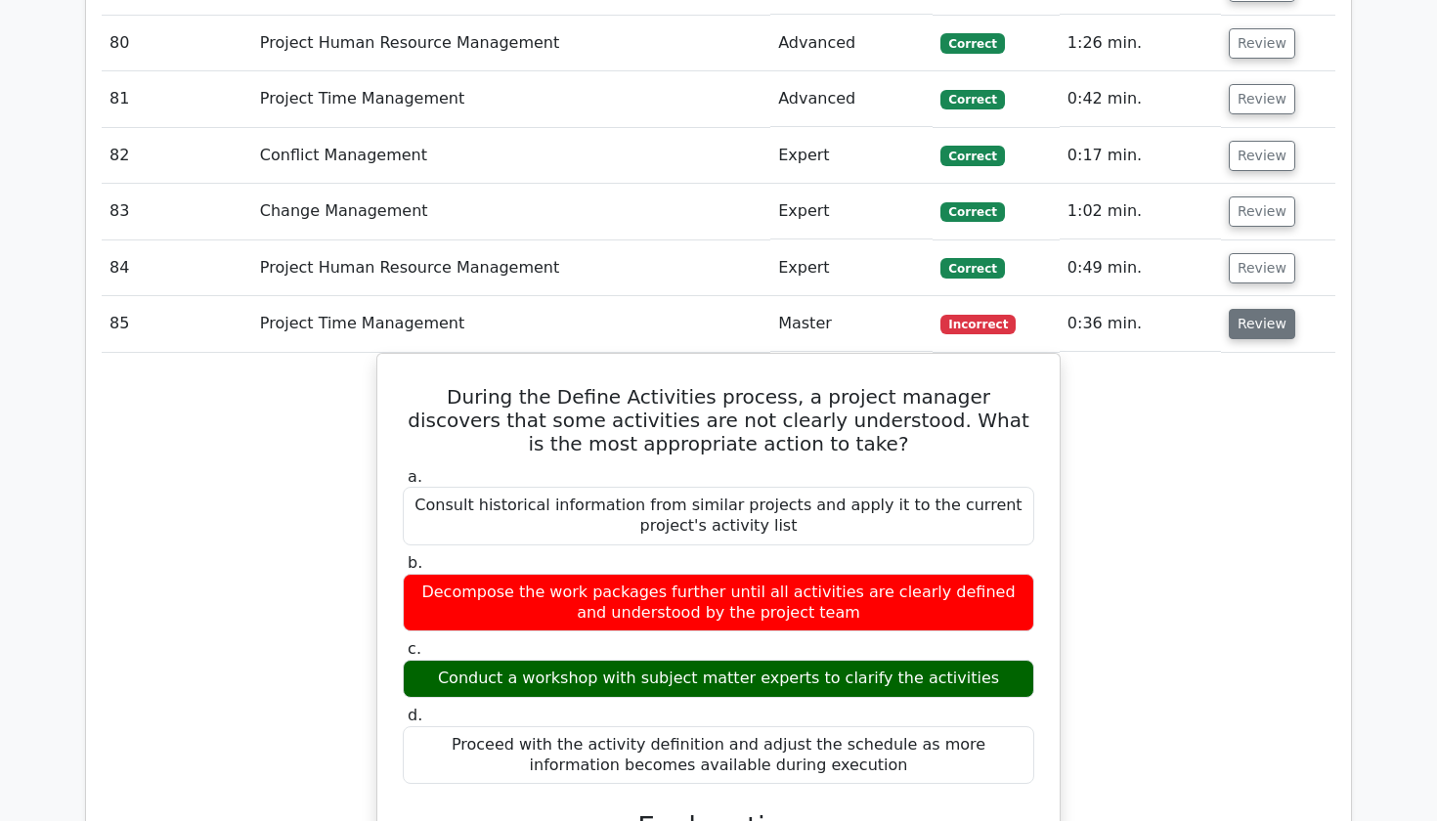
scroll to position [7633, 0]
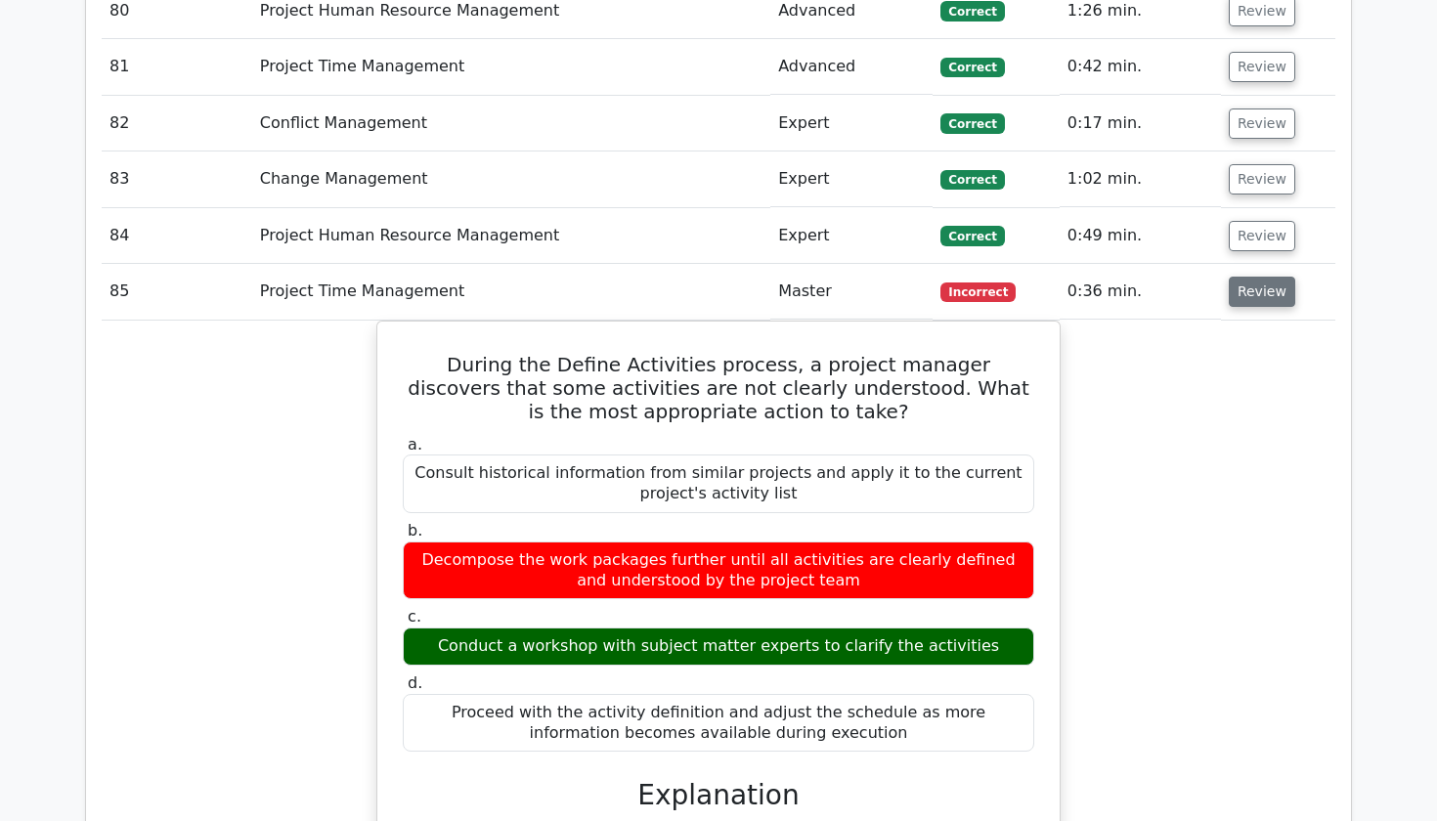
click at [1264, 277] on button "Review" at bounding box center [1262, 292] width 66 height 30
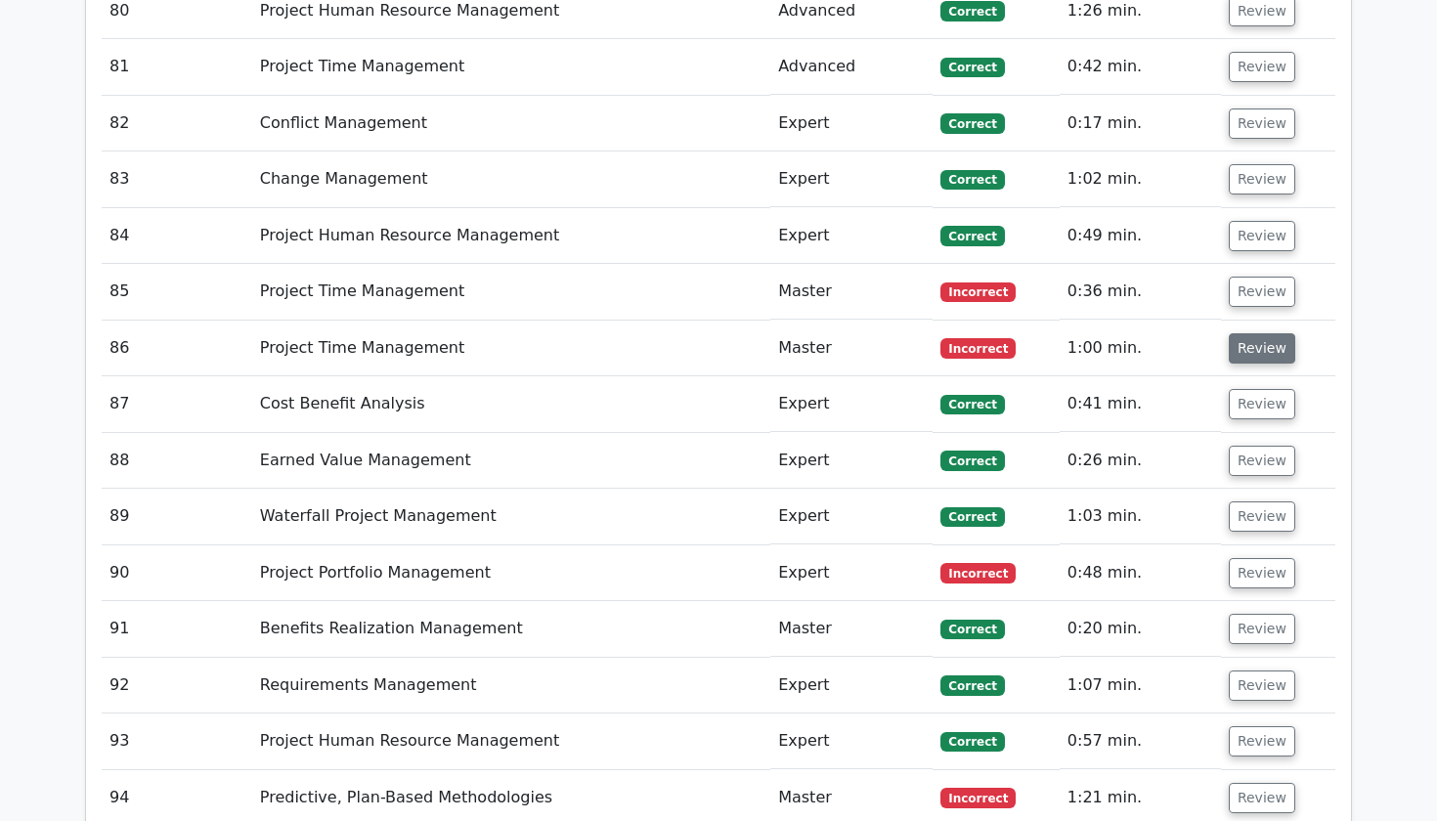
click at [1256, 333] on button "Review" at bounding box center [1262, 348] width 66 height 30
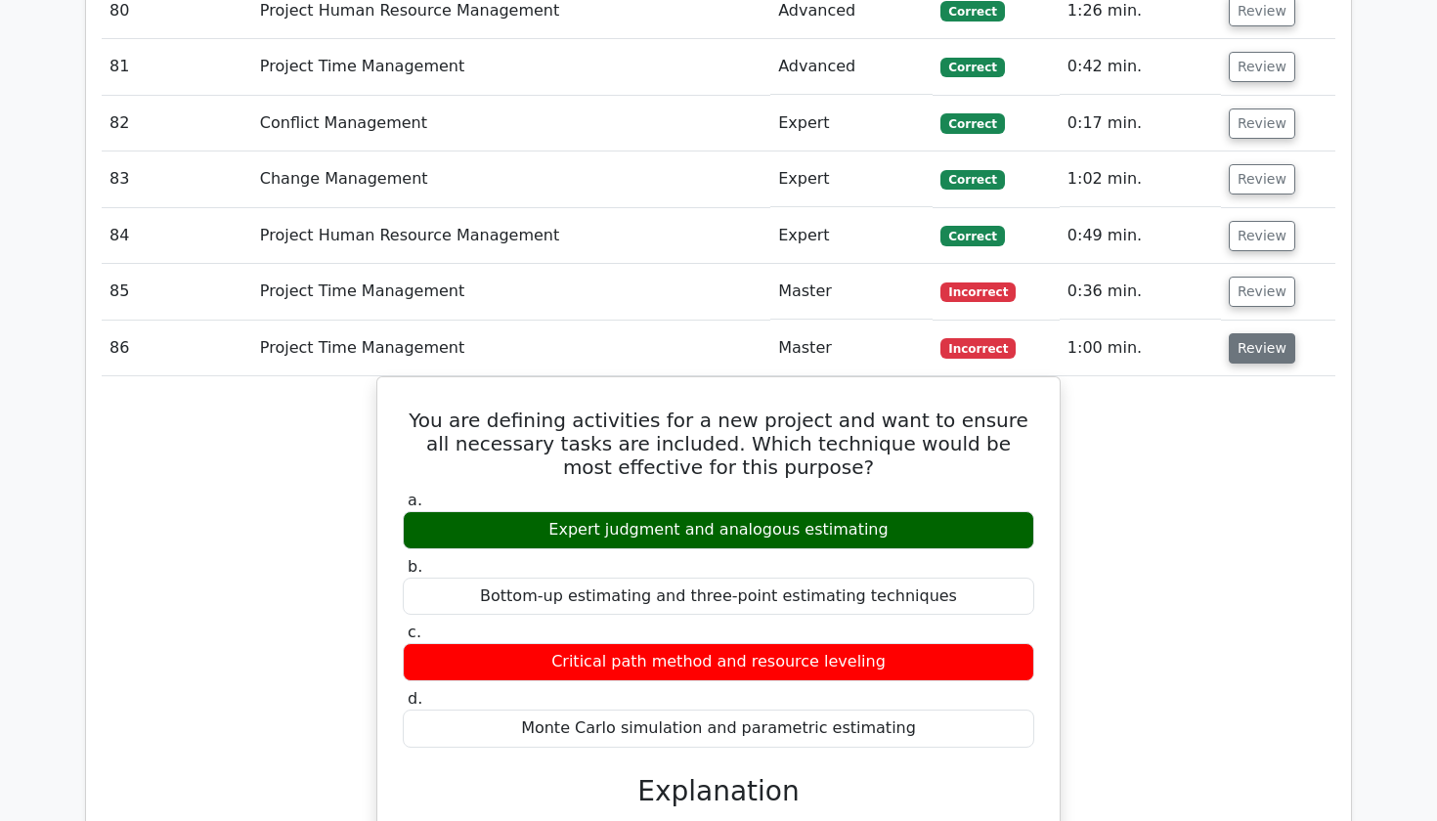
click at [1256, 333] on button "Review" at bounding box center [1262, 348] width 66 height 30
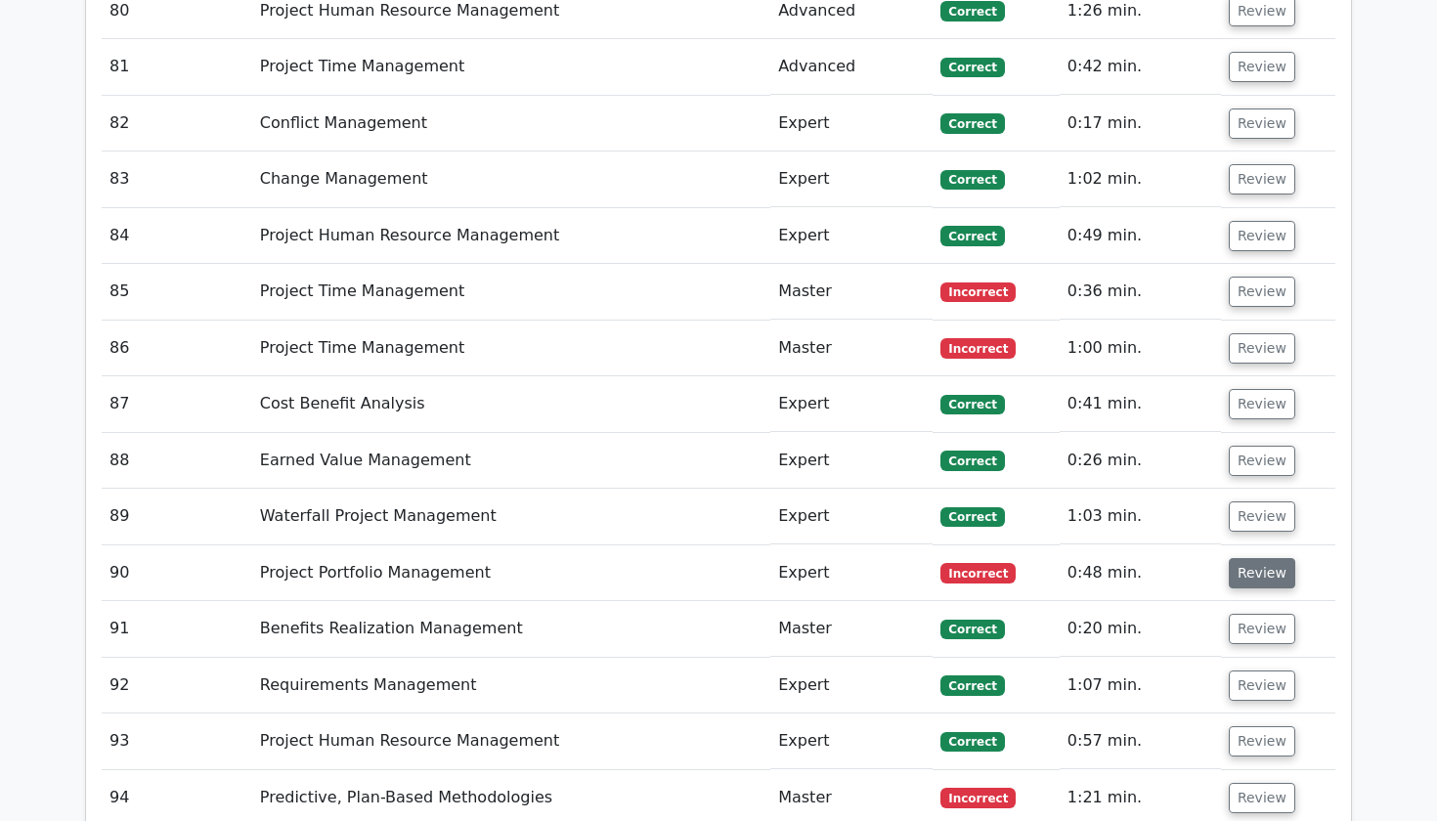
click at [1250, 558] on button "Review" at bounding box center [1262, 573] width 66 height 30
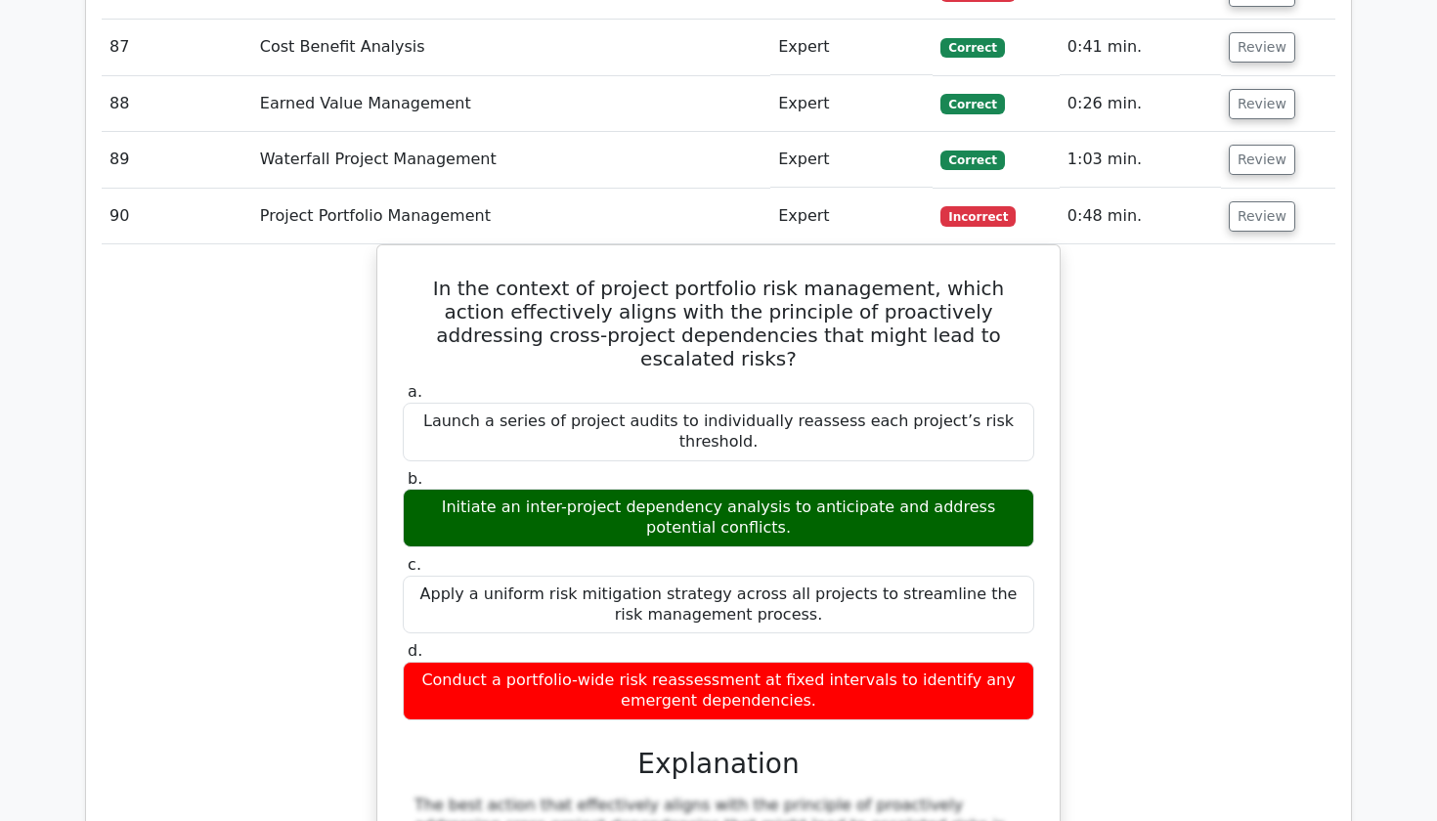
scroll to position [8023, 0]
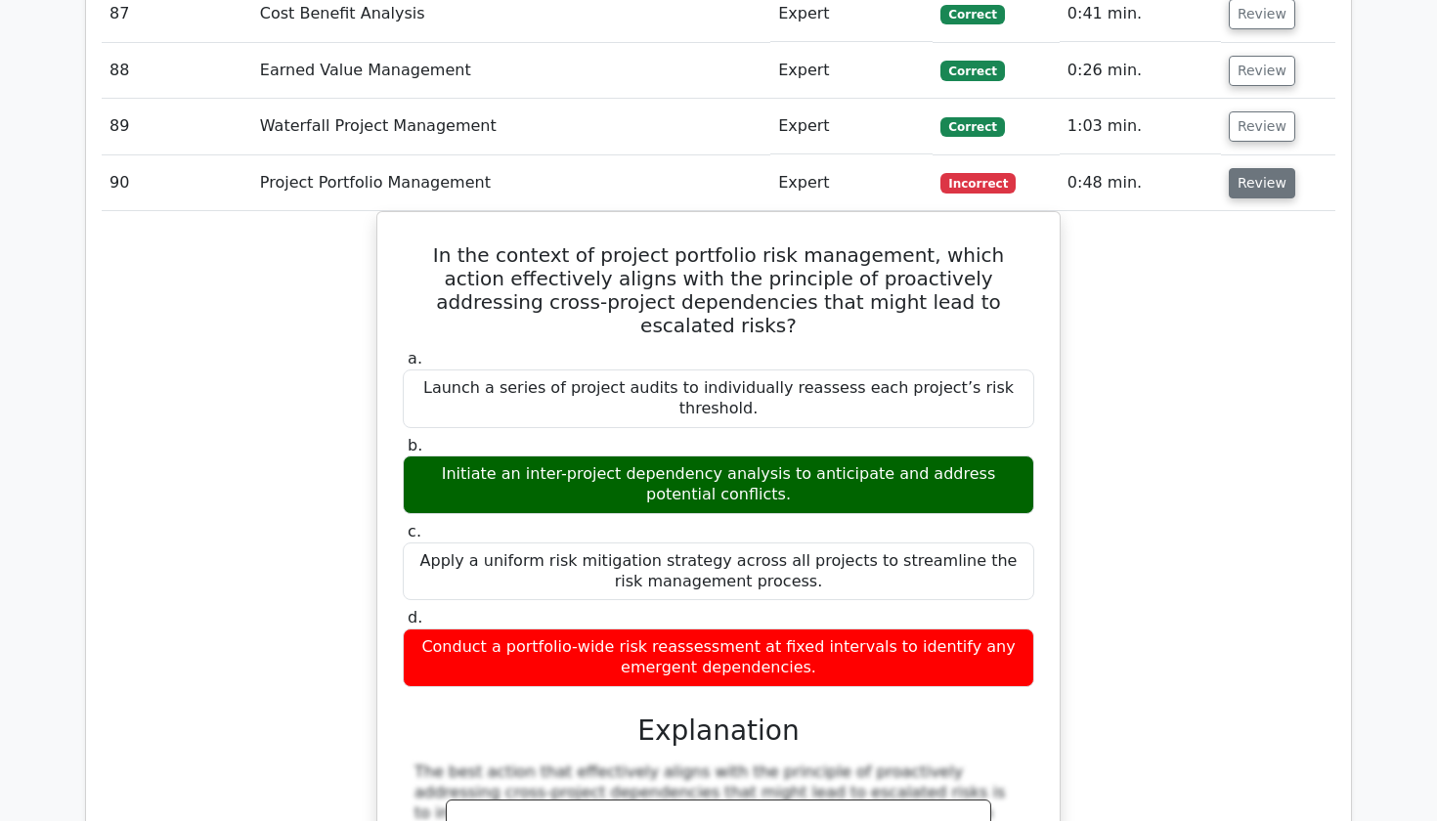
click at [1255, 168] on button "Review" at bounding box center [1262, 183] width 66 height 30
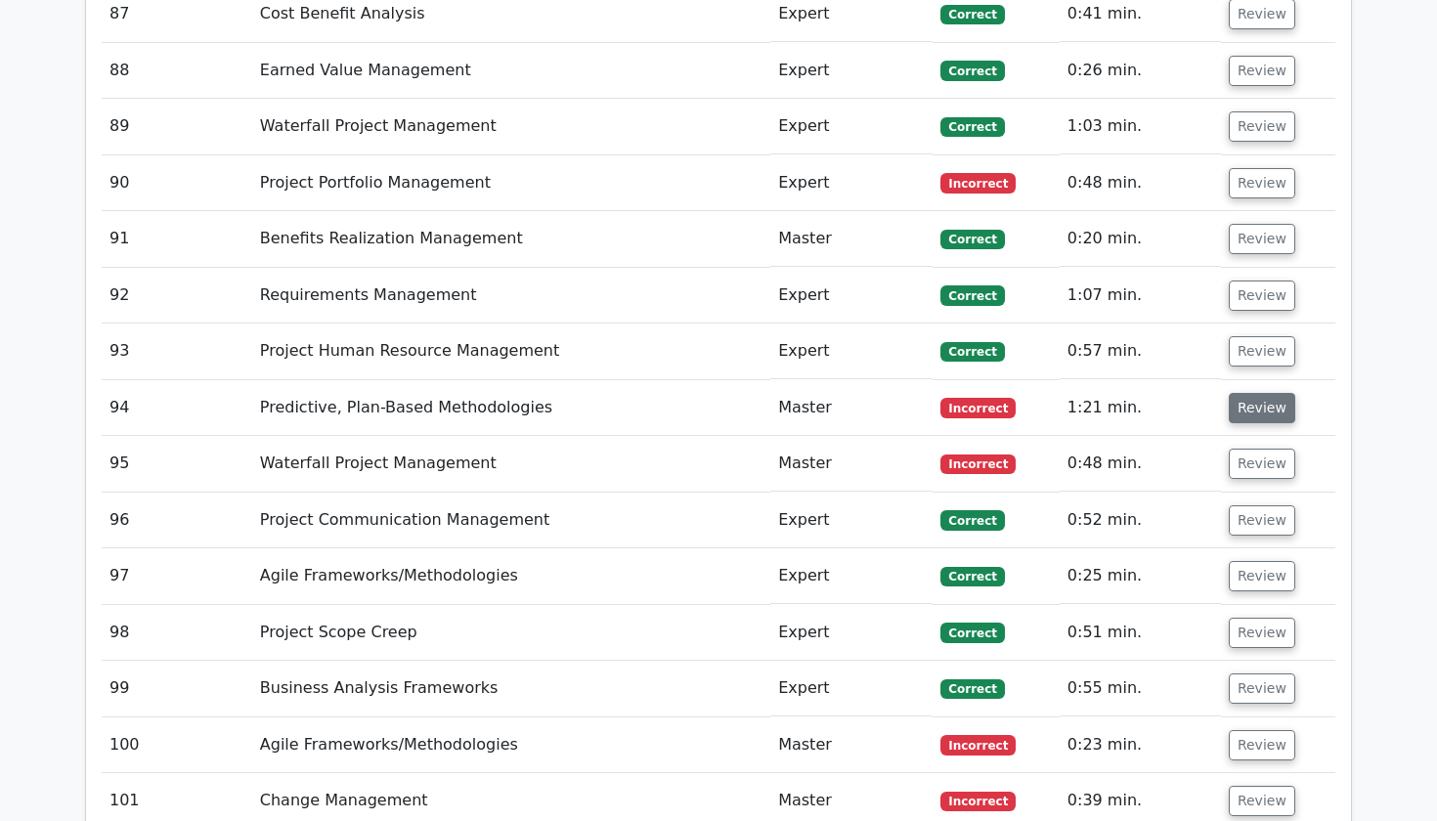
click at [1241, 393] on button "Review" at bounding box center [1262, 408] width 66 height 30
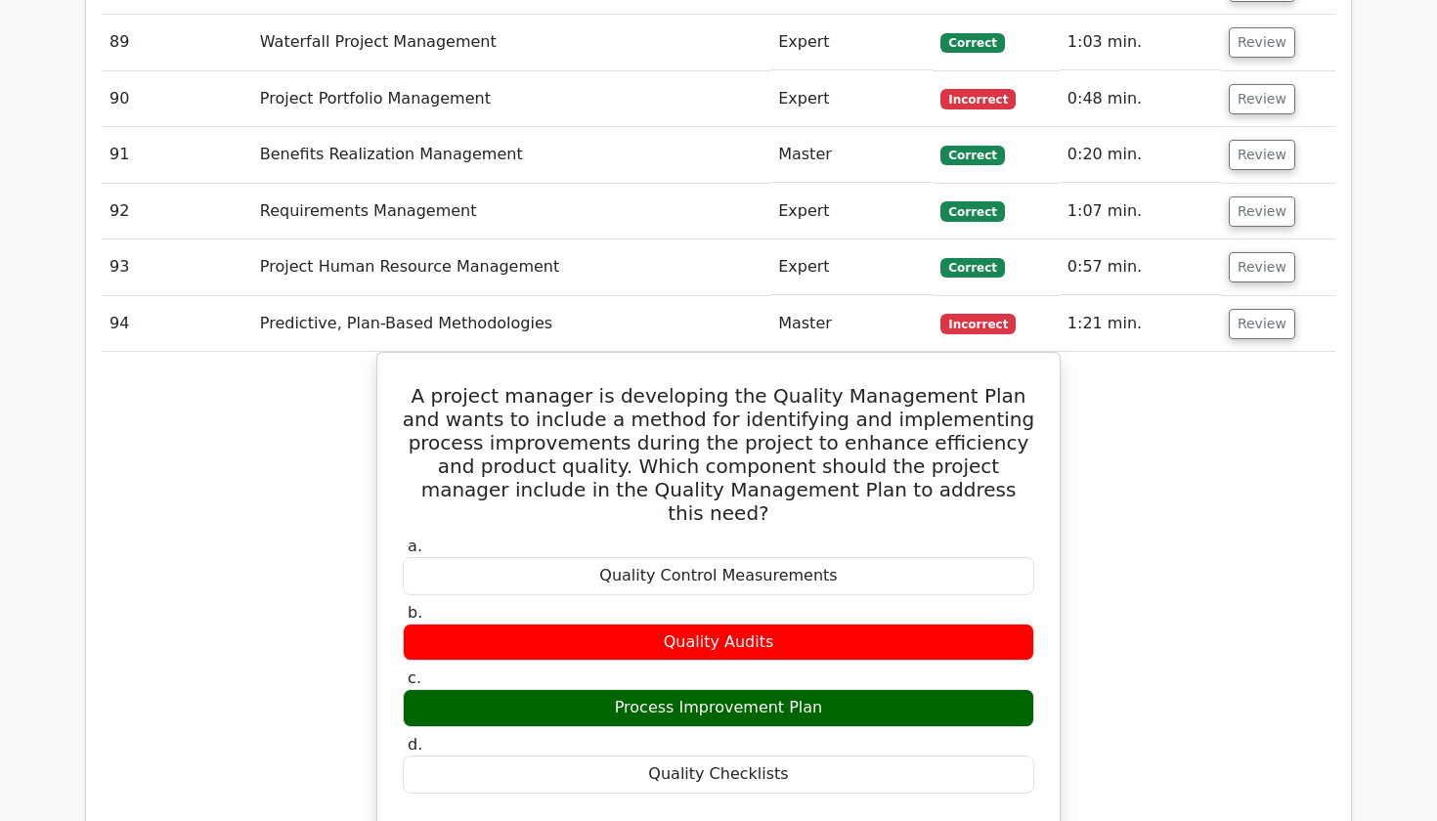
scroll to position [8111, 0]
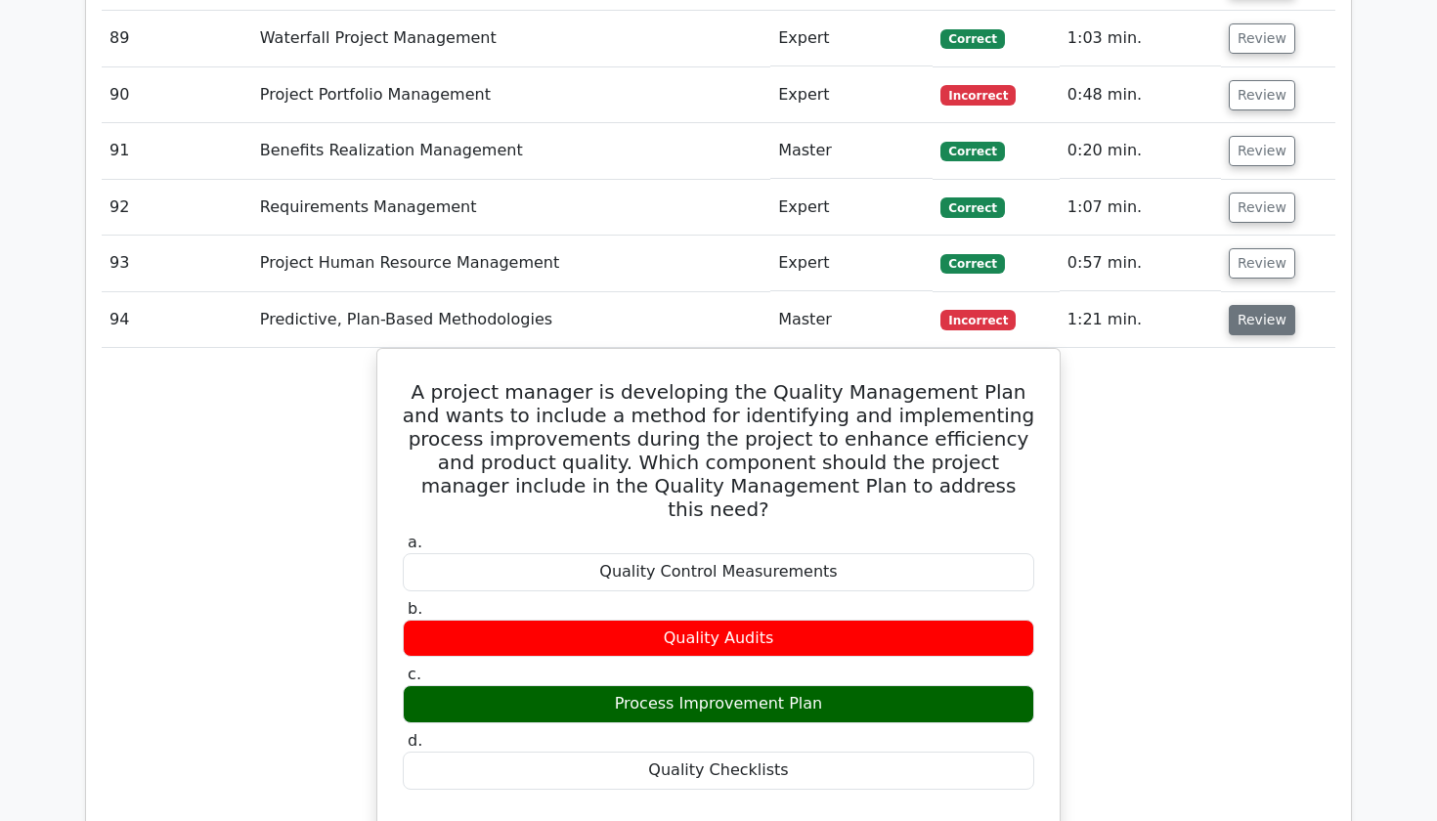
click at [1249, 305] on button "Review" at bounding box center [1262, 320] width 66 height 30
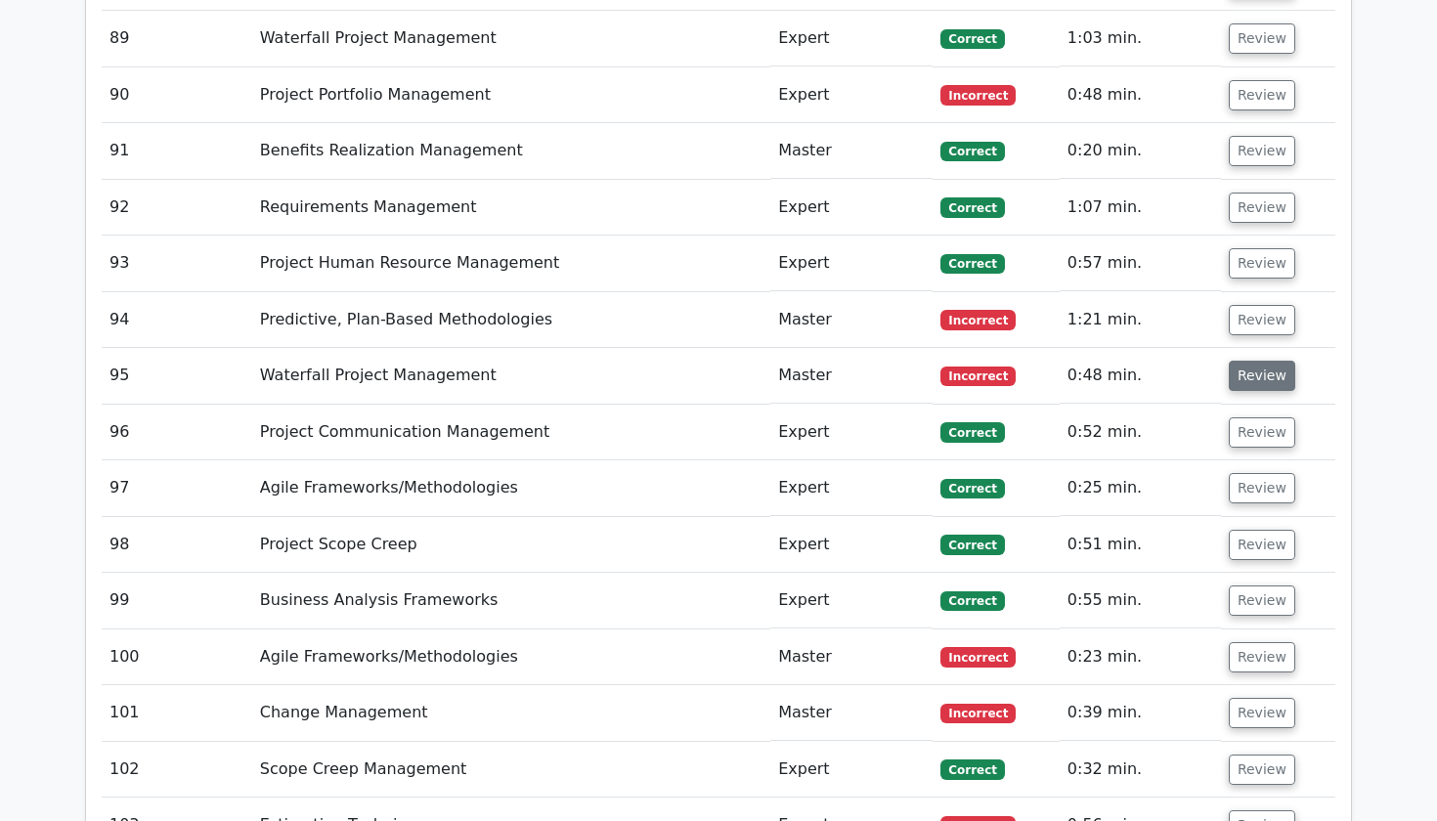
click at [1252, 361] on button "Review" at bounding box center [1262, 376] width 66 height 30
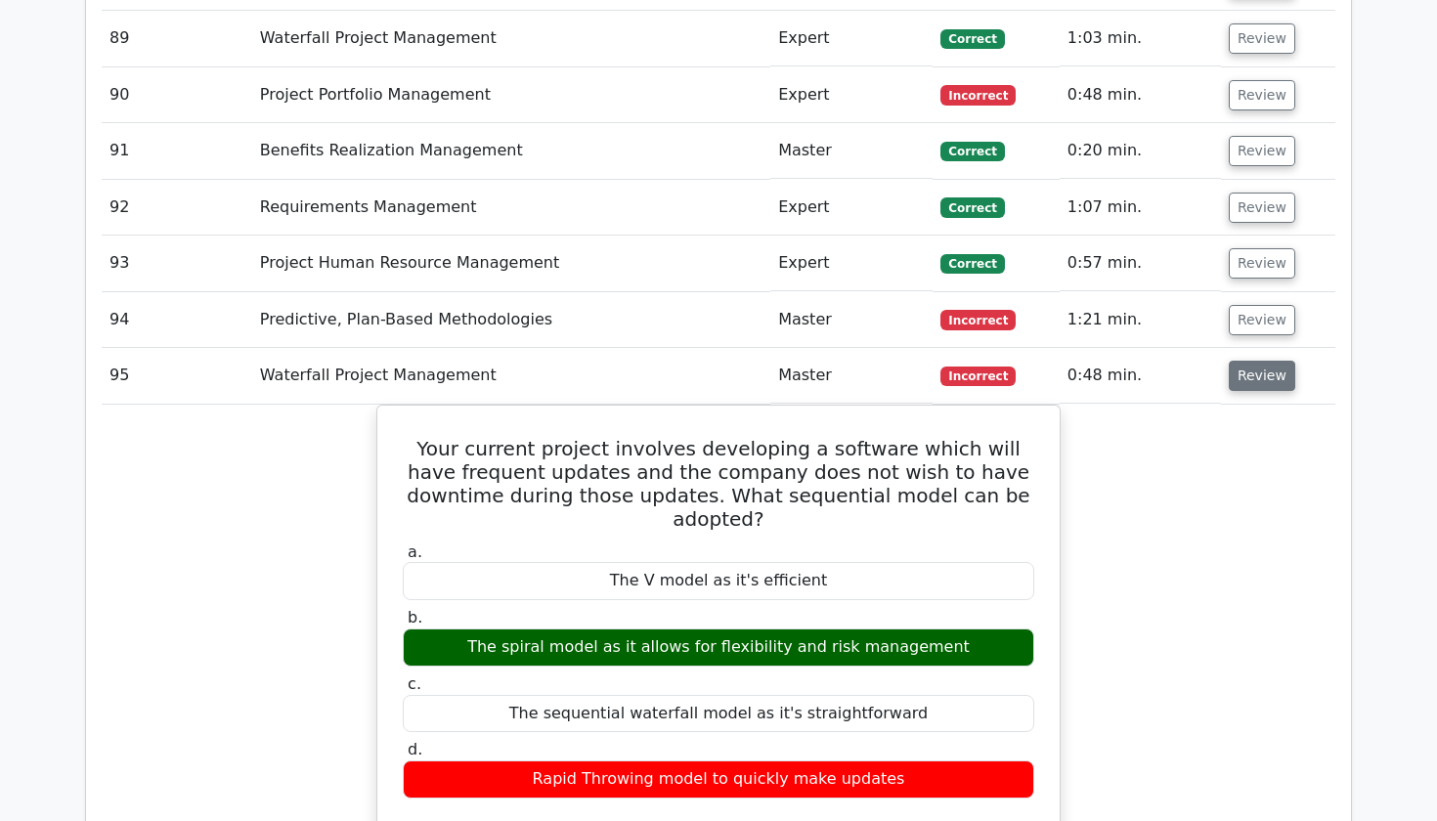
click at [1252, 361] on button "Review" at bounding box center [1262, 376] width 66 height 30
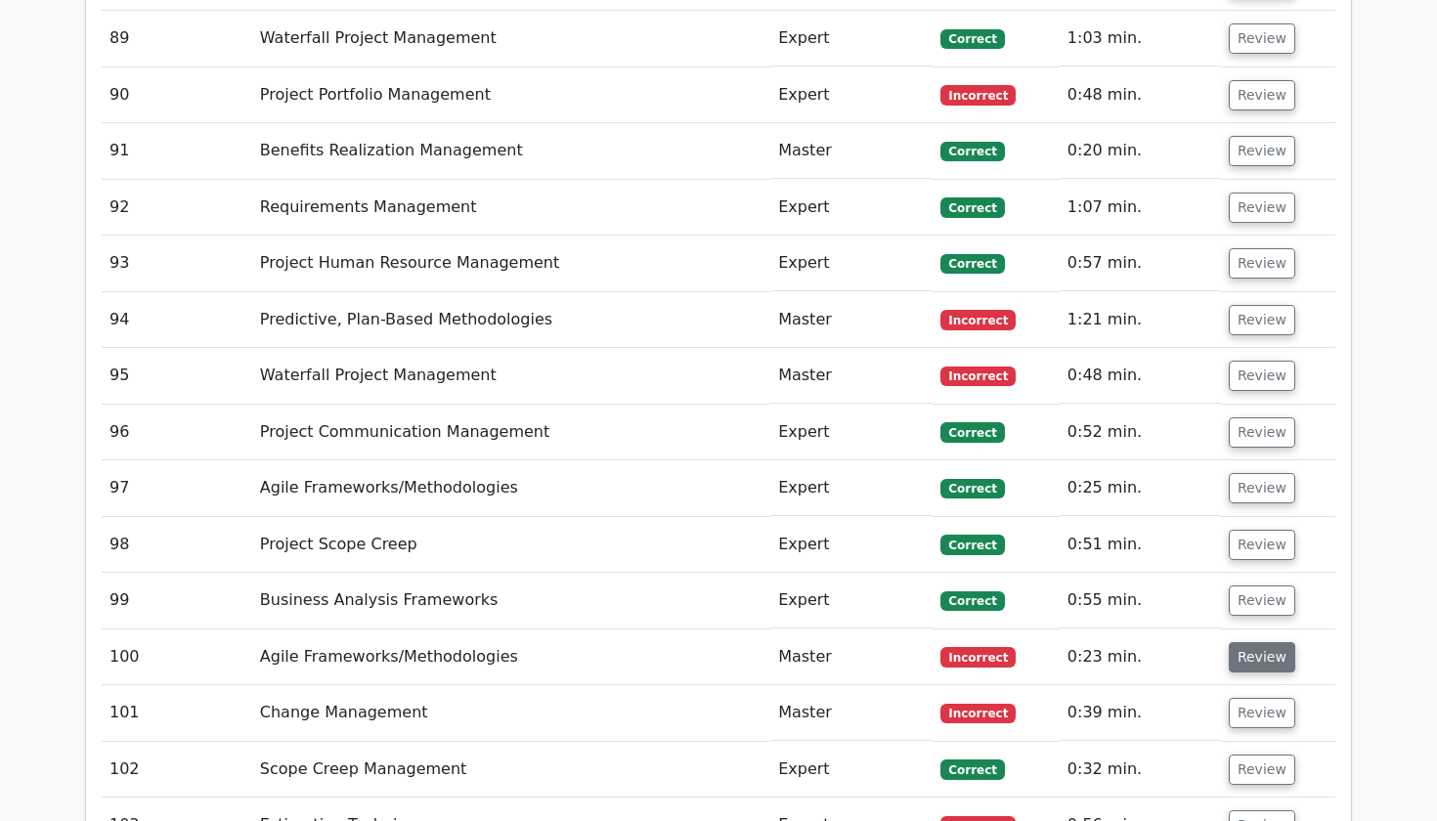
click at [1254, 642] on button "Review" at bounding box center [1262, 657] width 66 height 30
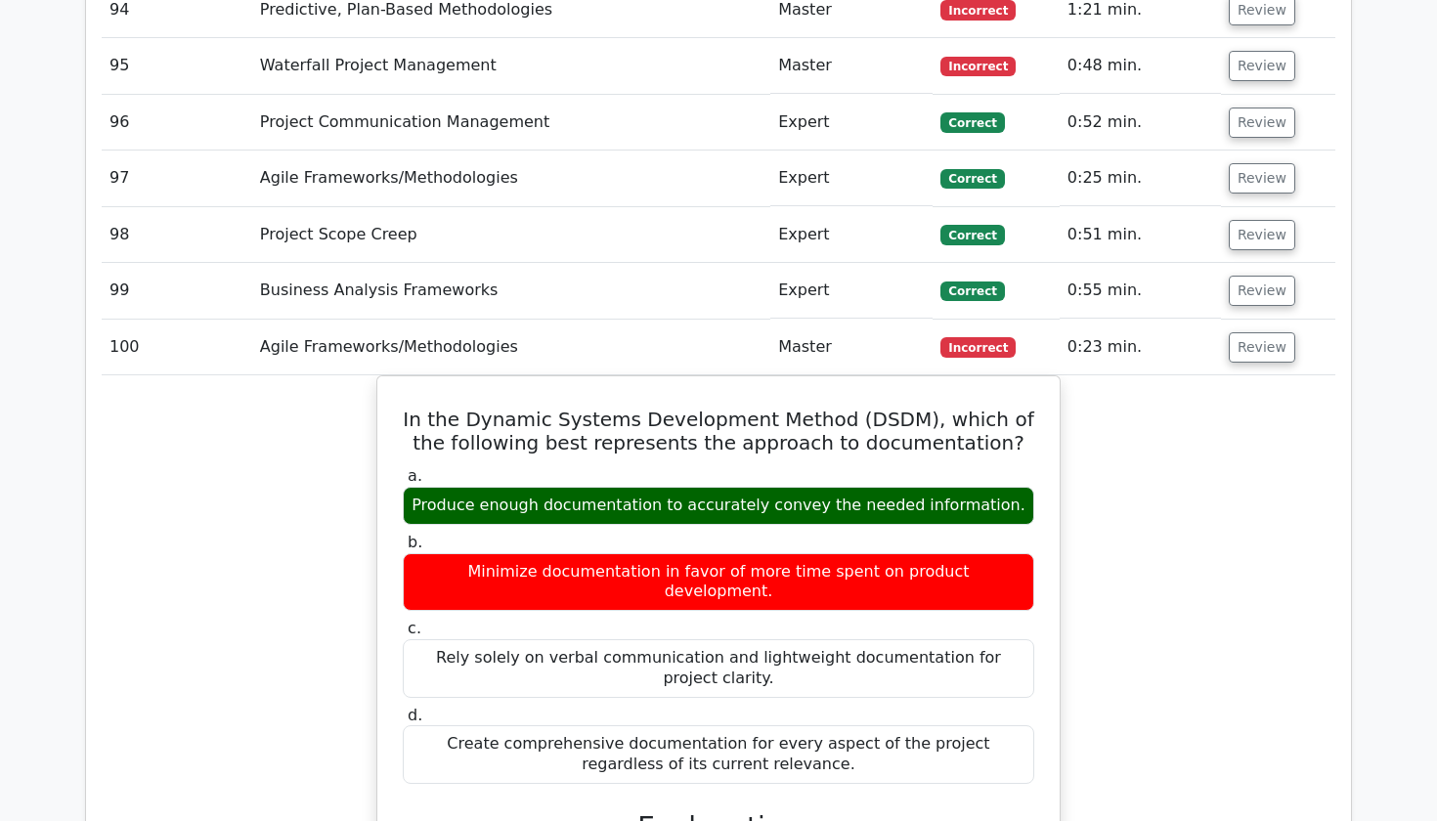
scroll to position [8422, 0]
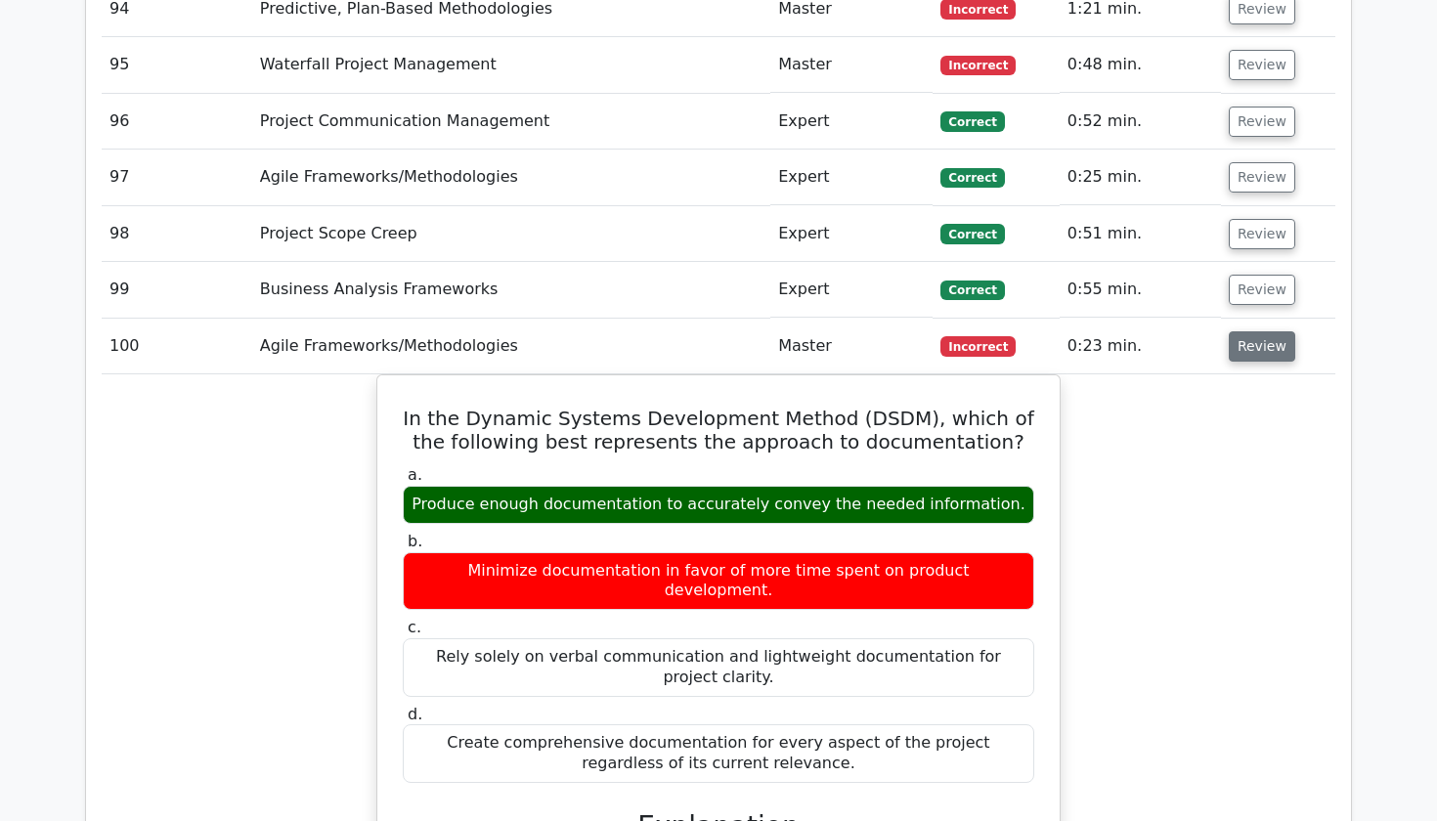
click at [1255, 331] on button "Review" at bounding box center [1262, 346] width 66 height 30
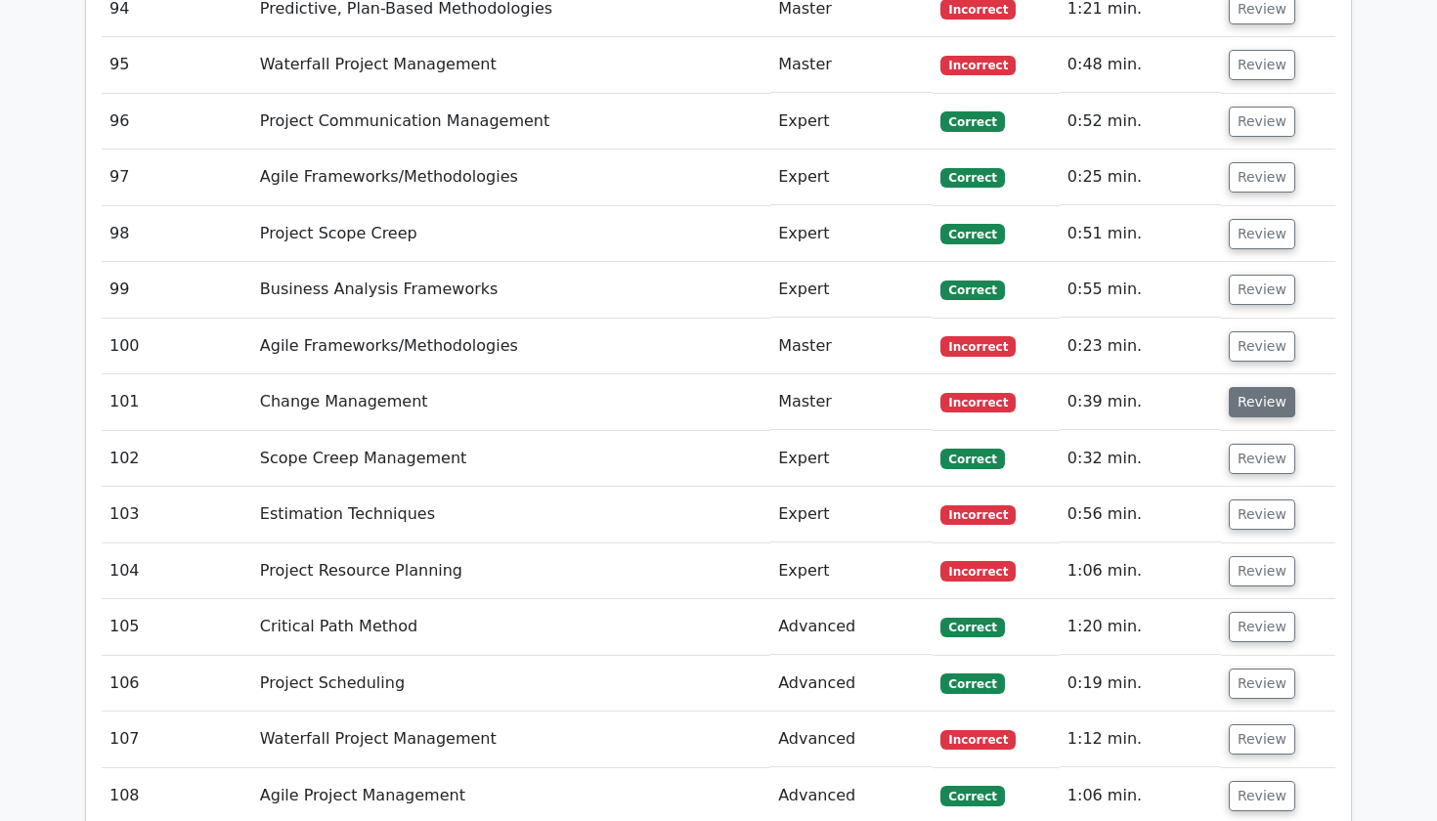
click at [1246, 387] on button "Review" at bounding box center [1262, 402] width 66 height 30
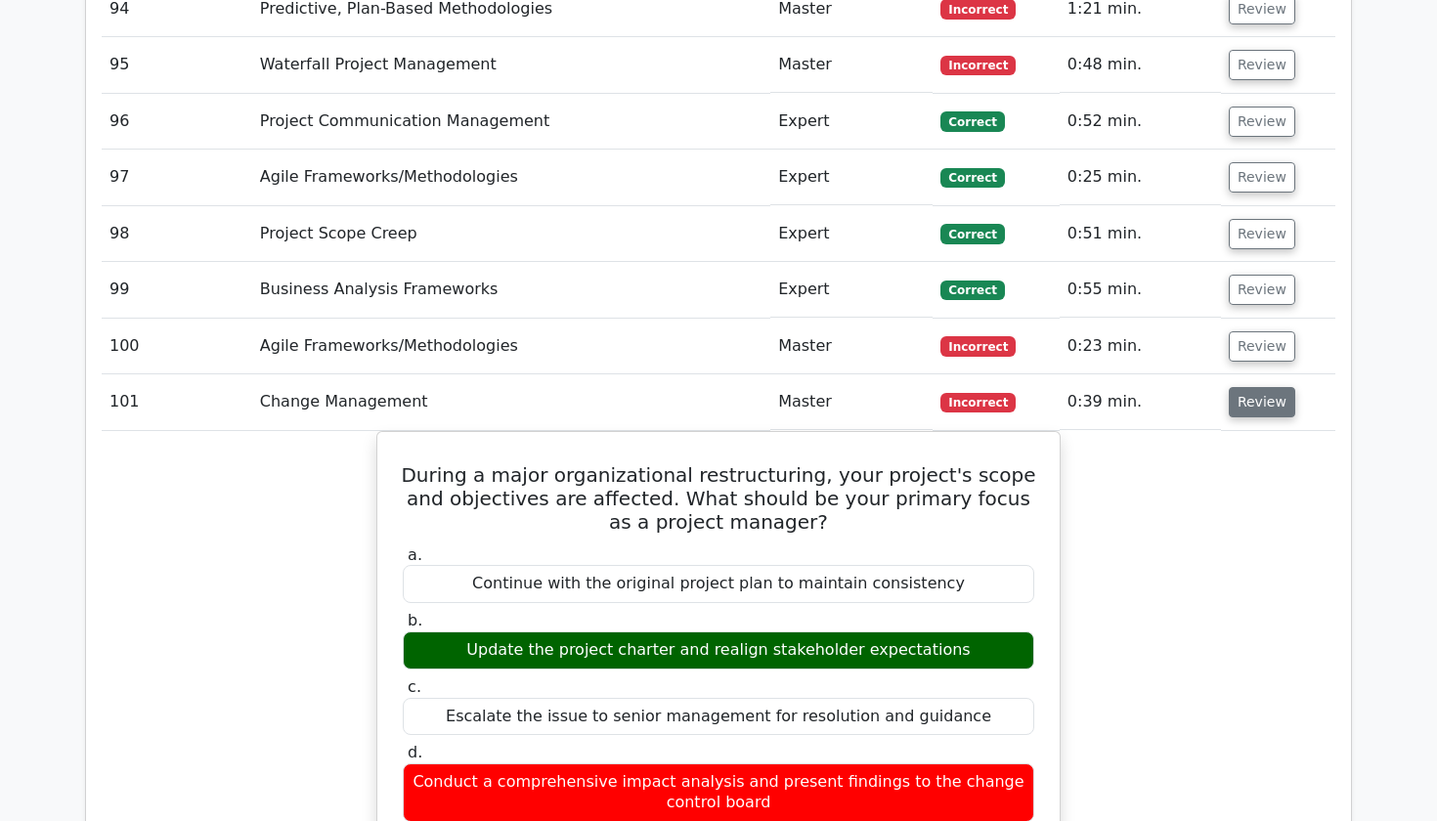
click at [1246, 387] on button "Review" at bounding box center [1262, 402] width 66 height 30
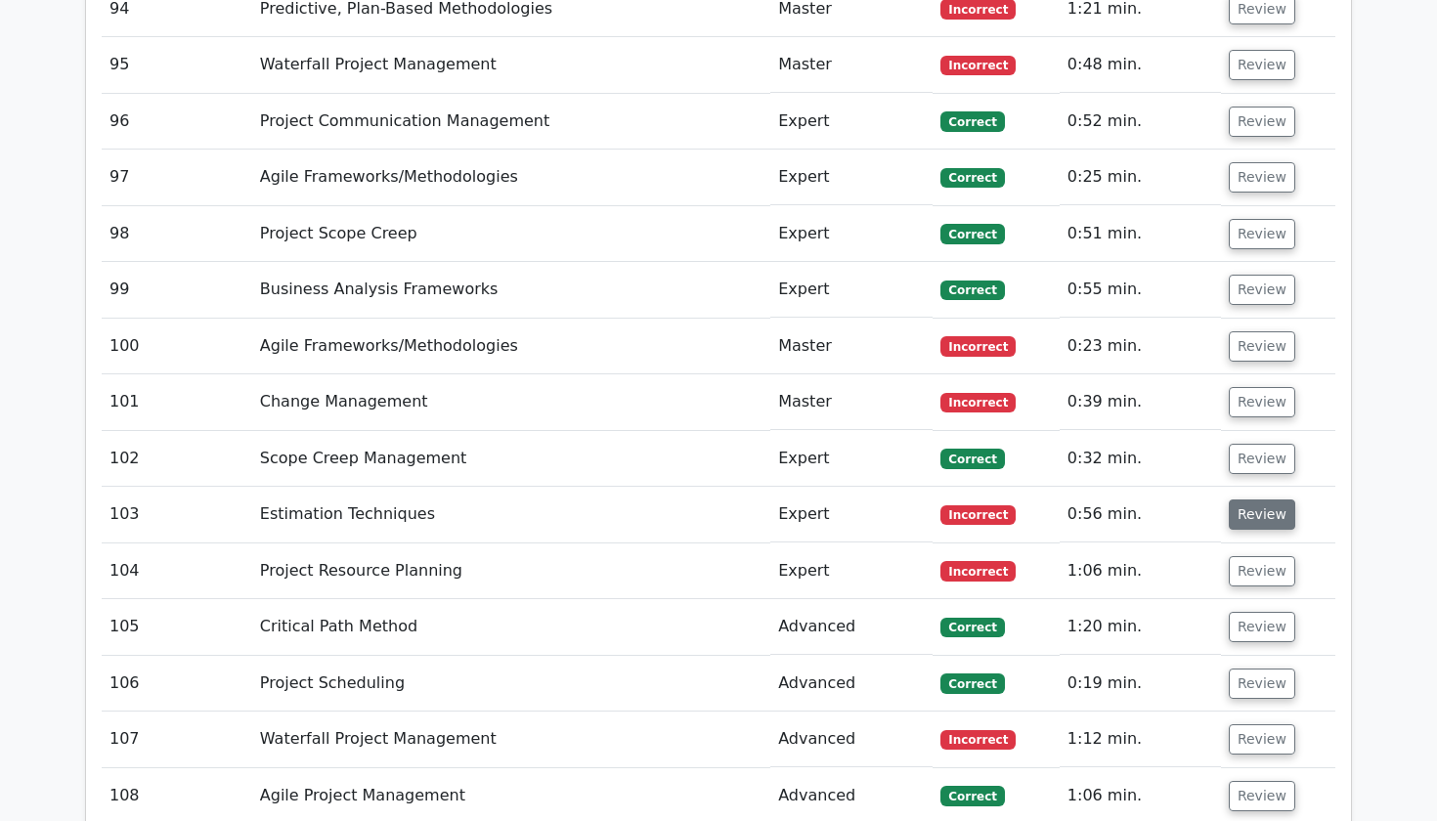
click at [1240, 500] on button "Review" at bounding box center [1262, 515] width 66 height 30
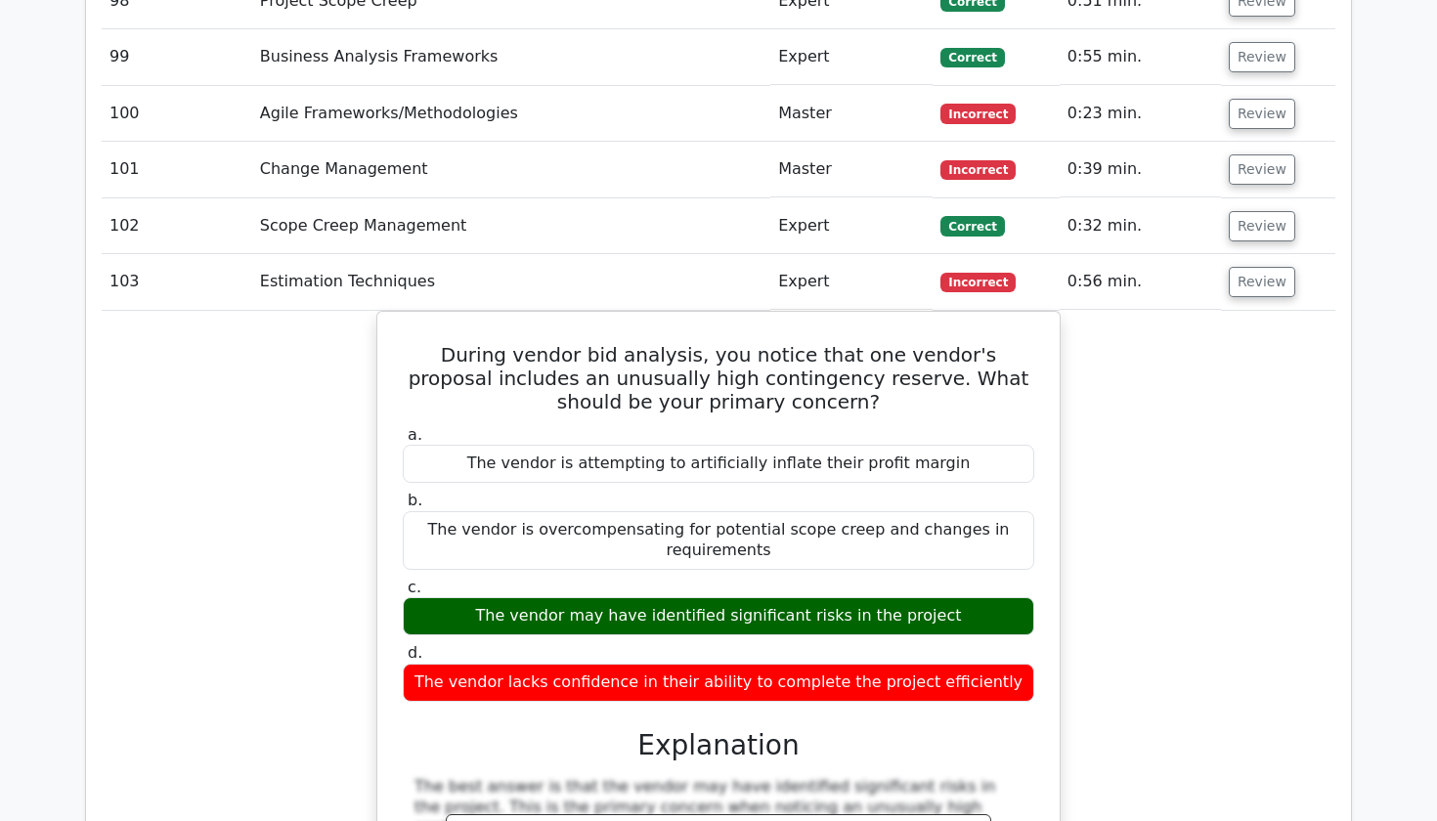
scroll to position [8697, 0]
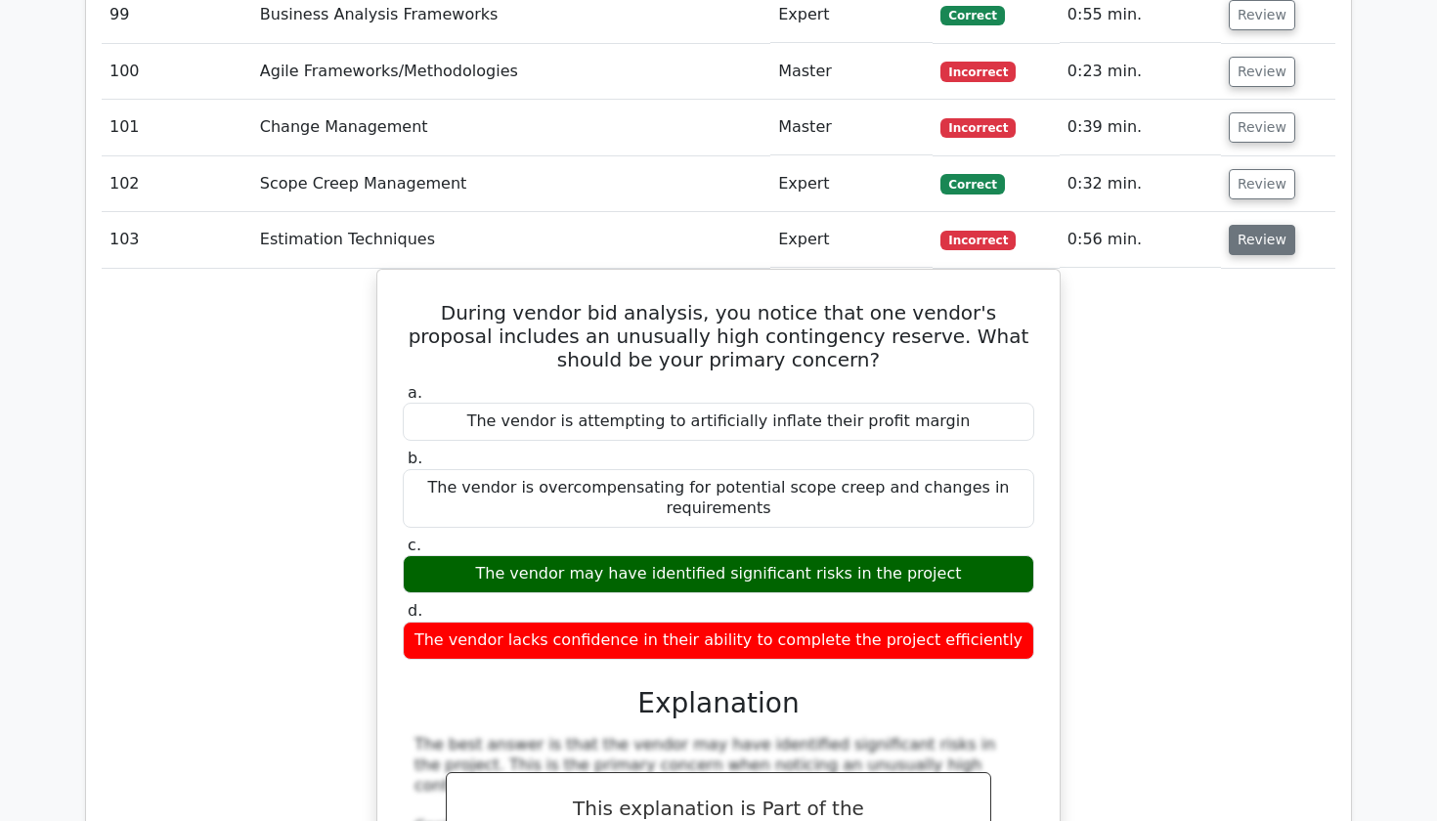
click at [1258, 225] on button "Review" at bounding box center [1262, 240] width 66 height 30
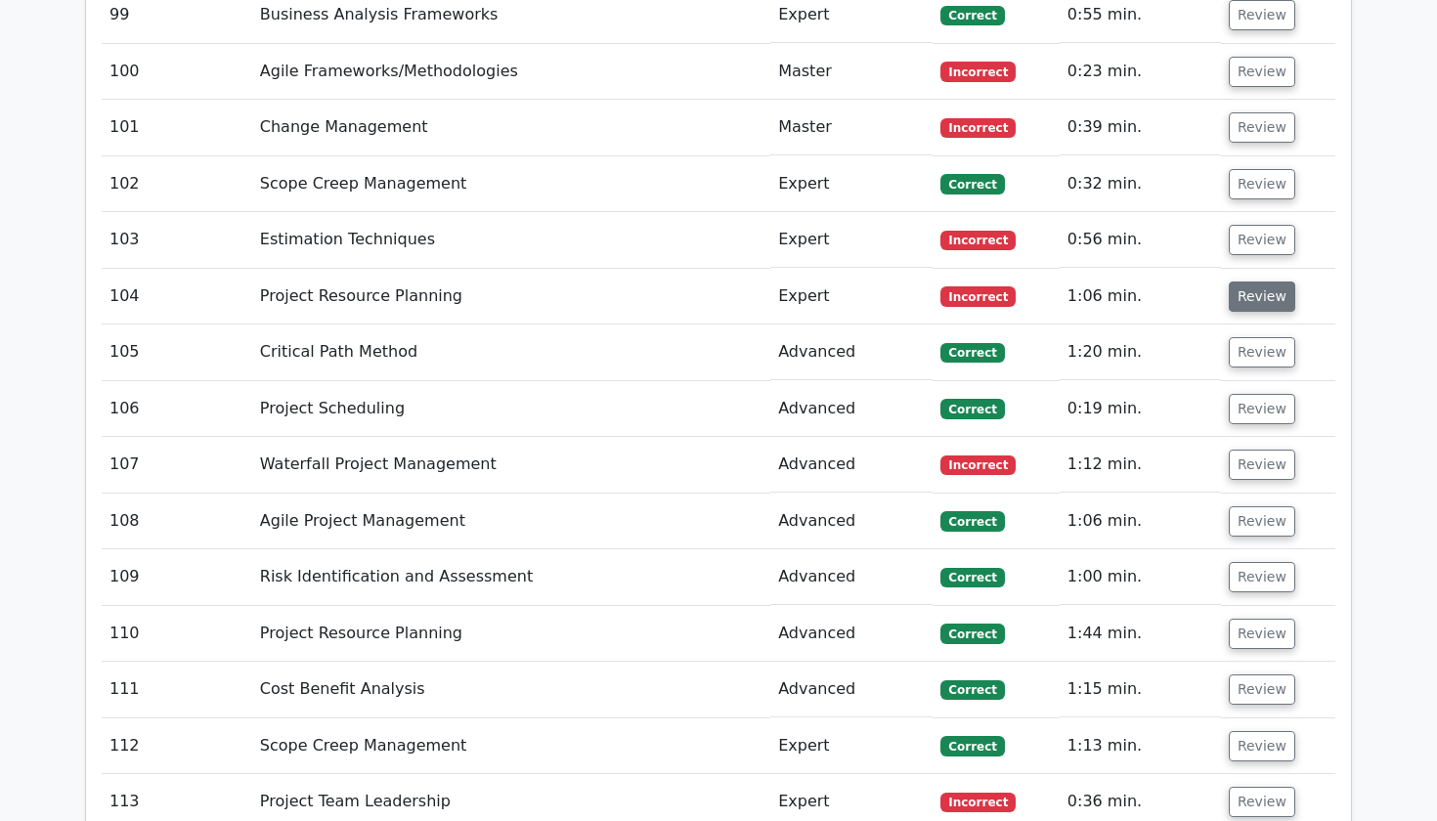
click at [1247, 282] on button "Review" at bounding box center [1262, 297] width 66 height 30
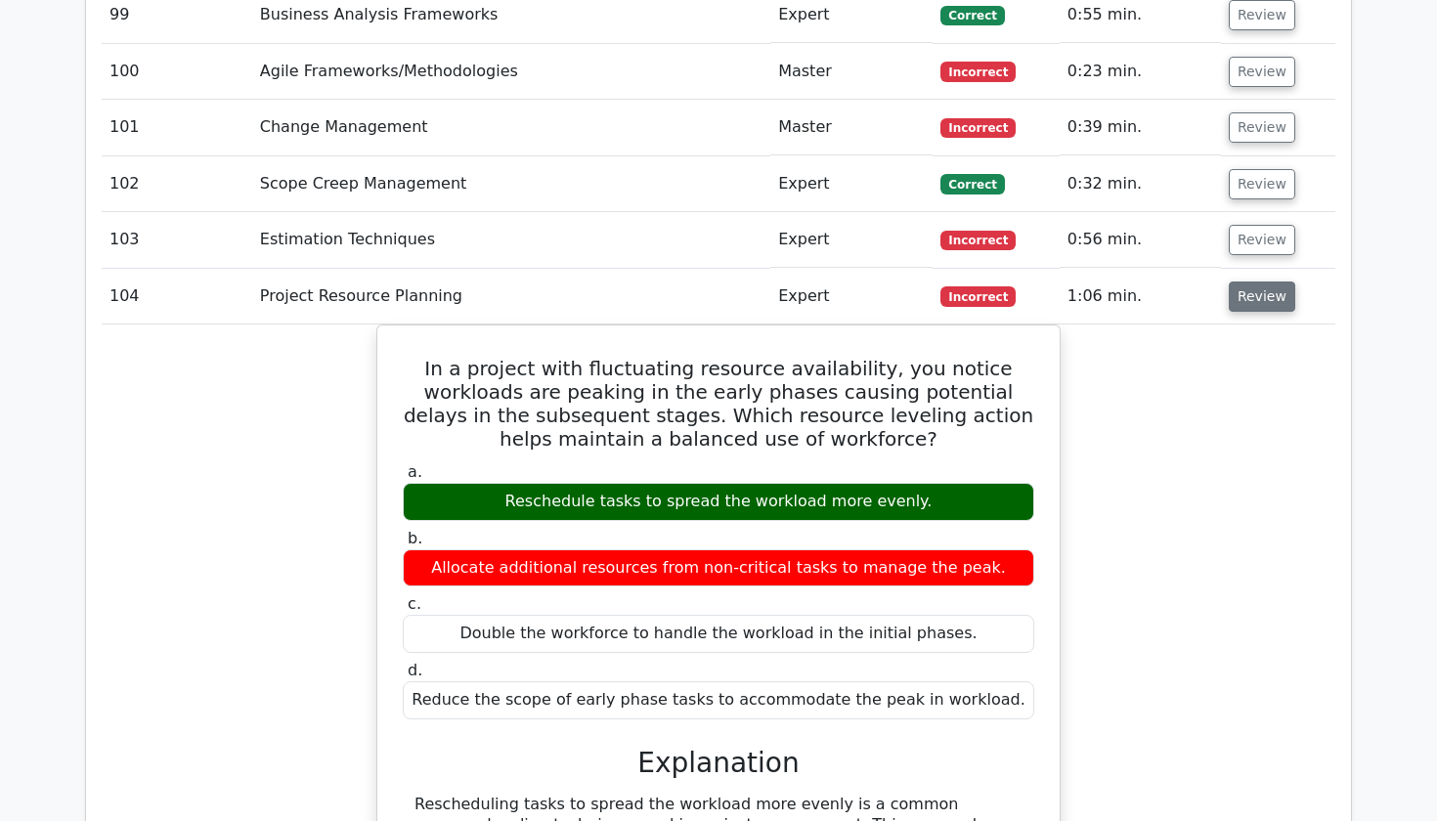
click at [1247, 282] on button "Review" at bounding box center [1262, 297] width 66 height 30
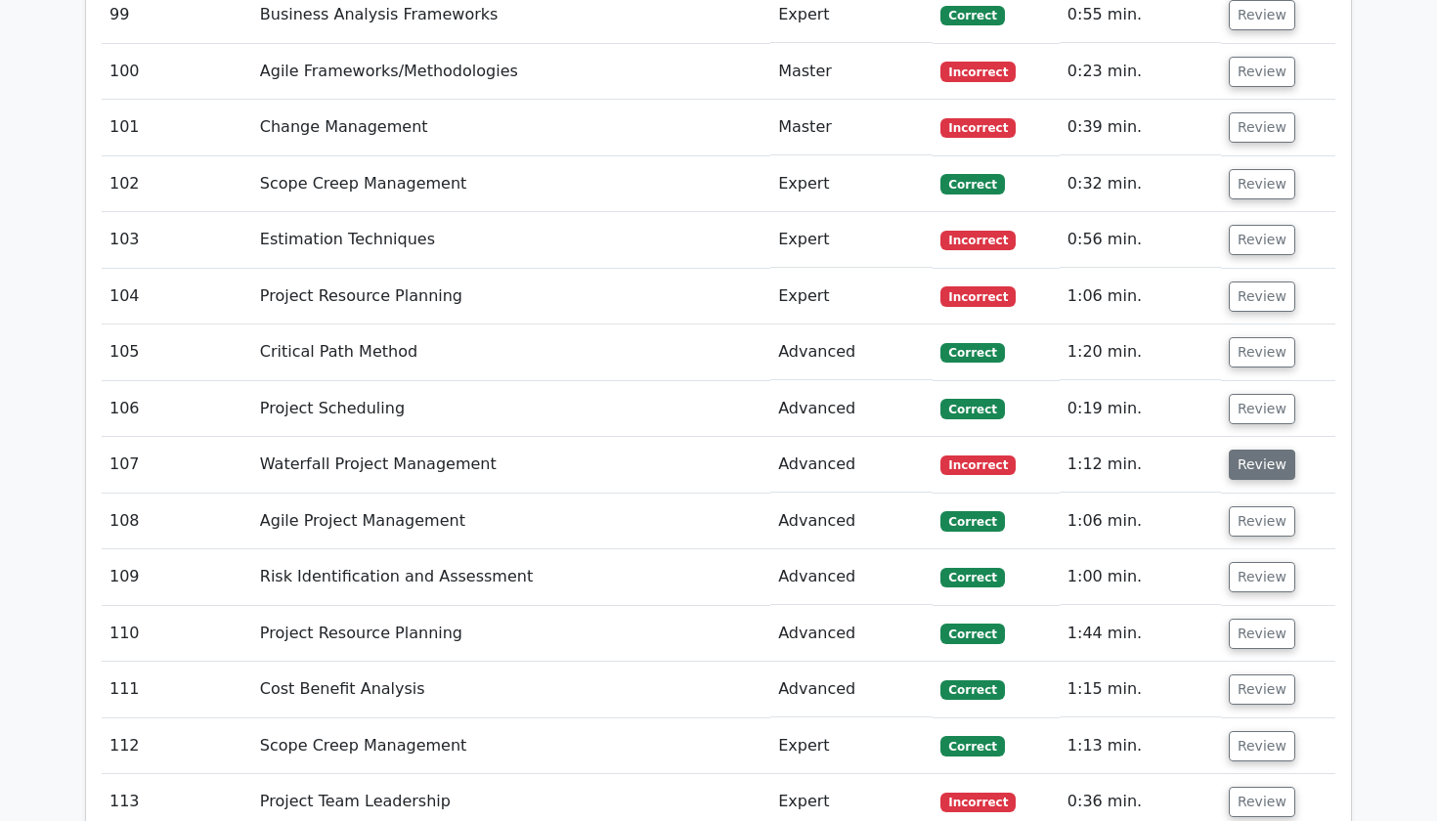
click at [1240, 450] on button "Review" at bounding box center [1262, 465] width 66 height 30
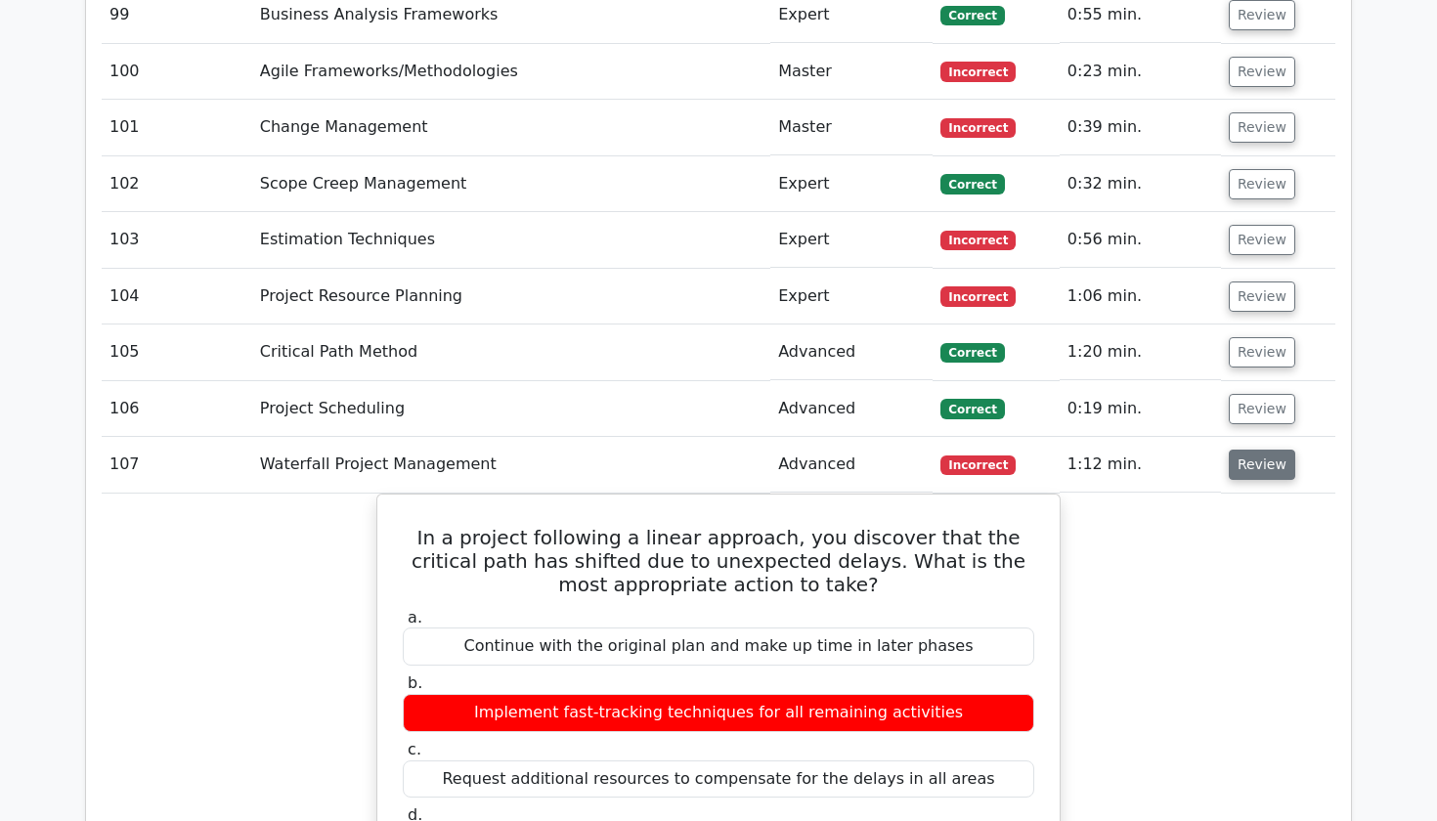
click at [1240, 450] on button "Review" at bounding box center [1262, 465] width 66 height 30
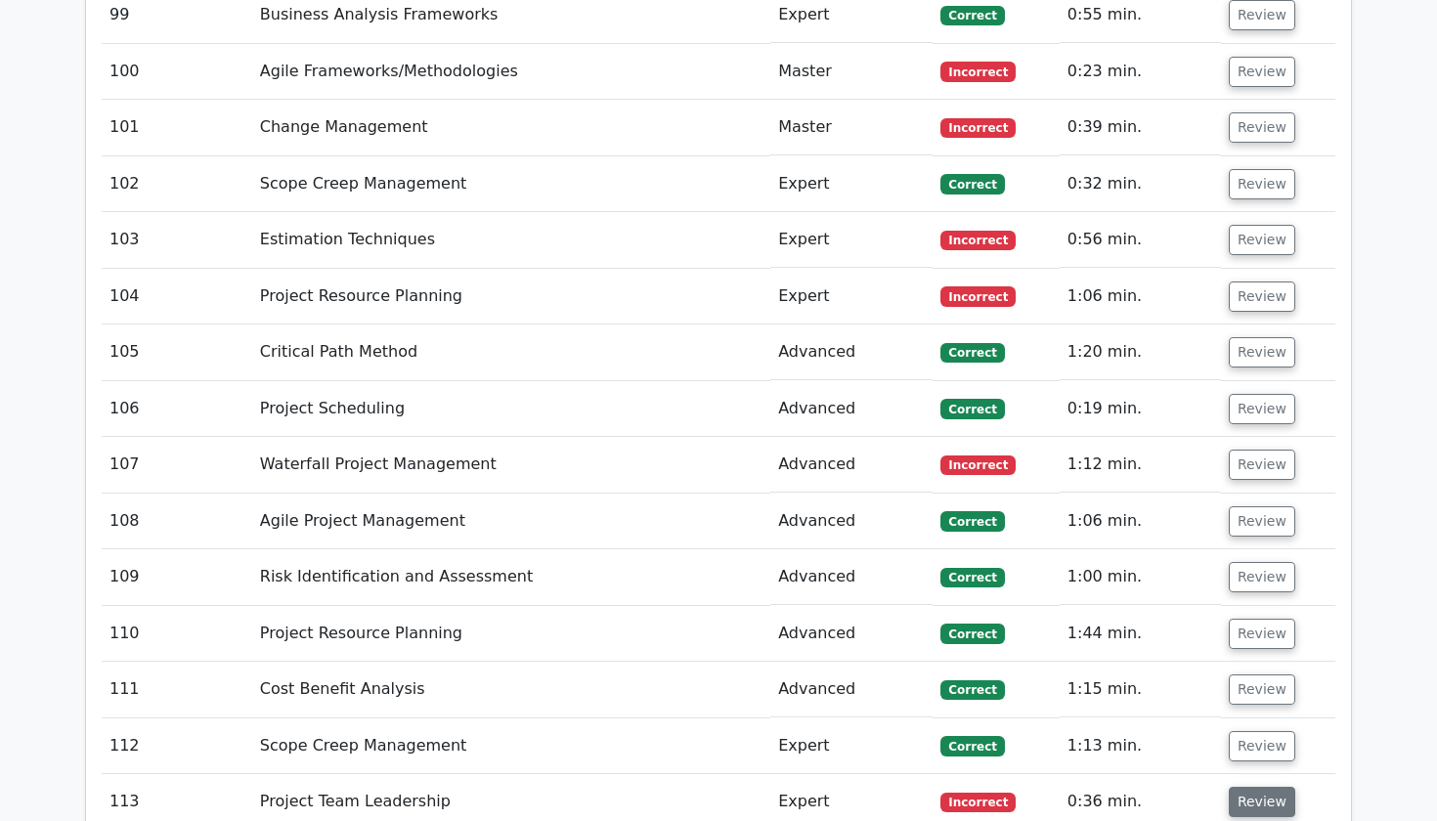
click at [1235, 787] on button "Review" at bounding box center [1262, 802] width 66 height 30
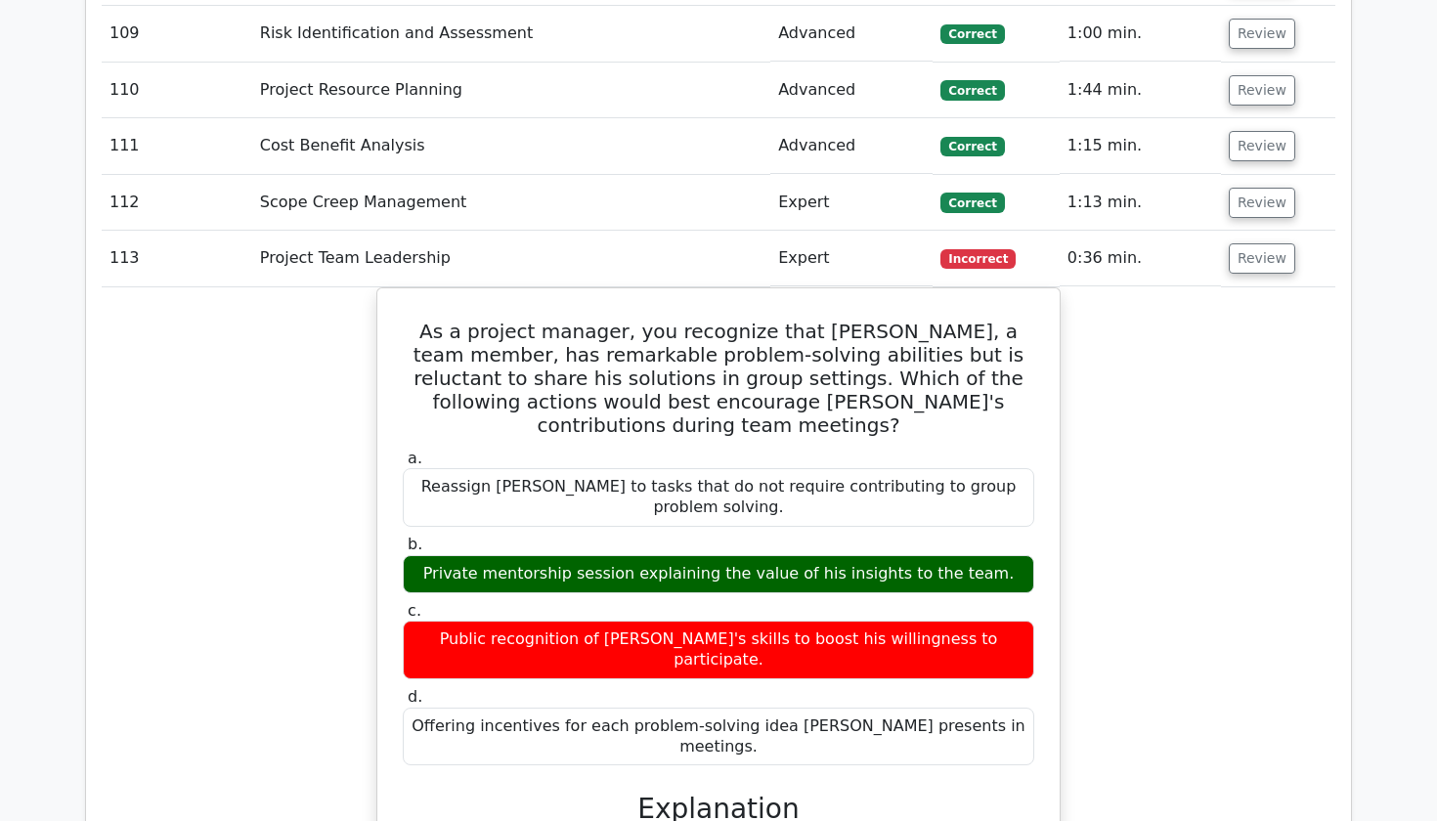
scroll to position [9264, 0]
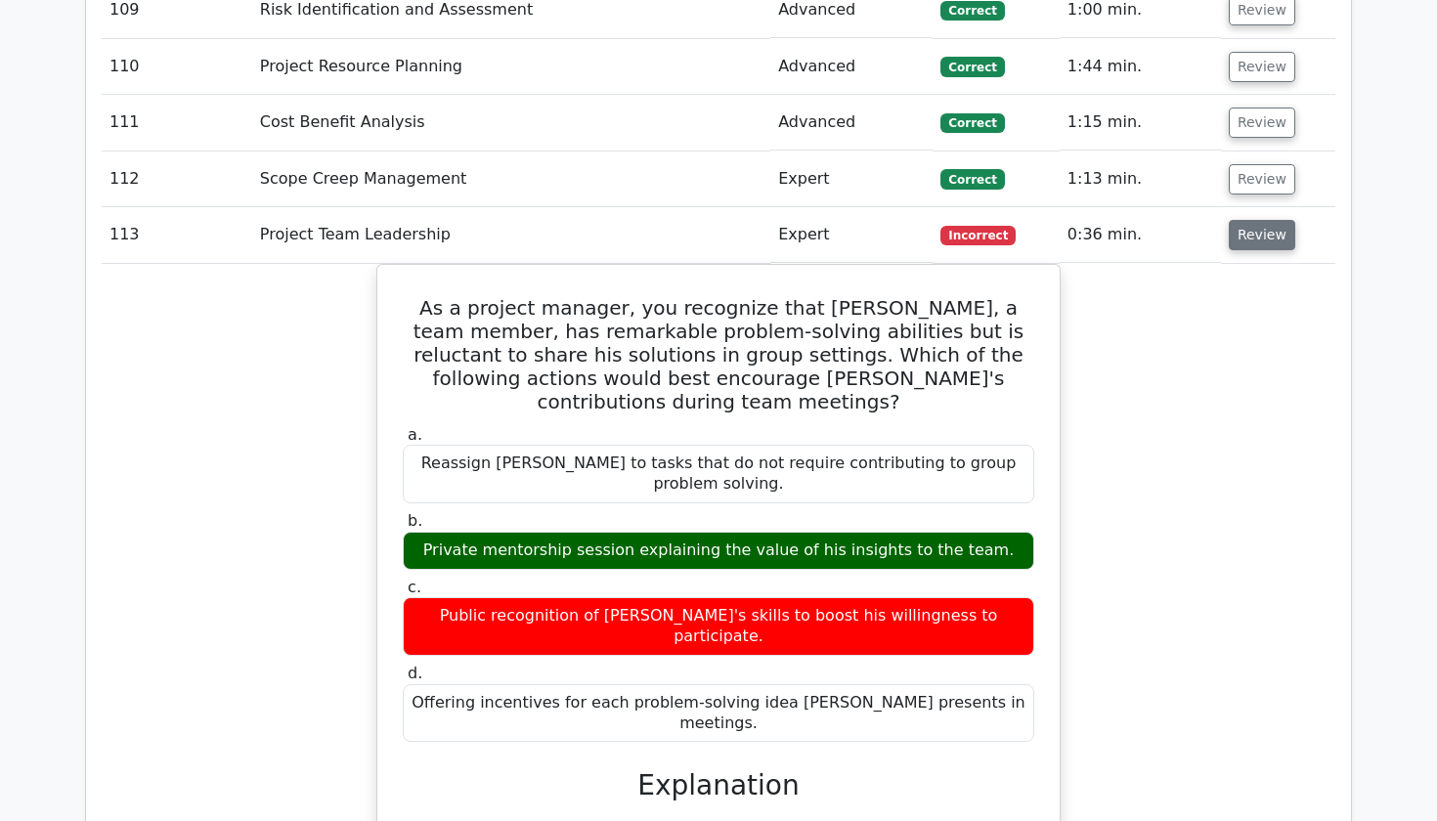
click at [1265, 220] on button "Review" at bounding box center [1262, 235] width 66 height 30
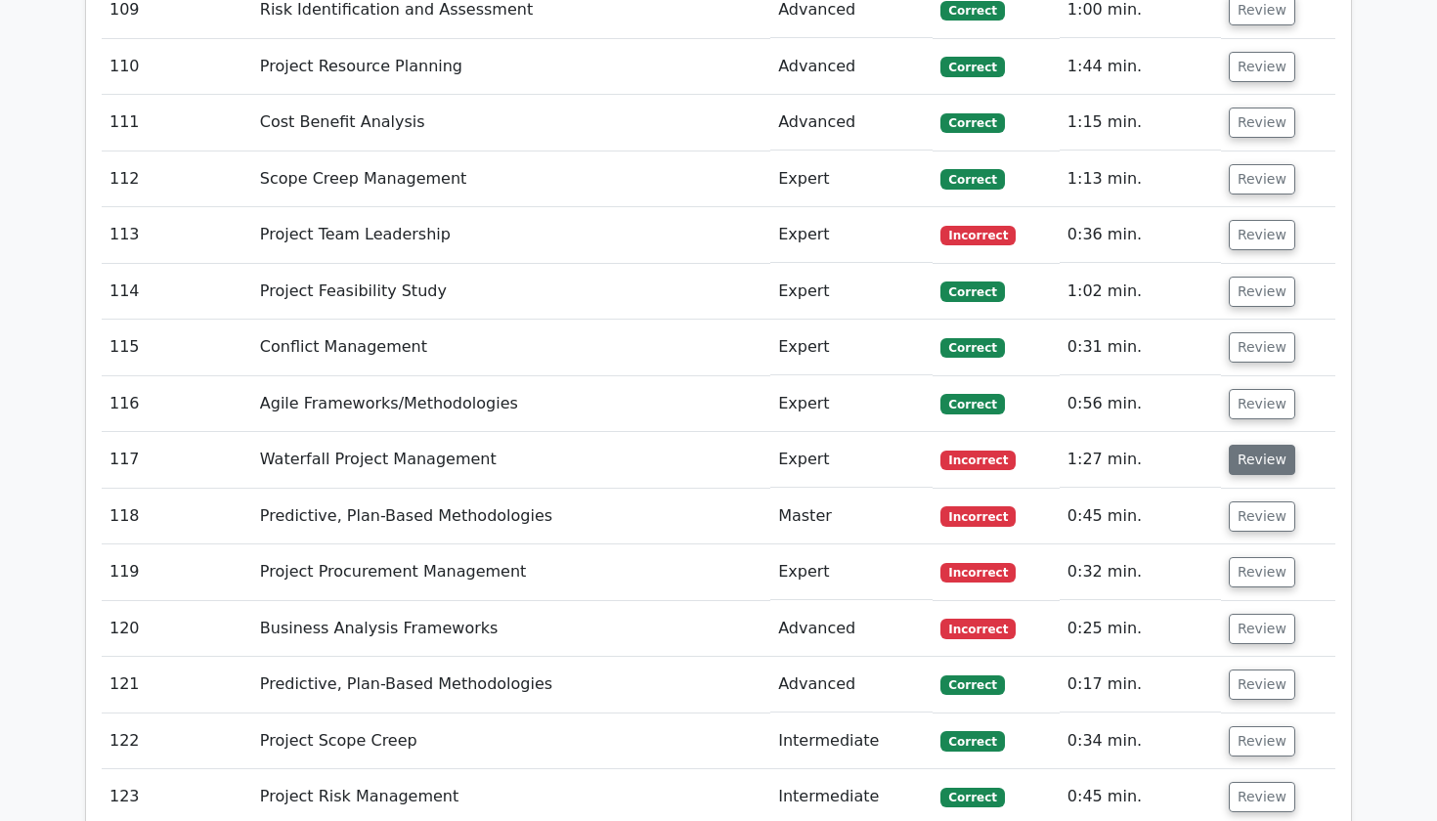
click at [1247, 445] on button "Review" at bounding box center [1262, 460] width 66 height 30
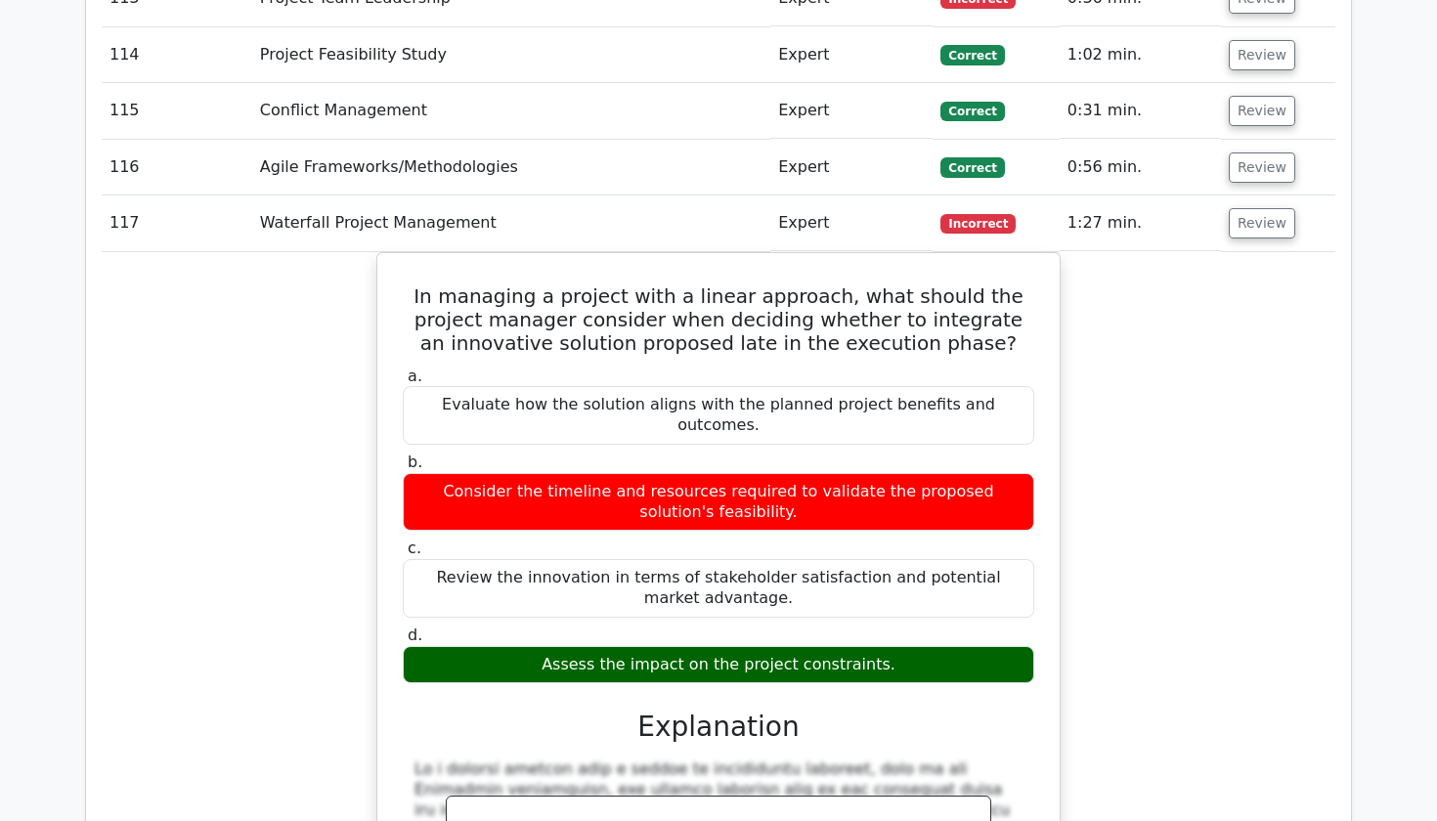
scroll to position [9519, 0]
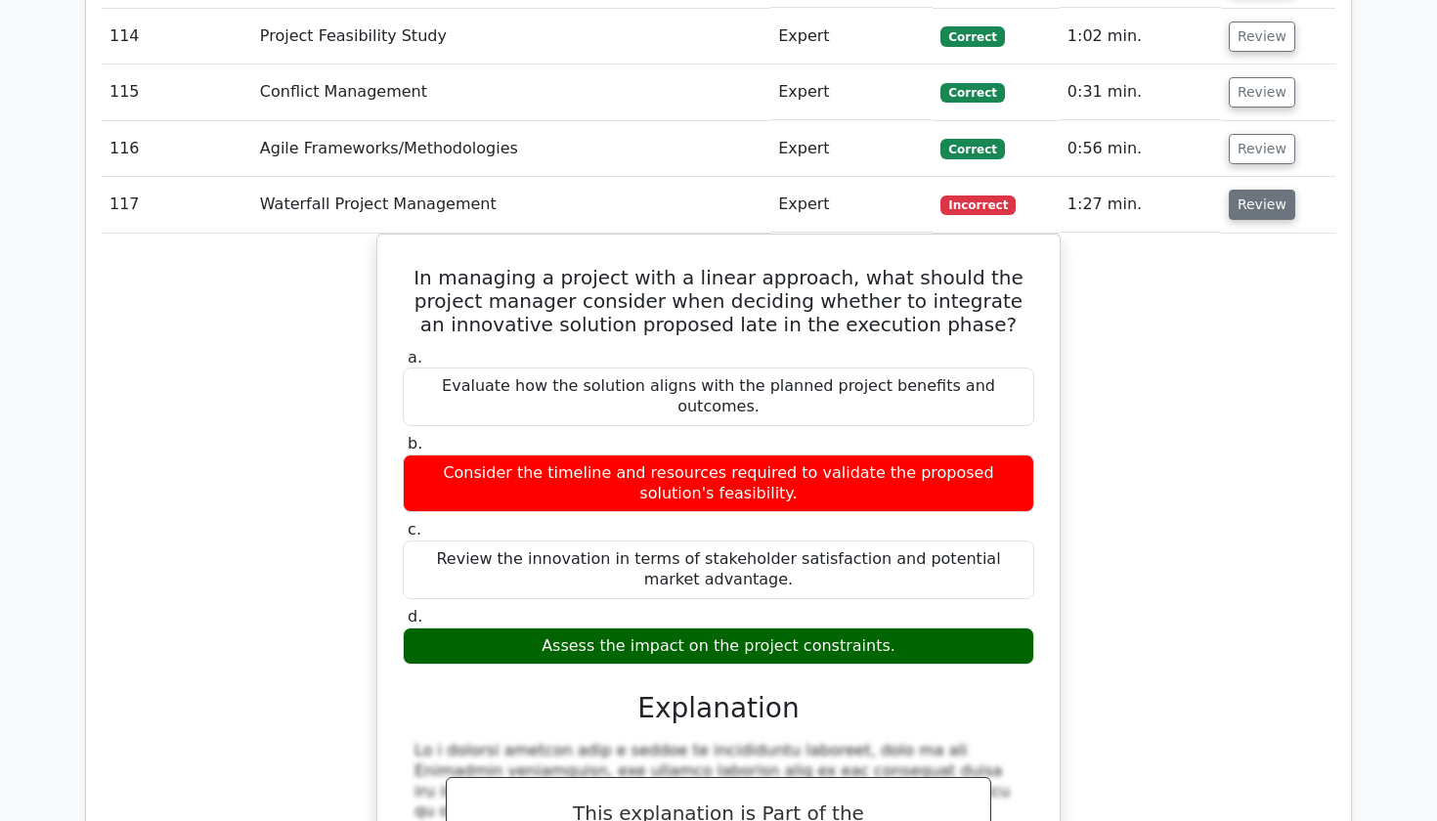
click at [1255, 190] on button "Review" at bounding box center [1262, 205] width 66 height 30
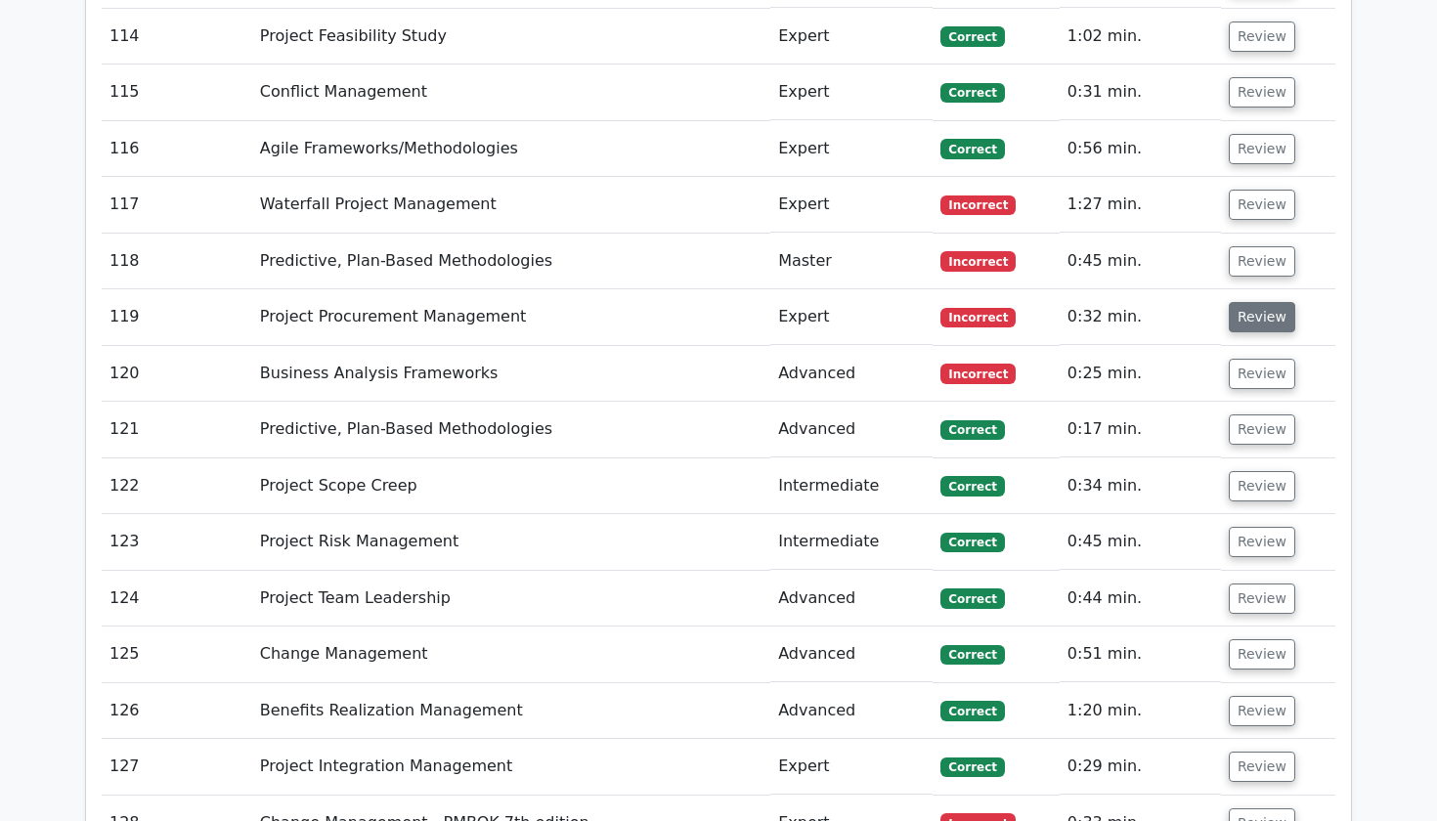
click at [1229, 302] on button "Review" at bounding box center [1262, 317] width 66 height 30
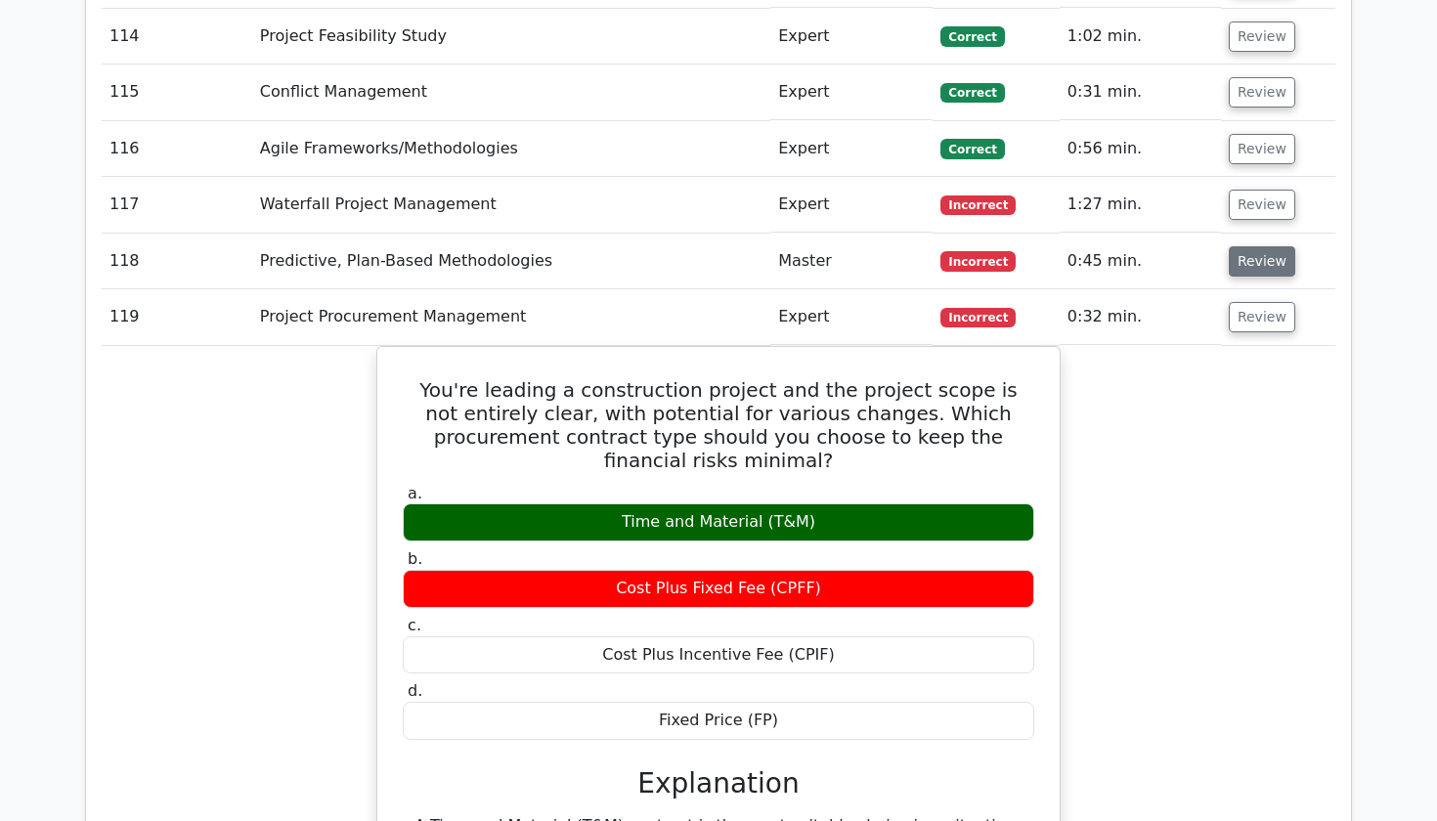
click at [1250, 246] on button "Review" at bounding box center [1262, 261] width 66 height 30
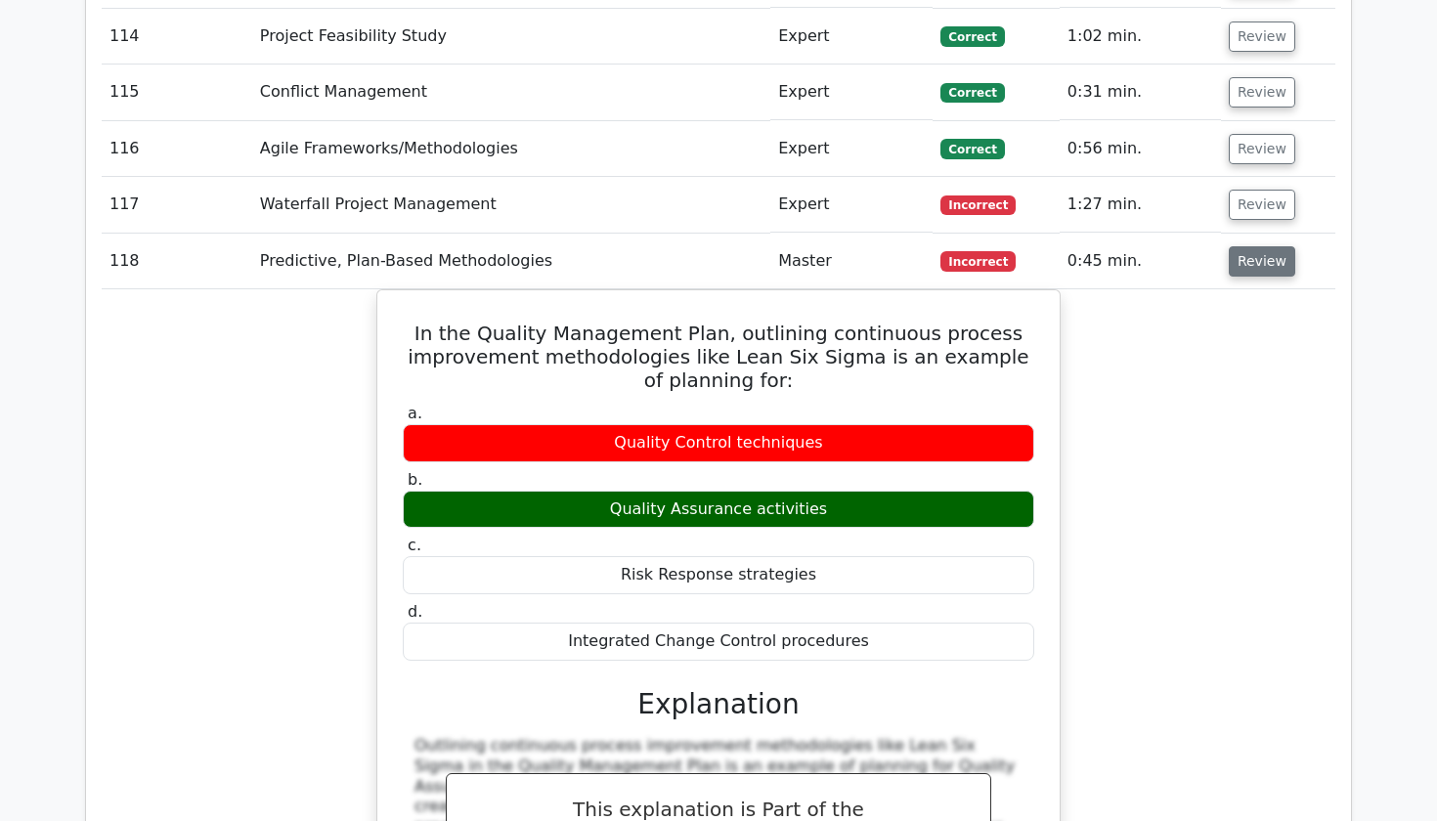
click at [1250, 246] on button "Review" at bounding box center [1262, 261] width 66 height 30
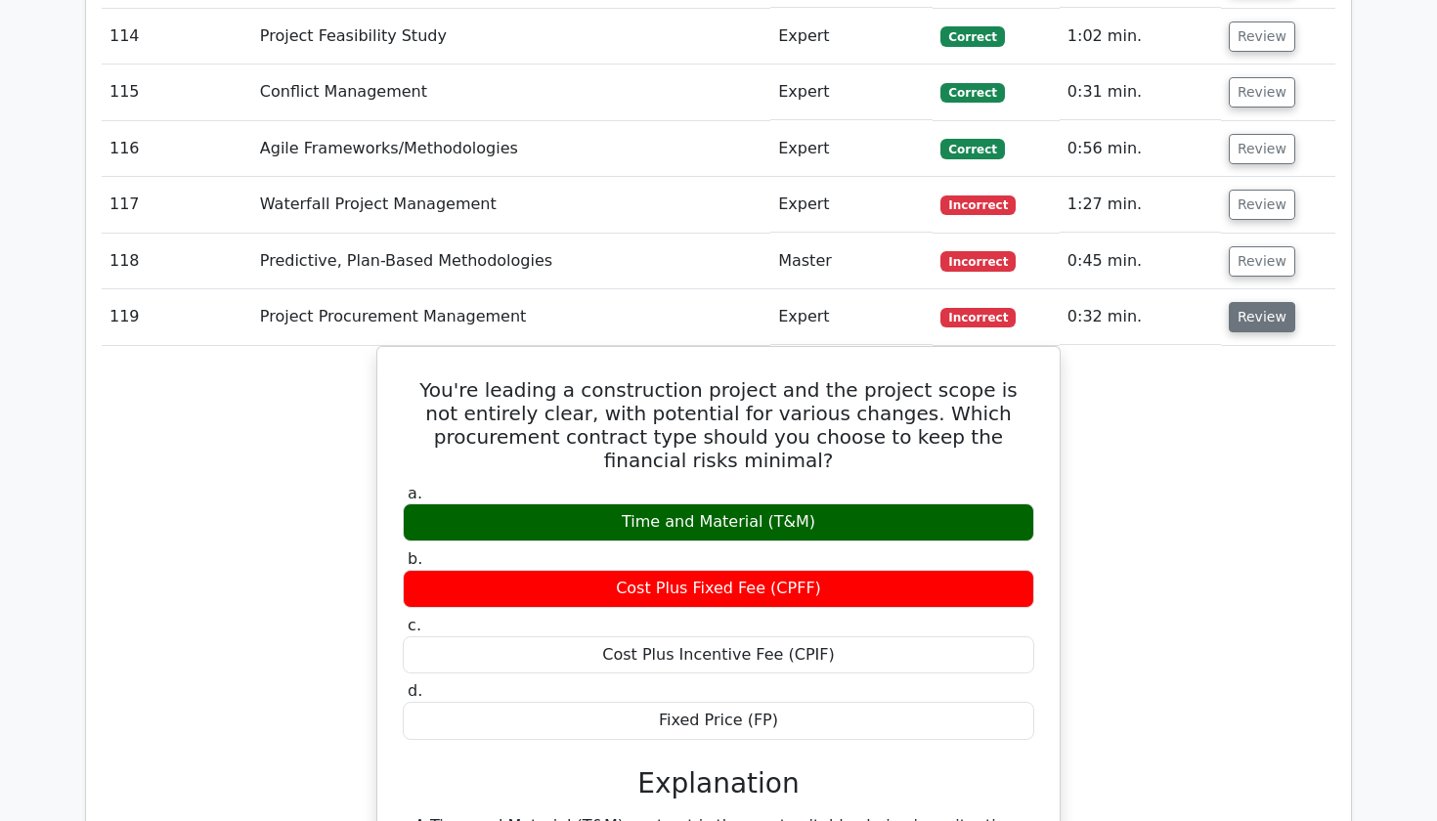
click at [1249, 302] on button "Review" at bounding box center [1262, 317] width 66 height 30
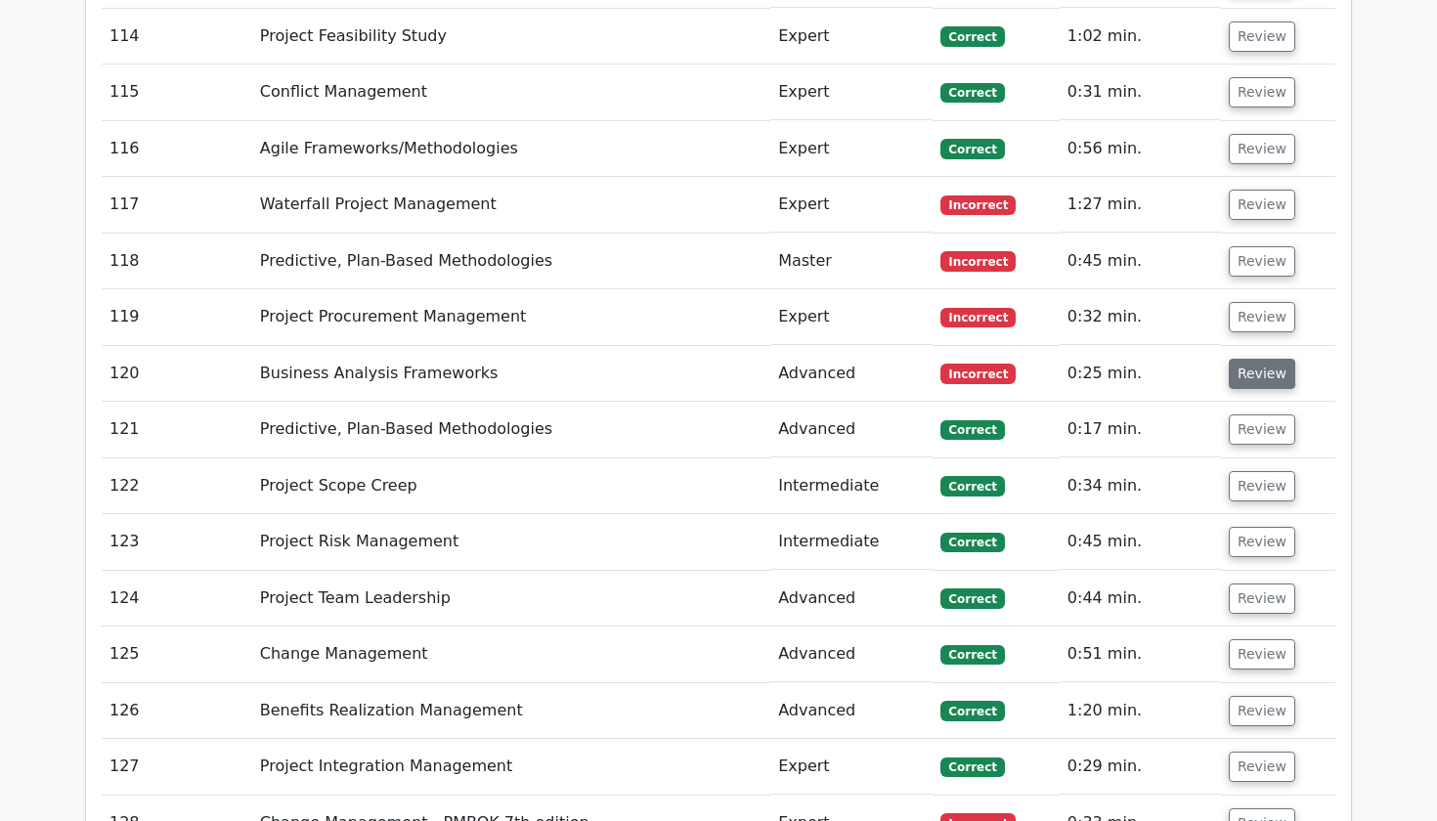
click at [1254, 359] on button "Review" at bounding box center [1262, 374] width 66 height 30
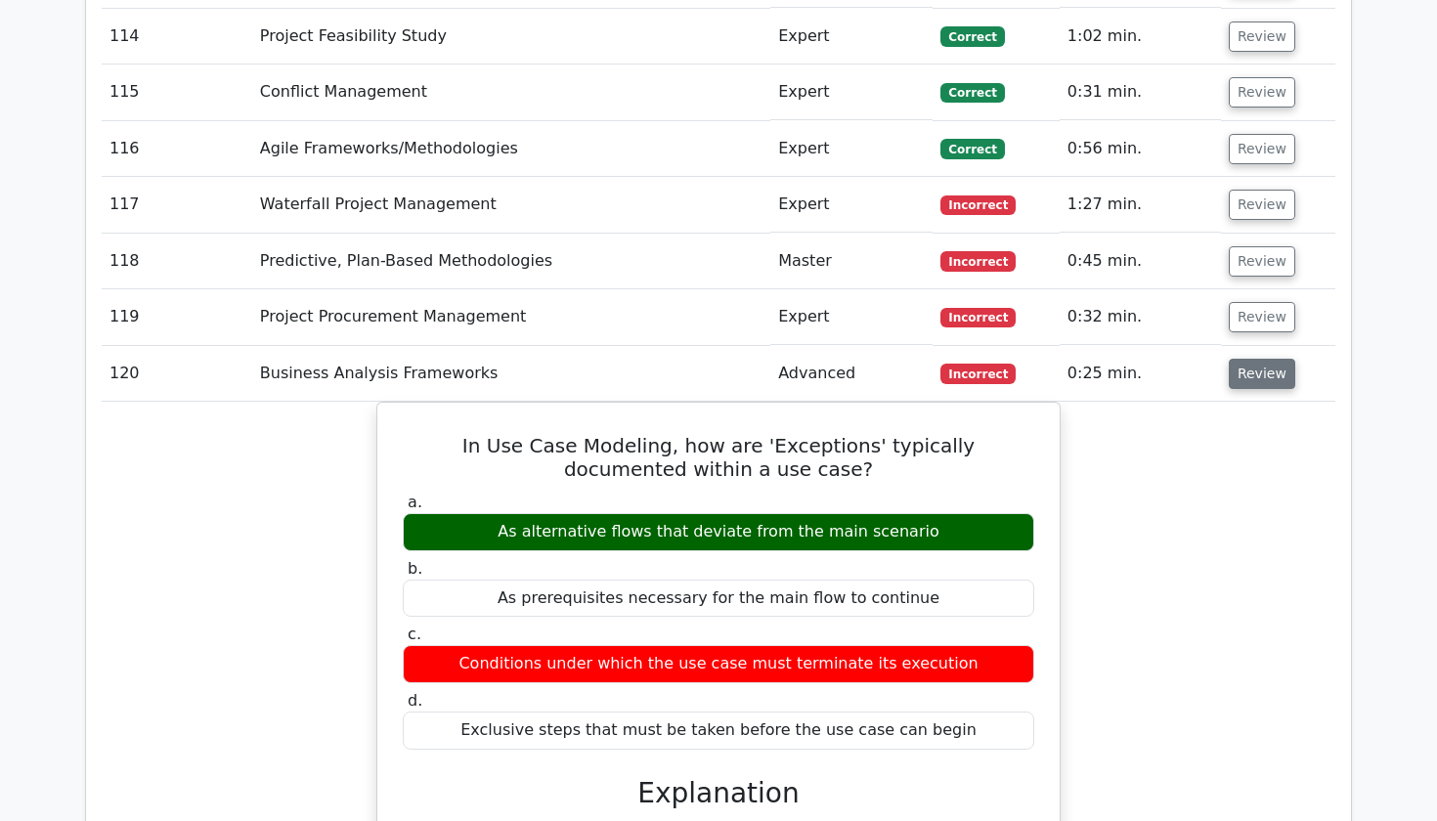
click at [1254, 359] on button "Review" at bounding box center [1262, 374] width 66 height 30
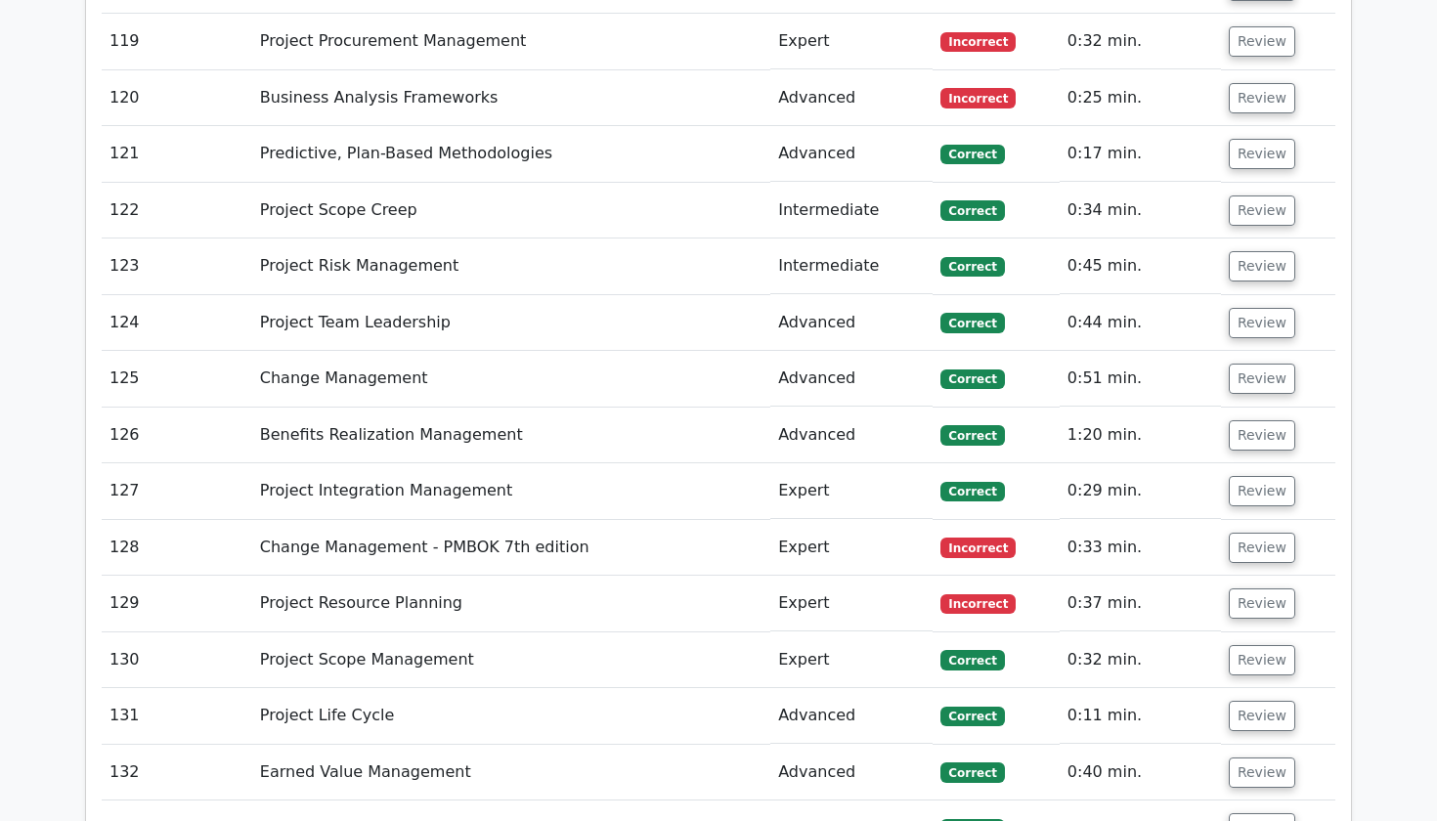
scroll to position [9798, 0]
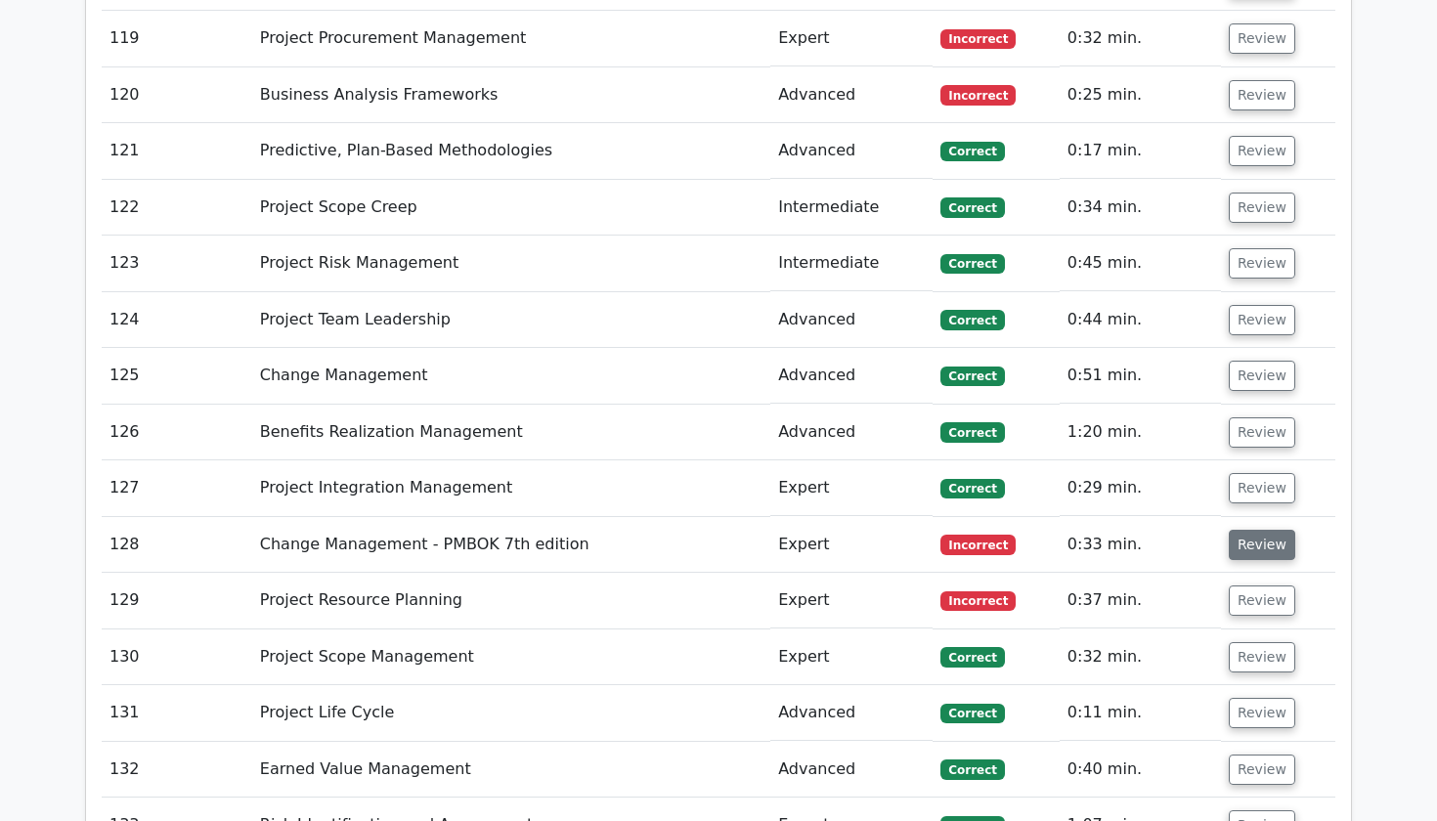
click at [1245, 530] on button "Review" at bounding box center [1262, 545] width 66 height 30
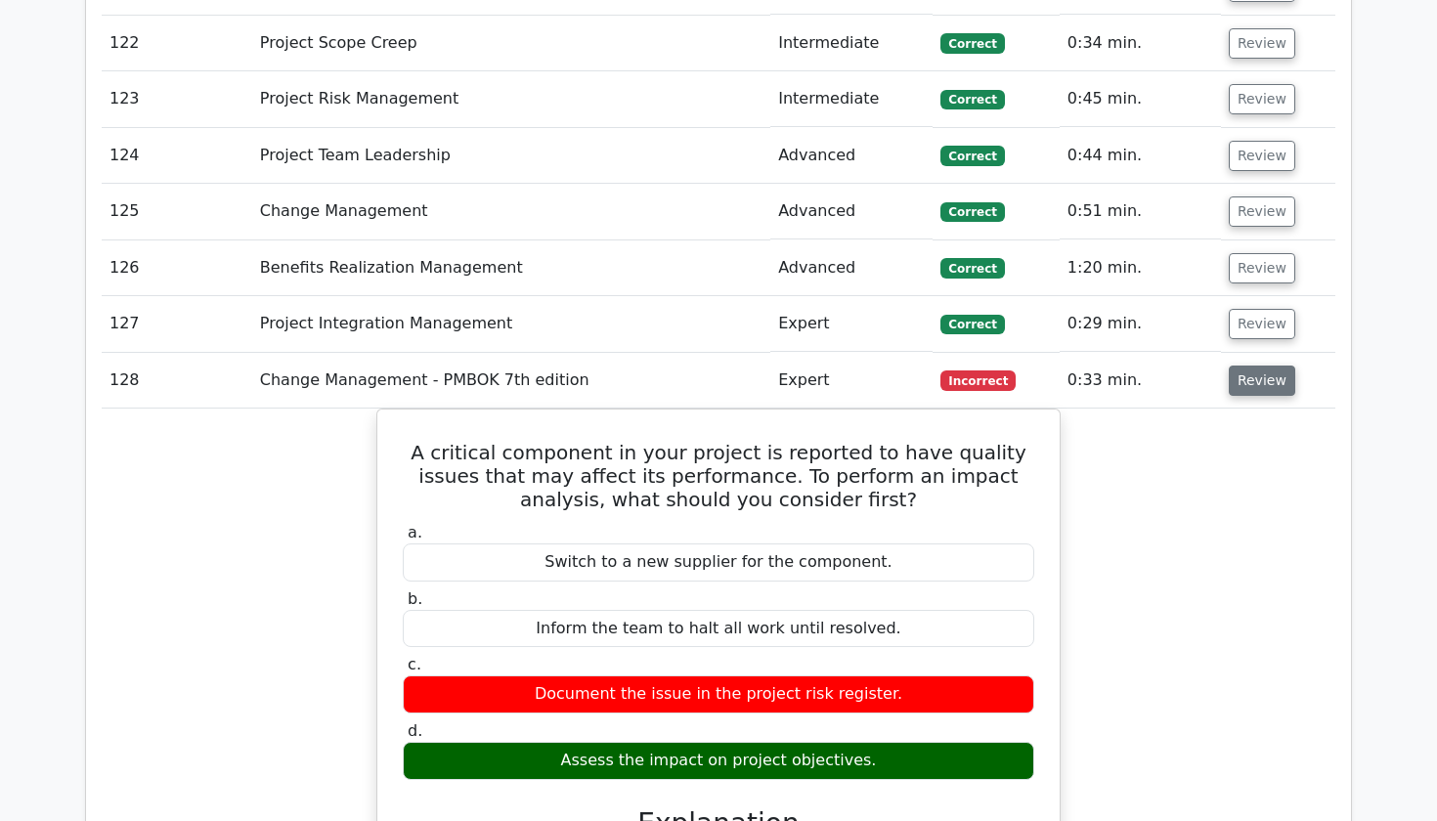
scroll to position [9965, 0]
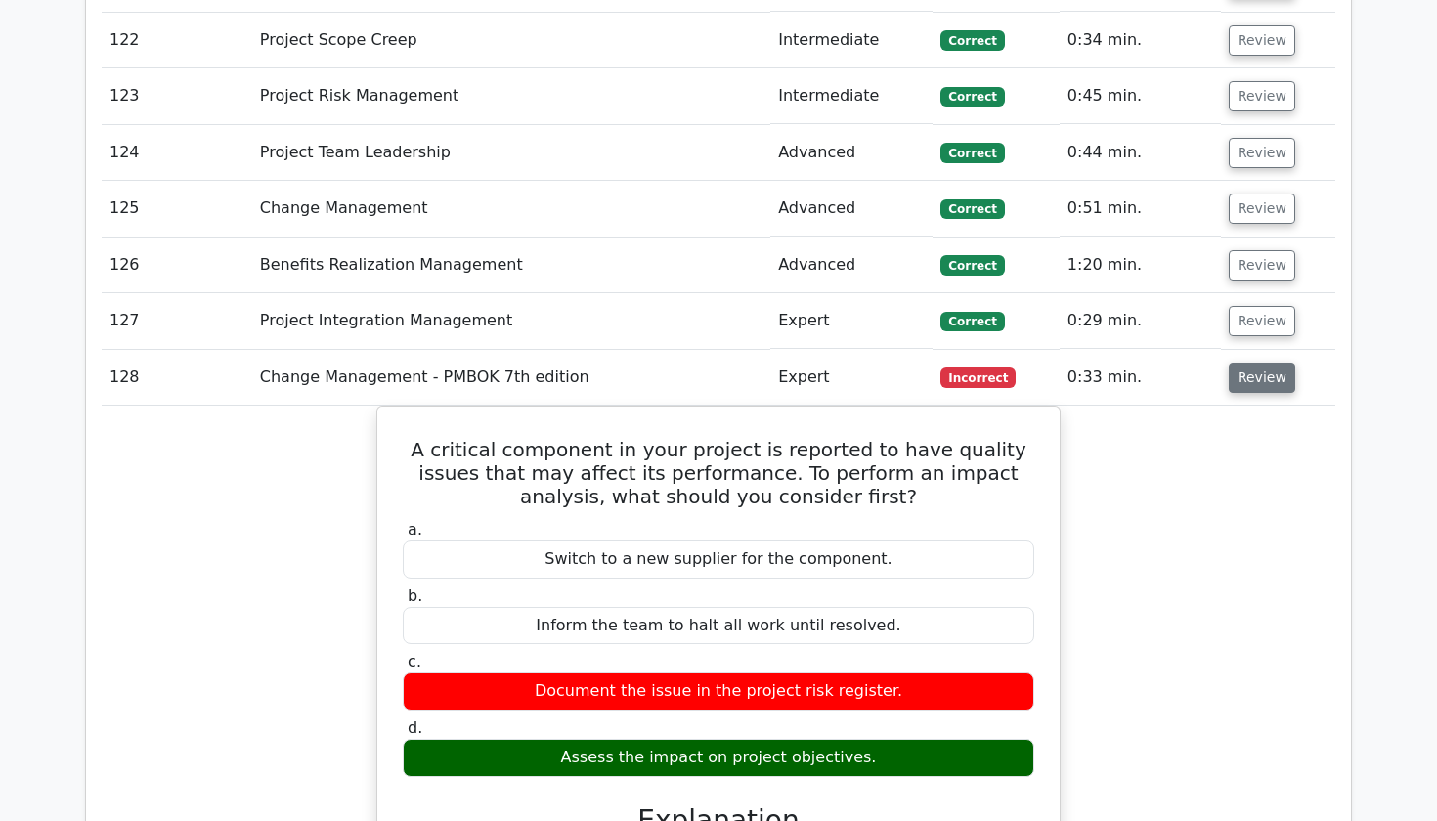
click at [1246, 363] on button "Review" at bounding box center [1262, 378] width 66 height 30
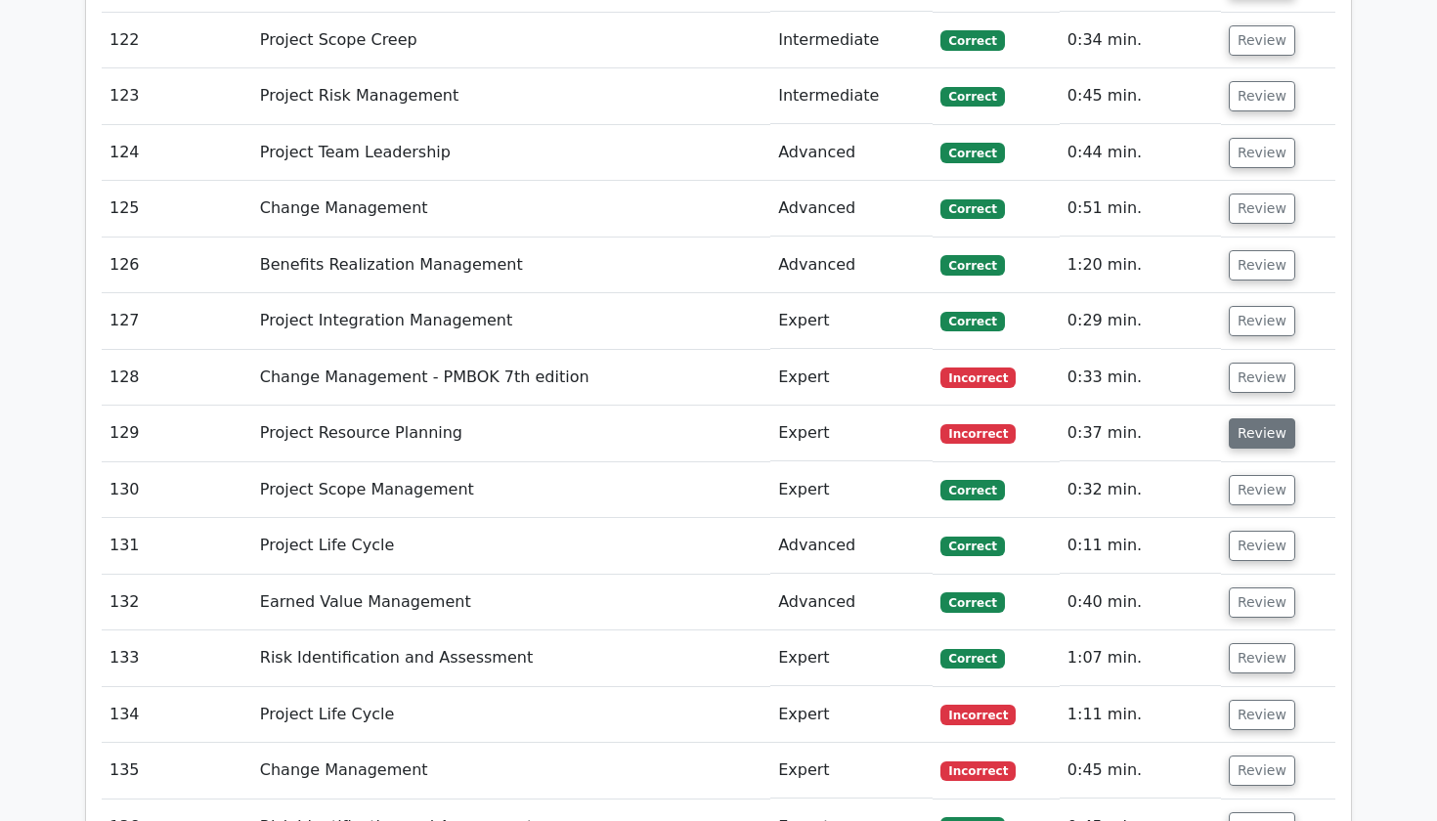
click at [1248, 418] on button "Review" at bounding box center [1262, 433] width 66 height 30
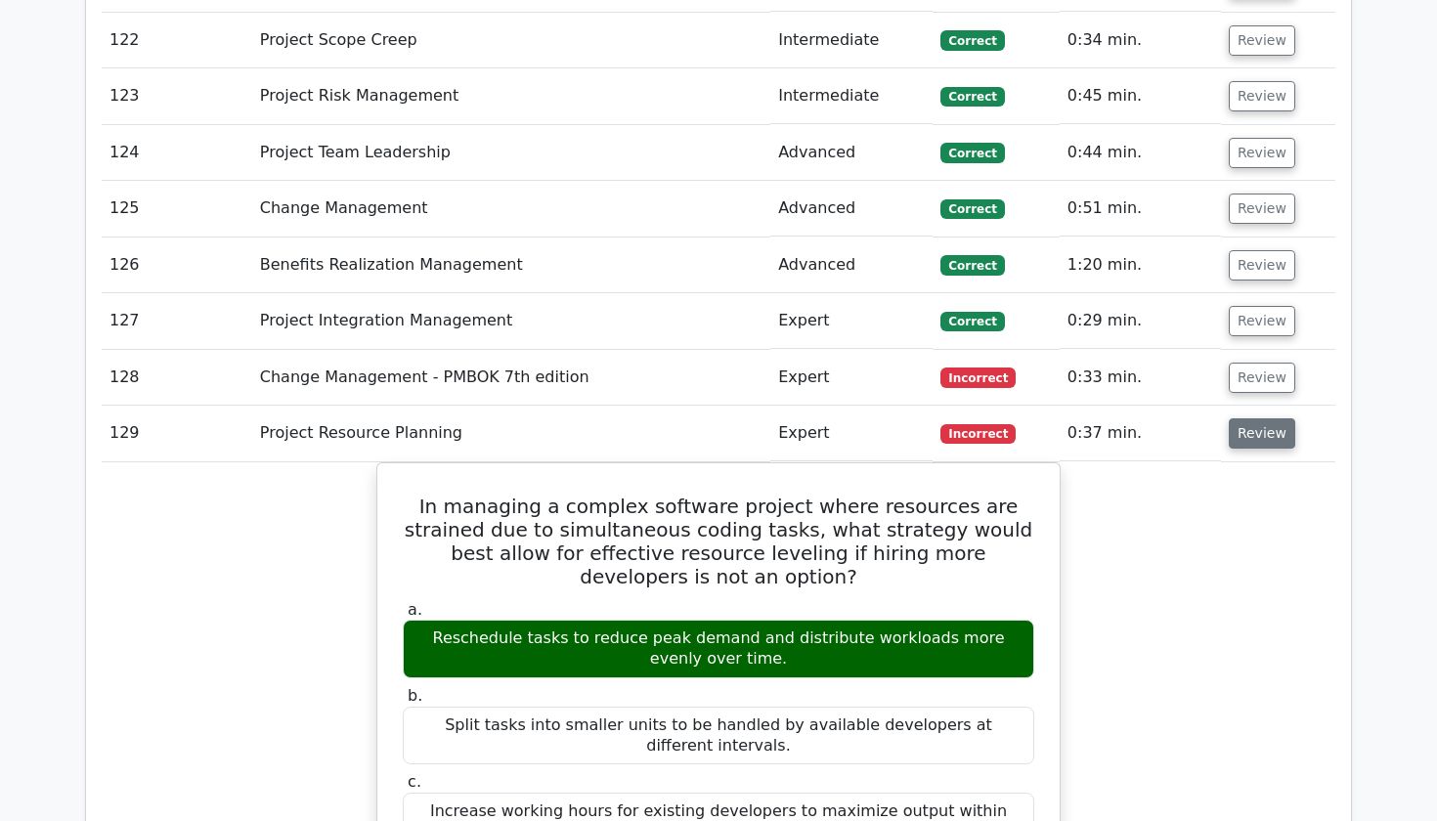
click at [1248, 418] on button "Review" at bounding box center [1262, 433] width 66 height 30
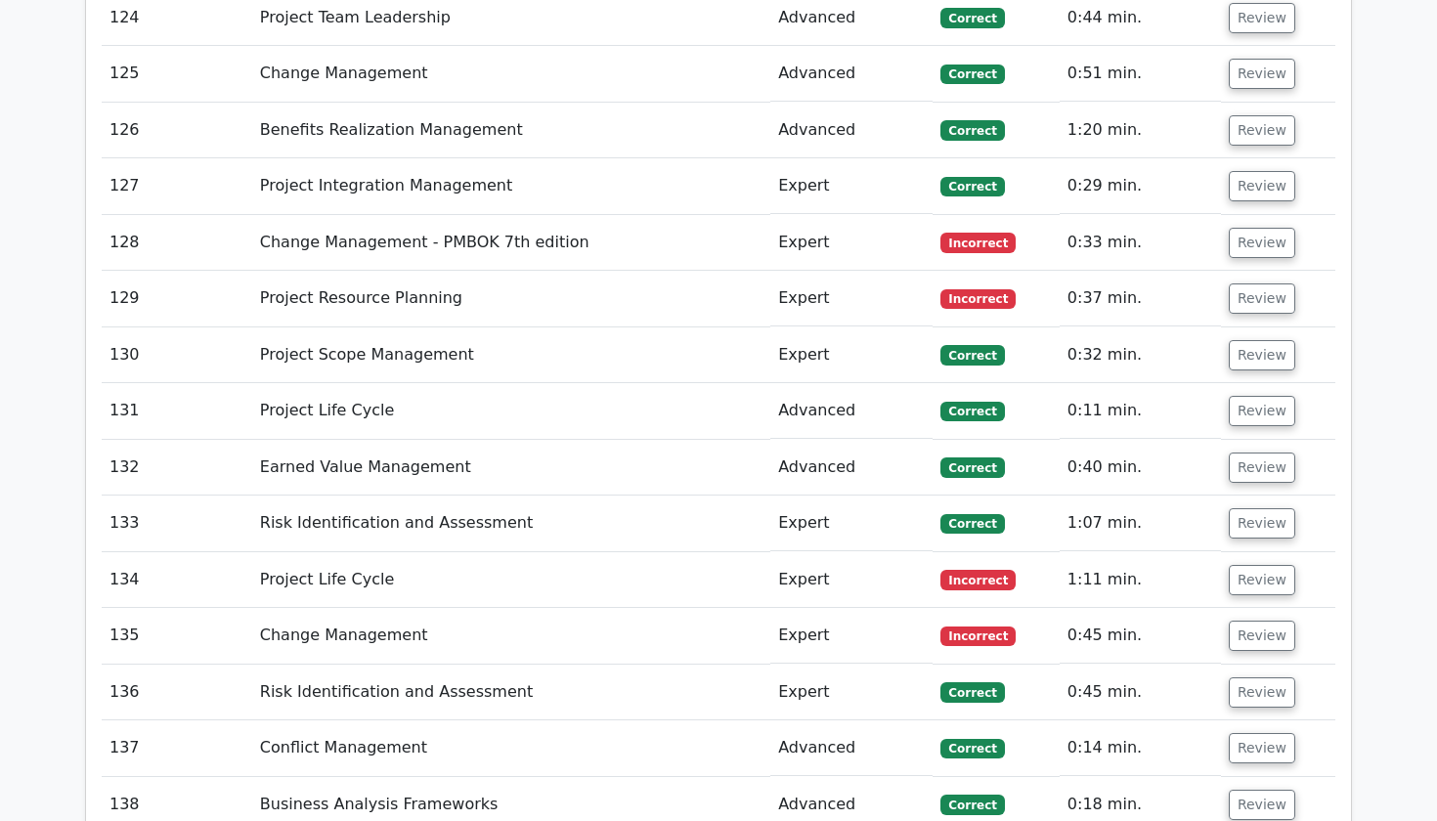
scroll to position [10214, 0]
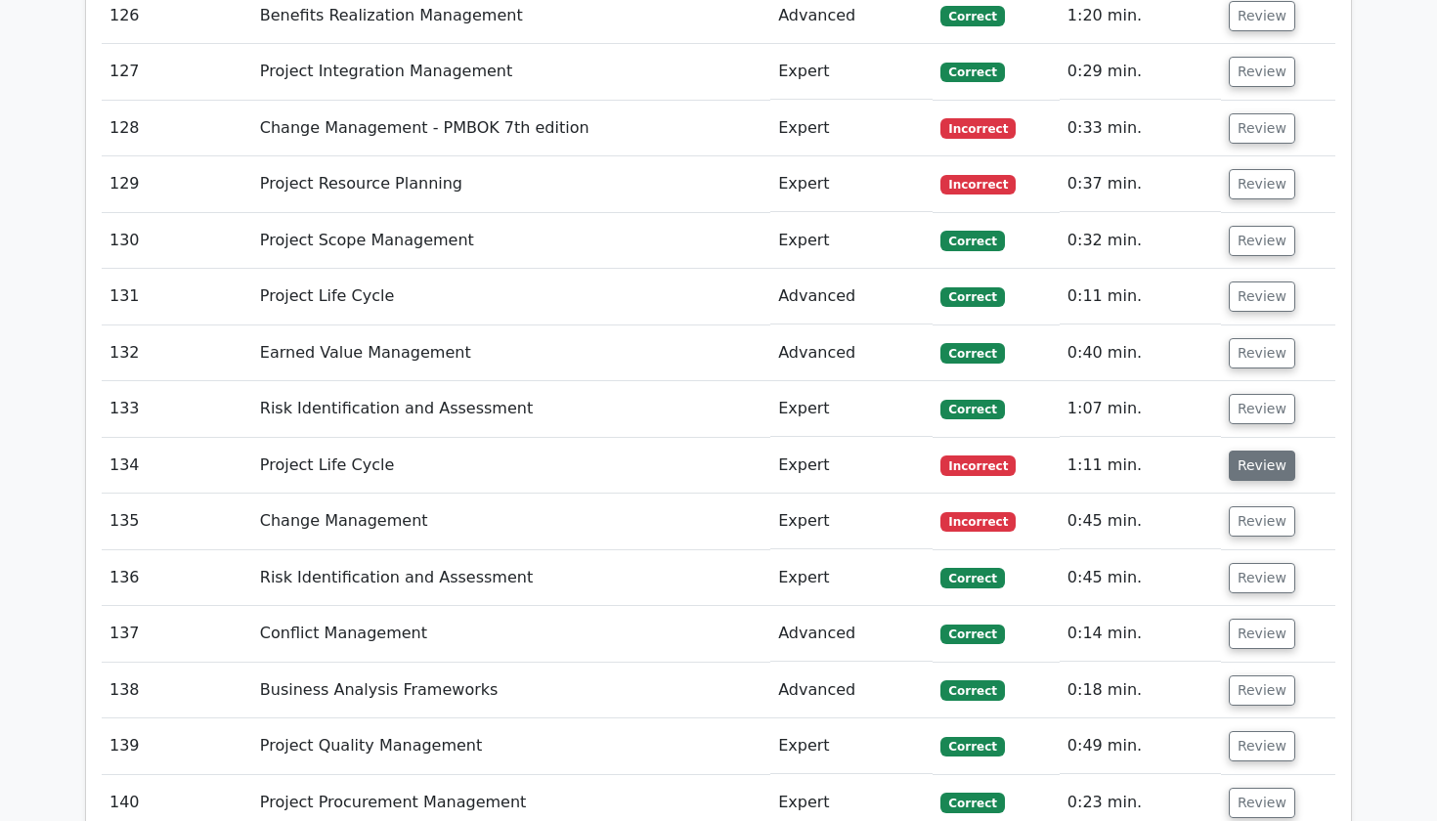
click at [1256, 451] on button "Review" at bounding box center [1262, 466] width 66 height 30
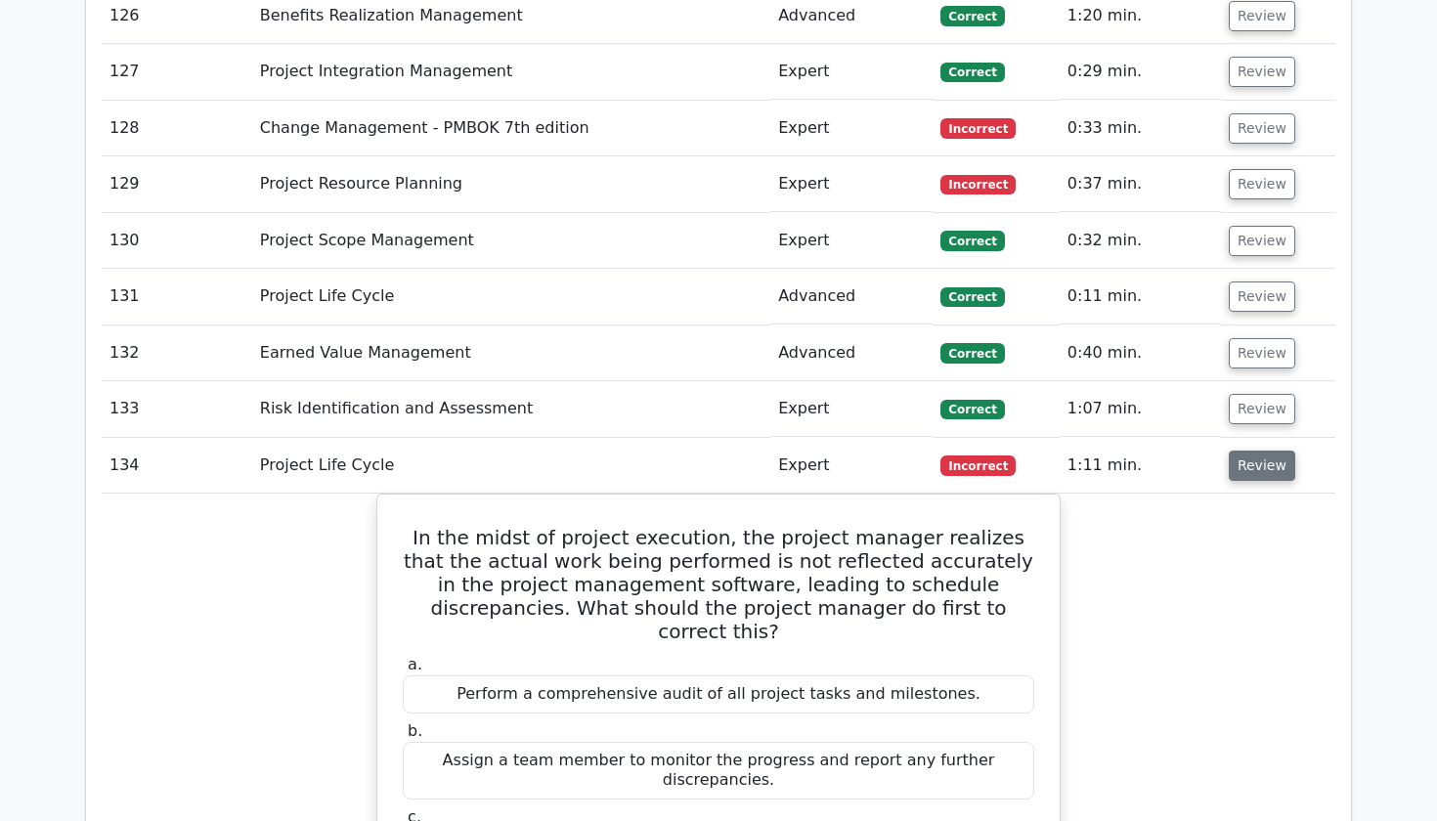
click at [1256, 451] on button "Review" at bounding box center [1262, 466] width 66 height 30
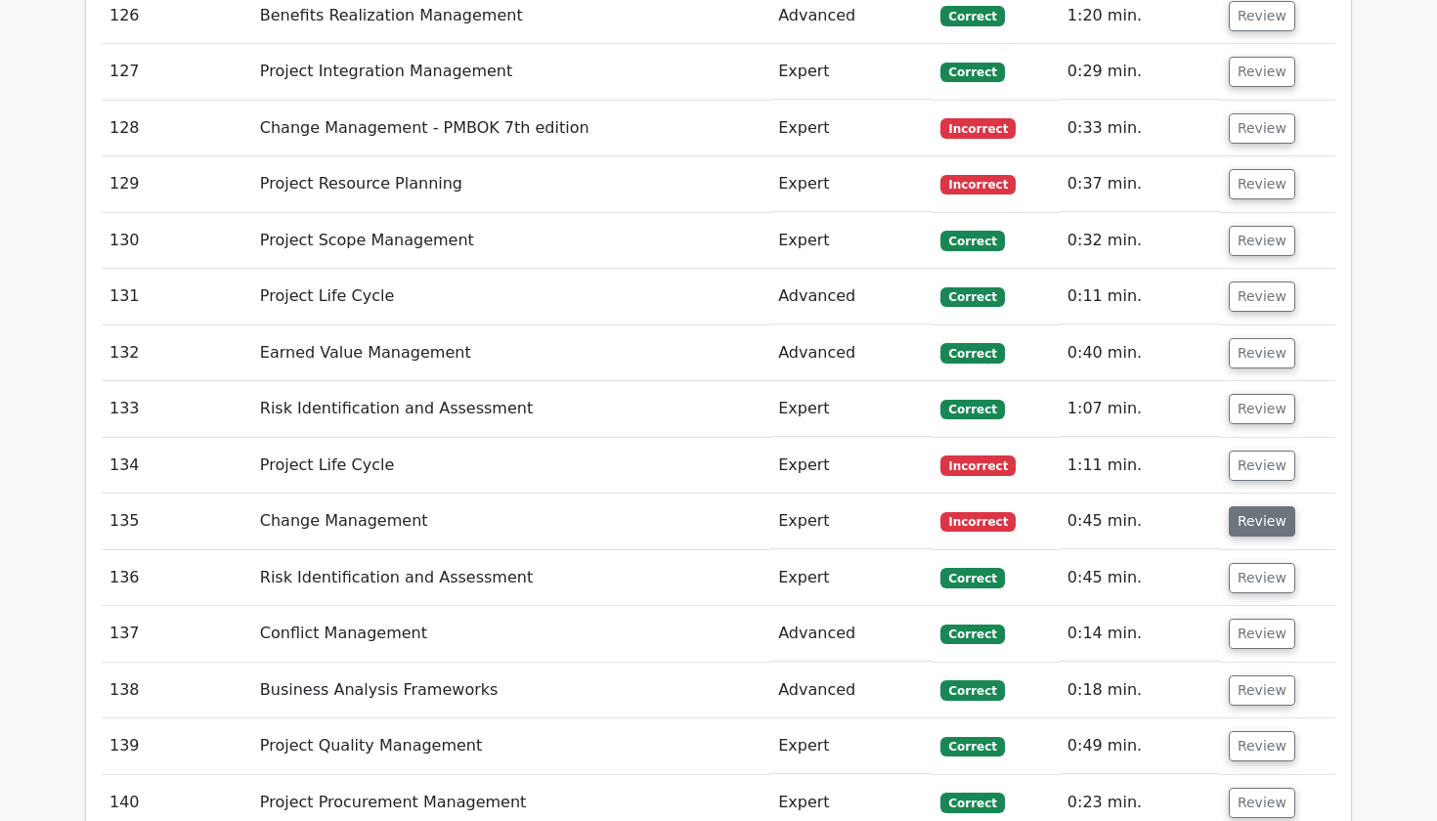
click at [1251, 506] on button "Review" at bounding box center [1262, 521] width 66 height 30
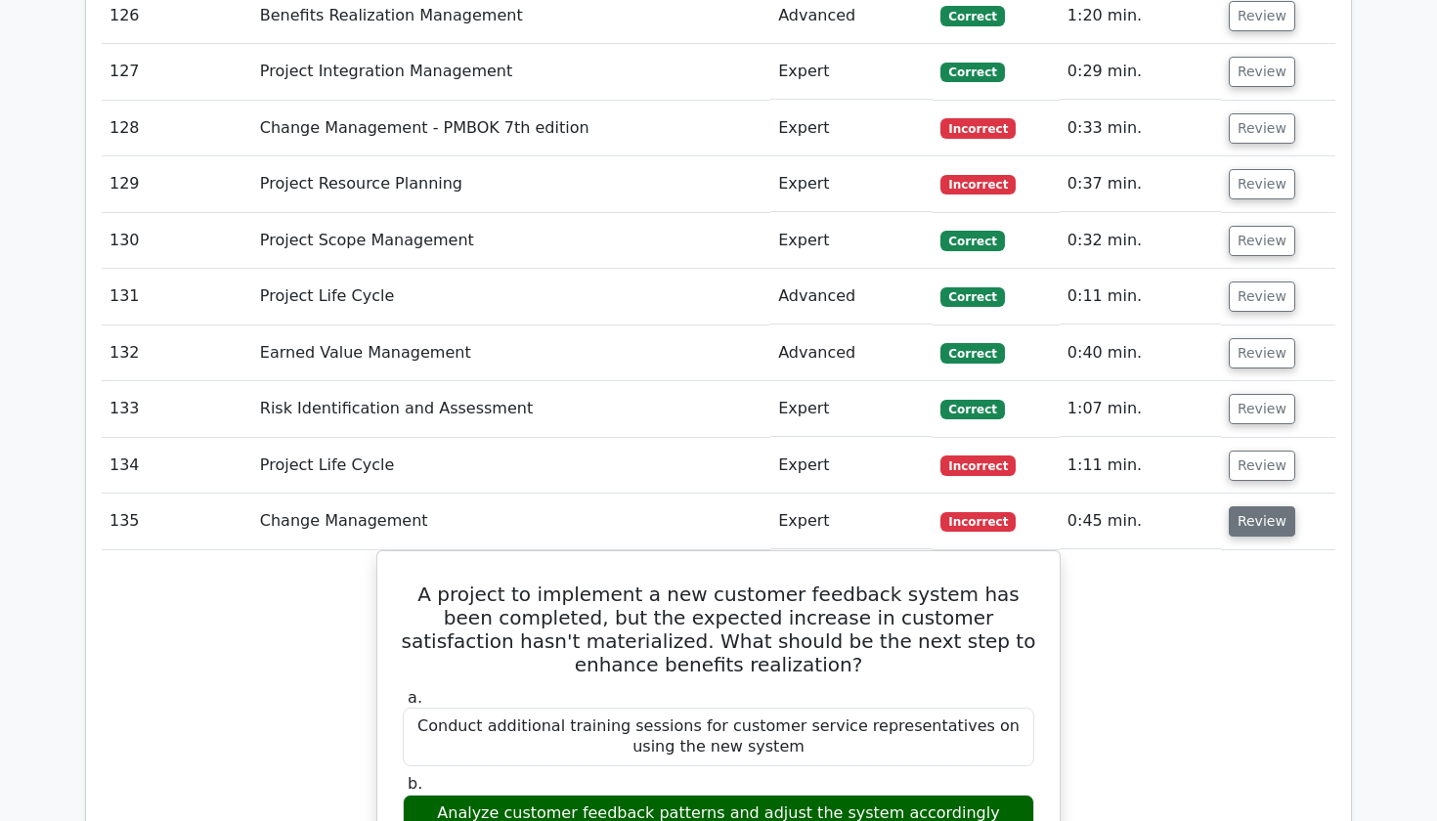
click at [1251, 506] on button "Review" at bounding box center [1262, 521] width 66 height 30
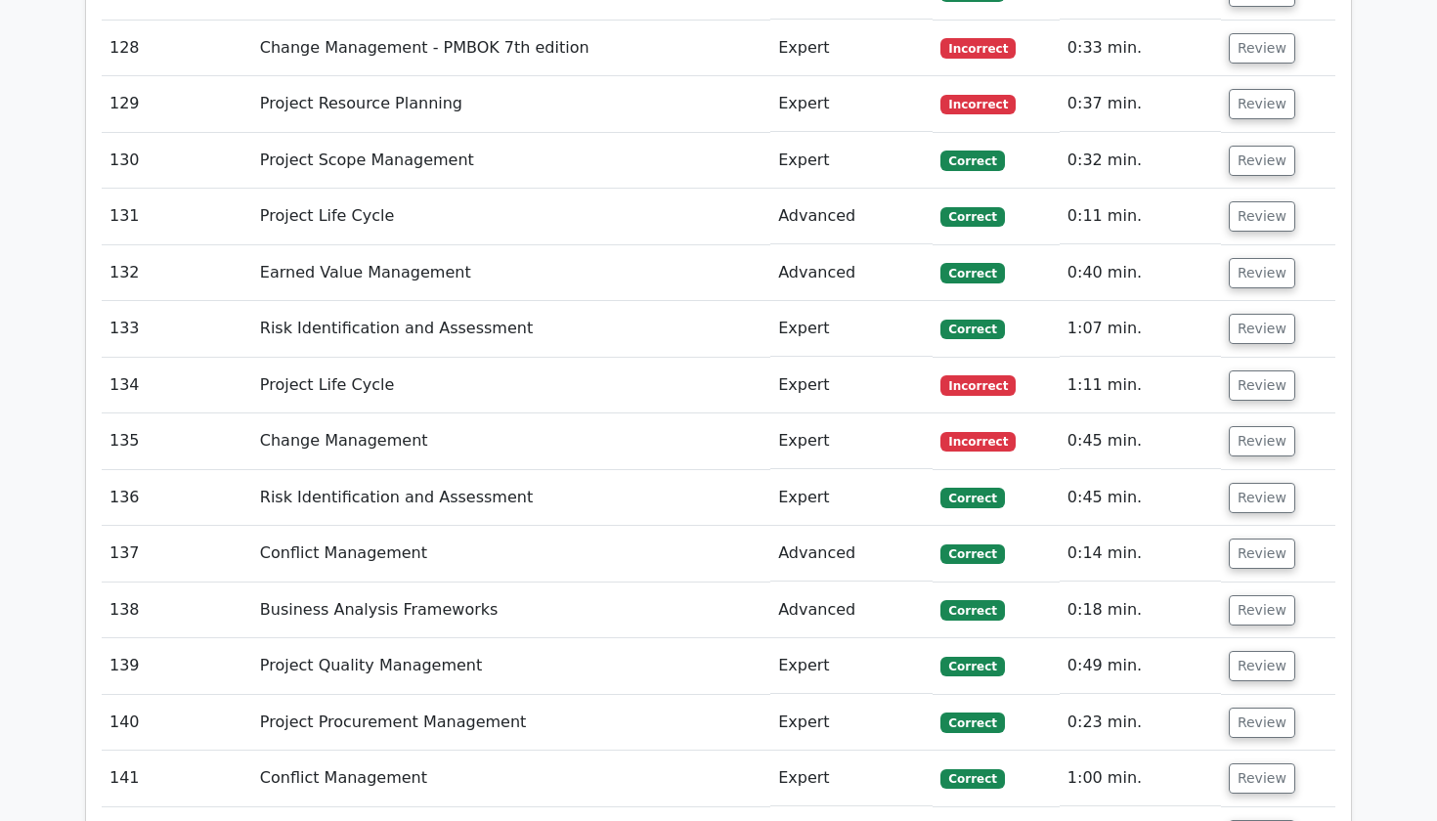
scroll to position [10604, 0]
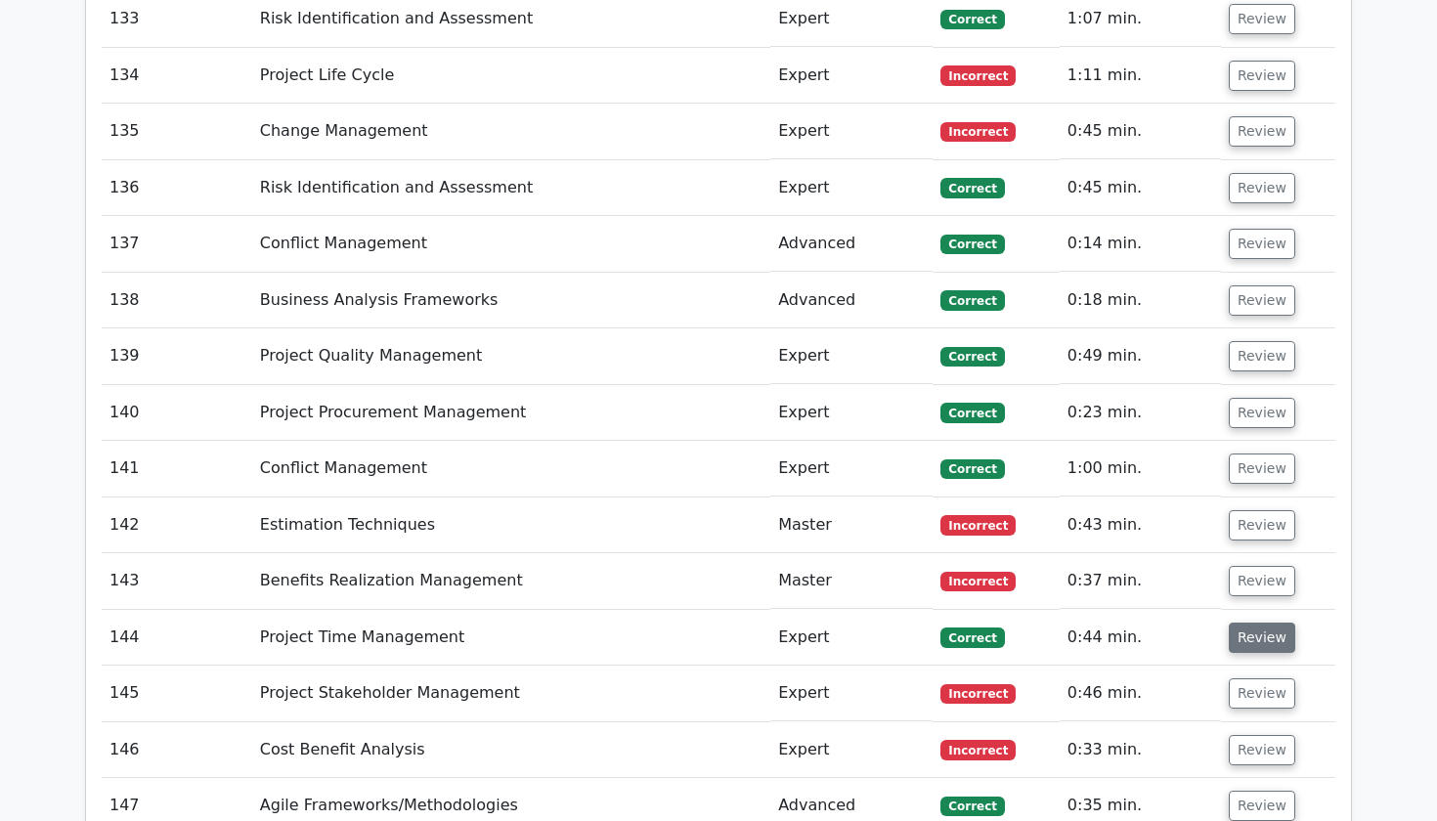
click at [1267, 623] on button "Review" at bounding box center [1262, 638] width 66 height 30
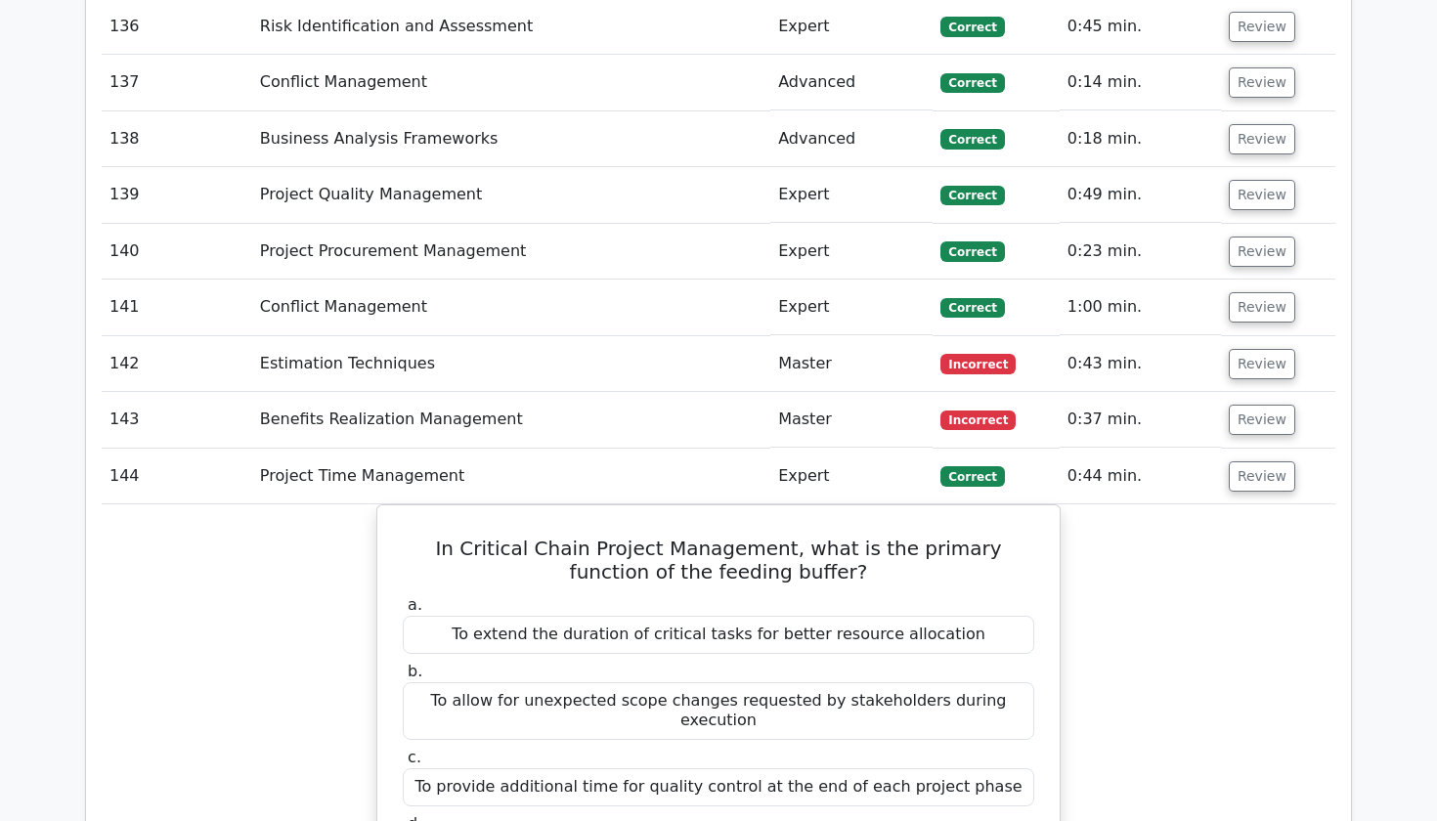
scroll to position [10789, 0]
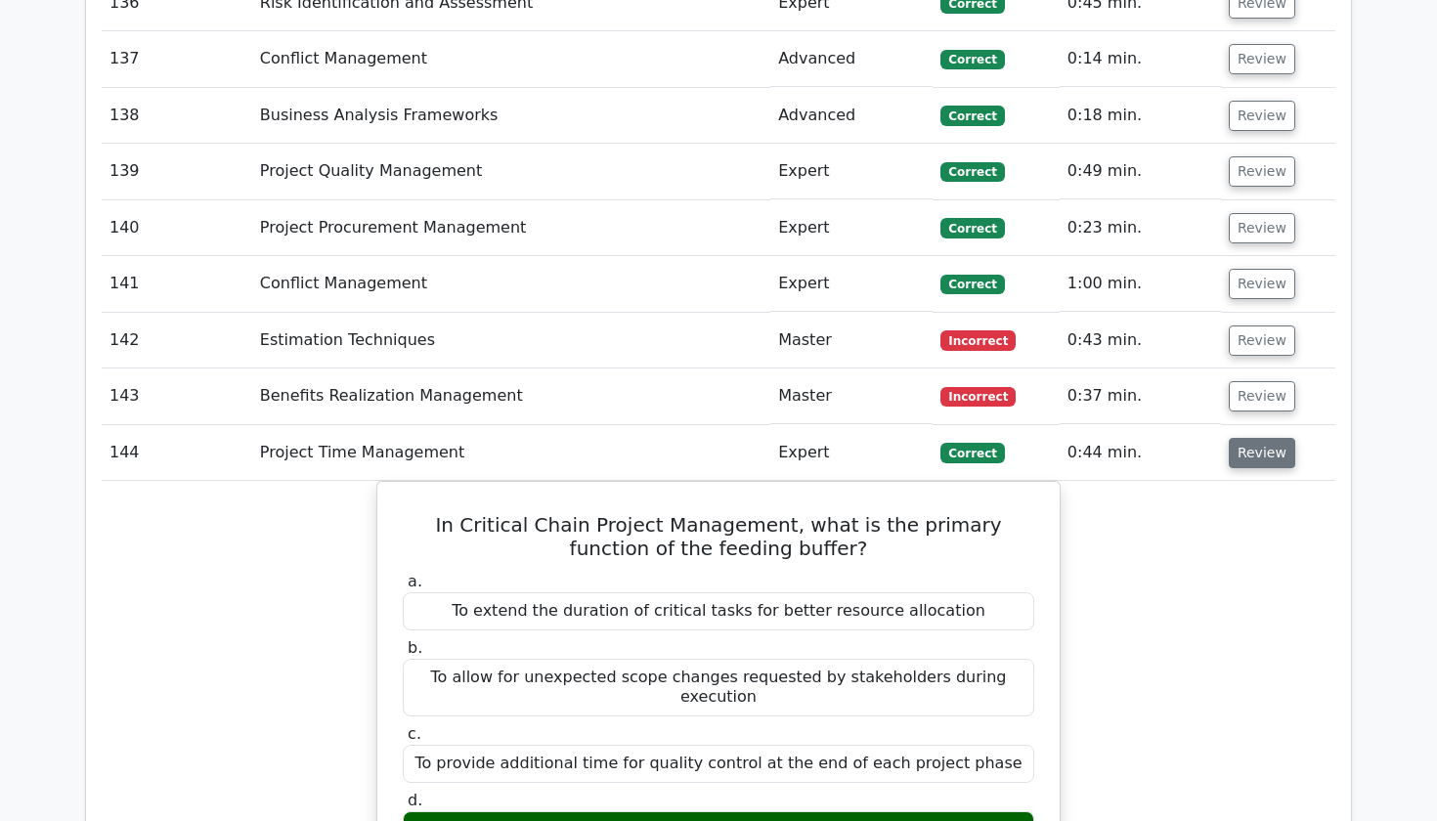
click at [1272, 438] on button "Review" at bounding box center [1262, 453] width 66 height 30
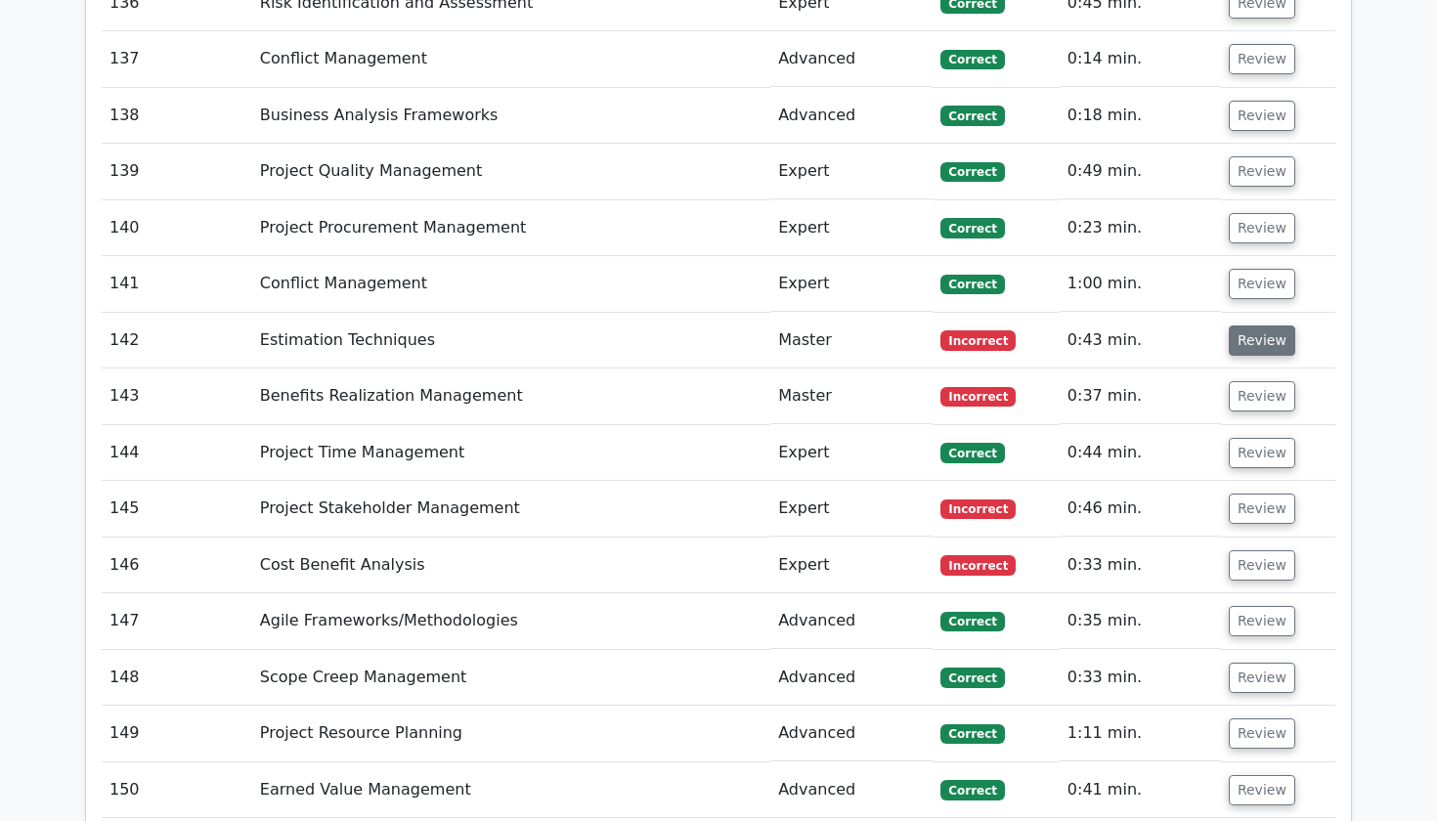
click at [1251, 326] on button "Review" at bounding box center [1262, 341] width 66 height 30
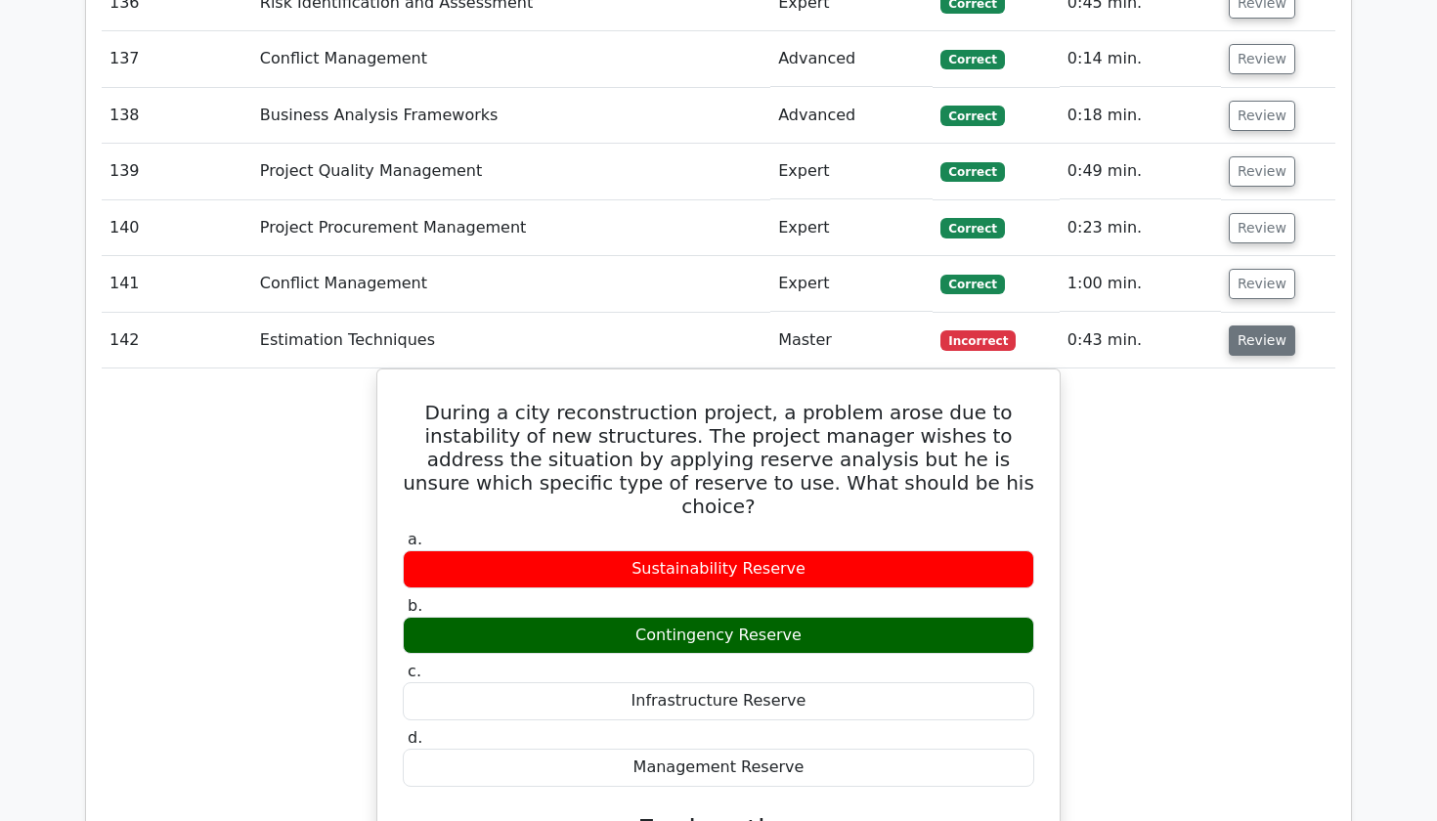
click at [1251, 326] on button "Review" at bounding box center [1262, 341] width 66 height 30
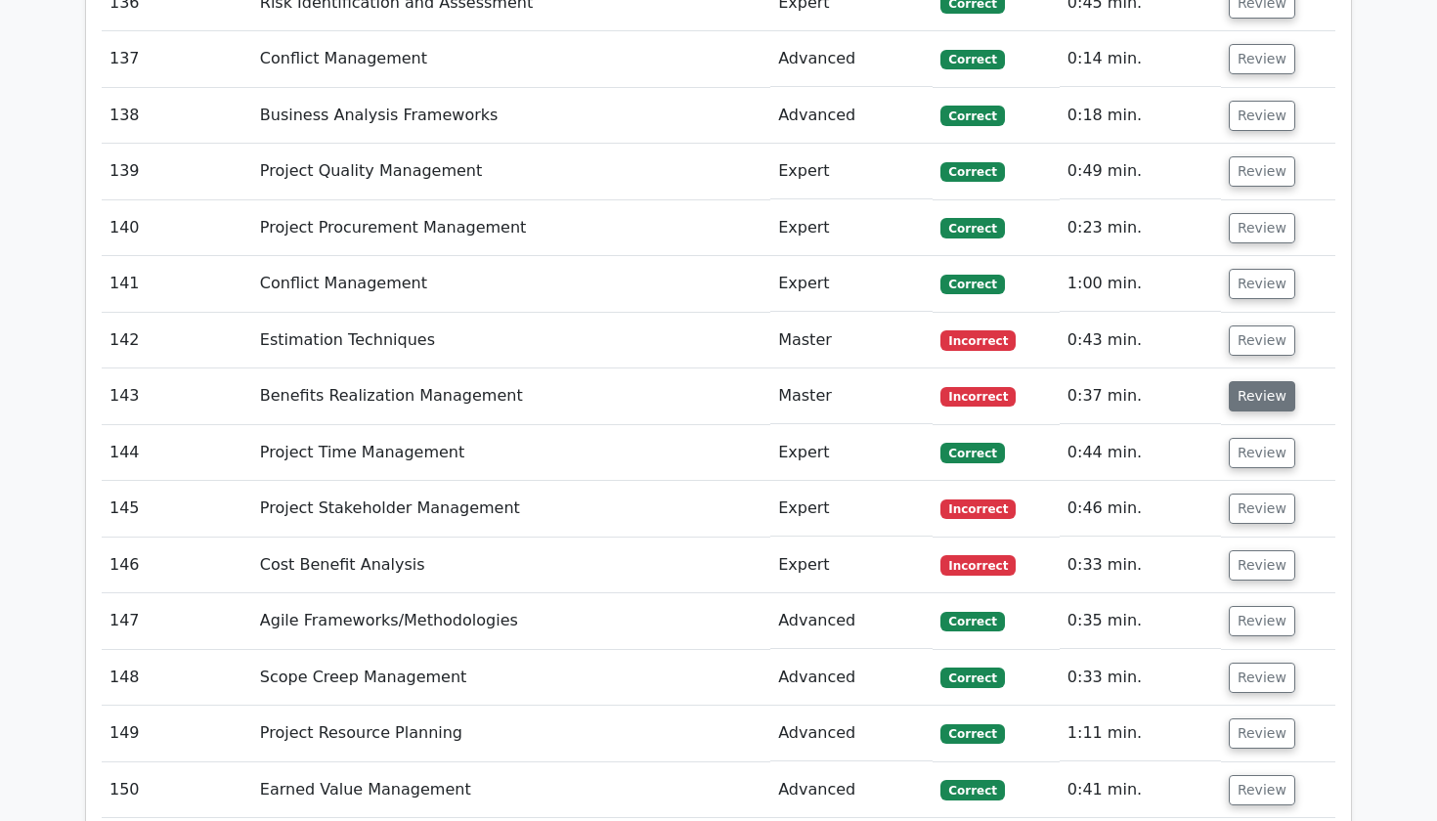
click at [1247, 381] on button "Review" at bounding box center [1262, 396] width 66 height 30
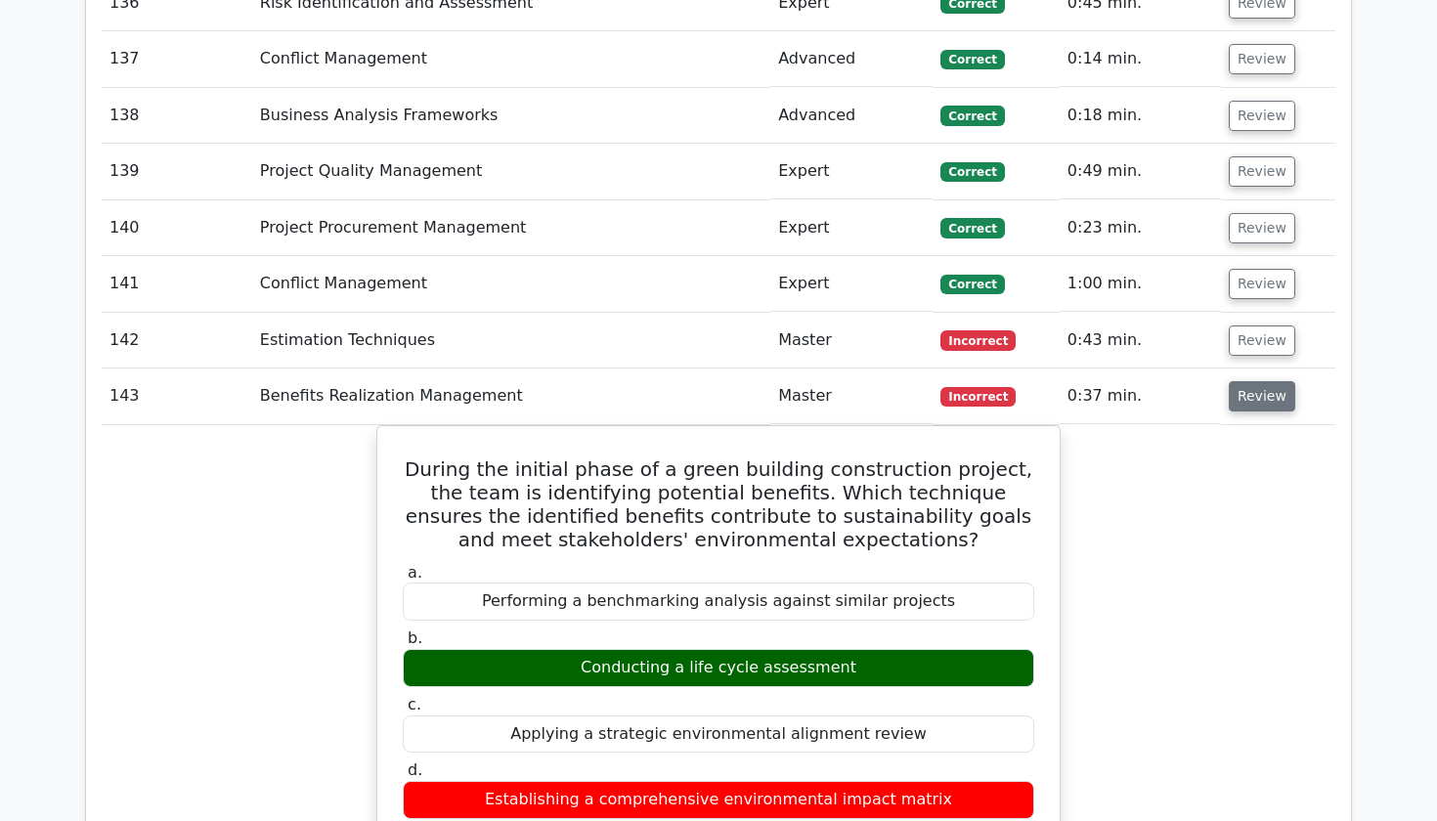
click at [1247, 381] on button "Review" at bounding box center [1262, 396] width 66 height 30
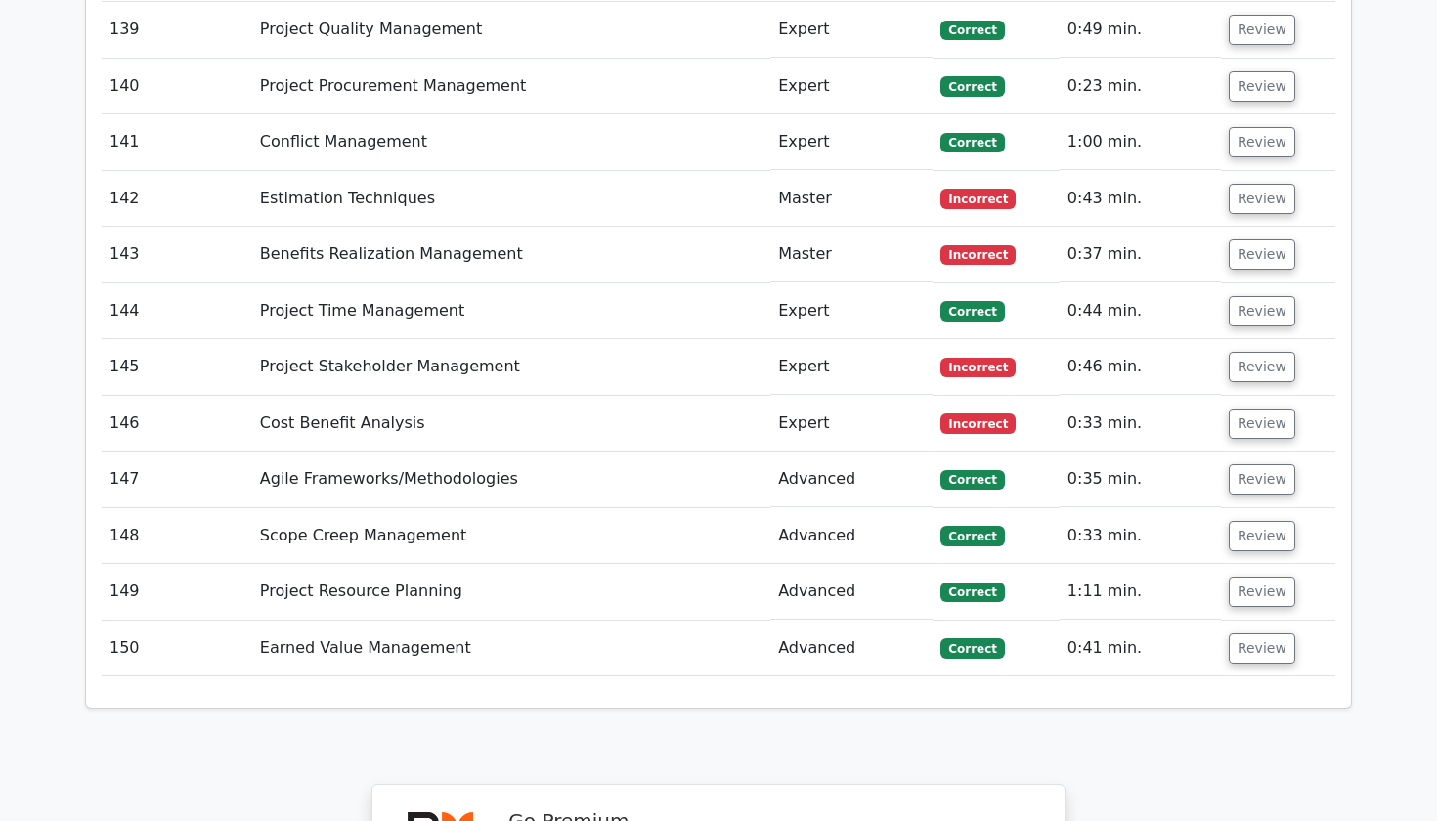
scroll to position [10953, 0]
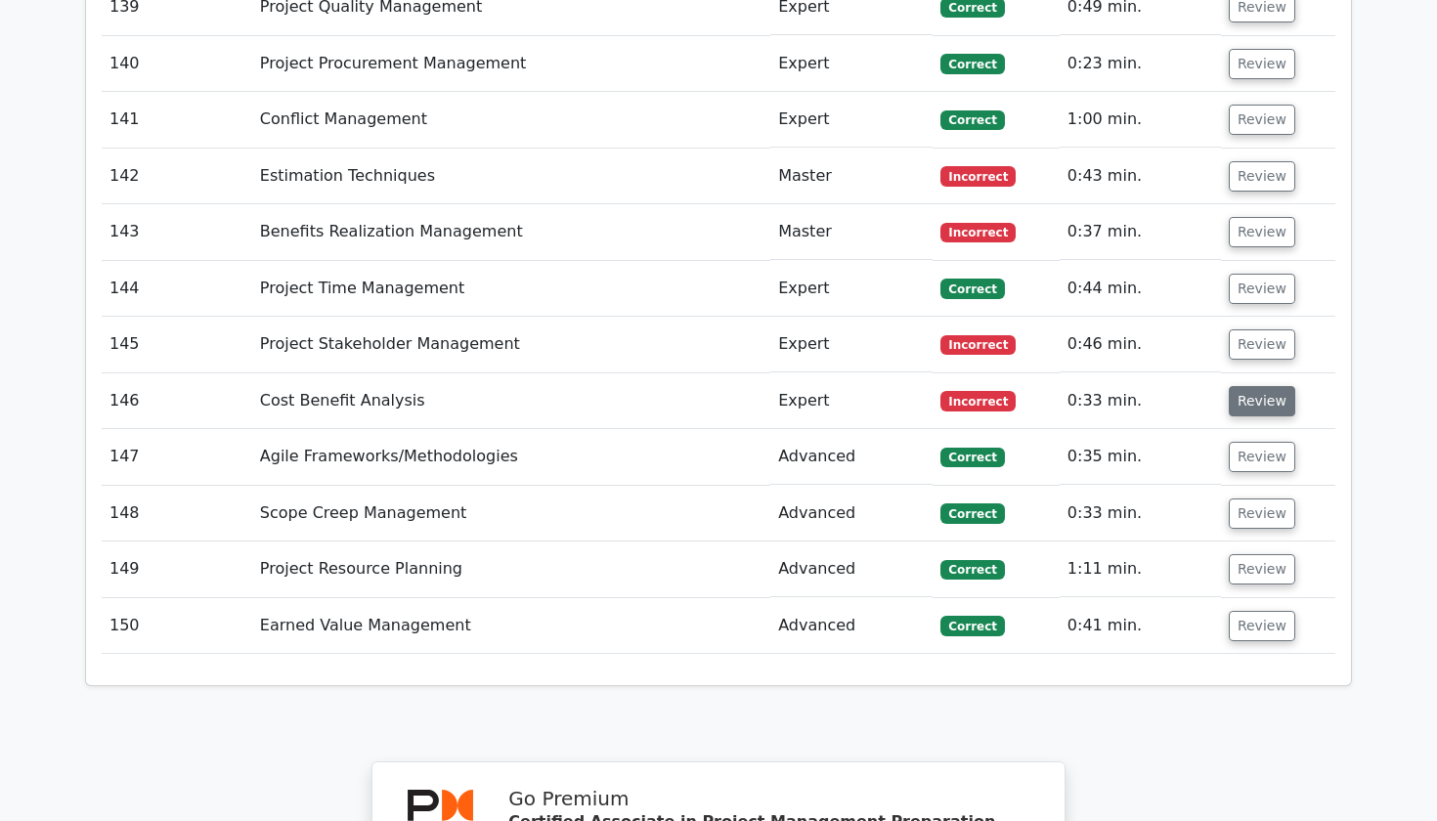
click at [1233, 386] on button "Review" at bounding box center [1262, 401] width 66 height 30
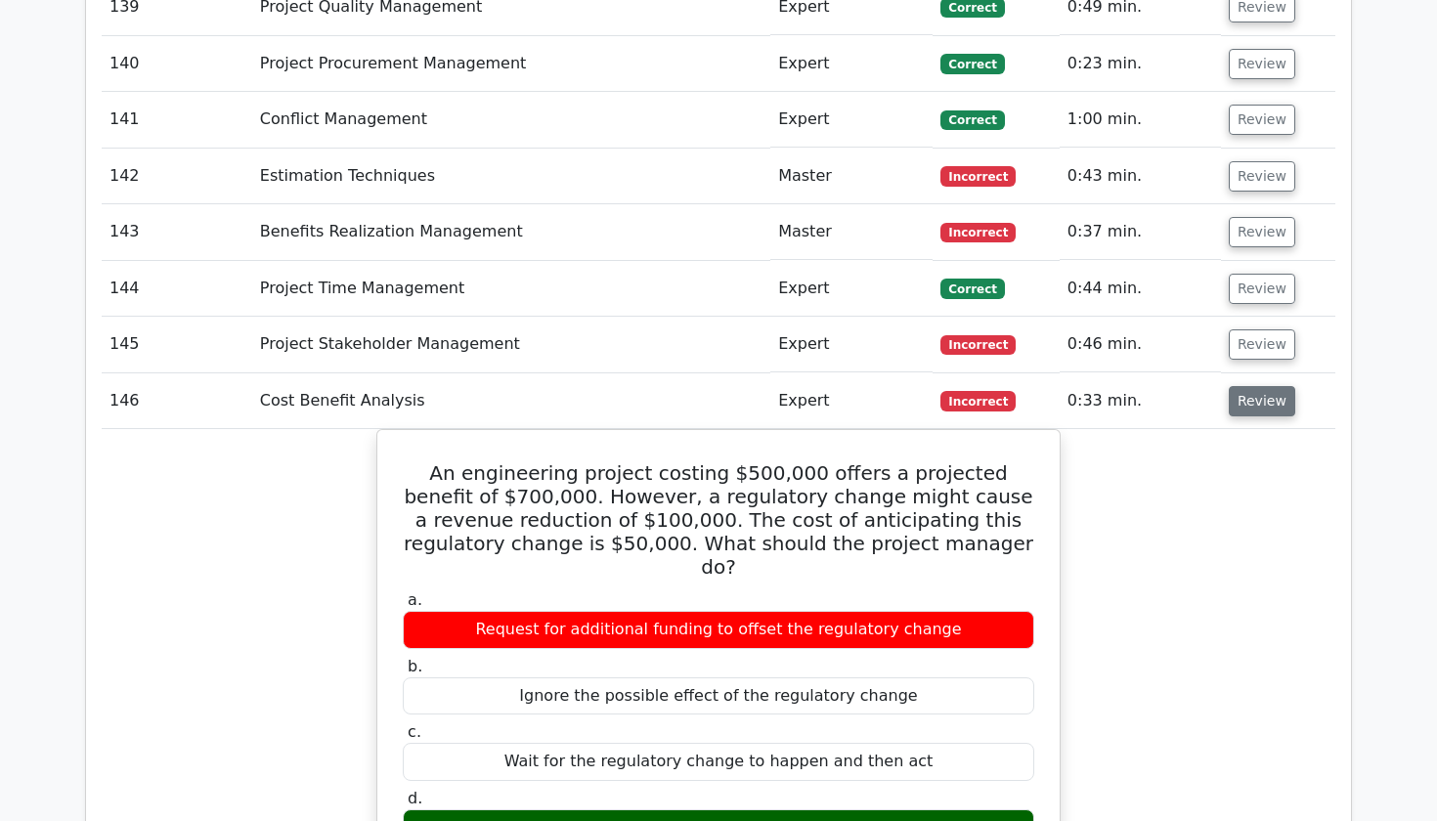
click at [1246, 386] on button "Review" at bounding box center [1262, 401] width 66 height 30
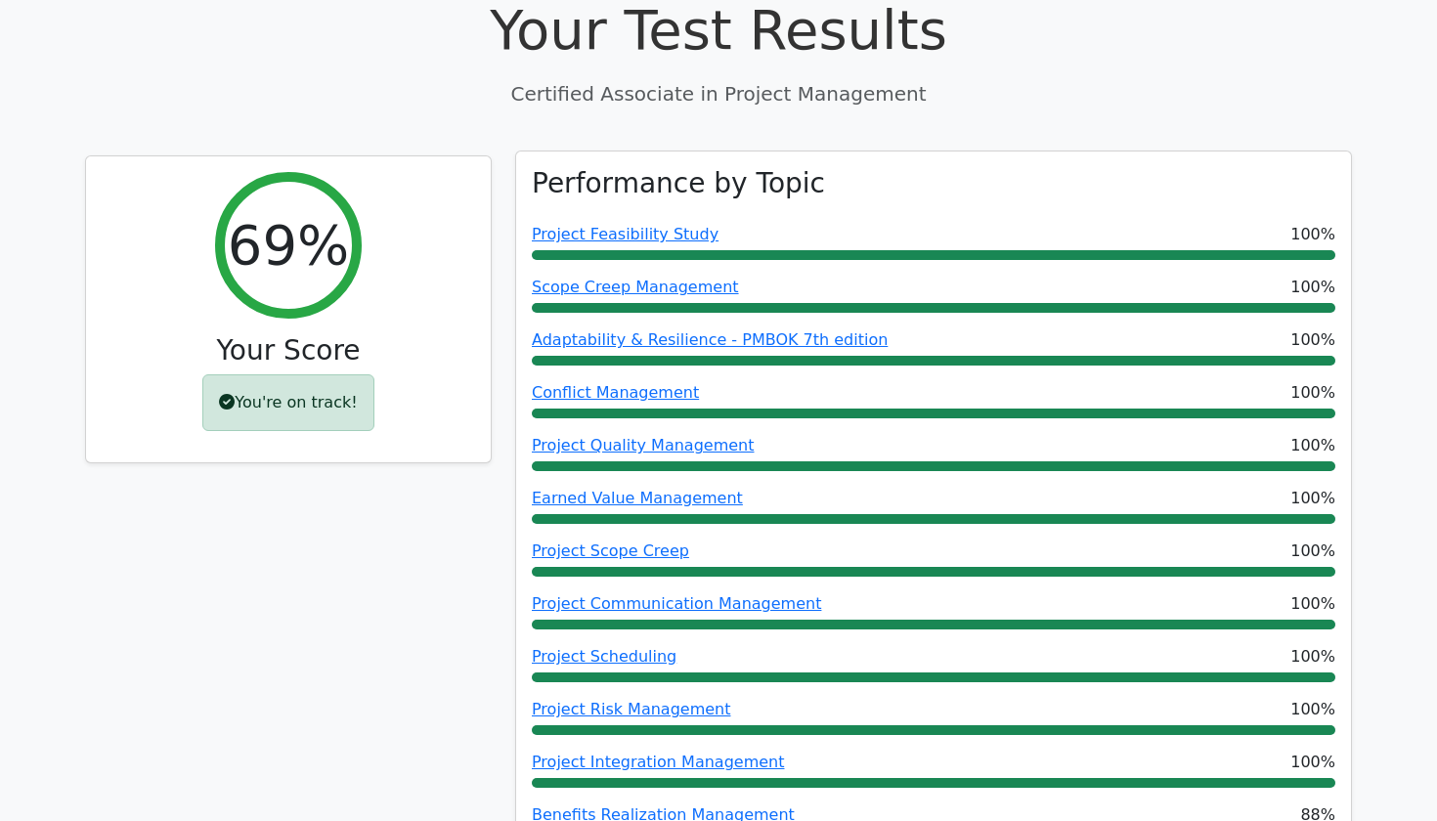
scroll to position [725, 0]
